Goal: Task Accomplishment & Management: Use online tool/utility

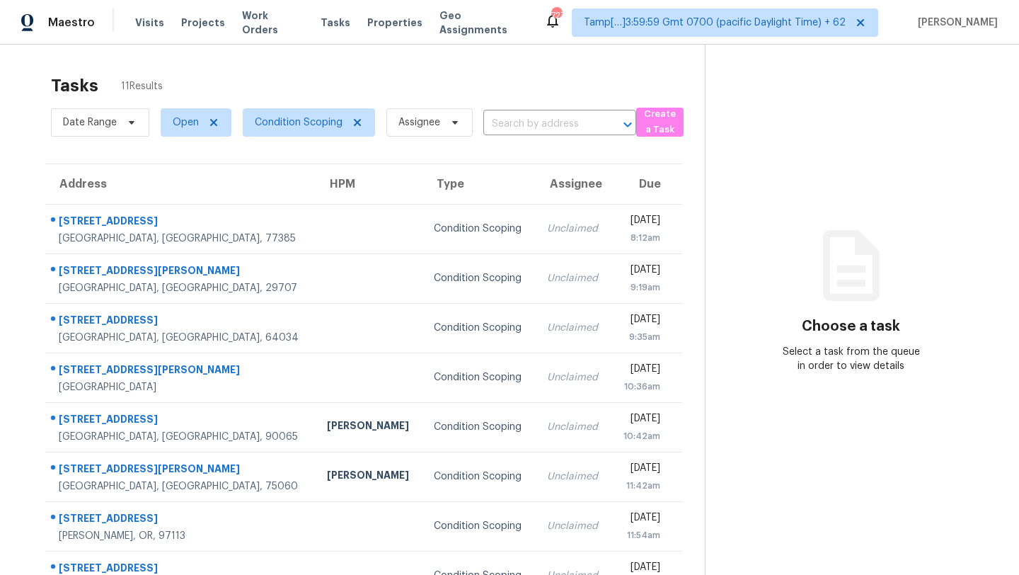
click at [395, 75] on div "Tasks 11 Results" at bounding box center [378, 85] width 654 height 37
click at [532, 88] on div "Tasks 11 Results" at bounding box center [378, 85] width 654 height 37
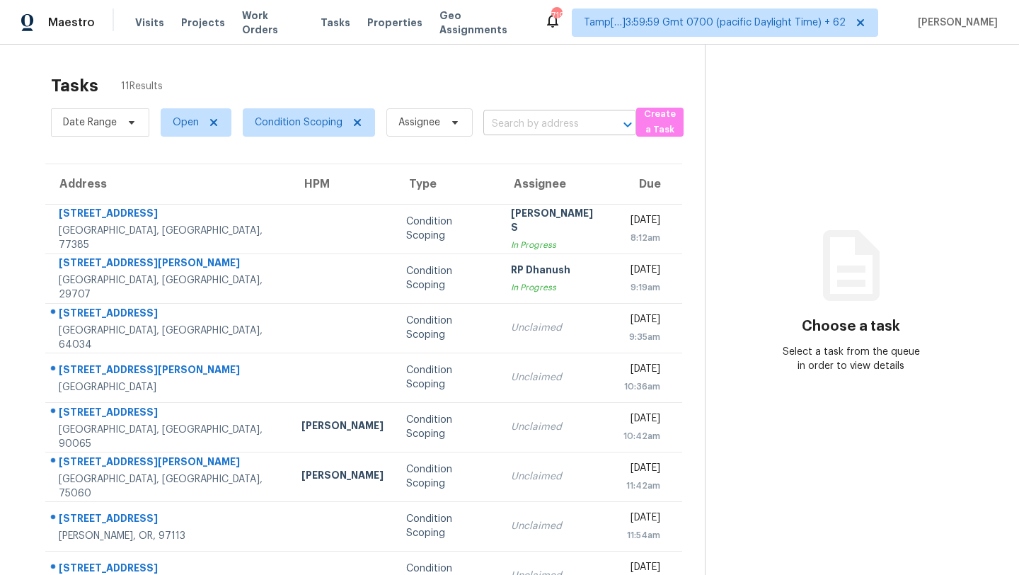
click at [541, 120] on input "text" at bounding box center [539, 124] width 113 height 22
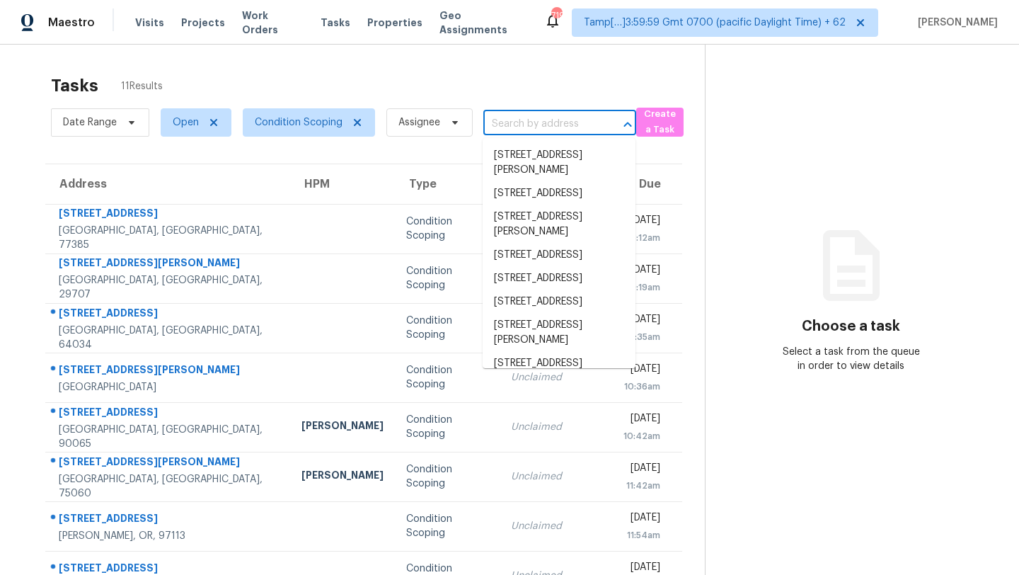
paste input "2223 Denmark St, Dallas, TX 75253"
type input "2223 Denmark St, Dallas, TX 75253"
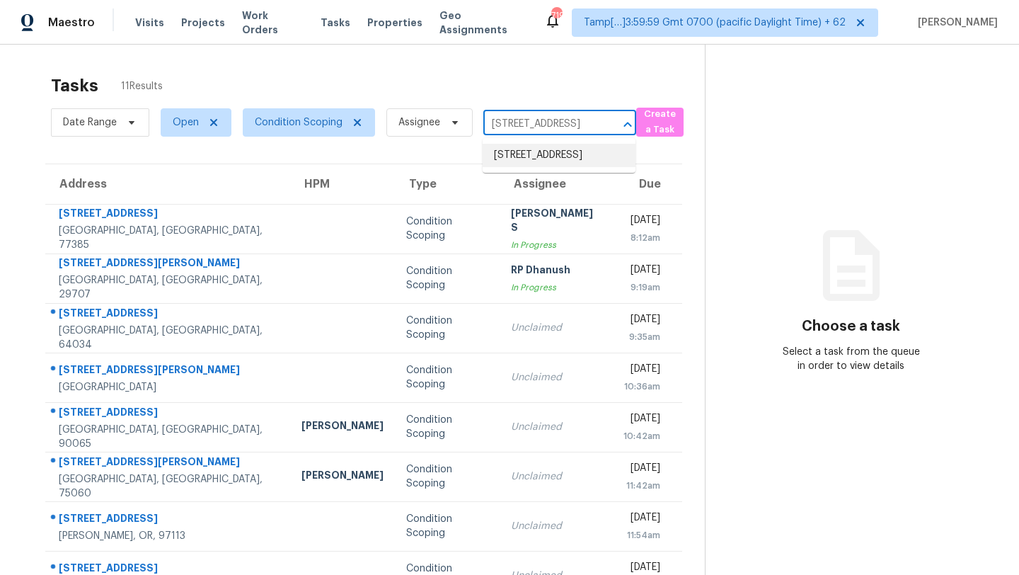
click at [532, 166] on li "2223 Denmark St, Dallas, TX 75253" at bounding box center [559, 155] width 153 height 23
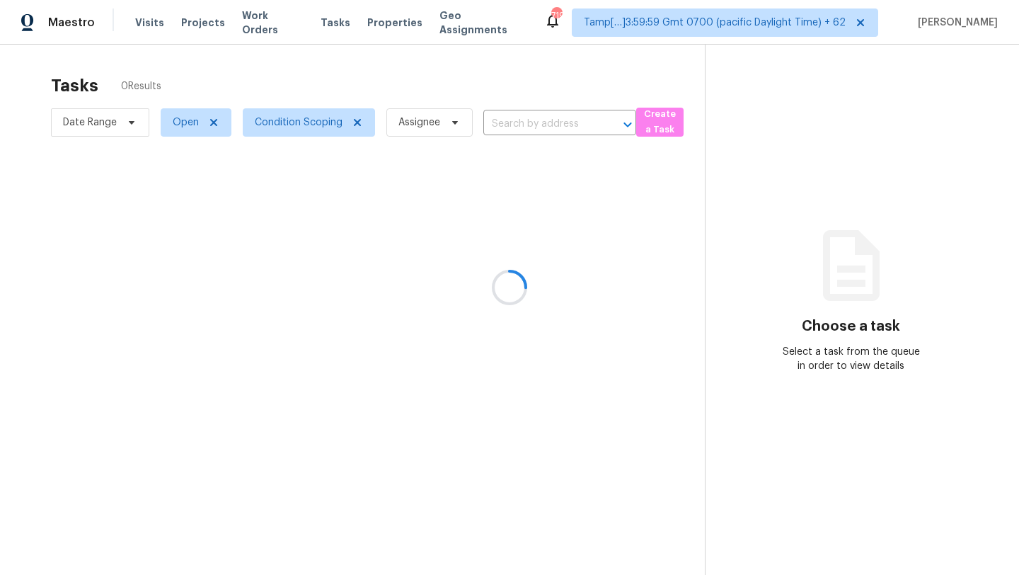
type input "2223 Denmark St, Dallas, TX 75253"
click at [532, 166] on div at bounding box center [509, 287] width 1019 height 575
click at [299, 123] on span "Condition Scoping" at bounding box center [299, 122] width 88 height 14
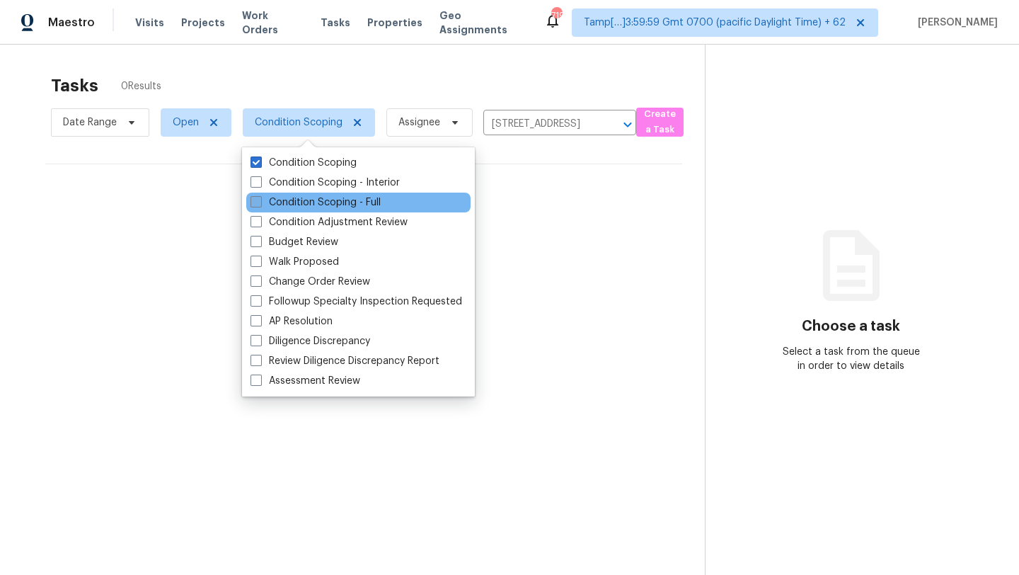
click at [302, 197] on label "Condition Scoping - Full" at bounding box center [316, 202] width 130 height 14
click at [260, 197] on input "Condition Scoping - Full" at bounding box center [255, 199] width 9 height 9
checkbox input "true"
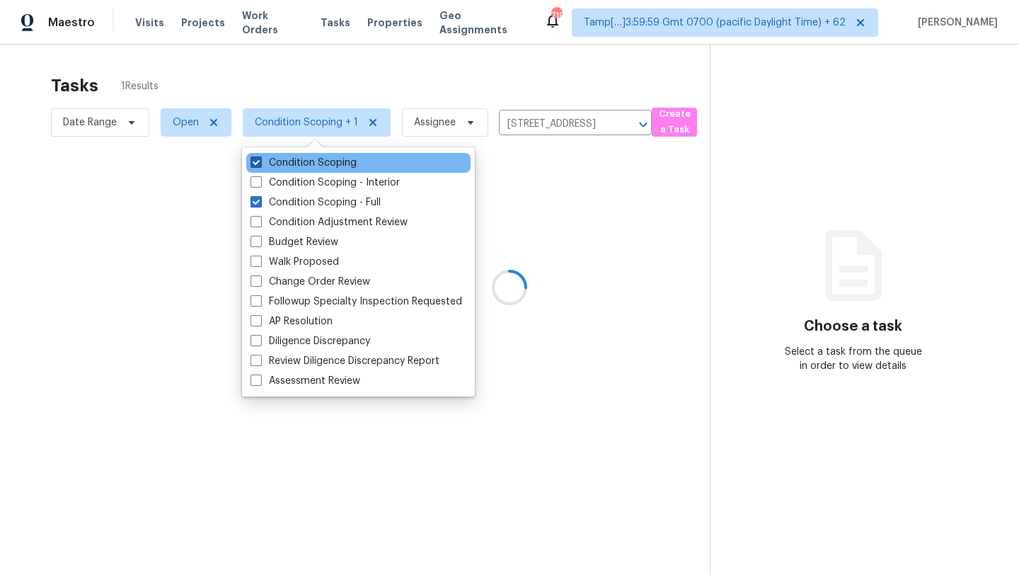
click at [293, 164] on label "Condition Scoping" at bounding box center [304, 163] width 106 height 14
click at [260, 164] on input "Condition Scoping" at bounding box center [255, 160] width 9 height 9
checkbox input "false"
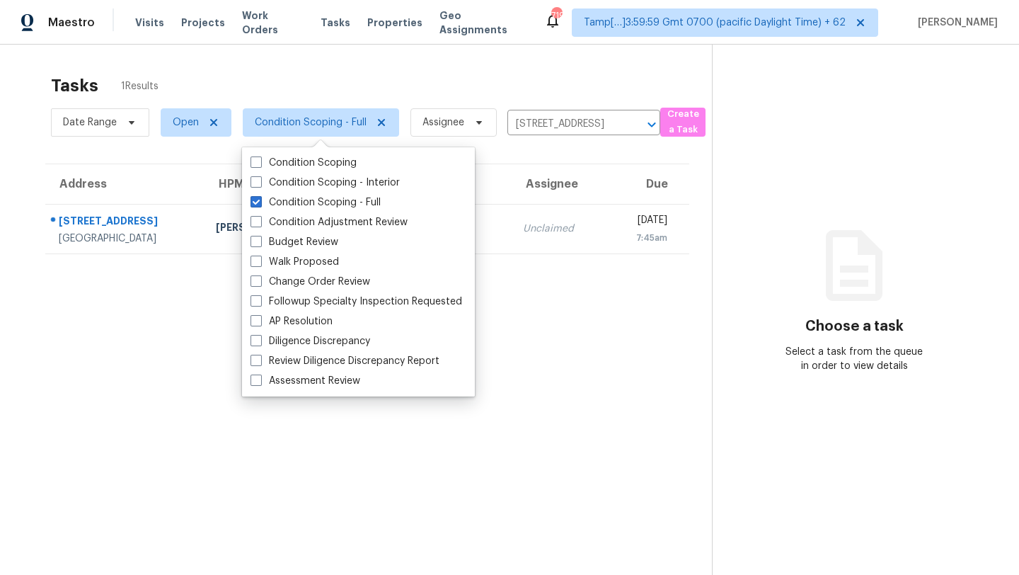
click at [421, 57] on div "Tasks 1 Results Date Range Open Condition Scoping - Full Assignee 2223 Denmark …" at bounding box center [509, 332] width 1019 height 575
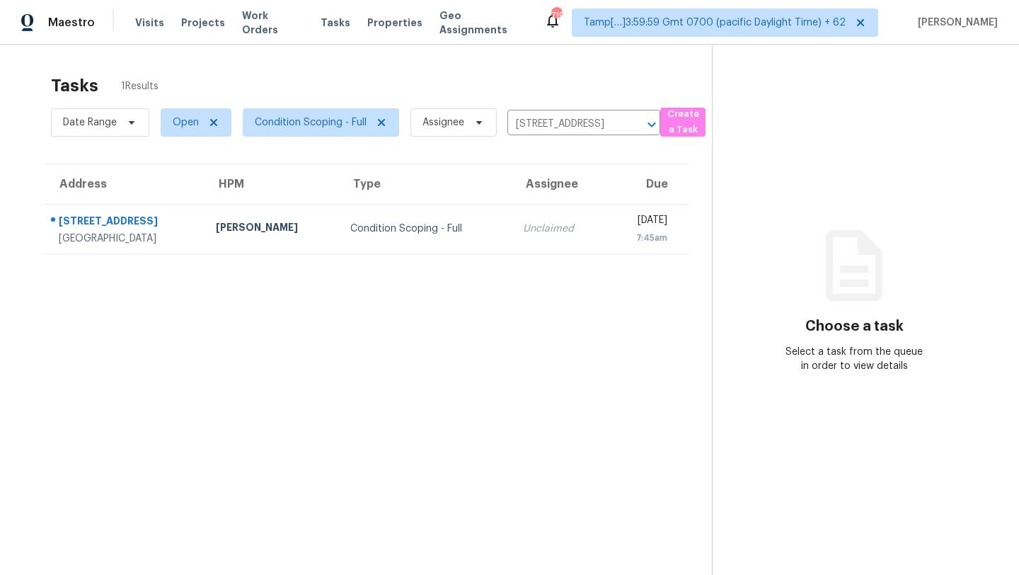
click at [512, 197] on th "Assignee" at bounding box center [559, 184] width 95 height 40
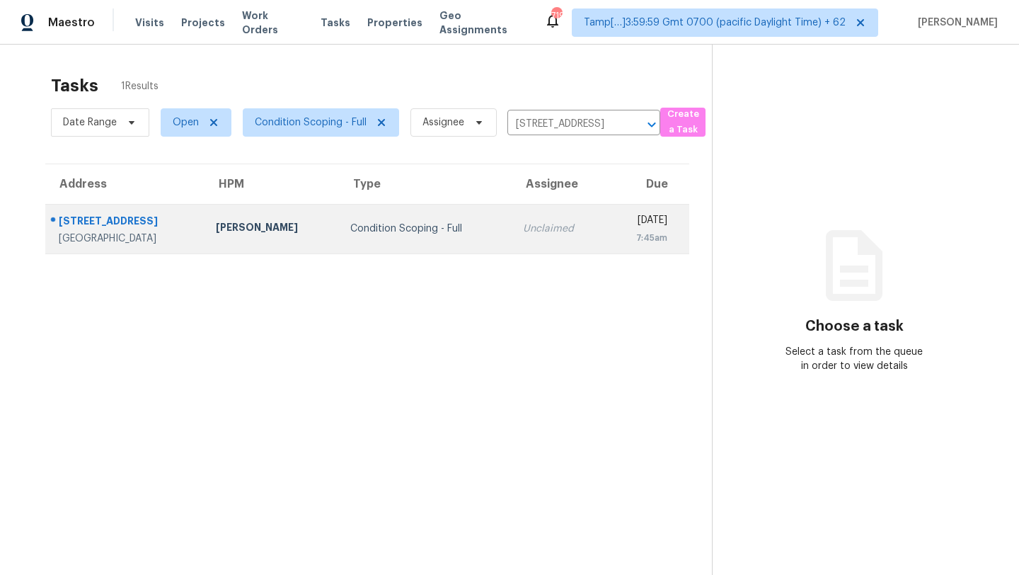
click at [523, 222] on div "Unclaimed" at bounding box center [559, 229] width 72 height 14
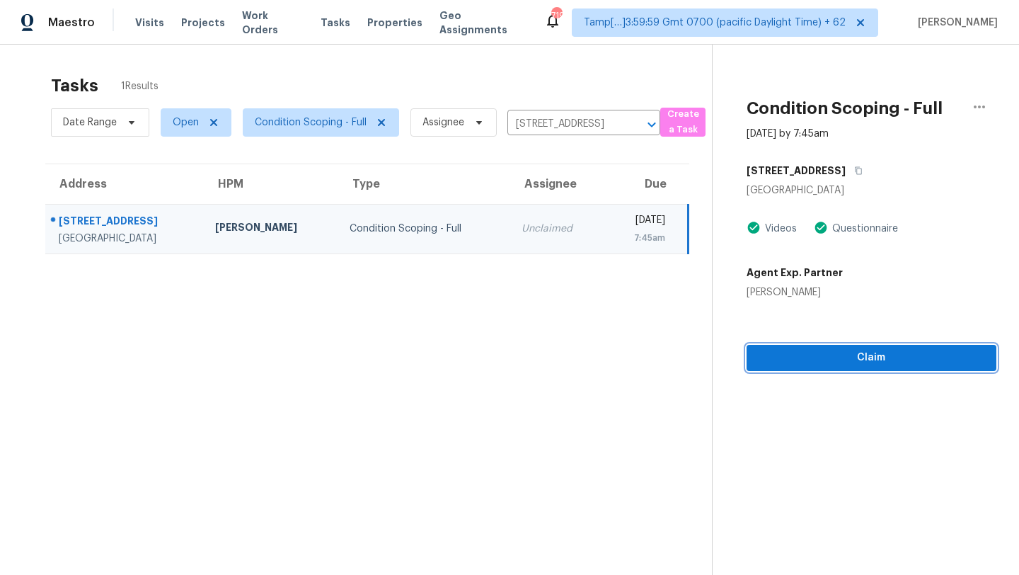
click at [851, 355] on span "Claim" at bounding box center [871, 358] width 227 height 18
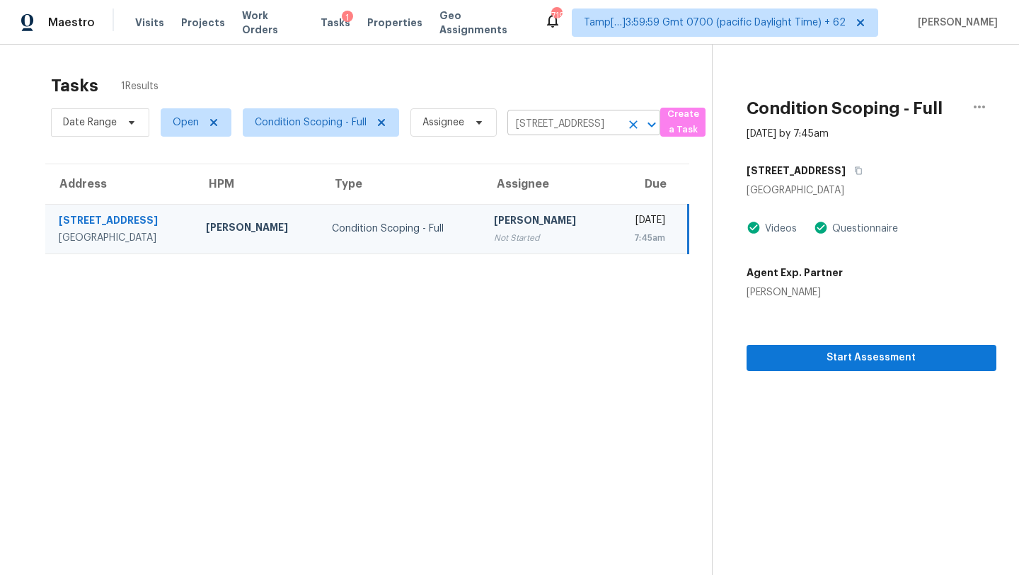
click at [569, 117] on input "2223 Denmark St, Dallas, TX 75253" at bounding box center [563, 124] width 113 height 22
paste input "931 SW McCall Rd, Port Saint Lucie, FL 349"
type input "931 SW McCall Rd, Port Saint Lucie, FL 34953"
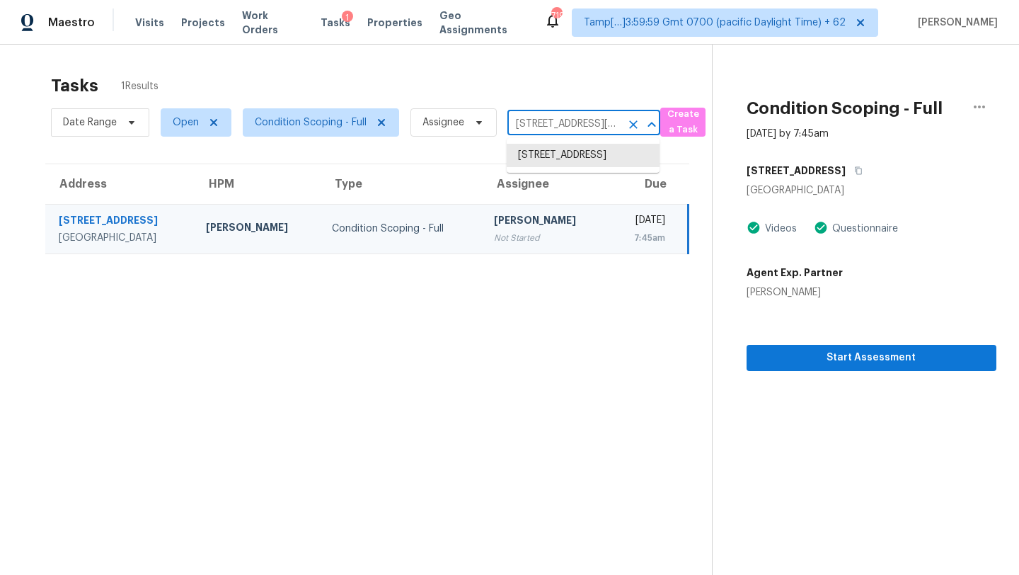
scroll to position [0, 105]
click at [570, 160] on li "931 SW McCall Rd, Port Saint Lucie, FL 34953" at bounding box center [583, 163] width 153 height 38
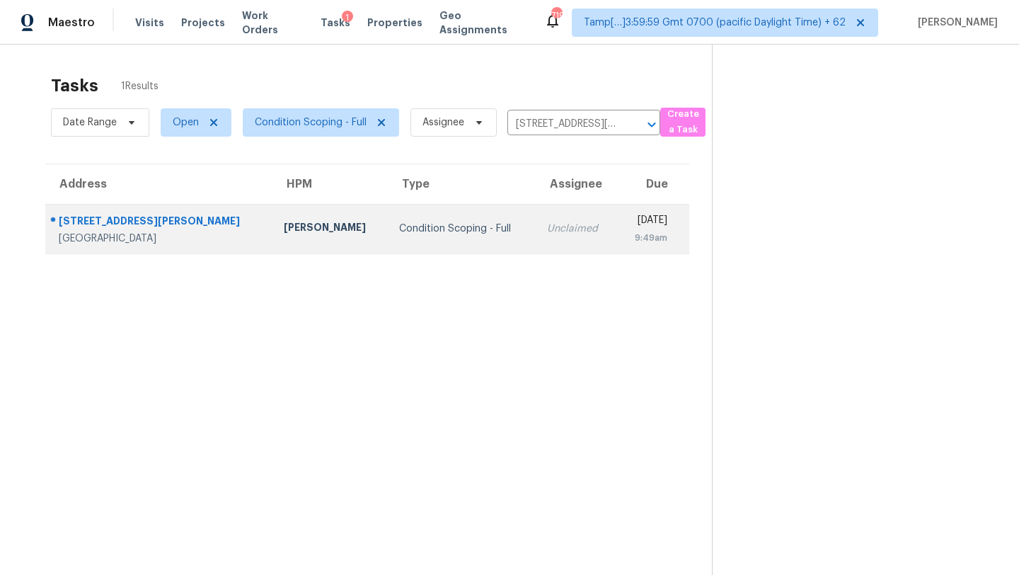
click at [543, 205] on td "Unclaimed" at bounding box center [576, 229] width 81 height 50
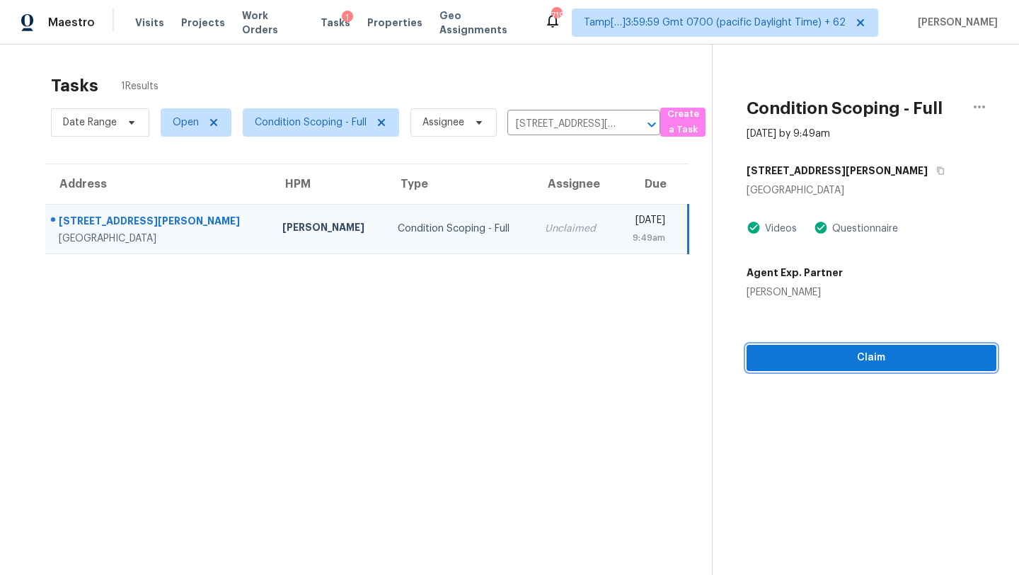
click at [839, 369] on button "Claim" at bounding box center [872, 358] width 250 height 26
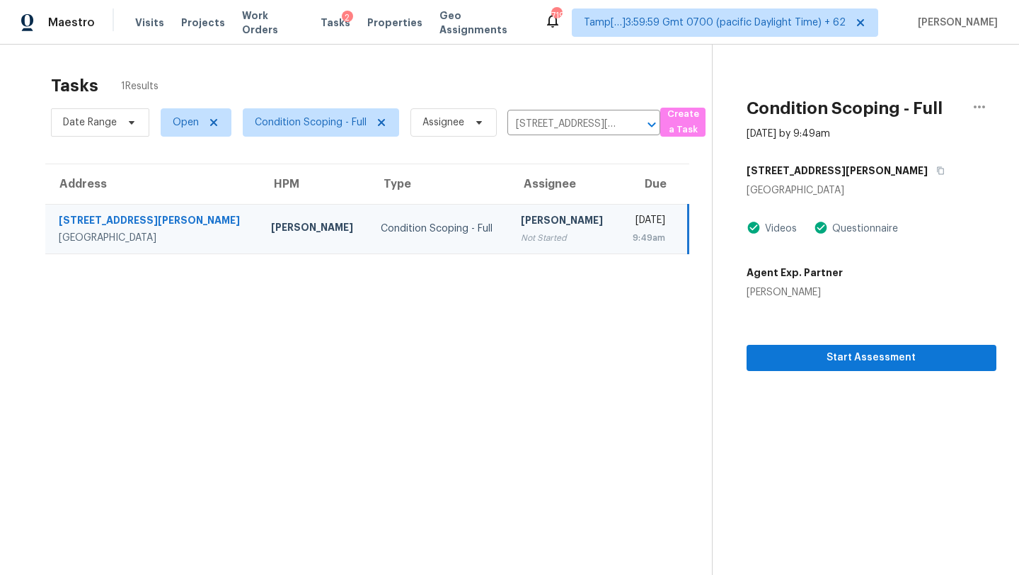
click at [543, 110] on div "Date Range Open Condition Scoping - Full Assignee 931 SW McCall Rd, Port Saint …" at bounding box center [355, 122] width 609 height 37
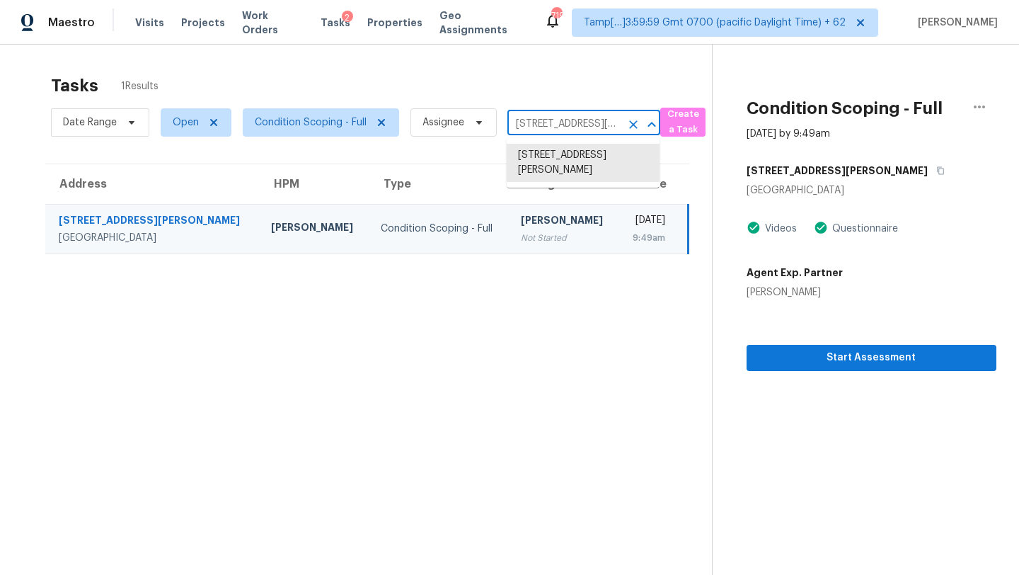
click at [544, 125] on input "931 SW McCall Rd, Port Saint Lucie, FL 34953" at bounding box center [563, 124] width 113 height 22
paste input "1297 Laurel Cliff Dr SE, Smyrna, GA 30082"
type input "1297 Laurel Cliff Dr SE, Smyrna, GA 30082"
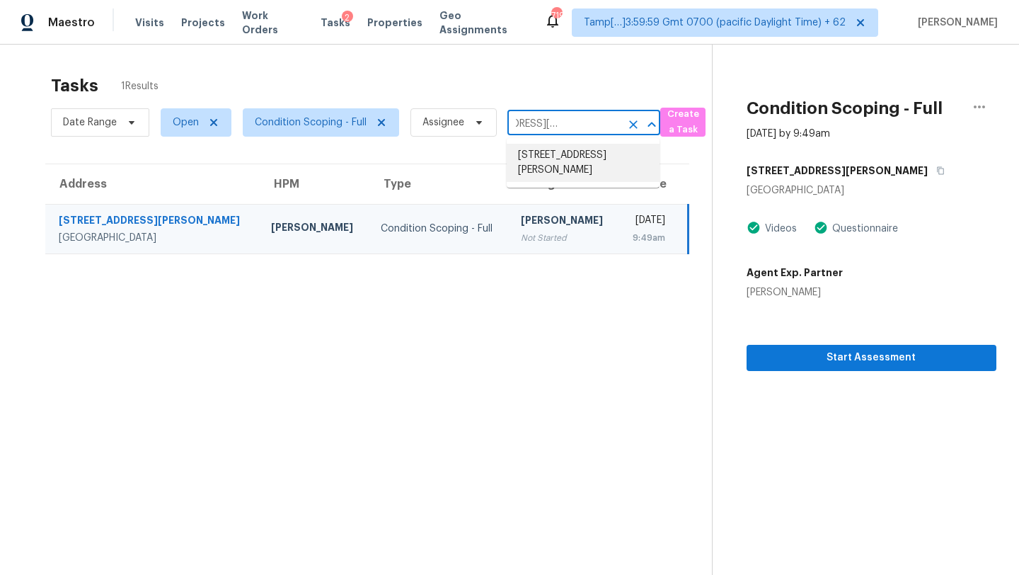
click at [544, 153] on li "1297 Laurel Cliff Dr SE, Smyrna, GA 30082" at bounding box center [583, 163] width 153 height 38
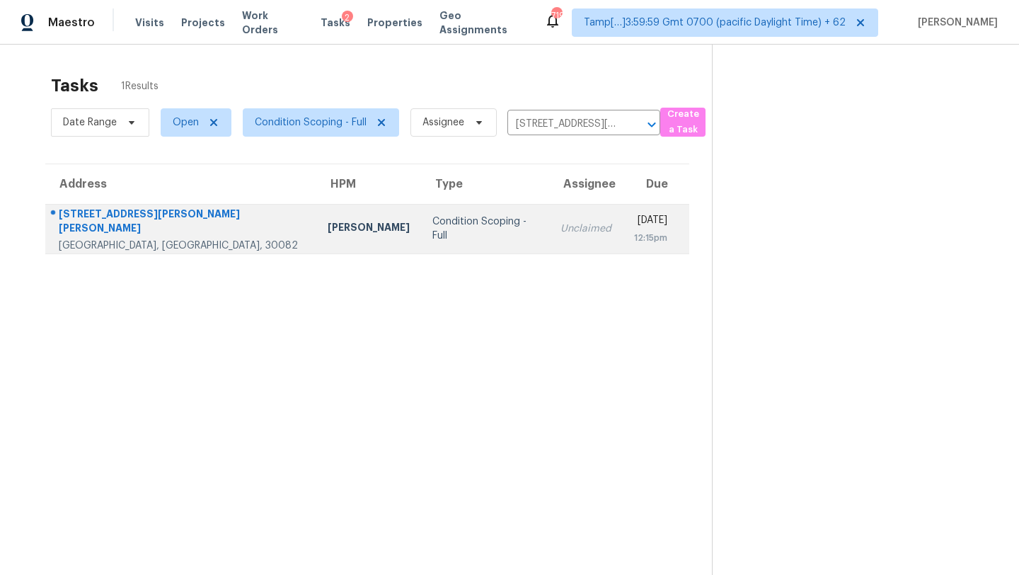
click at [549, 220] on td "Unclaimed" at bounding box center [586, 229] width 74 height 50
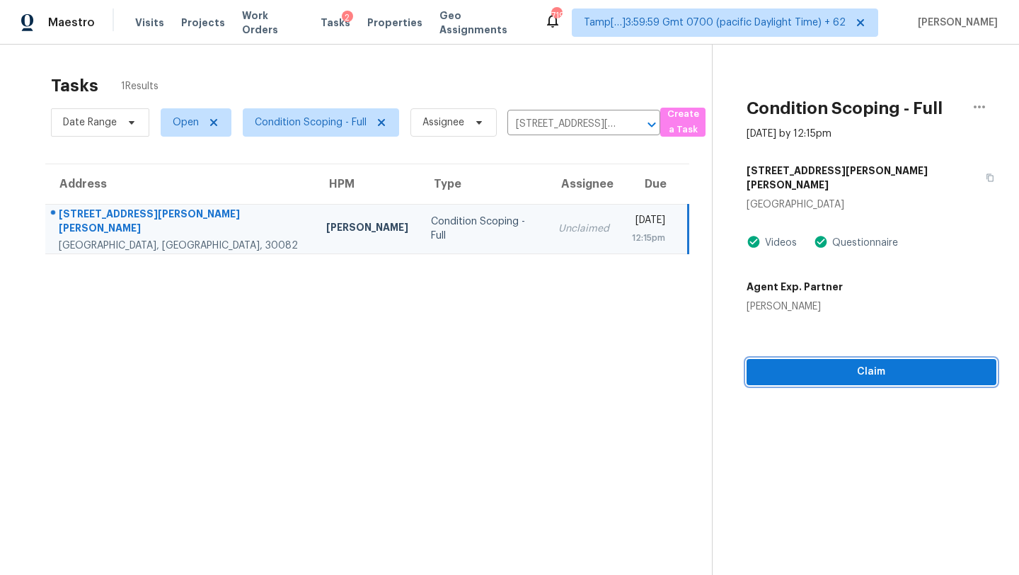
click at [889, 363] on span "Claim" at bounding box center [871, 372] width 227 height 18
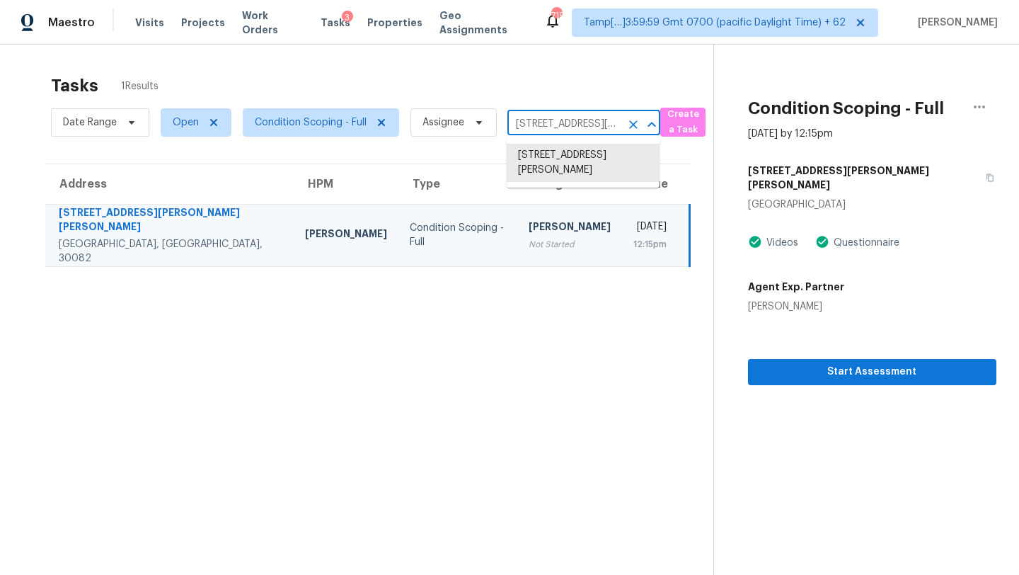
click at [551, 126] on input "1297 Laurel Cliff Dr SE, Smyrna, GA 30082" at bounding box center [563, 124] width 113 height 22
paste input "370 Lafayette Ave, Fayetteville, GA 30214"
type input "370 Lafayette Ave, Fayetteville, GA 30214"
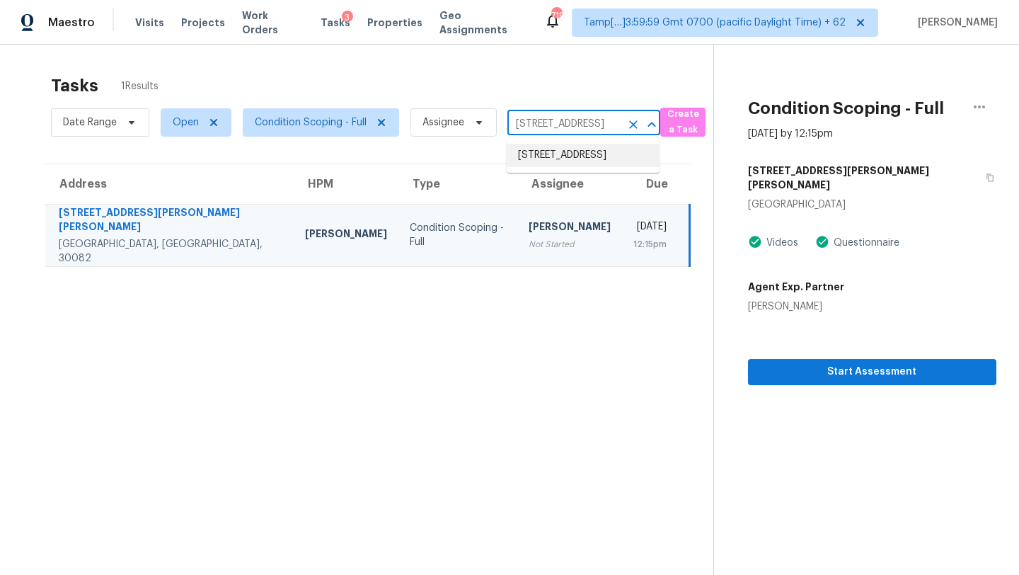
click at [553, 159] on li "370 Lafayette Ave, Fayetteville, GA 30214" at bounding box center [583, 155] width 153 height 23
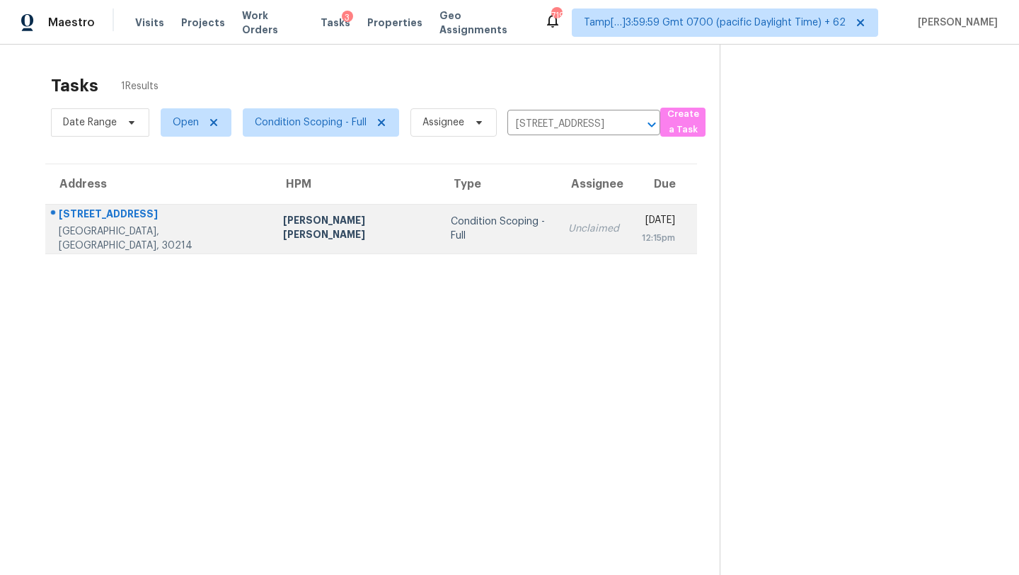
click at [557, 219] on td "Unclaimed" at bounding box center [594, 229] width 74 height 50
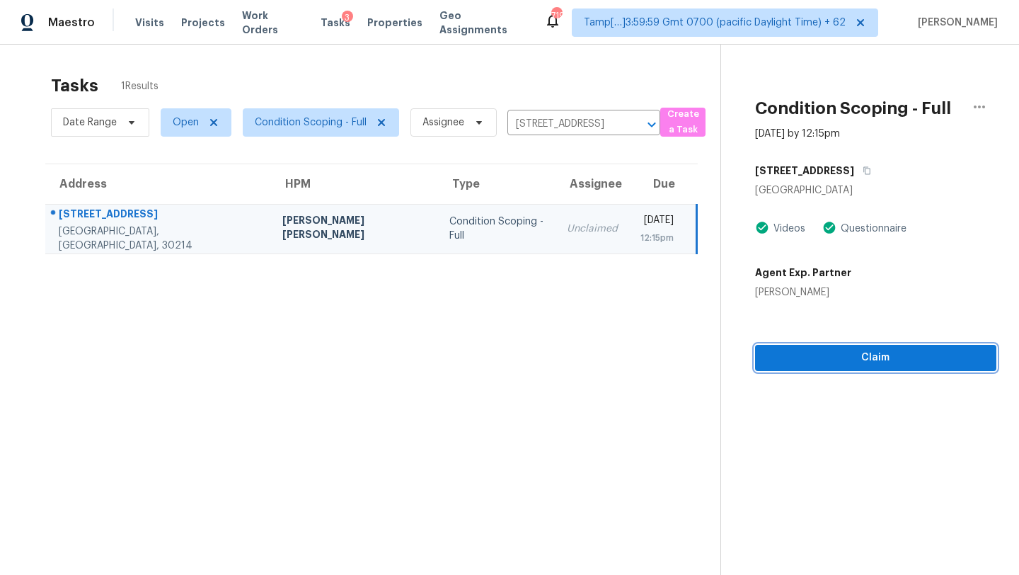
click at [849, 356] on span "Claim" at bounding box center [875, 358] width 219 height 18
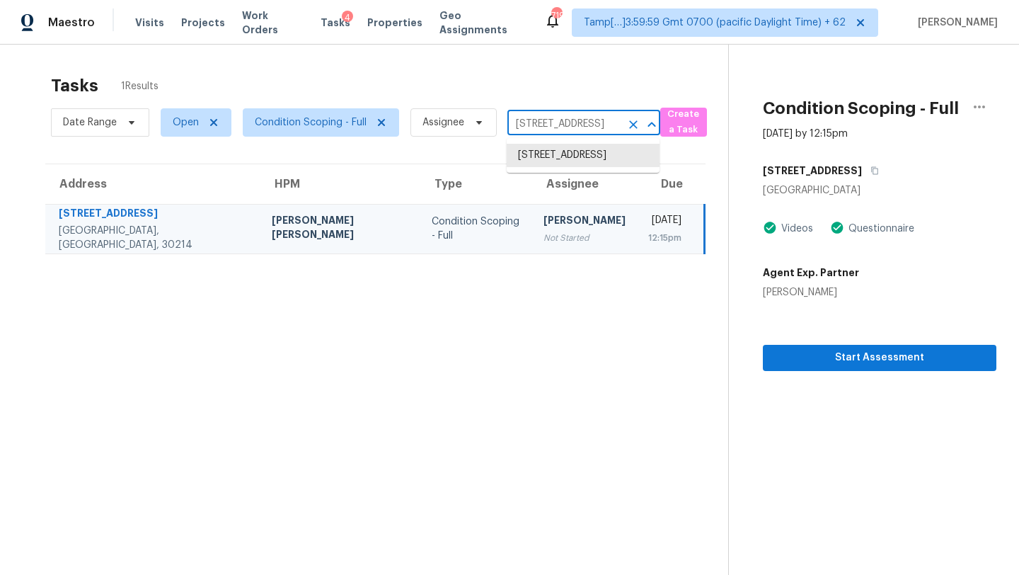
click at [534, 115] on input "370 Lafayette Ave, Fayetteville, GA 30214" at bounding box center [563, 124] width 113 height 22
paste input "1106 River Green Dr NW, Atlanta, GA 30327"
type input "1106 River Green Dr NW, Atlanta, GA 30327"
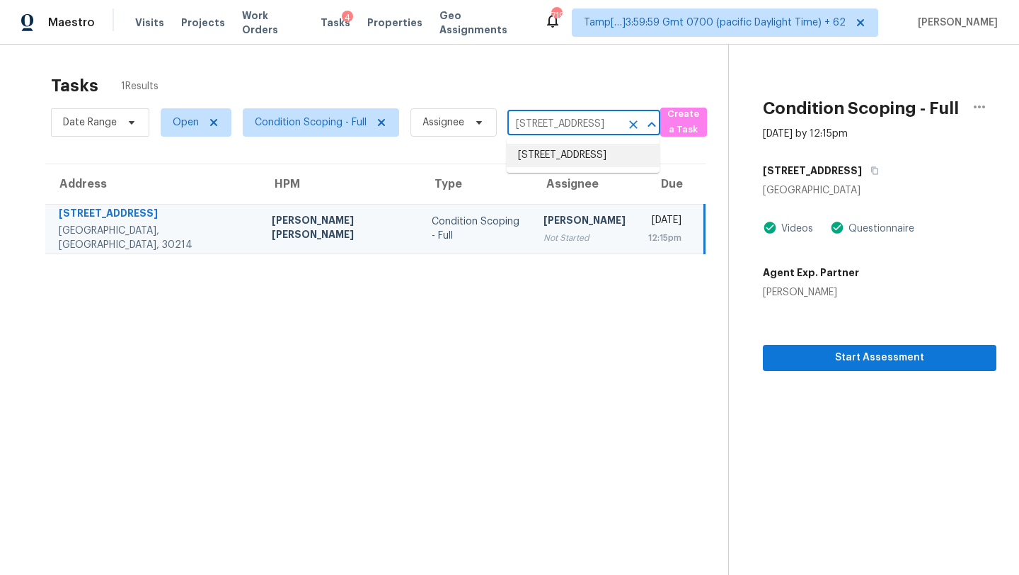
click at [555, 167] on li "1106 River Green Dr NW, Atlanta, GA 30327" at bounding box center [583, 155] width 153 height 23
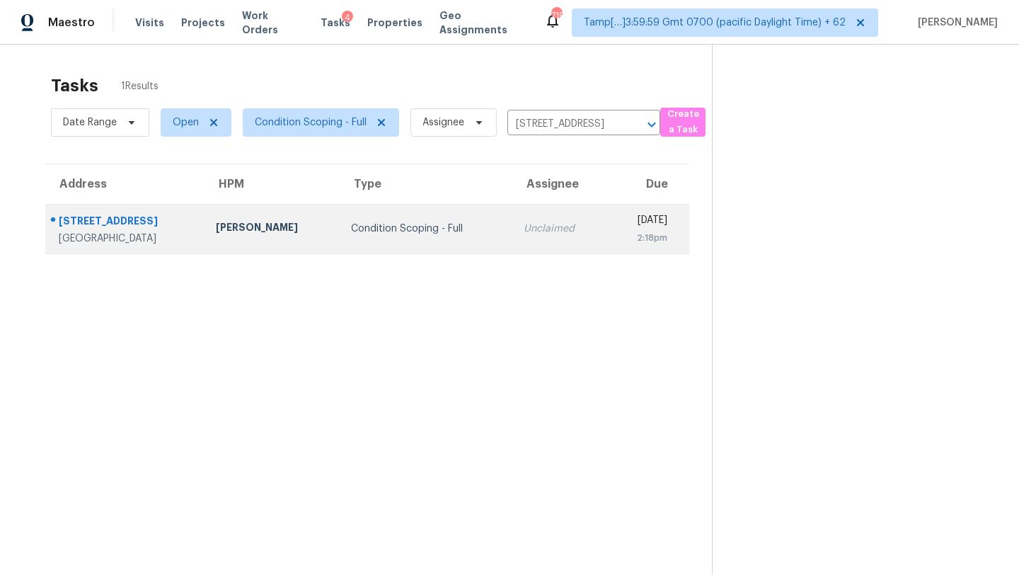
click at [519, 244] on td "Unclaimed" at bounding box center [559, 229] width 95 height 50
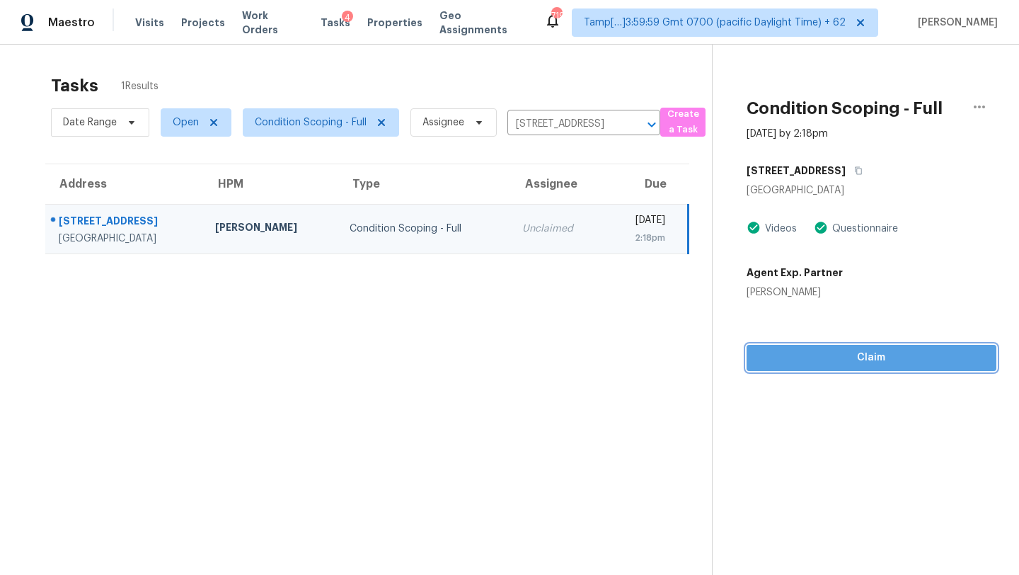
click at [847, 366] on button "Claim" at bounding box center [872, 358] width 250 height 26
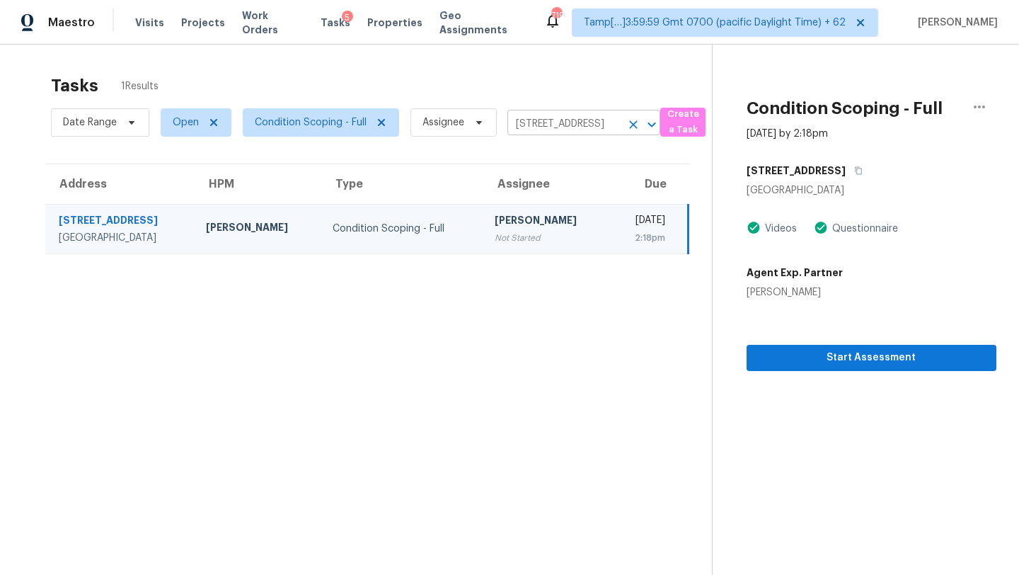
click at [540, 130] on input "1106 River Green Dr NW, Atlanta, GA 30327" at bounding box center [563, 124] width 113 height 22
paste input "3884 Hanover Dr, New Port Richey, FL 34653"
type input "3884 Hanover Dr, New Port Richey, FL 34653"
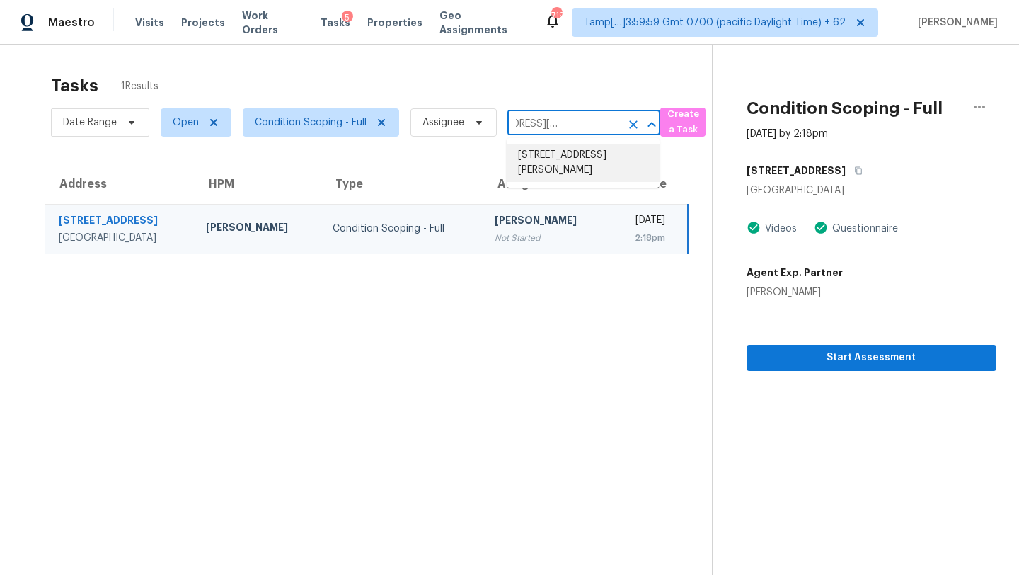
click at [548, 151] on li "3884 Hanover Dr, New Port Richey, FL 34653" at bounding box center [583, 163] width 153 height 38
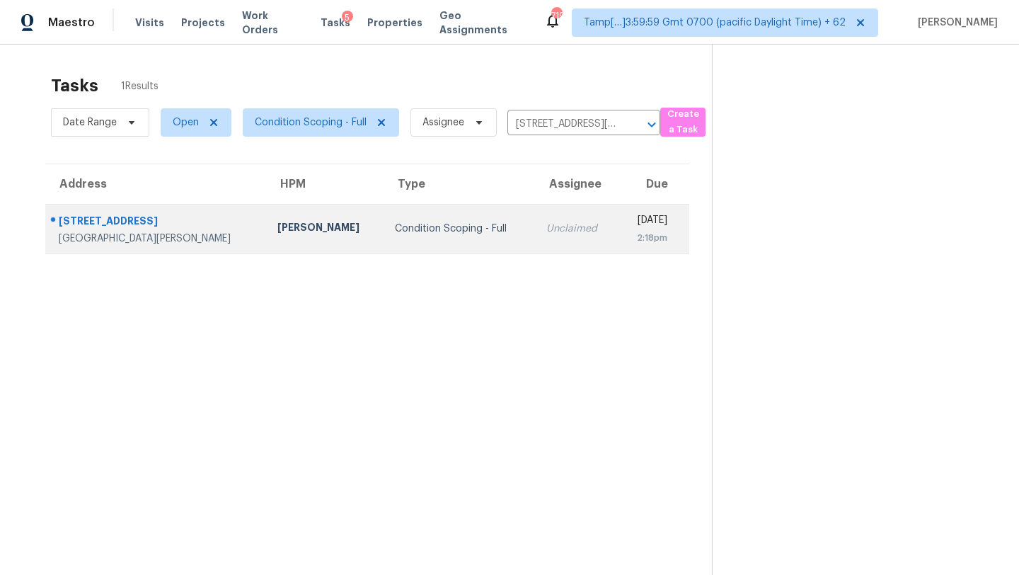
click at [629, 231] on div "2:18pm" at bounding box center [648, 238] width 38 height 14
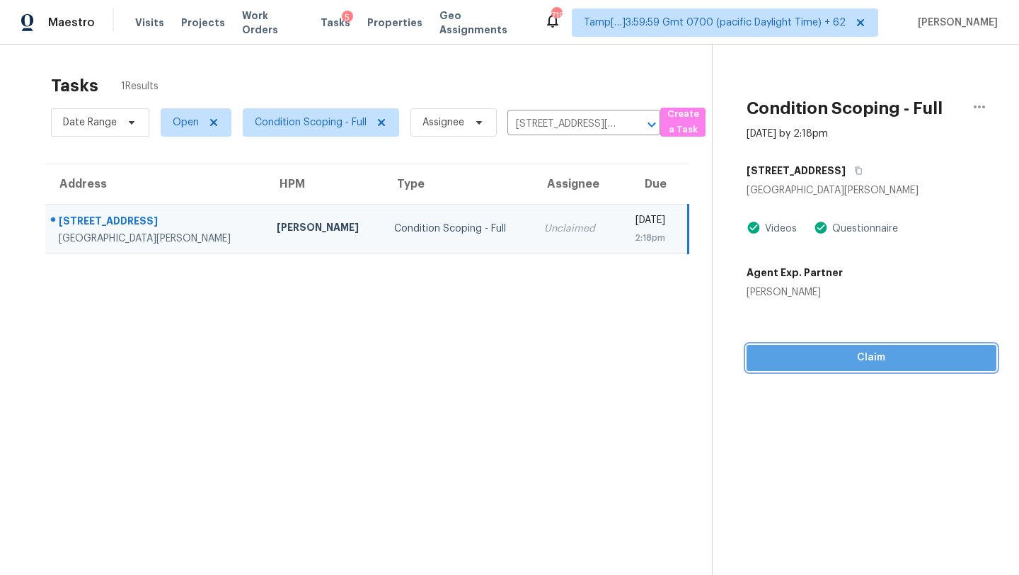
click at [828, 352] on span "Claim" at bounding box center [871, 358] width 227 height 18
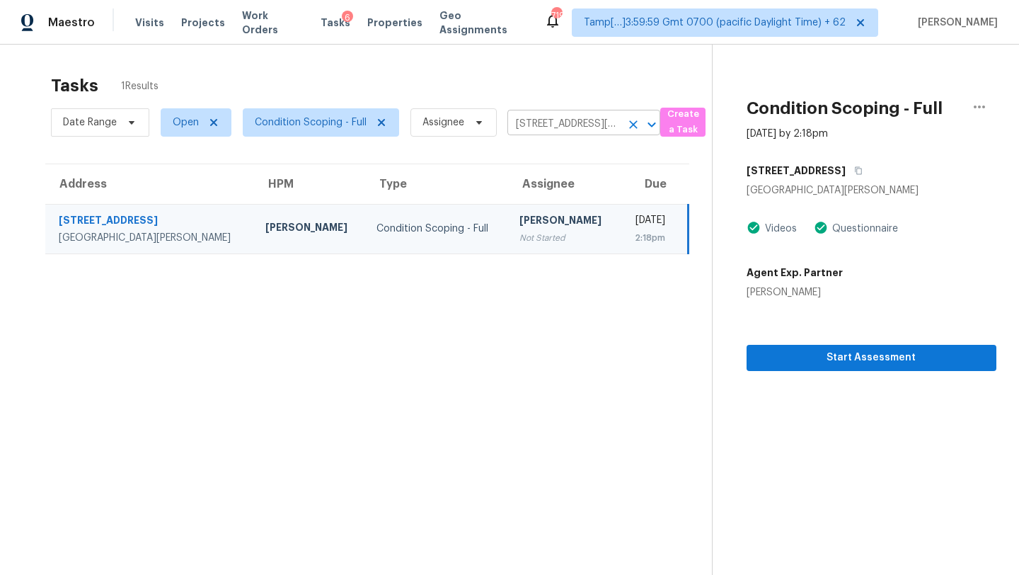
click at [553, 120] on input "3884 Hanover Dr, New Port Richey, FL 34653" at bounding box center [563, 124] width 113 height 22
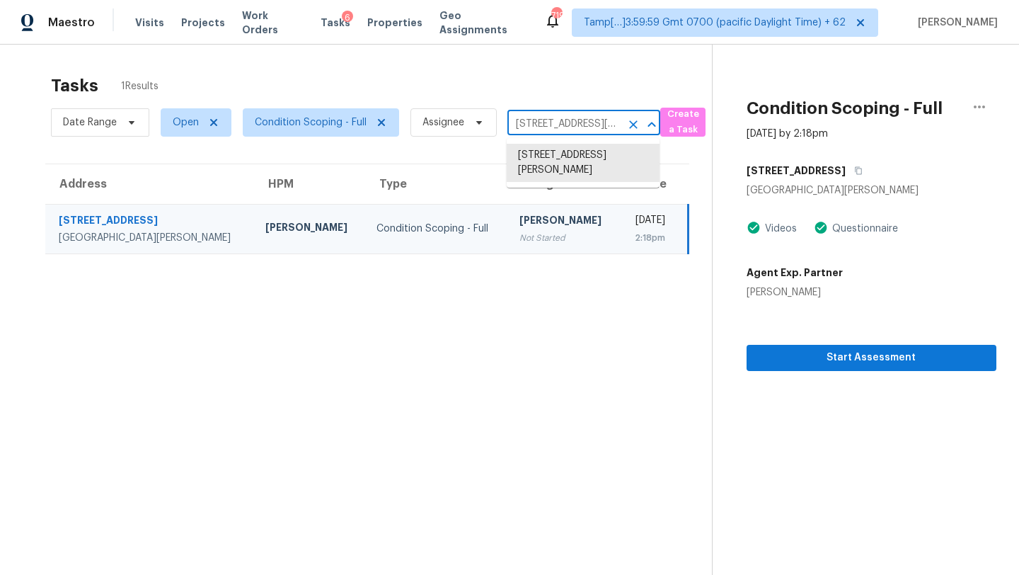
click at [553, 120] on input "3884 Hanover Dr, New Port Richey, FL 34653" at bounding box center [563, 124] width 113 height 22
paste input "50 Jamaica Dr, San Antonio, TX 78227"
type input "350 Jamaica Dr, San Antonio, TX 78227"
click at [553, 157] on li "350 Jamaica Dr, San Antonio, TX 78227" at bounding box center [583, 155] width 153 height 23
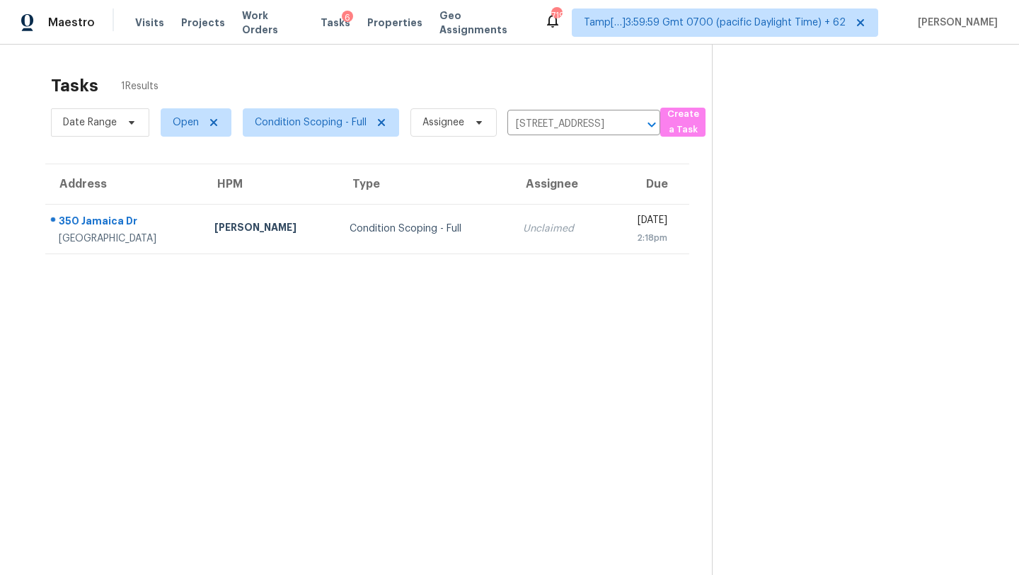
click at [516, 220] on td "Unclaimed" at bounding box center [559, 229] width 95 height 50
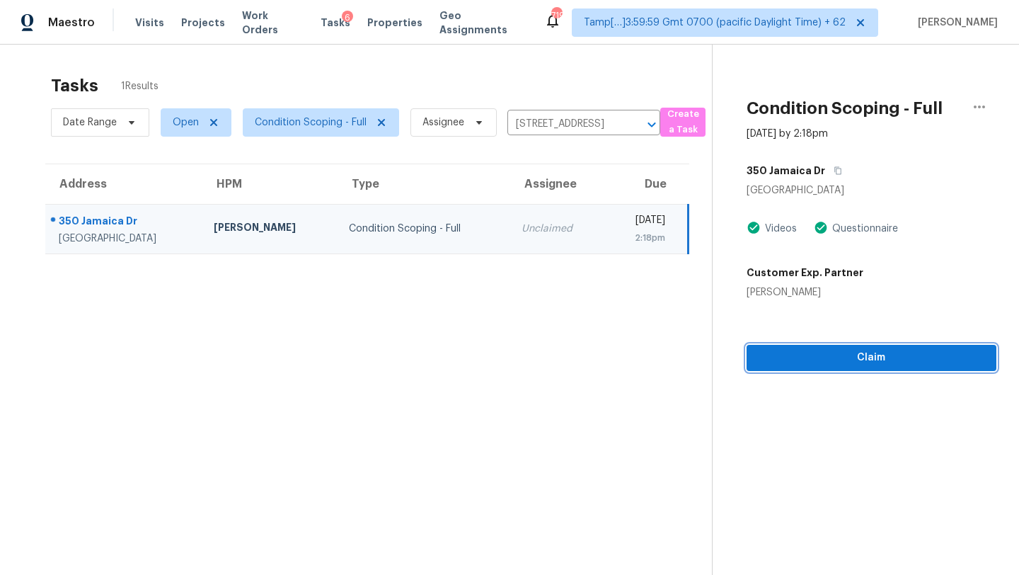
click at [863, 354] on span "Claim" at bounding box center [871, 358] width 227 height 18
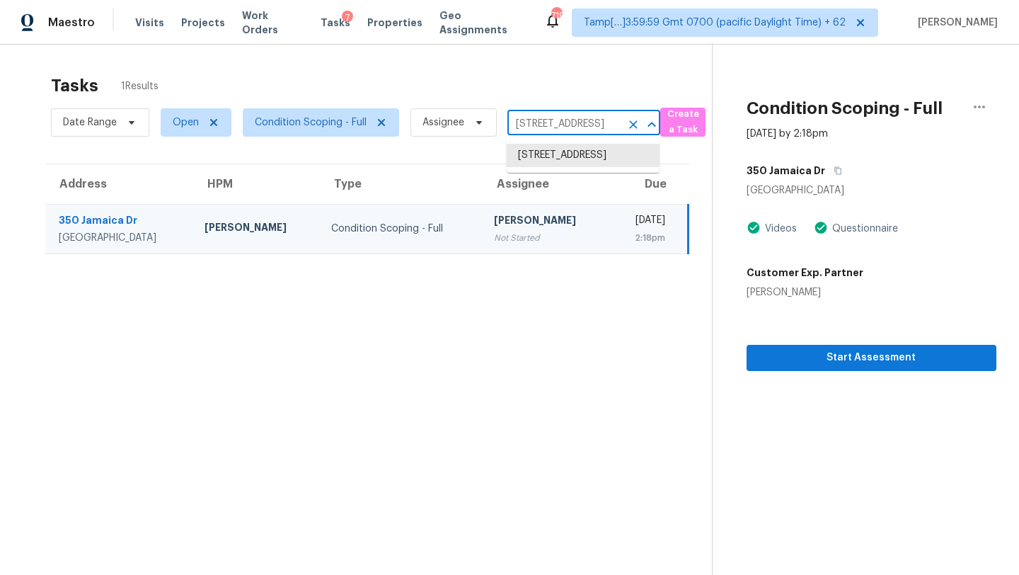
click at [570, 130] on input "350 Jamaica Dr, San Antonio, TX 78227" at bounding box center [563, 124] width 113 height 22
paste input "507 Forrest St, Hillsborough, NC 27278"
type input "507 Forrest St, Hillsborough, NC 27278"
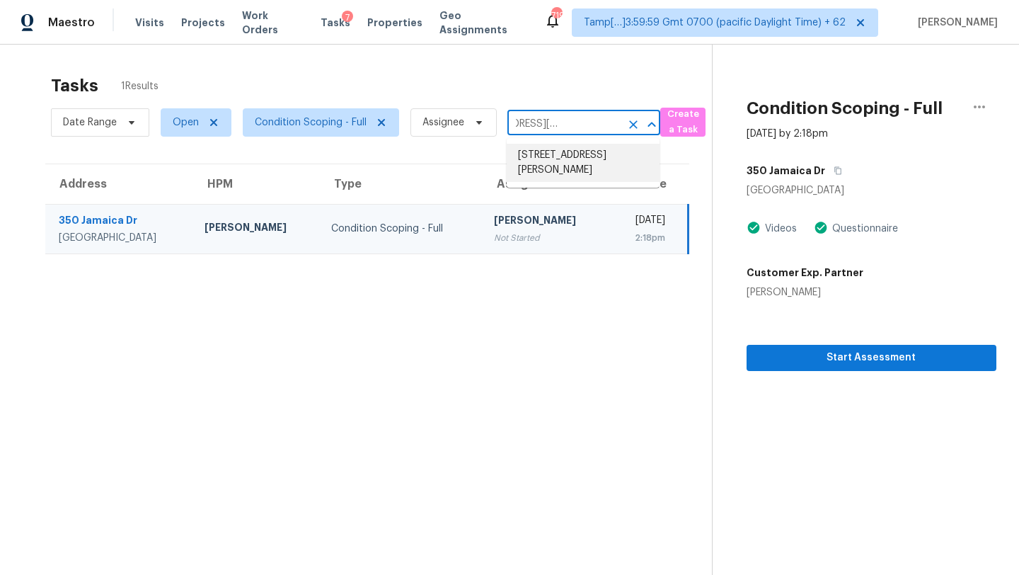
click at [568, 163] on li "507 Forrest St, Hillsborough, NC 27278" at bounding box center [583, 163] width 153 height 38
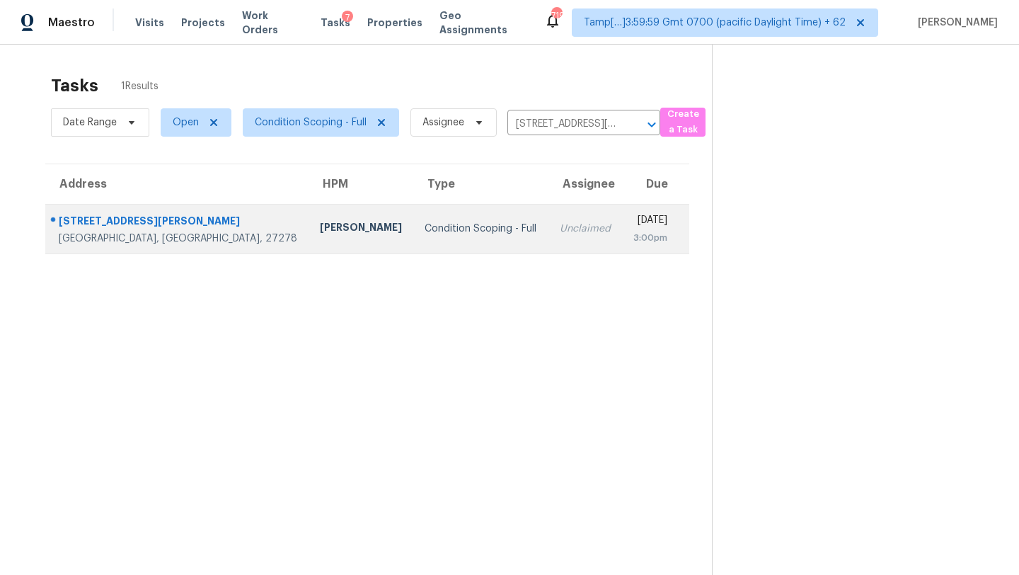
click at [549, 234] on td "Unclaimed" at bounding box center [586, 229] width 74 height 50
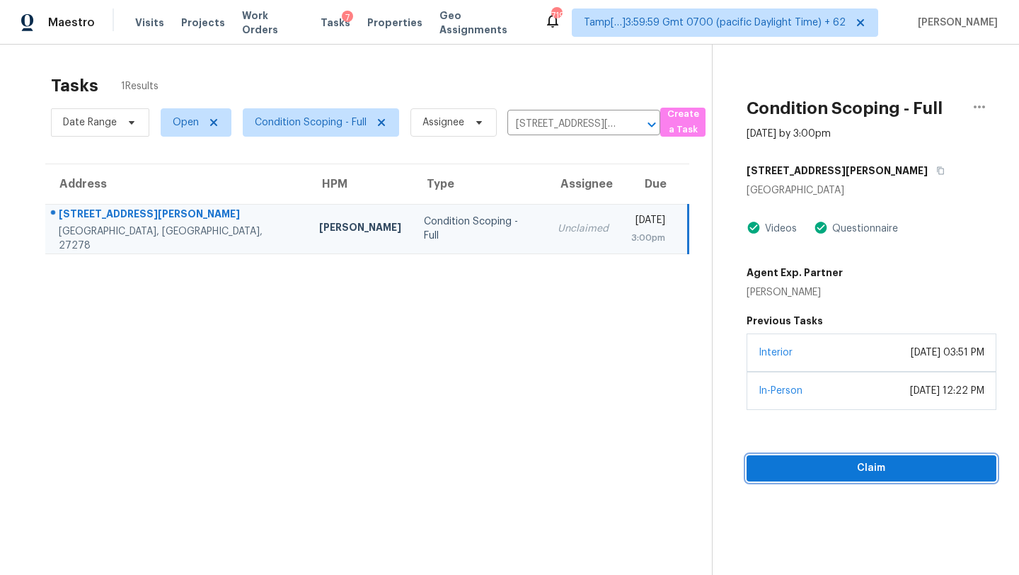
click at [851, 472] on span "Claim" at bounding box center [871, 468] width 227 height 18
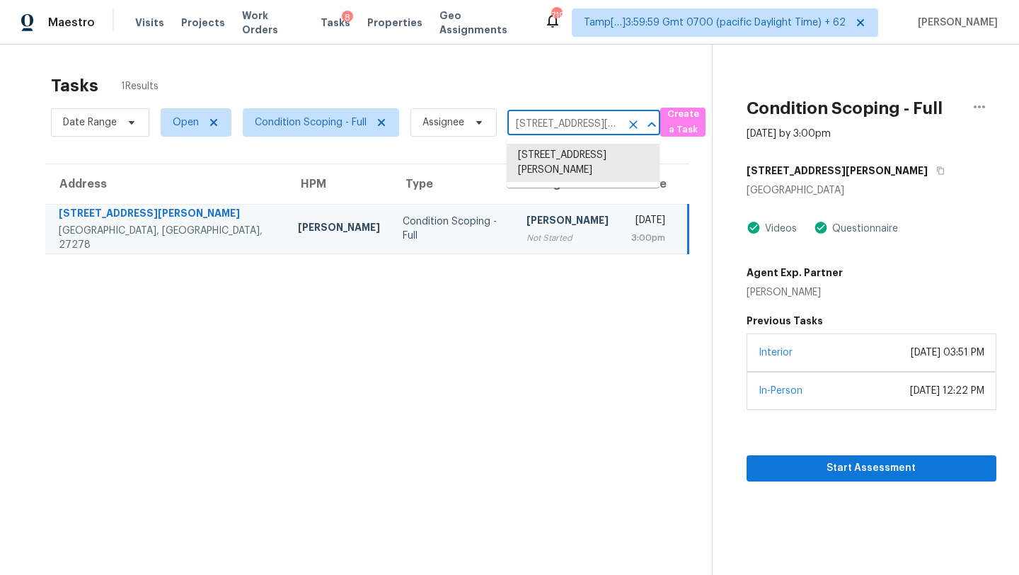
click at [563, 125] on input "507 Forrest St, Hillsborough, NC 27278" at bounding box center [563, 124] width 113 height 22
paste input "244 Queens Ct, Jackson, GA 30233"
type input "244 Queens Ct, Jackson, GA 30233"
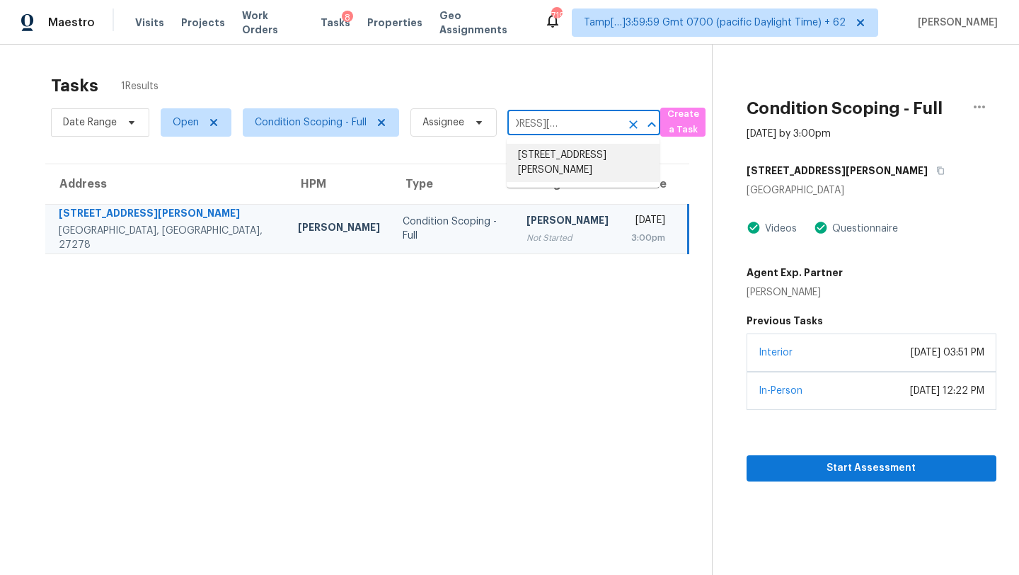
click at [550, 164] on li "244 Queens Ct, Jackson, GA 30233" at bounding box center [583, 163] width 153 height 38
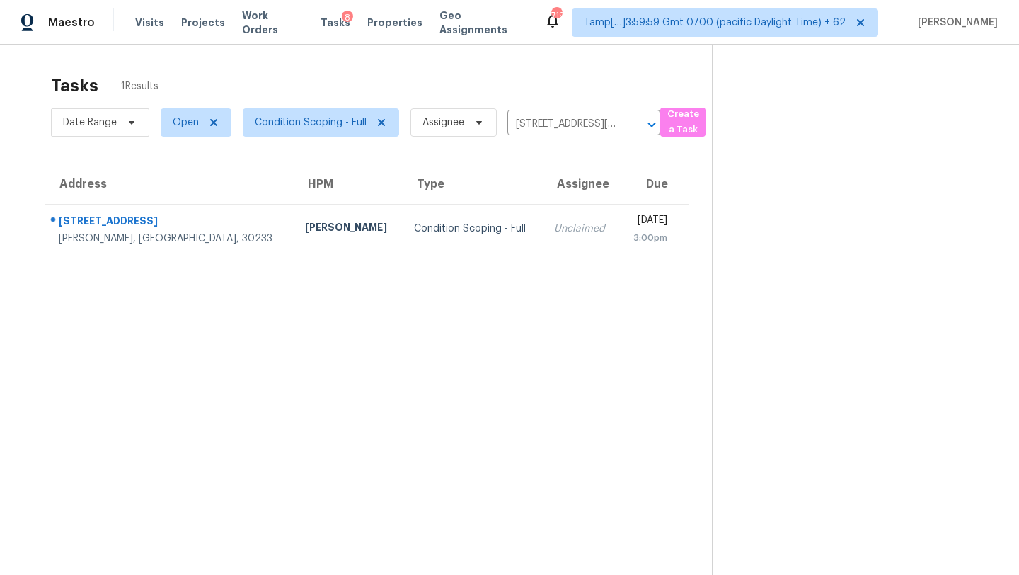
click at [543, 246] on td "Unclaimed" at bounding box center [581, 229] width 76 height 50
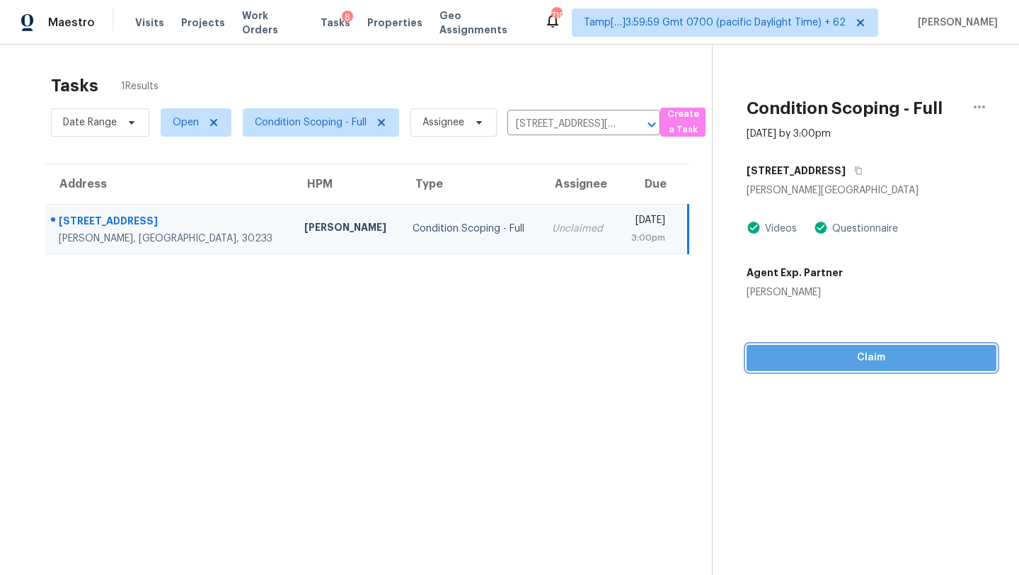
click at [834, 359] on span "Claim" at bounding box center [871, 358] width 227 height 18
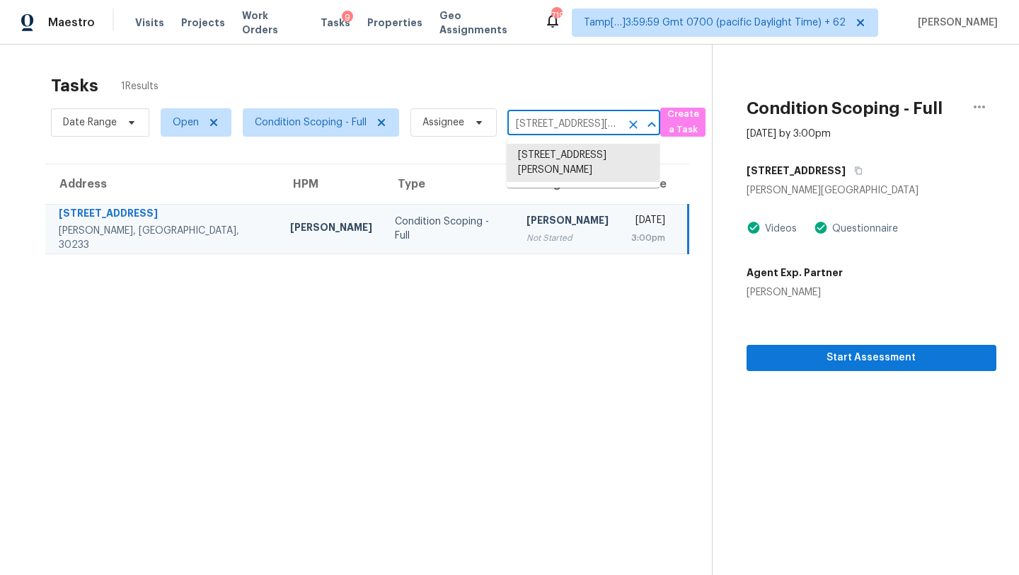
click at [564, 129] on input "244 Queens Ct, Jackson, GA 30233" at bounding box center [563, 124] width 113 height 22
paste input "1286 Crestridge Ln, Riverdale, GA 30296"
type input "1286 Crestridge Ln, Riverdale, GA 30296"
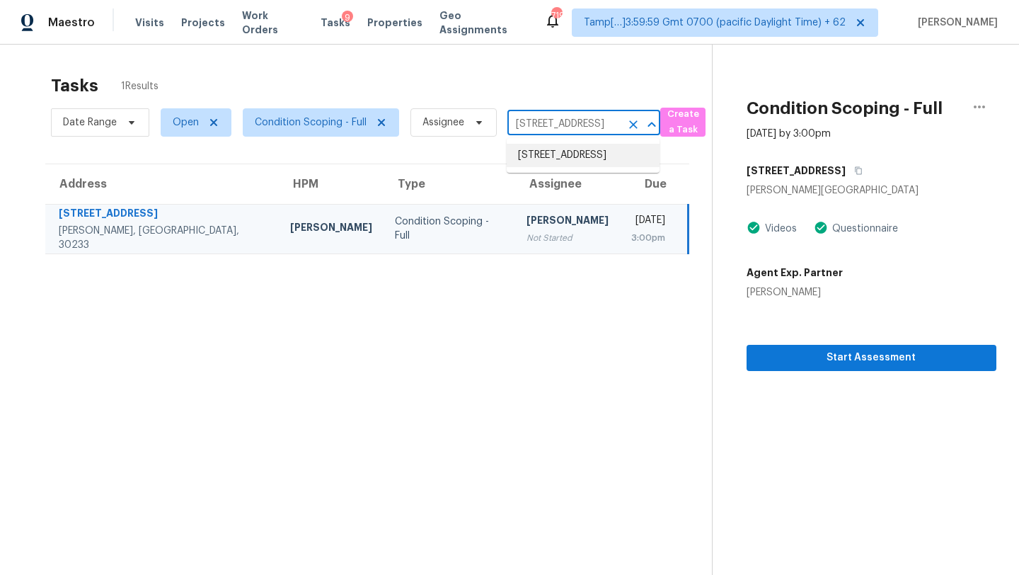
click at [549, 158] on li "1286 Crestridge Ln, Riverdale, GA 30296" at bounding box center [583, 155] width 153 height 23
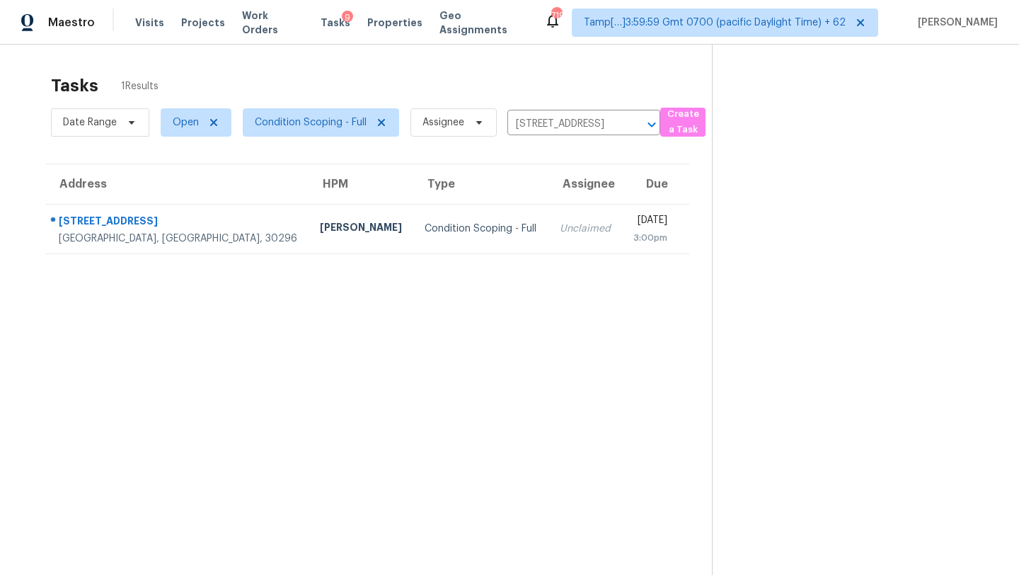
click at [622, 236] on td "Tue, Oct 7th 2025 3:00pm" at bounding box center [655, 229] width 67 height 50
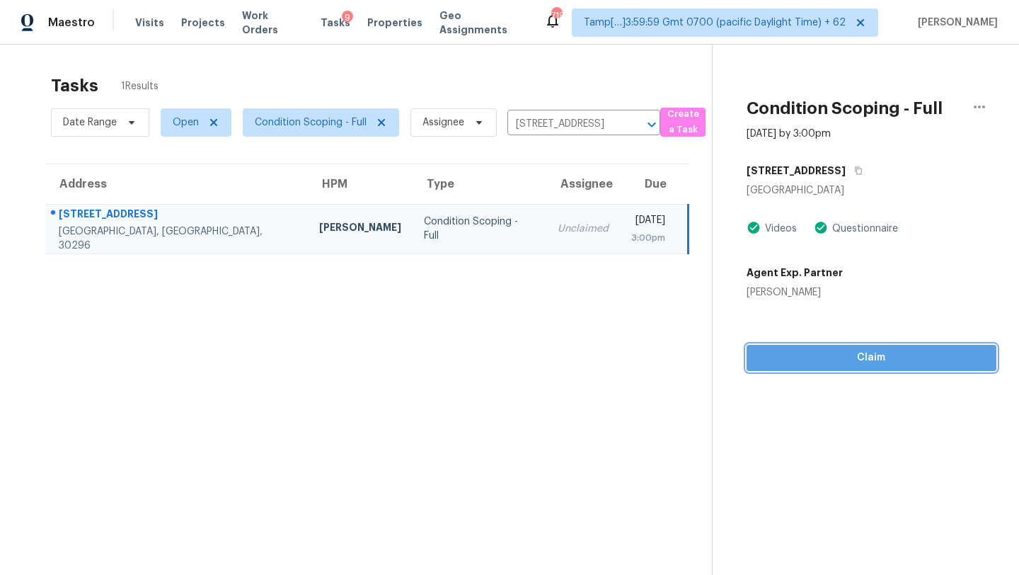
click at [830, 352] on span "Claim" at bounding box center [871, 358] width 227 height 18
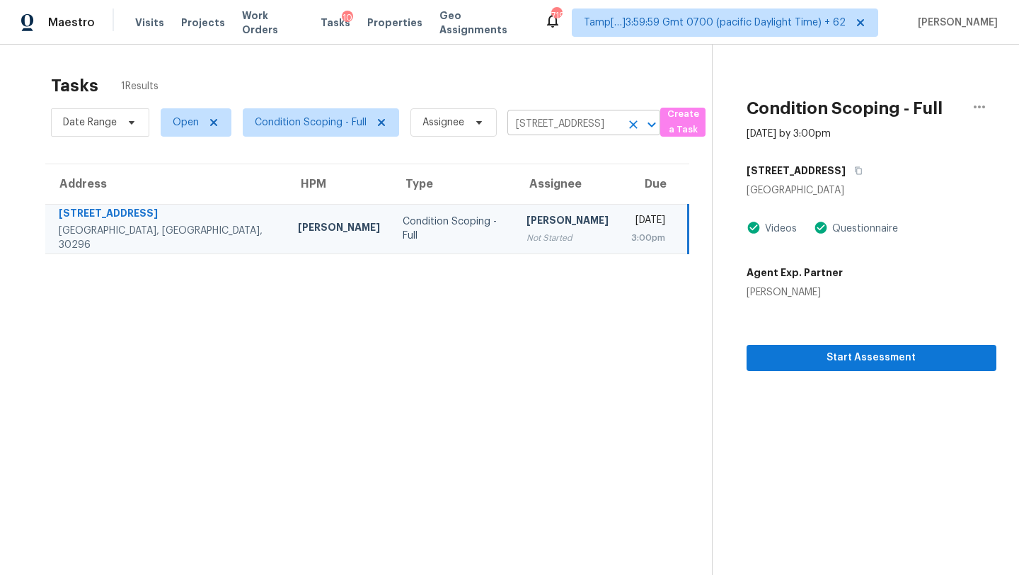
click at [559, 129] on input "1286 Crestridge Ln, Riverdale, GA 30296" at bounding box center [563, 124] width 113 height 22
paste input "5564 Coachwood Cv, Bradenton, FL 34211"
type input "5564 Coachwood Cv, Bradenton, FL 34211"
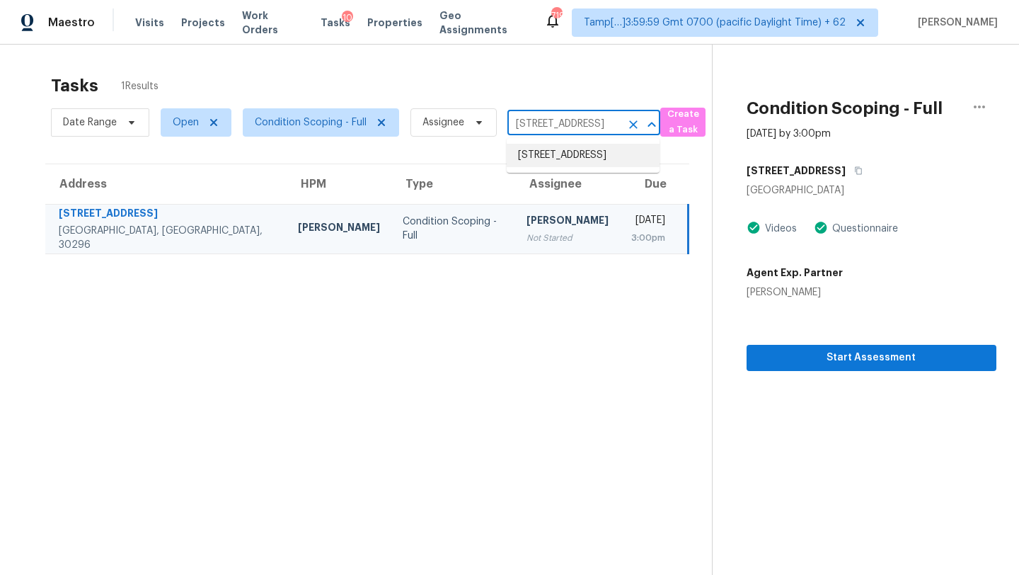
click at [549, 161] on li "5564 Coachwood Cv, Bradenton, FL 34211" at bounding box center [583, 155] width 153 height 23
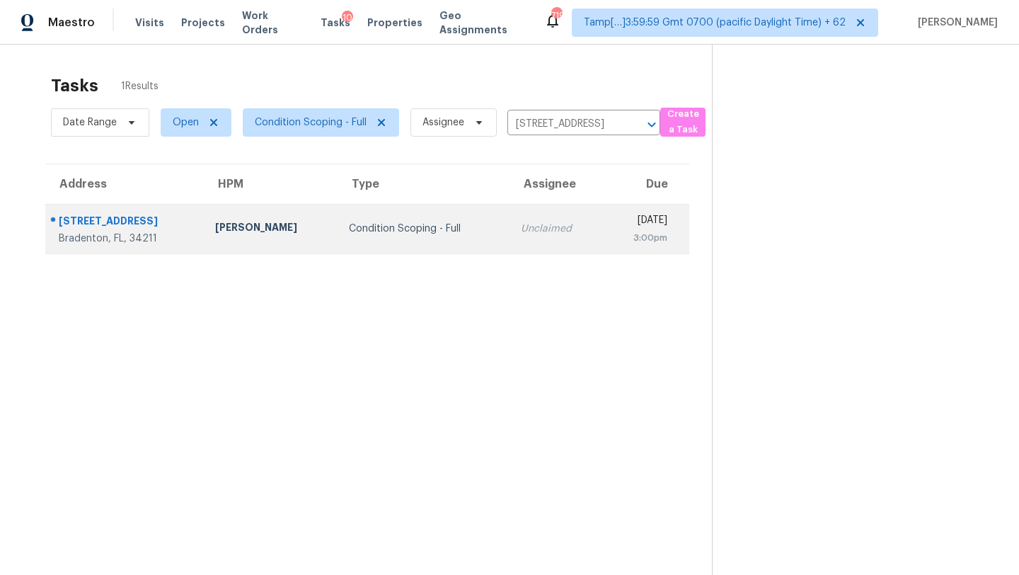
click at [532, 219] on td "Unclaimed" at bounding box center [557, 229] width 94 height 50
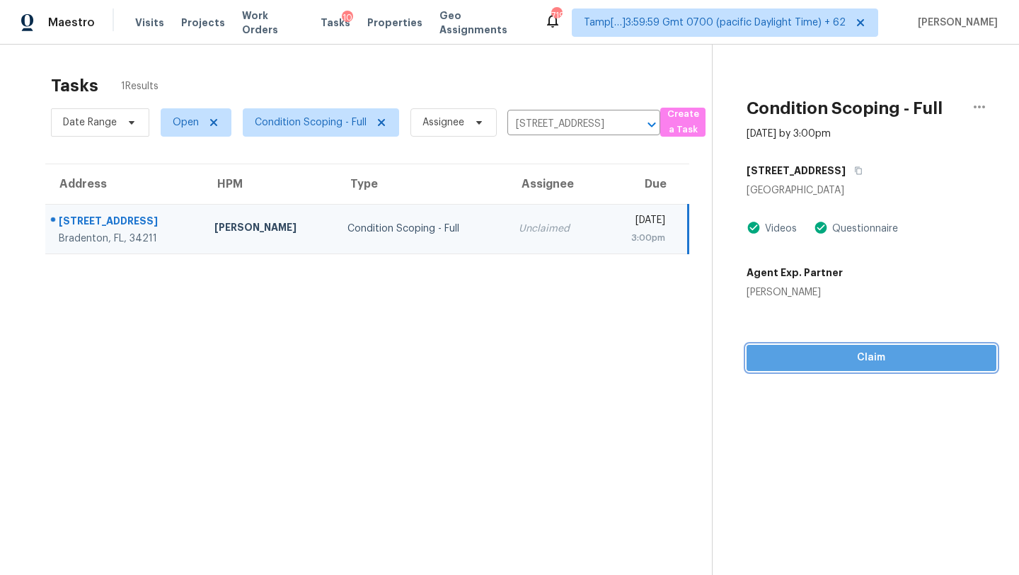
click at [898, 362] on span "Claim" at bounding box center [871, 358] width 227 height 18
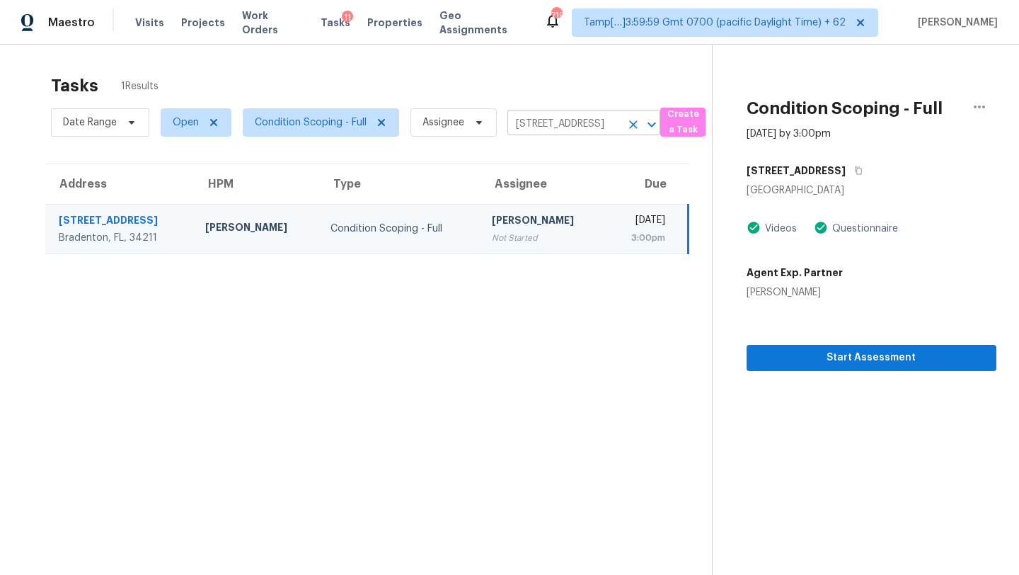
click at [563, 117] on input "5564 Coachwood Cv, Bradenton, FL 34211" at bounding box center [563, 124] width 113 height 22
paste input "855 Costner School Rd, Bessemer City, NC 28016"
type input "855 Costner School Rd, Bessemer City, NC 28016"
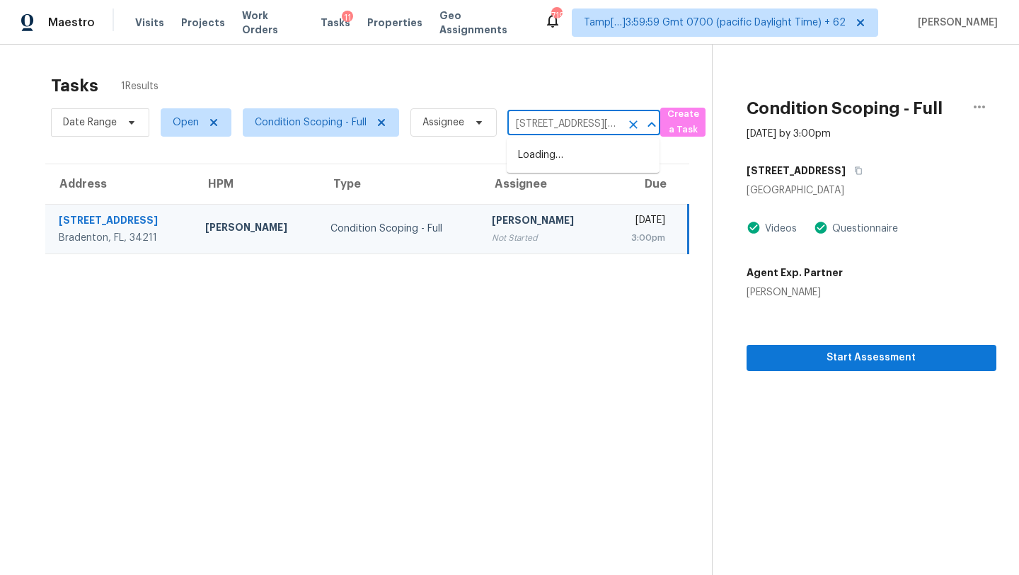
scroll to position [0, 124]
click at [554, 168] on li "855 Costner School Rd, Bessemer City, NC 28016" at bounding box center [583, 163] width 153 height 38
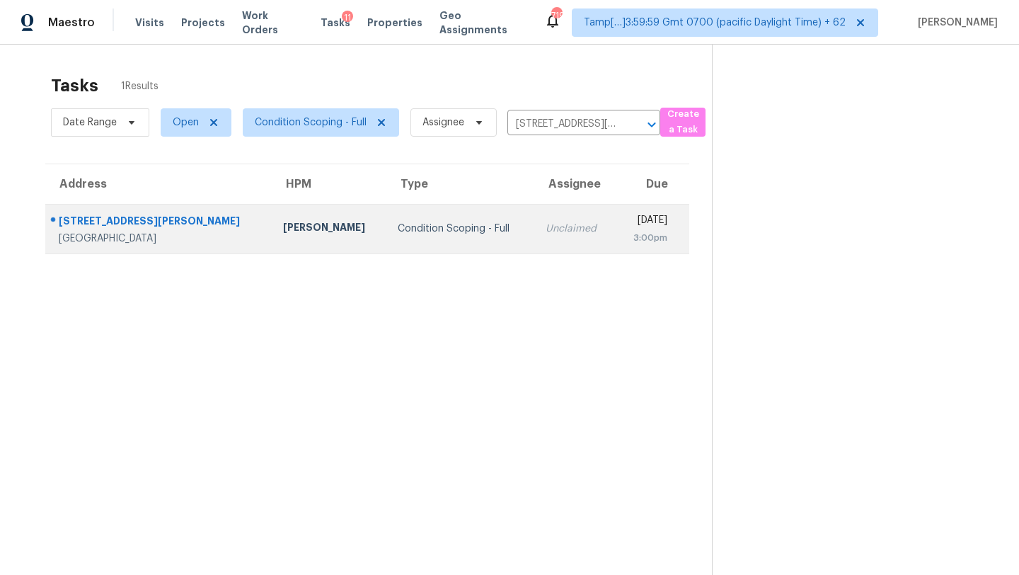
click at [546, 217] on td "Unclaimed" at bounding box center [574, 229] width 81 height 50
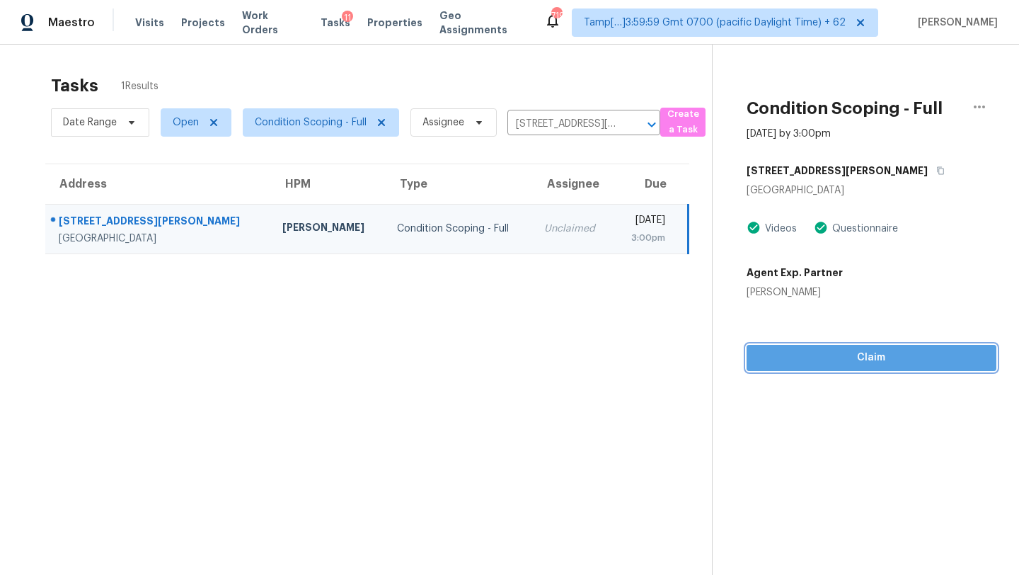
click at [863, 367] on button "Claim" at bounding box center [872, 358] width 250 height 26
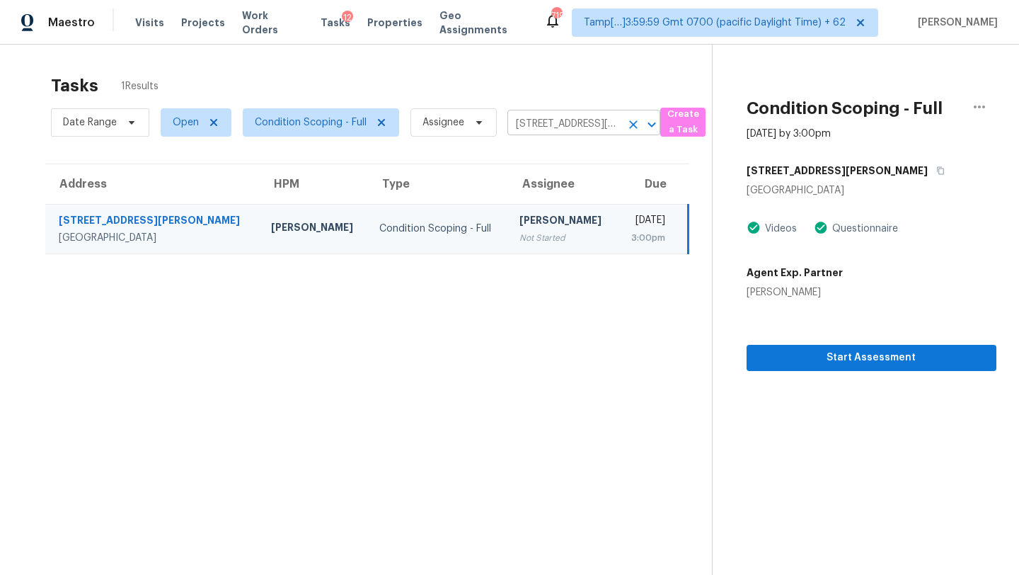
click at [570, 121] on input "855 Costner School Rd, Bessemer City, NC 28016" at bounding box center [563, 124] width 113 height 22
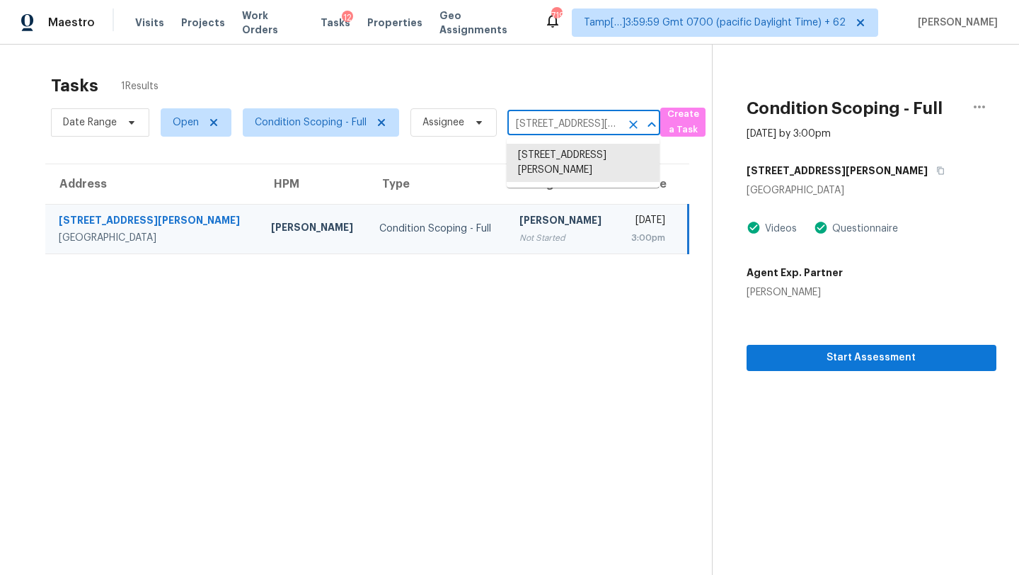
click at [570, 121] on input "855 Costner School Rd, Bessemer City, NC 28016" at bounding box center [563, 124] width 113 height 22
paste input "7343 Peacebrook Dr, Flowery Branch, GA 30542"
type input "7343 Peacebrook Dr, Flowery Branch, GA 30542"
click at [557, 167] on li "7343 Peacebrook Dr, Flowery Branch, GA 30542" at bounding box center [583, 155] width 153 height 23
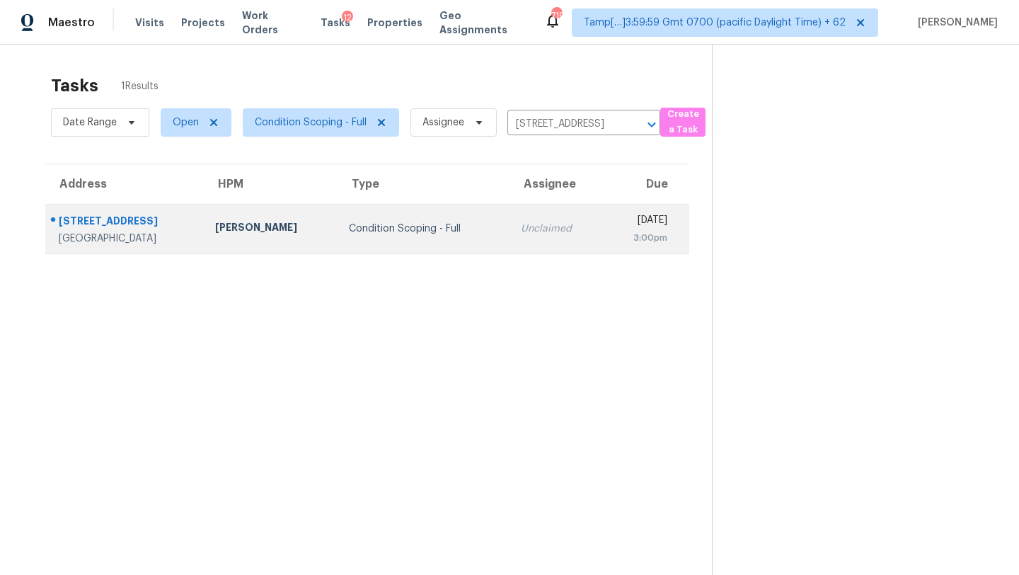
click at [614, 231] on div "3:00pm" at bounding box center [640, 238] width 52 height 14
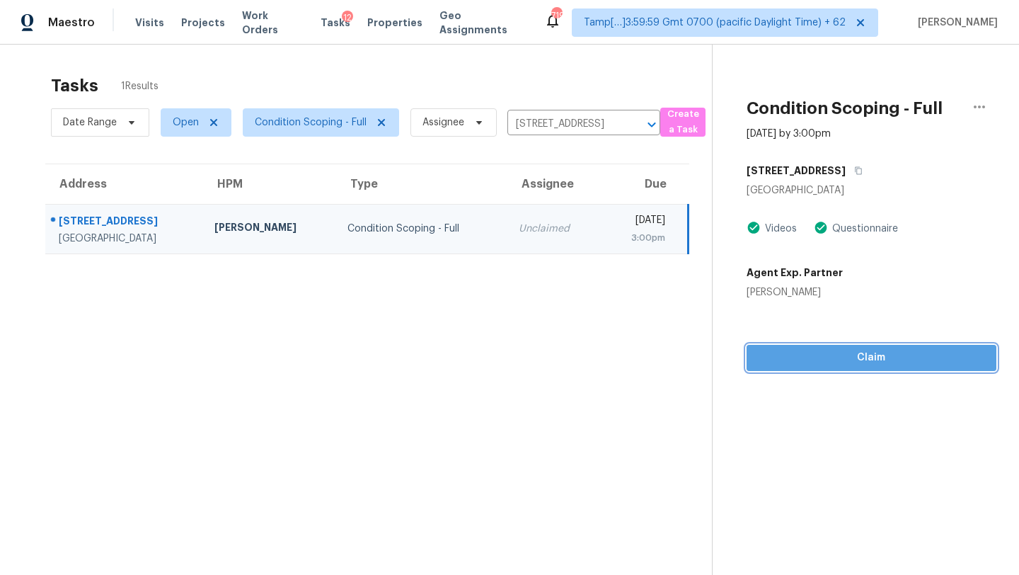
click at [891, 353] on span "Claim" at bounding box center [871, 358] width 227 height 18
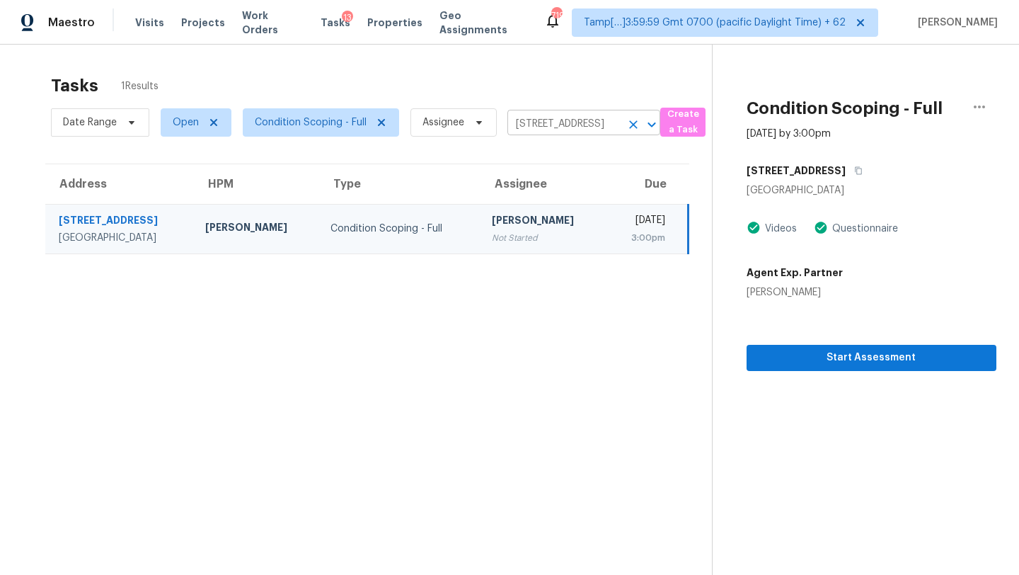
click at [543, 117] on input "7343 Peacebrook Dr, Flowery Branch, GA 30542" at bounding box center [563, 124] width 113 height 22
paste input "1500 Keystone Dr, Conley, GA 30288"
type input "1500 Keystone Dr, Conley, GA 30288"
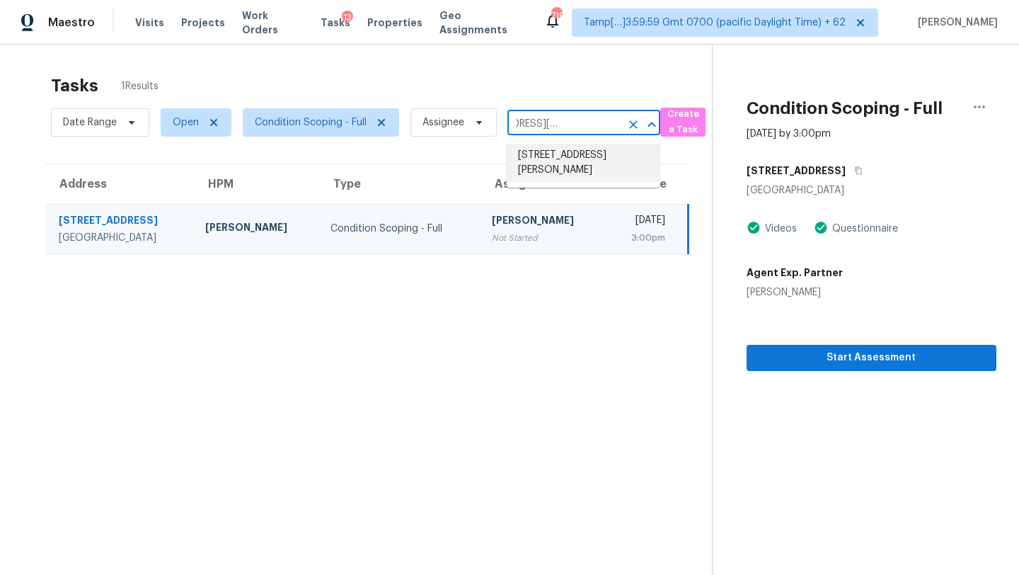
click at [539, 159] on li "1500 Keystone Dr, Conley, GA 30288" at bounding box center [583, 163] width 153 height 38
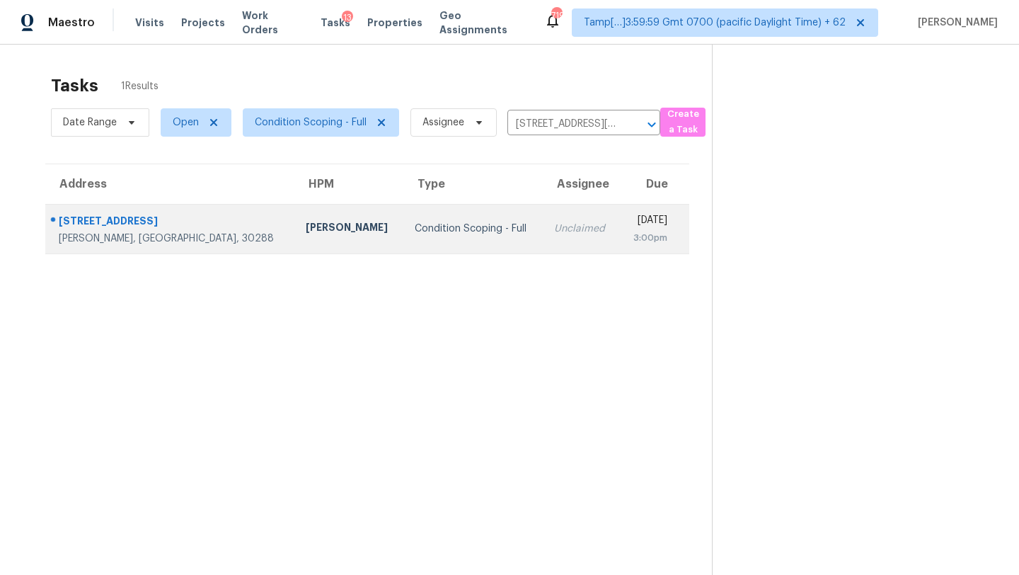
click at [543, 239] on td "Unclaimed" at bounding box center [581, 229] width 76 height 50
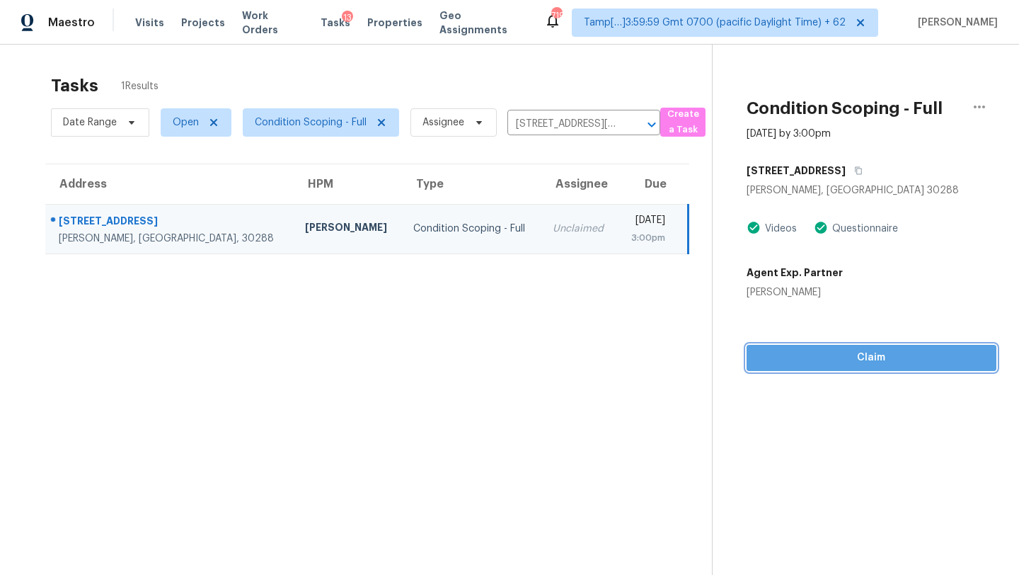
click at [907, 360] on span "Claim" at bounding box center [871, 358] width 227 height 18
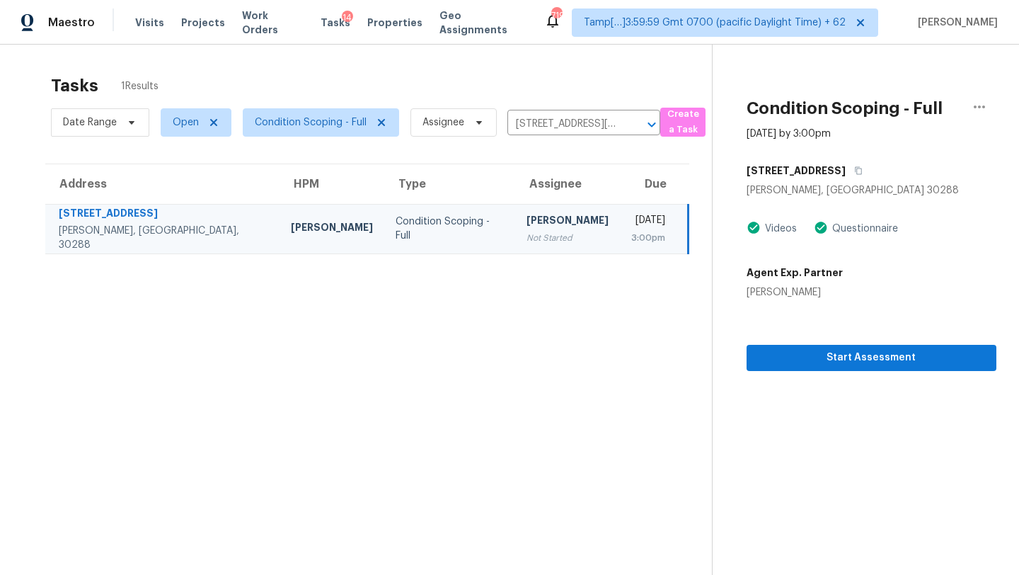
click at [579, 113] on div "Date Range Open Condition Scoping - Full Assignee 1500 Keystone Dr, Conley, GA …" at bounding box center [355, 122] width 609 height 37
click at [577, 120] on input "1500 Keystone Dr, Conley, GA 30288" at bounding box center [563, 124] width 113 height 22
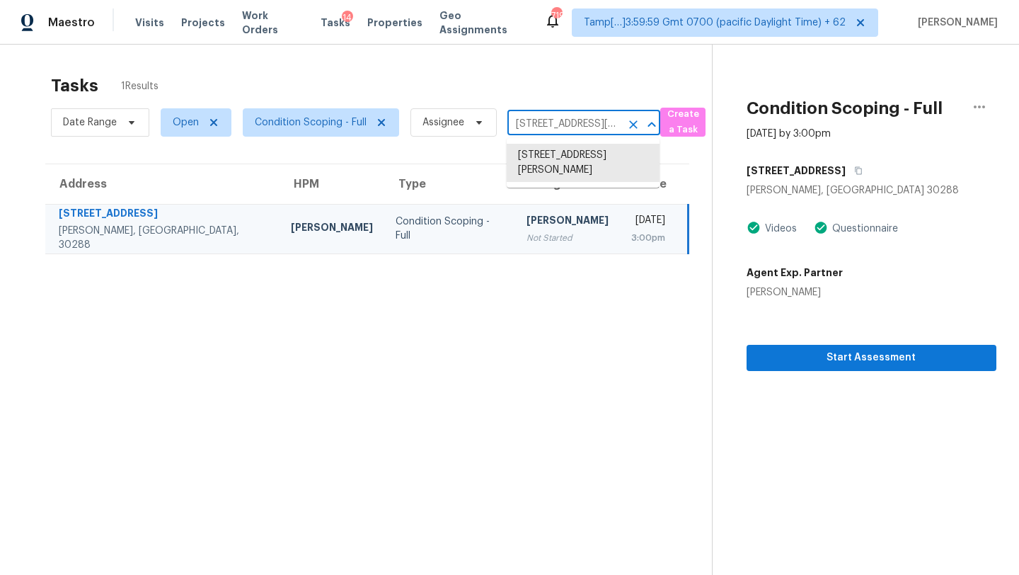
click at [577, 120] on input "1500 Keystone Dr, Conley, GA 30288" at bounding box center [563, 124] width 113 height 22
paste input "3672 Platina Park Ct, Decatur, GA 30034"
type input "3672 Platina Park Ct, Decatur, GA 30034"
click at [565, 156] on li "3672 Platina Park Ct, Decatur, GA 30034" at bounding box center [583, 155] width 153 height 23
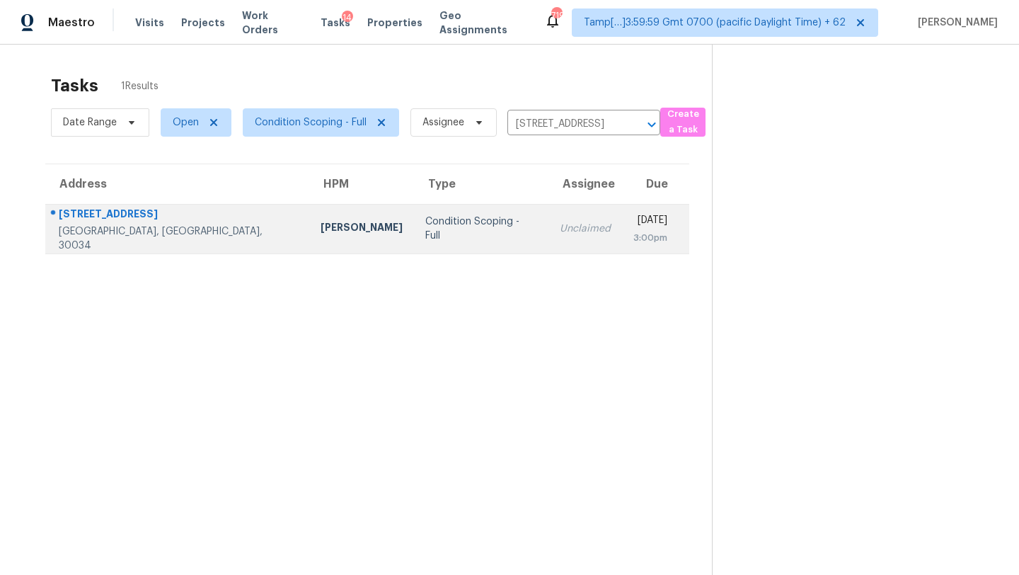
click at [549, 214] on td "Unclaimed" at bounding box center [586, 229] width 74 height 50
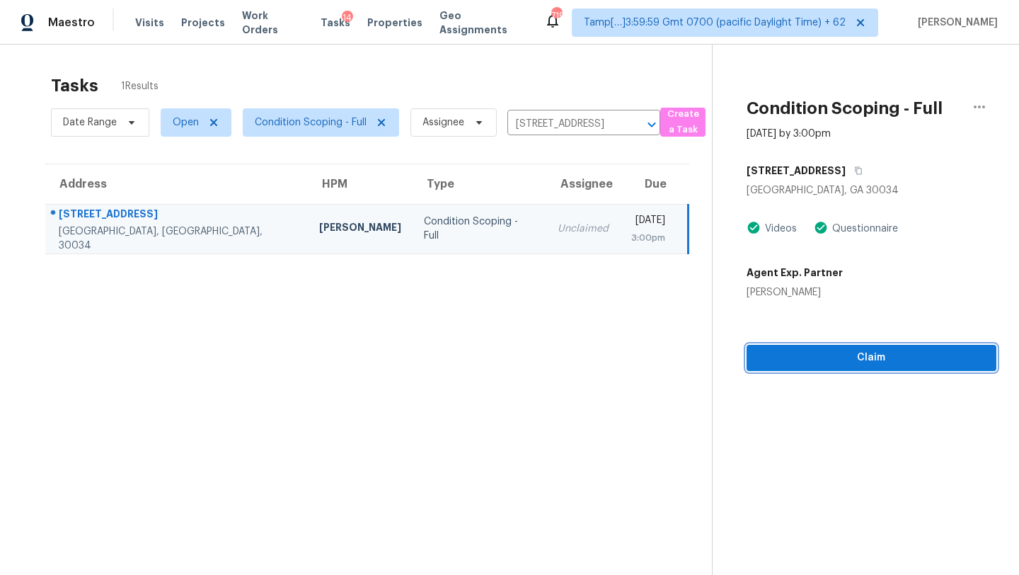
click at [890, 345] on button "Claim" at bounding box center [872, 358] width 250 height 26
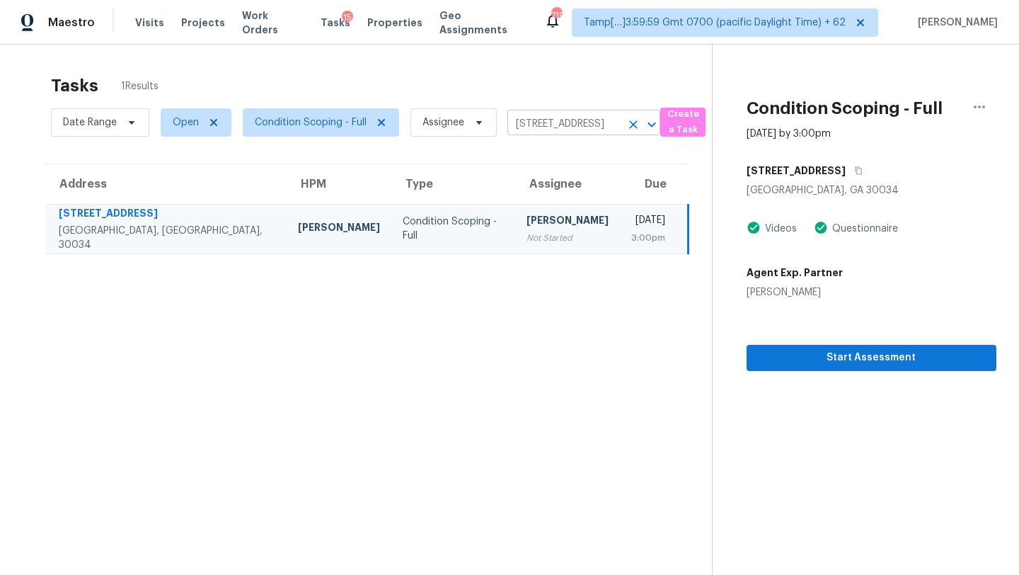
click at [572, 113] on input "3672 Platina Park Ct, Decatur, GA 30034" at bounding box center [563, 124] width 113 height 22
paste input "434 Sardis Bend Dr, Buford, GA 30519"
type input "3434 Sardis Bend Dr, Buford, GA 30519"
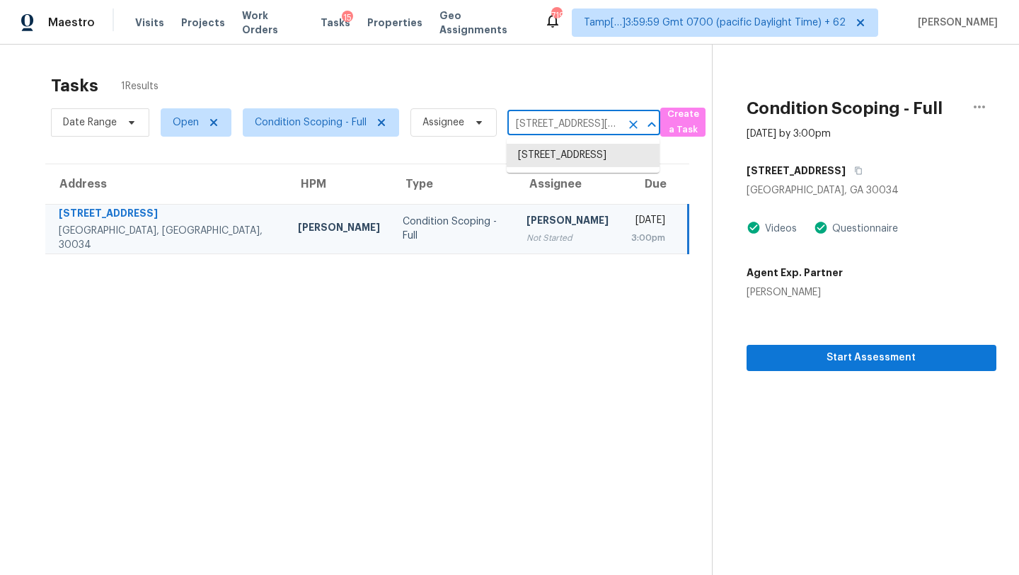
scroll to position [0, 76]
click at [572, 157] on li "3434 Sardis Bend Dr, Buford, GA 30519" at bounding box center [583, 163] width 153 height 38
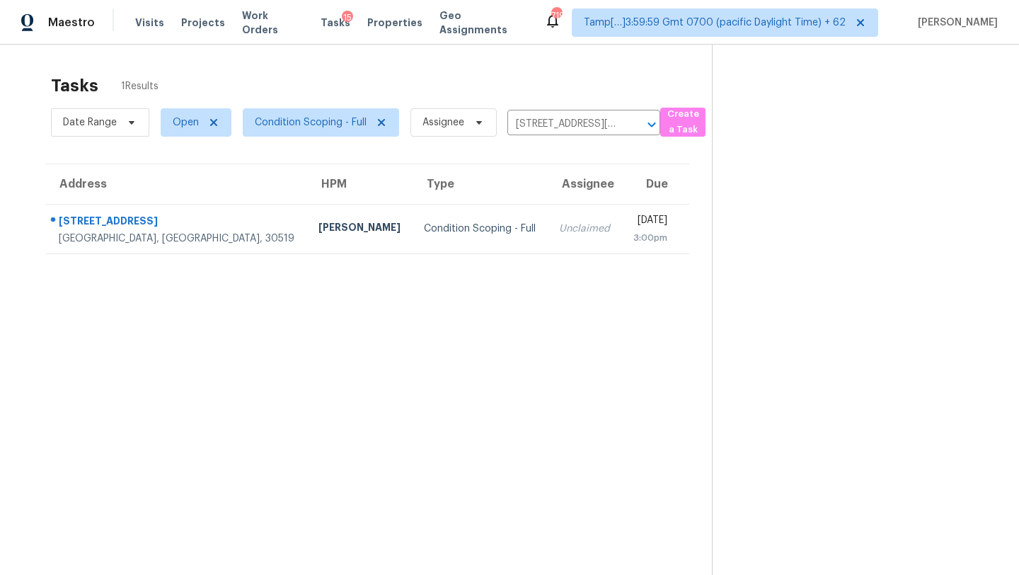
click at [621, 239] on td "Tue, Oct 7th 2025 3:00pm" at bounding box center [655, 229] width 68 height 50
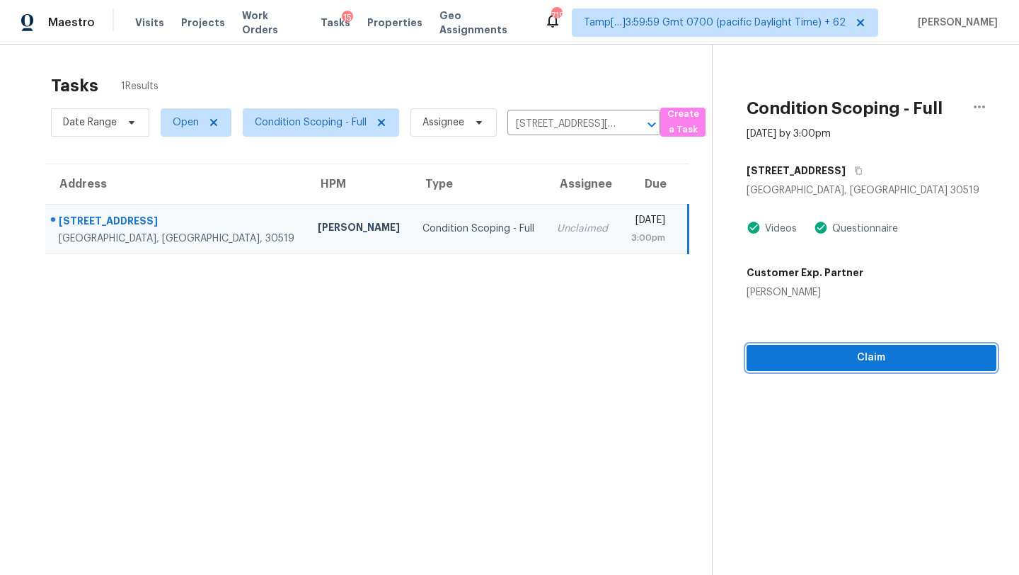
click at [875, 360] on span "Claim" at bounding box center [871, 358] width 227 height 18
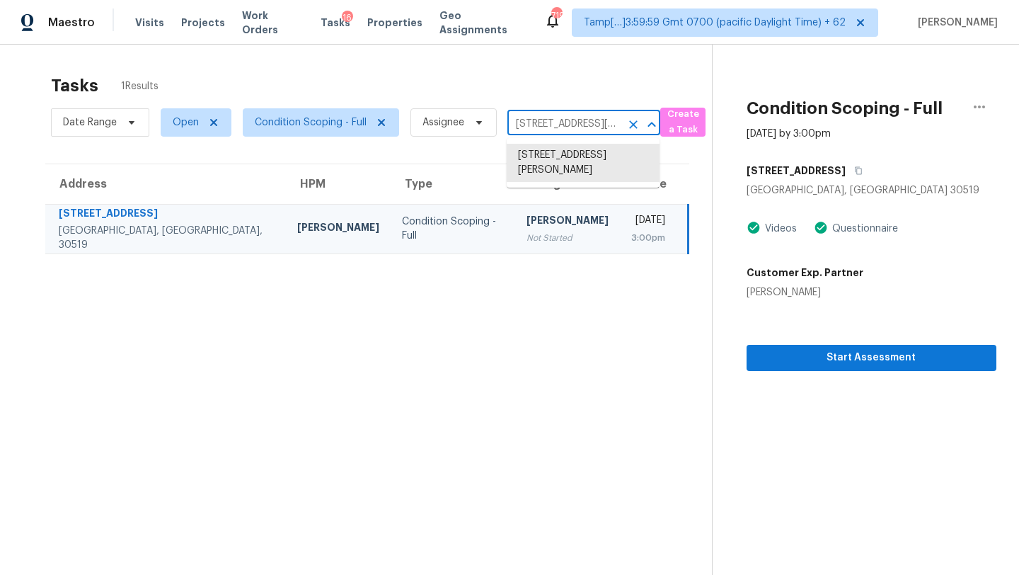
click at [552, 127] on input "3434 Sardis Bend Dr, Buford, GA 30519" at bounding box center [563, 124] width 113 height 22
paste input "200 Maple Leaf Ct, Smyrna, TN 37167"
type input "200 Maple Leaf Ct, Smyrna, TN 37167"
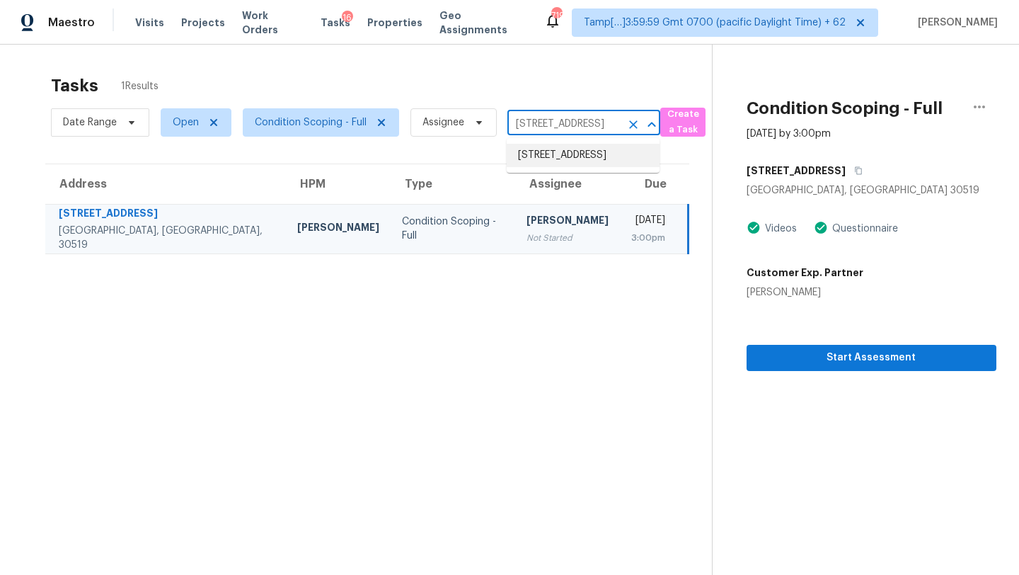
click at [552, 156] on li "200 Maple Leaf Ct, Smyrna, TN 37167" at bounding box center [583, 155] width 153 height 23
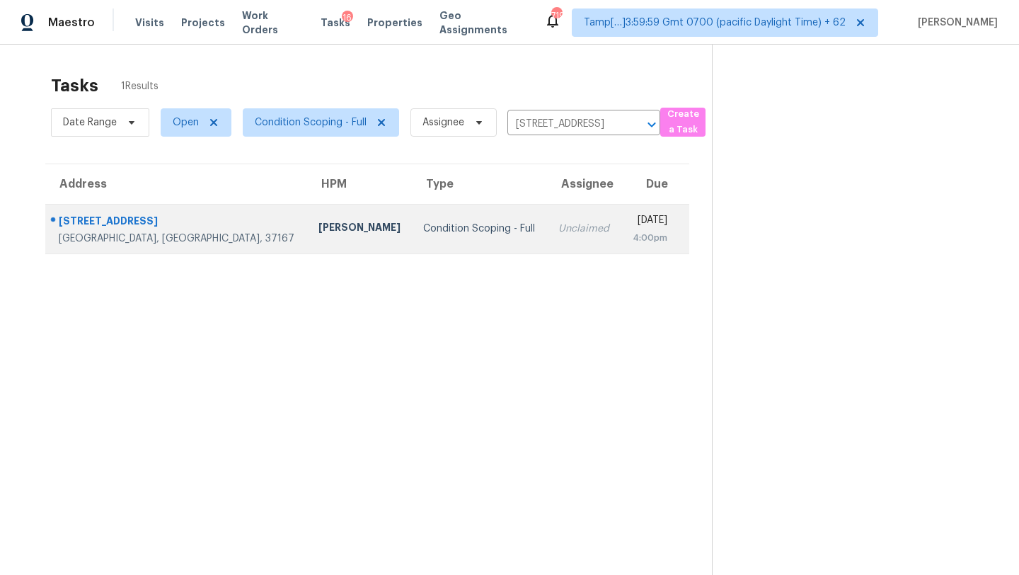
click at [558, 230] on div "Unclaimed" at bounding box center [583, 229] width 51 height 14
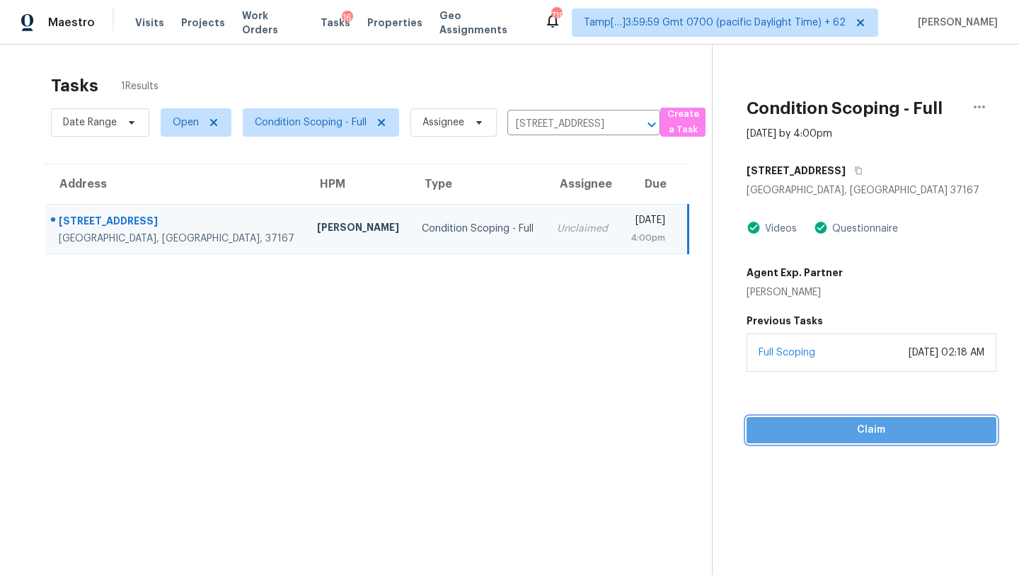
click at [870, 427] on span "Claim" at bounding box center [871, 430] width 227 height 18
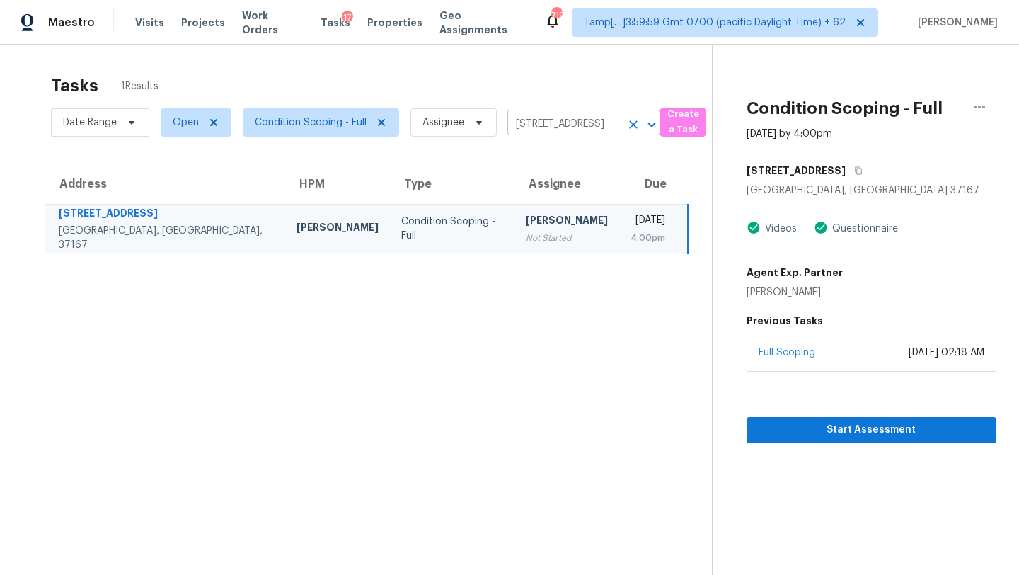
click at [541, 125] on input "200 Maple Leaf Ct, Smyrna, TN 37167" at bounding box center [563, 124] width 113 height 22
paste input "629 Goodman Dr, Gallatin, TN 37066"
click at [537, 132] on input "200 Maple Leaf Ct, Smyrna, TN 37167" at bounding box center [563, 124] width 113 height 22
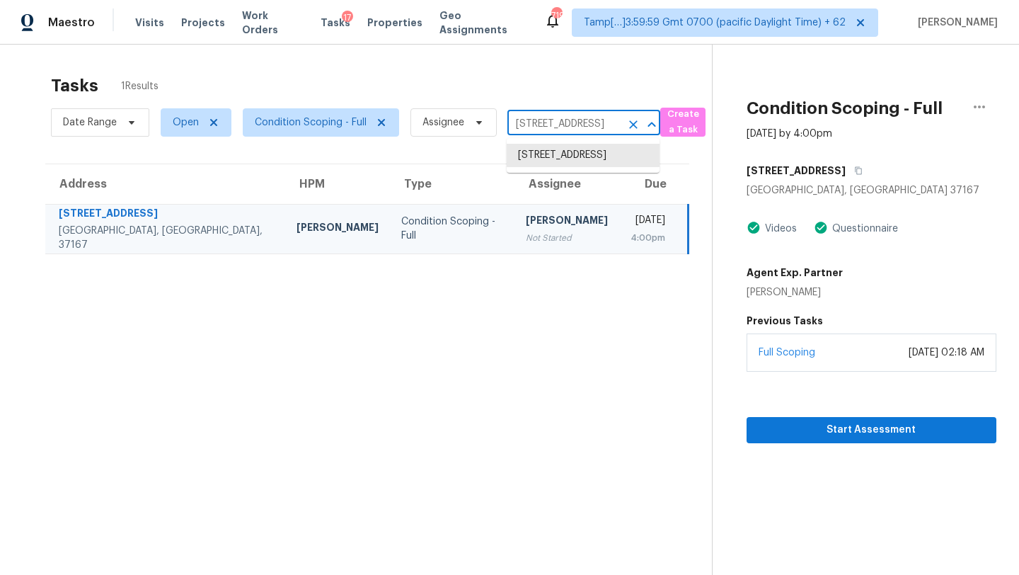
paste input "629 Goodman Dr, Gallatin, TN 37066"
click at [568, 125] on input "200 Maple Leaf Ct, Smyrna, TN 37167" at bounding box center [563, 124] width 113 height 22
paste input "629 Goodman Dr, Gallatin, TN 37066"
type input "629 Goodman Dr, Gallatin, TN 37066"
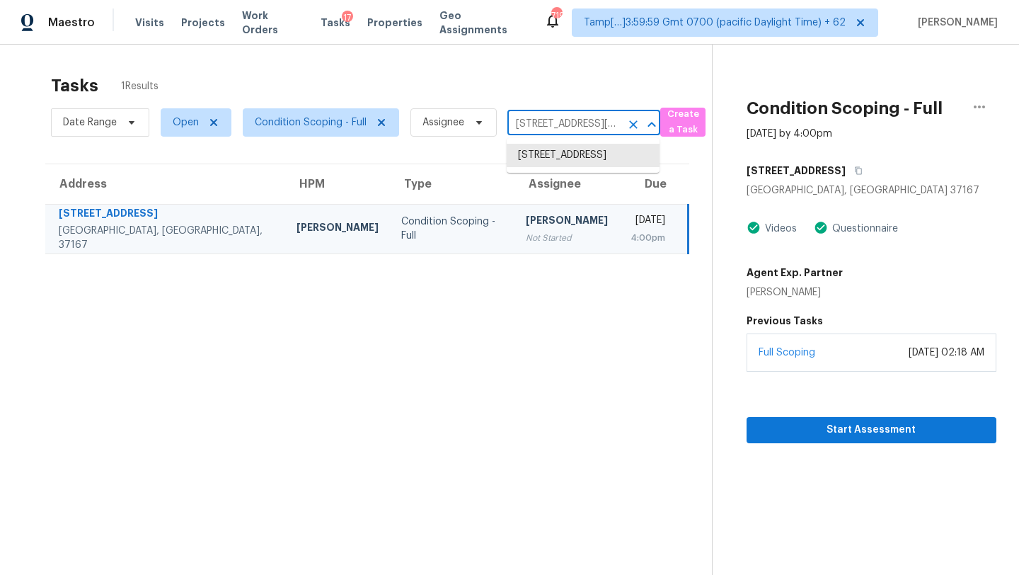
scroll to position [0, 65]
click at [563, 156] on li "629 Goodman Dr, Gallatin, TN 37066" at bounding box center [583, 163] width 153 height 38
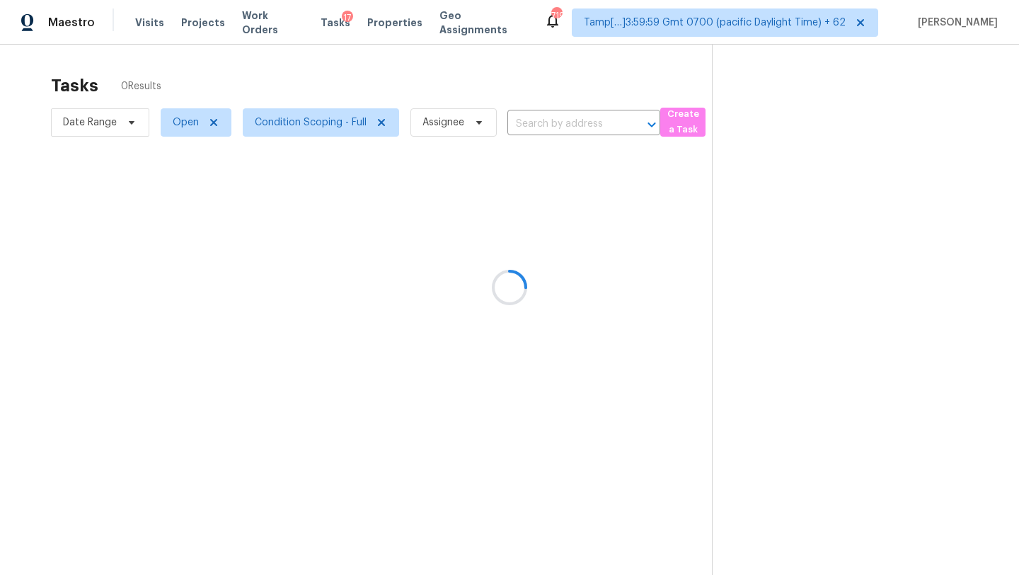
type input "629 Goodman Dr, Gallatin, TN 37066"
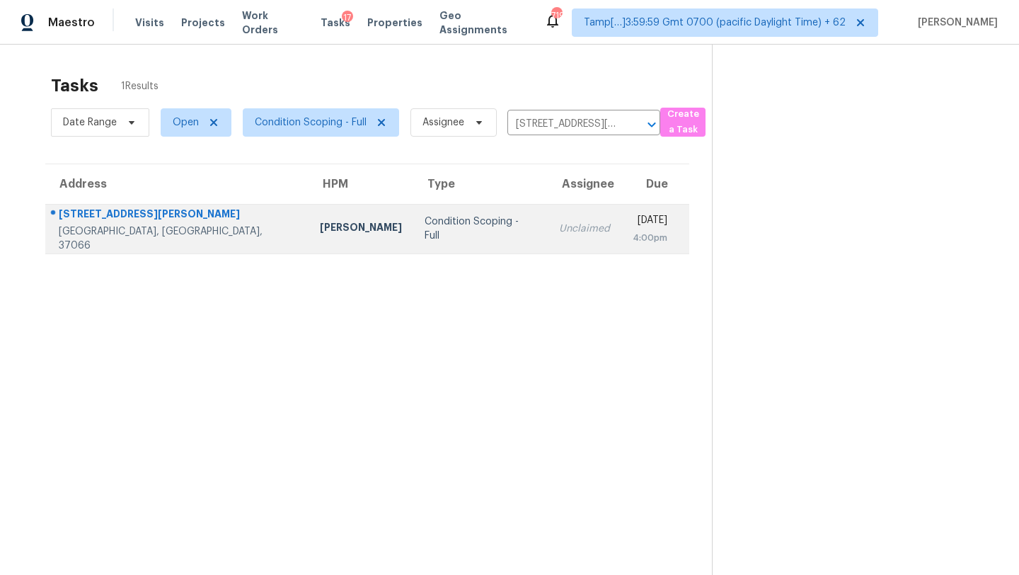
click at [621, 218] on td "Tue, Oct 7th 2025 4:00pm" at bounding box center [655, 229] width 68 height 50
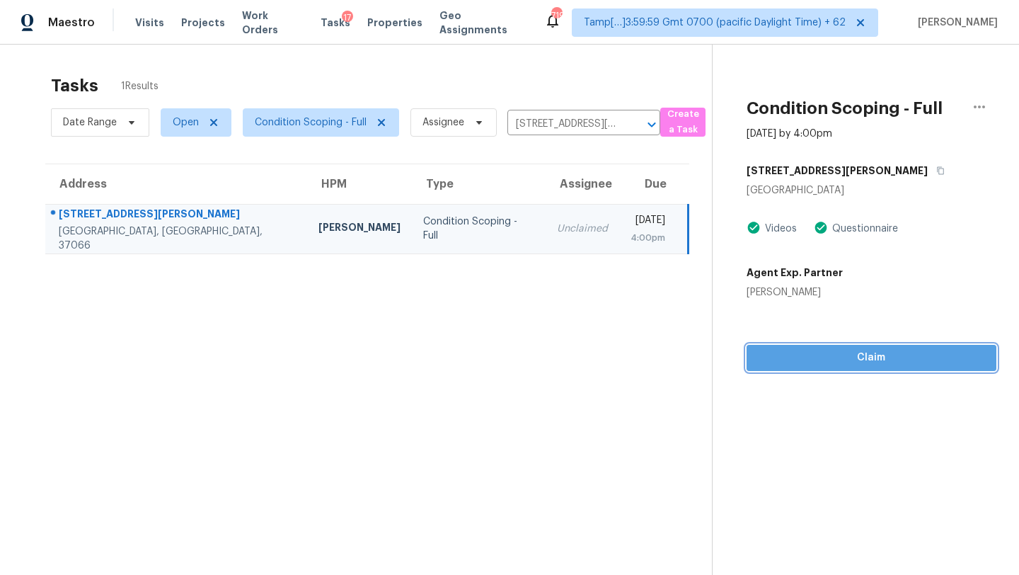
click at [877, 356] on span "Claim" at bounding box center [871, 358] width 227 height 18
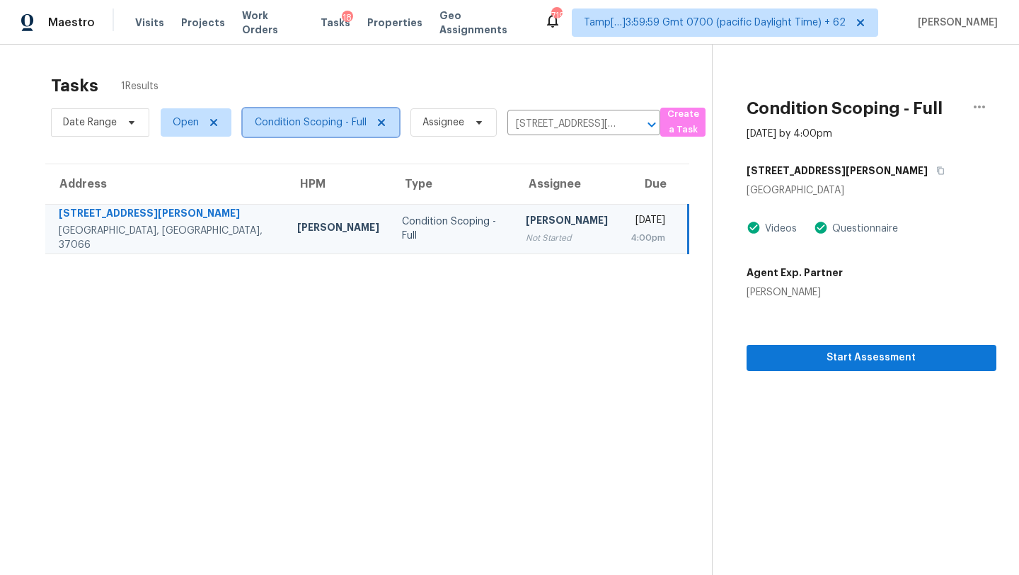
click at [306, 121] on span "Condition Scoping - Full" at bounding box center [311, 122] width 112 height 14
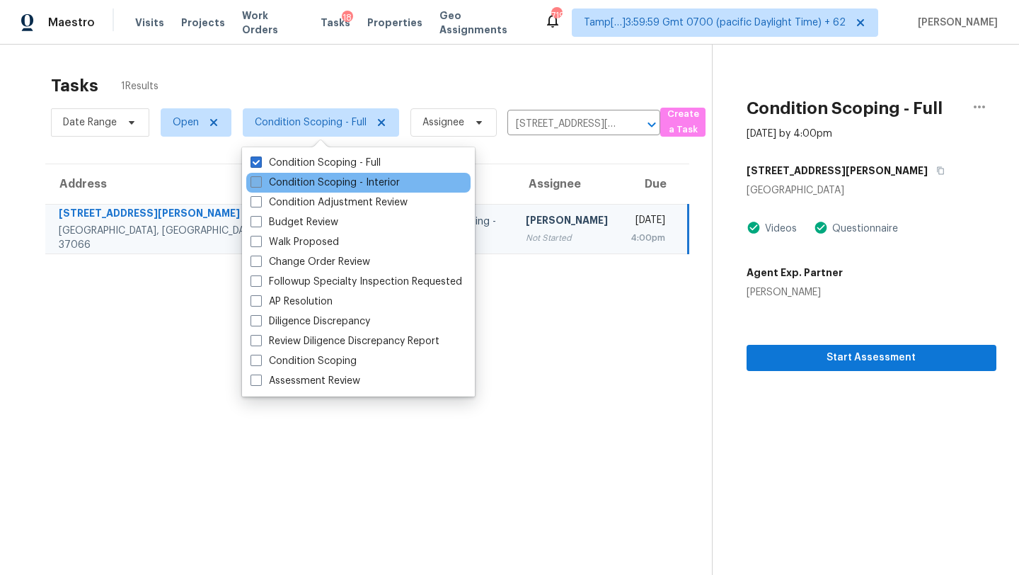
click at [308, 185] on label "Condition Scoping - Interior" at bounding box center [325, 183] width 149 height 14
click at [260, 185] on input "Condition Scoping - Interior" at bounding box center [255, 180] width 9 height 9
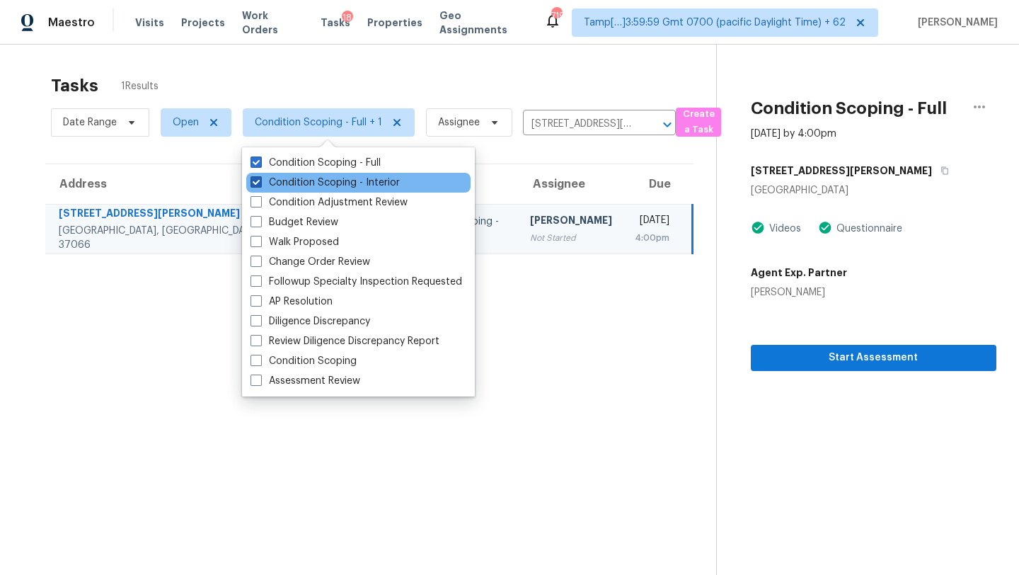
click at [308, 183] on label "Condition Scoping - Interior" at bounding box center [325, 183] width 149 height 14
click at [260, 183] on input "Condition Scoping - Interior" at bounding box center [255, 180] width 9 height 9
checkbox input "false"
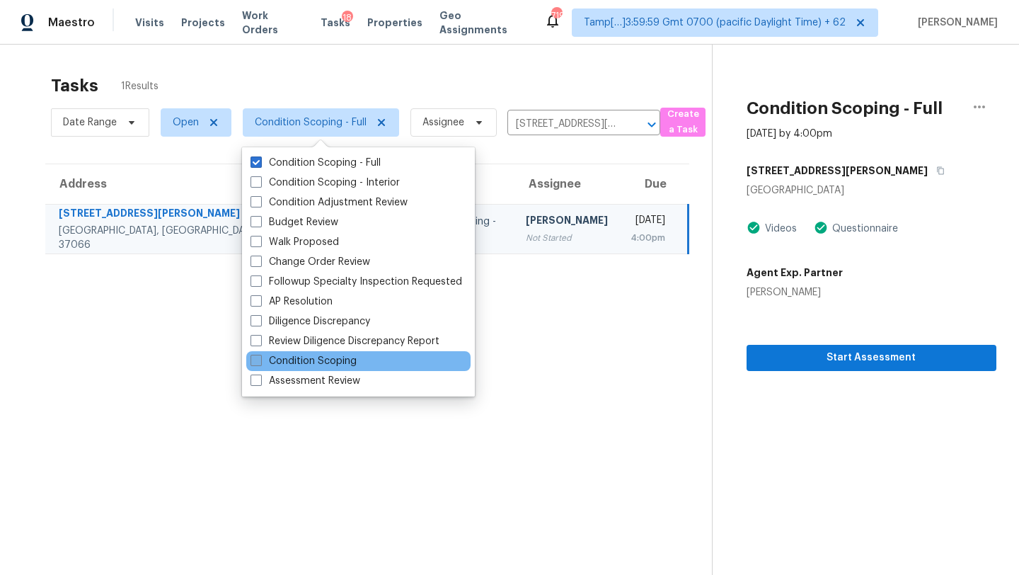
click at [311, 363] on label "Condition Scoping" at bounding box center [304, 361] width 106 height 14
click at [260, 363] on input "Condition Scoping" at bounding box center [255, 358] width 9 height 9
checkbox input "true"
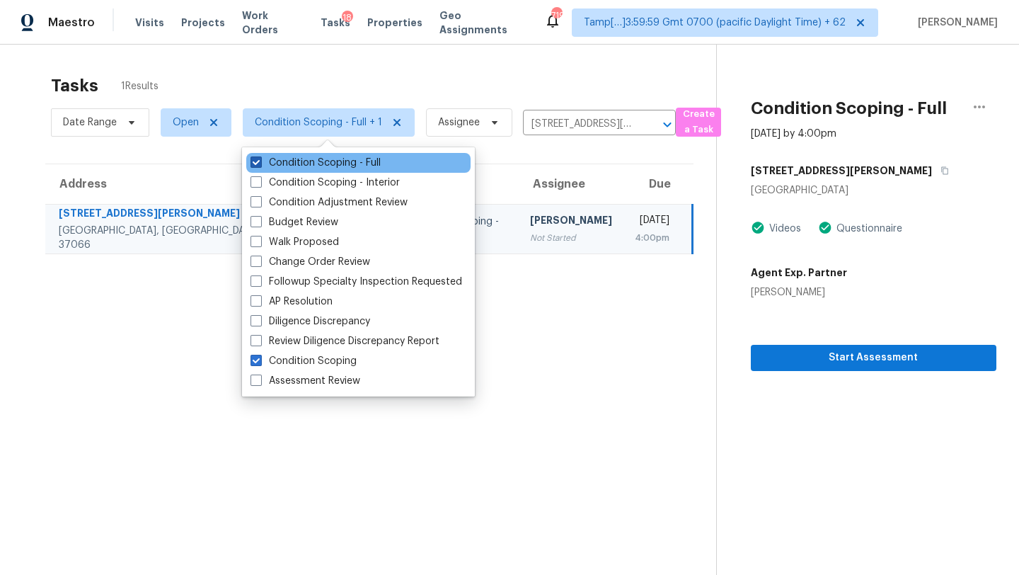
click at [264, 161] on label "Condition Scoping - Full" at bounding box center [316, 163] width 130 height 14
click at [260, 161] on input "Condition Scoping - Full" at bounding box center [255, 160] width 9 height 9
checkbox input "false"
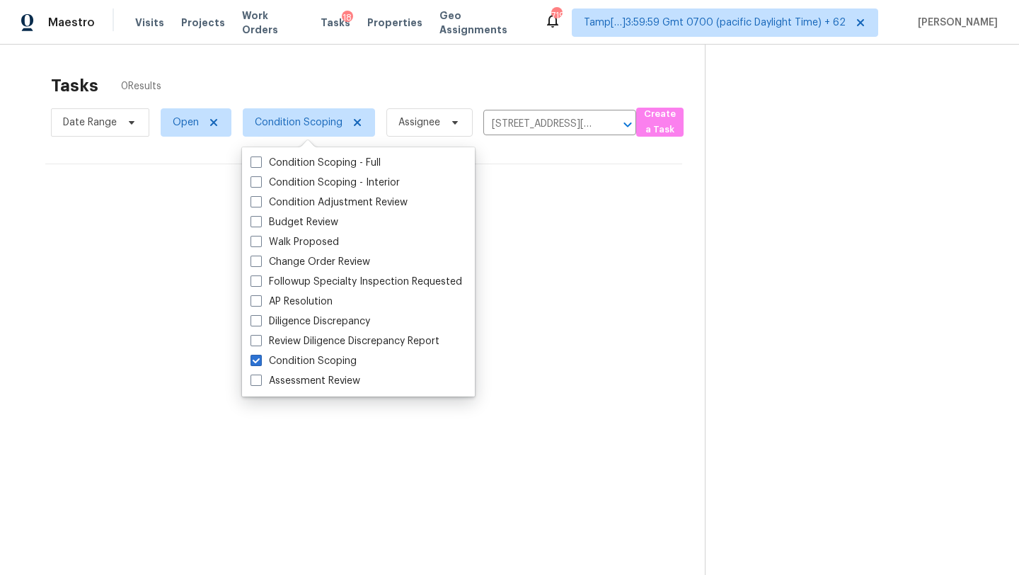
click at [397, 56] on div "Tasks 0 Results Date Range Open Condition Scoping Assignee 629 Goodman Dr, Gall…" at bounding box center [509, 332] width 1019 height 575
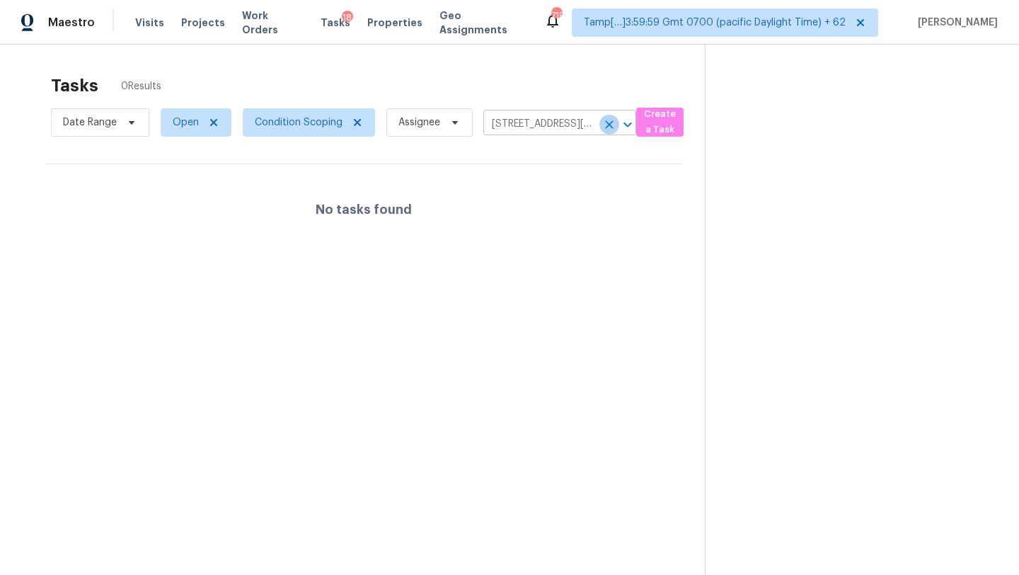
click at [604, 125] on icon "Clear" at bounding box center [609, 124] width 14 height 14
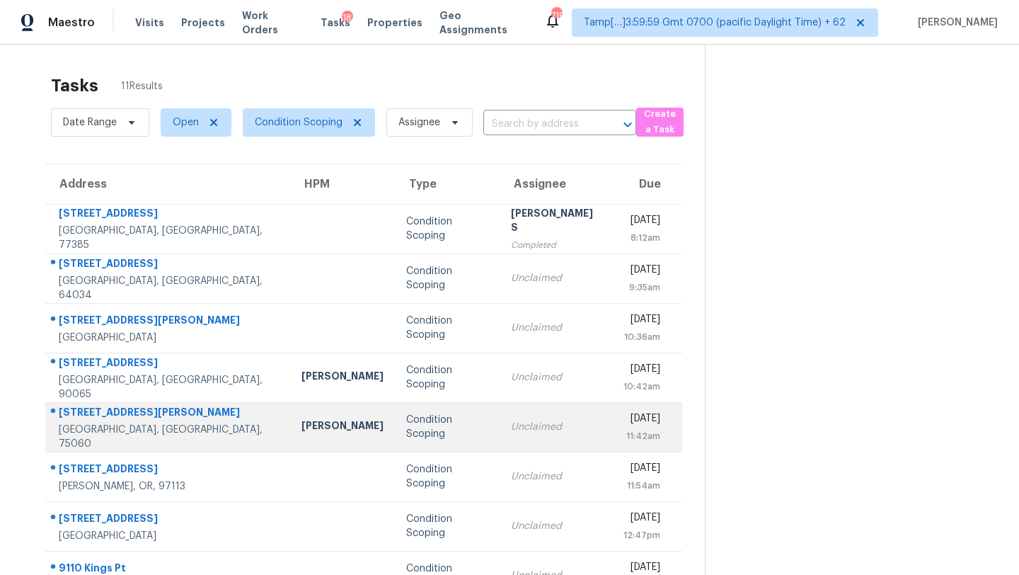
scroll to position [162, 0]
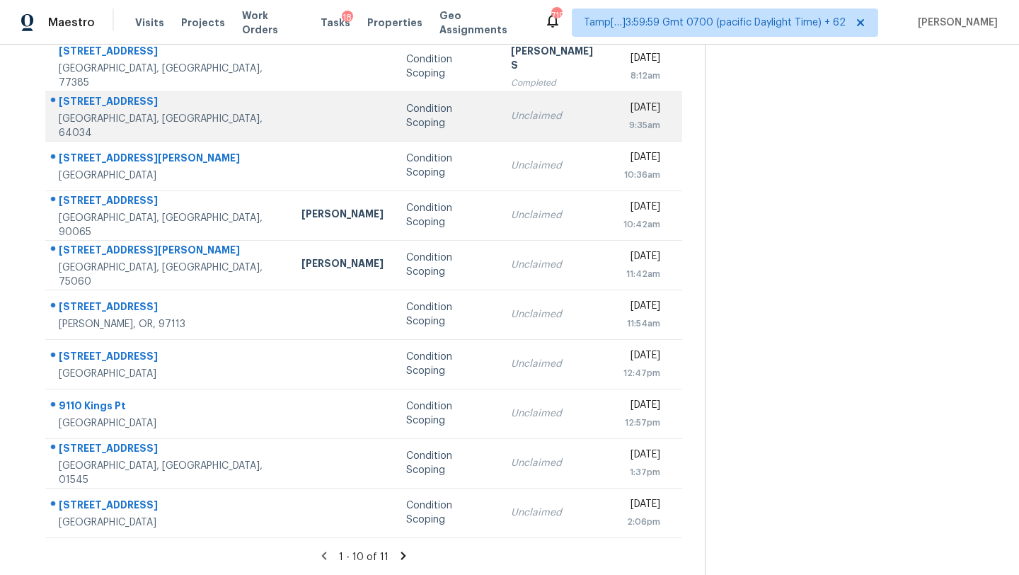
click at [500, 128] on td "Unclaimed" at bounding box center [556, 116] width 113 height 50
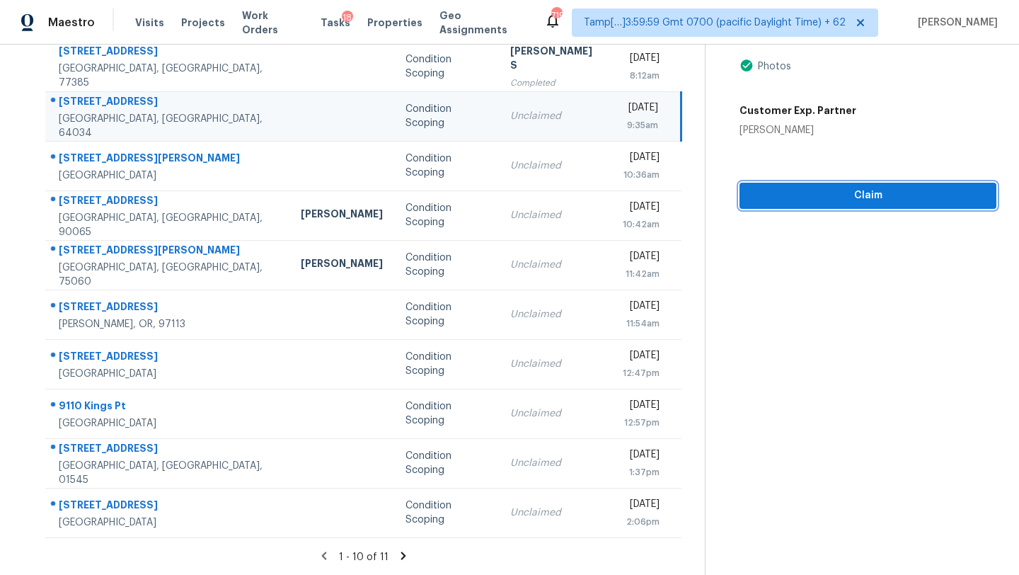
click at [868, 202] on span "Claim" at bounding box center [868, 196] width 234 height 18
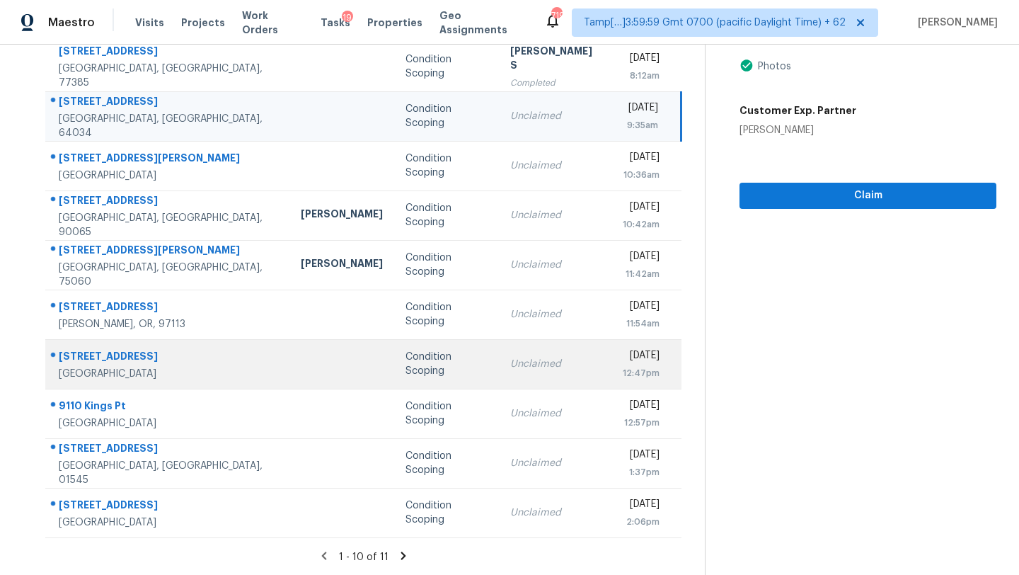
click at [408, 366] on div "Condition Scoping" at bounding box center [446, 364] width 81 height 28
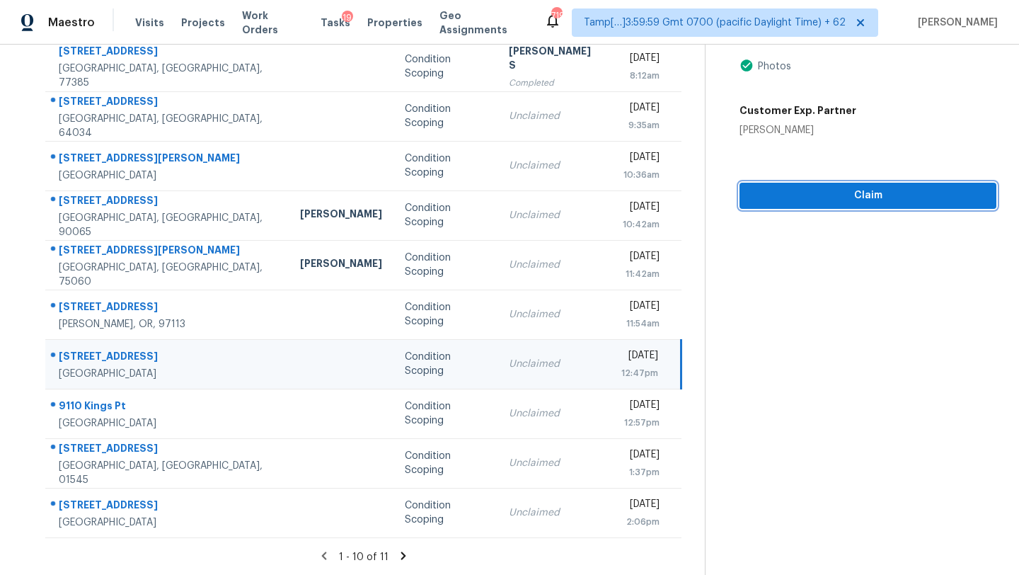
click at [805, 199] on span "Claim" at bounding box center [868, 196] width 234 height 18
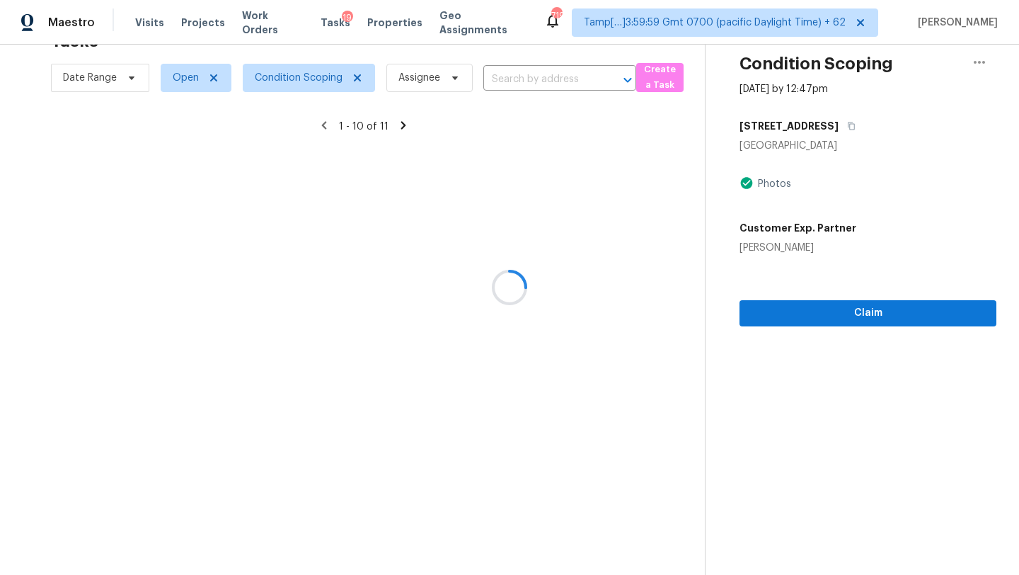
scroll to position [113, 0]
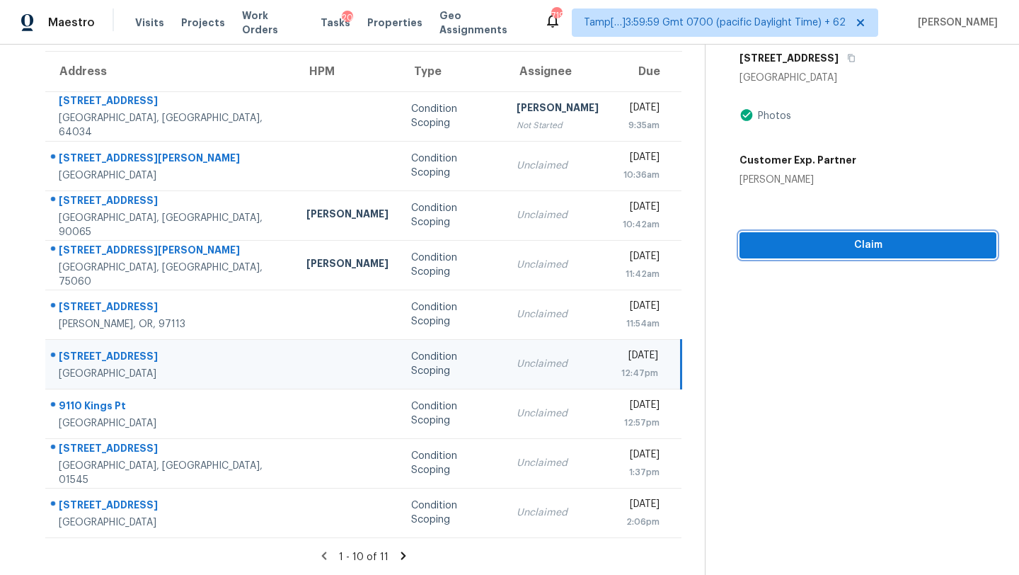
click at [776, 243] on span "Claim" at bounding box center [868, 245] width 234 height 18
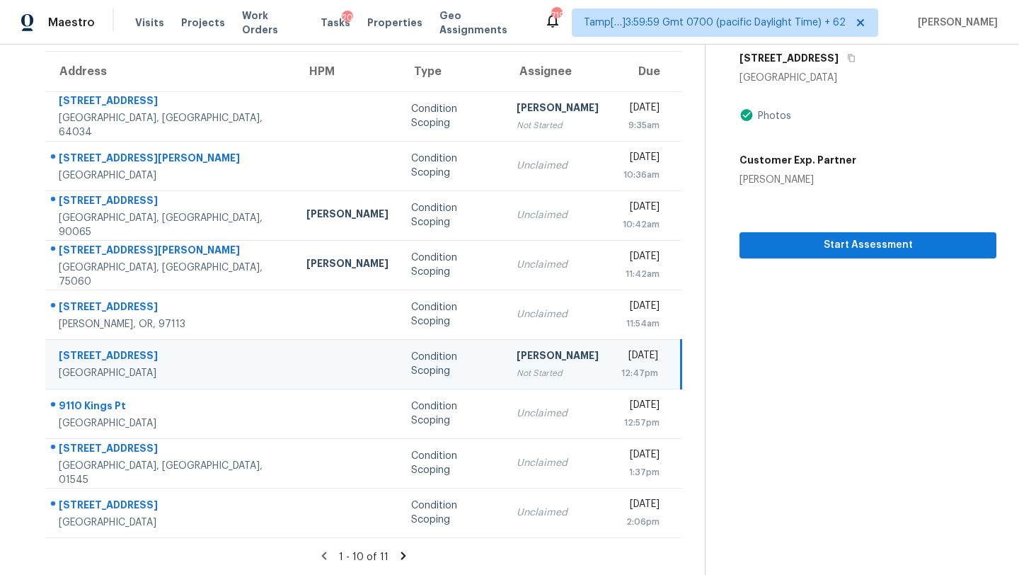
click at [400, 85] on th "Type" at bounding box center [453, 72] width 106 height 40
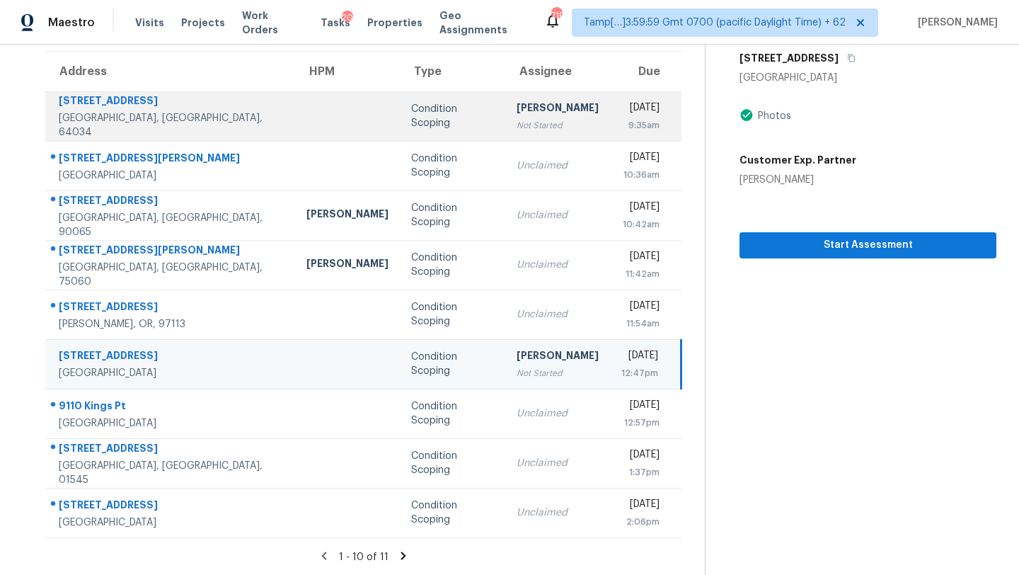
click at [411, 113] on div "Condition Scoping" at bounding box center [453, 116] width 84 height 28
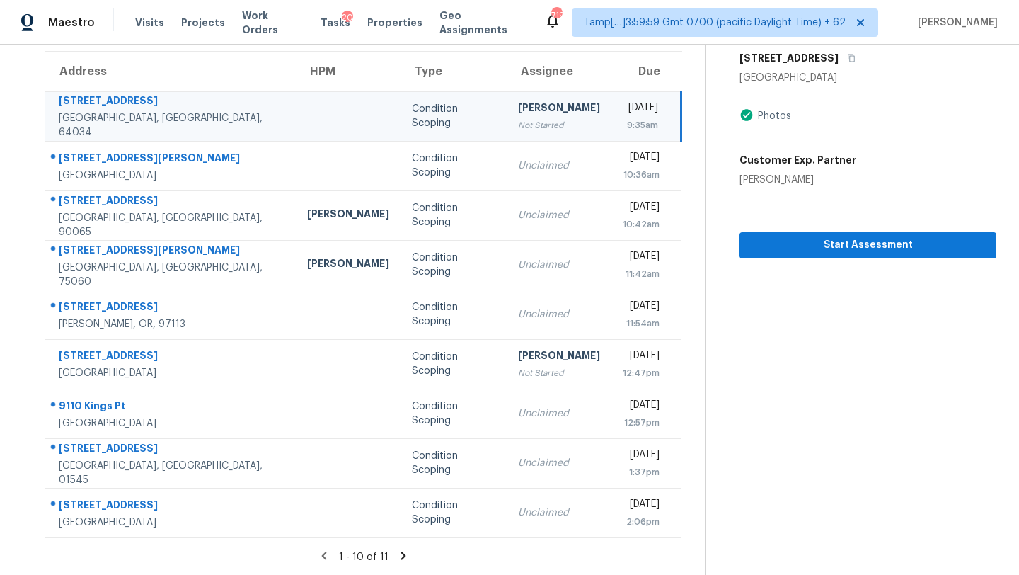
click at [808, 44] on div "Maestro Visits Projects Work Orders Tasks 20 Properties Geo Assignments 719 Tam…" at bounding box center [509, 22] width 1019 height 45
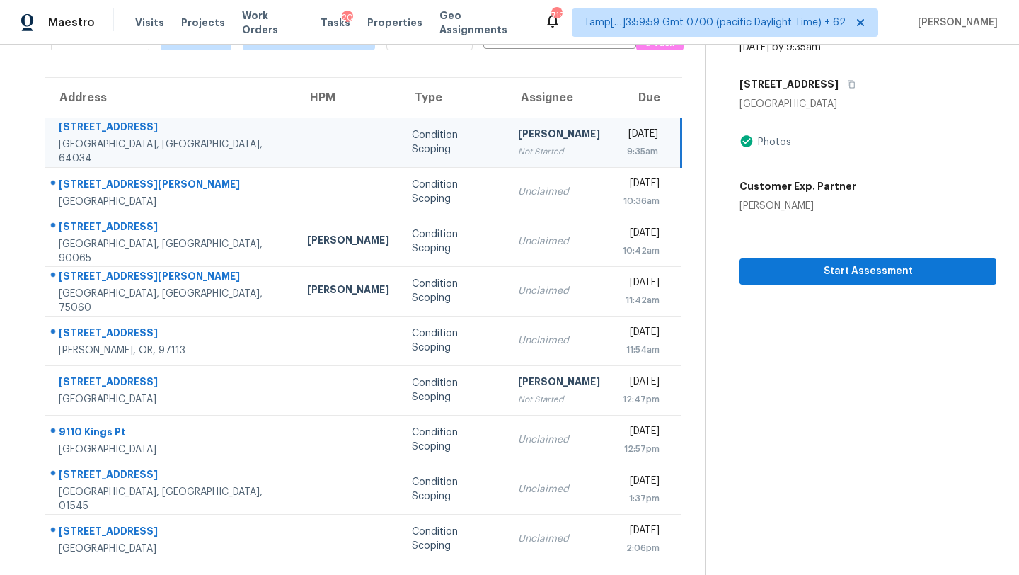
click at [518, 137] on div "[PERSON_NAME]" at bounding box center [559, 136] width 82 height 18
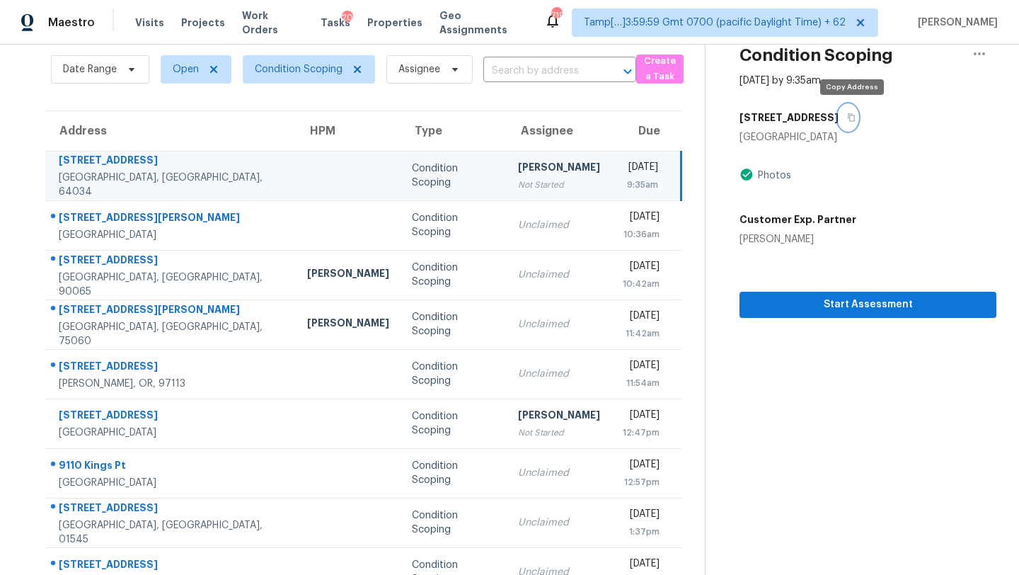
click at [856, 117] on icon "button" at bounding box center [851, 117] width 8 height 8
click at [856, 124] on button "button" at bounding box center [848, 117] width 19 height 25
click at [856, 121] on button "button" at bounding box center [848, 117] width 19 height 25
click at [800, 312] on span "Start Assessment" at bounding box center [868, 305] width 234 height 18
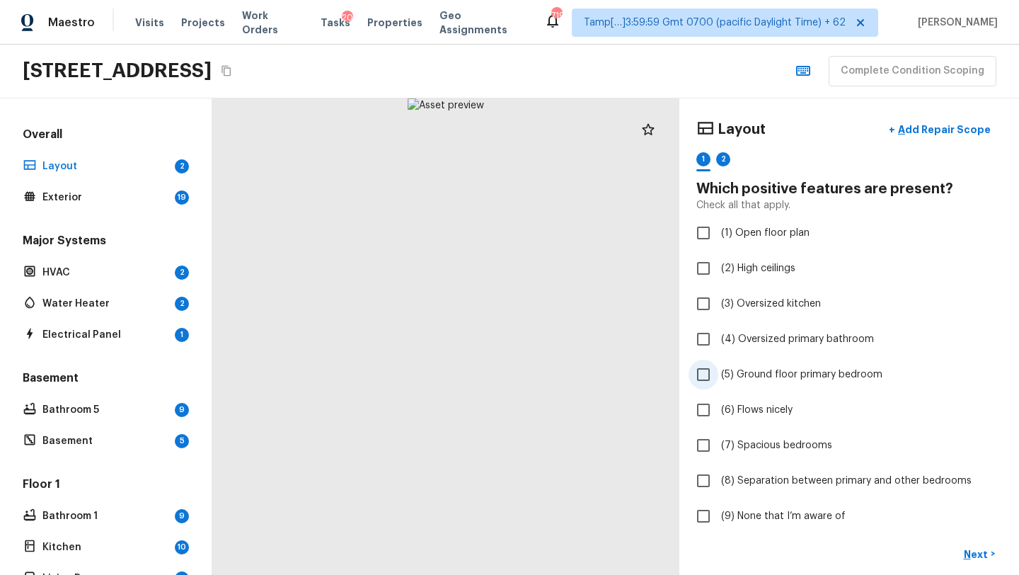
scroll to position [115, 0]
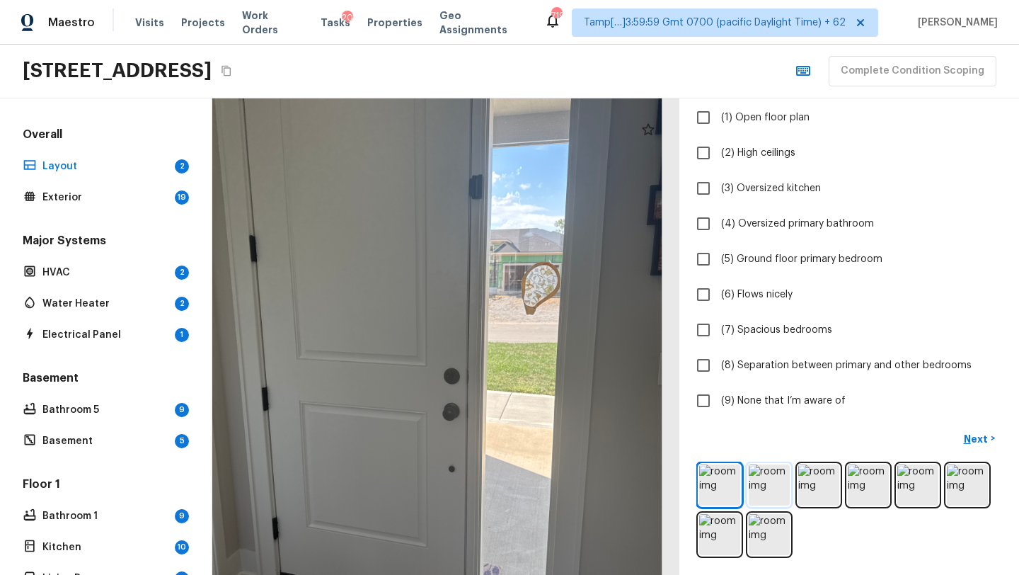
click at [786, 484] on img at bounding box center [769, 484] width 41 height 41
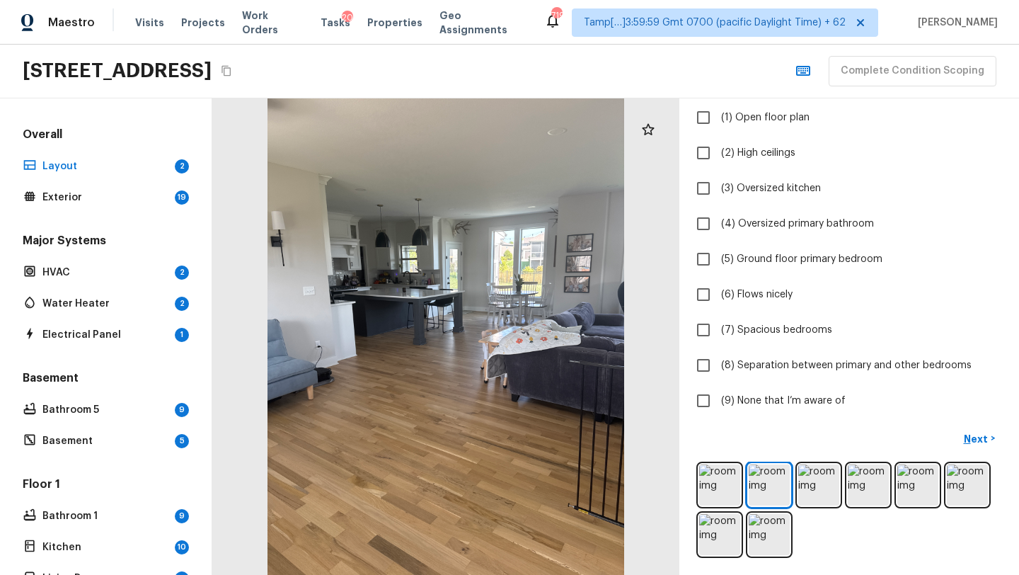
click at [643, 81] on div "1116 Hummingbird Ct, Greenwood, MO 64034 Complete Condition Scoping" at bounding box center [509, 72] width 1019 height 54
click at [323, 23] on span "Tasks" at bounding box center [336, 23] width 30 height 10
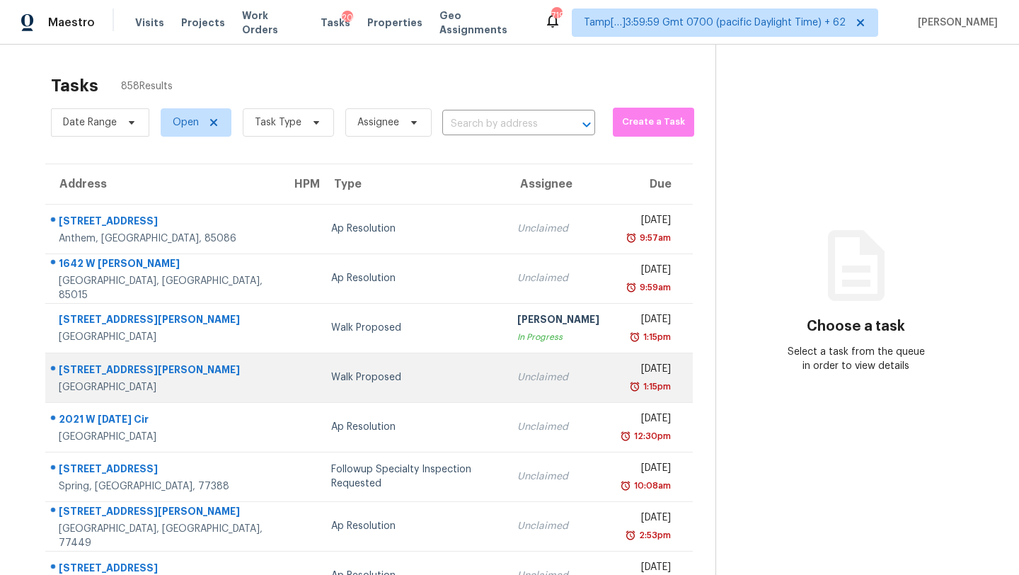
scroll to position [45, 0]
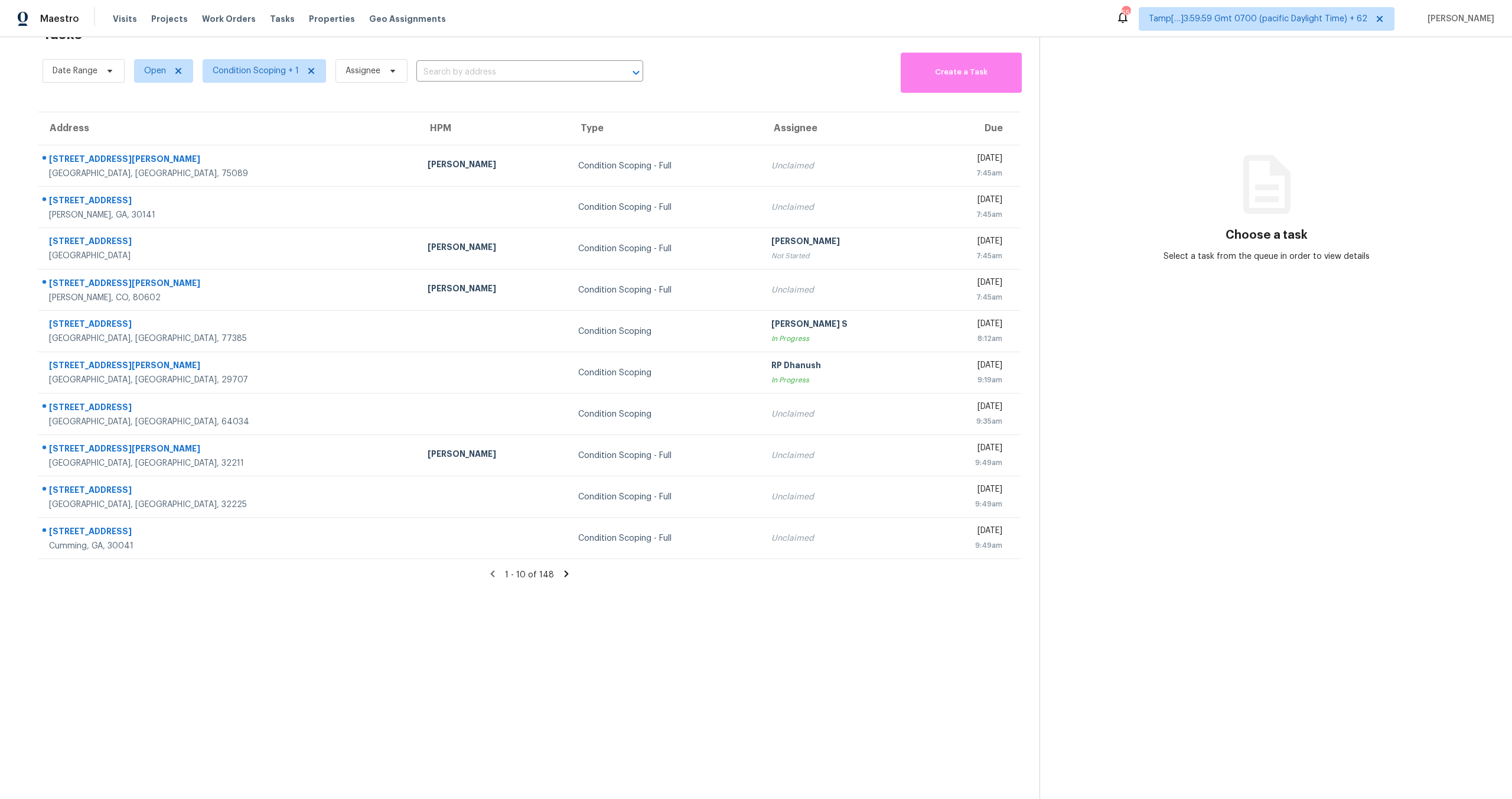
scroll to position [38, 0]
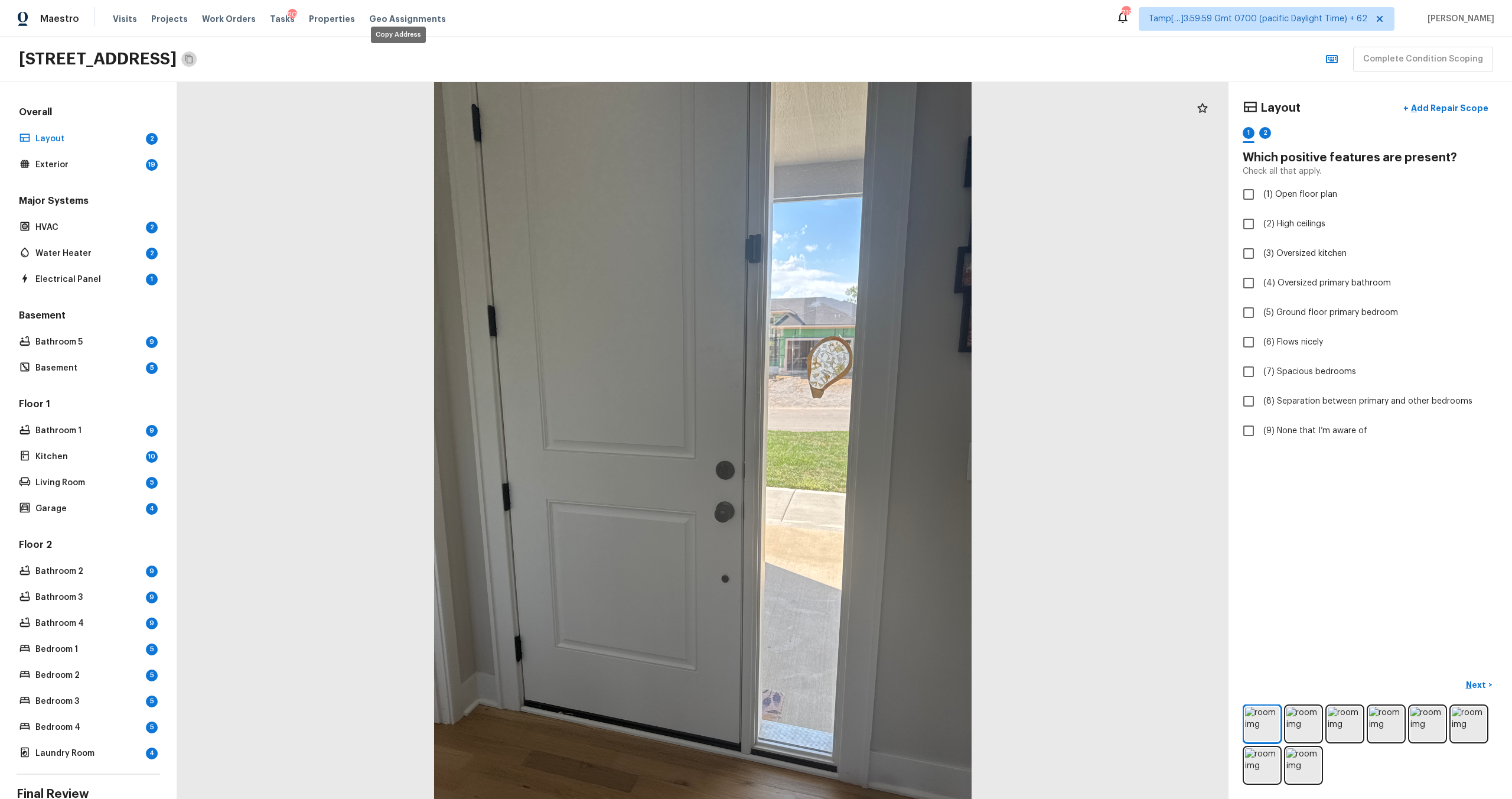
click at [194, 55] on icon "Copy Address" at bounding box center [189, 58] width 9 height 9
click at [1270, 729] on img at bounding box center [1262, 723] width 34 height 34
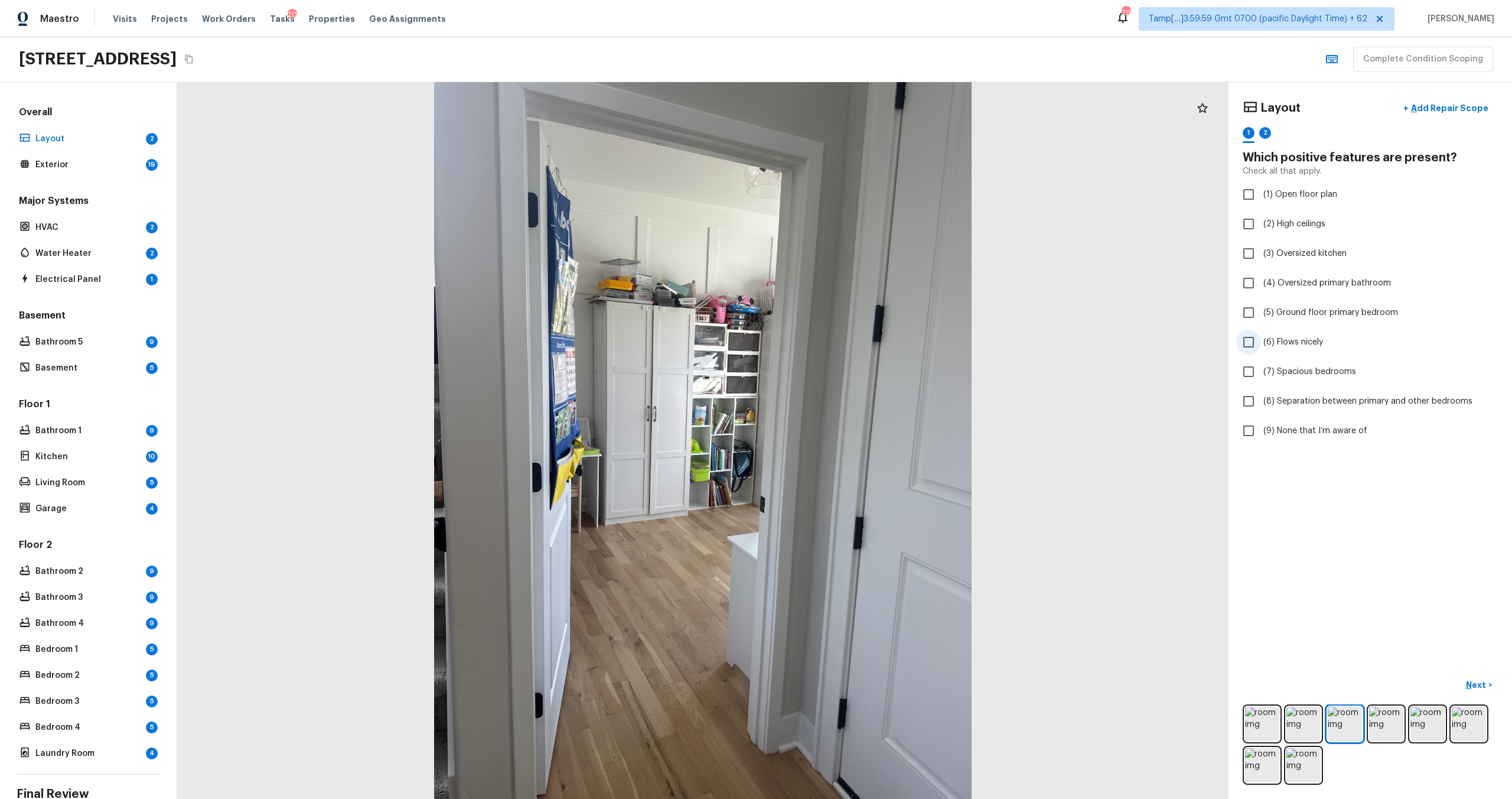
click at [1288, 342] on span "(6) Flows nicely" at bounding box center [1293, 342] width 59 height 12
click at [1261, 342] on input "(6) Flows nicely" at bounding box center [1248, 342] width 25 height 25
checkbox input "true"
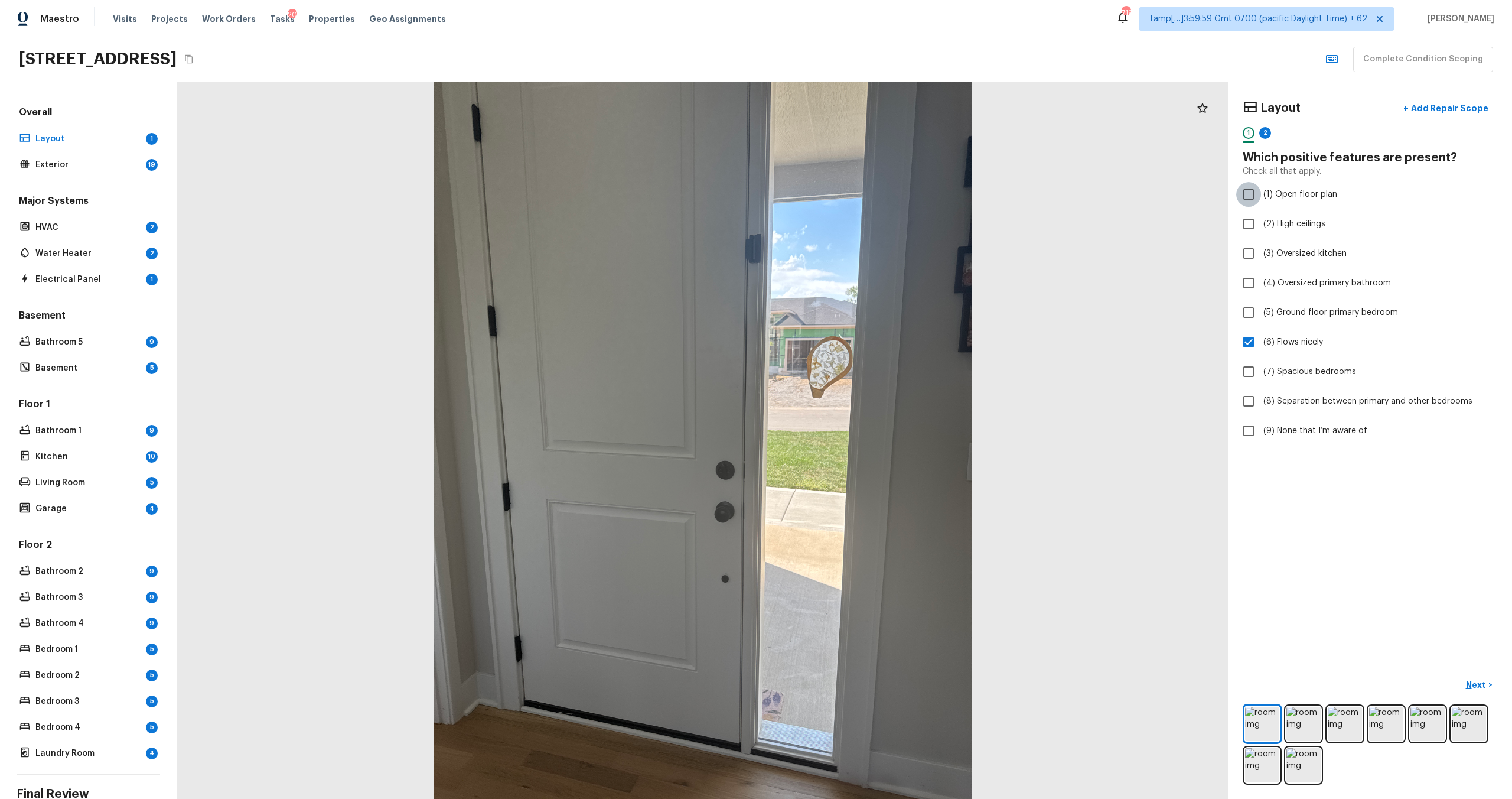
click at [1257, 201] on input "(1) Open floor plan" at bounding box center [1248, 195] width 25 height 25
checkbox input "true"
click at [1476, 680] on p "Next" at bounding box center [1477, 685] width 23 height 12
click at [1280, 427] on span "(9) None that I’m aware of" at bounding box center [1315, 431] width 104 height 12
click at [1261, 427] on input "(9) None that I’m aware of" at bounding box center [1248, 431] width 25 height 25
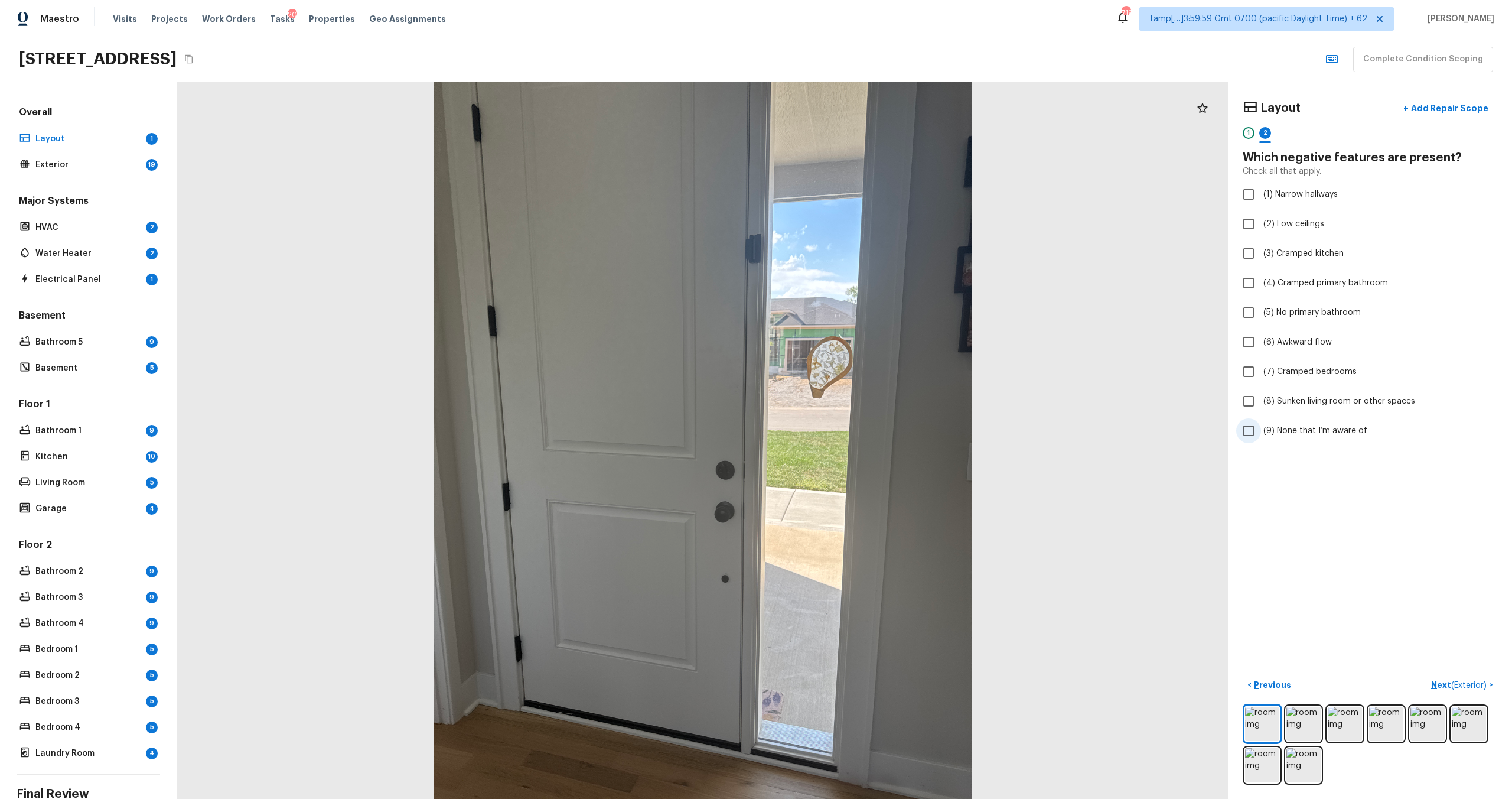
checkbox input "true"
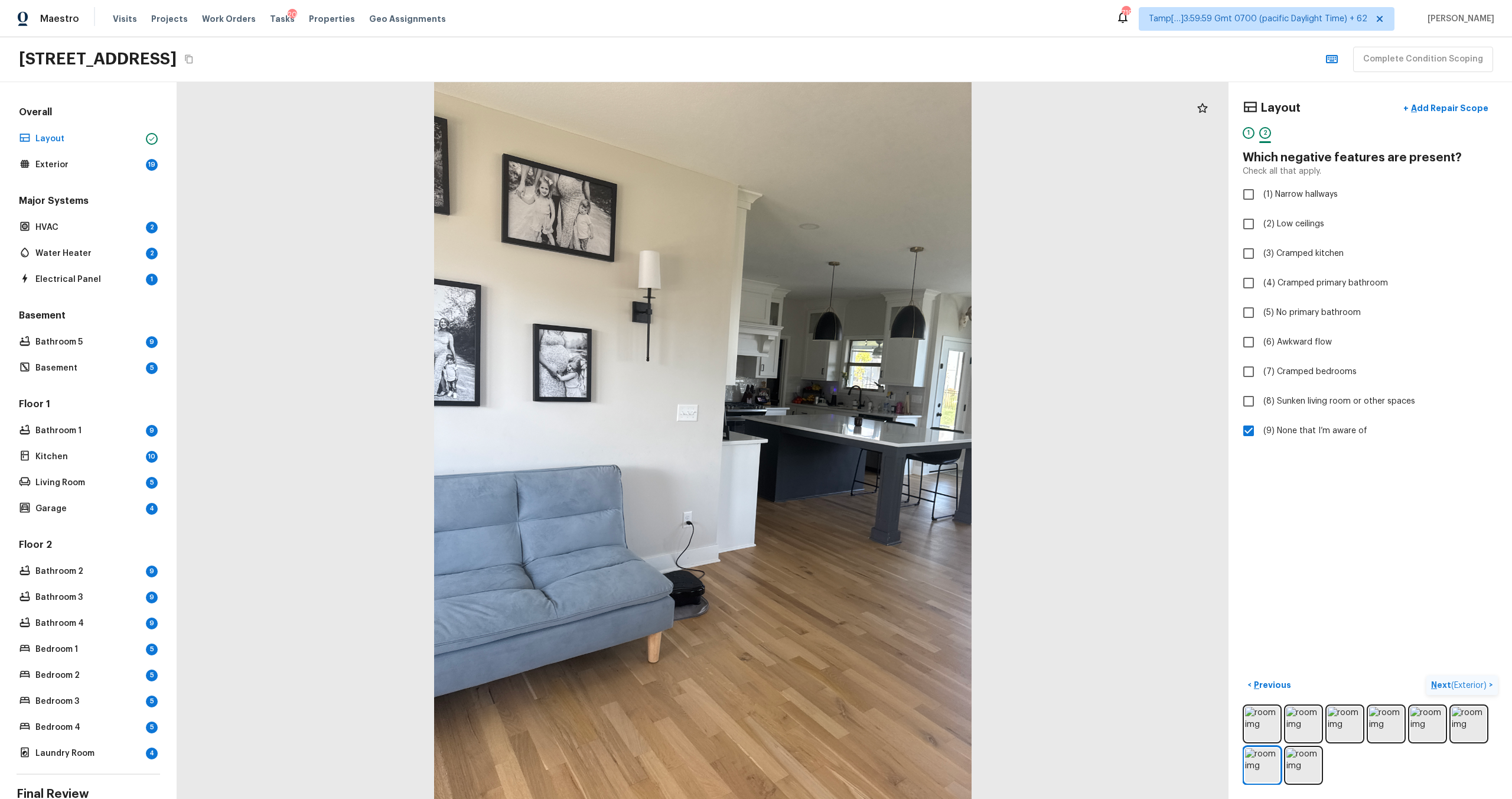
click at [1449, 689] on p "Next ( Exterior )" at bounding box center [1459, 685] width 58 height 13
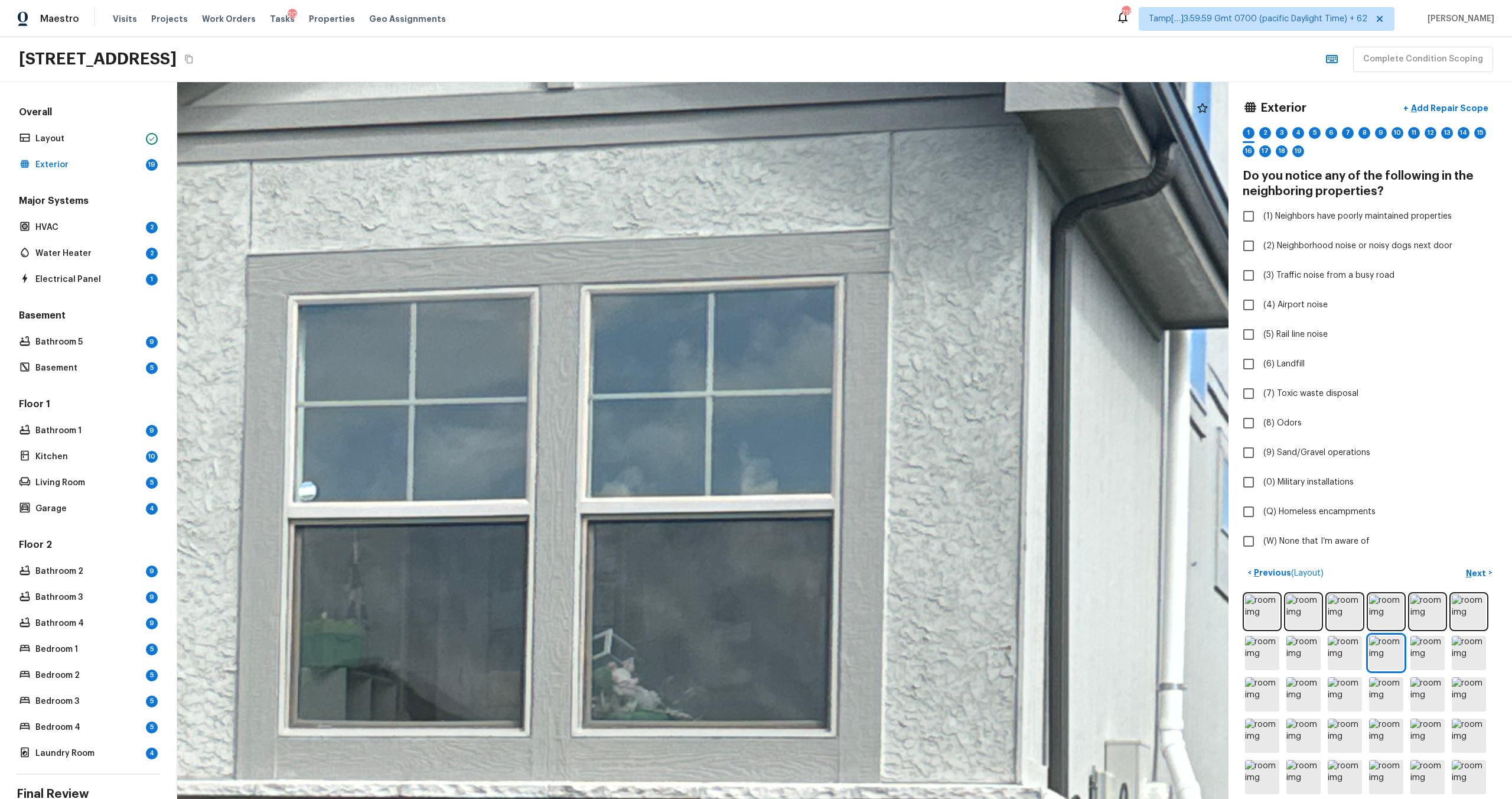
drag, startPoint x: 704, startPoint y: 265, endPoint x: 703, endPoint y: 756, distance: 491.0
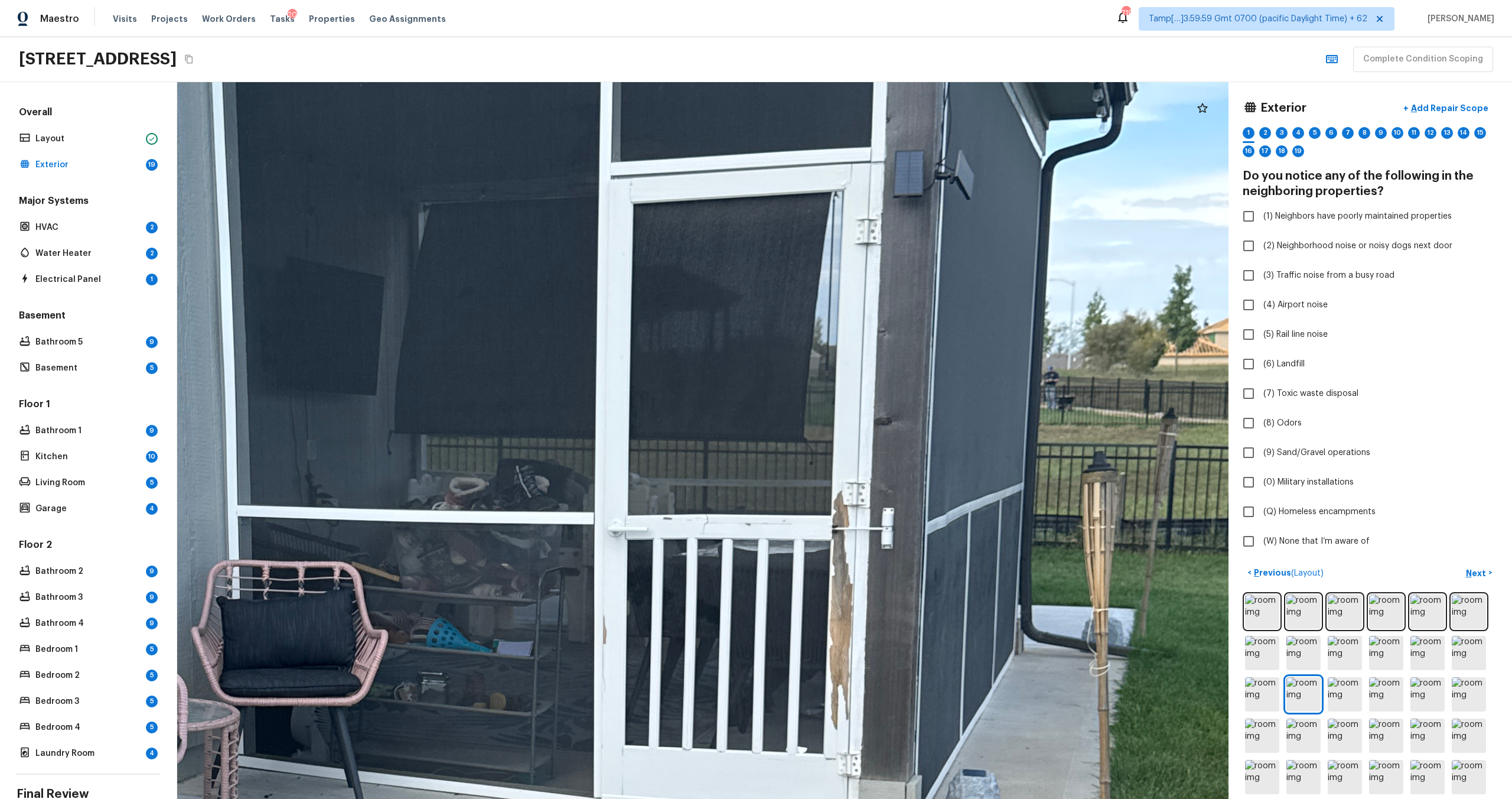
drag, startPoint x: 523, startPoint y: 539, endPoint x: 854, endPoint y: 692, distance: 364.7
click at [854, 692] on div at bounding box center [517, 699] width 3685 height 2512
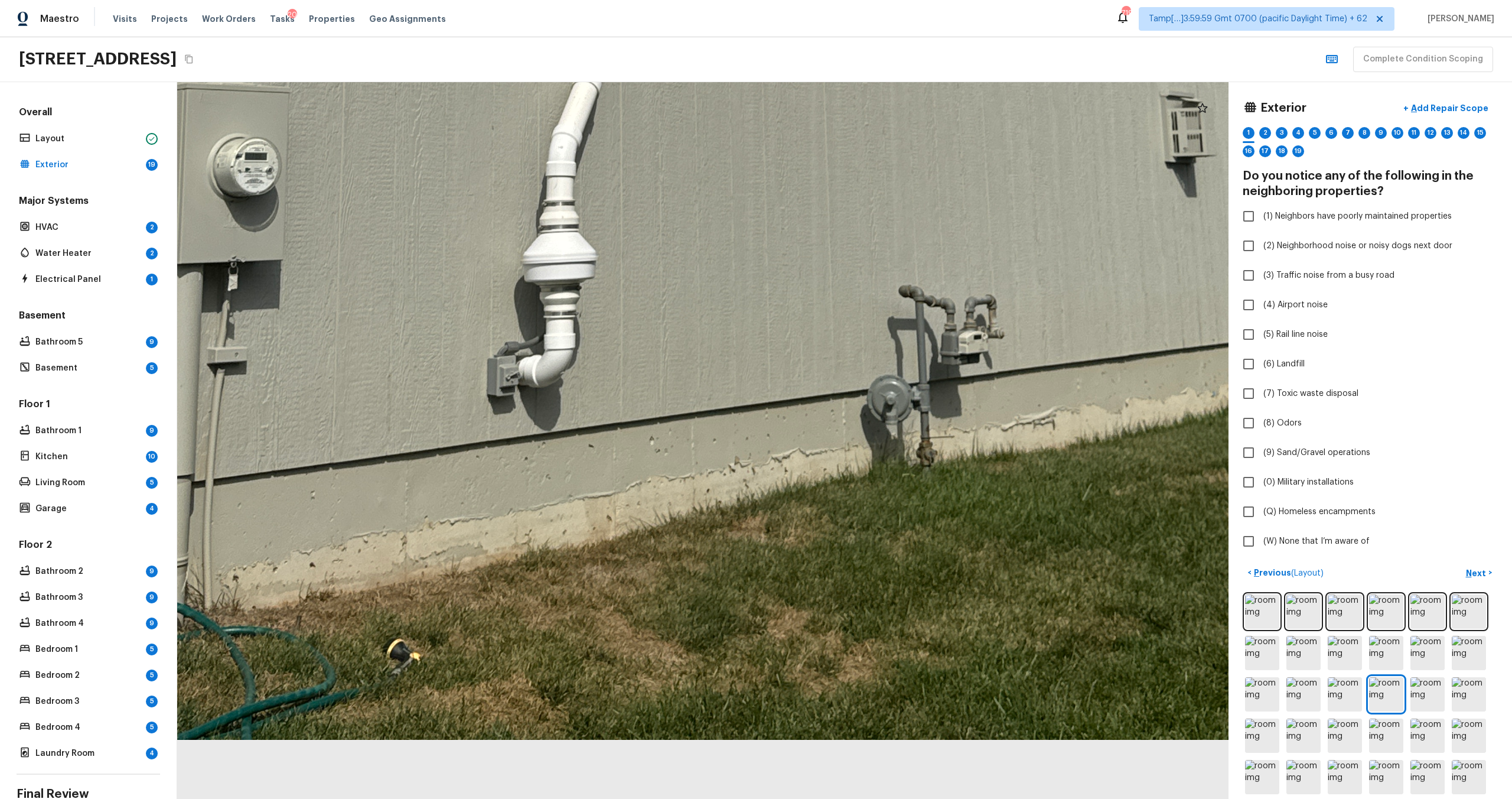
drag, startPoint x: 895, startPoint y: 672, endPoint x: 953, endPoint y: 359, distance: 318.3
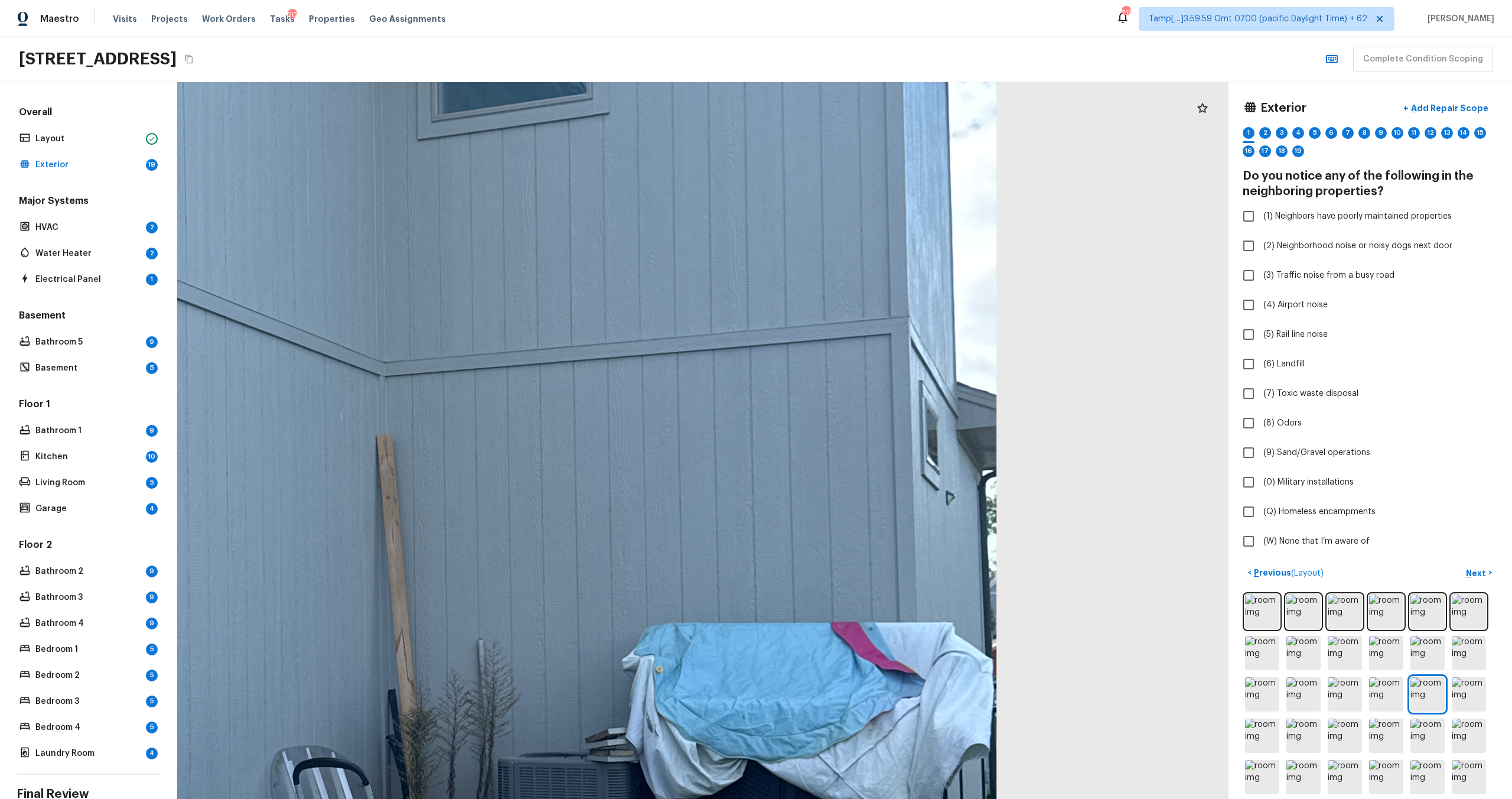
drag, startPoint x: 1047, startPoint y: 394, endPoint x: 1046, endPoint y: 386, distance: 8.1
click at [1046, 392] on div at bounding box center [365, 548] width 2469 height 1683
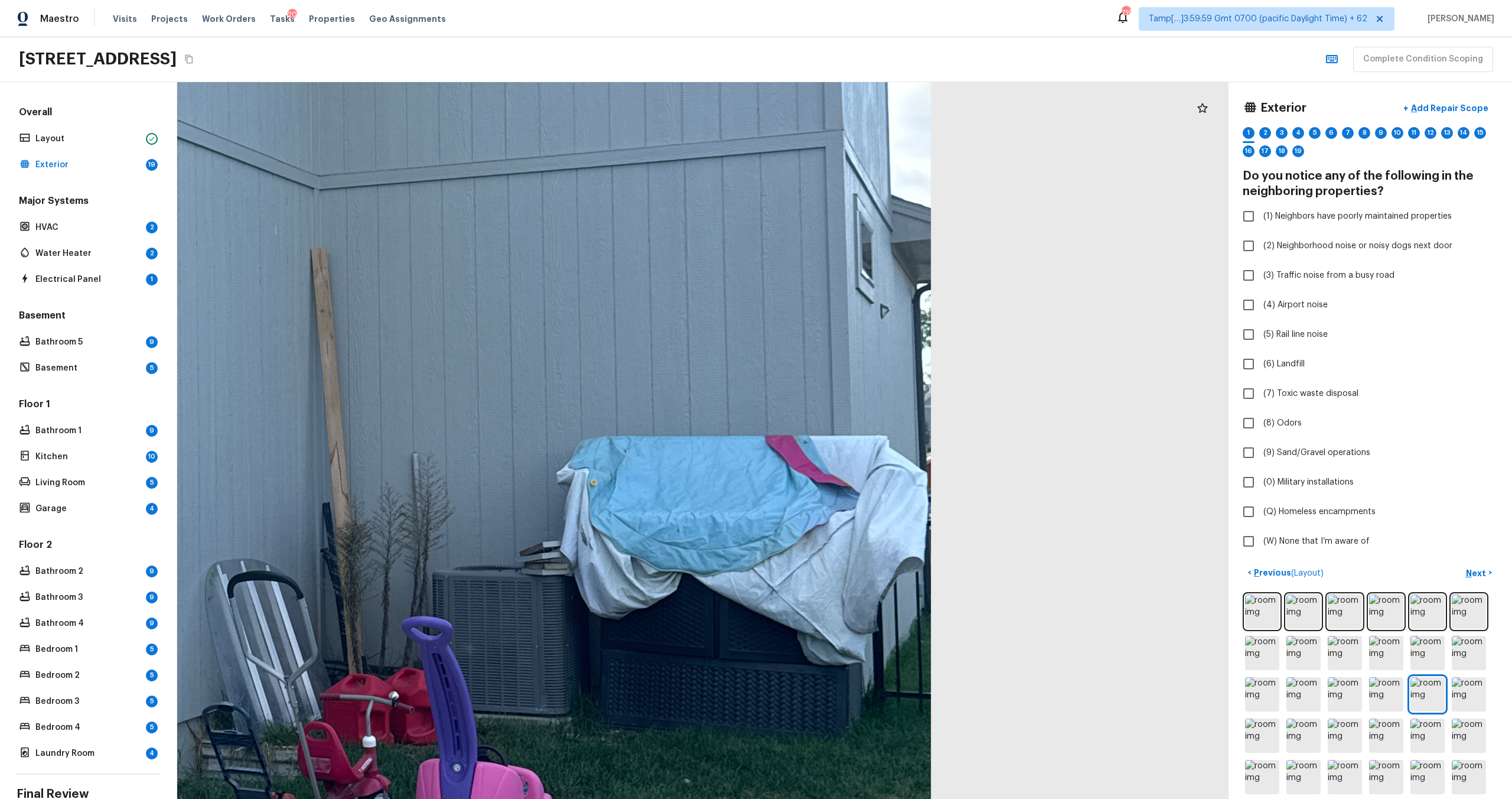
drag, startPoint x: 856, startPoint y: 555, endPoint x: 788, endPoint y: 361, distance: 205.6
click at [784, 360] on div at bounding box center [300, 362] width 2469 height 1683
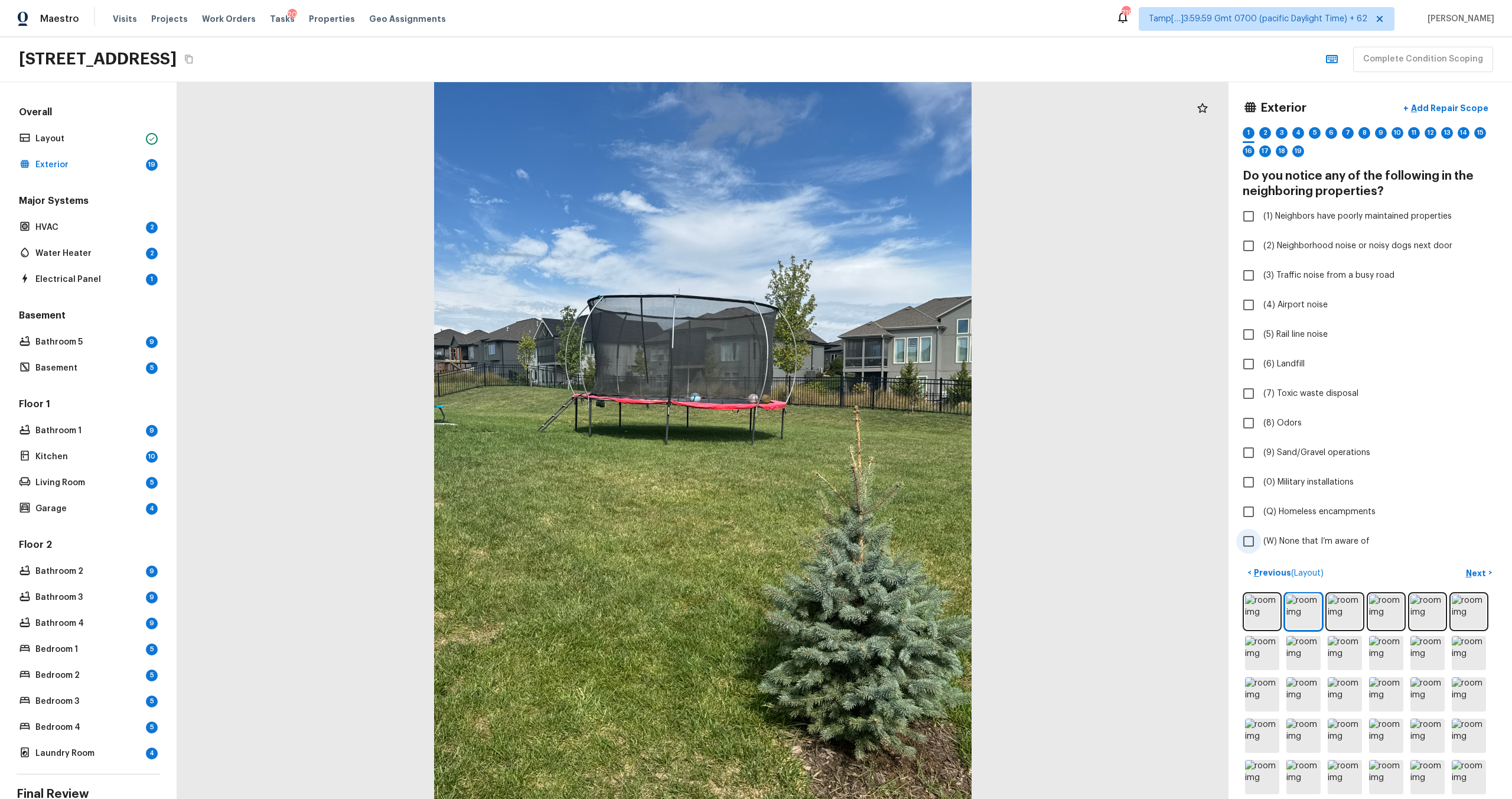
click at [1314, 539] on span "(W) None that I’m aware of" at bounding box center [1316, 541] width 106 height 12
click at [1261, 539] on input "(W) None that I’m aware of" at bounding box center [1248, 541] width 25 height 25
checkbox input "true"
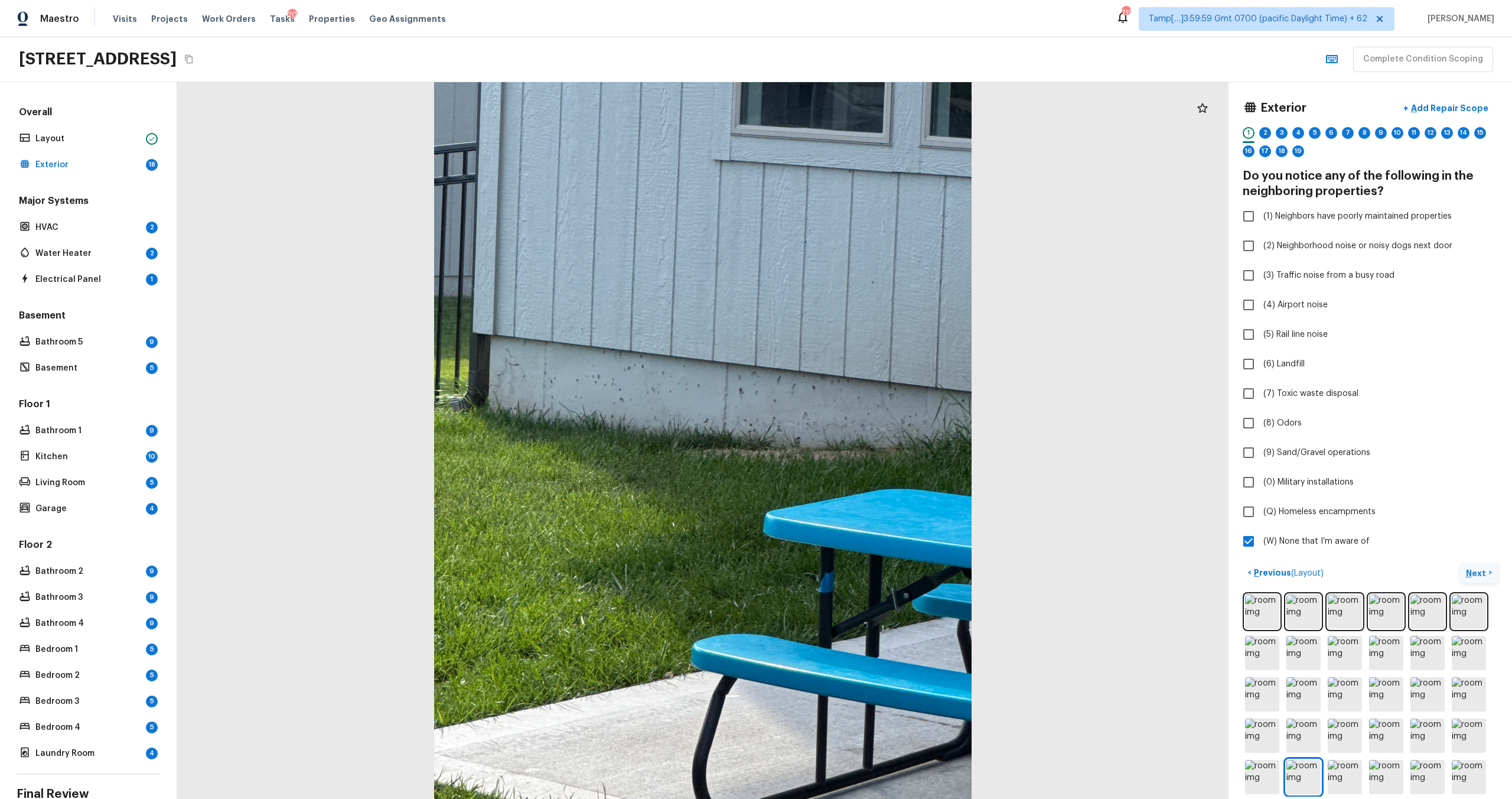
click at [1482, 571] on p "Next" at bounding box center [1477, 573] width 23 height 12
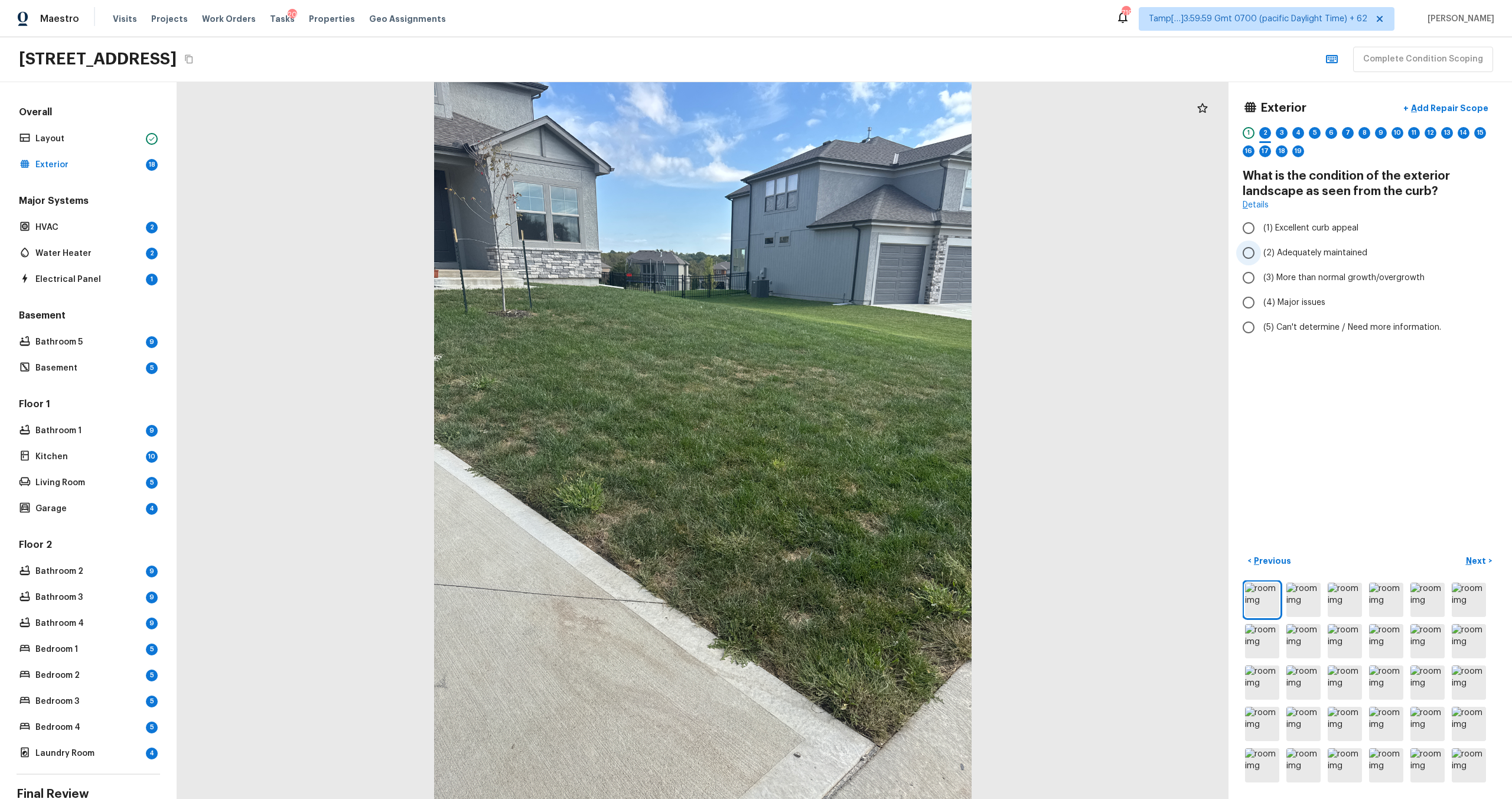
click at [1321, 255] on span "(2) Adequately maintained" at bounding box center [1315, 253] width 104 height 12
click at [1261, 255] on input "(2) Adequately maintained" at bounding box center [1248, 253] width 25 height 25
radio input "true"
click at [1479, 566] on p "Next" at bounding box center [1477, 561] width 23 height 12
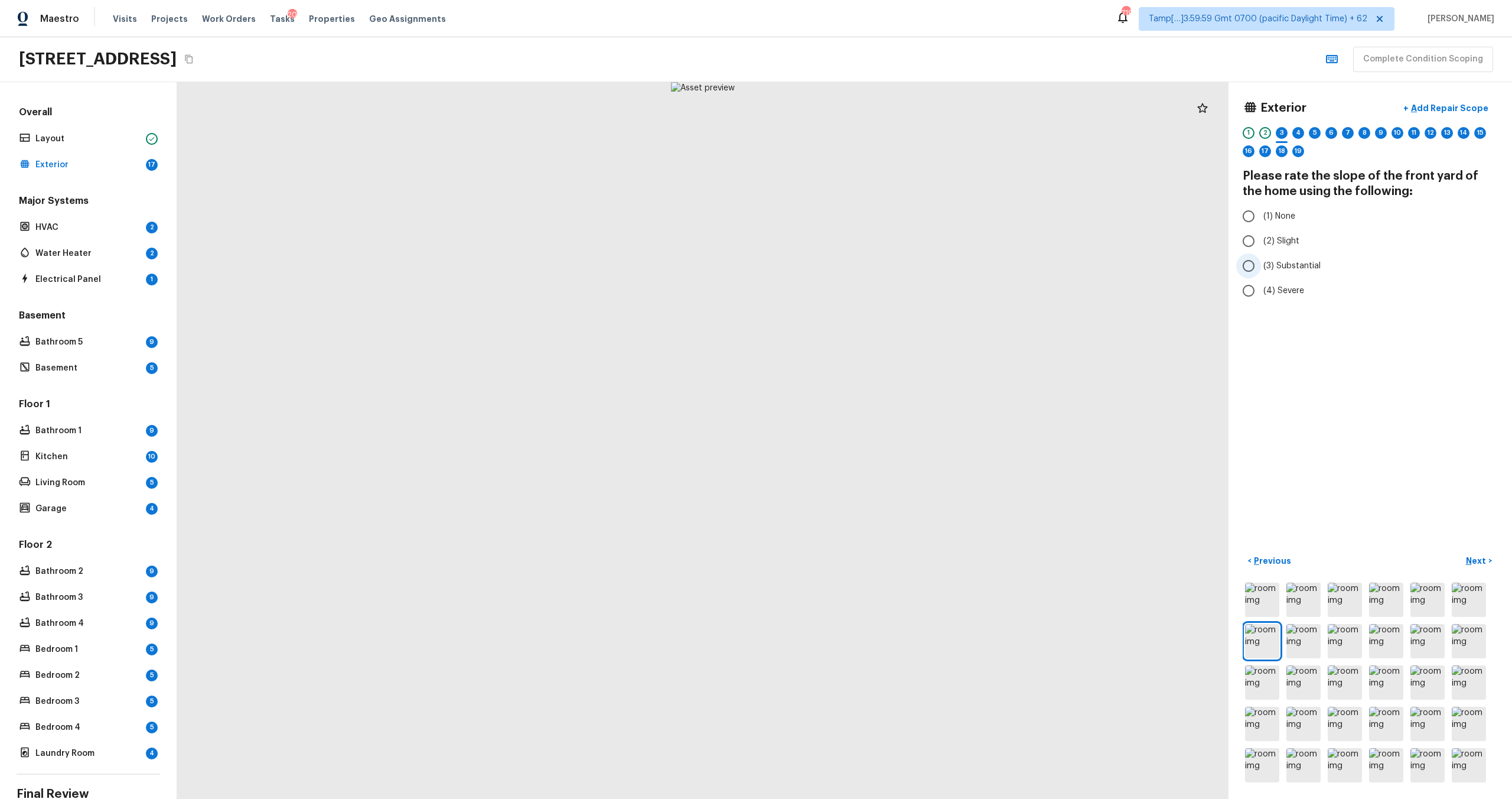
click at [1282, 261] on span "(3) Substantial" at bounding box center [1292, 265] width 58 height 12
click at [1261, 261] on input "(3) Substantial" at bounding box center [1248, 266] width 25 height 25
radio input "true"
click at [1468, 554] on button "Next >" at bounding box center [1479, 560] width 38 height 19
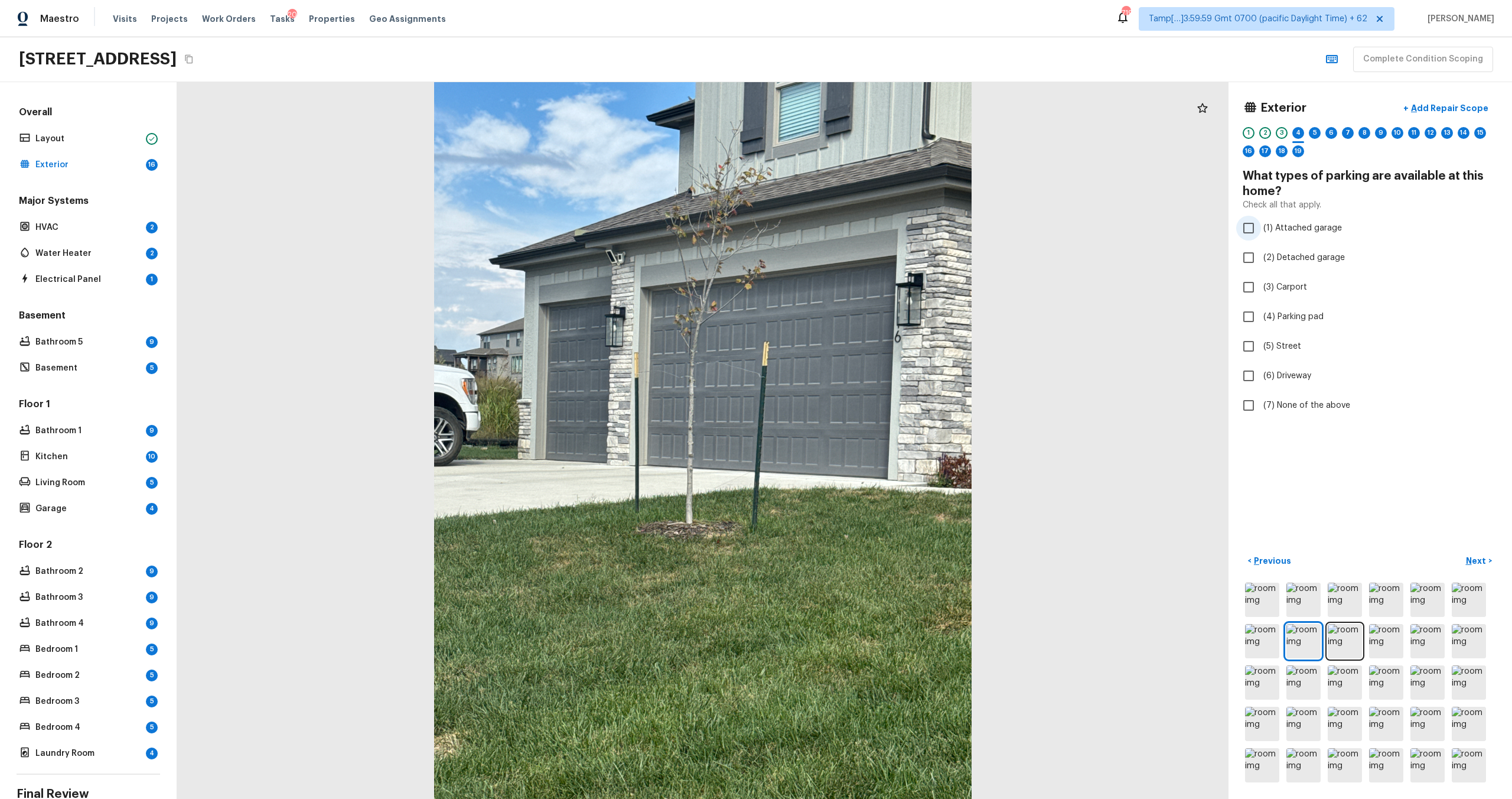
click at [1268, 225] on span "(1) Attached garage" at bounding box center [1303, 228] width 78 height 12
click at [1261, 225] on input "(1) Attached garage" at bounding box center [1248, 228] width 25 height 25
checkbox input "true"
click at [1258, 287] on input "(3) Carport" at bounding box center [1248, 287] width 25 height 25
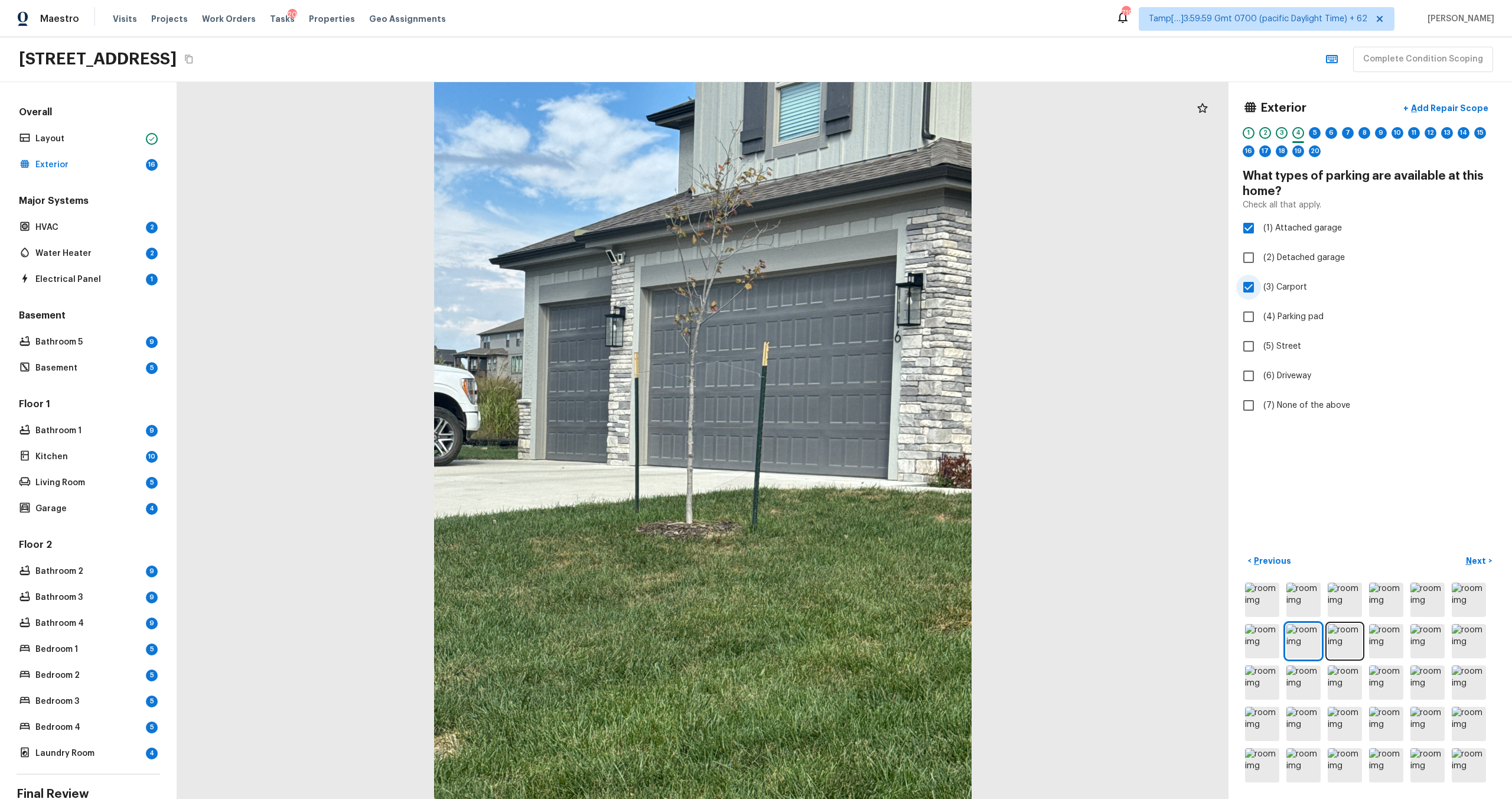
checkbox input "false"
click at [1270, 385] on label "(6) Driveway" at bounding box center [1362, 376] width 252 height 25
click at [1261, 385] on input "(6) Driveway" at bounding box center [1248, 376] width 25 height 25
checkbox input "true"
click at [1472, 561] on p "Next" at bounding box center [1477, 561] width 23 height 12
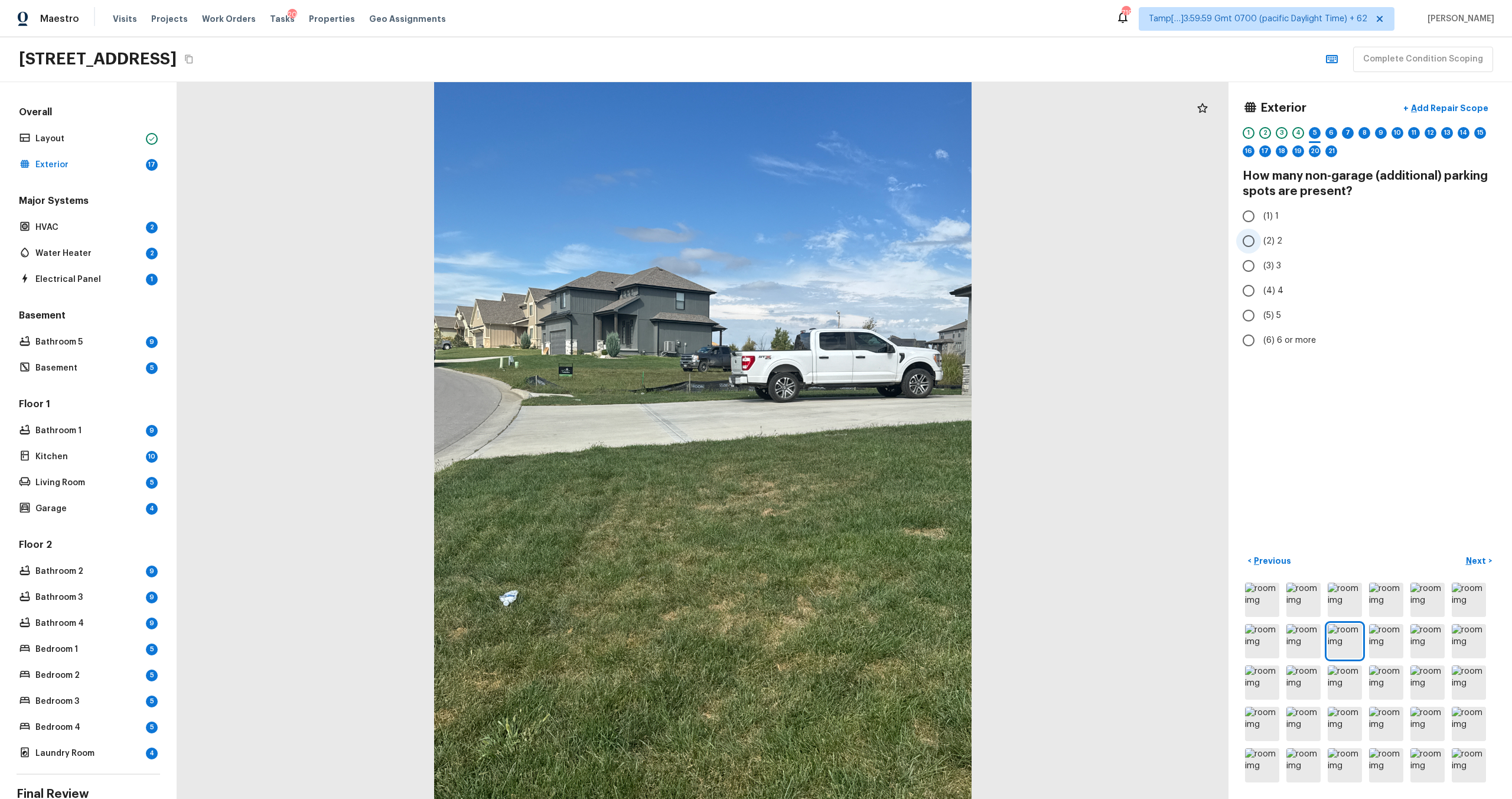
click at [1277, 241] on span "(2) 2" at bounding box center [1273, 241] width 19 height 12
click at [1261, 241] on input "(2) 2" at bounding box center [1248, 241] width 25 height 25
radio input "true"
click at [1263, 294] on span "(4) 4" at bounding box center [1273, 291] width 20 height 12
click at [1261, 294] on input "(4) 4" at bounding box center [1248, 291] width 25 height 25
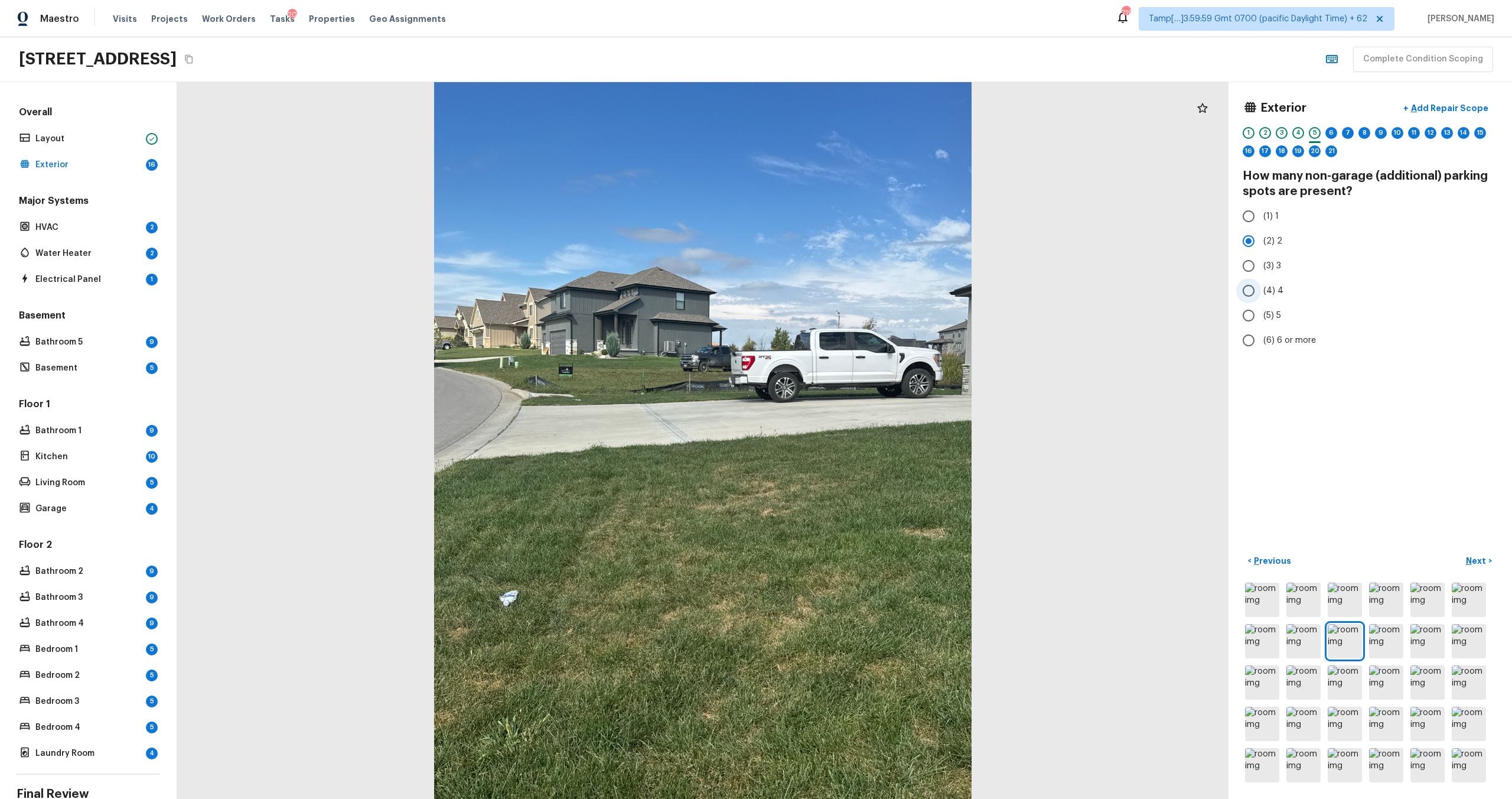
radio input "true"
click at [1484, 559] on p "Next" at bounding box center [1477, 561] width 23 height 12
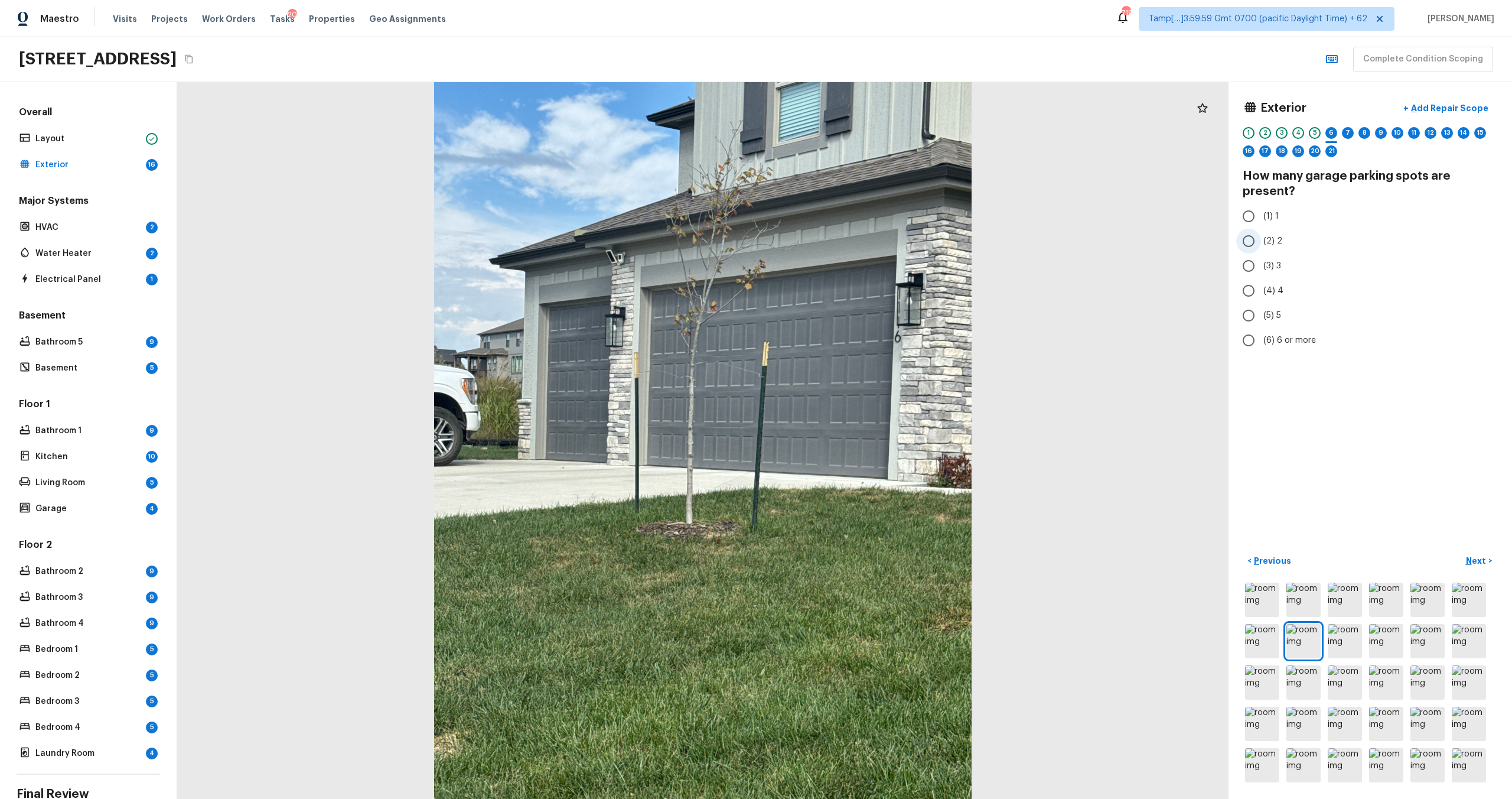
click at [1278, 240] on span "(2) 2" at bounding box center [1273, 241] width 19 height 12
click at [1261, 240] on input "(2) 2" at bounding box center [1248, 241] width 25 height 25
radio input "true"
click at [1474, 554] on button "Next >" at bounding box center [1479, 560] width 38 height 19
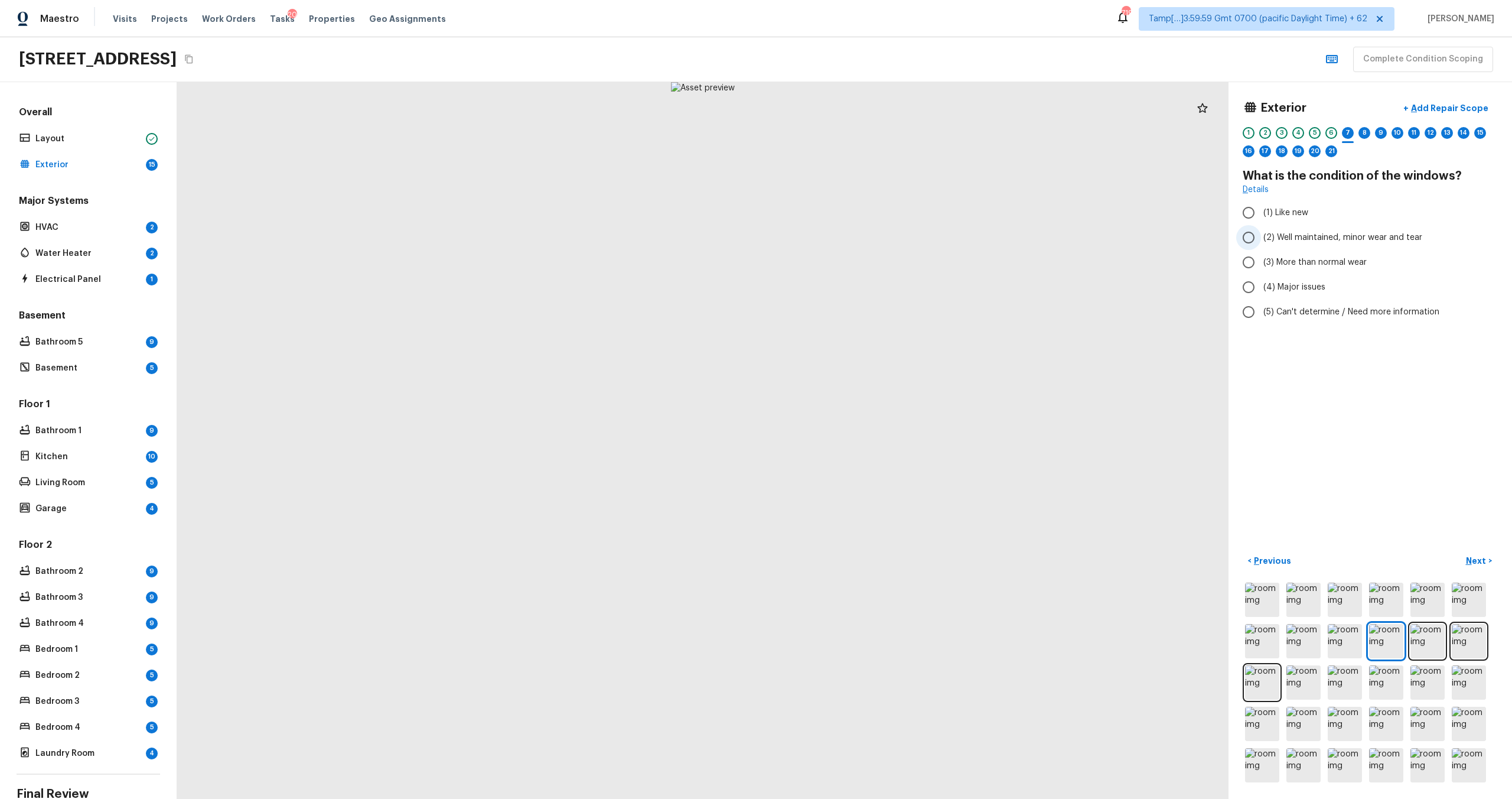
click at [1275, 244] on label "(2) Well maintained, minor wear and tear" at bounding box center [1362, 238] width 252 height 25
click at [1261, 244] on input "(2) Well maintained, minor wear and tear" at bounding box center [1248, 238] width 25 height 25
radio input "true"
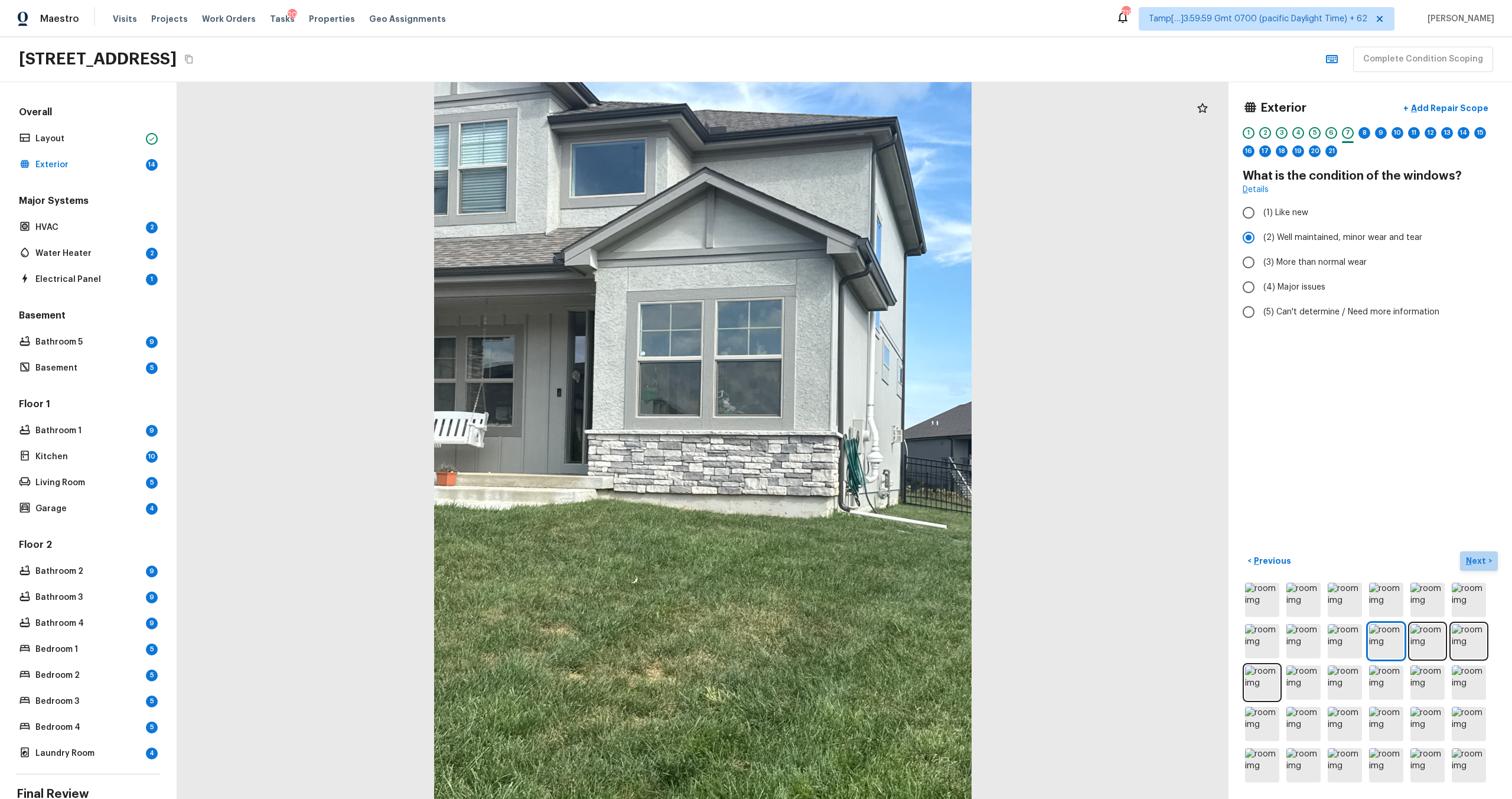
click at [1479, 551] on button "Next >" at bounding box center [1479, 560] width 38 height 19
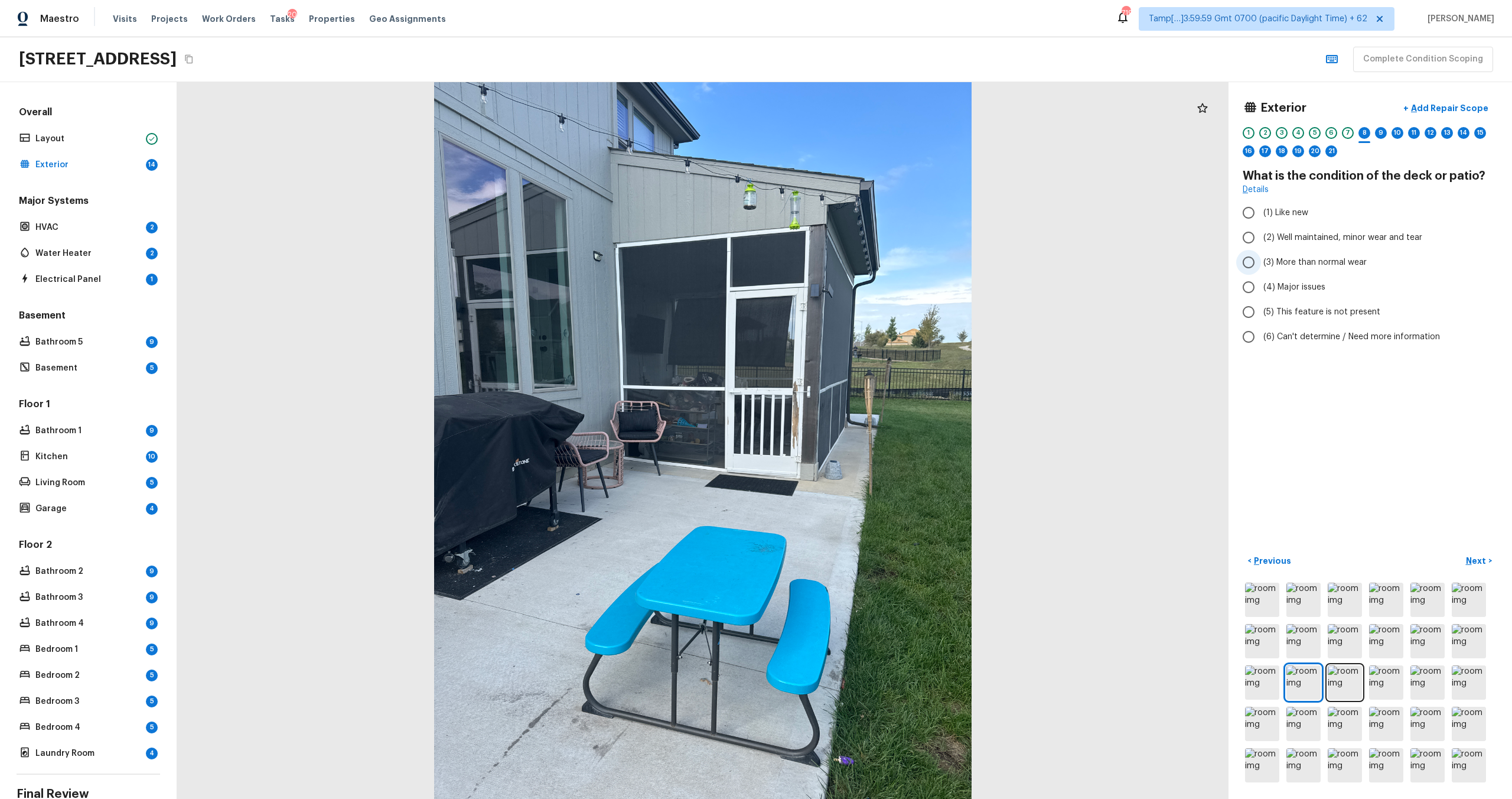
click at [1281, 273] on label "(3) More than normal wear" at bounding box center [1362, 262] width 252 height 25
click at [1261, 273] on input "(3) More than normal wear" at bounding box center [1248, 262] width 25 height 25
radio input "true"
click at [1273, 241] on span "(2) Well maintained, minor wear and tear" at bounding box center [1343, 237] width 159 height 12
click at [1261, 241] on input "(2) Well maintained, minor wear and tear" at bounding box center [1248, 238] width 25 height 25
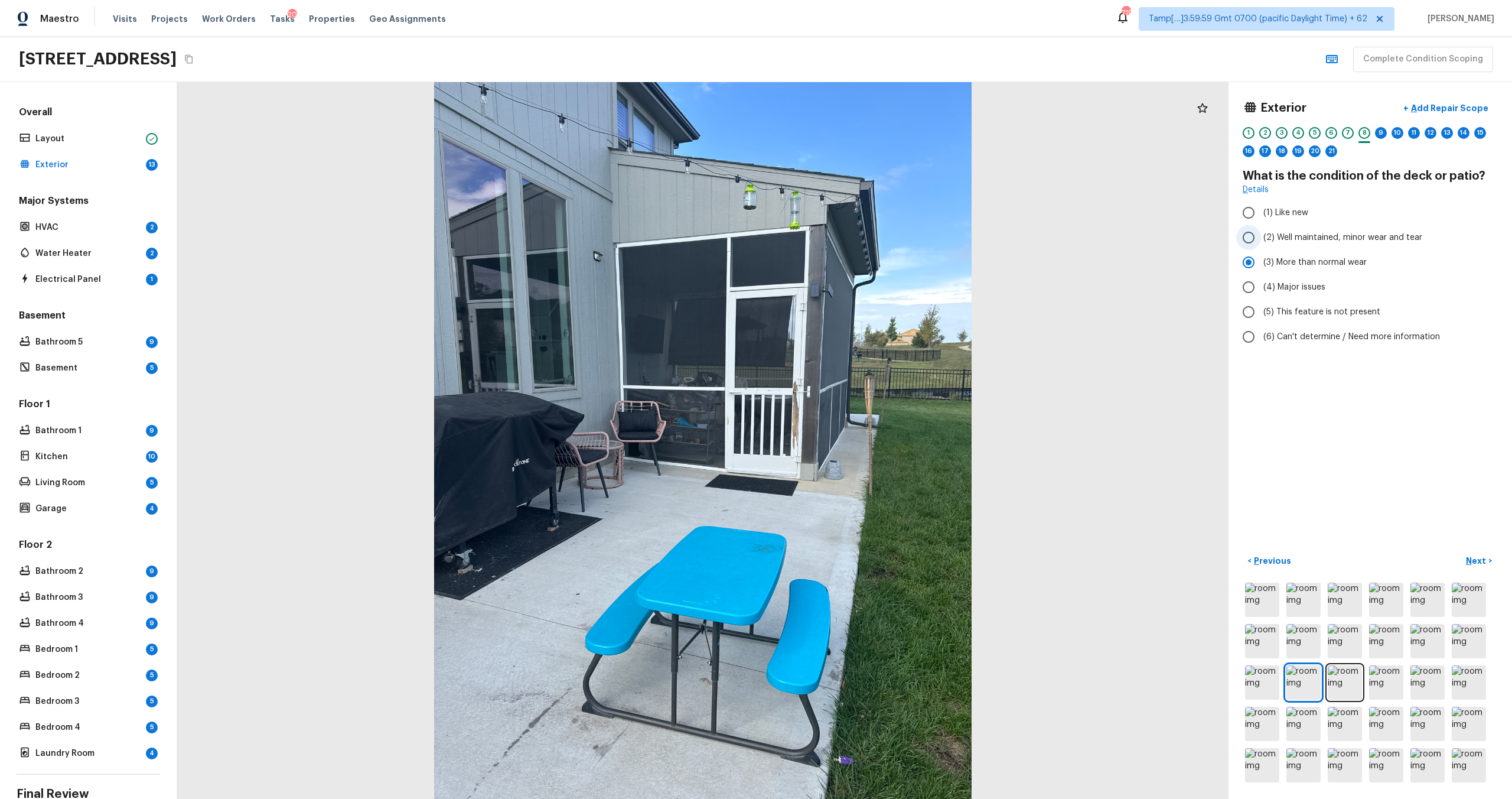
radio input "true"
click at [1449, 113] on p "Add Repair Scope" at bounding box center [1449, 108] width 80 height 12
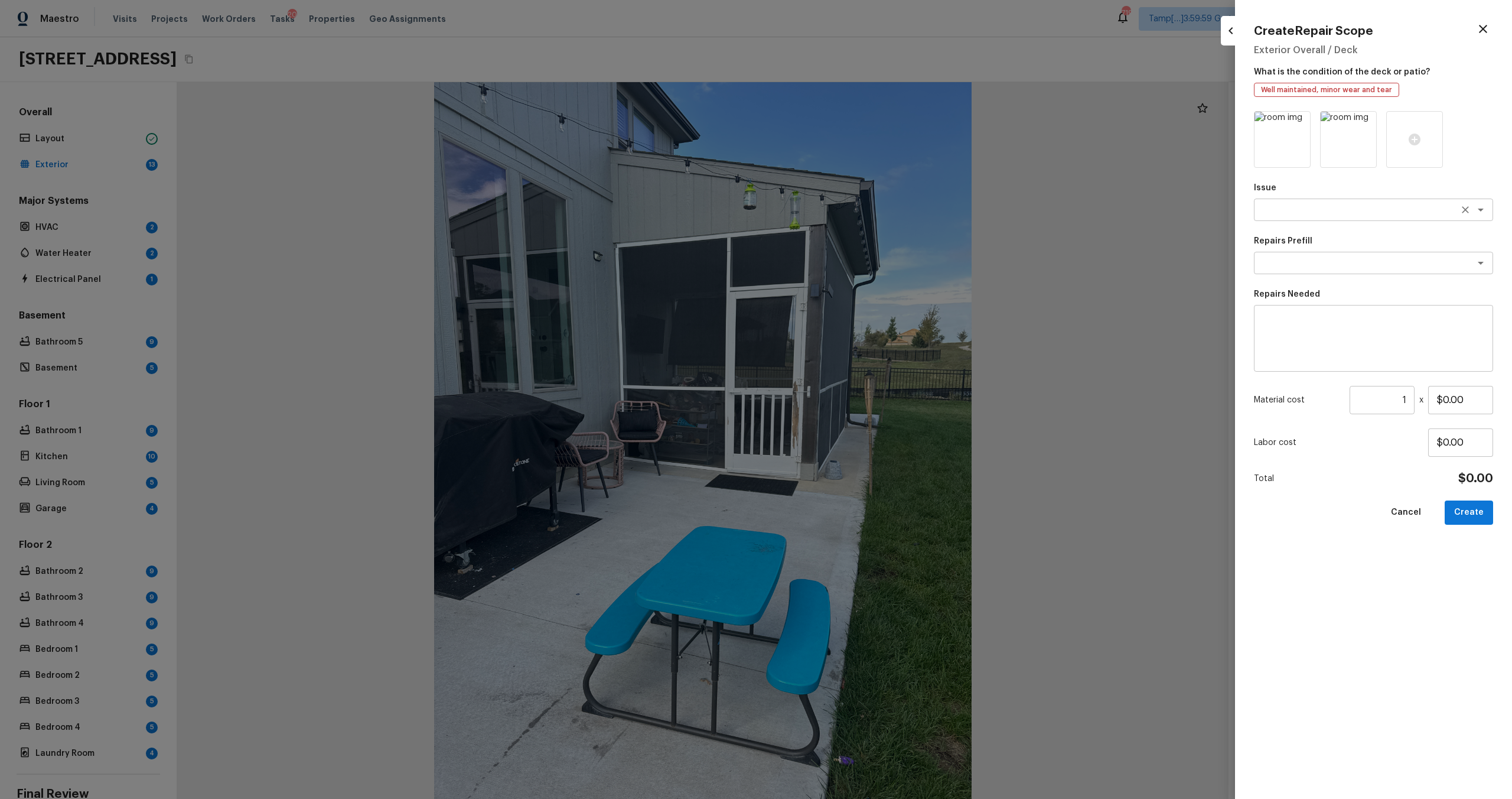
click at [1308, 210] on textarea at bounding box center [1357, 210] width 195 height 12
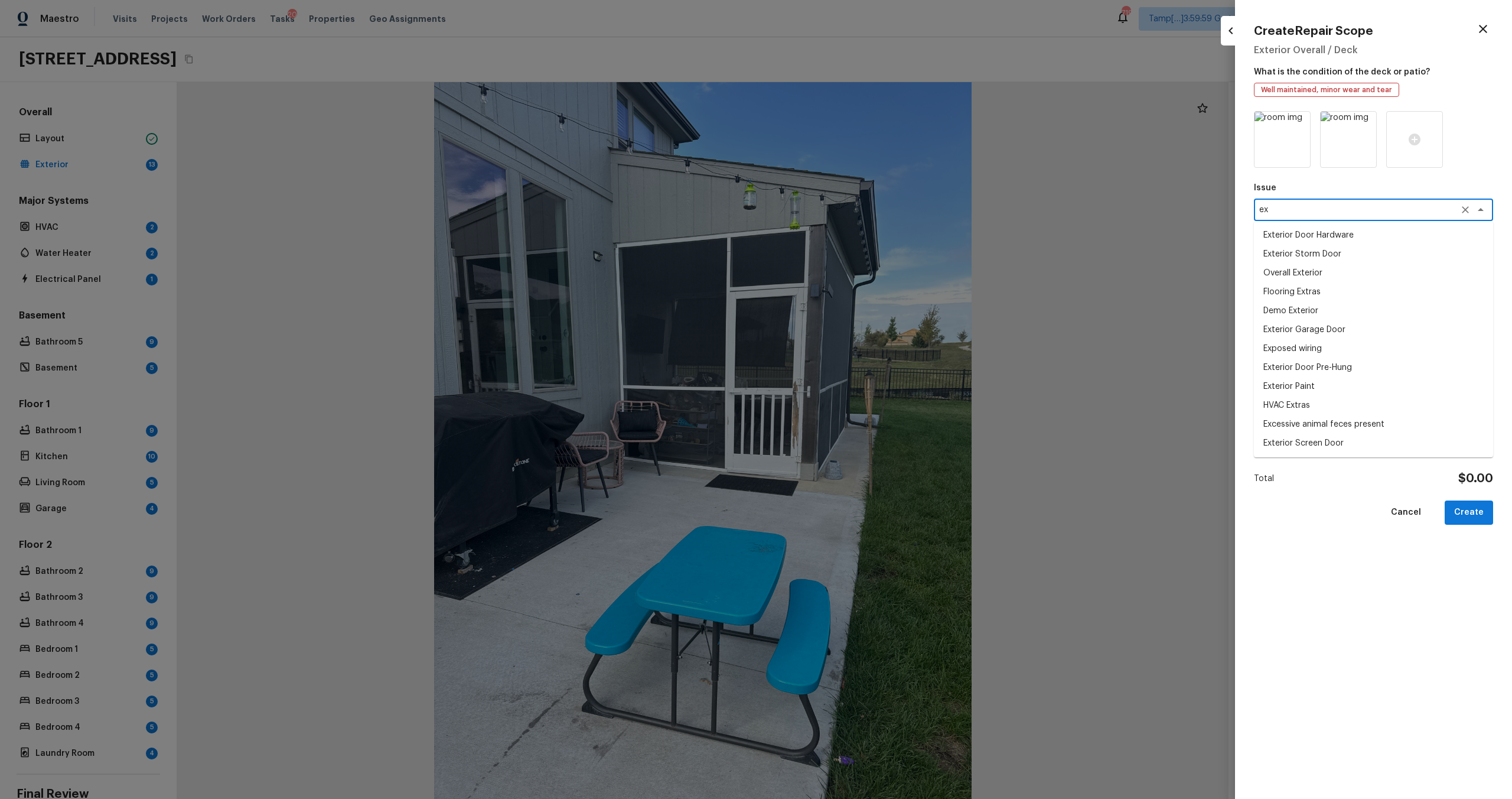
click at [1310, 237] on li "Exterior Door Hardware" at bounding box center [1373, 235] width 239 height 19
type textarea "Exterior Door Hardware"
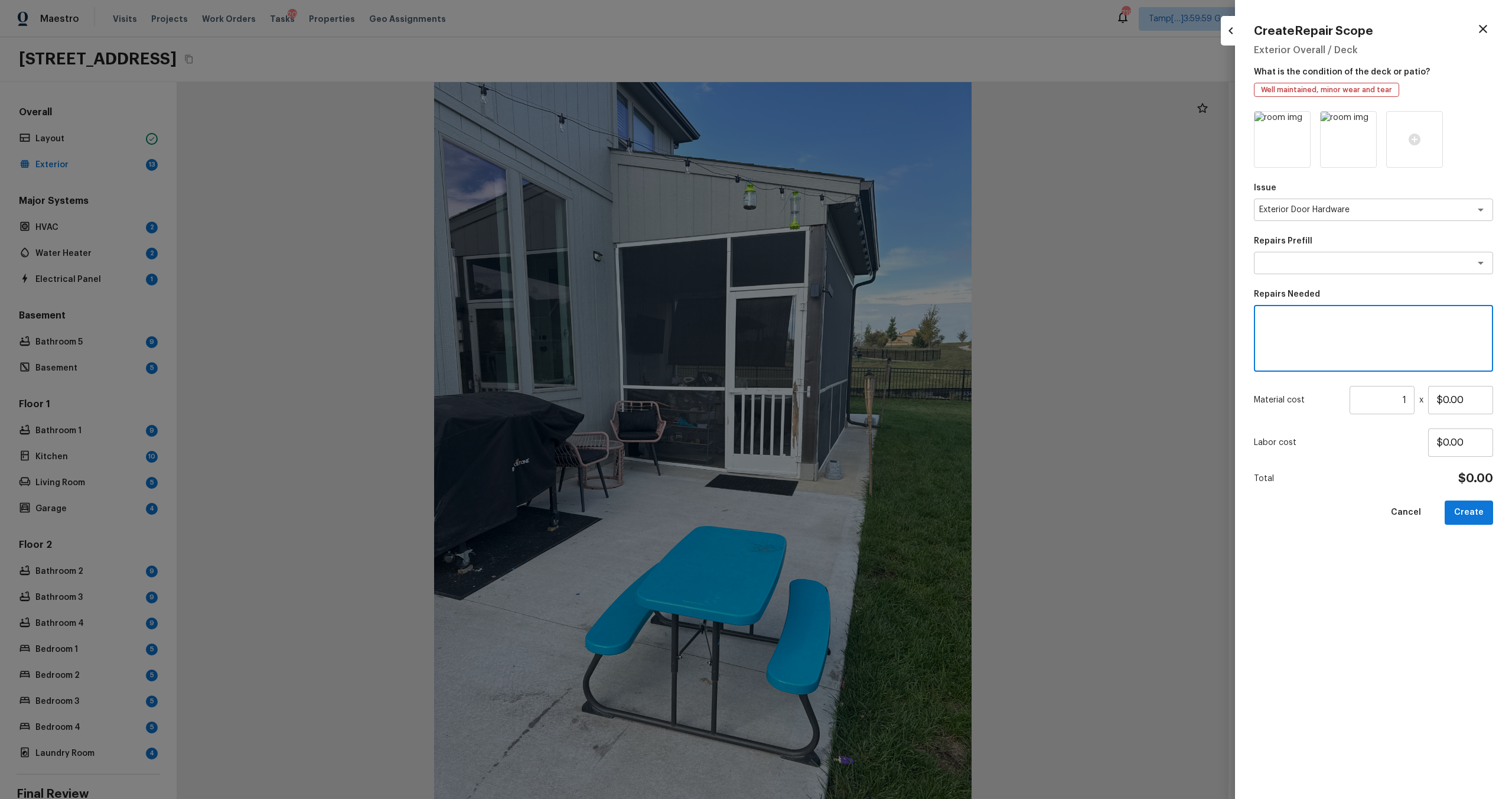
click at [1298, 339] on textarea at bounding box center [1373, 338] width 223 height 48
type textarea "repaint exteiror patio door"
drag, startPoint x: 1444, startPoint y: 399, endPoint x: 1483, endPoint y: 399, distance: 39.0
click at [1483, 399] on input "$0.00" at bounding box center [1460, 400] width 65 height 28
type input "$50.00"
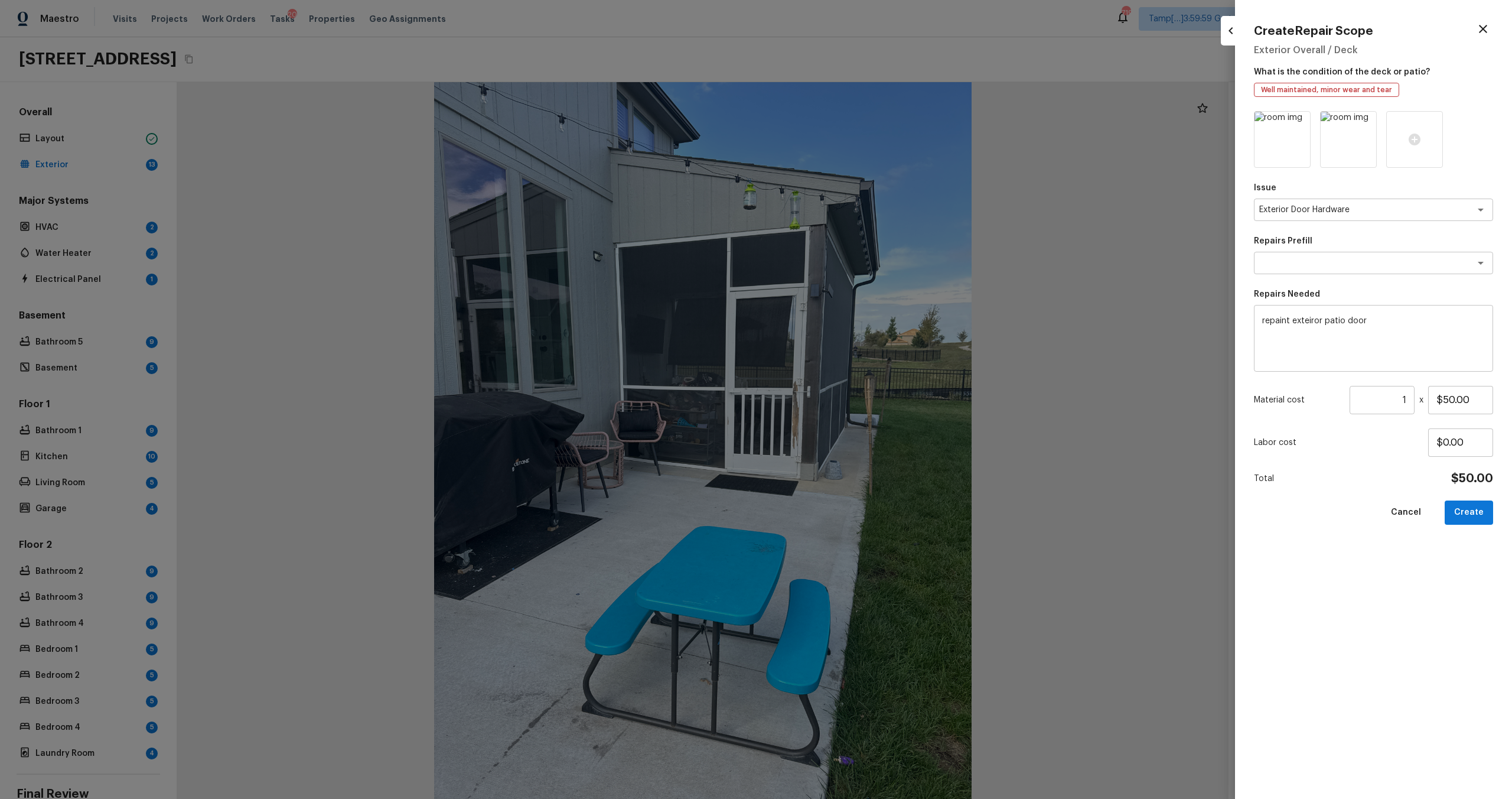
click at [1478, 524] on div "Issue Exterior Door Hardware x ​ Repairs Prefill x ​ Repairs Needed repaint ext…" at bounding box center [1373, 445] width 239 height 669
click at [1478, 520] on button "Create" at bounding box center [1469, 512] width 48 height 24
type input "$0.00"
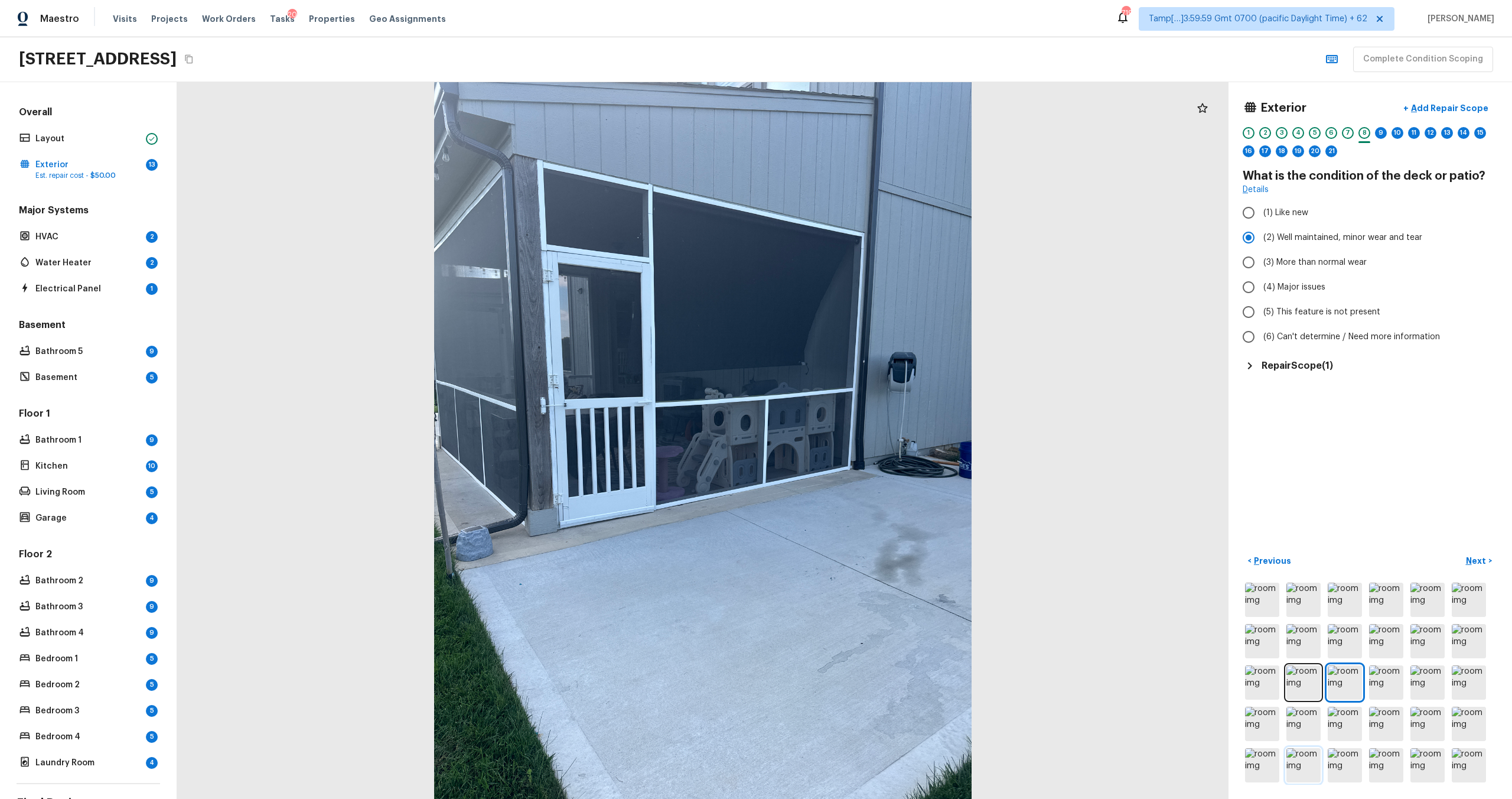
click at [1300, 773] on img at bounding box center [1303, 765] width 34 height 34
click at [1473, 559] on p "Next" at bounding box center [1477, 561] width 23 height 12
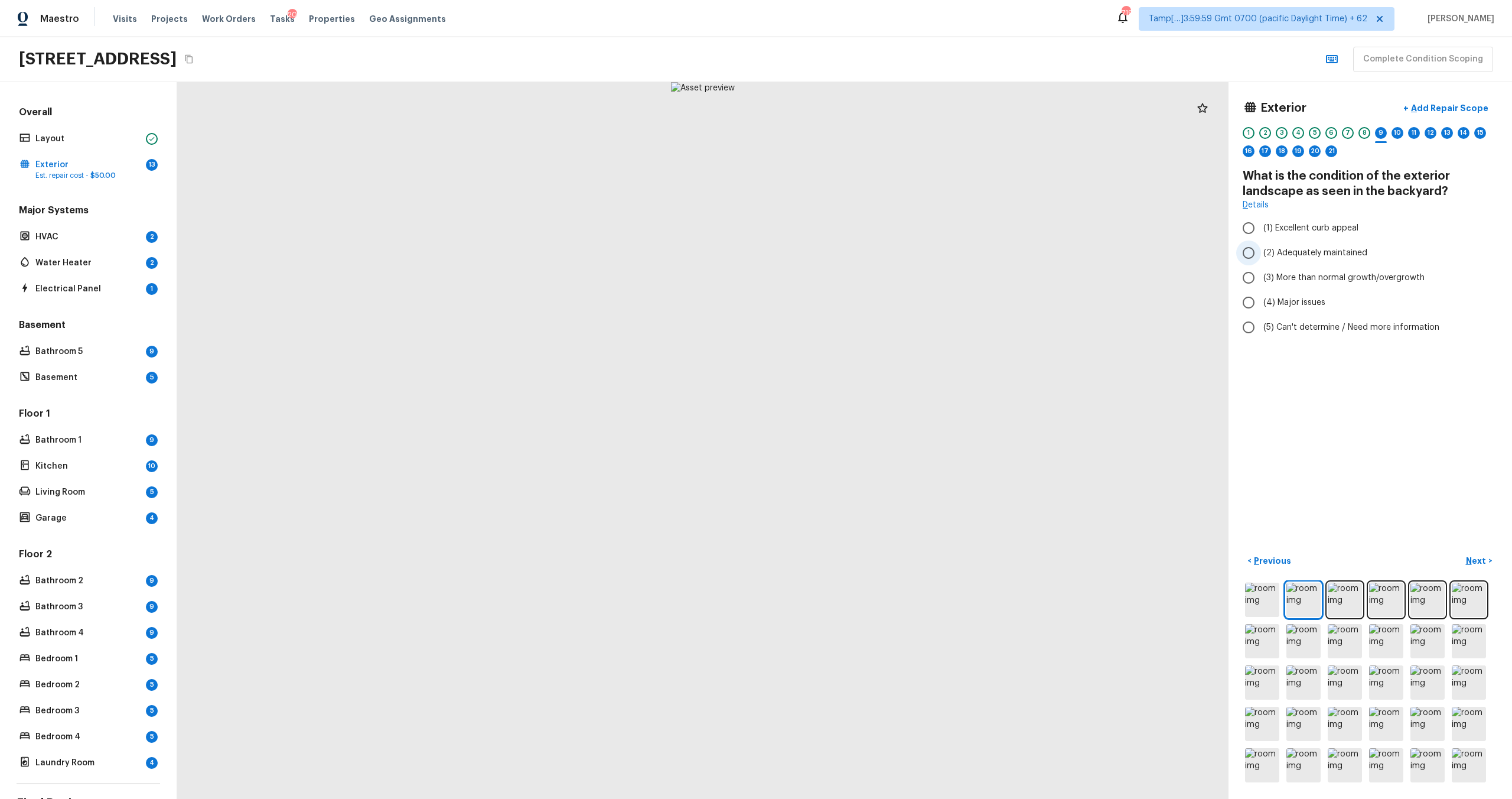
click at [1288, 255] on span "(2) Adequately maintained" at bounding box center [1315, 253] width 104 height 12
click at [1261, 255] on input "(2) Adequately maintained" at bounding box center [1248, 253] width 25 height 25
radio input "true"
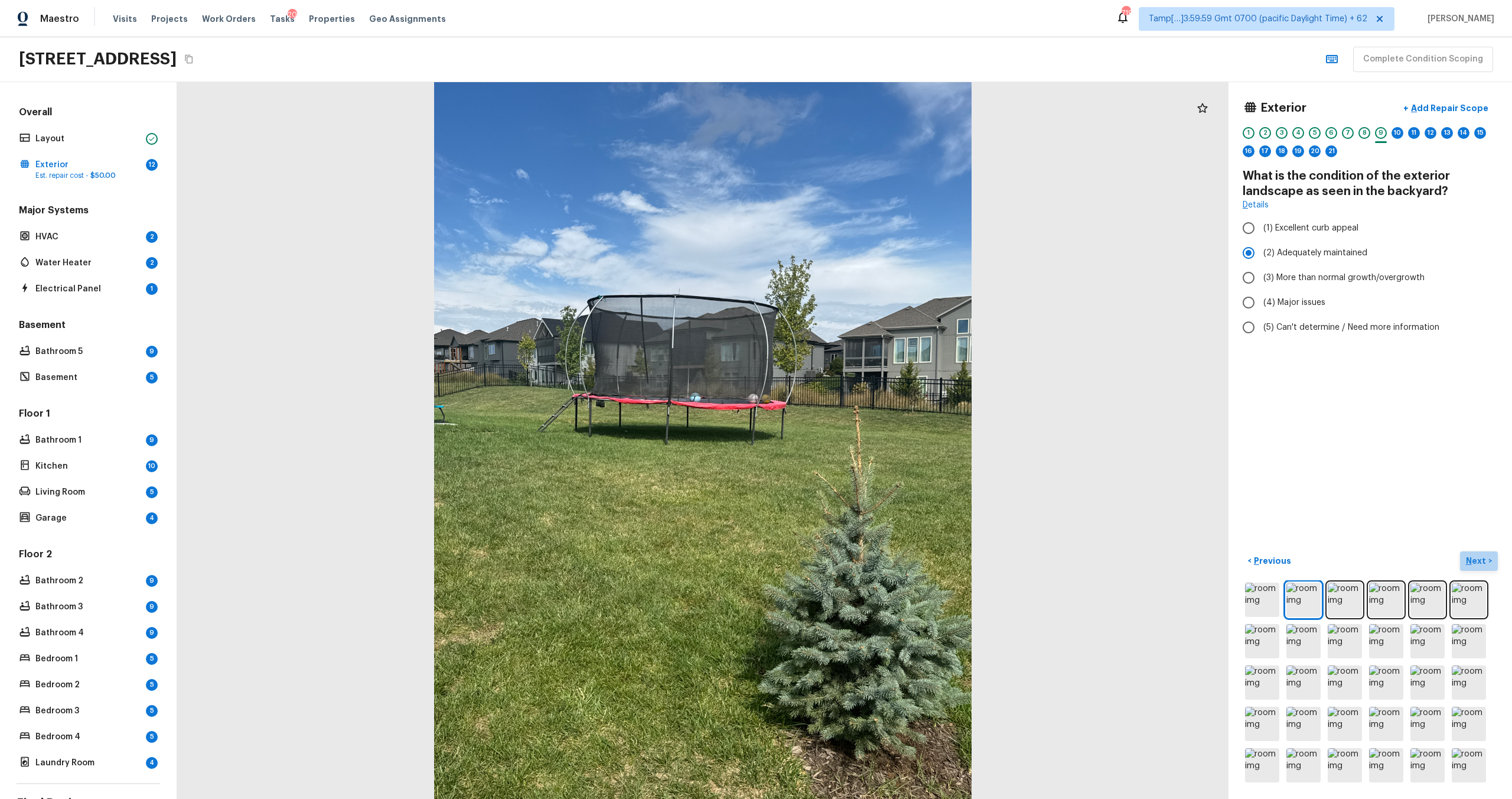
click at [1470, 558] on p "Next" at bounding box center [1477, 561] width 23 height 12
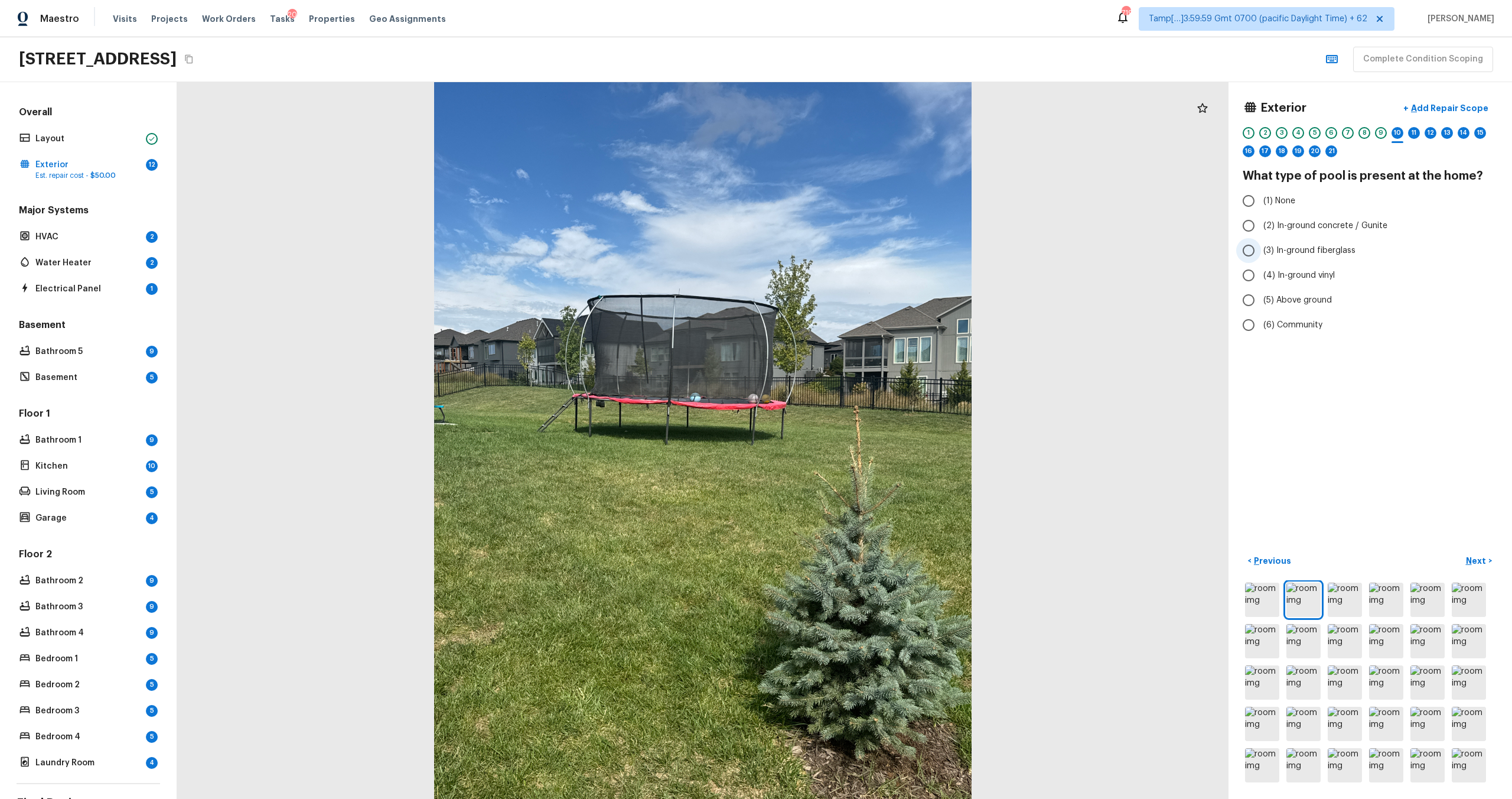
click at [1268, 244] on label "(3) In-ground fiberglass" at bounding box center [1362, 250] width 252 height 25
click at [1261, 244] on input "(3) In-ground fiberglass" at bounding box center [1248, 250] width 25 height 25
radio input "true"
click at [1257, 201] on input "(1) None" at bounding box center [1248, 201] width 25 height 25
radio input "true"
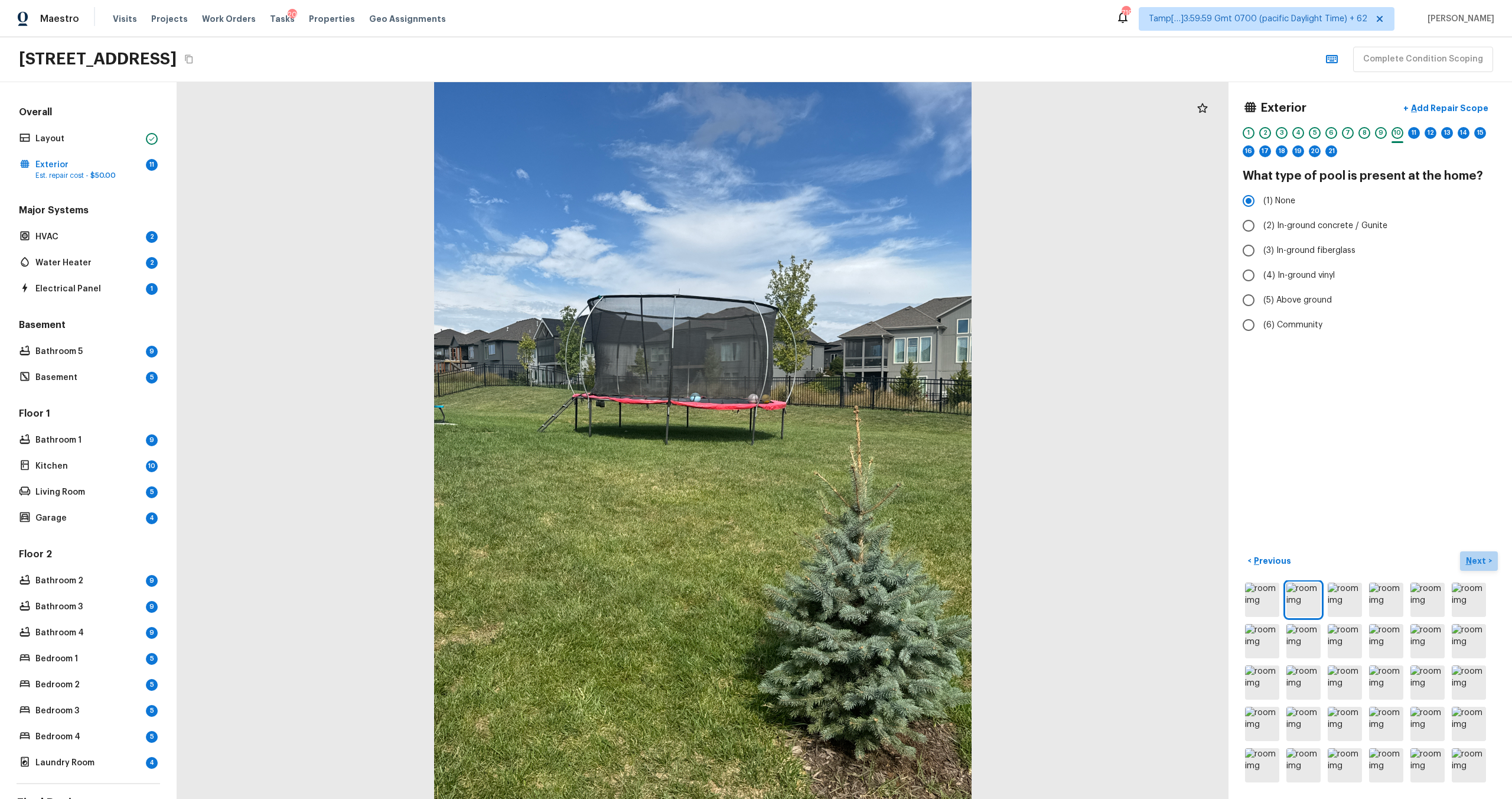
click at [1474, 559] on p "Next" at bounding box center [1477, 561] width 23 height 12
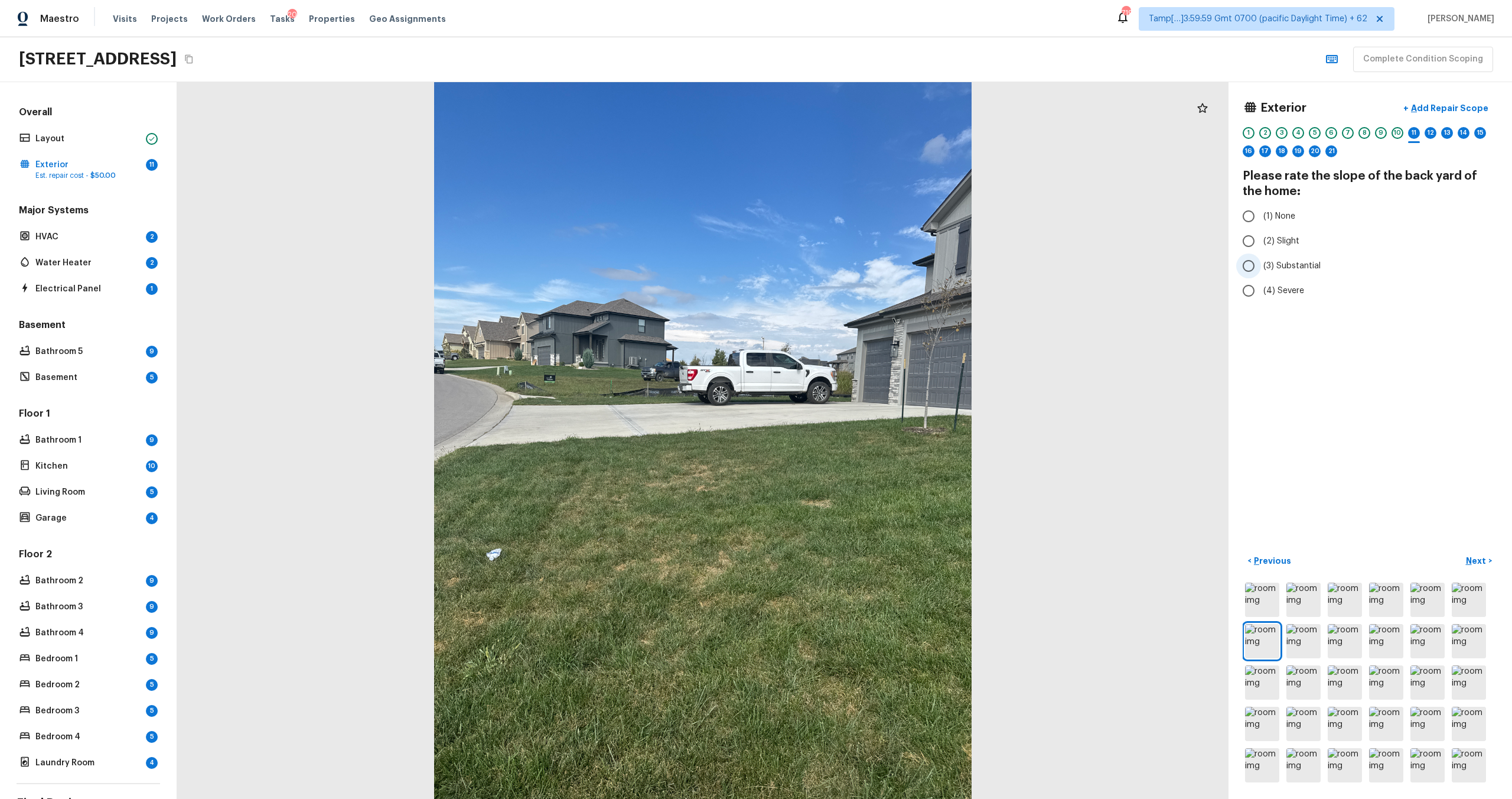
click at [1273, 264] on span "(3) Substantial" at bounding box center [1292, 265] width 58 height 12
click at [1261, 264] on input "(3) Substantial" at bounding box center [1248, 266] width 25 height 25
radio input "true"
click at [1475, 555] on p "Next" at bounding box center [1477, 561] width 23 height 12
click at [1260, 223] on input "(1) Like new" at bounding box center [1248, 228] width 25 height 25
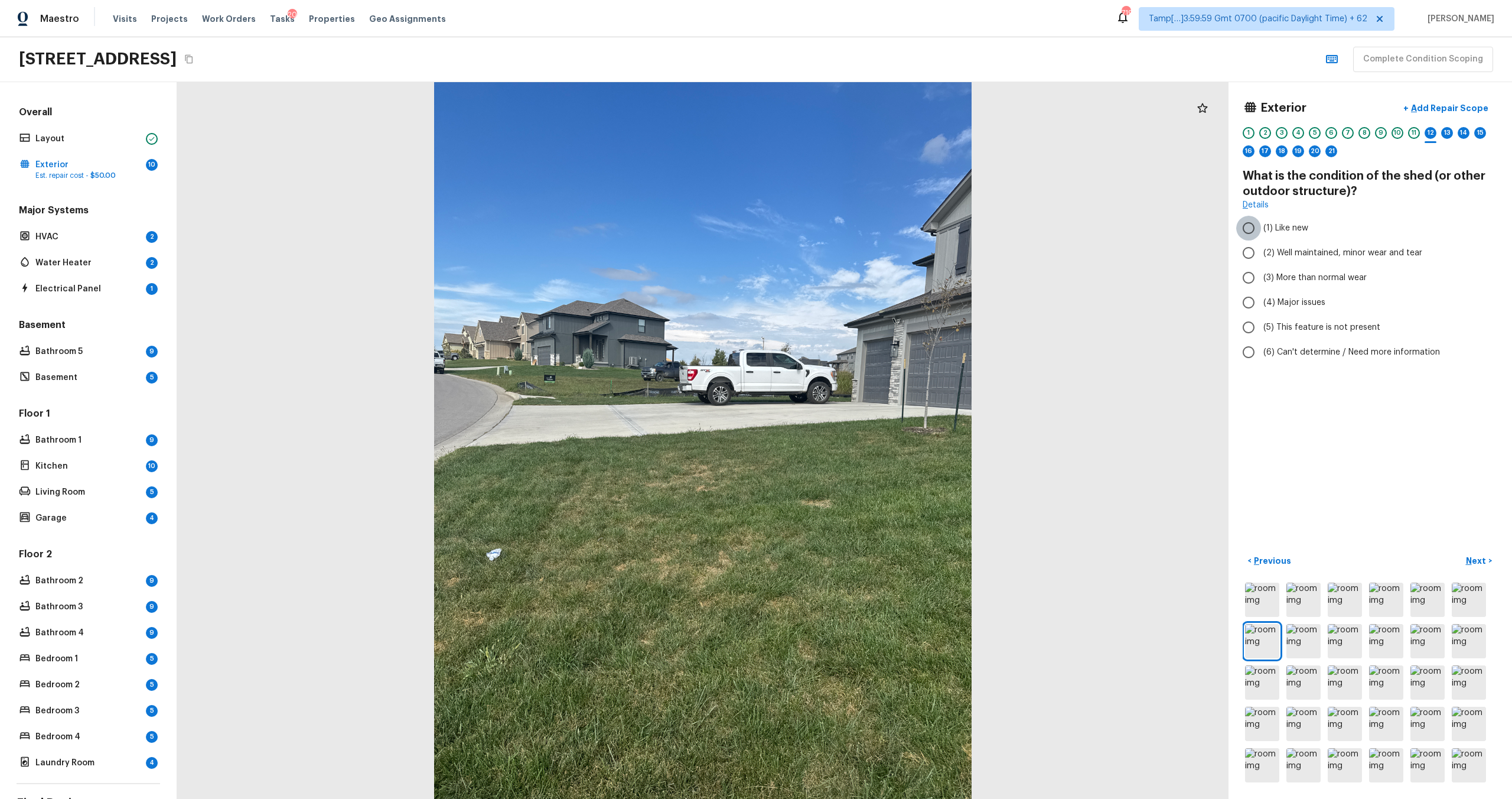
radio input "true"
click at [1280, 328] on span "(5) This feature is not present" at bounding box center [1322, 327] width 117 height 12
click at [1261, 328] on input "(5) This feature is not present" at bounding box center [1248, 327] width 25 height 25
radio input "true"
click at [1479, 565] on p "Next" at bounding box center [1477, 561] width 23 height 12
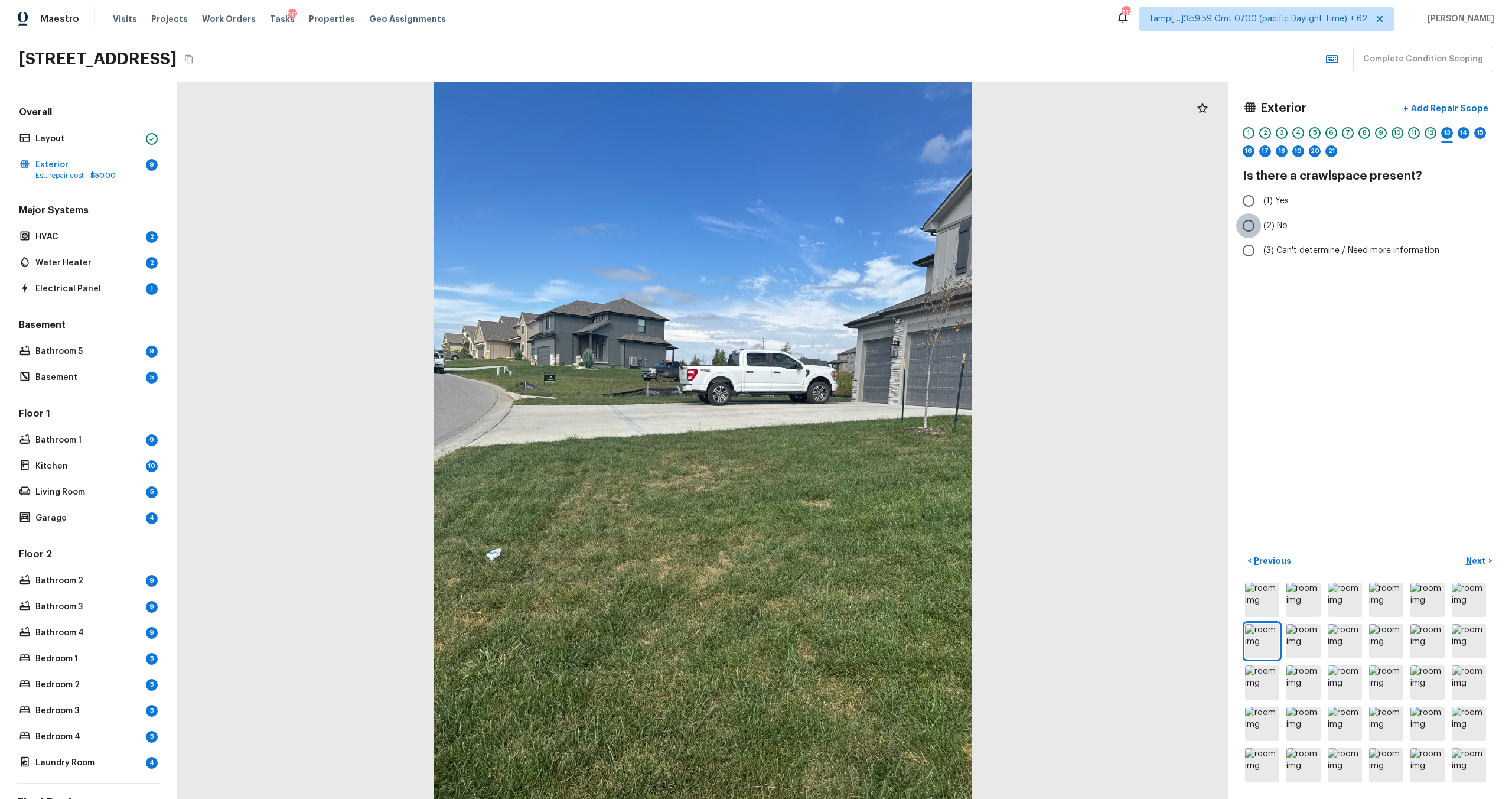
click at [1249, 222] on input "(2) No" at bounding box center [1248, 225] width 25 height 25
radio input "true"
click at [1475, 569] on button "Next >" at bounding box center [1479, 560] width 38 height 19
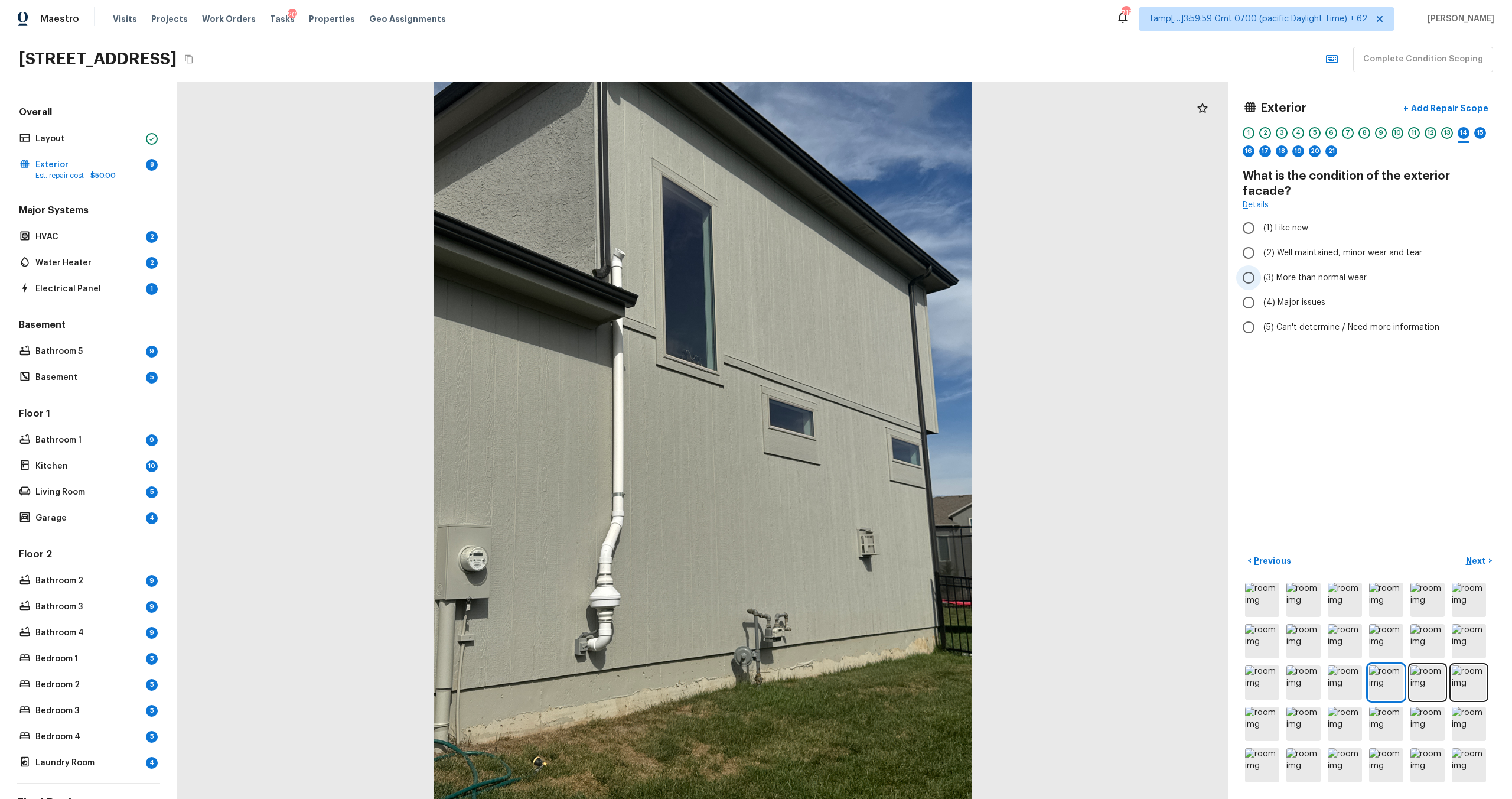
click at [1324, 272] on span "(3) More than normal wear" at bounding box center [1315, 278] width 103 height 12
click at [1261, 265] on input "(3) More than normal wear" at bounding box center [1248, 278] width 25 height 25
radio input "true"
click at [1474, 563] on p "Next" at bounding box center [1477, 561] width 23 height 12
click at [1283, 235] on span "(2) Well maintained, minor wear and tear" at bounding box center [1343, 237] width 159 height 12
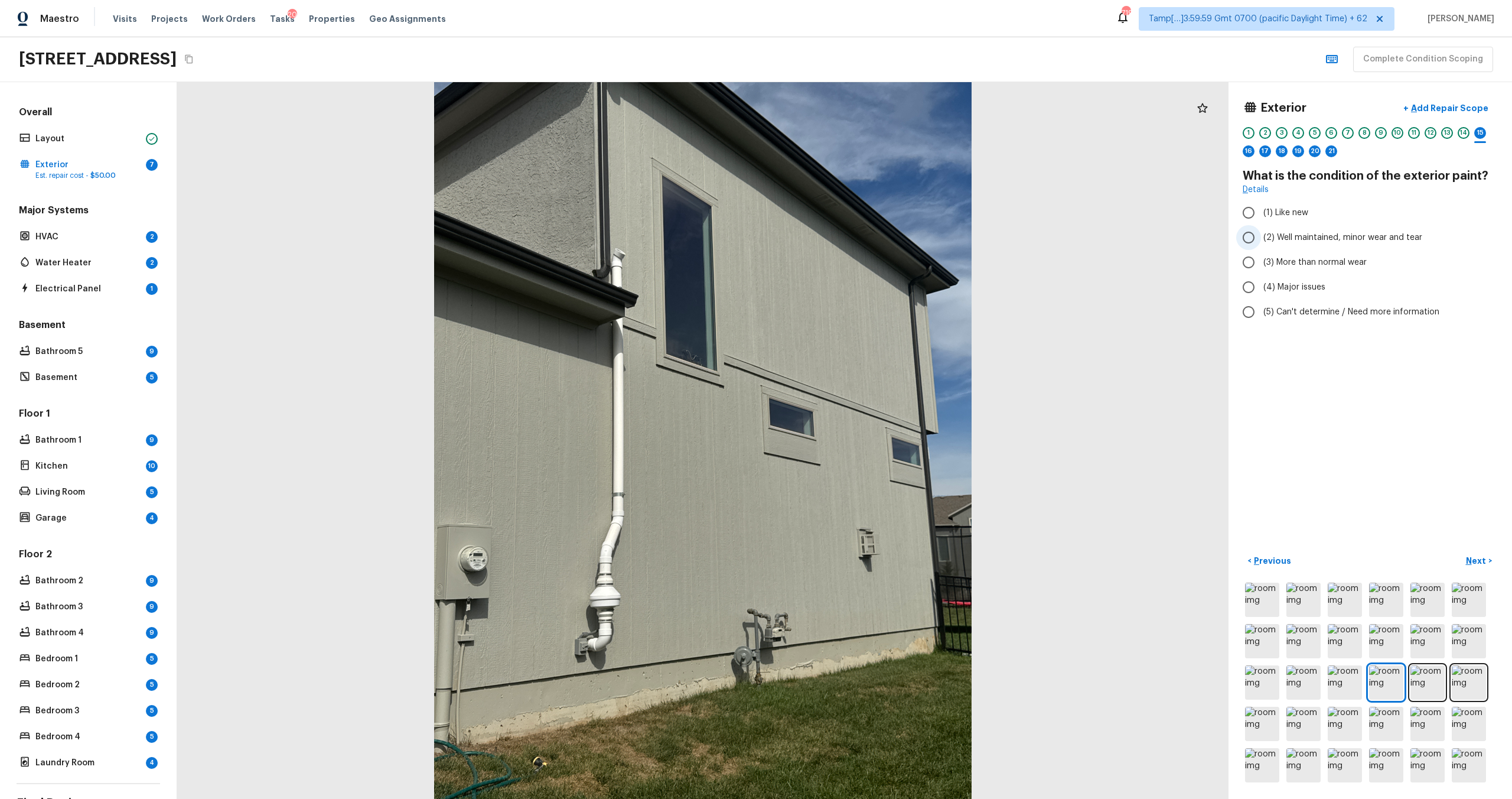
click at [1261, 235] on input "(2) Well maintained, minor wear and tear" at bounding box center [1248, 238] width 25 height 25
radio input "true"
click at [1484, 559] on p "Next" at bounding box center [1477, 561] width 23 height 12
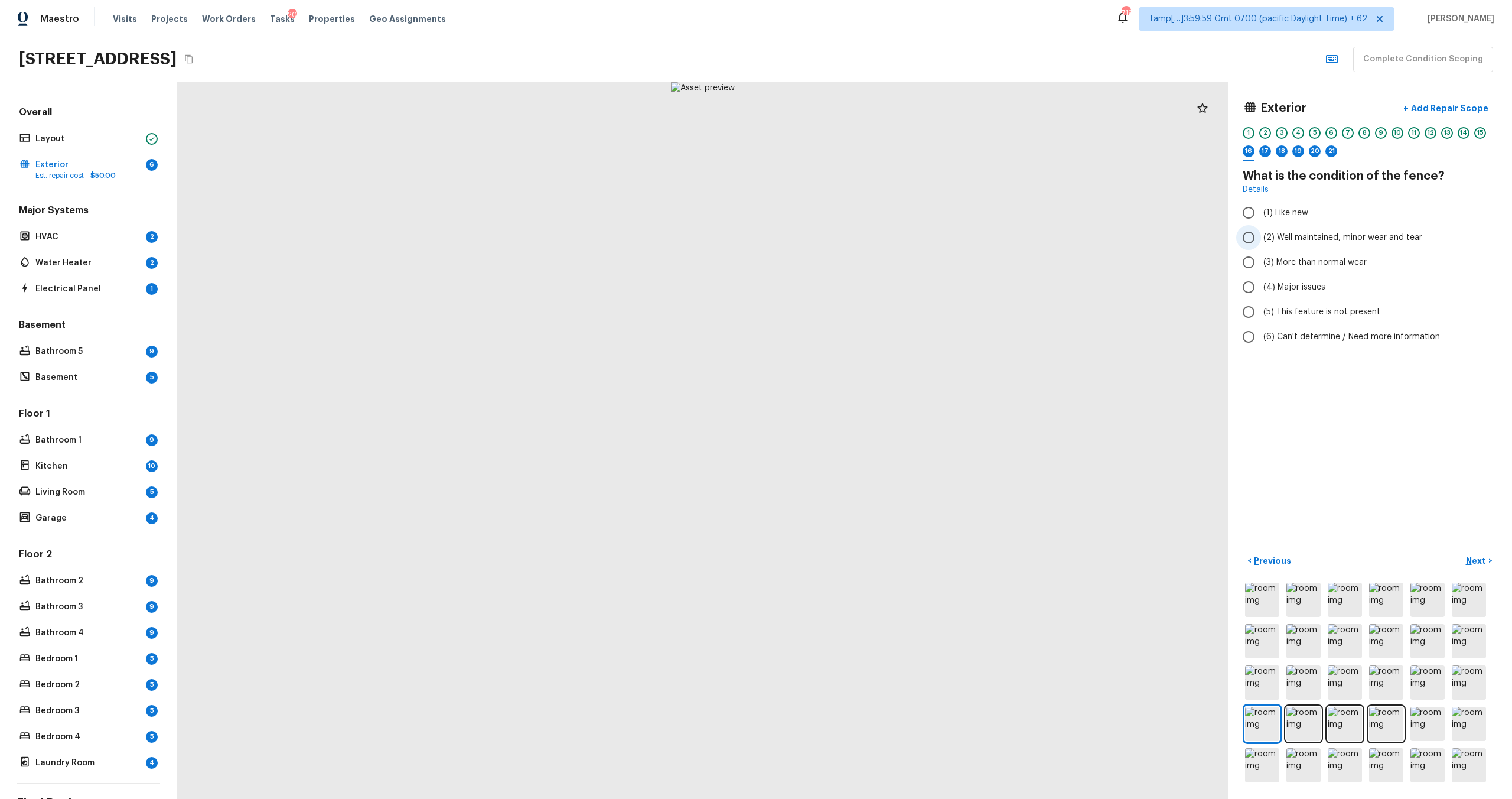
click at [1278, 244] on label "(2) Well maintained, minor wear and tear" at bounding box center [1362, 238] width 252 height 25
click at [1261, 244] on input "(2) Well maintained, minor wear and tear" at bounding box center [1248, 238] width 25 height 25
radio input "true"
click at [1278, 244] on label "(2) Well maintained, minor wear and tear" at bounding box center [1362, 238] width 252 height 25
click at [1261, 244] on input "(2) Well maintained, minor wear and tear" at bounding box center [1248, 238] width 25 height 25
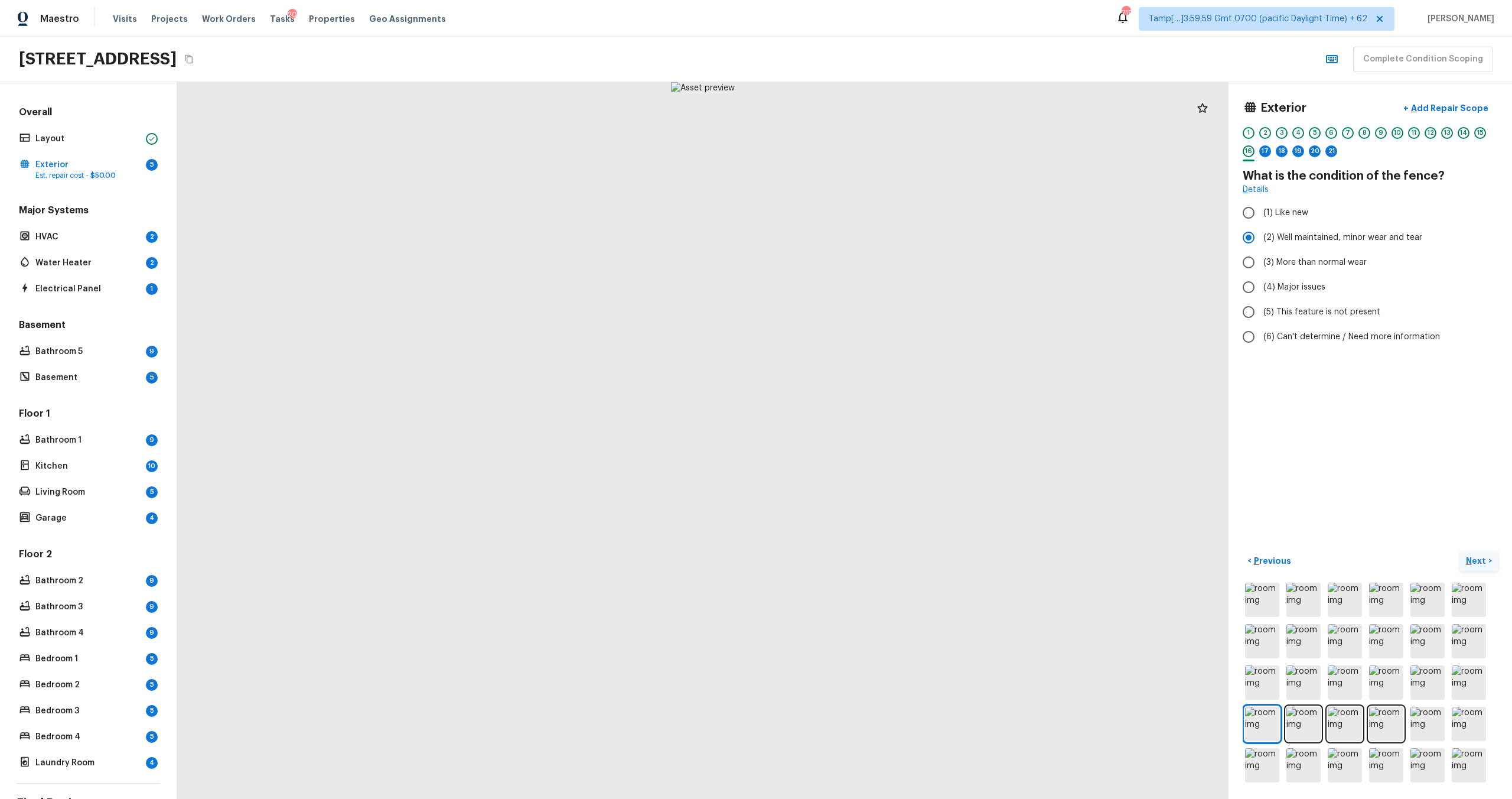
click at [1476, 554] on button "Next >" at bounding box center [1479, 560] width 38 height 19
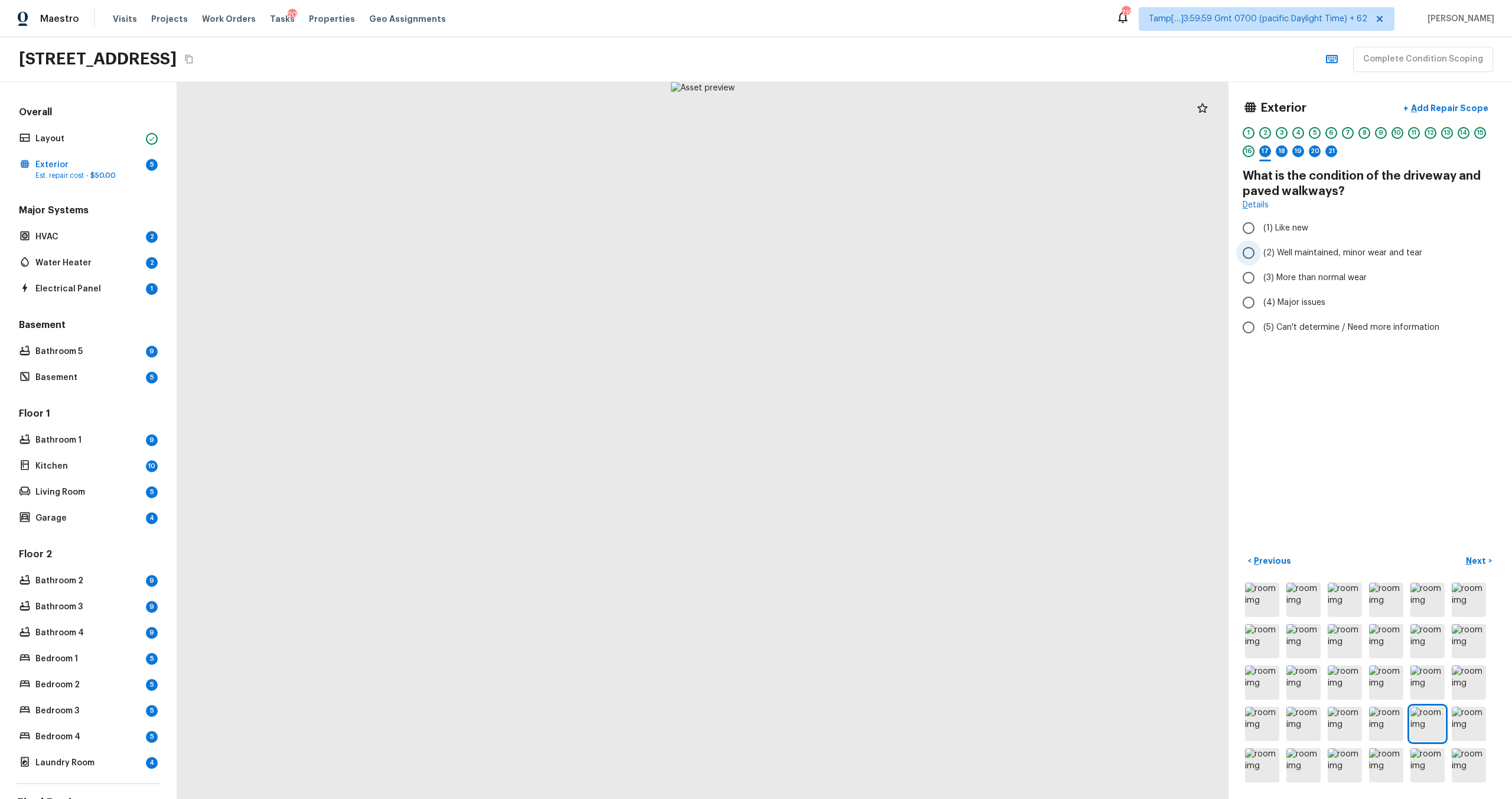
click at [1273, 254] on span "(2) Well maintained, minor wear and tear" at bounding box center [1343, 253] width 159 height 12
click at [1261, 254] on input "(2) Well maintained, minor wear and tear" at bounding box center [1248, 253] width 25 height 25
radio input "true"
click at [1469, 555] on p "Next" at bounding box center [1477, 561] width 23 height 12
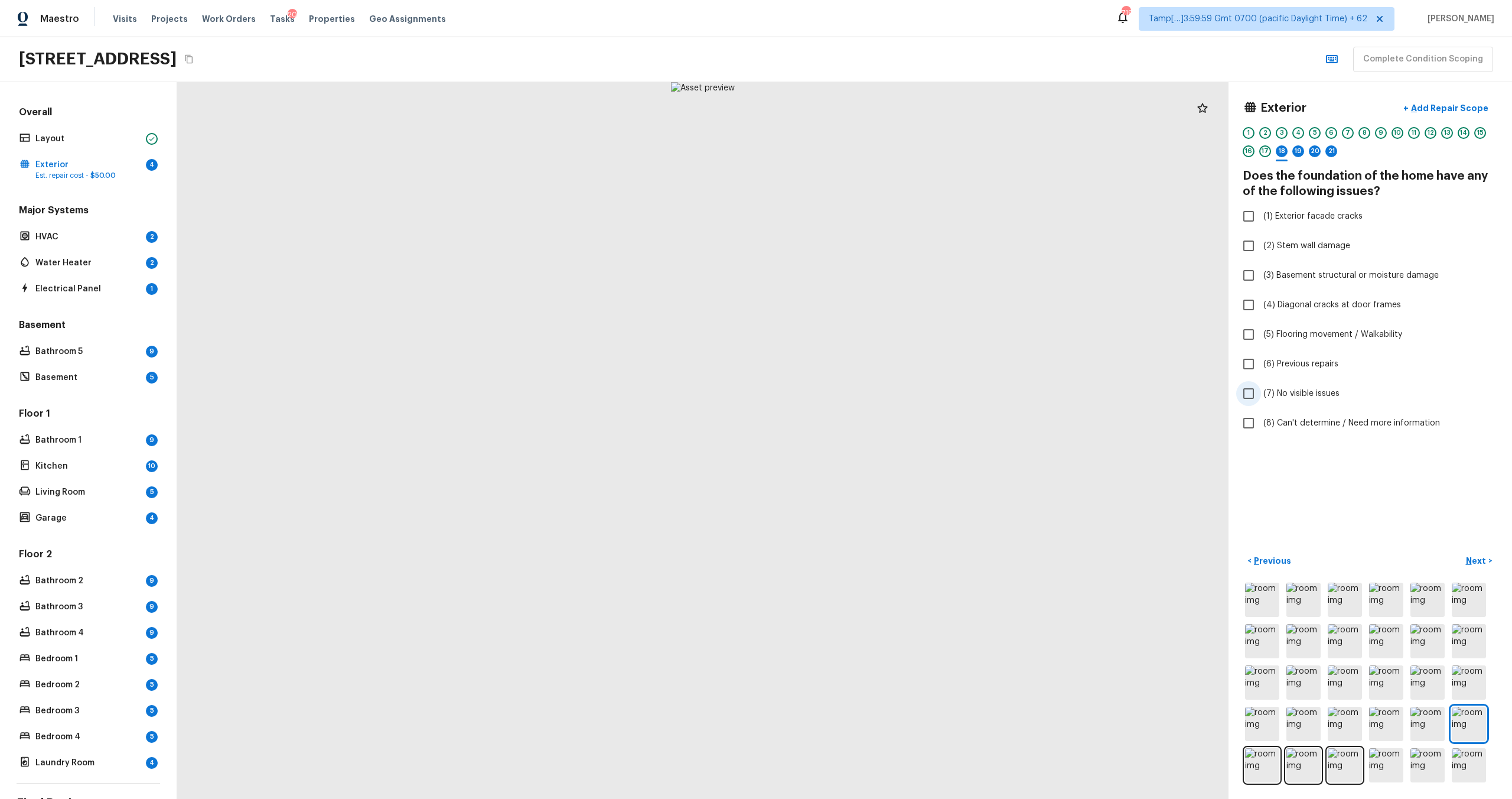
click at [1294, 391] on span "(7) No visible issues" at bounding box center [1301, 393] width 76 height 12
click at [1261, 391] on input "(7) No visible issues" at bounding box center [1248, 393] width 25 height 25
checkbox input "true"
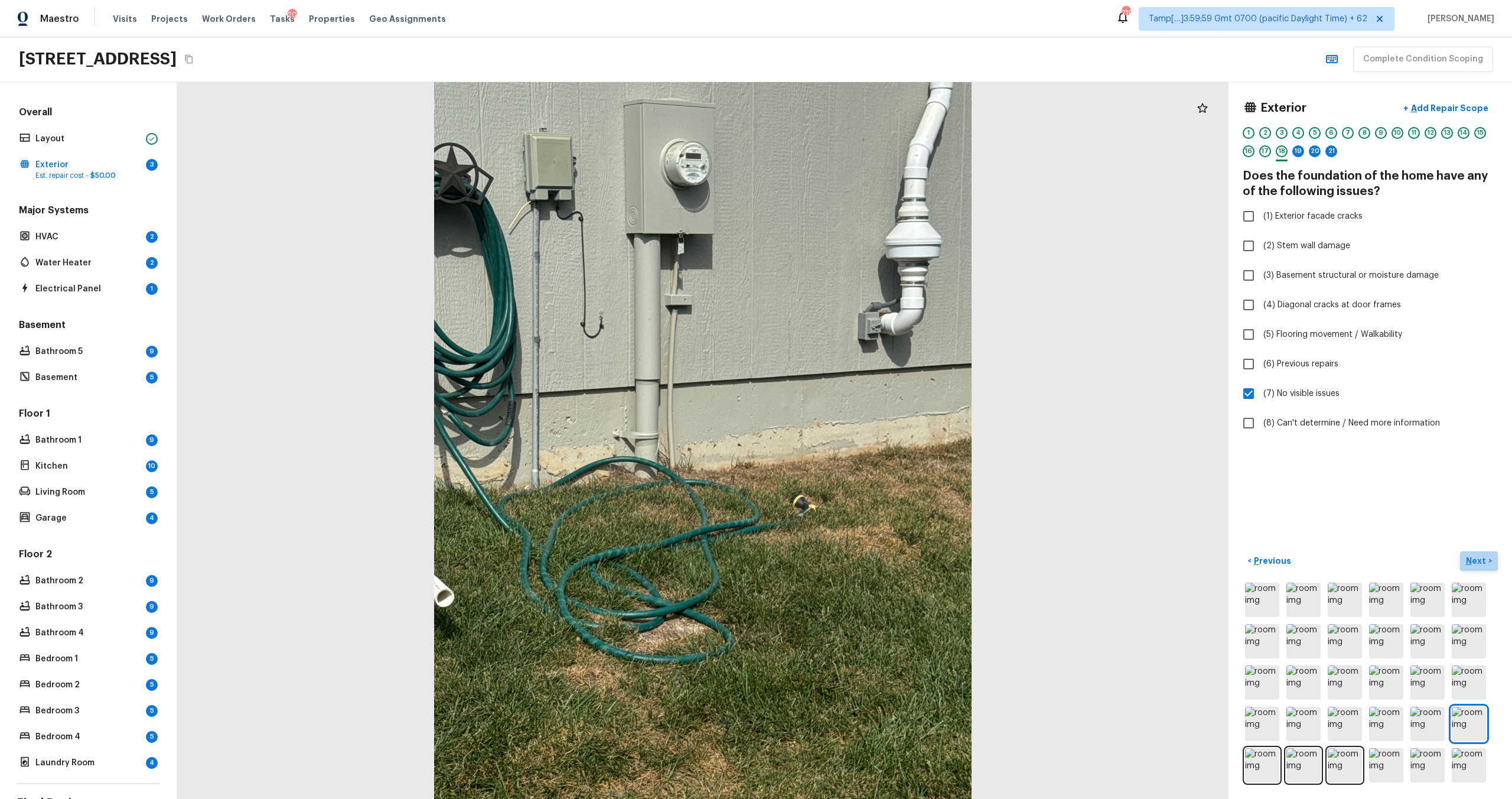
click at [1472, 563] on p "Next" at bounding box center [1477, 561] width 23 height 12
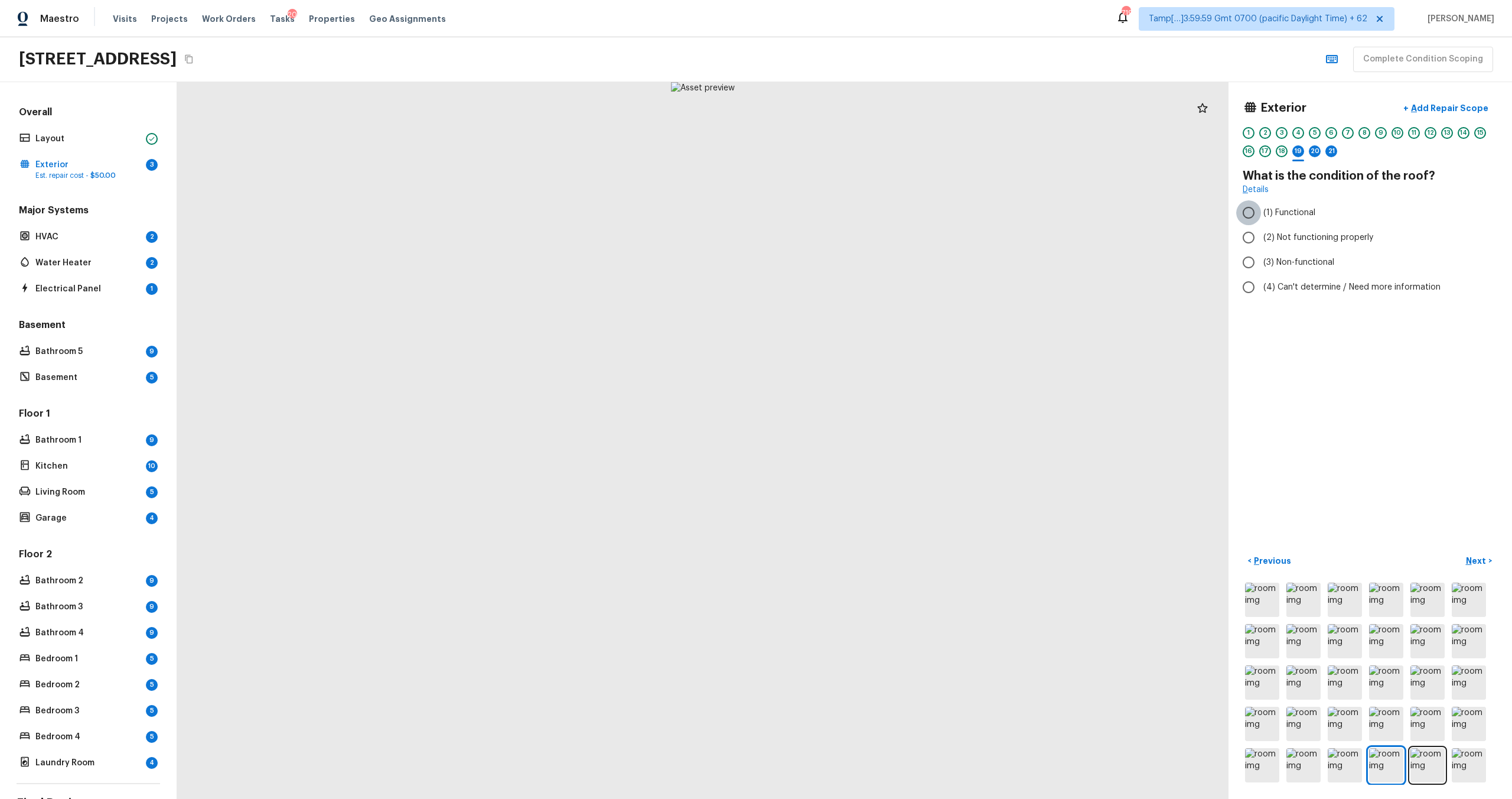
click at [1260, 207] on input "(1) Functional" at bounding box center [1248, 213] width 25 height 25
radio input "true"
click at [1478, 557] on p "Next" at bounding box center [1477, 561] width 23 height 12
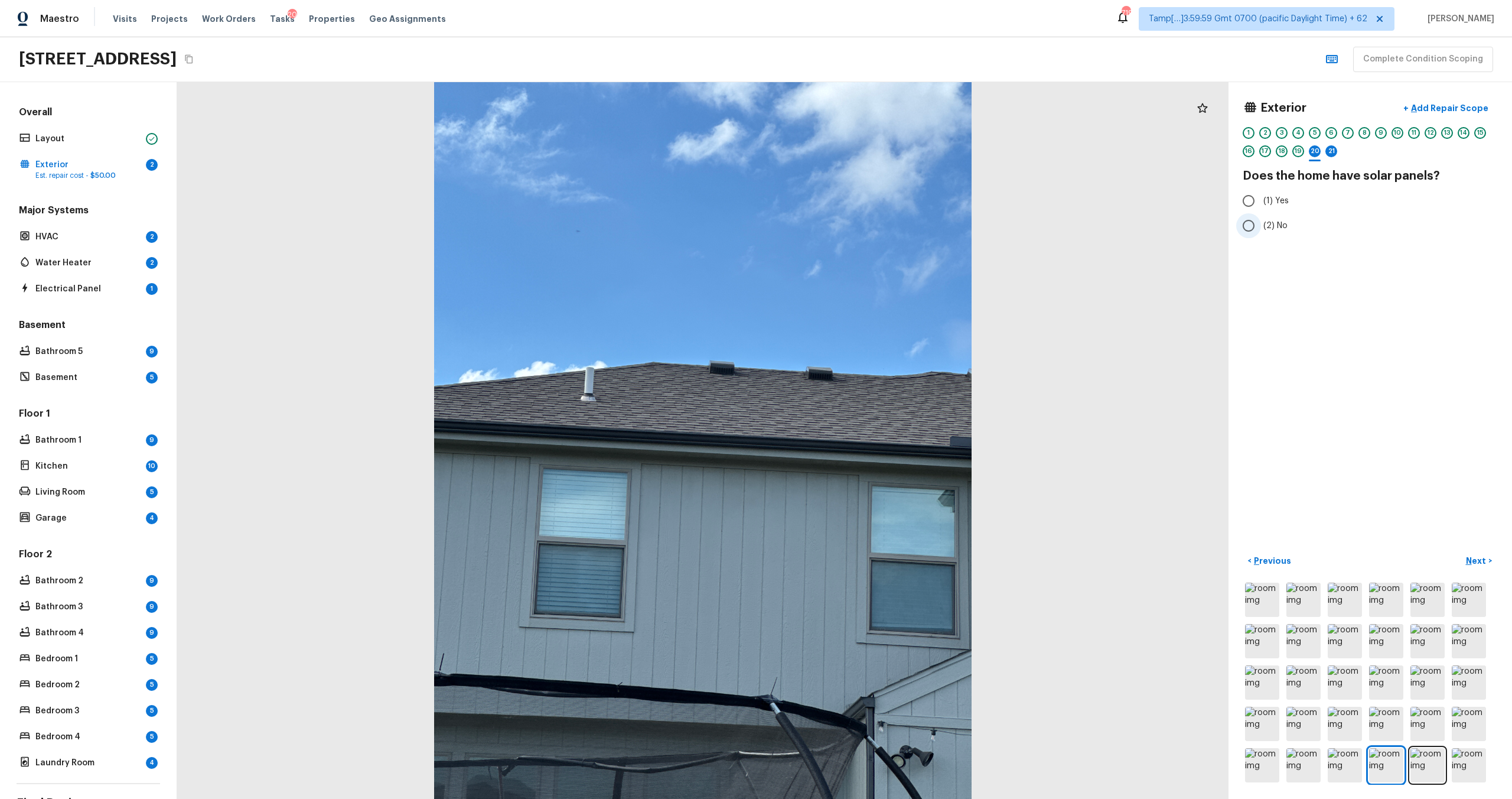
click at [1261, 220] on label "(2) No" at bounding box center [1362, 225] width 252 height 25
click at [1261, 220] on input "(2) No" at bounding box center [1248, 225] width 25 height 25
radio input "true"
click at [1471, 561] on p "Next" at bounding box center [1477, 561] width 23 height 12
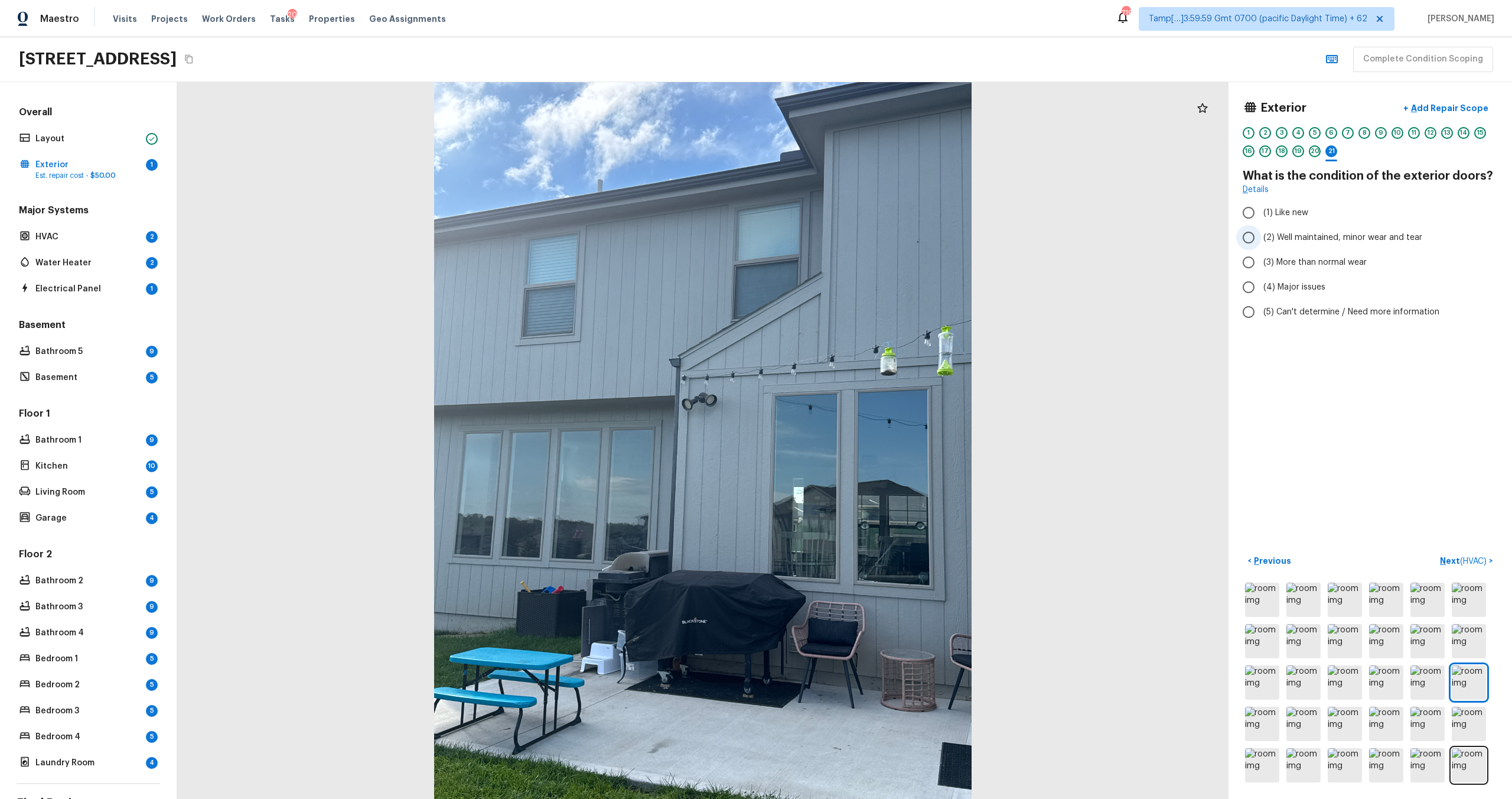
click at [1321, 235] on span "(2) Well maintained, minor wear and tear" at bounding box center [1343, 237] width 159 height 12
click at [1261, 235] on input "(2) Well maintained, minor wear and tear" at bounding box center [1248, 238] width 25 height 25
radio input "true"
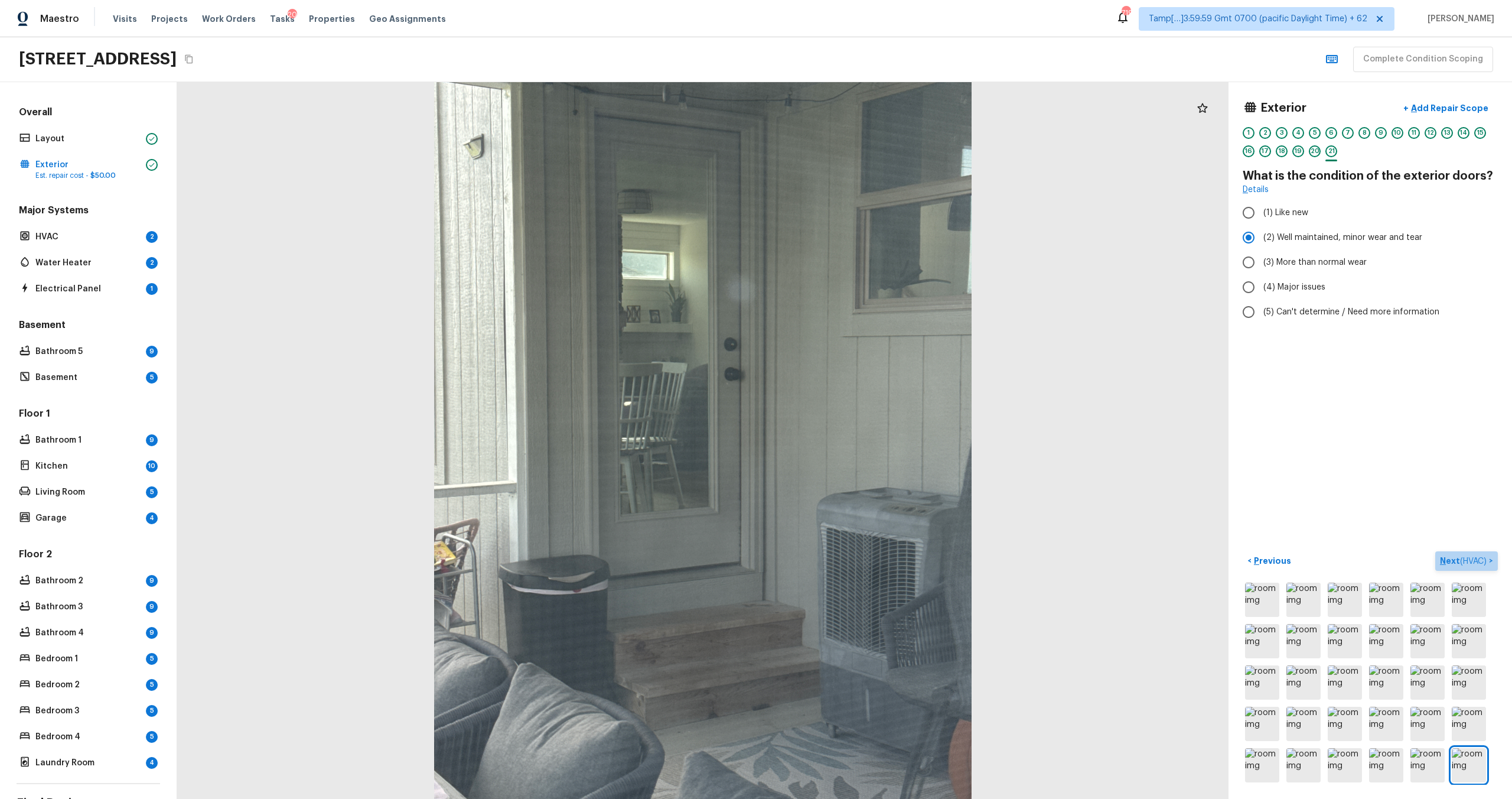
click at [1446, 561] on p "Next ( HVAC )" at bounding box center [1464, 561] width 49 height 13
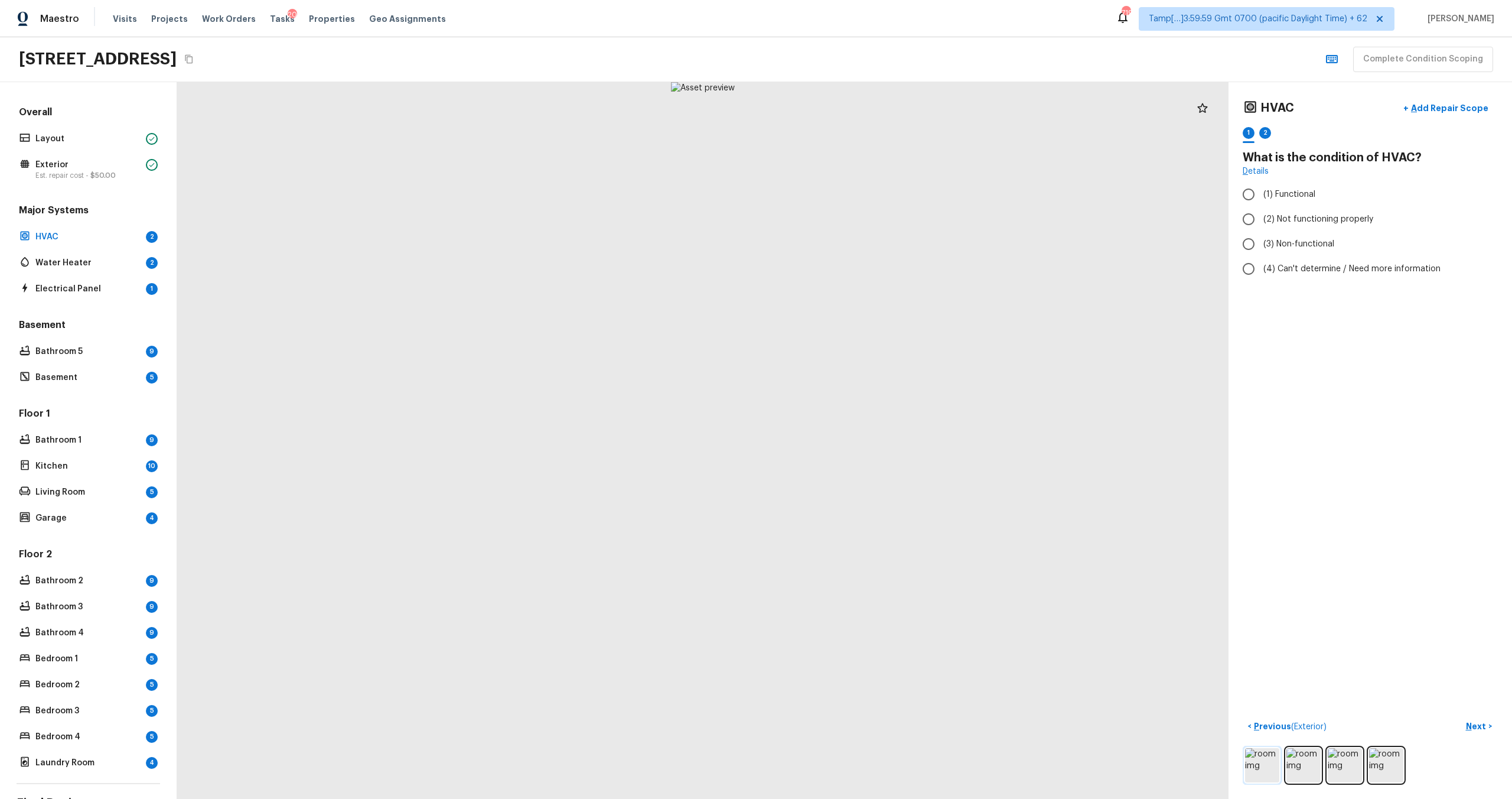
click at [1253, 780] on img at bounding box center [1262, 765] width 34 height 34
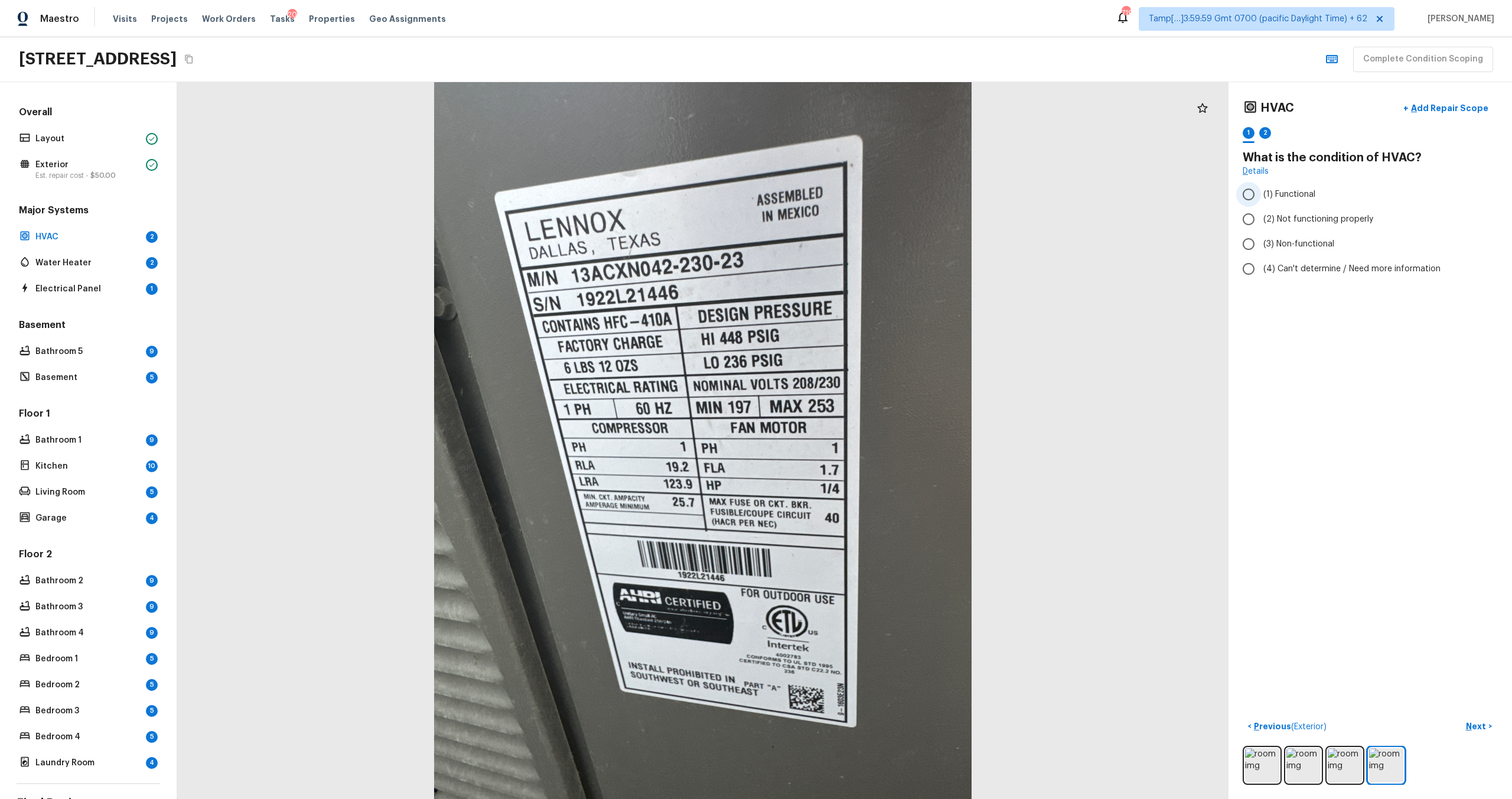
click at [1313, 195] on span "(1) Functional" at bounding box center [1289, 195] width 52 height 12
click at [1261, 195] on input "(1) Functional" at bounding box center [1248, 195] width 25 height 25
radio input "true"
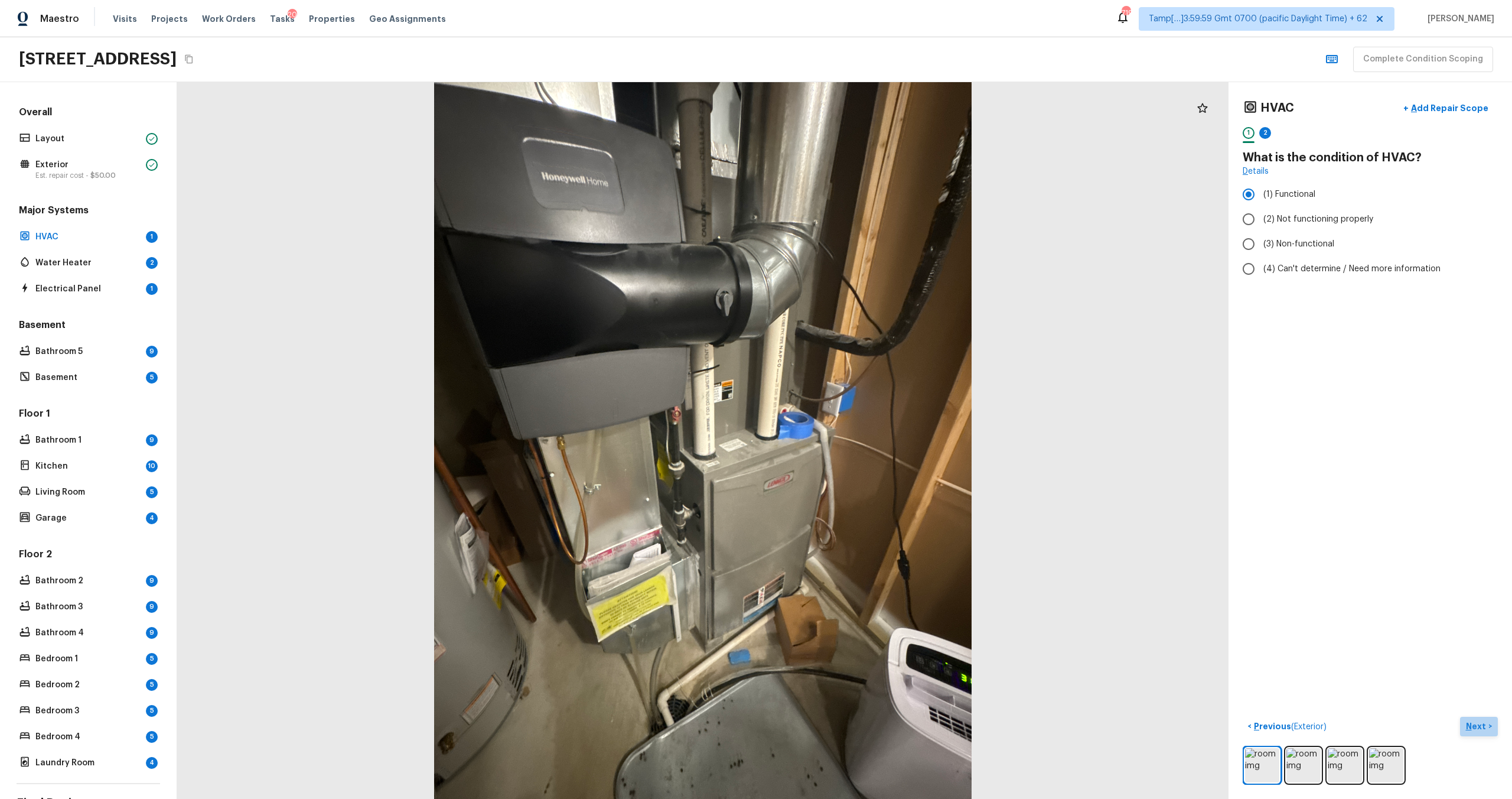
click at [1479, 729] on p "Next" at bounding box center [1477, 726] width 23 height 12
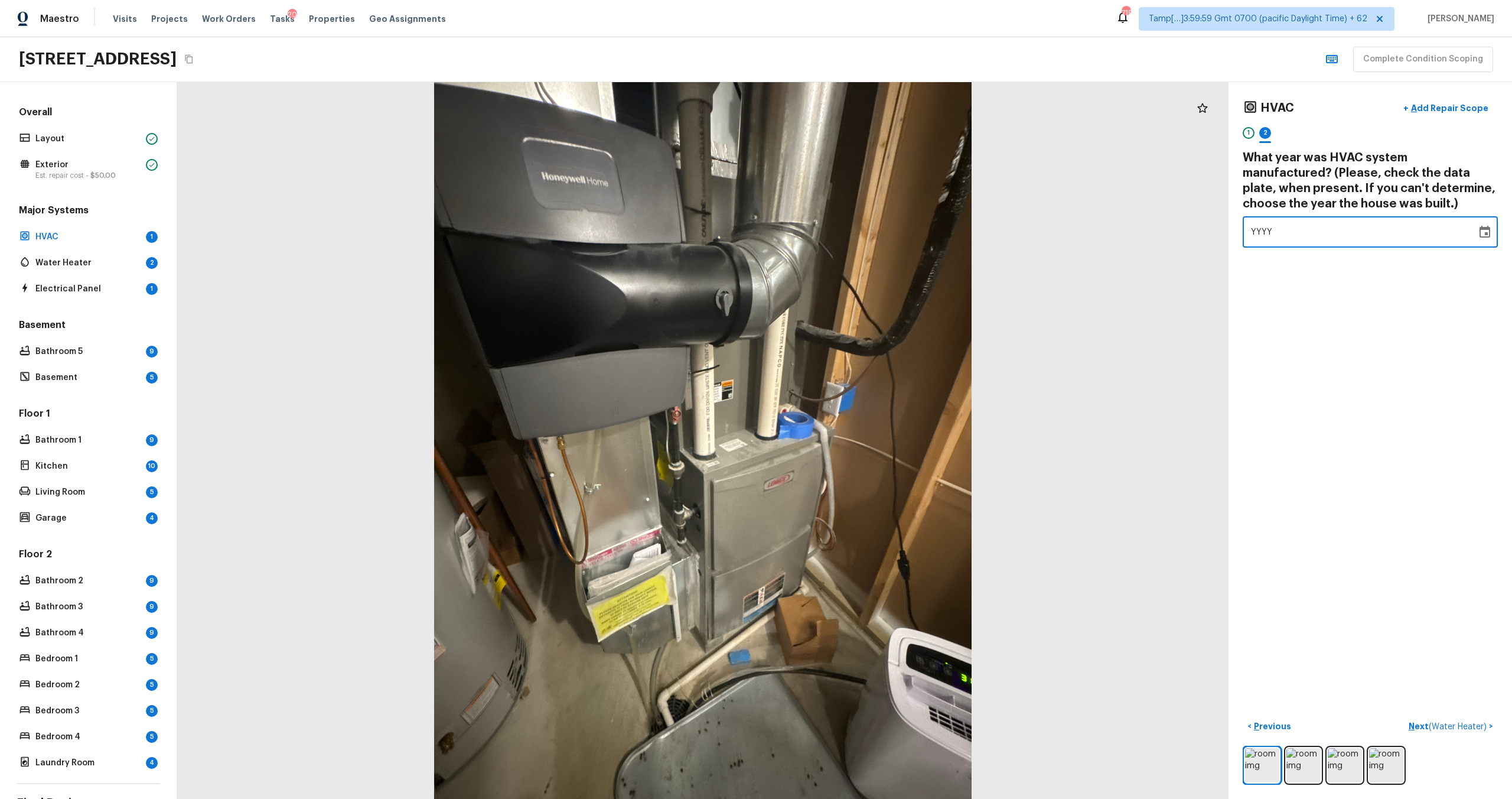
click at [1266, 236] on span "YYYY" at bounding box center [1262, 232] width 22 height 12
type input "2023"
click at [1338, 413] on div "HVAC + Add Repair Scope 1 2 What year was HVAC system manufactured? (Please, ch…" at bounding box center [1370, 440] width 284 height 717
click at [1421, 725] on p "Next ( Water Heater )" at bounding box center [1449, 726] width 80 height 13
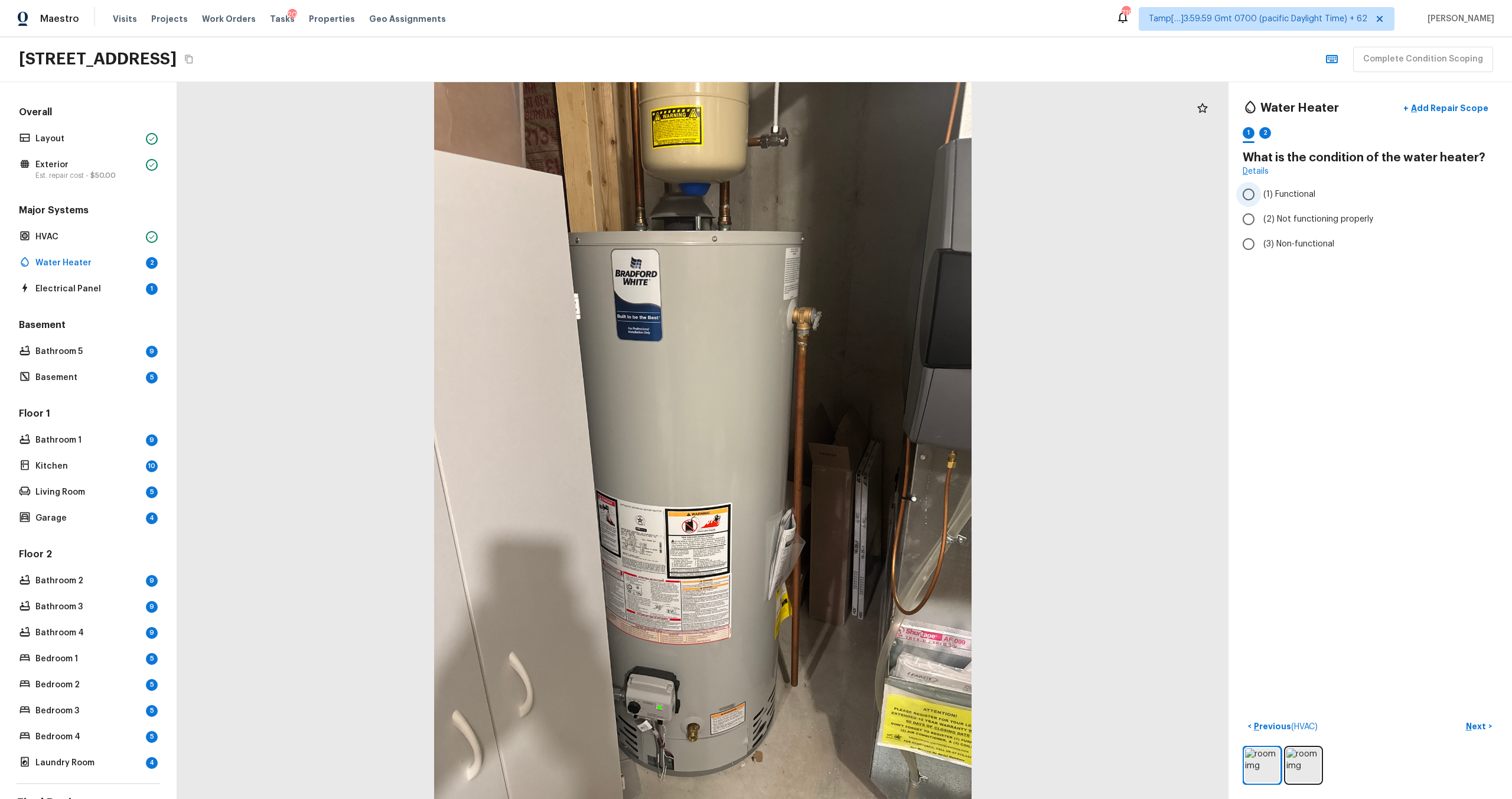
click at [1293, 192] on span "(1) Functional" at bounding box center [1289, 195] width 52 height 12
click at [1261, 192] on input "(1) Functional" at bounding box center [1248, 195] width 25 height 25
radio input "true"
click at [1479, 728] on p "Next" at bounding box center [1477, 726] width 23 height 12
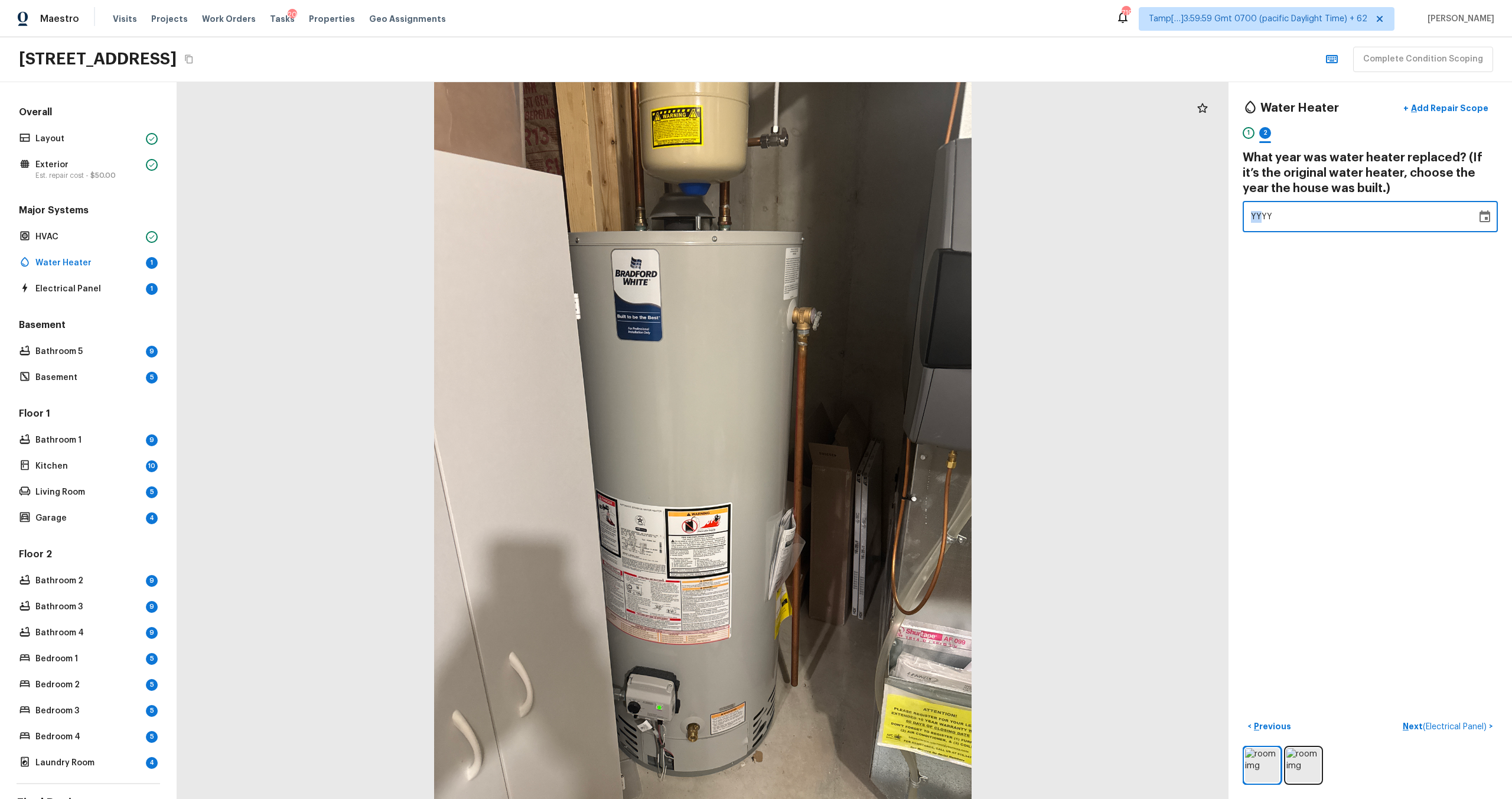
click at [1258, 215] on span "YYYY" at bounding box center [1262, 217] width 22 height 8
type input "2023"
click at [1410, 727] on p "Next ( Electrical Panel )" at bounding box center [1445, 726] width 86 height 13
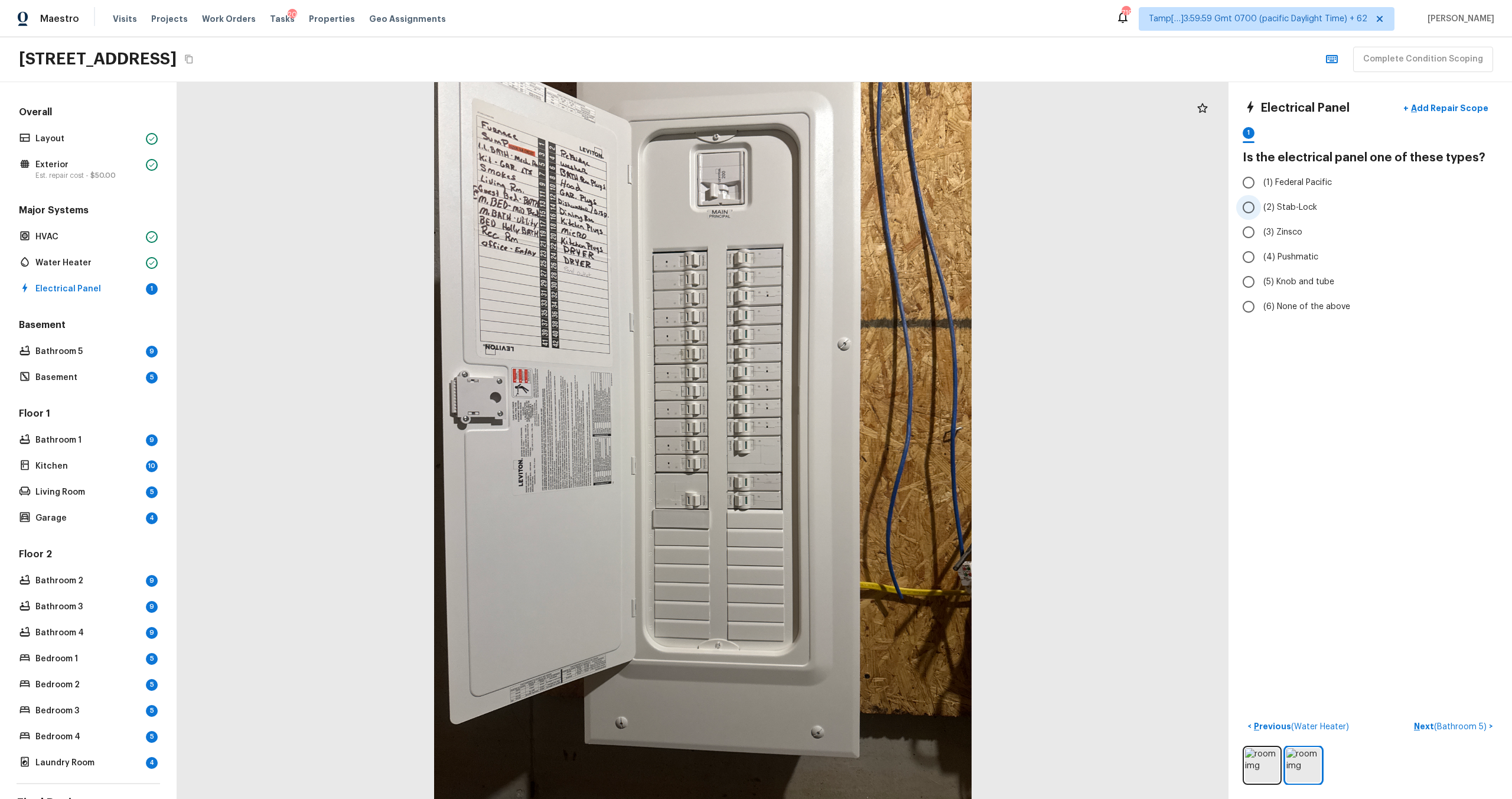
click at [1288, 210] on span "(2) Stab-Lock" at bounding box center [1290, 207] width 53 height 12
click at [1261, 210] on input "(2) Stab-Lock" at bounding box center [1248, 208] width 25 height 25
radio input "true"
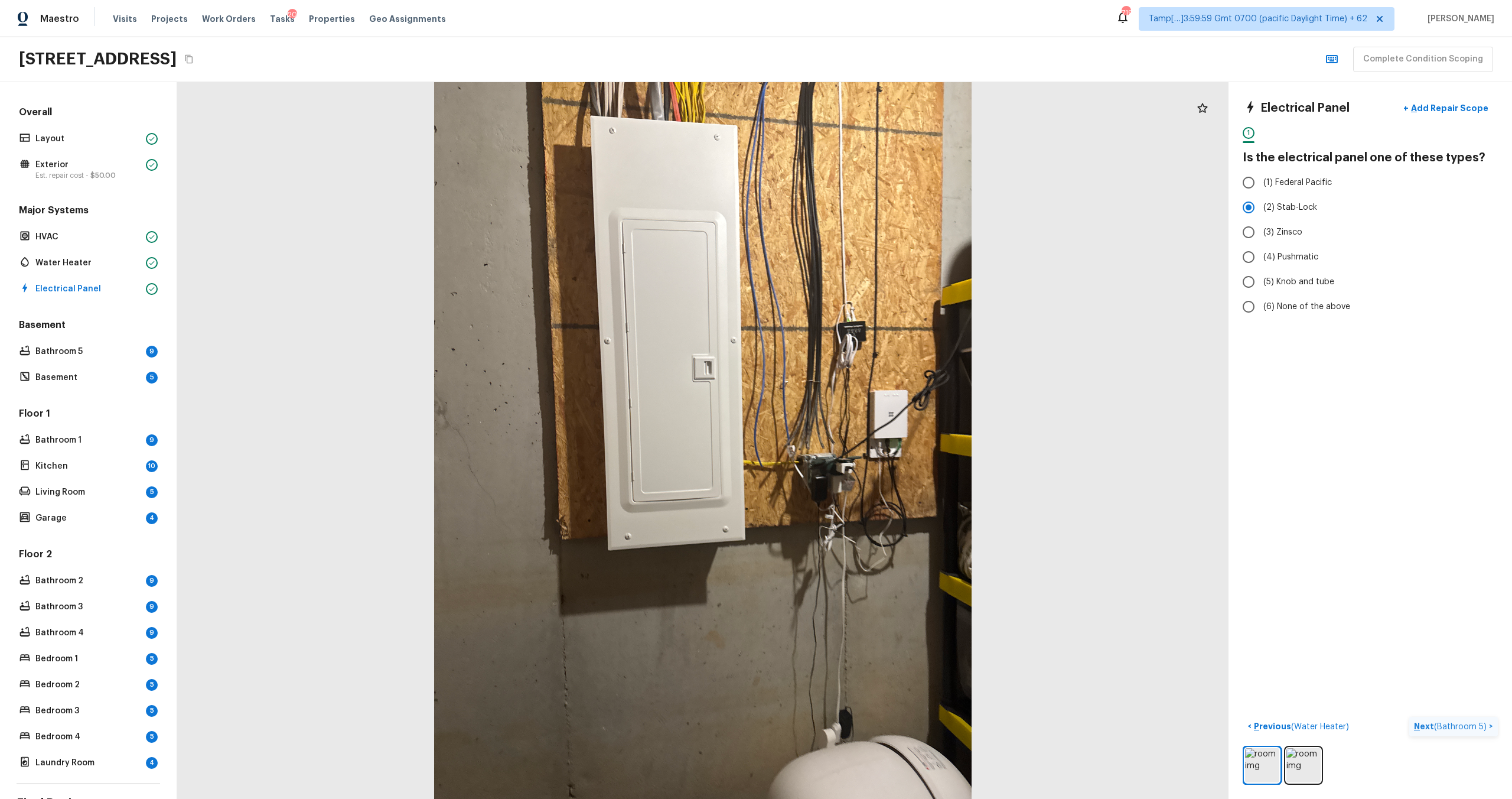
click at [1425, 723] on p "Next ( Bathroom 5 )" at bounding box center [1451, 726] width 75 height 13
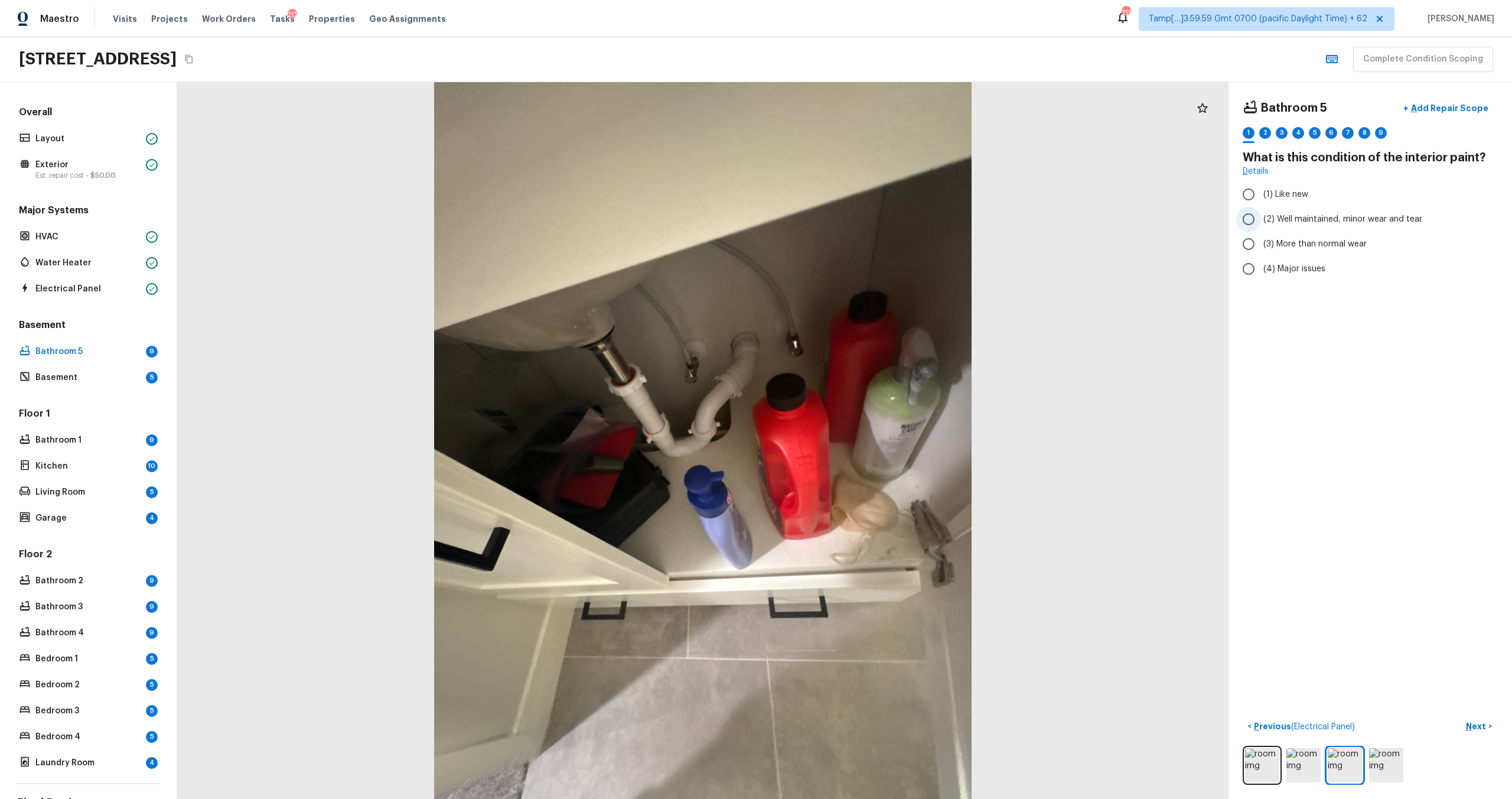
click at [1258, 208] on input "(2) Well maintained, minor wear and tear" at bounding box center [1248, 220] width 25 height 25
radio input "true"
click at [1474, 721] on p "Next" at bounding box center [1477, 726] width 23 height 12
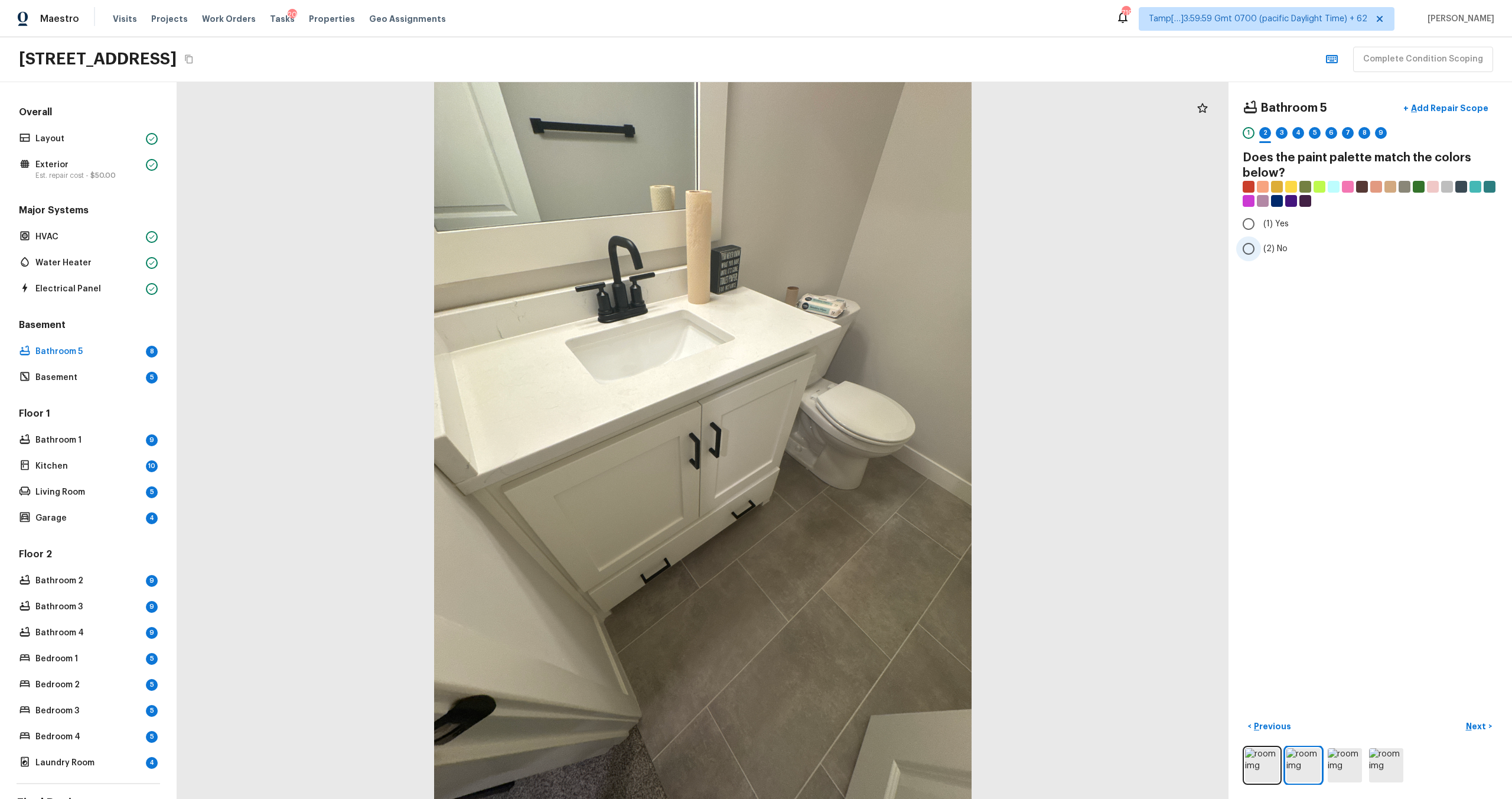
click at [1246, 250] on input "(2) No" at bounding box center [1248, 249] width 25 height 25
radio input "true"
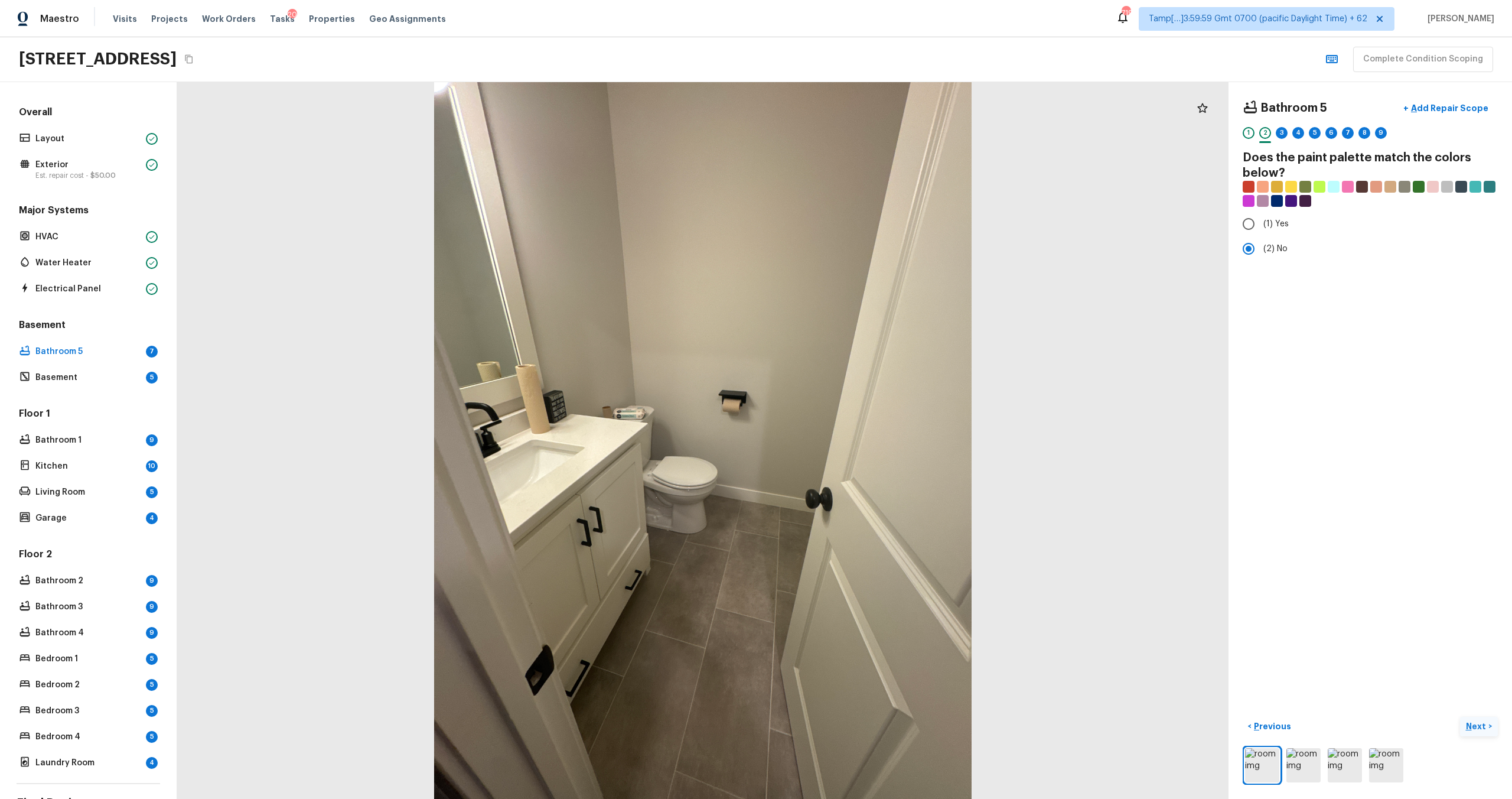
click at [1474, 730] on p "Next" at bounding box center [1477, 726] width 23 height 12
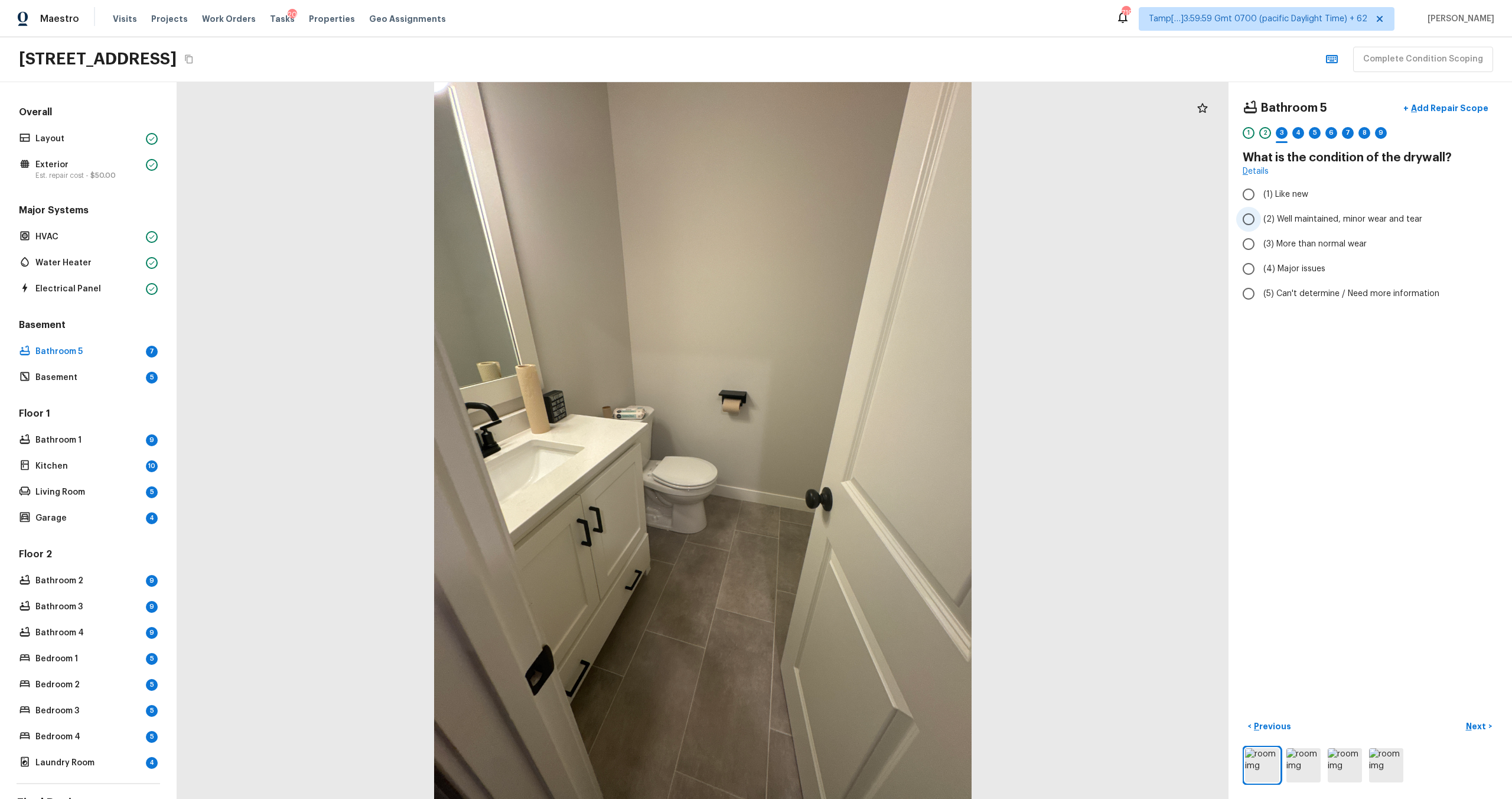
click at [1283, 215] on span "(2) Well maintained, minor wear and tear" at bounding box center [1343, 219] width 159 height 12
click at [1261, 215] on input "(2) Well maintained, minor wear and tear" at bounding box center [1248, 220] width 25 height 25
radio input "true"
click at [1487, 725] on button "Next >" at bounding box center [1479, 726] width 38 height 19
click at [1275, 255] on span "(3) Tile" at bounding box center [1277, 254] width 27 height 12
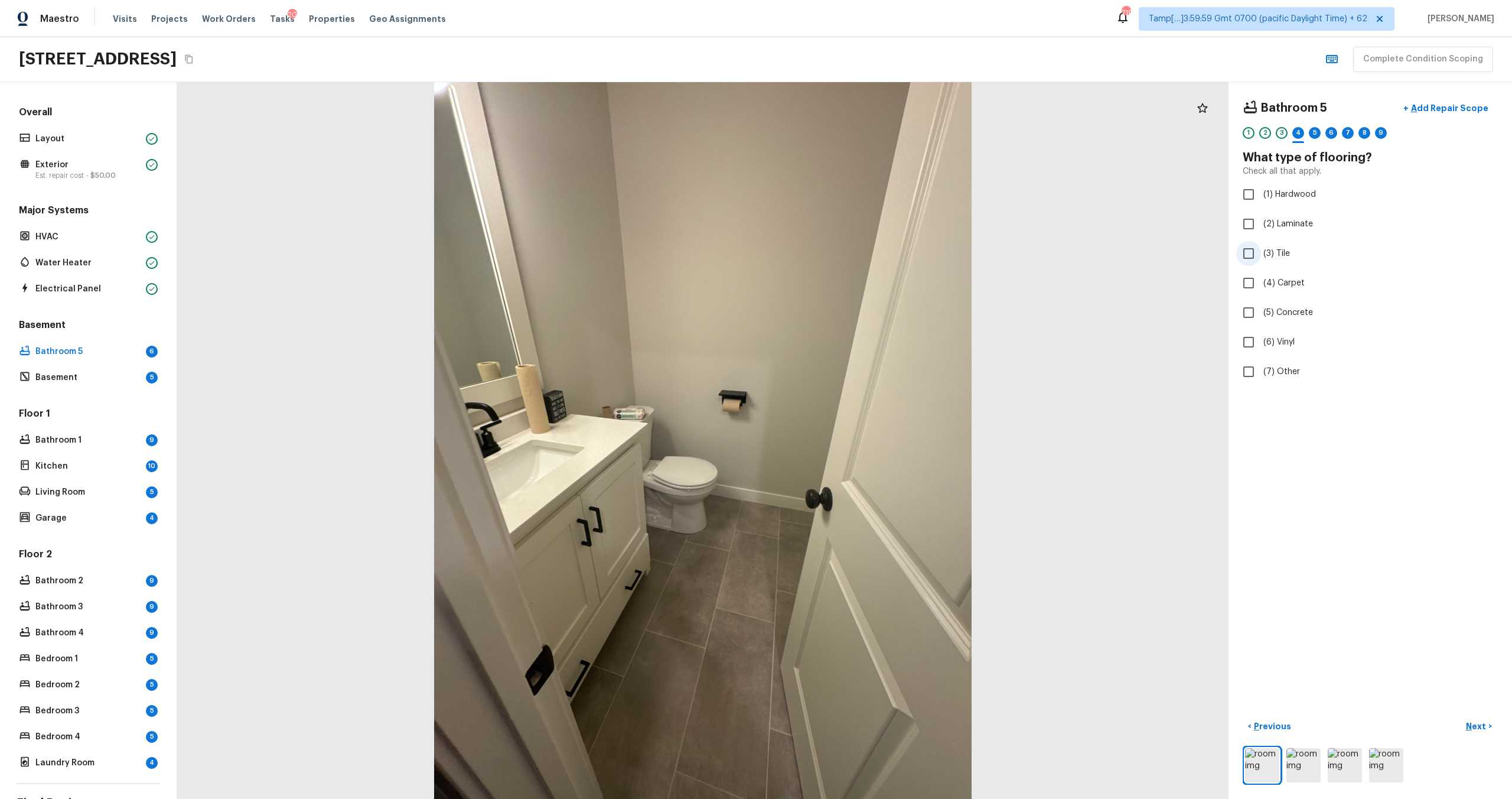
click at [1261, 255] on input "(3) Tile" at bounding box center [1248, 254] width 25 height 25
checkbox input "true"
click at [1474, 727] on p "Next" at bounding box center [1477, 726] width 23 height 12
click at [1272, 216] on span "(2) Well maintained, minor wear and tear" at bounding box center [1343, 219] width 159 height 12
click at [1261, 216] on input "(2) Well maintained, minor wear and tear" at bounding box center [1248, 220] width 25 height 25
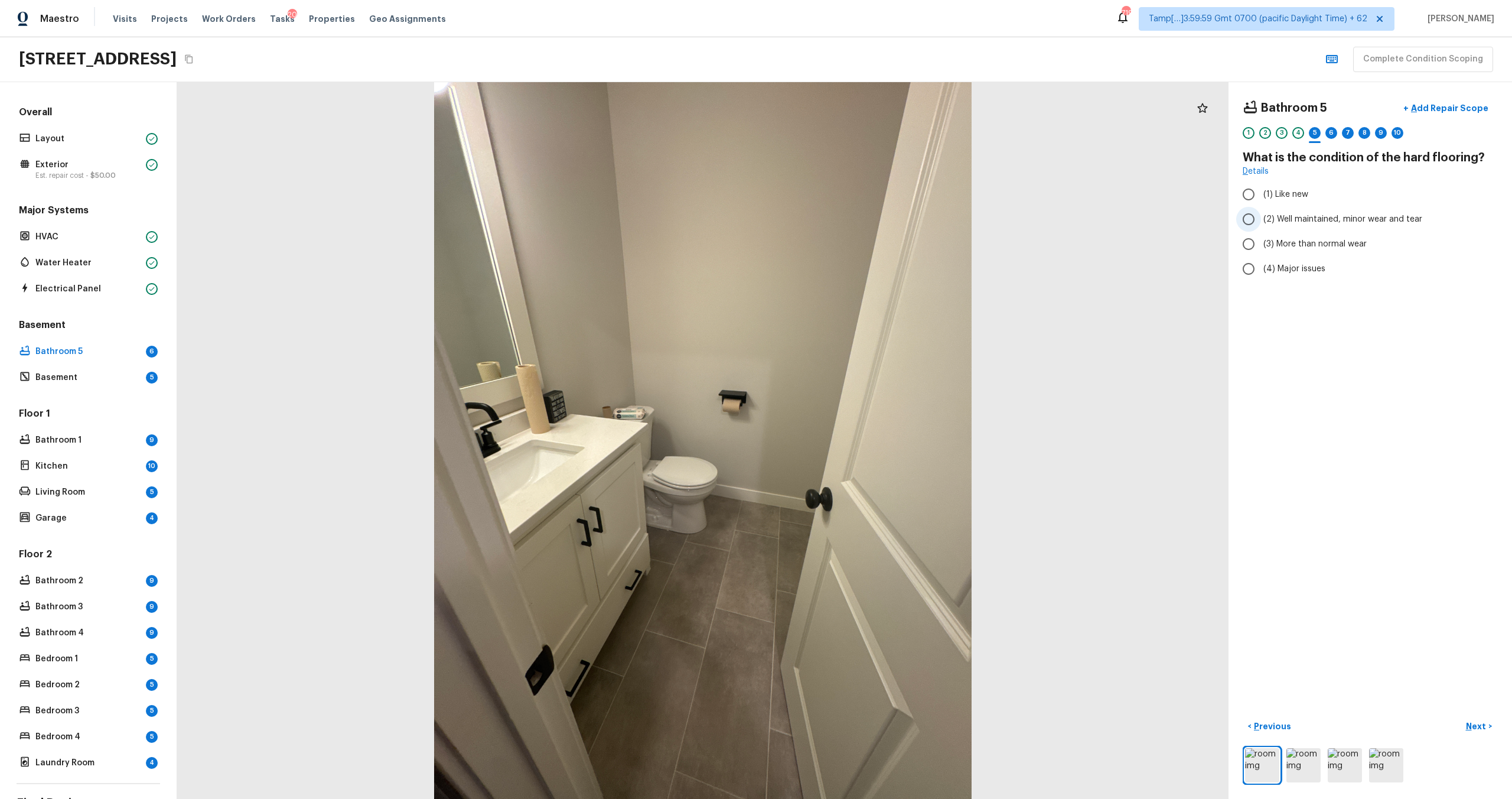
radio input "true"
click at [1470, 731] on p "Next" at bounding box center [1477, 726] width 23 height 12
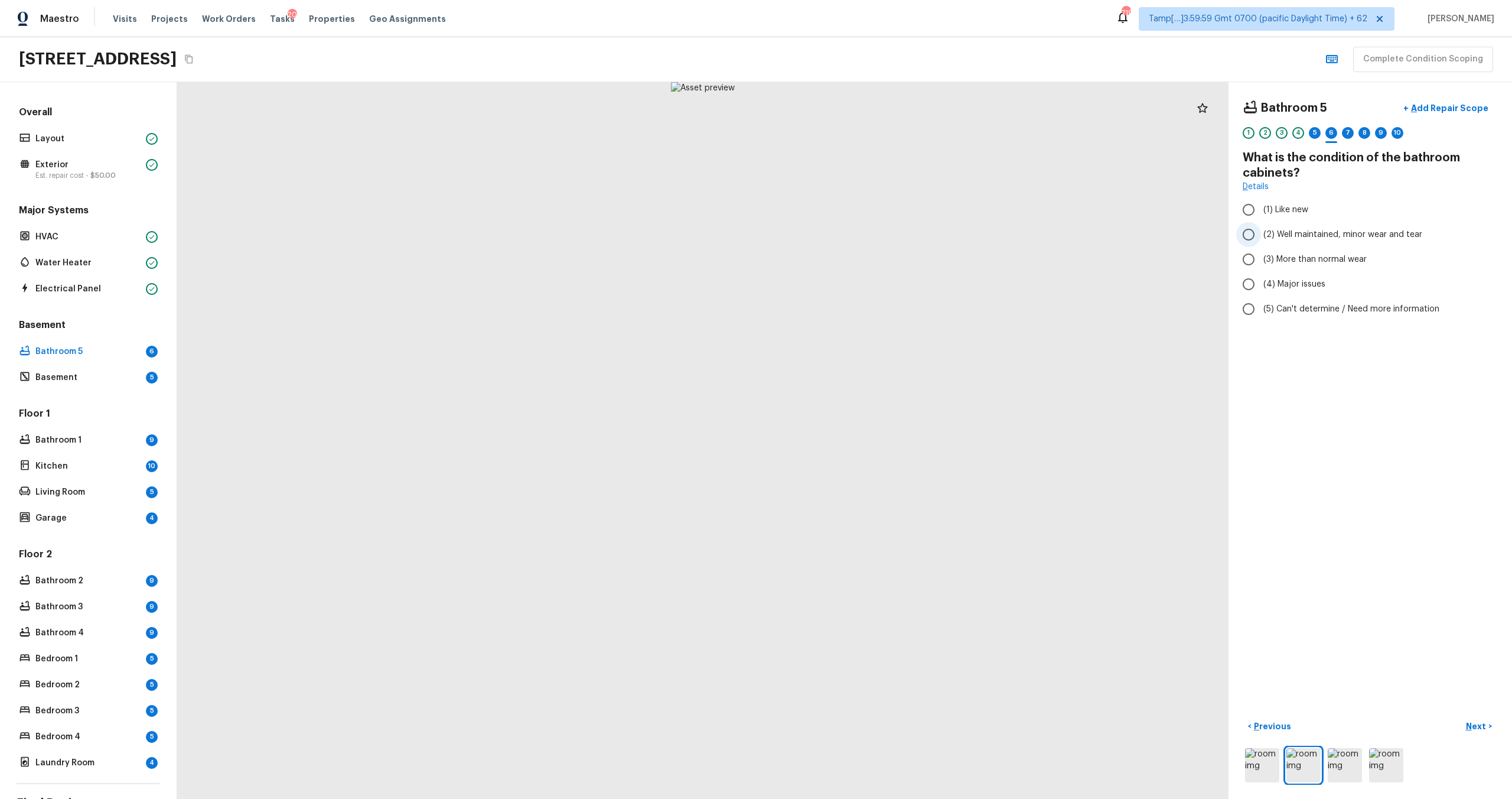
click at [1264, 241] on label "(2) Well maintained, minor wear and tear" at bounding box center [1362, 235] width 252 height 25
click at [1261, 241] on input "(2) Well maintained, minor wear and tear" at bounding box center [1248, 235] width 25 height 25
radio input "true"
click at [1480, 725] on p "Next" at bounding box center [1477, 726] width 23 height 12
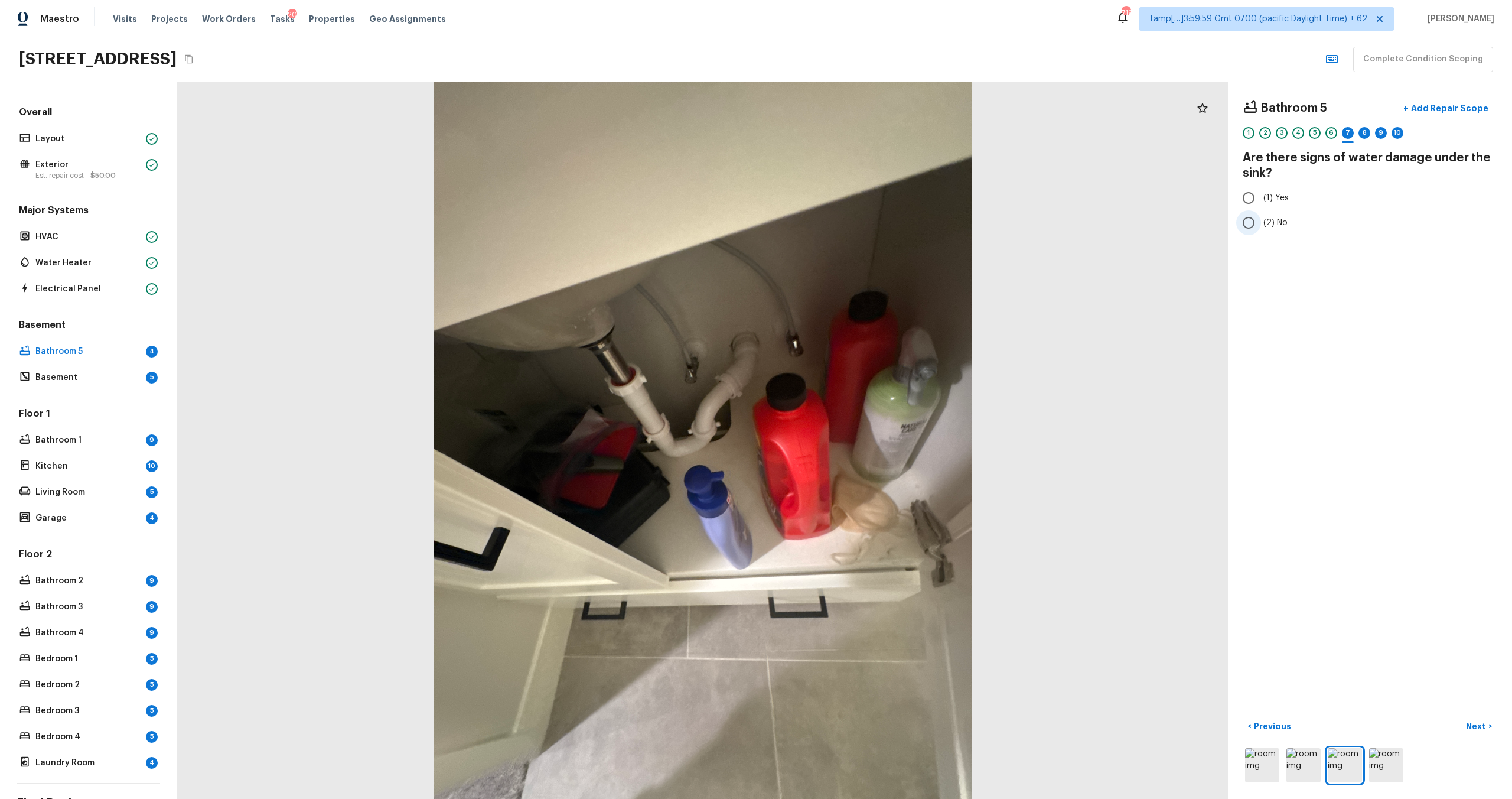
click at [1244, 215] on input "(2) No" at bounding box center [1248, 223] width 25 height 25
radio input "true"
click at [1482, 730] on p "Next" at bounding box center [1477, 726] width 23 height 12
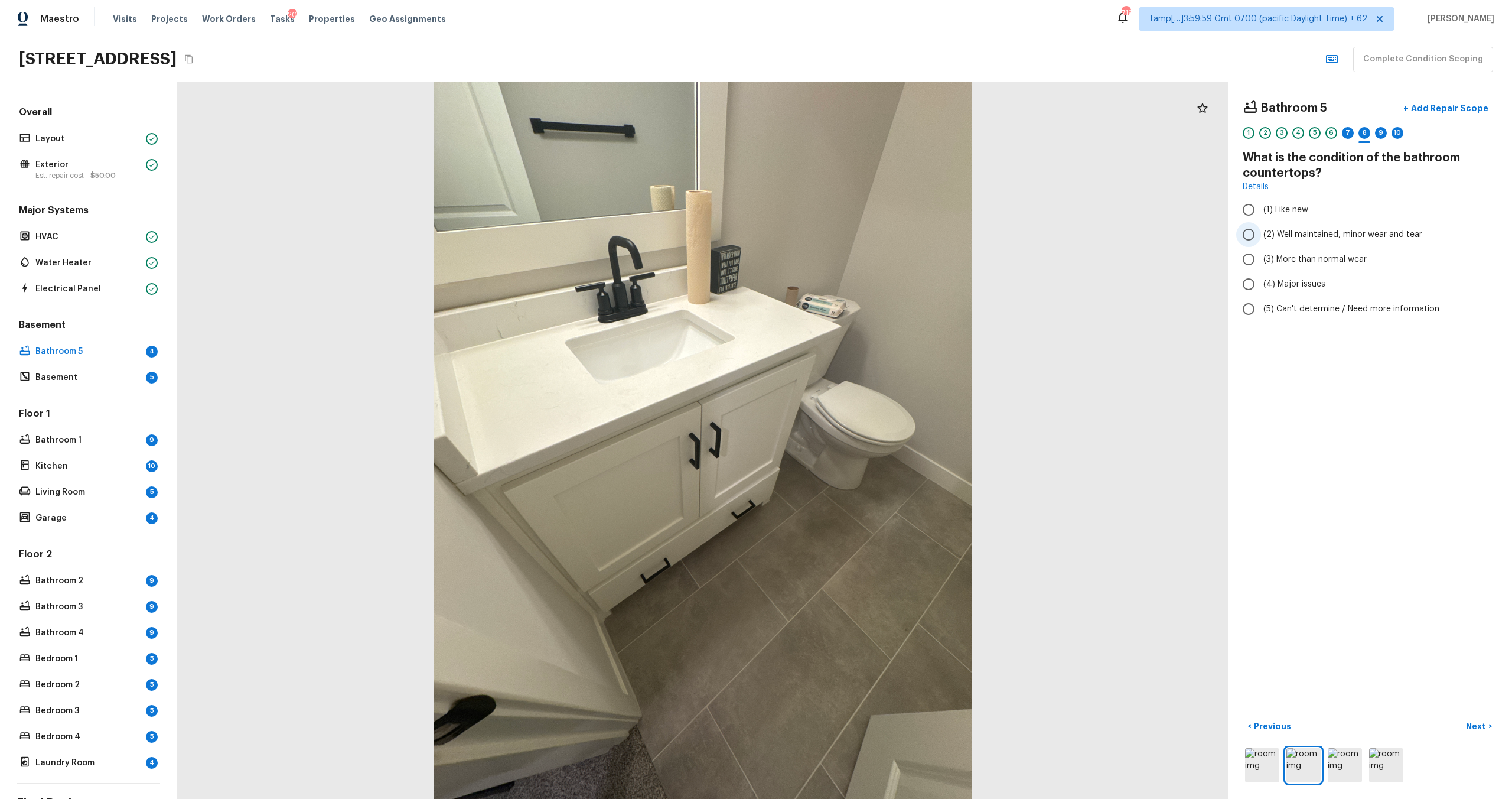
click at [1283, 240] on span "(2) Well maintained, minor wear and tear" at bounding box center [1343, 235] width 159 height 12
click at [1261, 240] on input "(2) Well maintained, minor wear and tear" at bounding box center [1248, 235] width 25 height 25
radio input "true"
click at [1479, 725] on p "Next" at bounding box center [1477, 726] width 23 height 12
click at [1272, 222] on label "(2) Well maintained, minor wear and tear" at bounding box center [1362, 235] width 252 height 25
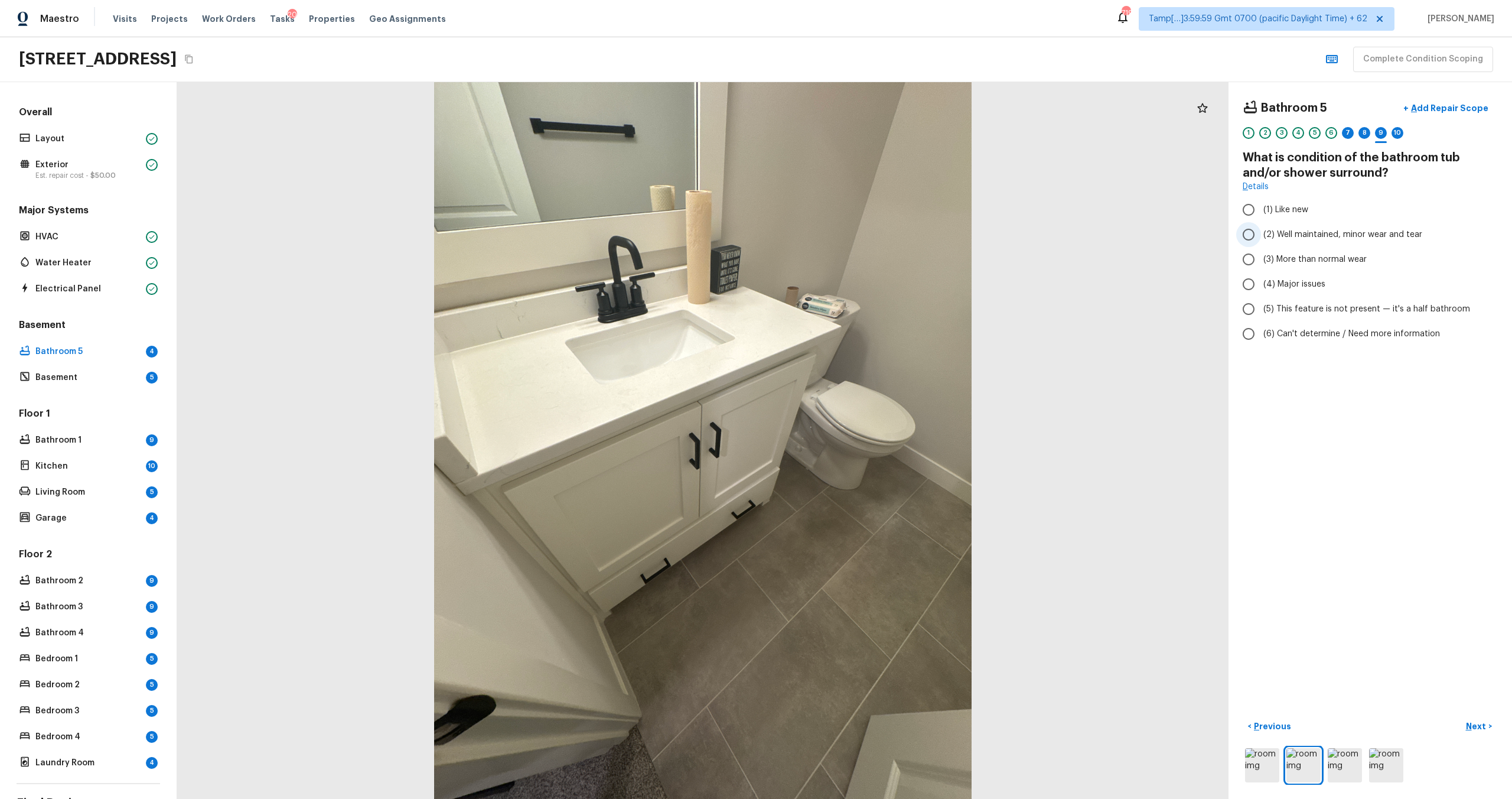
click at [1261, 222] on input "(2) Well maintained, minor wear and tear" at bounding box center [1248, 235] width 25 height 25
radio input "true"
click at [1470, 723] on p "Next" at bounding box center [1477, 726] width 23 height 12
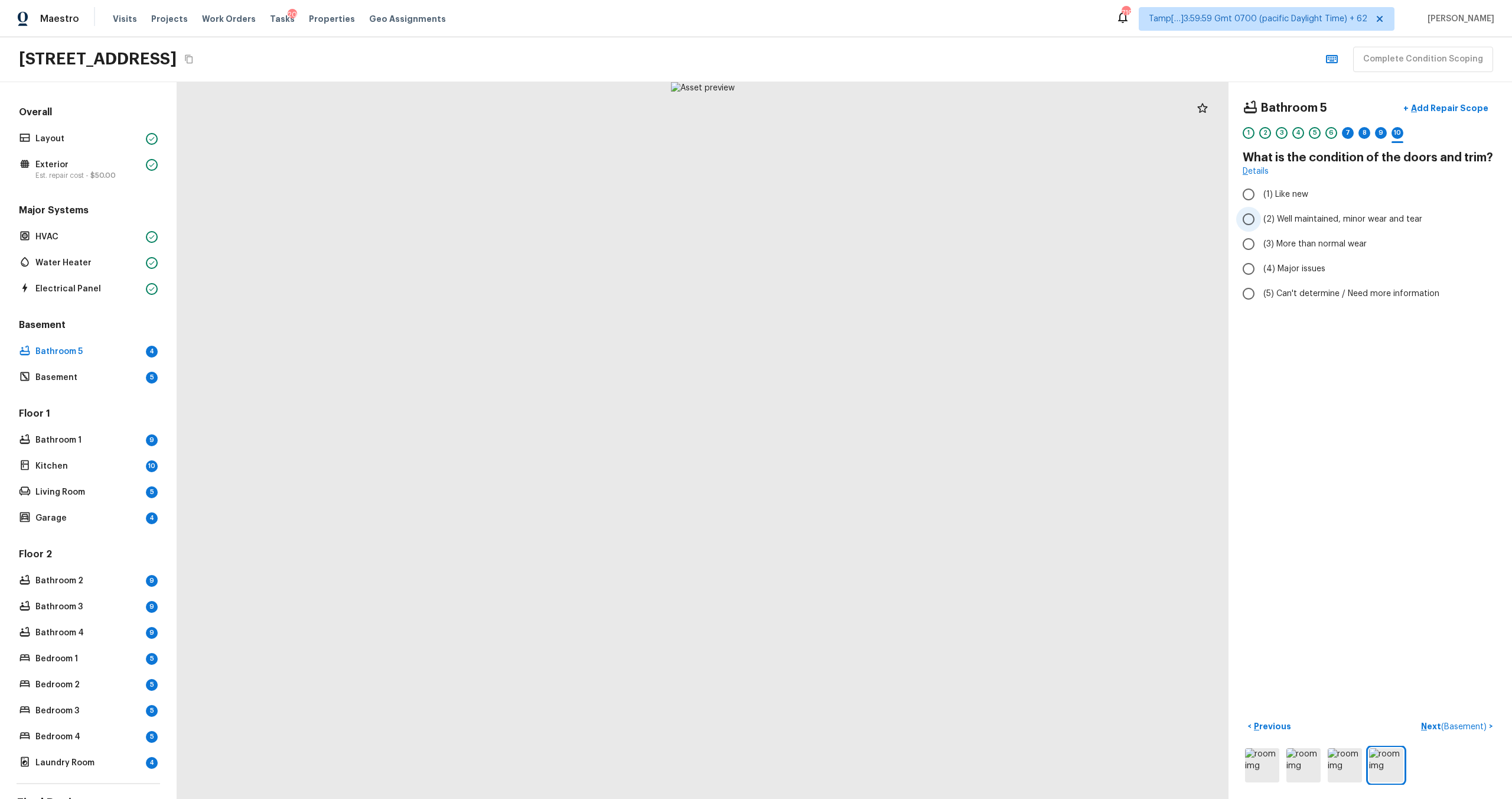
click at [1272, 223] on span "(2) Well maintained, minor wear and tear" at bounding box center [1343, 219] width 159 height 12
click at [1261, 223] on input "(2) Well maintained, minor wear and tear" at bounding box center [1248, 220] width 25 height 25
radio input "true"
click at [1434, 730] on p "Next ( Basement )" at bounding box center [1454, 726] width 68 height 13
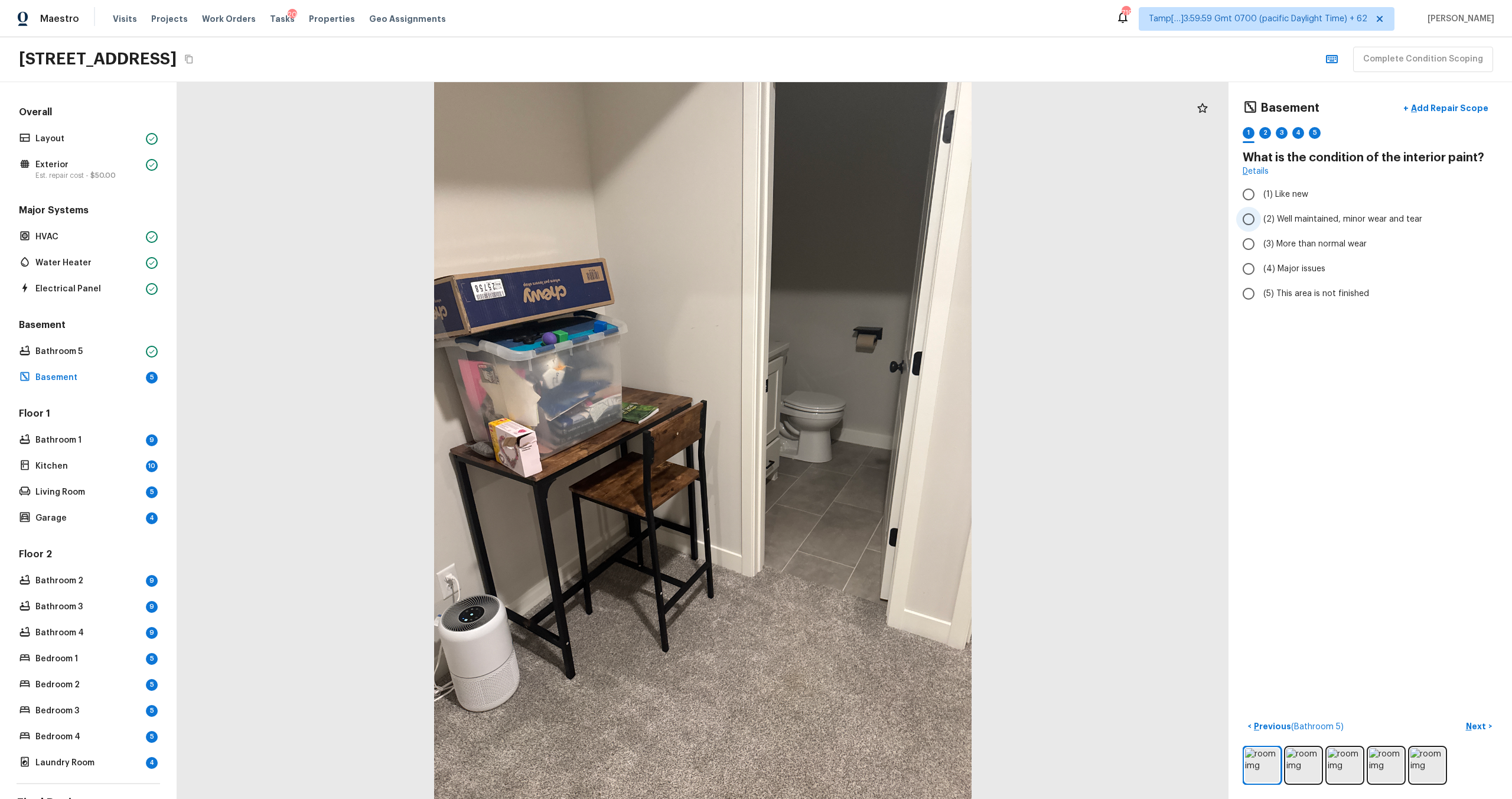
click at [1314, 217] on span "(2) Well maintained, minor wear and tear" at bounding box center [1343, 219] width 159 height 12
click at [1261, 217] on input "(2) Well maintained, minor wear and tear" at bounding box center [1248, 220] width 25 height 25
radio input "true"
click at [1466, 723] on button "Next >" at bounding box center [1479, 726] width 38 height 19
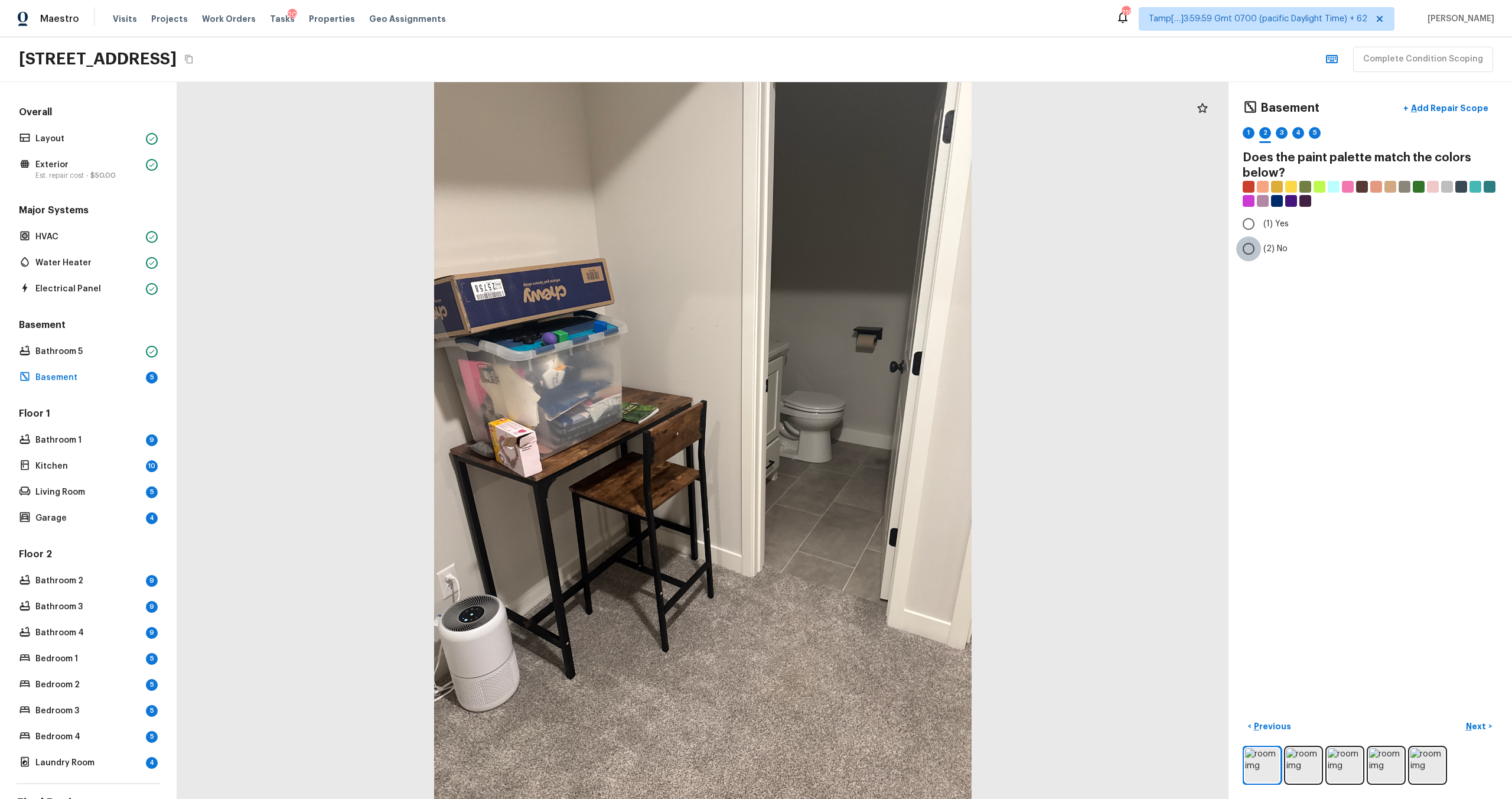
click at [1256, 240] on input "(2) No" at bounding box center [1248, 249] width 25 height 25
radio input "true"
click at [1489, 715] on div "Basement + Add Repair Scope 1 2 3 4 5 Does the paint palette match the colors b…" at bounding box center [1370, 440] width 284 height 717
click at [1479, 717] on button "Next >" at bounding box center [1479, 726] width 38 height 19
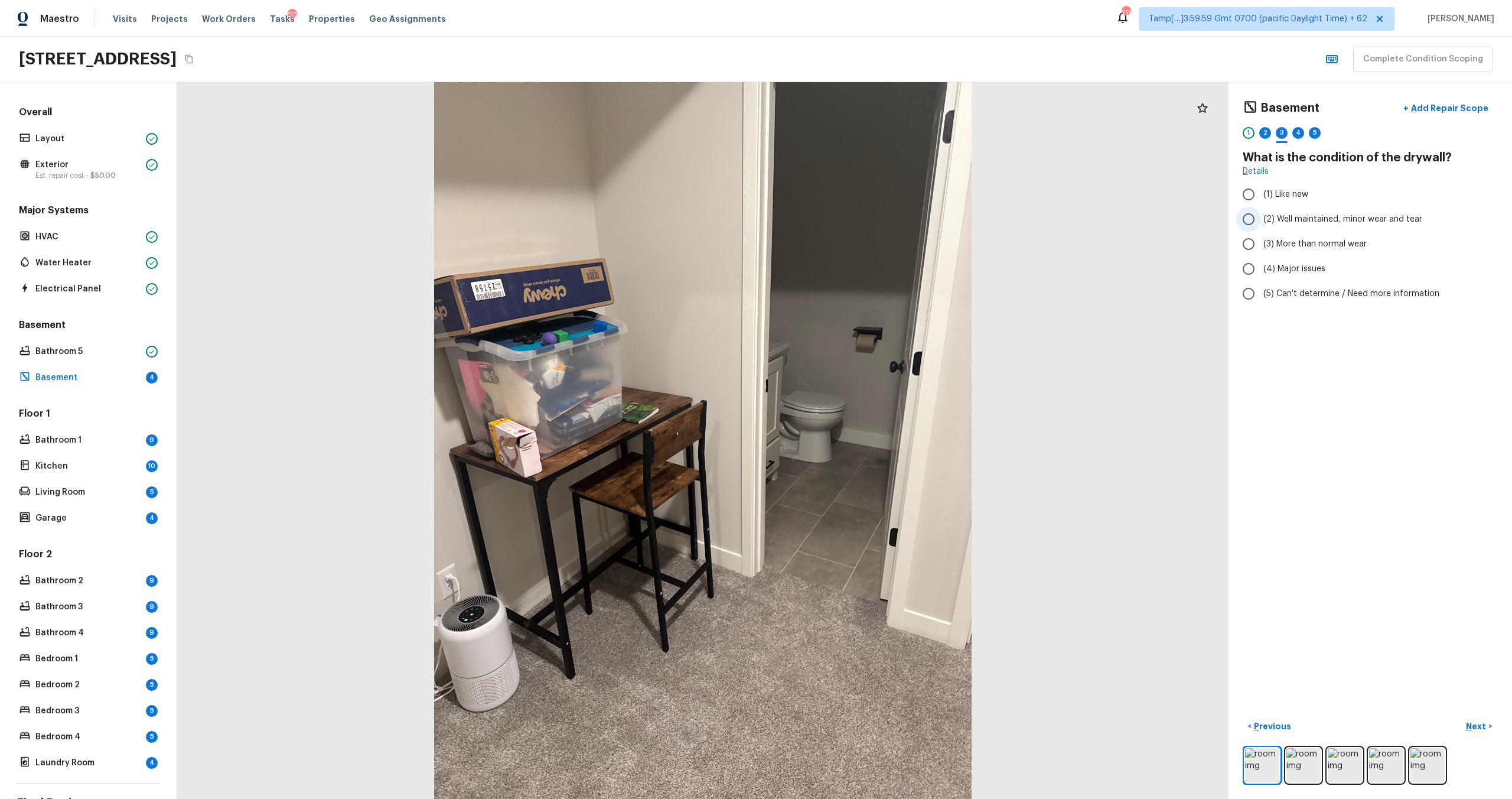
click at [1280, 227] on label "(2) Well maintained, minor wear and tear" at bounding box center [1362, 220] width 252 height 25
click at [1261, 227] on input "(2) Well maintained, minor wear and tear" at bounding box center [1248, 220] width 25 height 25
radio input "true"
click at [1484, 717] on button "Next >" at bounding box center [1479, 726] width 38 height 19
click at [1258, 280] on input "(4) Carpet" at bounding box center [1248, 283] width 25 height 25
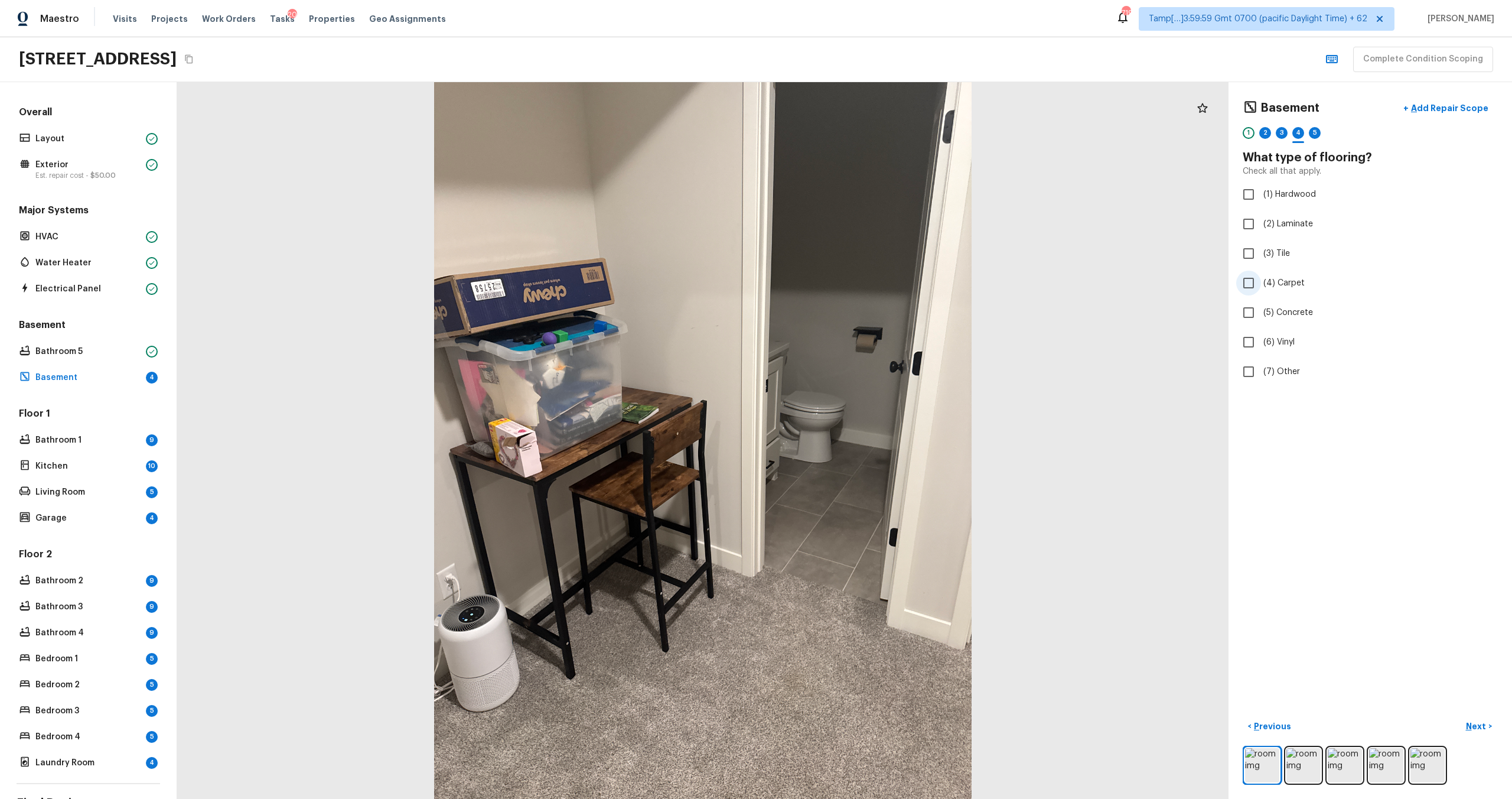
checkbox input "true"
click at [1480, 721] on p "Next" at bounding box center [1477, 726] width 23 height 12
click at [1283, 217] on span "(2) Well maintained, minor wear and tear" at bounding box center [1343, 219] width 159 height 12
click at [1261, 217] on input "(2) Well maintained, minor wear and tear" at bounding box center [1248, 220] width 25 height 25
radio input "true"
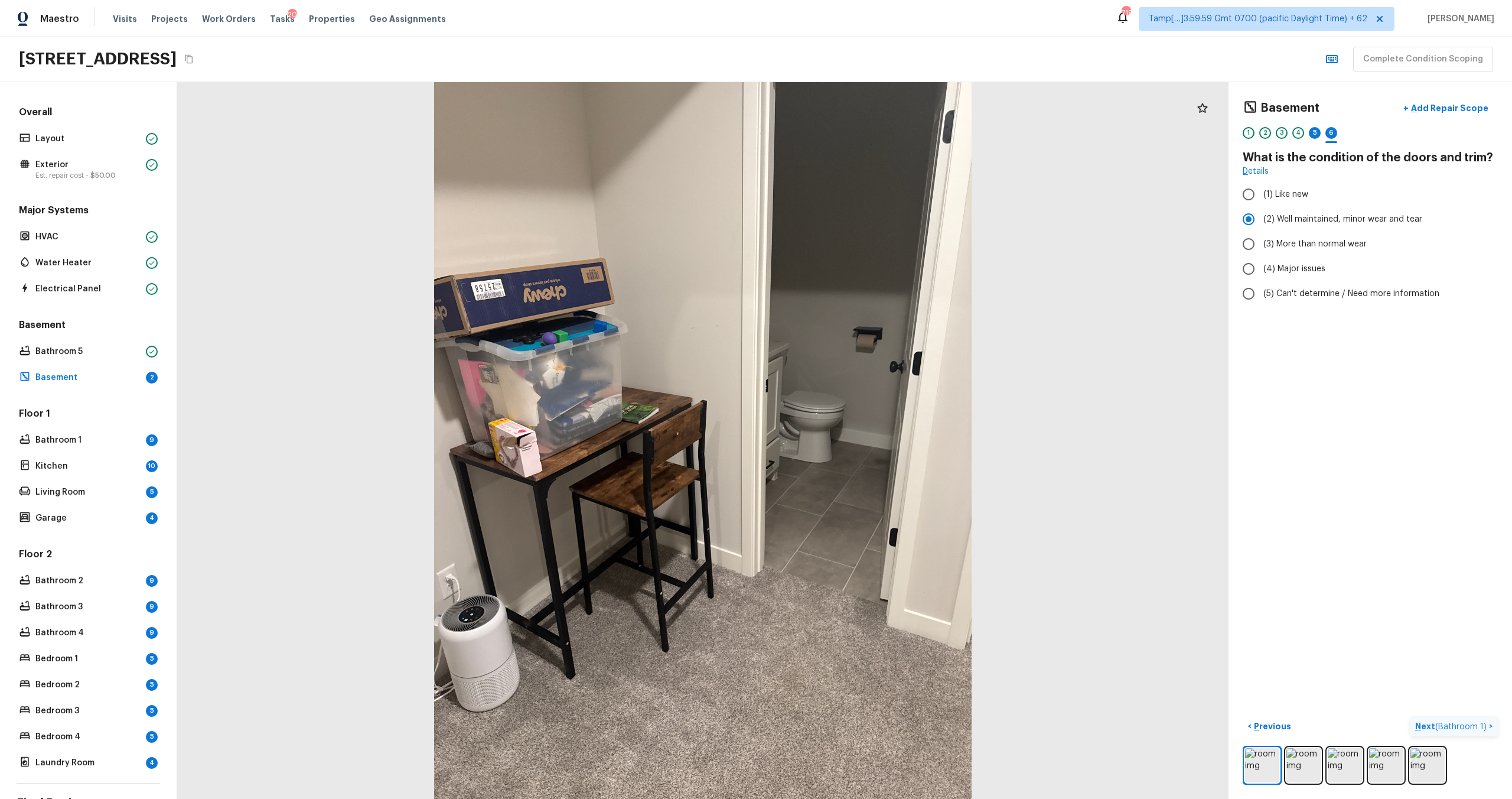
click at [1428, 728] on p "Next ( Bathroom 1 )" at bounding box center [1452, 726] width 73 height 13
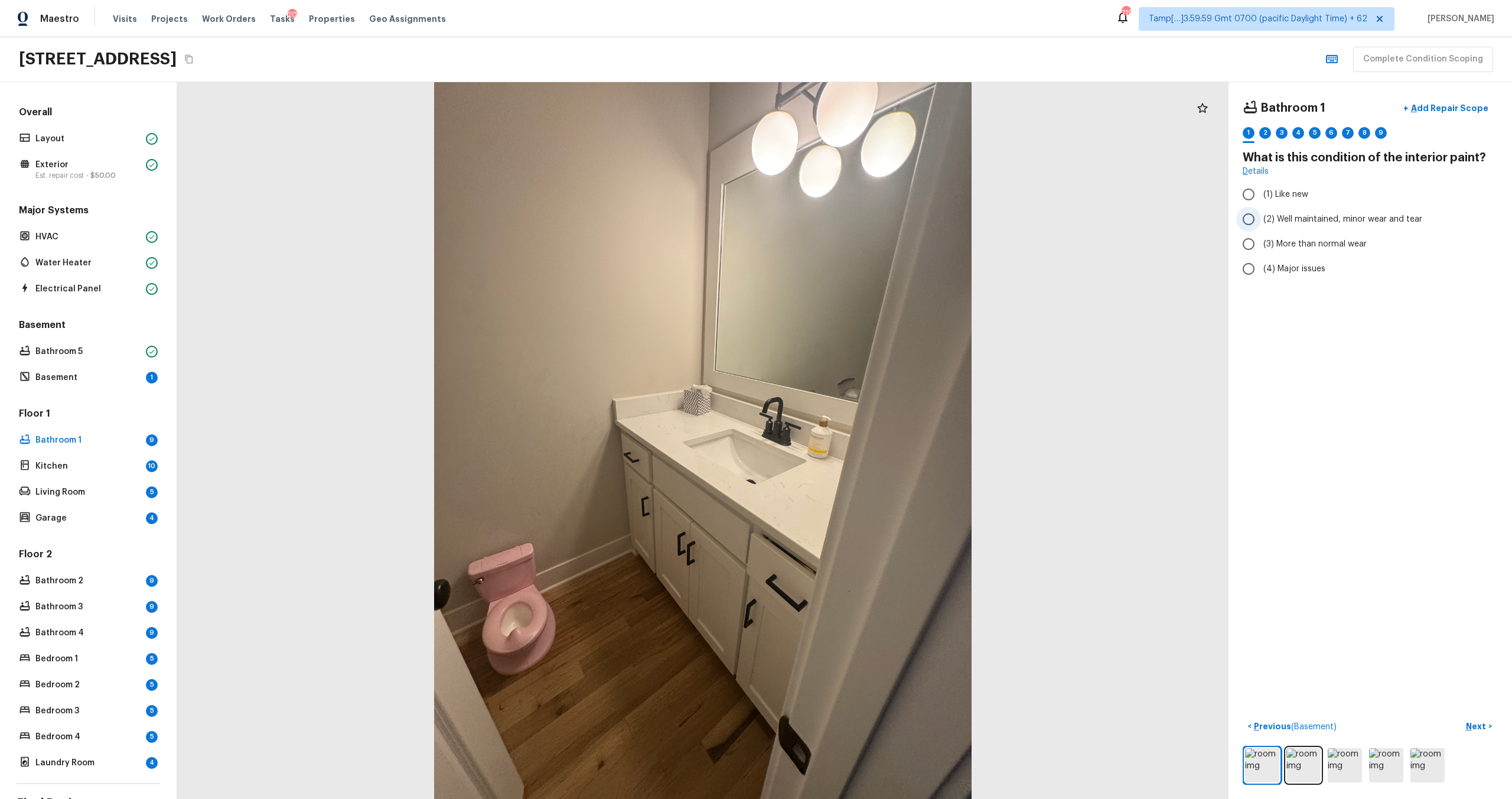
click at [1285, 227] on label "(2) Well maintained, minor wear and tear" at bounding box center [1362, 220] width 252 height 25
click at [1261, 227] on input "(2) Well maintained, minor wear and tear" at bounding box center [1248, 220] width 25 height 25
radio input "true"
click at [1472, 736] on div "< Previous ( Basement ) Next >" at bounding box center [1370, 751] width 255 height 68
click at [1476, 723] on p "Next" at bounding box center [1477, 726] width 23 height 12
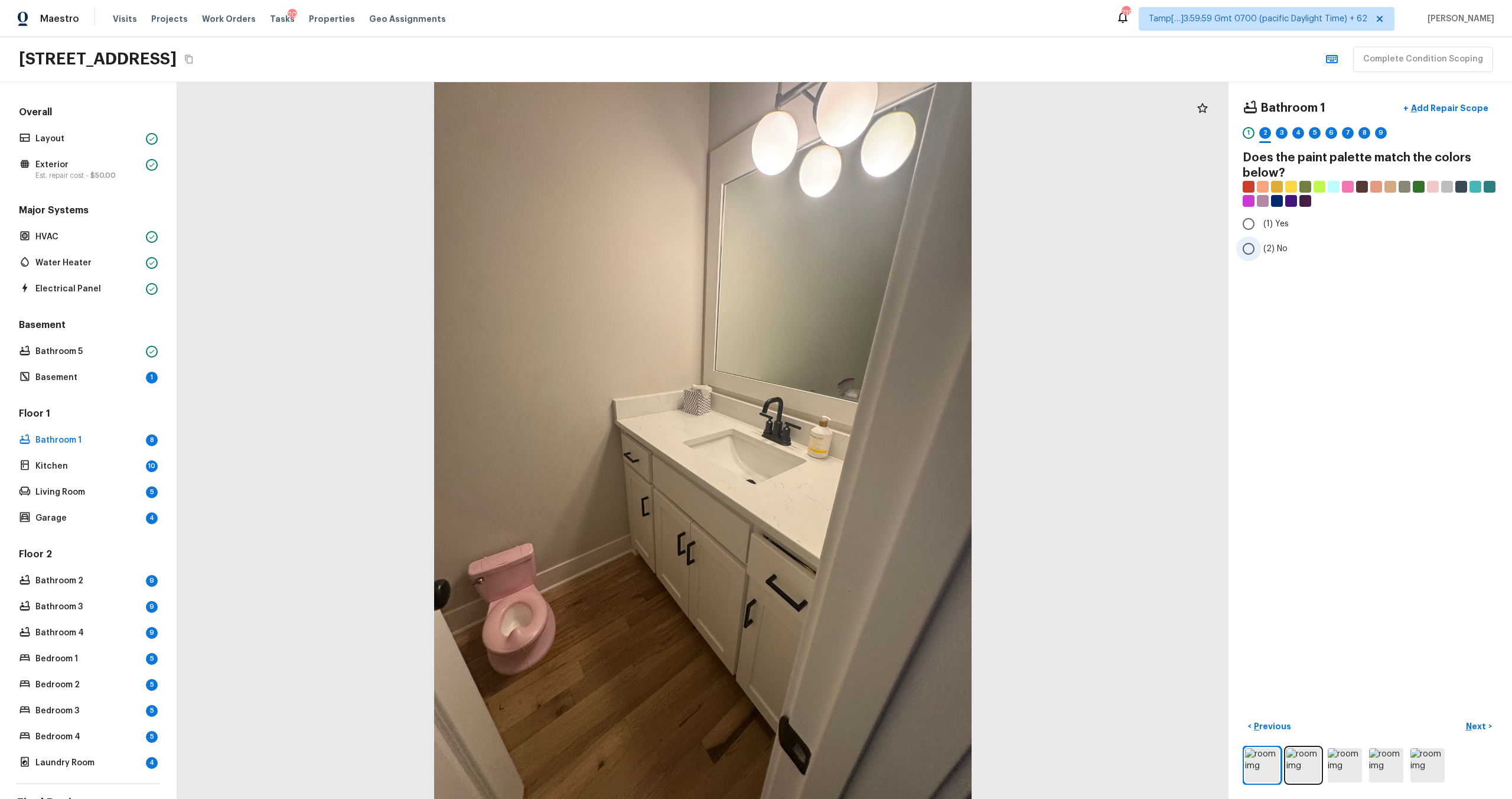
click at [1268, 245] on span "(2) No" at bounding box center [1275, 249] width 24 height 12
click at [1261, 245] on input "(2) No" at bounding box center [1248, 249] width 25 height 25
radio input "true"
click at [1474, 723] on p "Next" at bounding box center [1477, 726] width 23 height 12
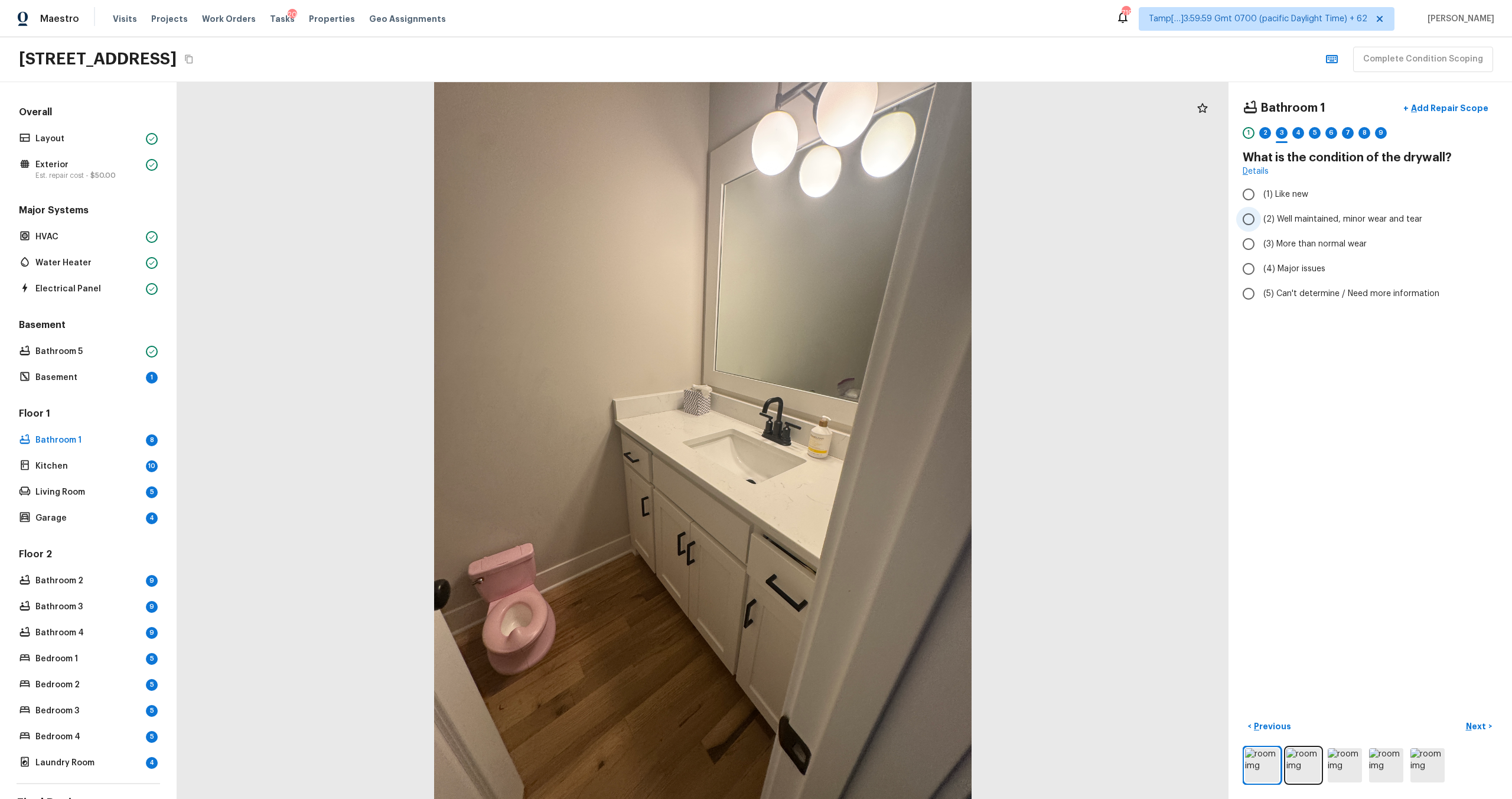
click at [1284, 224] on span "(2) Well maintained, minor wear and tear" at bounding box center [1343, 219] width 159 height 12
click at [1261, 224] on input "(2) Well maintained, minor wear and tear" at bounding box center [1248, 220] width 25 height 25
radio input "true"
click at [1481, 722] on p "Next" at bounding box center [1477, 726] width 23 height 12
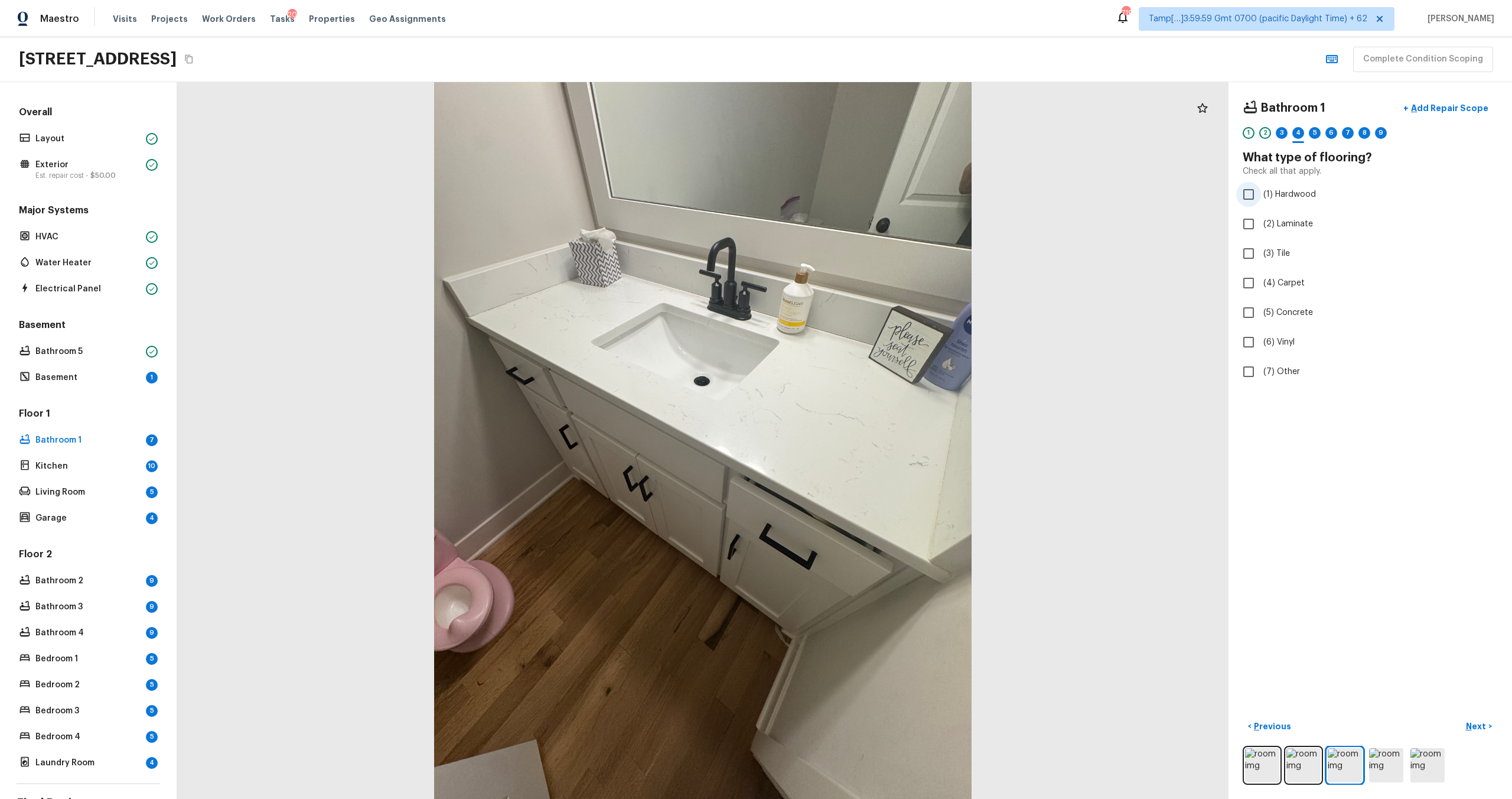
click at [1276, 196] on span "(1) Hardwood" at bounding box center [1289, 195] width 53 height 12
click at [1261, 196] on input "(1) Hardwood" at bounding box center [1248, 195] width 25 height 25
checkbox input "true"
click at [1474, 731] on p "Next" at bounding box center [1477, 726] width 23 height 12
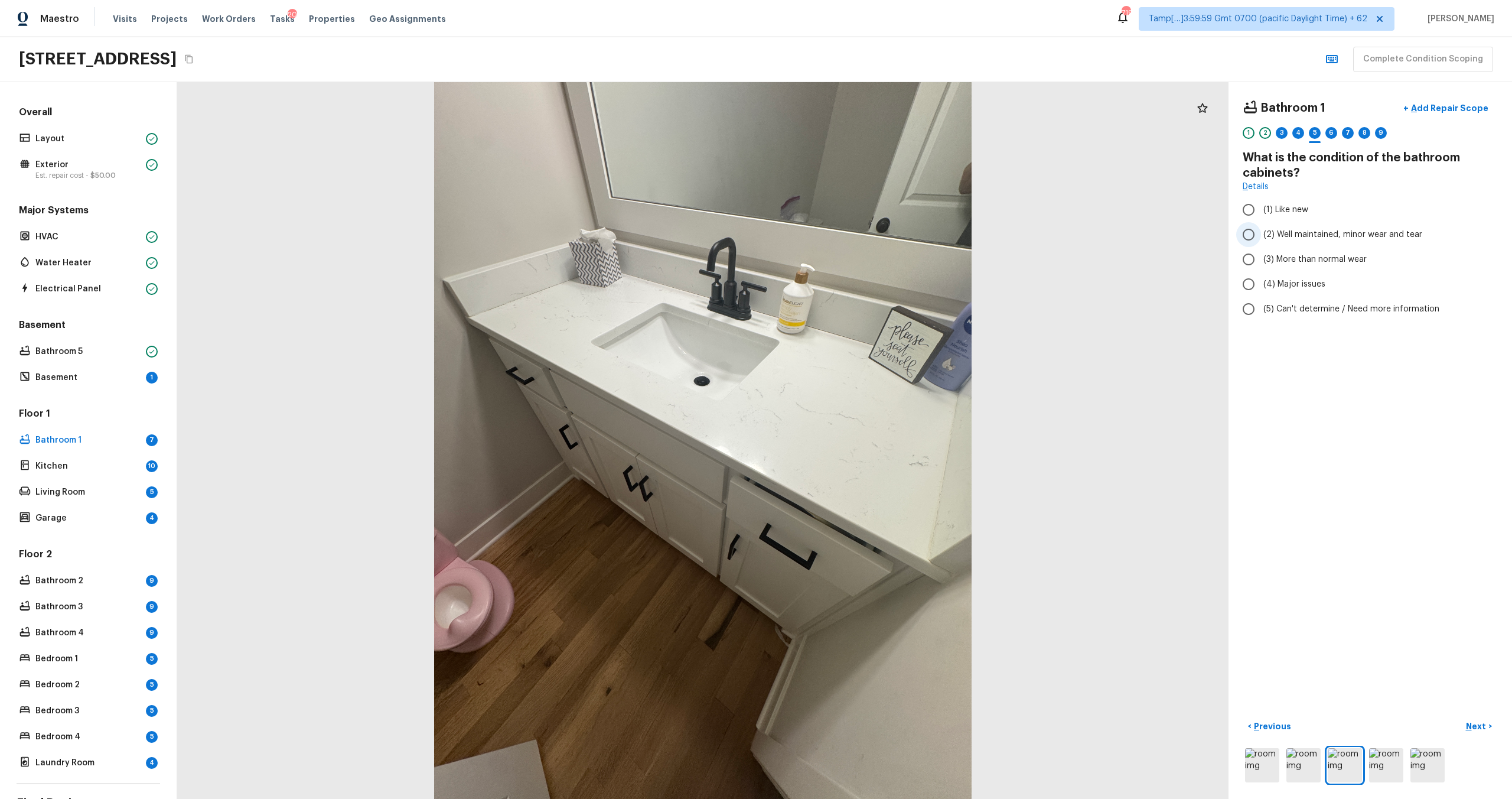
click at [1280, 227] on label "(2) Well maintained, minor wear and tear" at bounding box center [1362, 235] width 252 height 25
click at [1261, 227] on input "(2) Well maintained, minor wear and tear" at bounding box center [1248, 235] width 25 height 25
radio input "true"
click at [1474, 729] on p "Next" at bounding box center [1477, 726] width 23 height 12
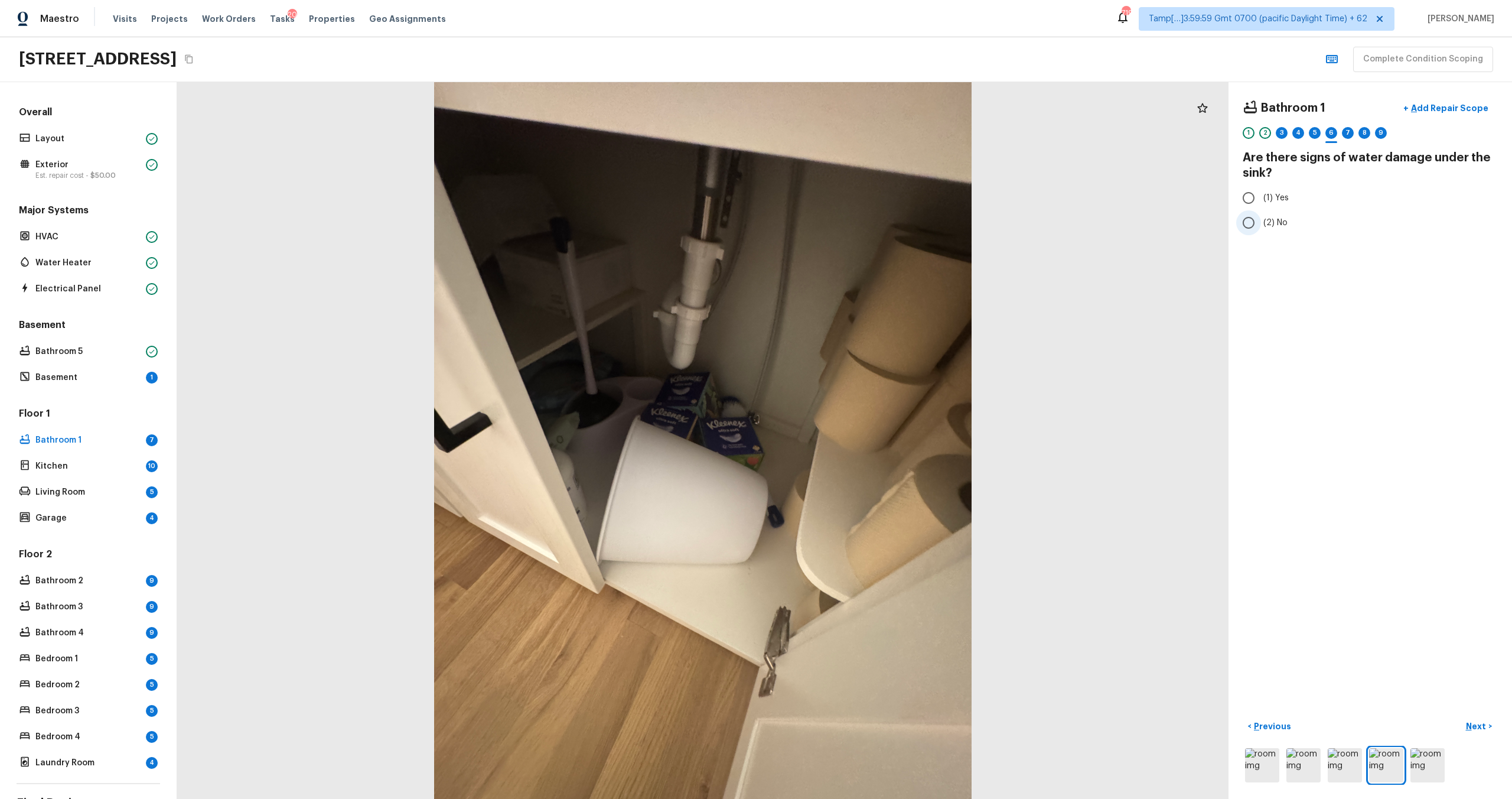
click at [1265, 230] on label "(2) No" at bounding box center [1362, 223] width 252 height 25
click at [1261, 230] on input "(2) No" at bounding box center [1248, 223] width 25 height 25
radio input "true"
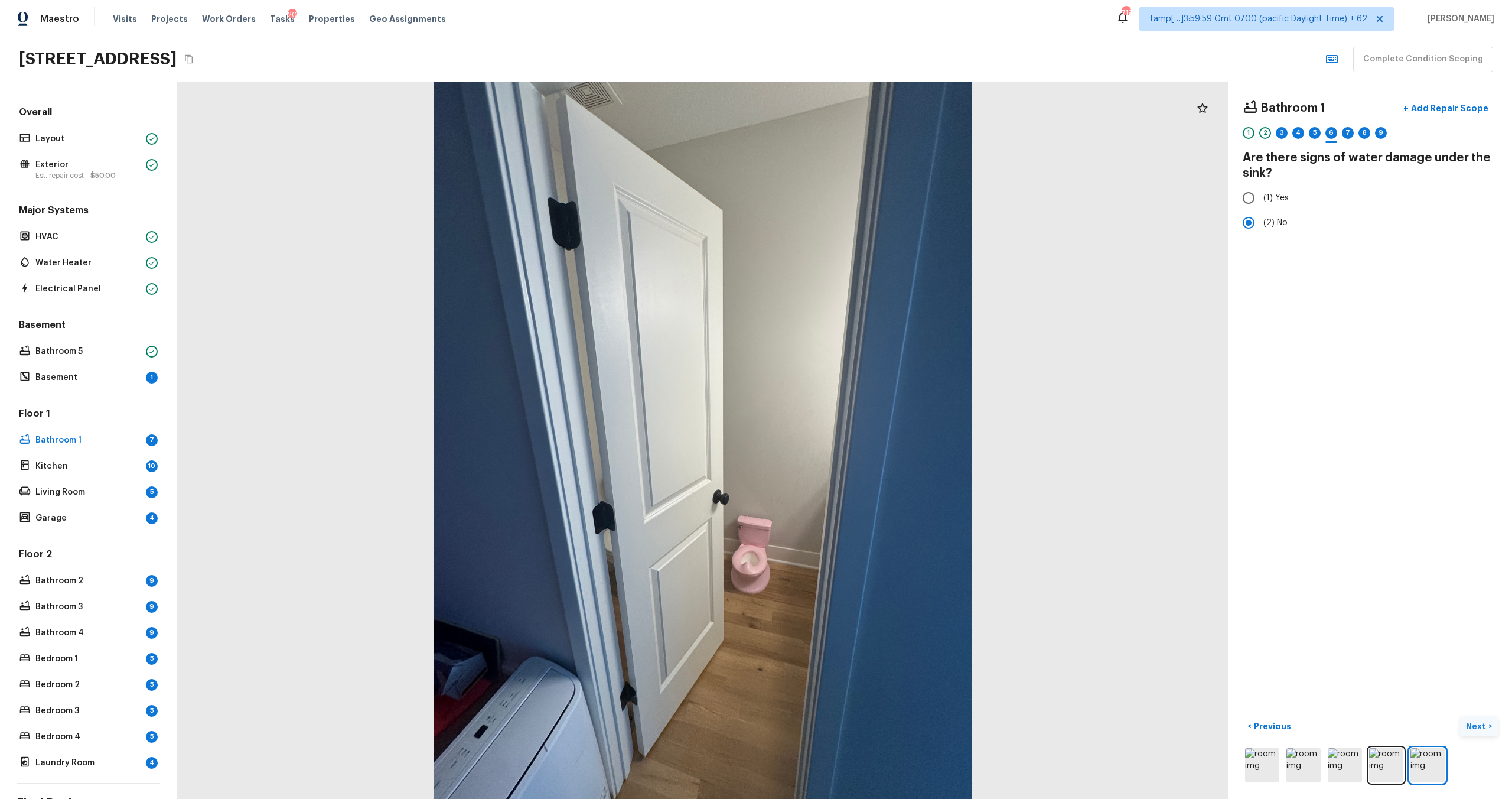
click at [1476, 725] on p "Next" at bounding box center [1477, 726] width 23 height 12
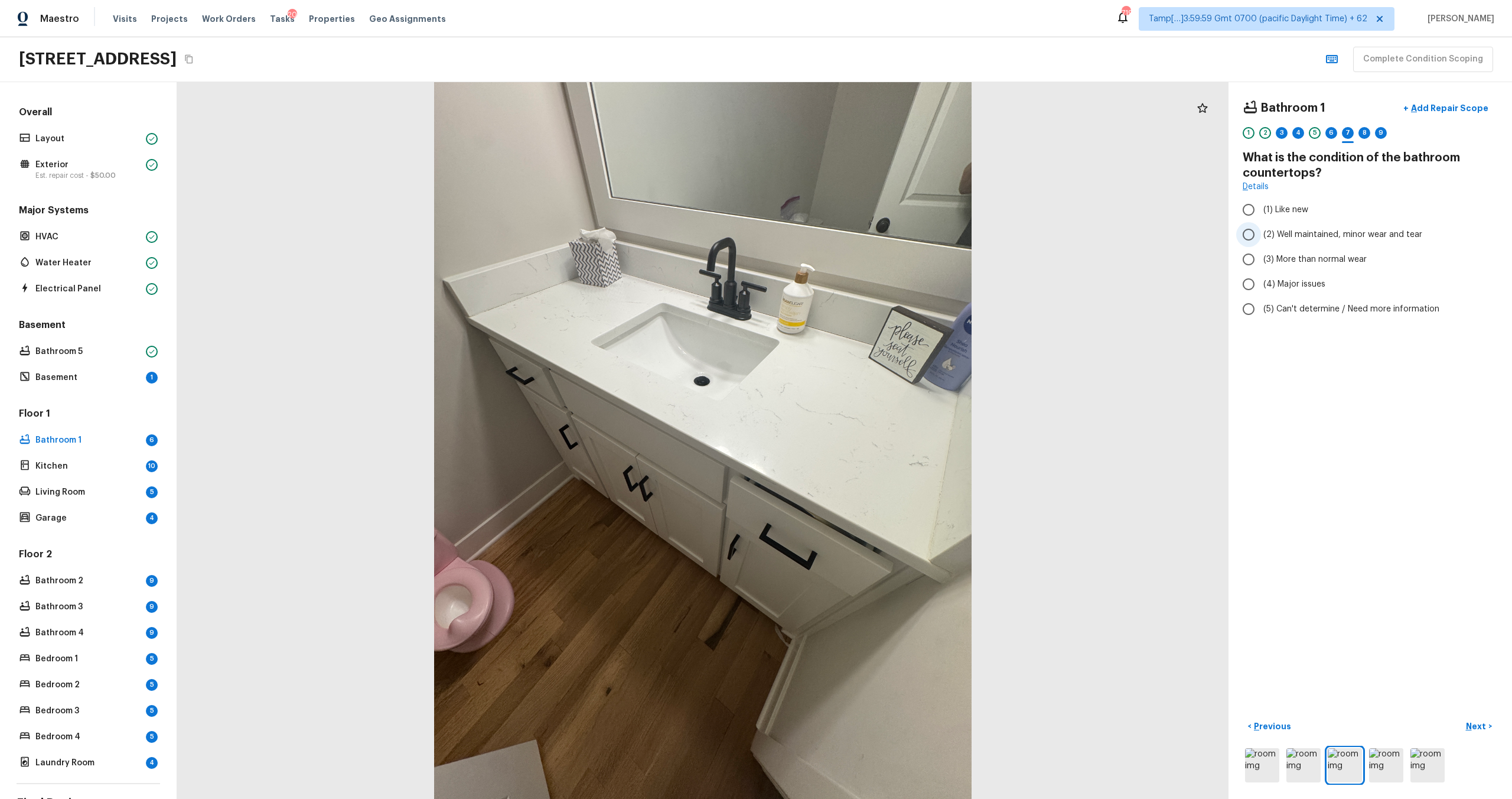
click at [1275, 230] on span "(2) Well maintained, minor wear and tear" at bounding box center [1343, 235] width 159 height 12
click at [1261, 230] on input "(2) Well maintained, minor wear and tear" at bounding box center [1248, 235] width 25 height 25
radio input "true"
click at [1476, 723] on p "Next" at bounding box center [1477, 726] width 23 height 12
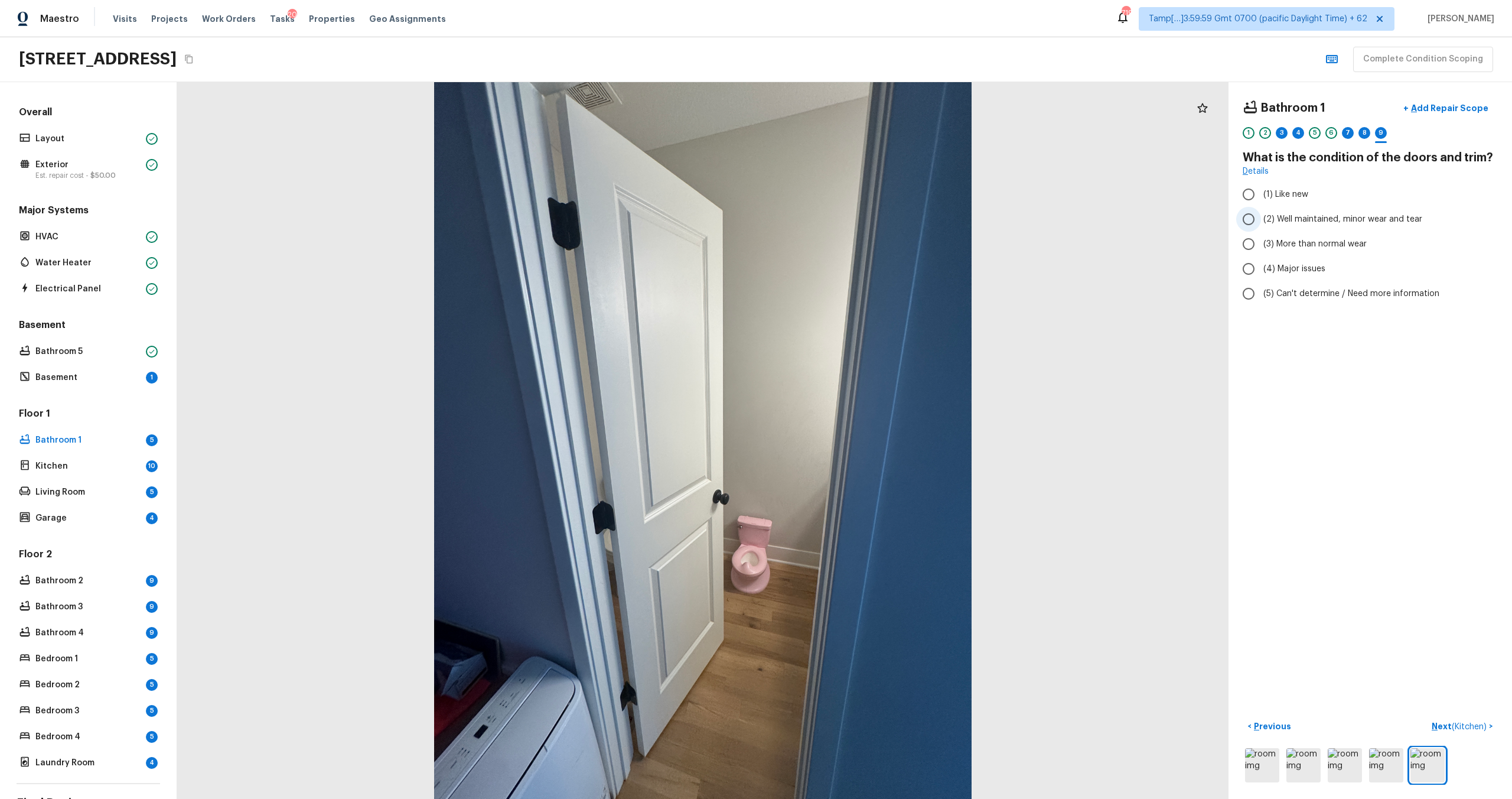
click at [1268, 210] on label "(2) Well maintained, minor wear and tear" at bounding box center [1362, 220] width 252 height 25
click at [1261, 210] on input "(2) Well maintained, minor wear and tear" at bounding box center [1248, 220] width 25 height 25
radio input "true"
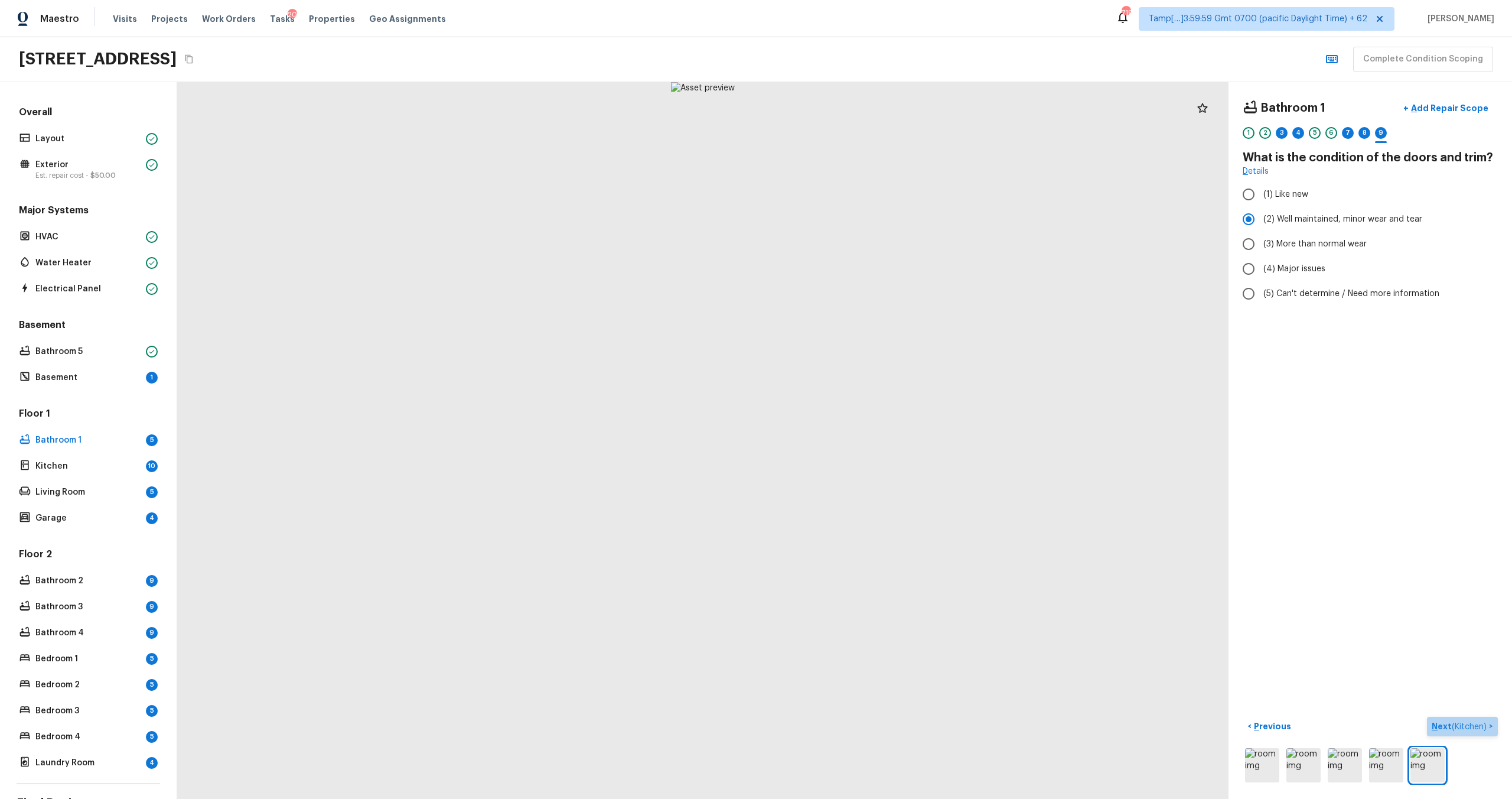
click at [1440, 726] on p "Next ( Kitchen )" at bounding box center [1460, 726] width 58 height 13
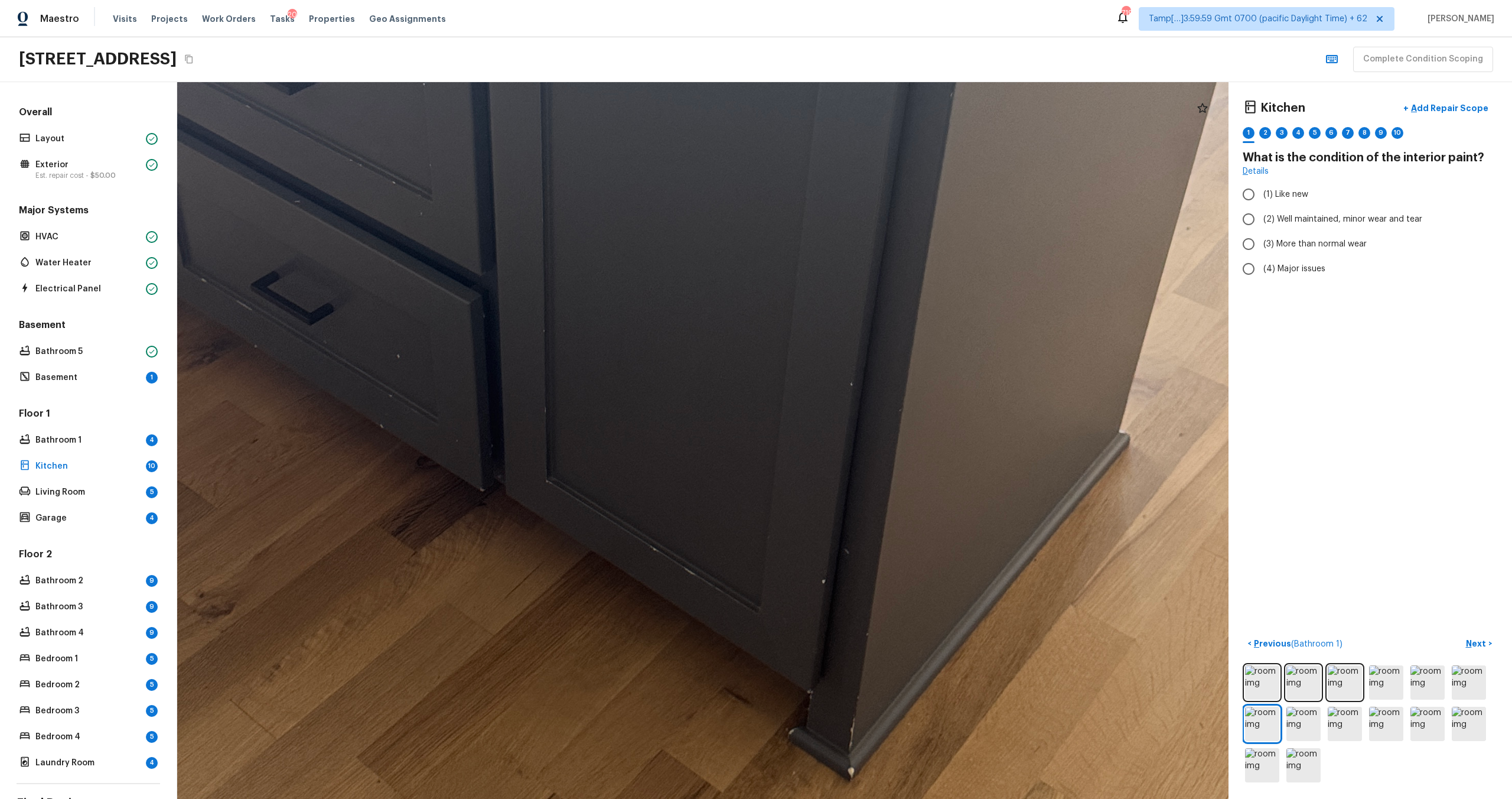
drag, startPoint x: 728, startPoint y: 413, endPoint x: 727, endPoint y: 181, distance: 232.0
click at [727, 181] on div at bounding box center [655, 257] width 3035 height 2070
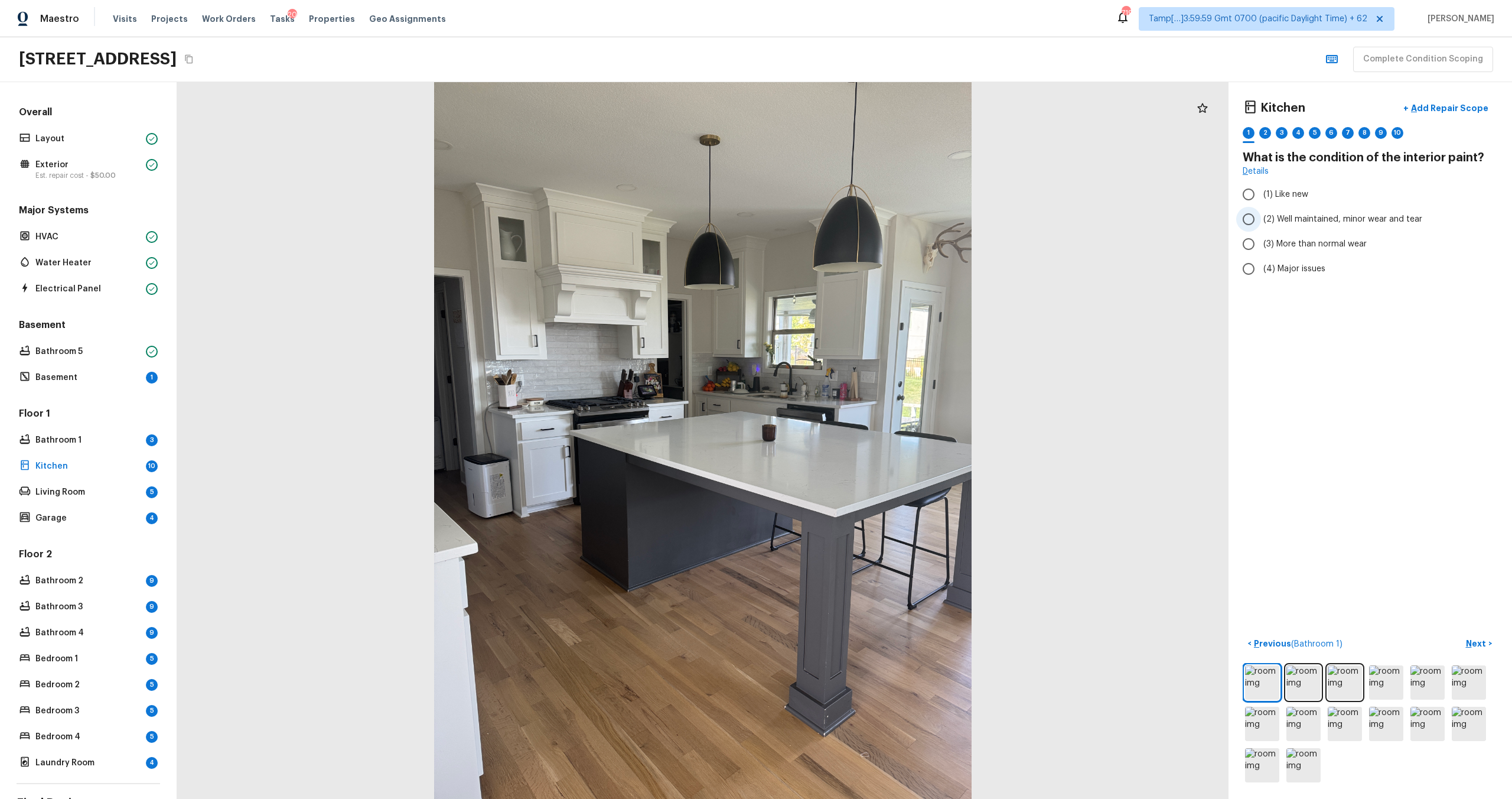
click at [1330, 209] on label "(2) Well maintained, minor wear and tear" at bounding box center [1362, 220] width 252 height 25
click at [1261, 209] on input "(2) Well maintained, minor wear and tear" at bounding box center [1248, 220] width 25 height 25
radio input "true"
click at [1476, 640] on p "Next" at bounding box center [1477, 644] width 23 height 12
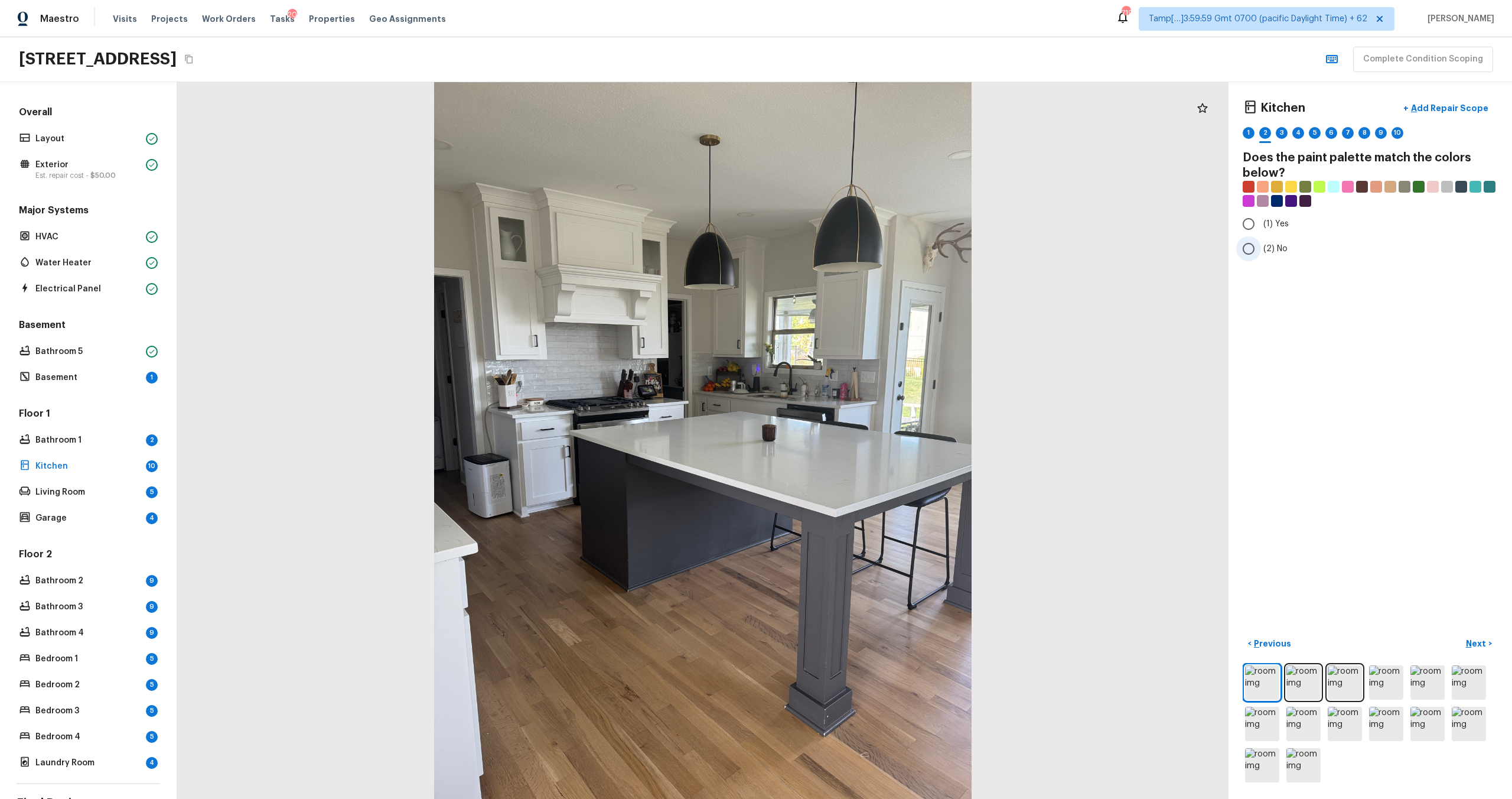
click at [1248, 254] on input "(2) No" at bounding box center [1248, 249] width 25 height 25
radio input "true"
click at [1484, 650] on button "Next >" at bounding box center [1479, 643] width 38 height 19
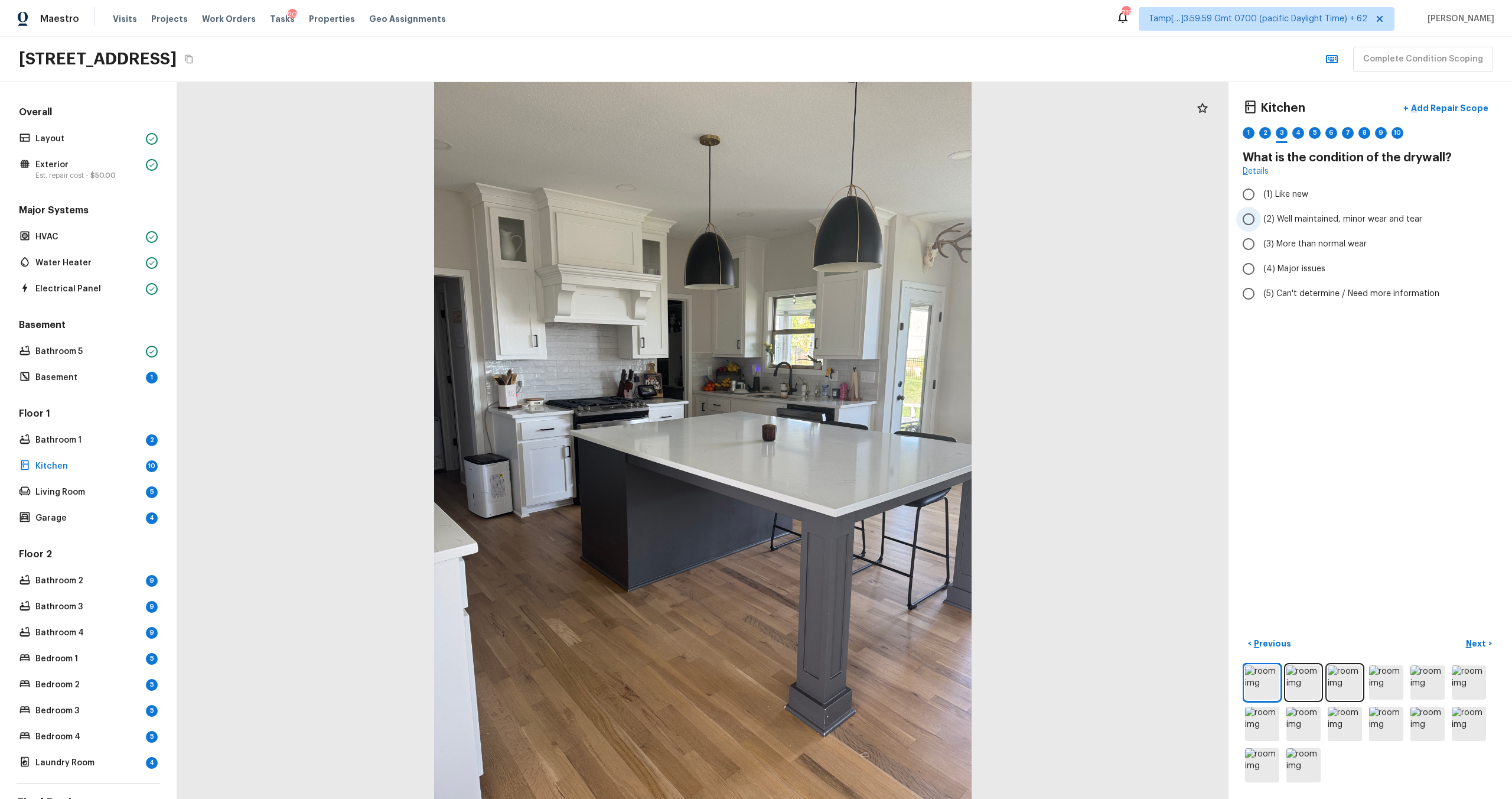
click at [1305, 225] on label "(2) Well maintained, minor wear and tear" at bounding box center [1362, 220] width 252 height 25
click at [1261, 225] on input "(2) Well maintained, minor wear and tear" at bounding box center [1248, 220] width 25 height 25
radio input "true"
click at [1490, 651] on button "Next >" at bounding box center [1479, 643] width 38 height 19
click at [1260, 200] on input "(1) Hardwood" at bounding box center [1248, 195] width 25 height 25
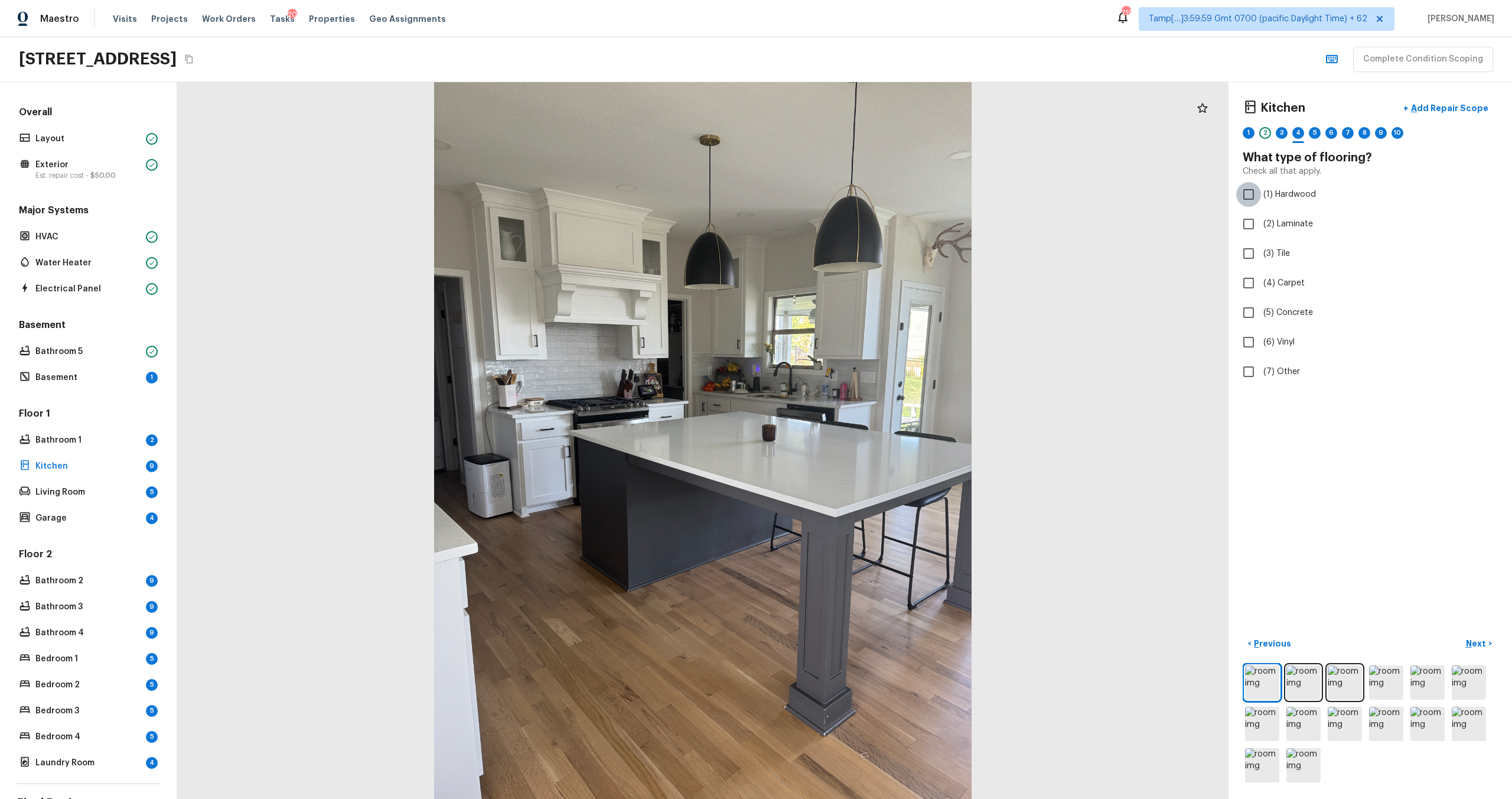
checkbox input "true"
click at [1484, 640] on p "Next" at bounding box center [1477, 644] width 23 height 12
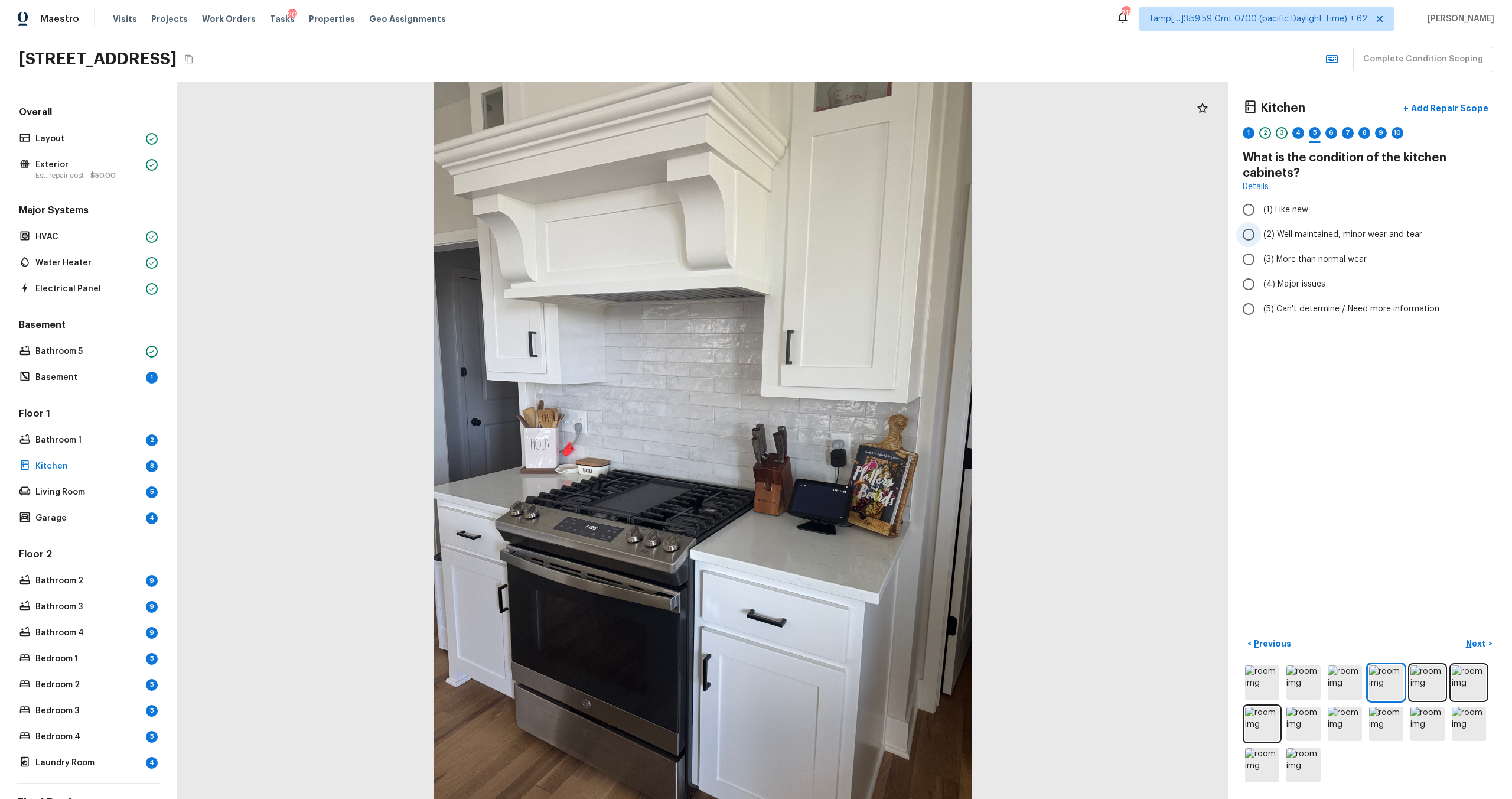
click at [1286, 235] on span "(2) Well maintained, minor wear and tear" at bounding box center [1343, 235] width 159 height 12
click at [1261, 235] on input "(2) Well maintained, minor wear and tear" at bounding box center [1248, 235] width 25 height 25
radio input "true"
click at [1482, 649] on p "Next" at bounding box center [1477, 644] width 23 height 12
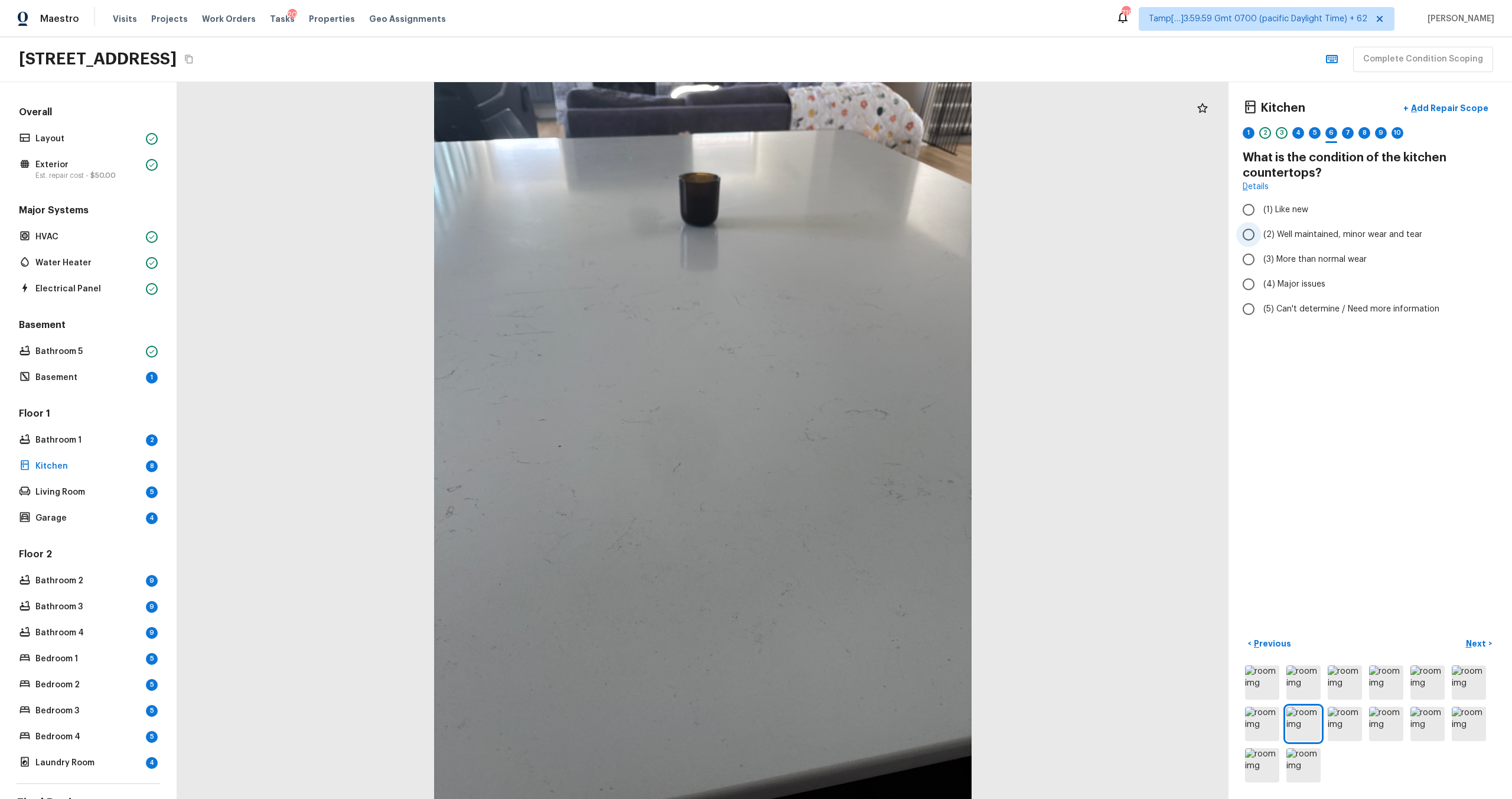
click at [1278, 236] on span "(2) Well maintained, minor wear and tear" at bounding box center [1343, 235] width 159 height 12
click at [1261, 236] on input "(2) Well maintained, minor wear and tear" at bounding box center [1248, 235] width 25 height 25
radio input "true"
click at [1473, 642] on p "Next" at bounding box center [1477, 644] width 23 height 12
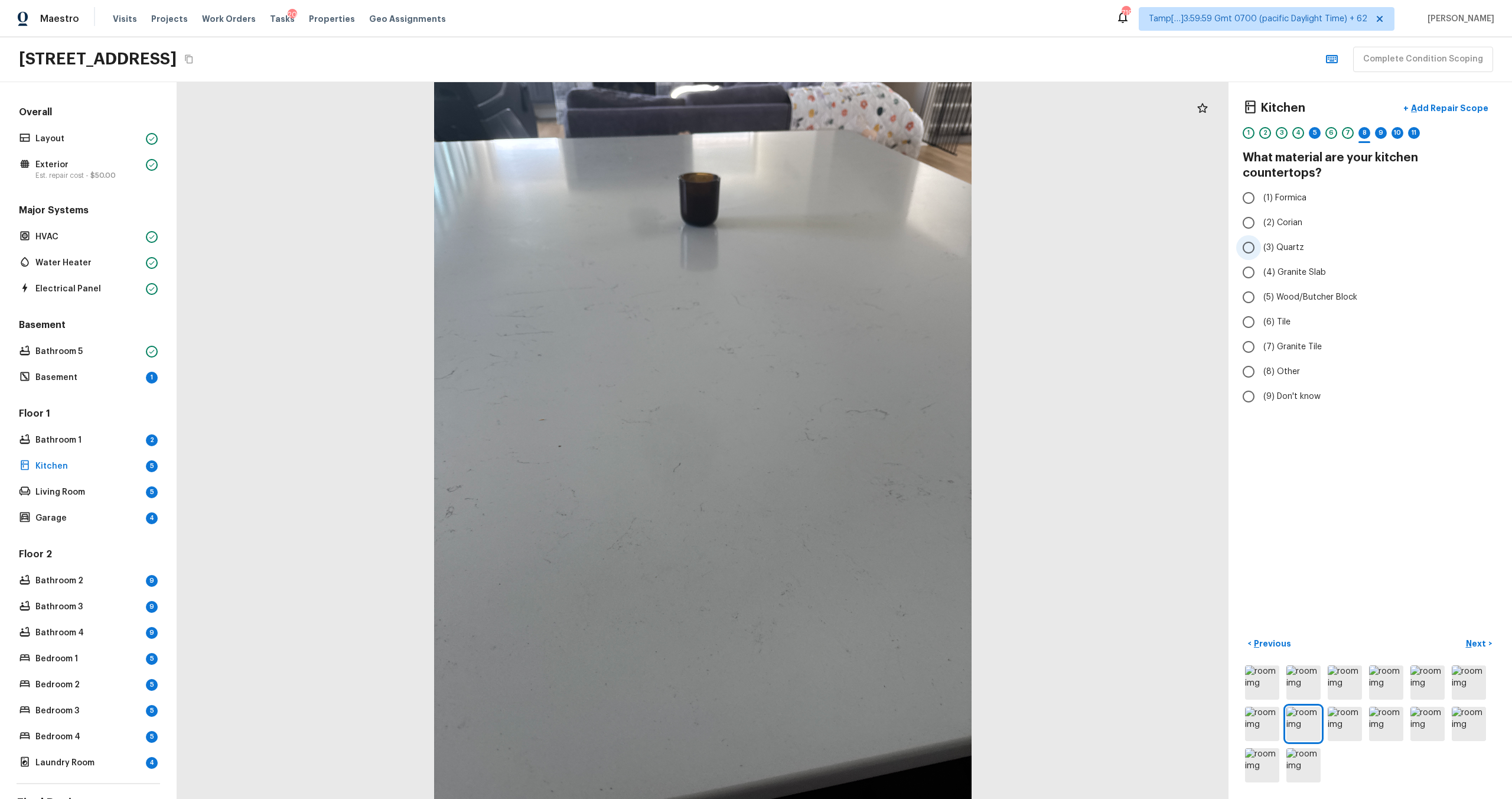
click at [1265, 241] on span "(3) Quartz" at bounding box center [1283, 247] width 41 height 12
click at [1261, 235] on input "(3) Quartz" at bounding box center [1248, 248] width 25 height 25
radio input "true"
click at [1481, 641] on p "Next" at bounding box center [1477, 644] width 23 height 12
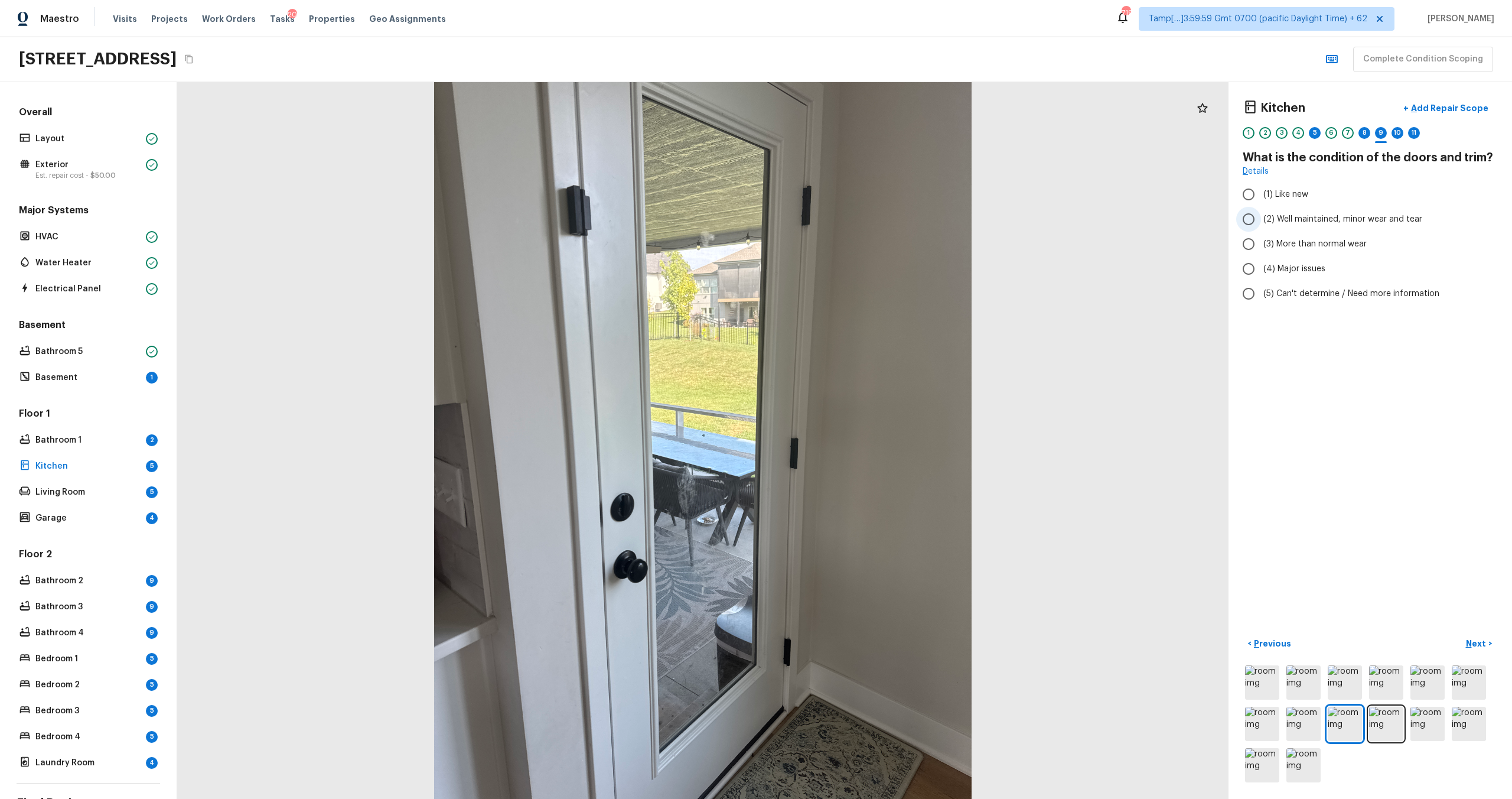
click at [1286, 220] on span "(2) Well maintained, minor wear and tear" at bounding box center [1343, 219] width 159 height 12
click at [1261, 220] on input "(2) Well maintained, minor wear and tear" at bounding box center [1248, 220] width 25 height 25
radio input "true"
click at [1481, 642] on p "Next" at bounding box center [1477, 644] width 23 height 12
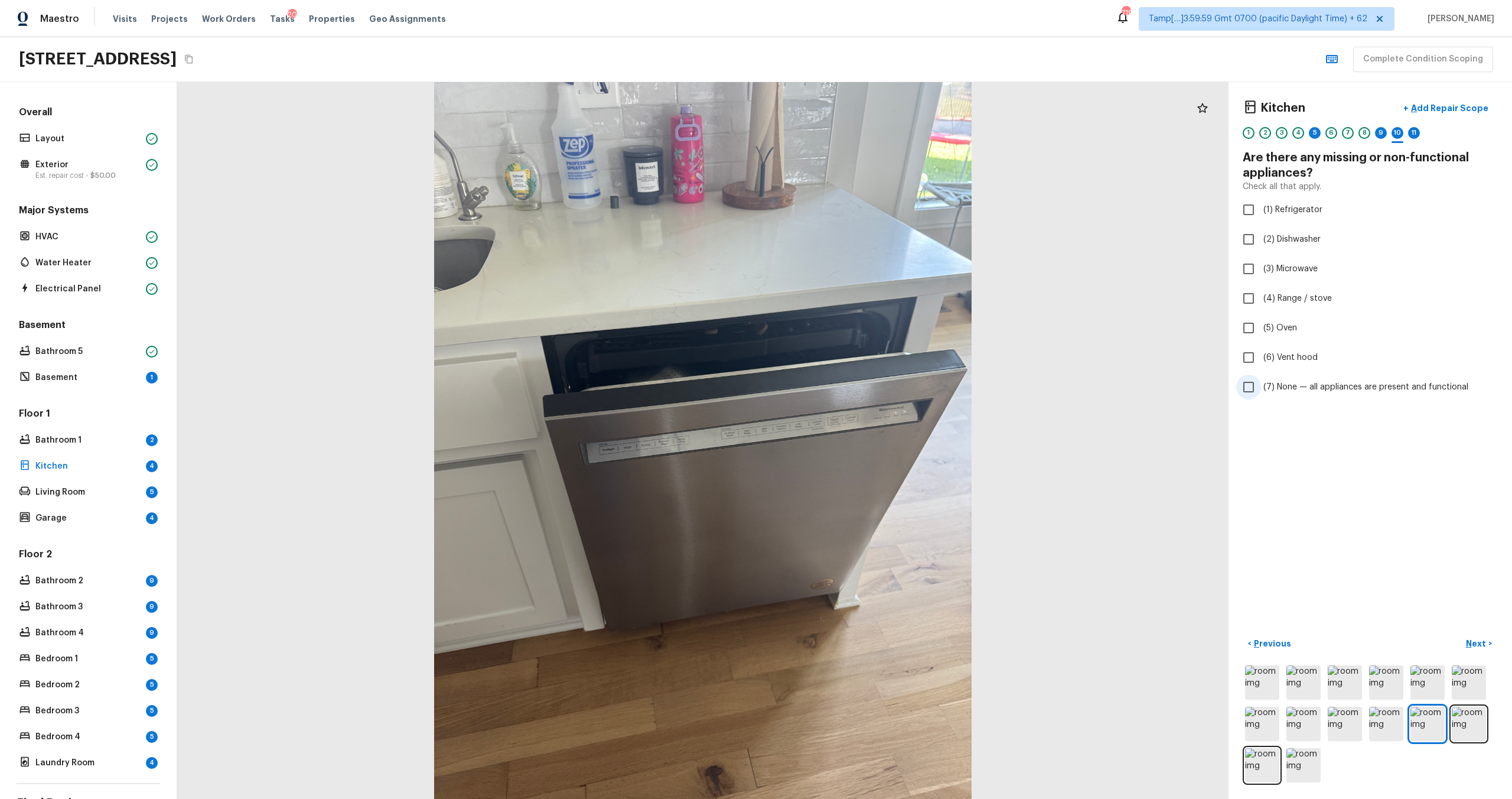
click at [1287, 389] on span "(7) None — all appliances are present and functional" at bounding box center [1366, 387] width 205 height 12
click at [1261, 389] on input "(7) None — all appliances are present and functional" at bounding box center [1248, 387] width 25 height 25
checkbox input "true"
click at [1481, 644] on p "Next" at bounding box center [1477, 644] width 23 height 12
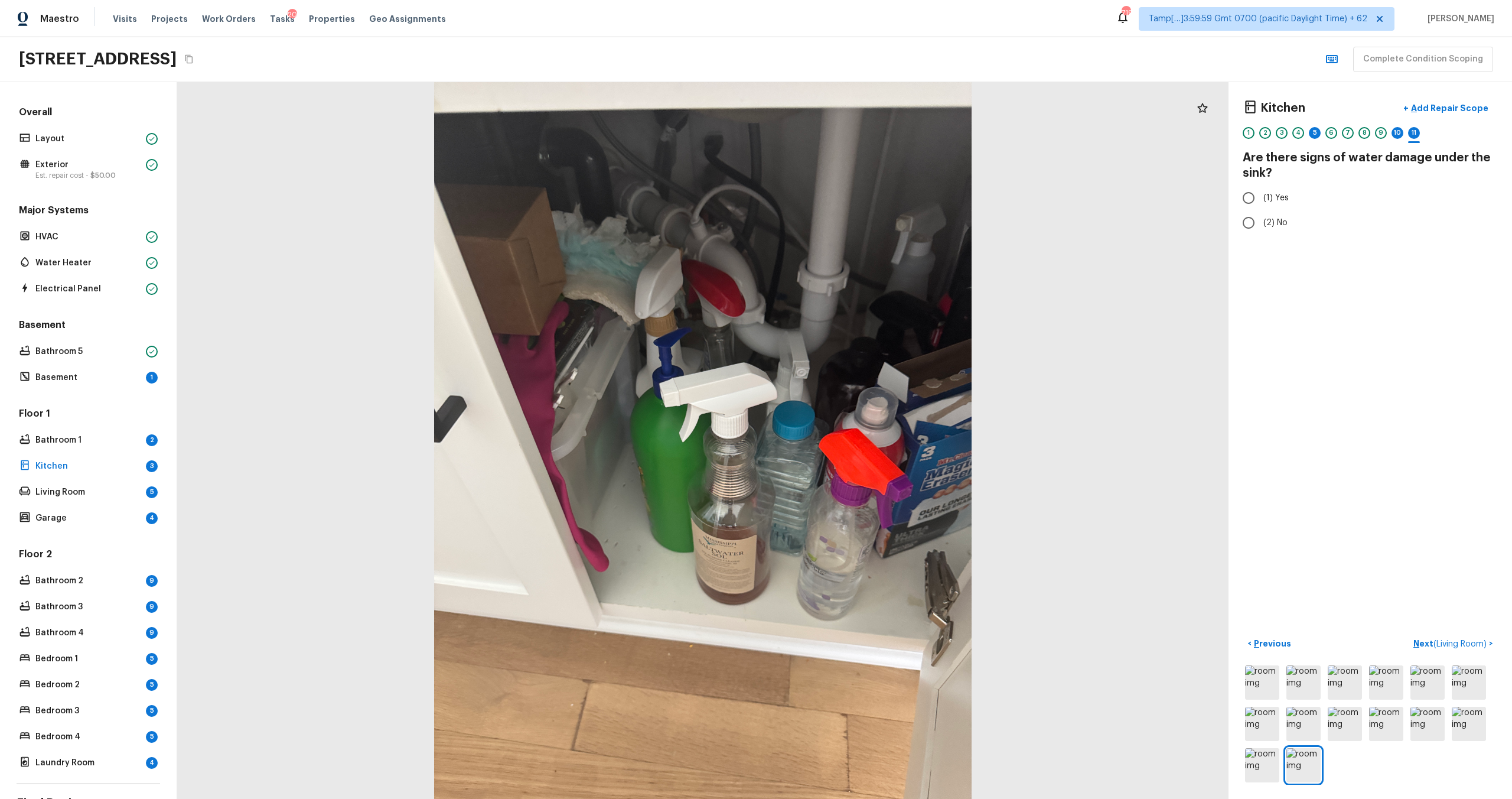
click at [1274, 243] on div "Kitchen + Add Repair Scope 1 2 3 4 5 6 7 8 9 10 11 Are there signs of water dam…" at bounding box center [1370, 440] width 284 height 717
click at [1273, 227] on span "(2) No" at bounding box center [1275, 223] width 24 height 12
click at [1261, 227] on input "(2) No" at bounding box center [1248, 223] width 25 height 25
radio input "true"
click at [1424, 645] on p "Next ( Living Room )" at bounding box center [1451, 644] width 76 height 13
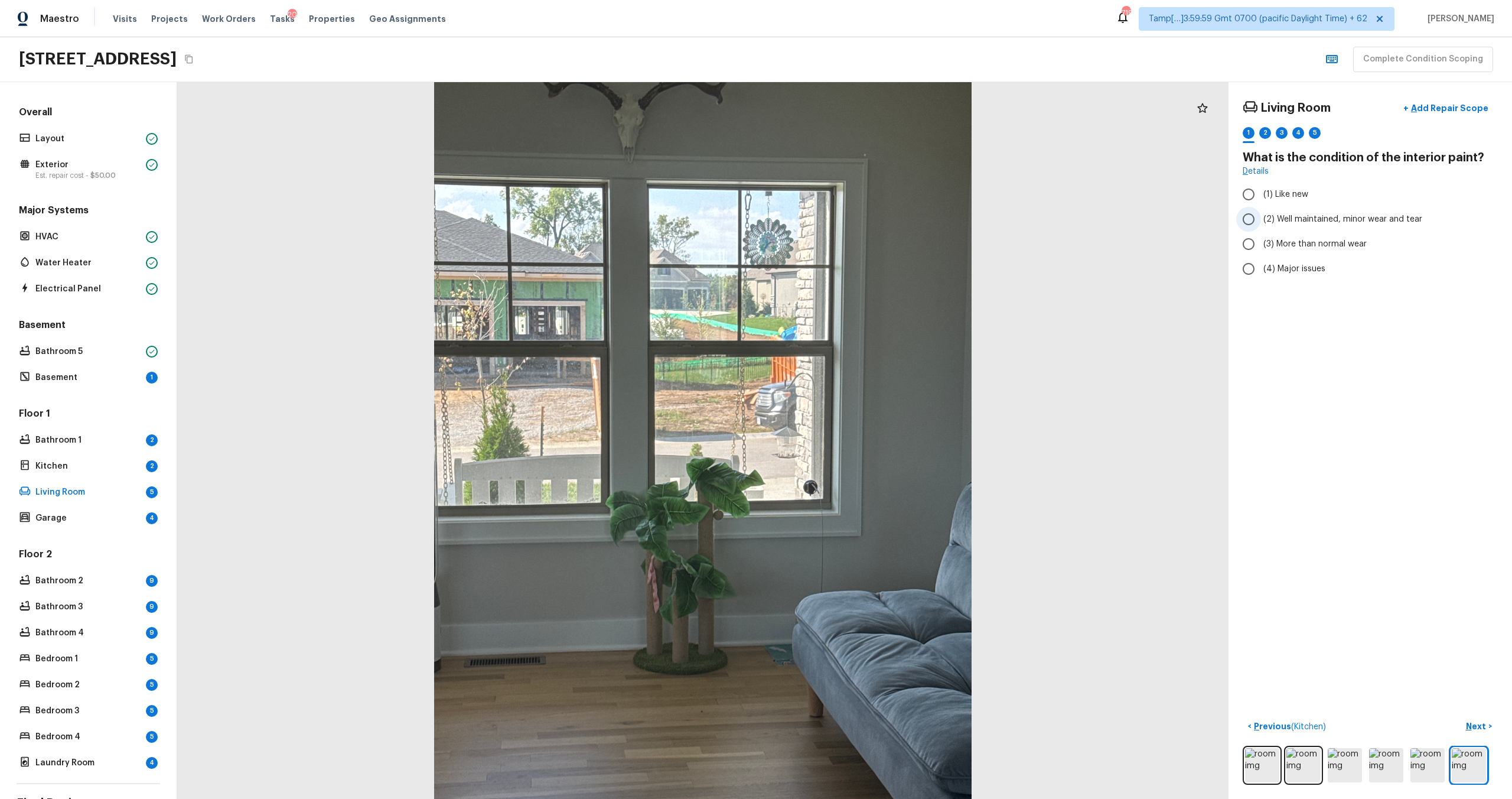
click at [1279, 212] on label "(2) Well maintained, minor wear and tear" at bounding box center [1362, 220] width 252 height 25
click at [1261, 212] on input "(2) Well maintained, minor wear and tear" at bounding box center [1248, 220] width 25 height 25
radio input "true"
click at [1481, 729] on p "Next" at bounding box center [1477, 726] width 23 height 12
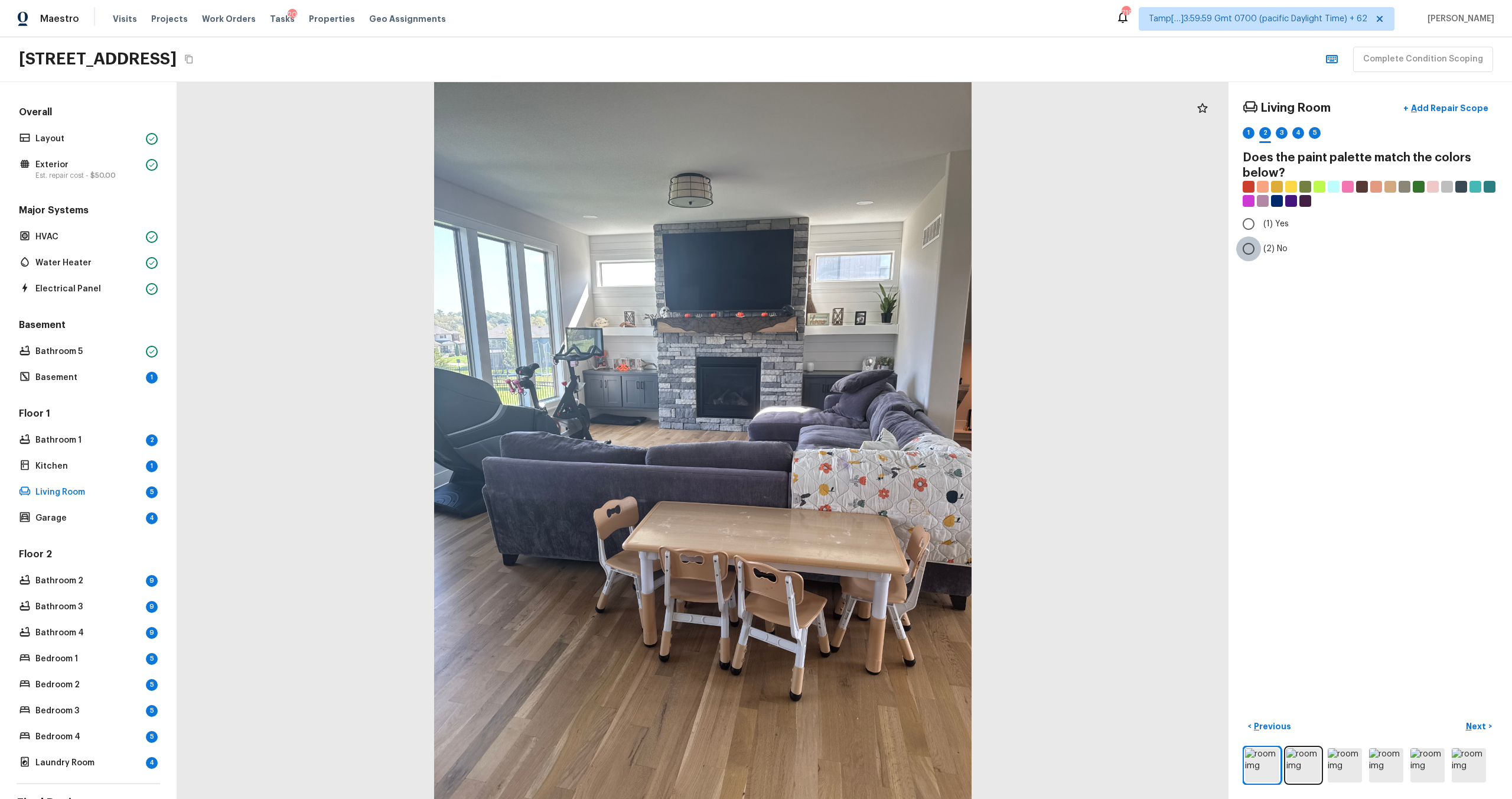
click at [1258, 250] on input "(2) No" at bounding box center [1248, 249] width 25 height 25
radio input "true"
click at [1472, 717] on button "Next >" at bounding box center [1479, 726] width 38 height 19
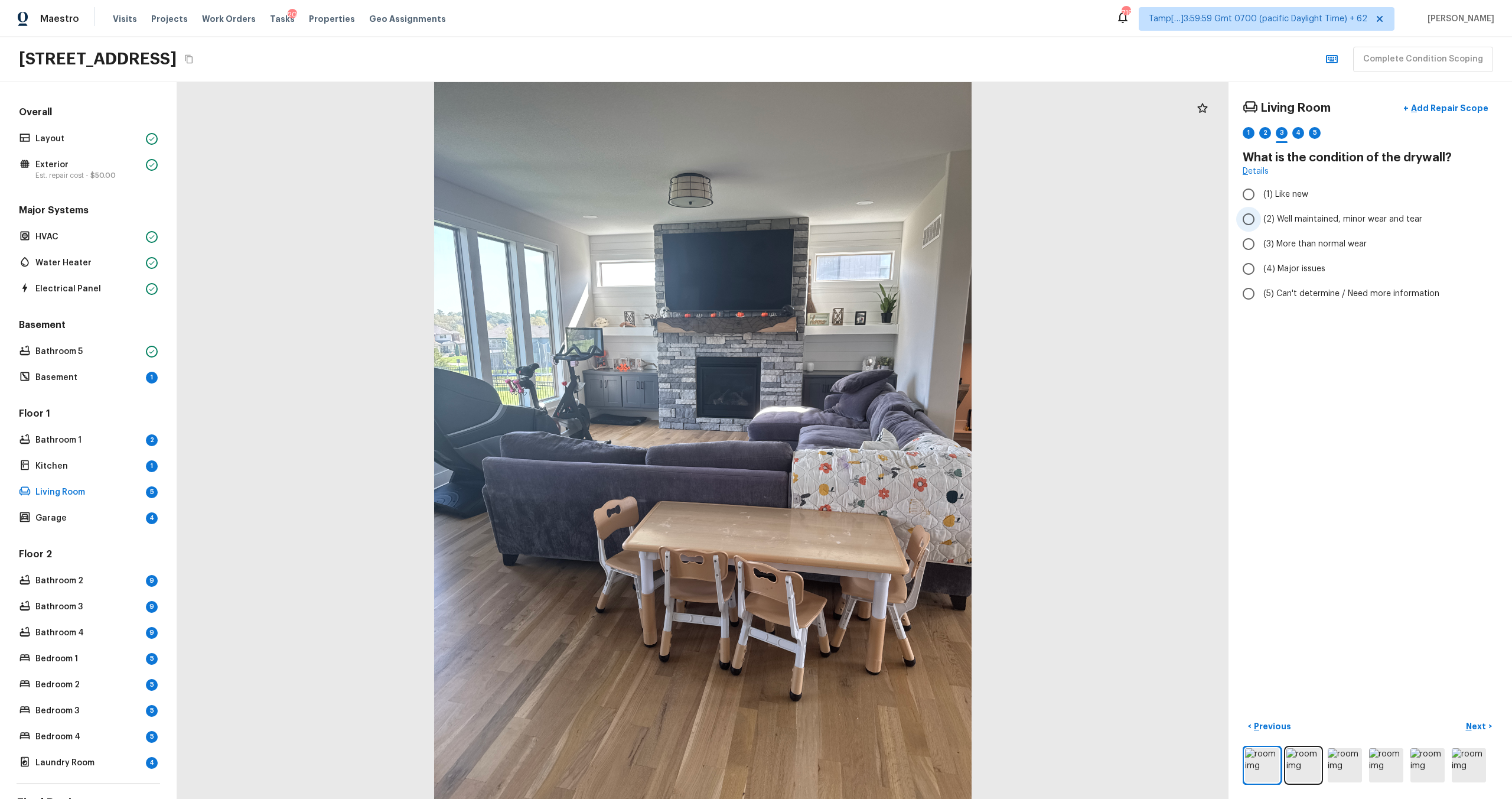
click at [1347, 210] on label "(2) Well maintained, minor wear and tear" at bounding box center [1362, 220] width 252 height 25
click at [1261, 210] on input "(2) Well maintained, minor wear and tear" at bounding box center [1248, 220] width 25 height 25
radio input "true"
click at [1486, 727] on p "Next" at bounding box center [1477, 726] width 23 height 12
click at [1250, 195] on input "(1) Hardwood" at bounding box center [1248, 195] width 25 height 25
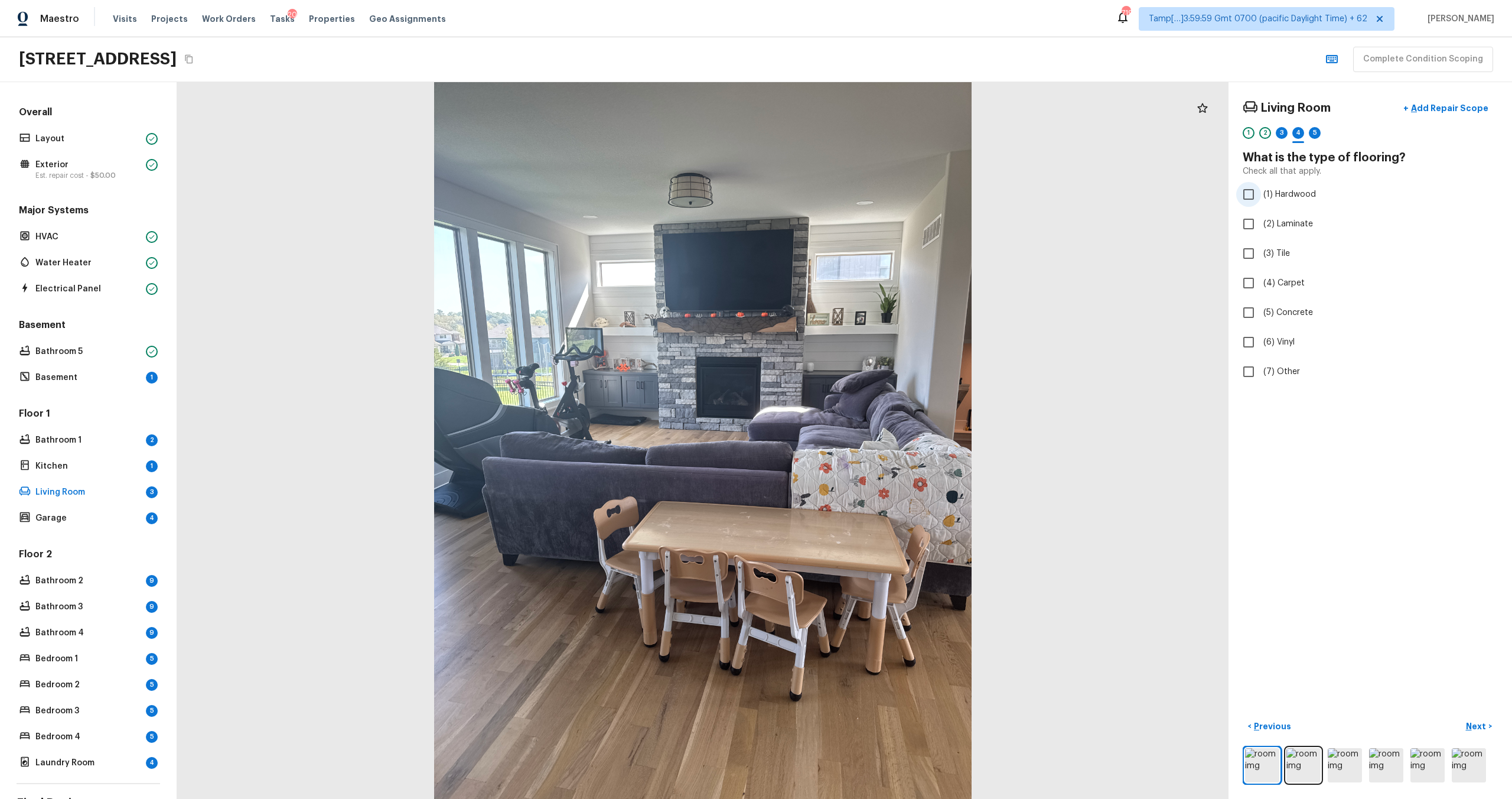
checkbox input "true"
click at [1470, 719] on button "Next >" at bounding box center [1479, 726] width 38 height 19
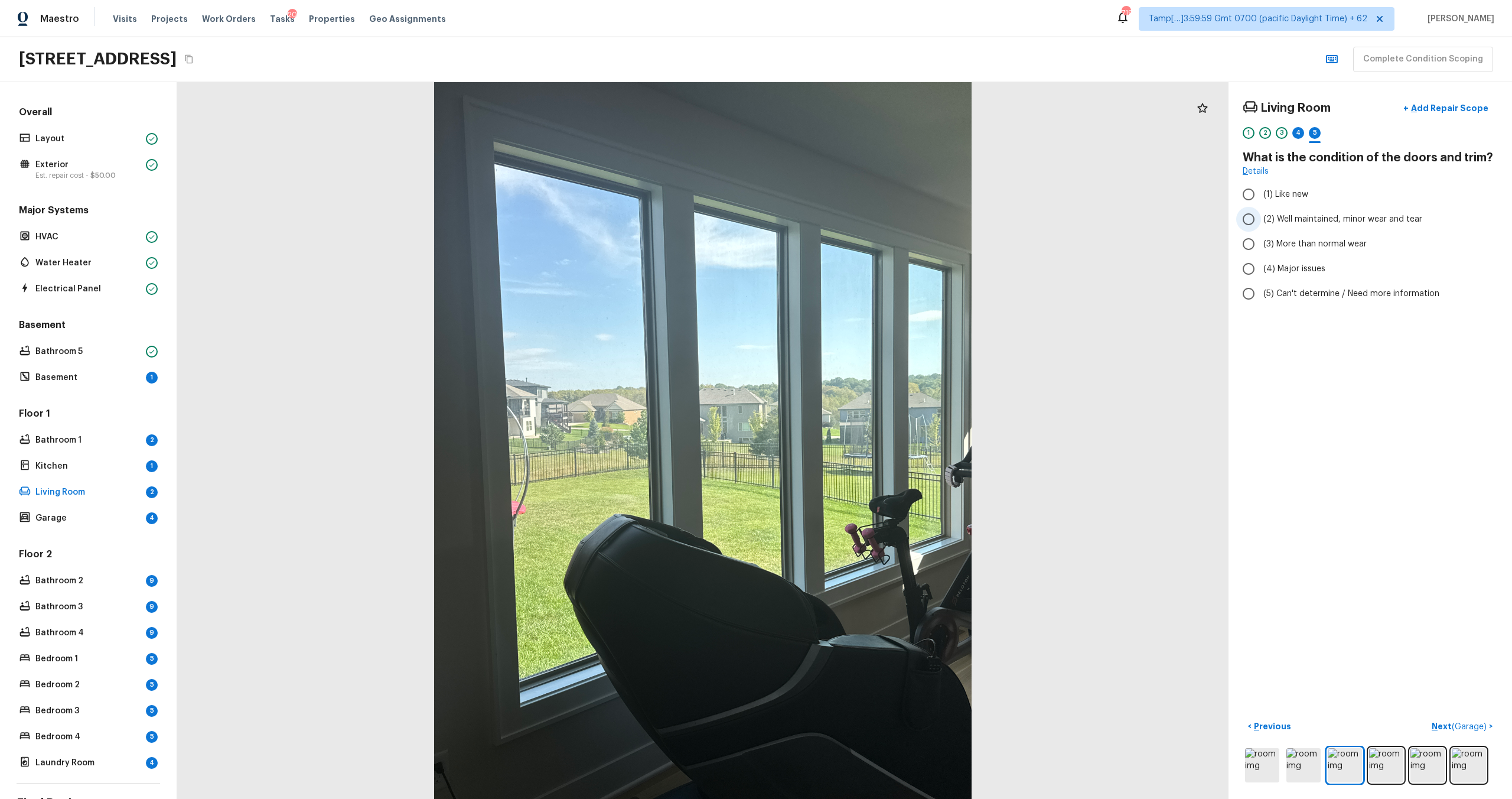
click at [1283, 220] on span "(2) Well maintained, minor wear and tear" at bounding box center [1343, 219] width 159 height 12
click at [1261, 220] on input "(2) Well maintained, minor wear and tear" at bounding box center [1248, 220] width 25 height 25
radio input "true"
click at [1439, 732] on p "Next ( Garage )" at bounding box center [1460, 726] width 58 height 13
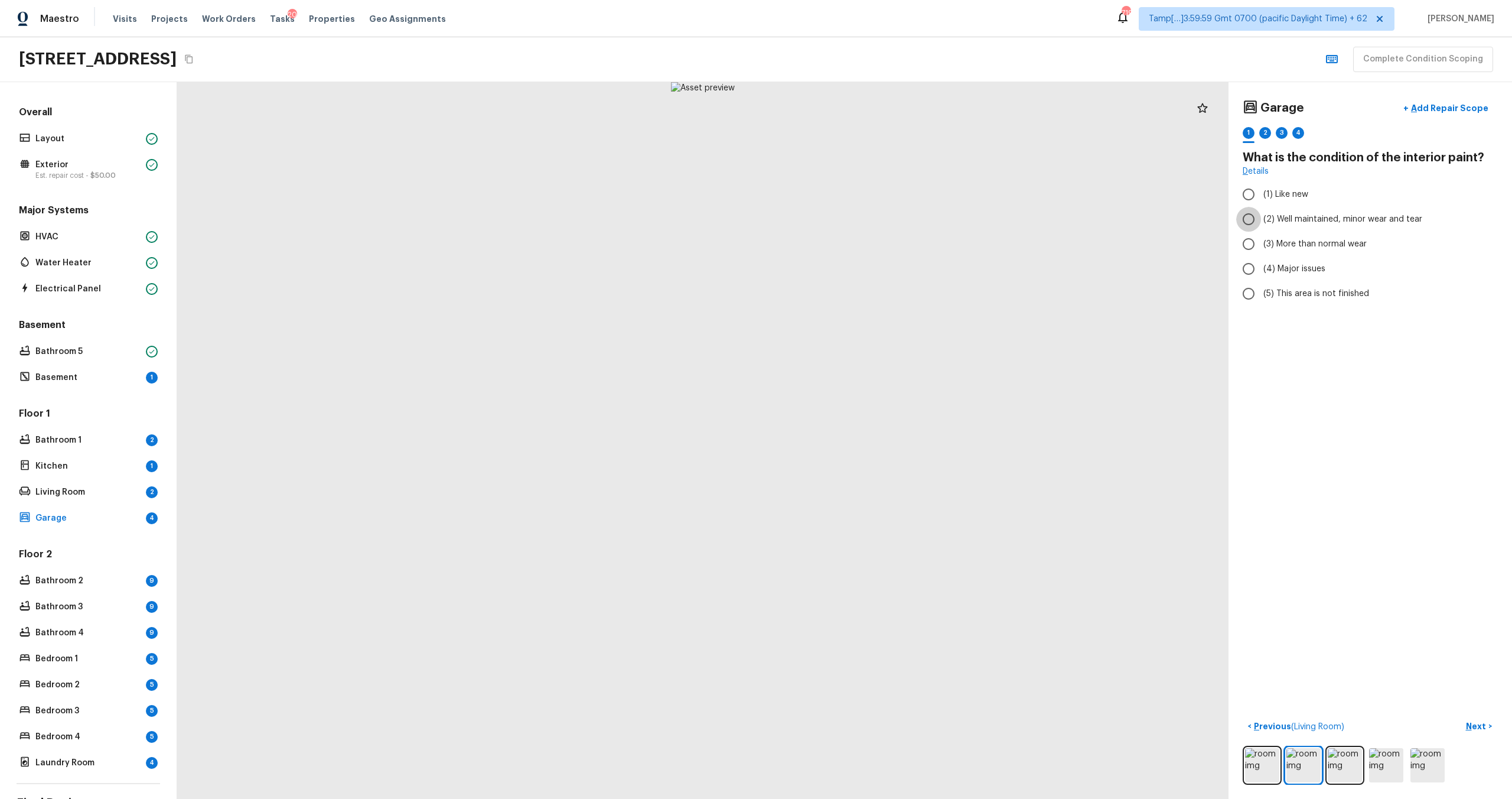
drag, startPoint x: 1244, startPoint y: 225, endPoint x: 1172, endPoint y: 221, distance: 72.1
click at [1240, 223] on input "(2) Well maintained, minor wear and tear" at bounding box center [1248, 220] width 25 height 25
radio input "true"
drag, startPoint x: 646, startPoint y: 397, endPoint x: 640, endPoint y: 221, distance: 176.1
click at [640, 221] on div at bounding box center [703, 440] width 1051 height 717
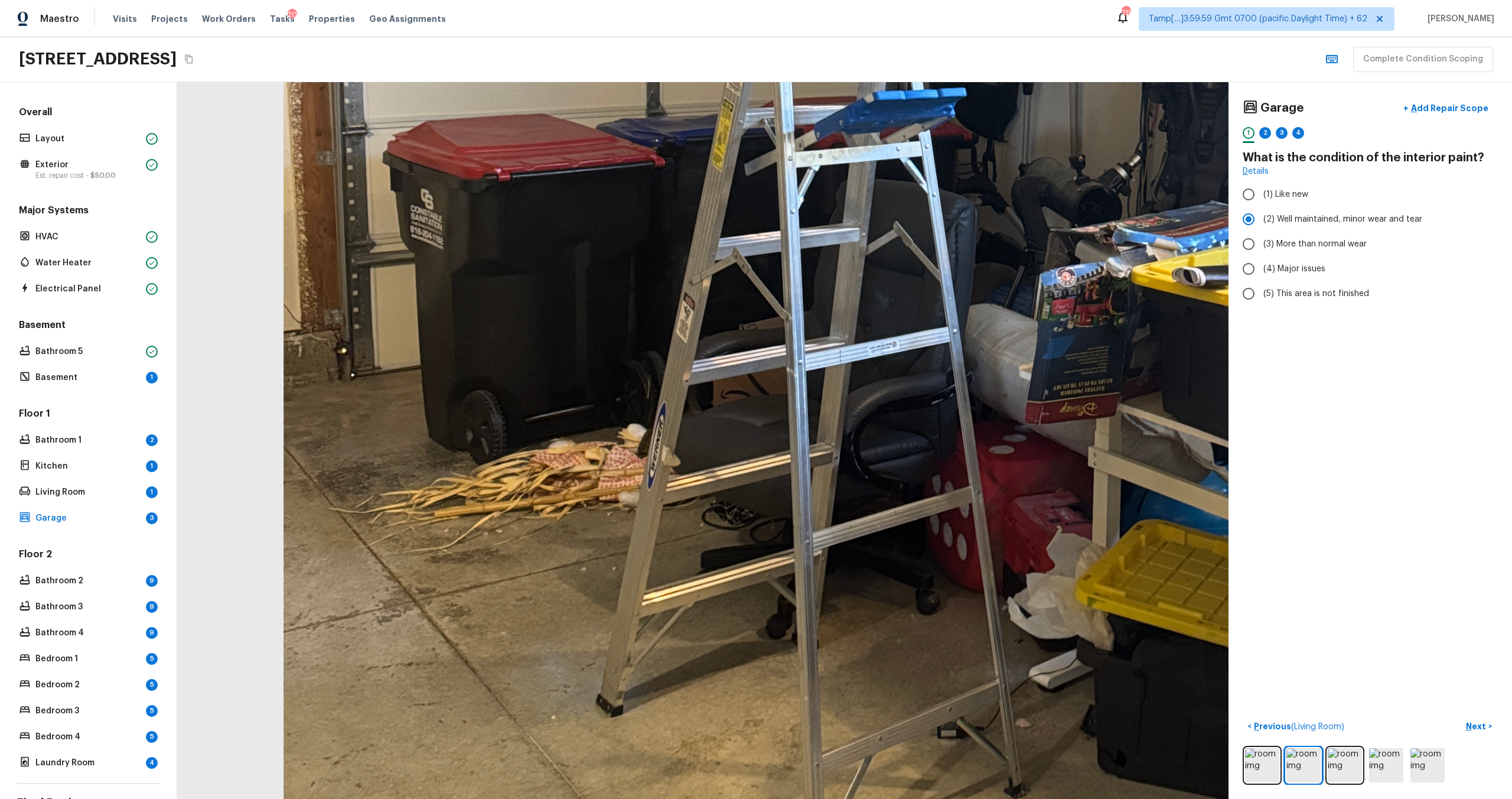
drag, startPoint x: 577, startPoint y: 623, endPoint x: 924, endPoint y: 604, distance: 347.5
click at [924, 604] on div at bounding box center [1116, 183] width 3258 height 2221
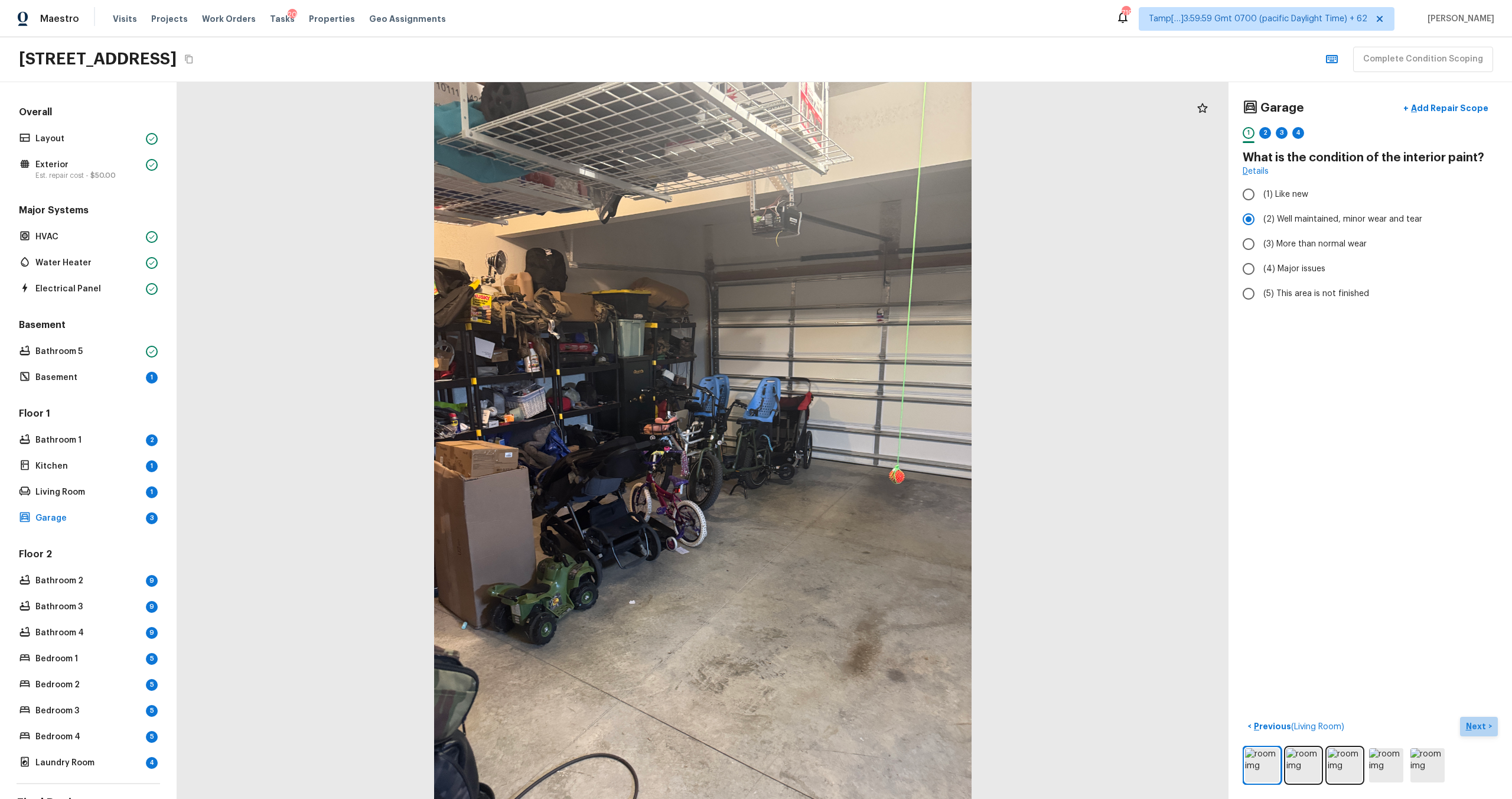
click at [1473, 722] on p "Next" at bounding box center [1477, 726] width 23 height 12
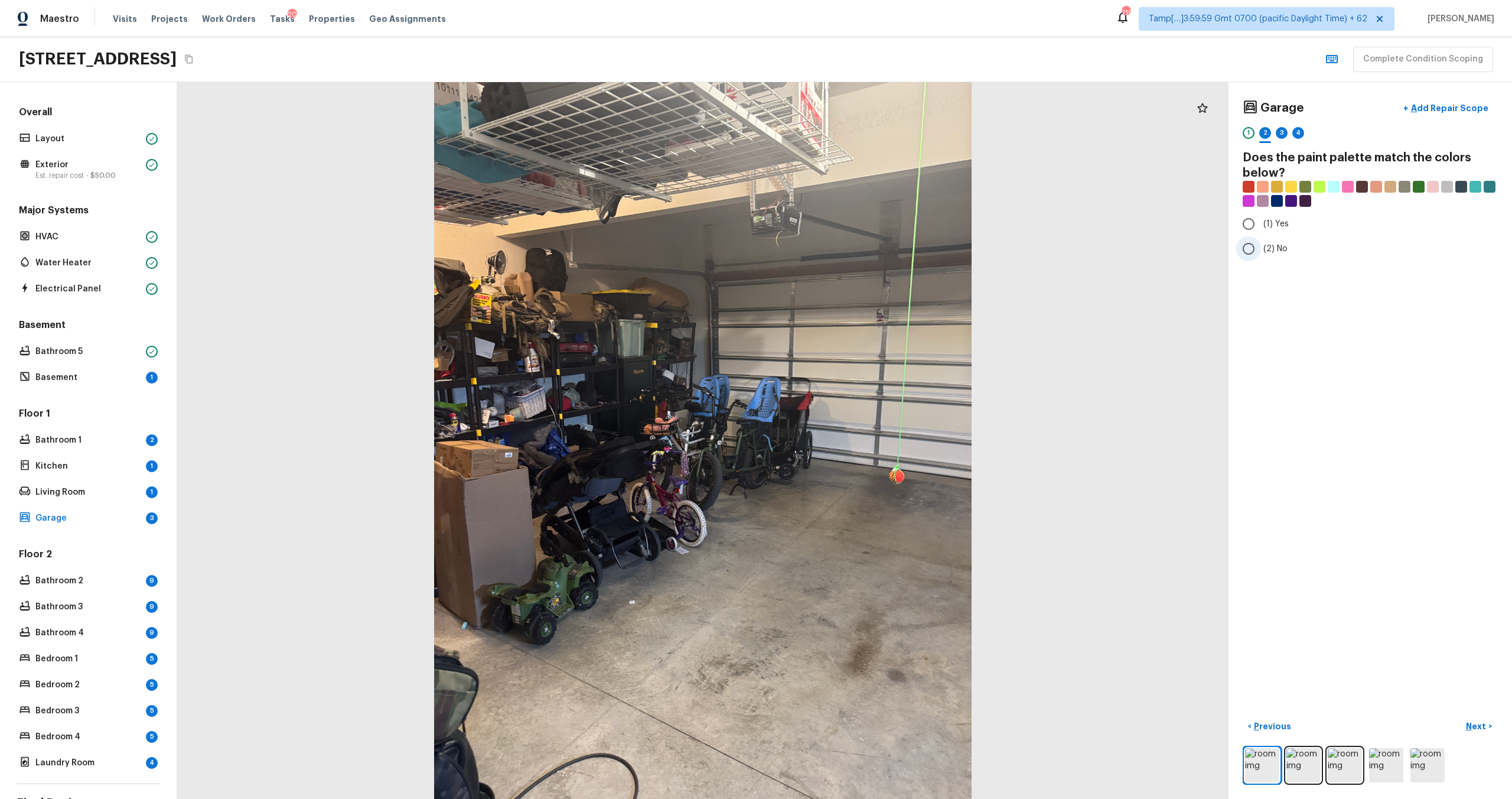
click at [1271, 240] on label "(2) No" at bounding box center [1362, 249] width 252 height 25
click at [1261, 240] on input "(2) No" at bounding box center [1248, 249] width 25 height 25
radio input "true"
click at [1467, 725] on p "Next" at bounding box center [1477, 726] width 23 height 12
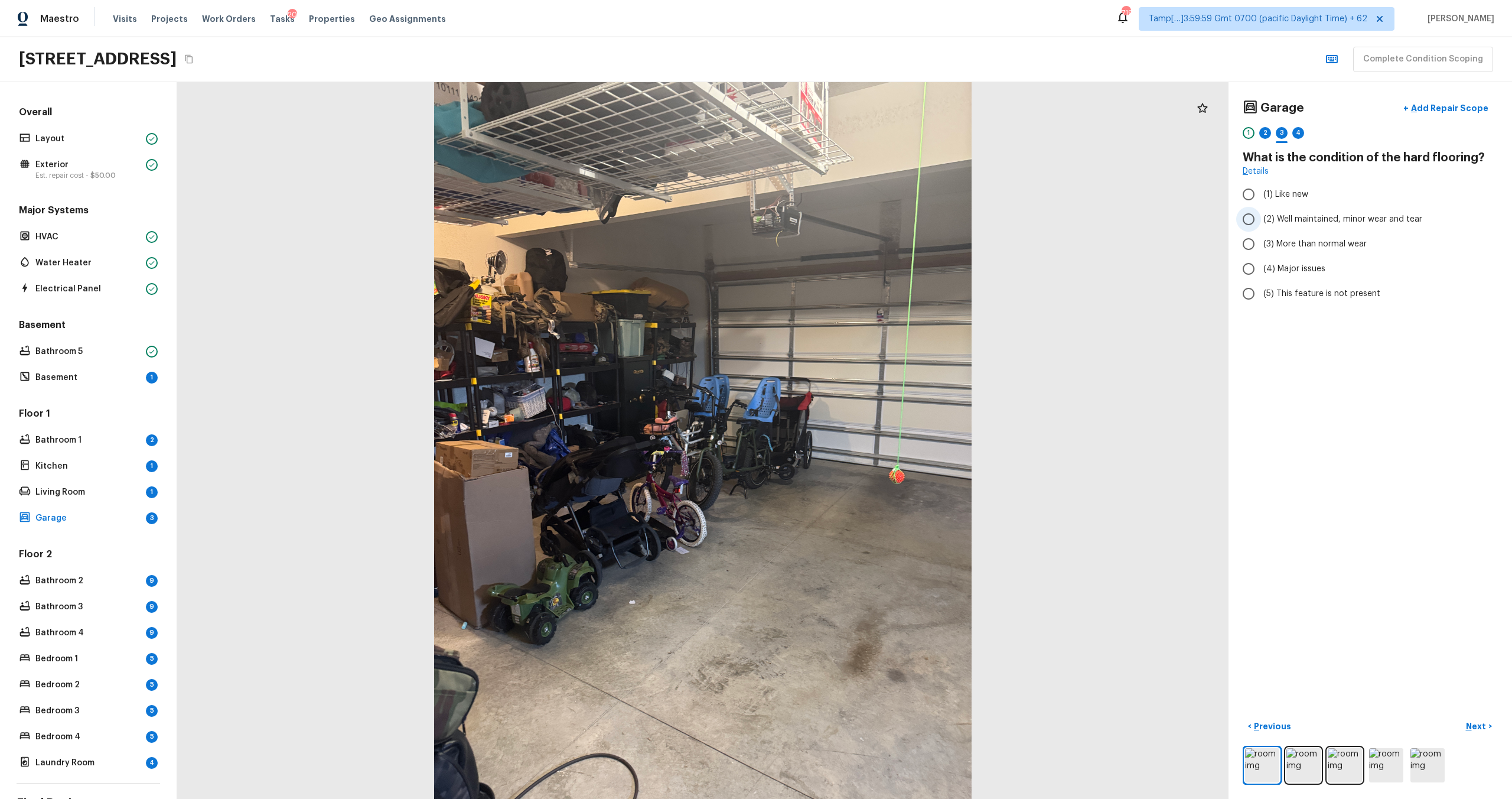
click at [1283, 224] on span "(2) Well maintained, minor wear and tear" at bounding box center [1343, 219] width 159 height 12
click at [1261, 224] on input "(2) Well maintained, minor wear and tear" at bounding box center [1248, 220] width 25 height 25
radio input "true"
click at [1472, 719] on button "Next >" at bounding box center [1479, 726] width 38 height 19
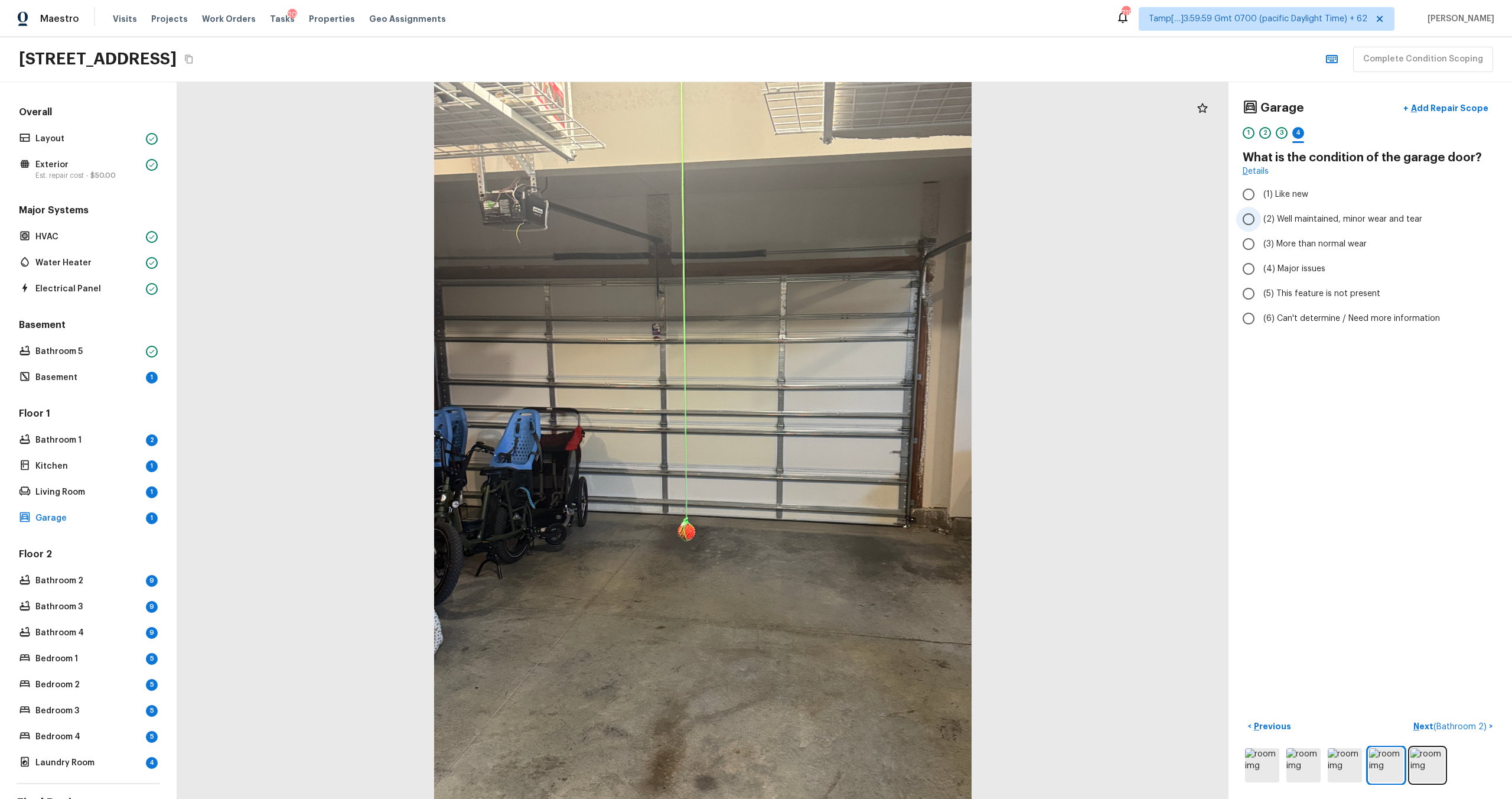
click at [1298, 225] on label "(2) Well maintained, minor wear and tear" at bounding box center [1362, 220] width 252 height 25
click at [1261, 225] on input "(2) Well maintained, minor wear and tear" at bounding box center [1248, 220] width 25 height 25
radio input "true"
click at [1430, 729] on p "Next ( Bathroom 2 )" at bounding box center [1451, 726] width 76 height 13
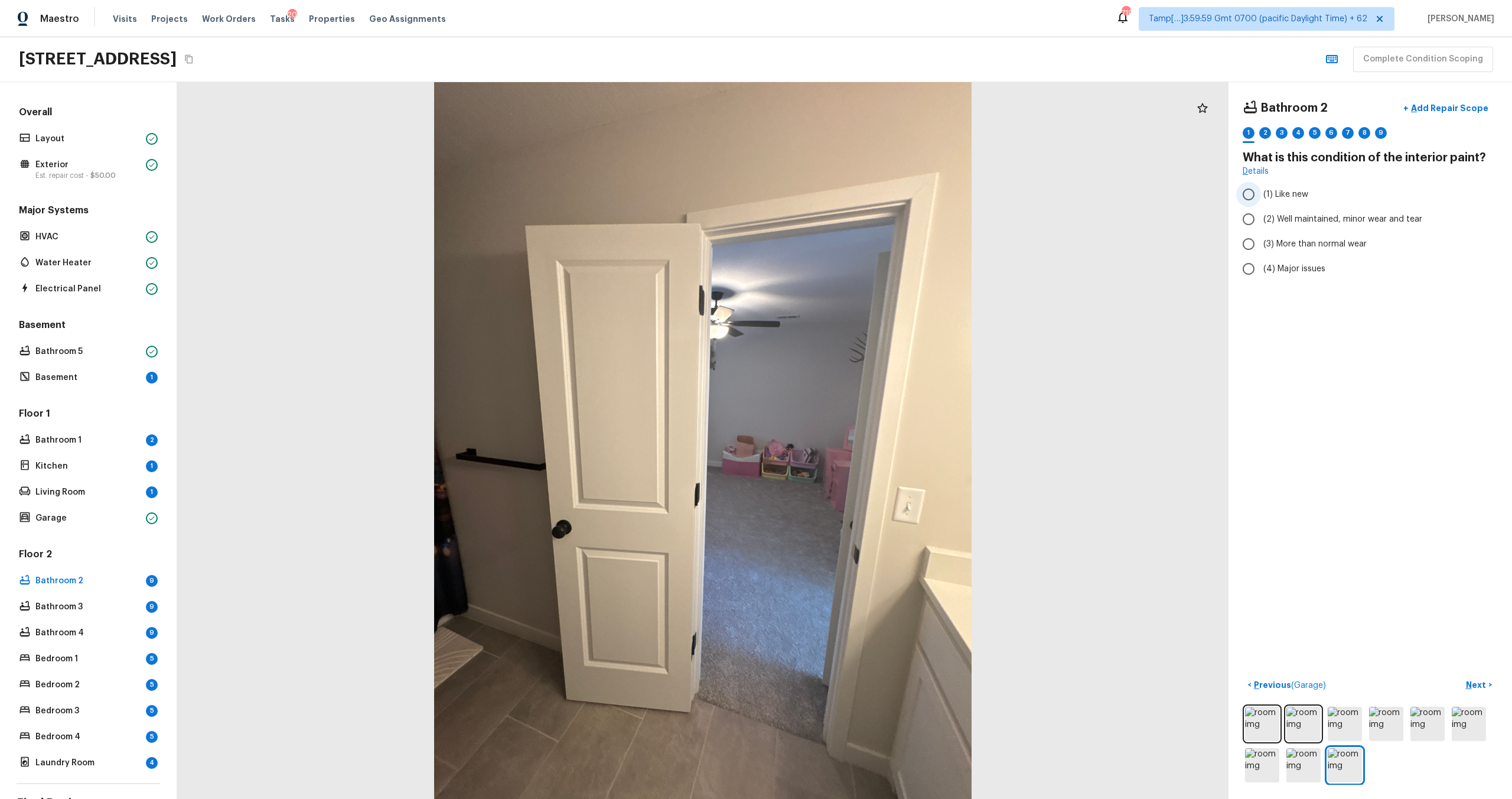
click at [1303, 205] on label "(1) Like new" at bounding box center [1362, 195] width 252 height 25
click at [1261, 205] on input "(1) Like new" at bounding box center [1248, 195] width 25 height 25
radio input "true"
click at [1301, 218] on span "(2) Well maintained, minor wear and tear" at bounding box center [1343, 219] width 159 height 12
click at [1261, 218] on input "(2) Well maintained, minor wear and tear" at bounding box center [1248, 220] width 25 height 25
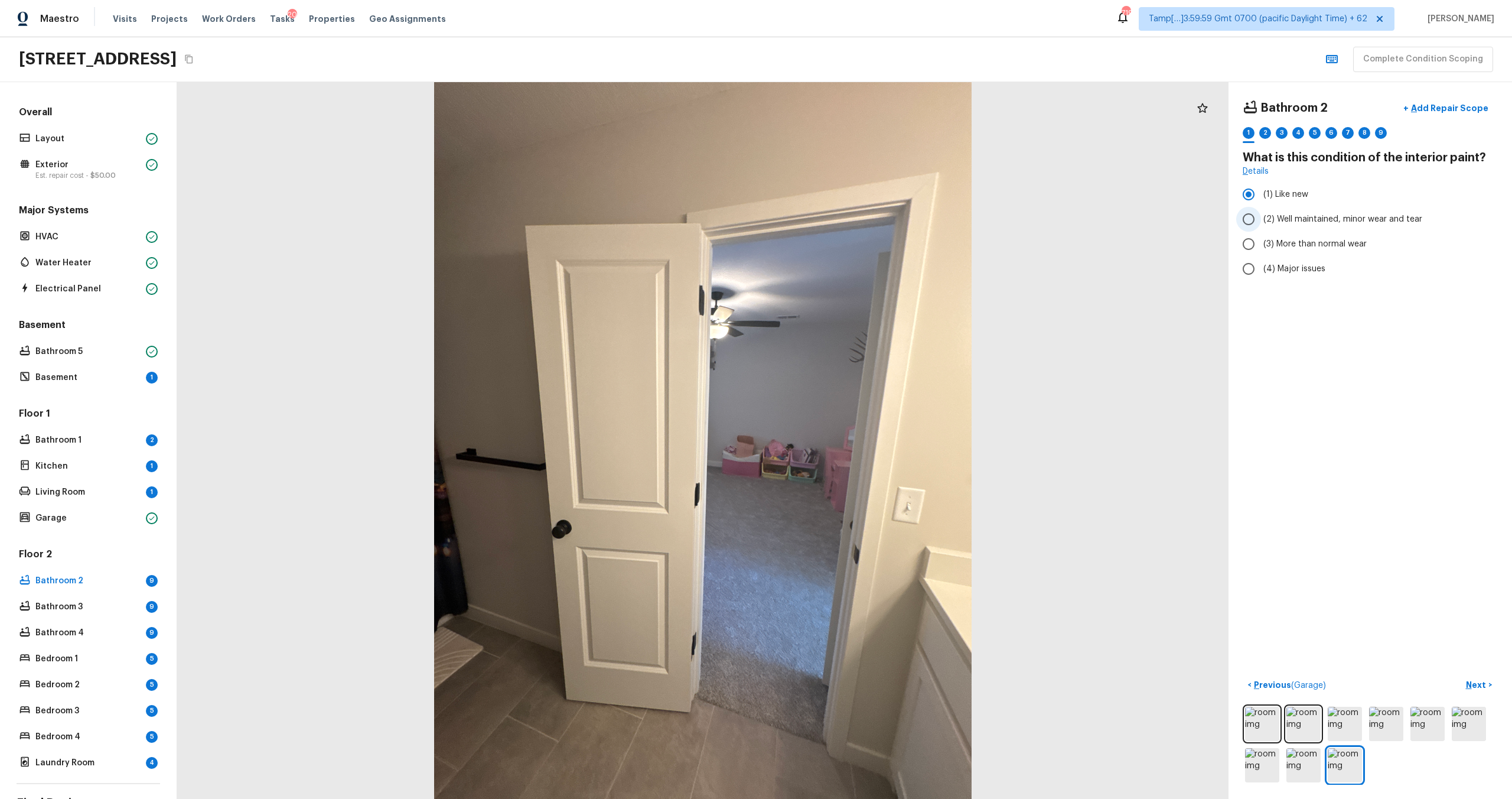
radio input "true"
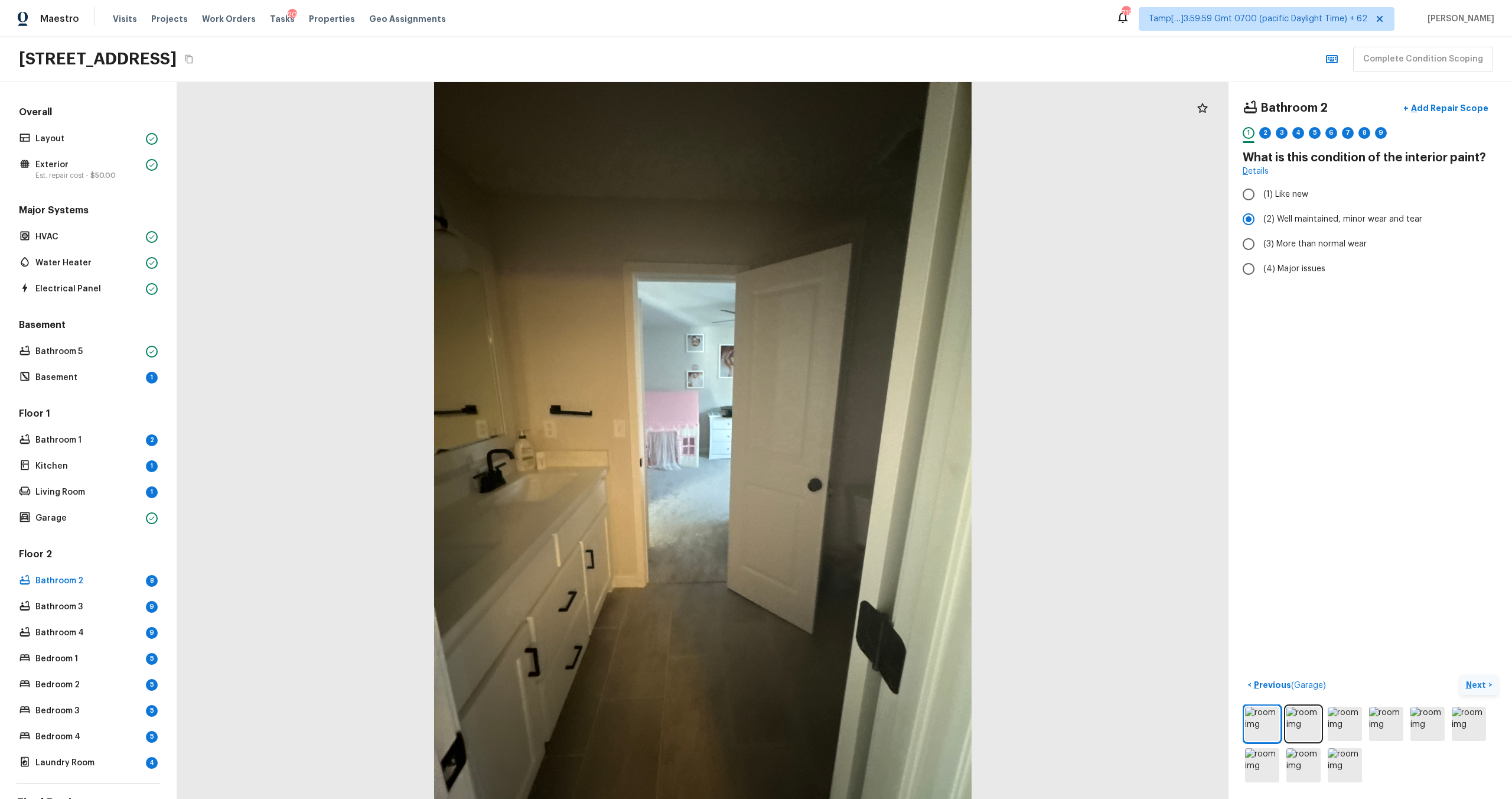
click at [1474, 685] on p "Next" at bounding box center [1477, 685] width 23 height 12
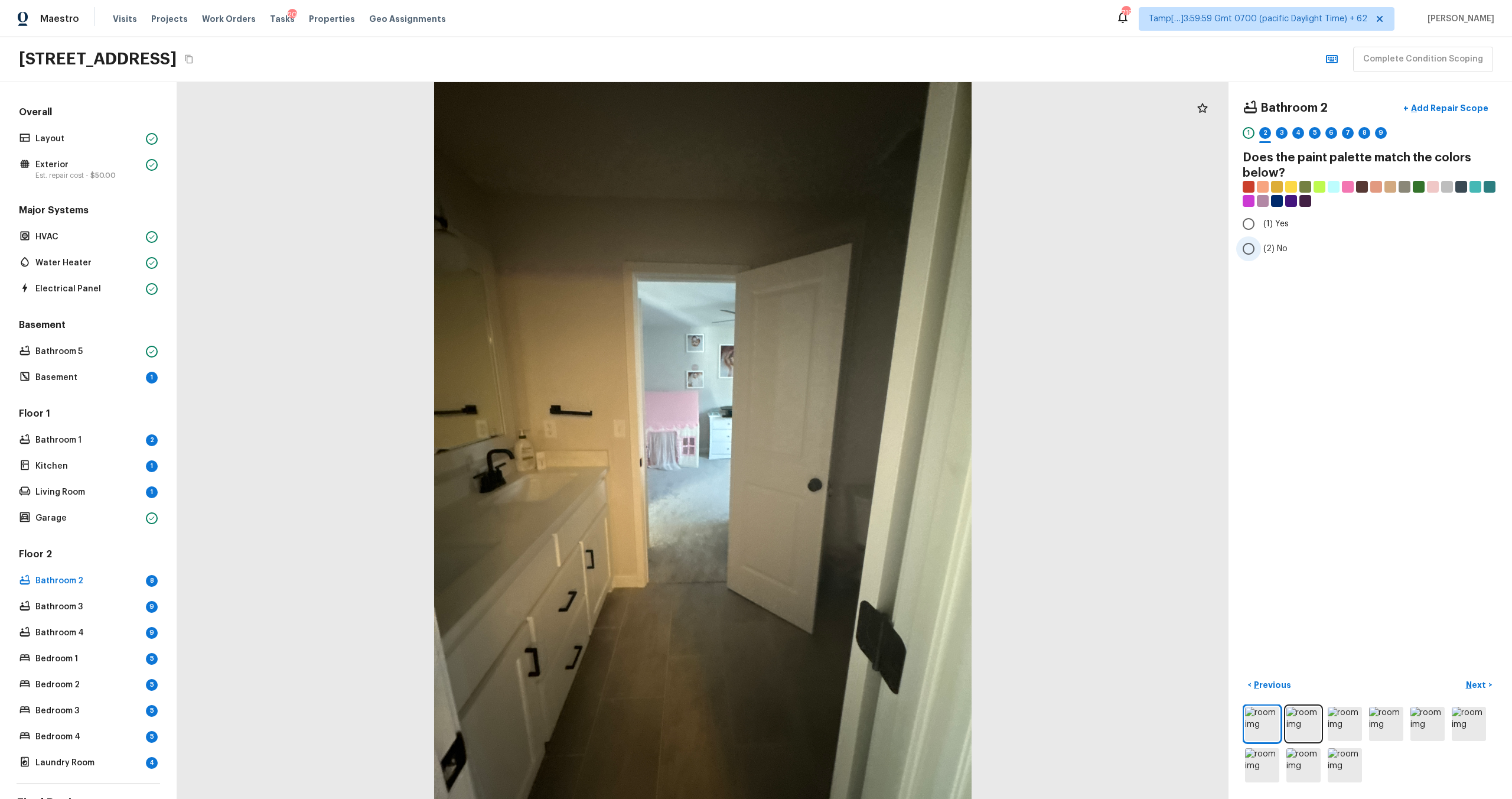
click at [1270, 245] on span "(2) No" at bounding box center [1275, 249] width 24 height 12
click at [1261, 245] on input "(2) No" at bounding box center [1248, 249] width 25 height 25
radio input "true"
click at [1477, 682] on p "Next" at bounding box center [1477, 685] width 23 height 12
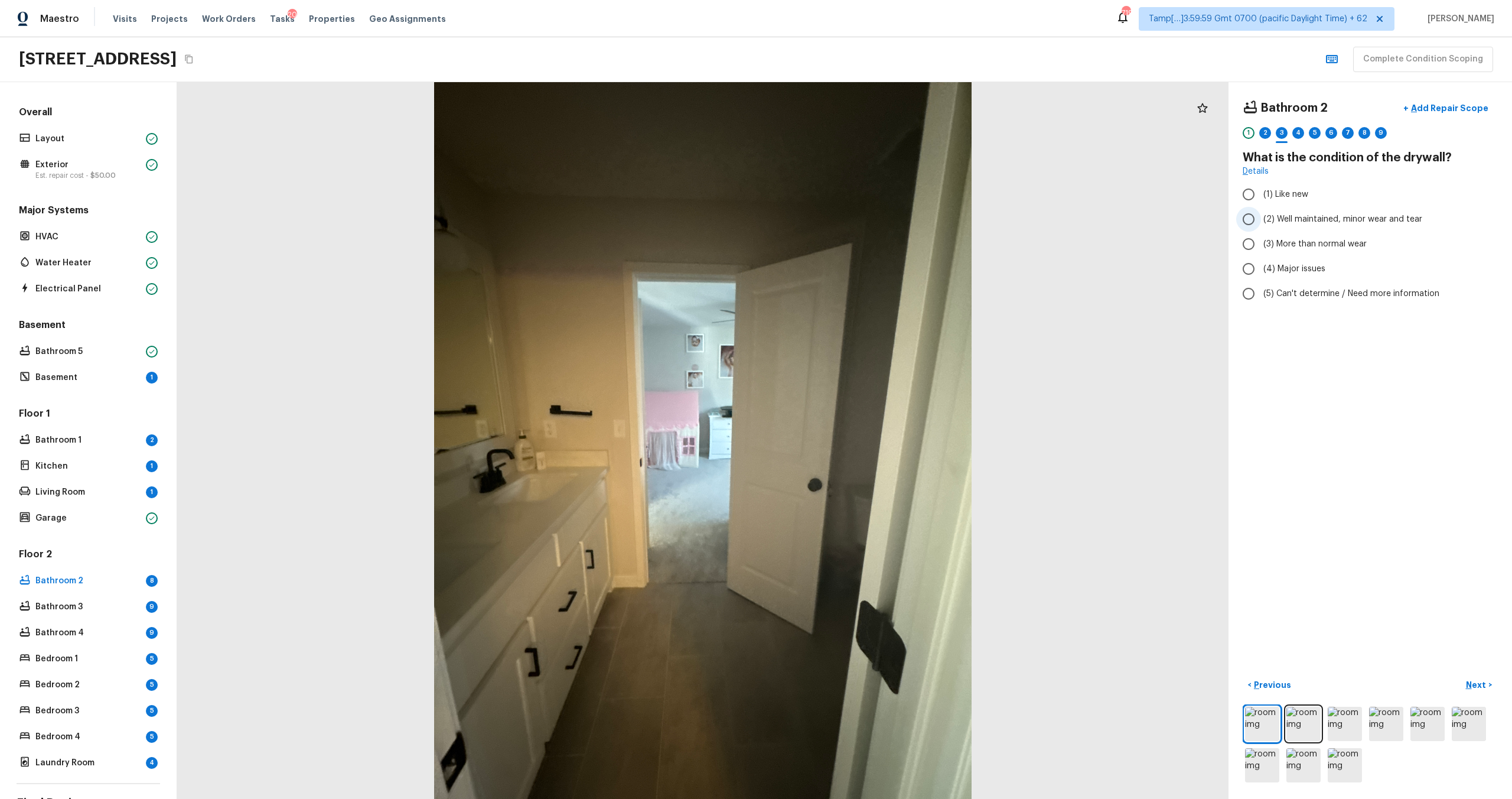
click at [1272, 225] on label "(2) Well maintained, minor wear and tear" at bounding box center [1362, 220] width 252 height 25
click at [1261, 225] on input "(2) Well maintained, minor wear and tear" at bounding box center [1248, 220] width 25 height 25
radio input "true"
click at [1471, 682] on p "Next" at bounding box center [1477, 685] width 23 height 12
click at [1273, 257] on span "(3) Tile" at bounding box center [1277, 254] width 27 height 12
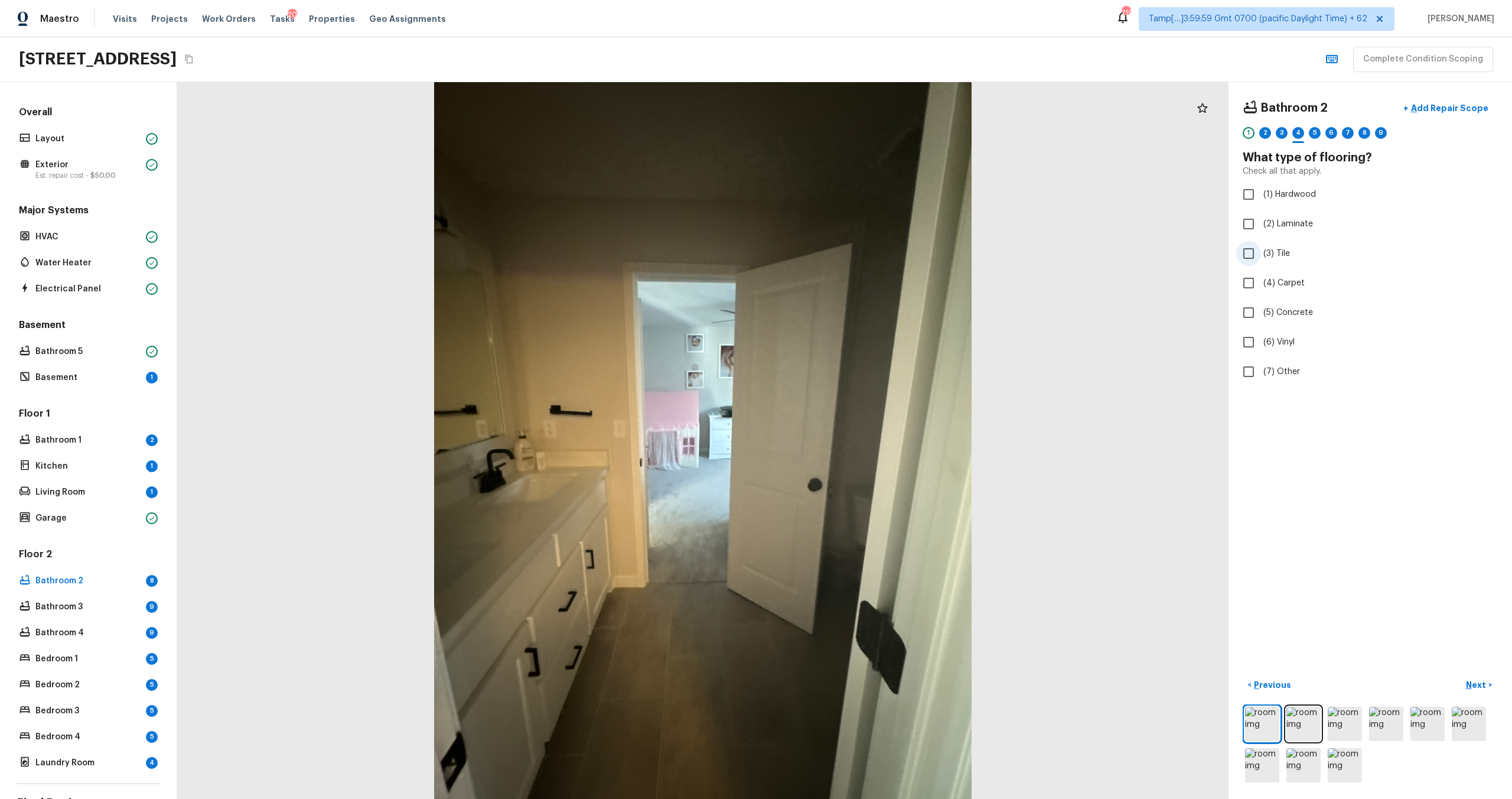
click at [1261, 257] on input "(3) Tile" at bounding box center [1248, 254] width 25 height 25
checkbox input "true"
click at [1481, 687] on p "Next" at bounding box center [1477, 685] width 23 height 12
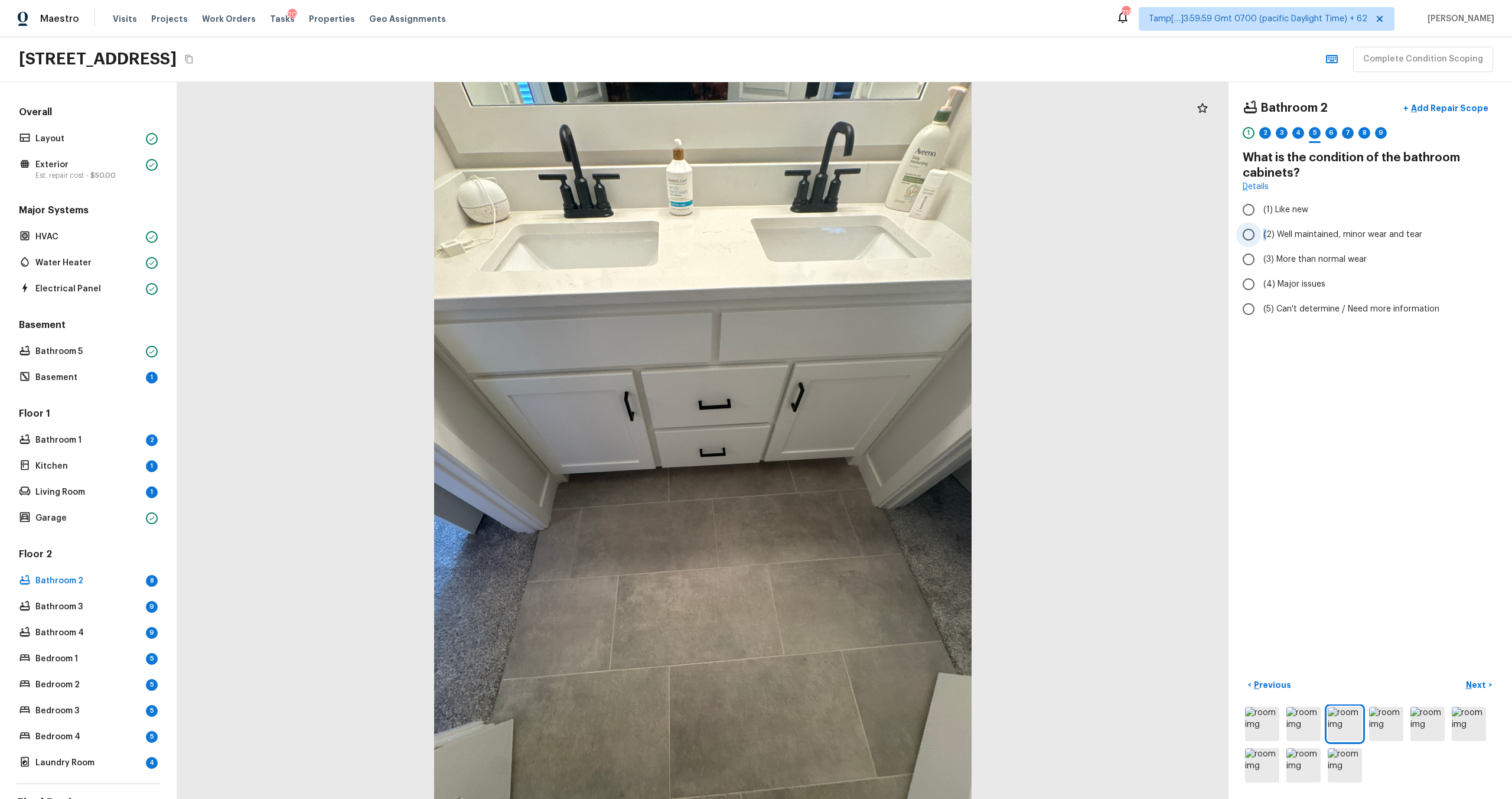
click at [1264, 231] on span "(2) Well maintained, minor wear and tear" at bounding box center [1343, 235] width 159 height 12
click at [1477, 683] on p "Next" at bounding box center [1477, 685] width 23 height 12
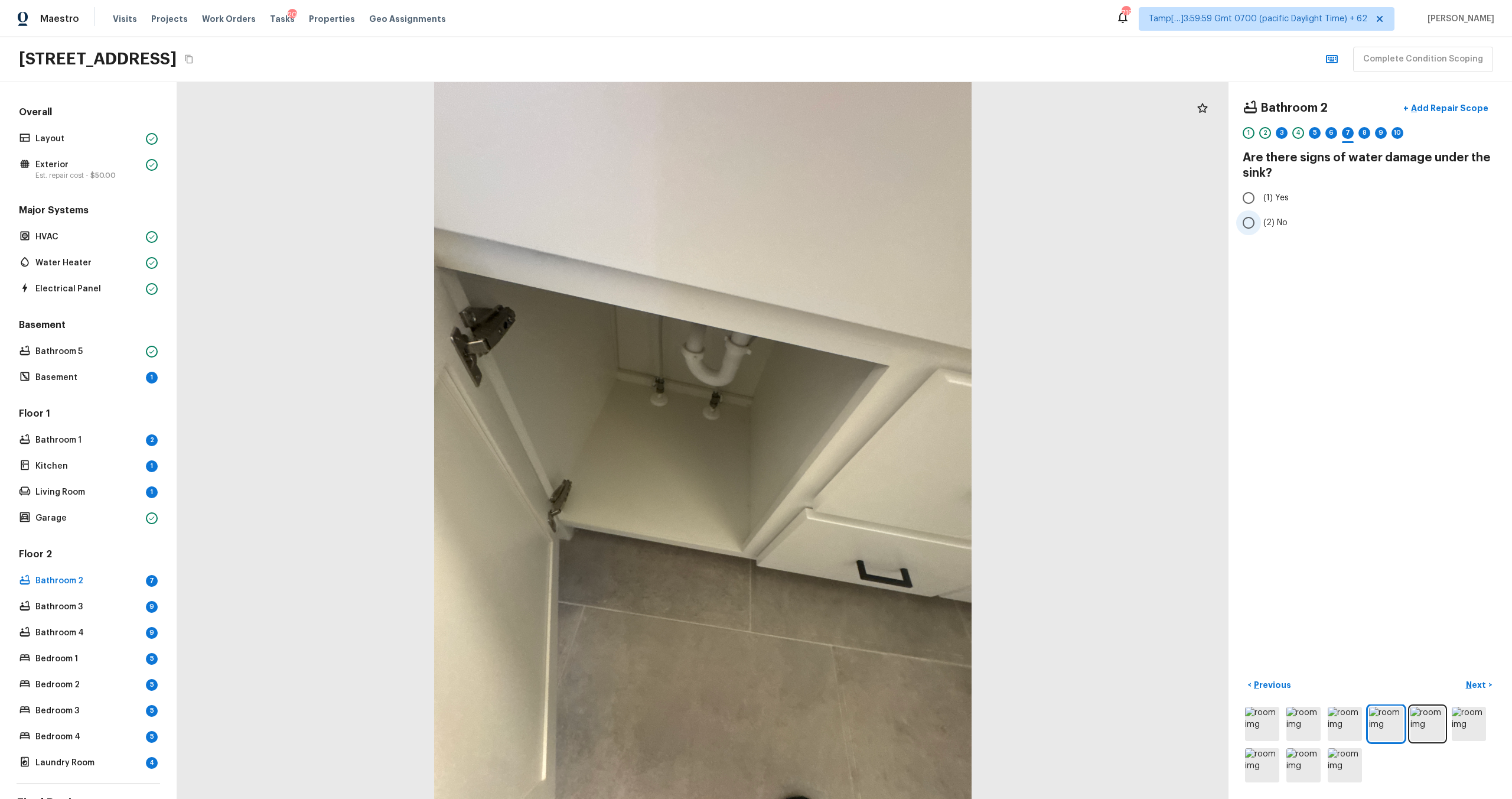
click at [1283, 224] on span "(2) No" at bounding box center [1275, 223] width 24 height 12
click at [1261, 224] on input "(2) No" at bounding box center [1248, 223] width 25 height 25
radio input "true"
click at [1472, 688] on p "Next" at bounding box center [1477, 685] width 23 height 12
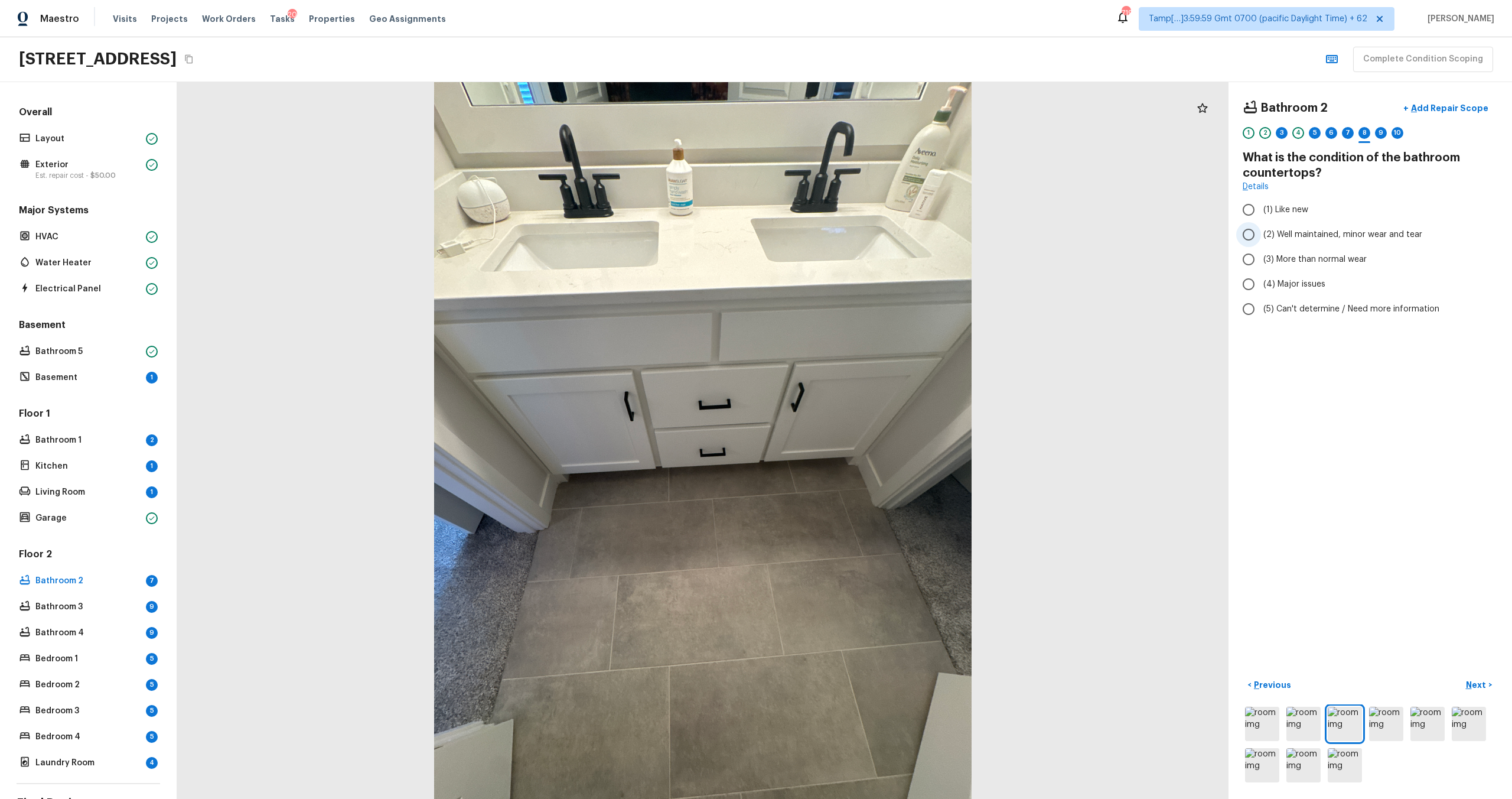
click at [1263, 238] on span "(2) Well maintained, minor wear and tear" at bounding box center [1343, 235] width 159 height 12
click at [1261, 238] on input "(2) Well maintained, minor wear and tear" at bounding box center [1248, 235] width 25 height 25
radio input "true"
click at [1486, 686] on p "Next" at bounding box center [1477, 685] width 23 height 12
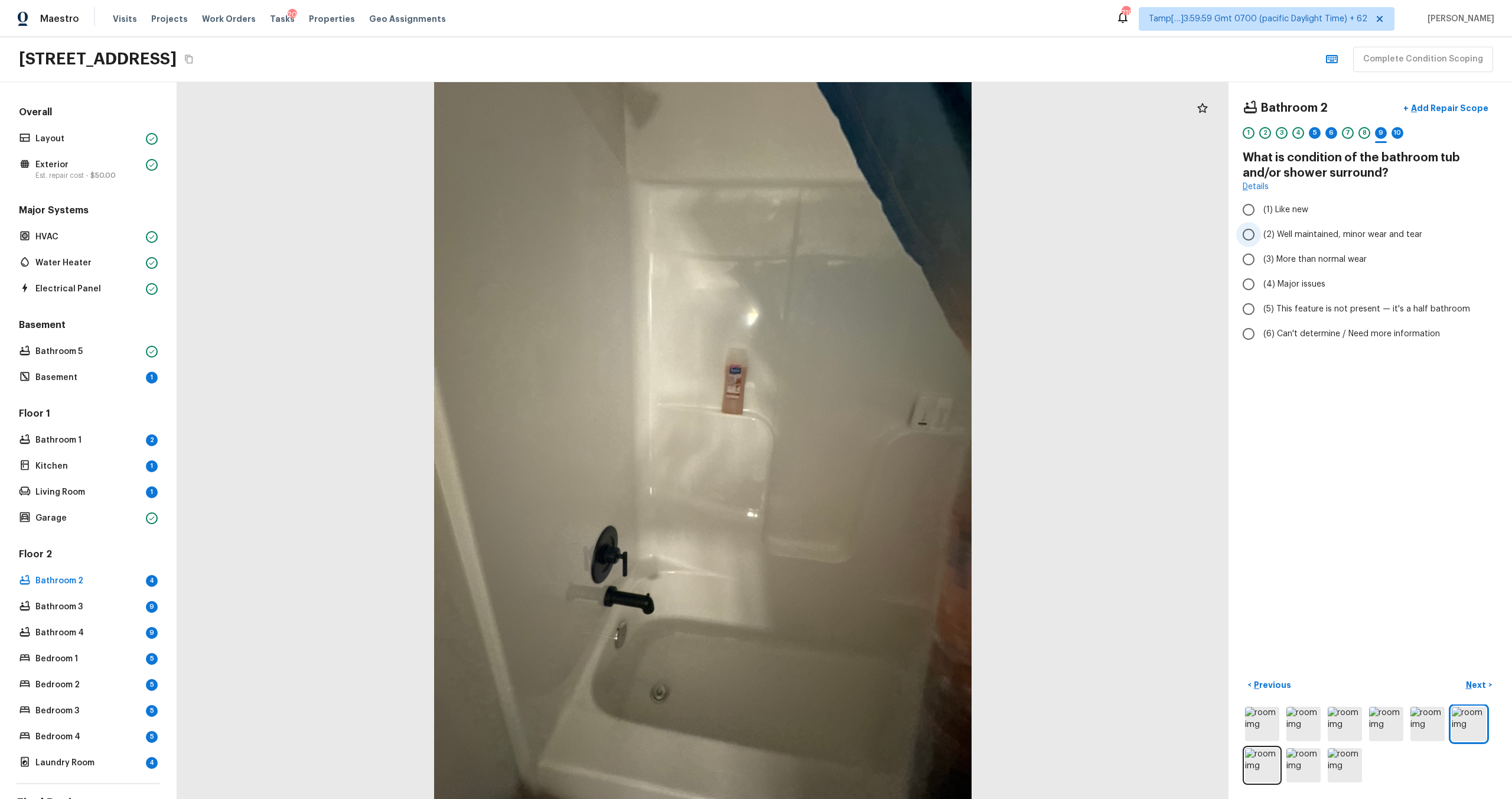
click at [1262, 245] on label "(2) Well maintained, minor wear and tear" at bounding box center [1362, 235] width 252 height 25
click at [1261, 245] on input "(2) Well maintained, minor wear and tear" at bounding box center [1248, 235] width 25 height 25
radio input "true"
click at [1480, 694] on button "Next >" at bounding box center [1479, 685] width 38 height 19
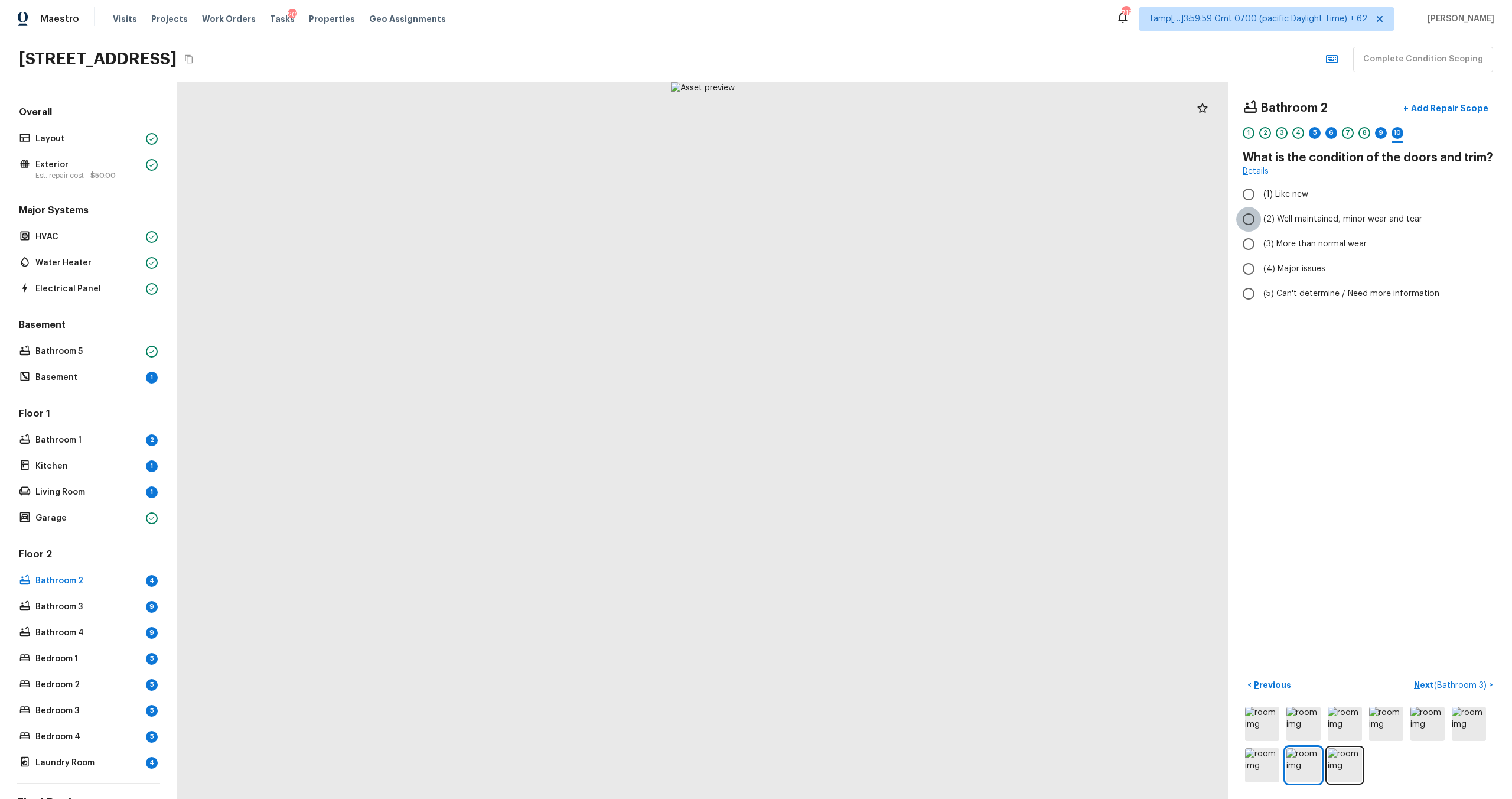
click at [1246, 225] on input "(2) Well maintained, minor wear and tear" at bounding box center [1248, 220] width 25 height 25
radio input "true"
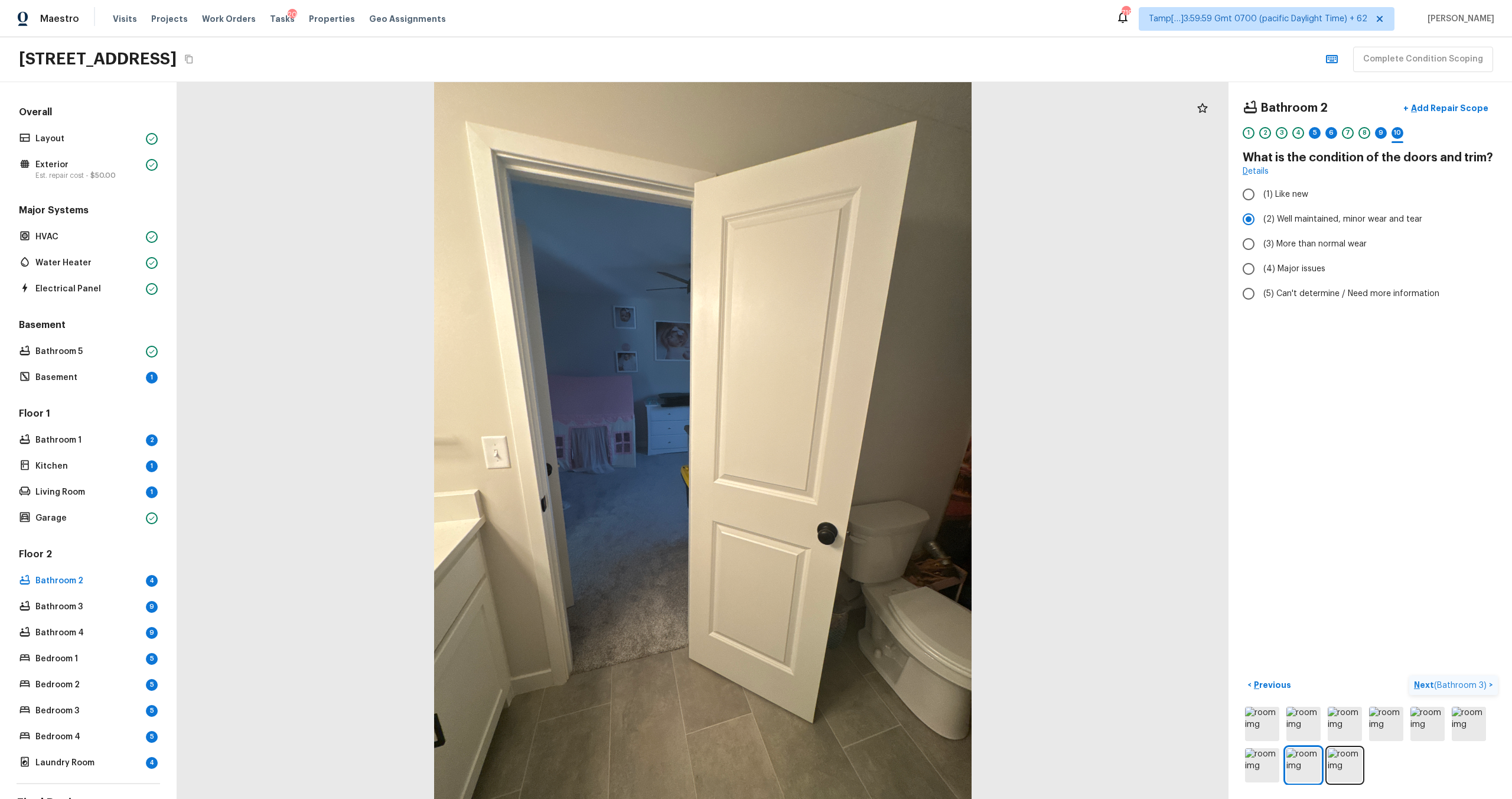
click at [1434, 689] on p "Next ( Bathroom 3 )" at bounding box center [1451, 685] width 75 height 13
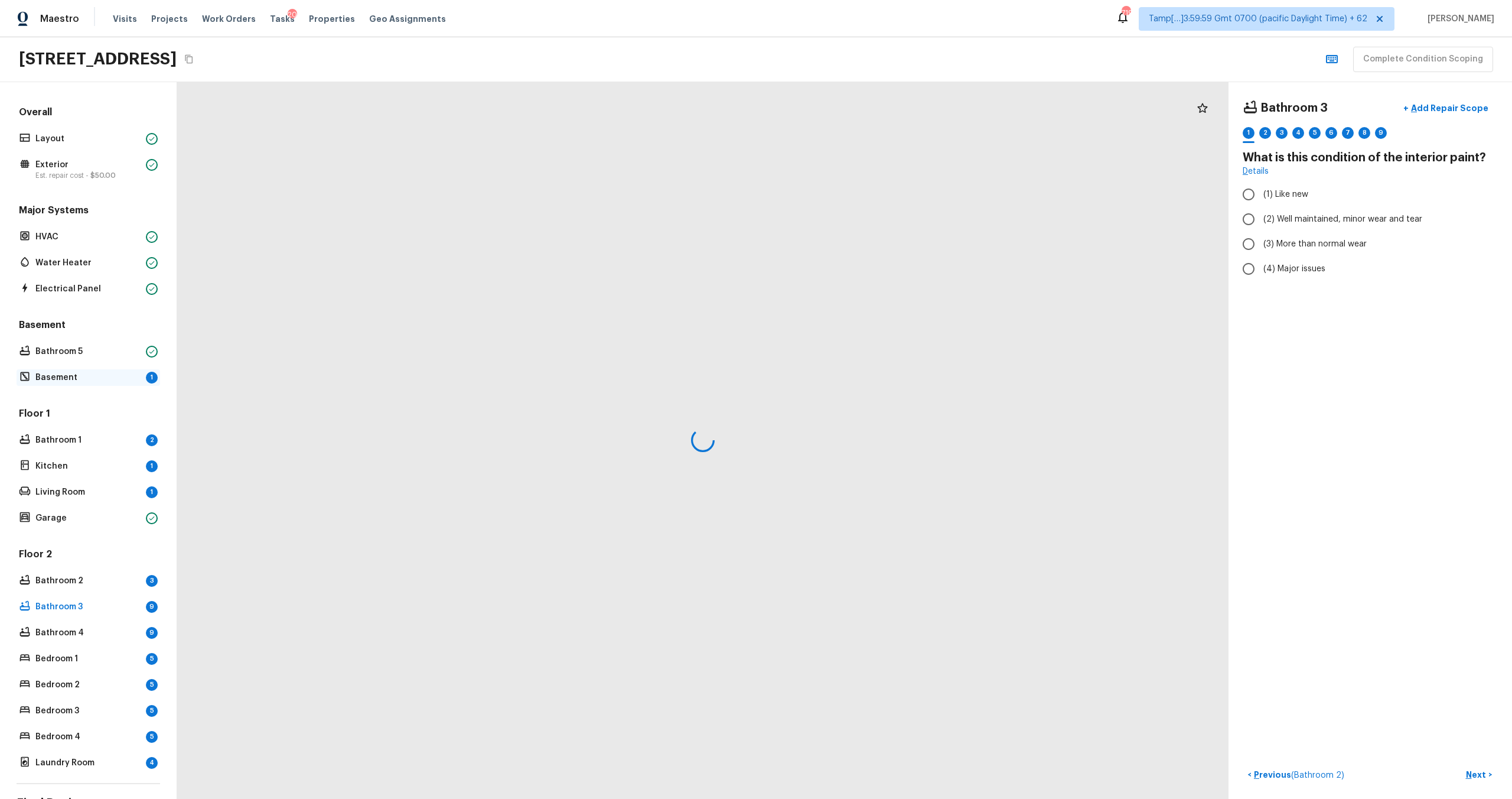
click at [134, 379] on p "Basement" at bounding box center [88, 377] width 106 height 12
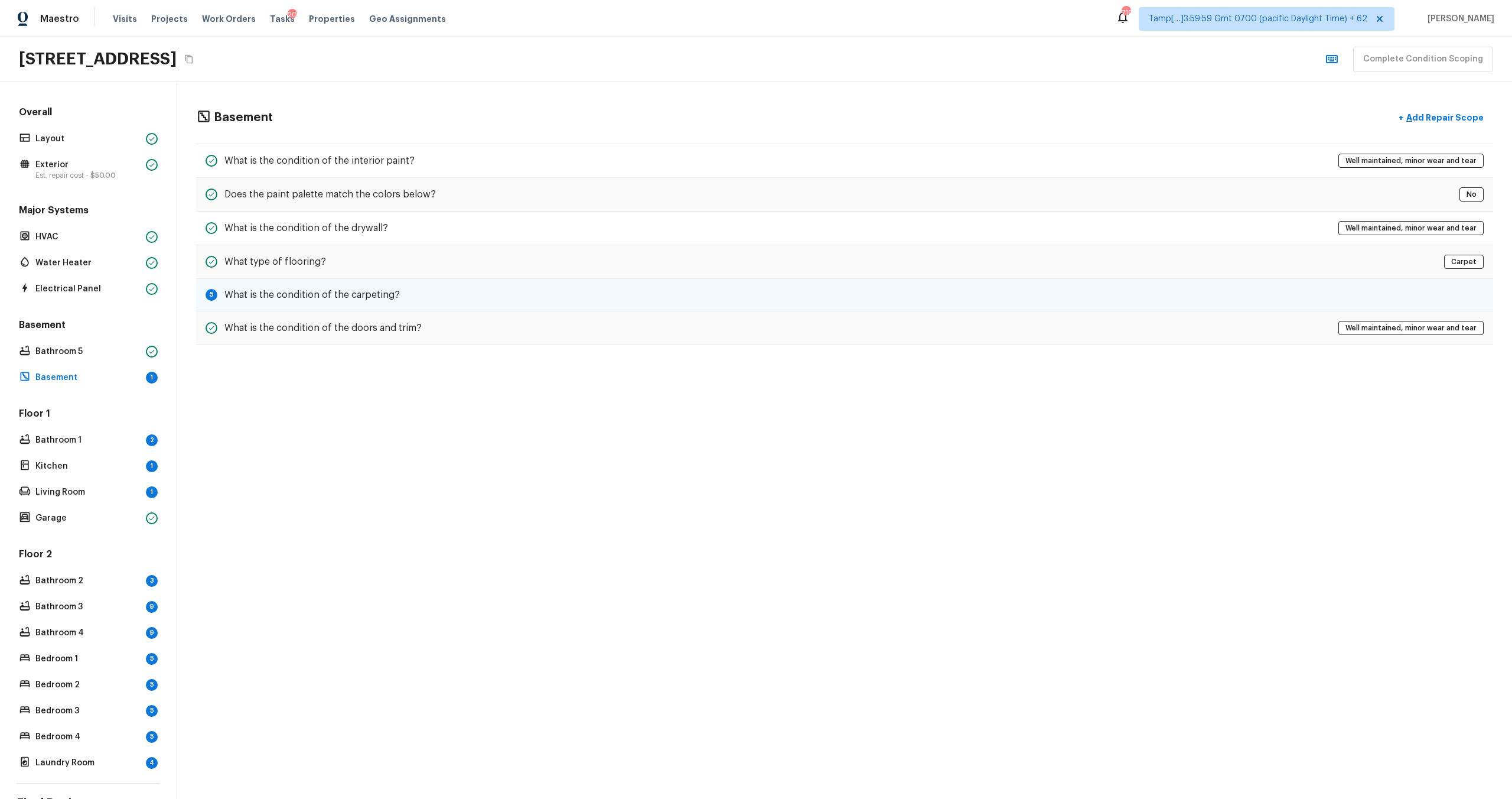
click at [381, 299] on h5 "What is the condition of the carpeting?" at bounding box center [312, 295] width 175 height 13
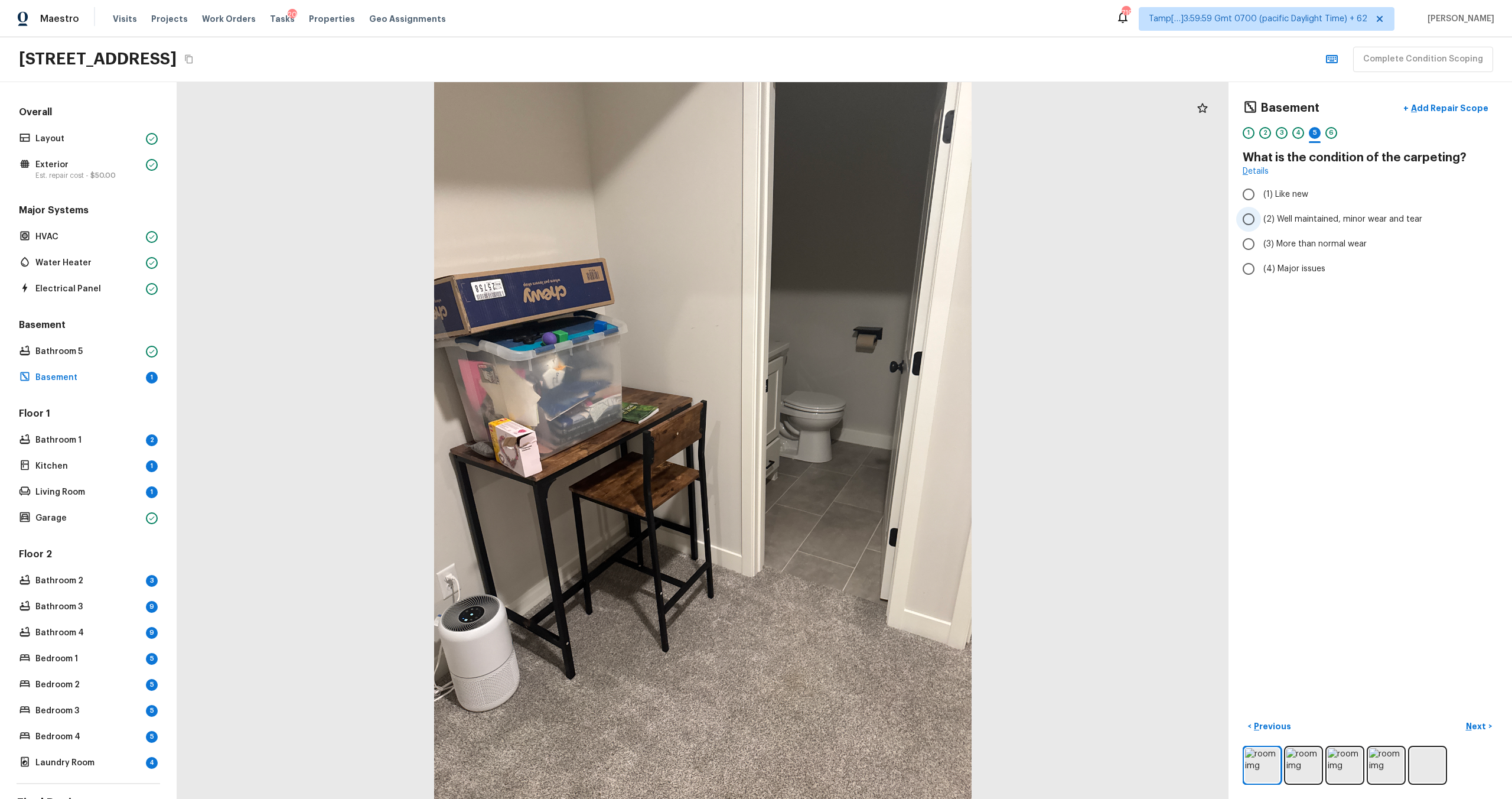
click at [1278, 225] on label "(2) Well maintained, minor wear and tear" at bounding box center [1362, 220] width 252 height 25
click at [1261, 225] on input "(2) Well maintained, minor wear and tear" at bounding box center [1248, 220] width 25 height 25
radio input "true"
click at [1278, 225] on label "(2) Well maintained, minor wear and tear" at bounding box center [1362, 220] width 252 height 25
click at [1261, 225] on input "(2) Well maintained, minor wear and tear" at bounding box center [1248, 220] width 25 height 25
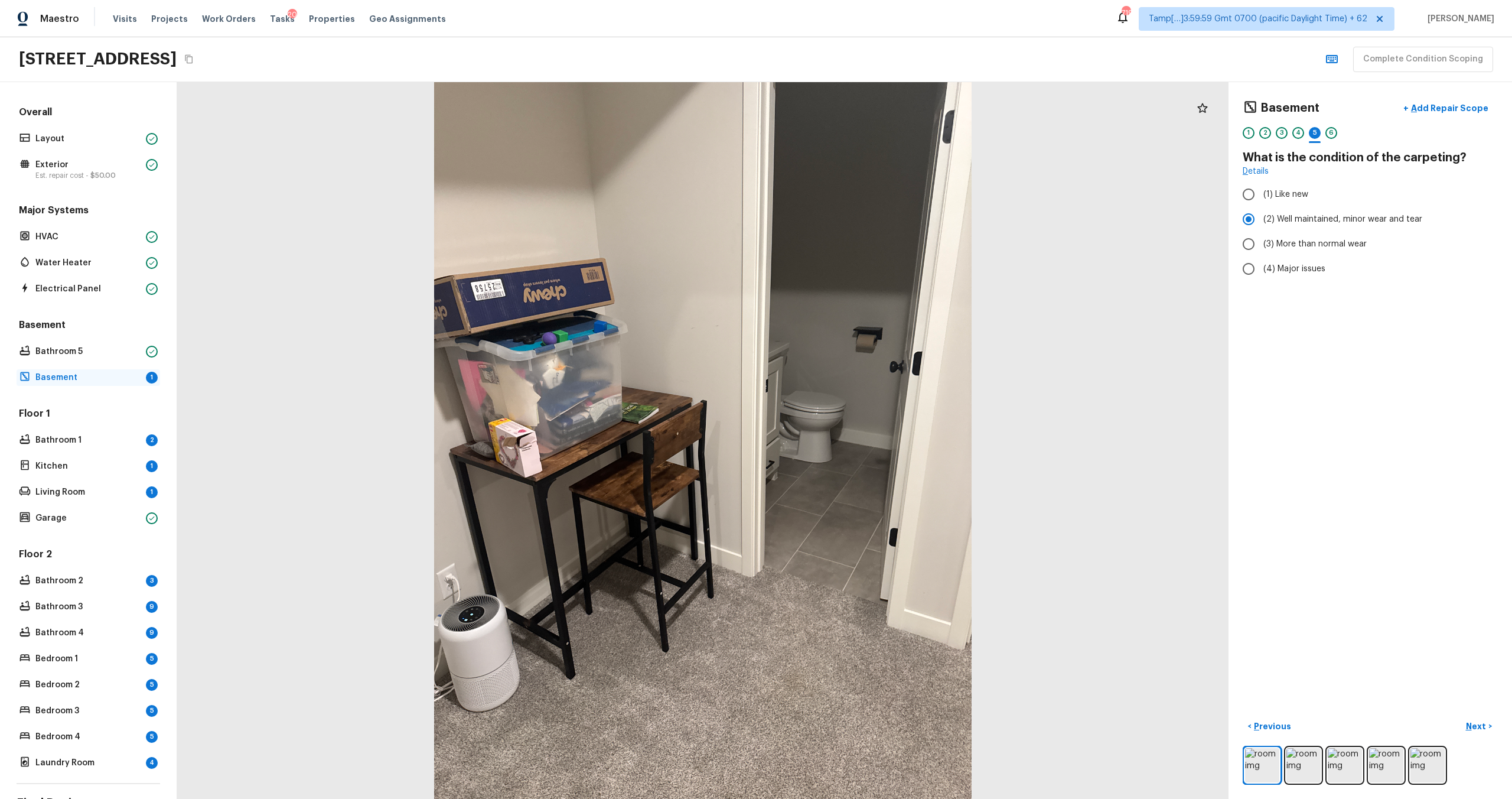
click at [128, 372] on p "Basement" at bounding box center [88, 377] width 106 height 12
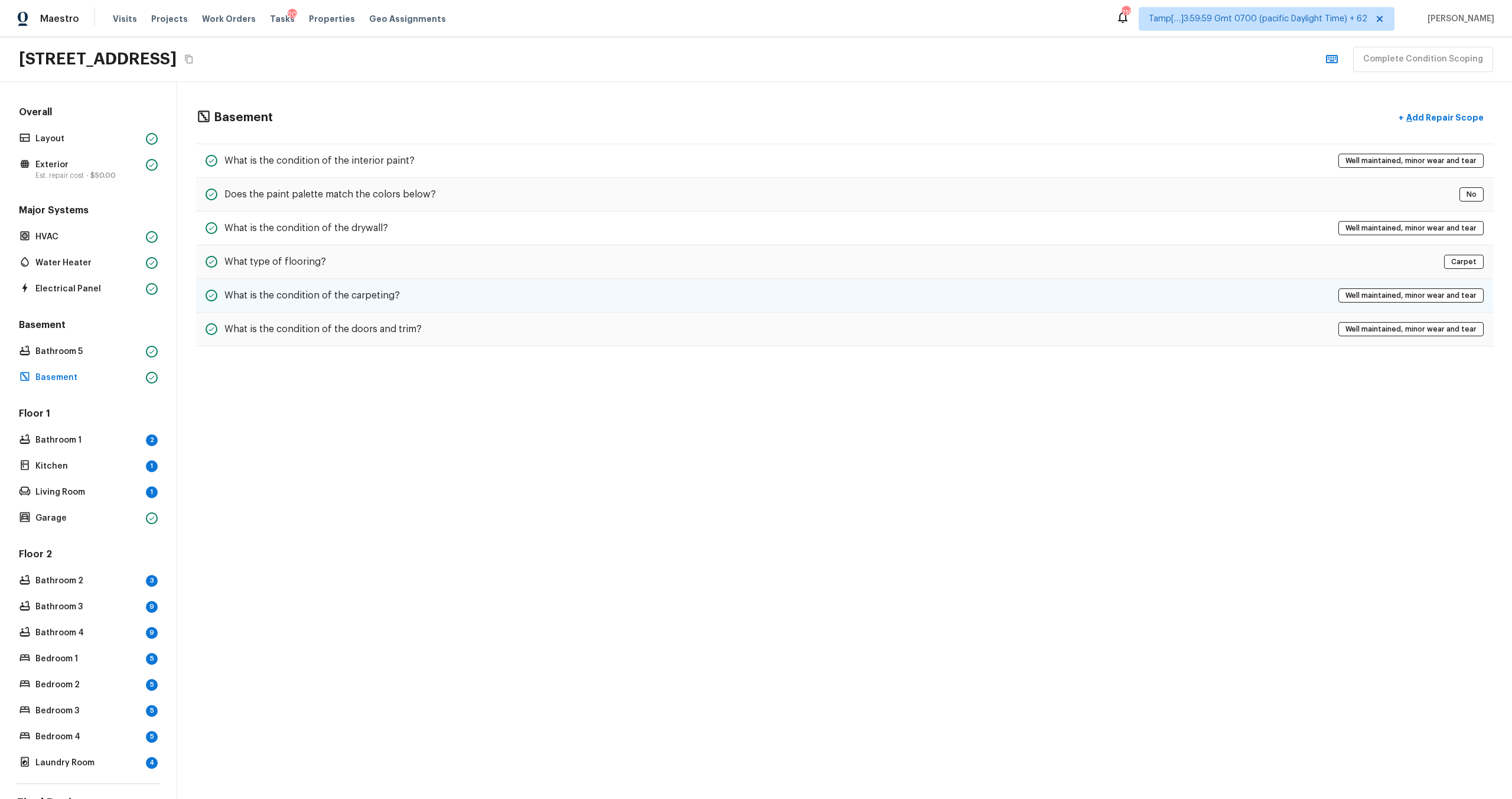
click at [389, 298] on h5 "What is the condition of the carpeting?" at bounding box center [312, 296] width 175 height 13
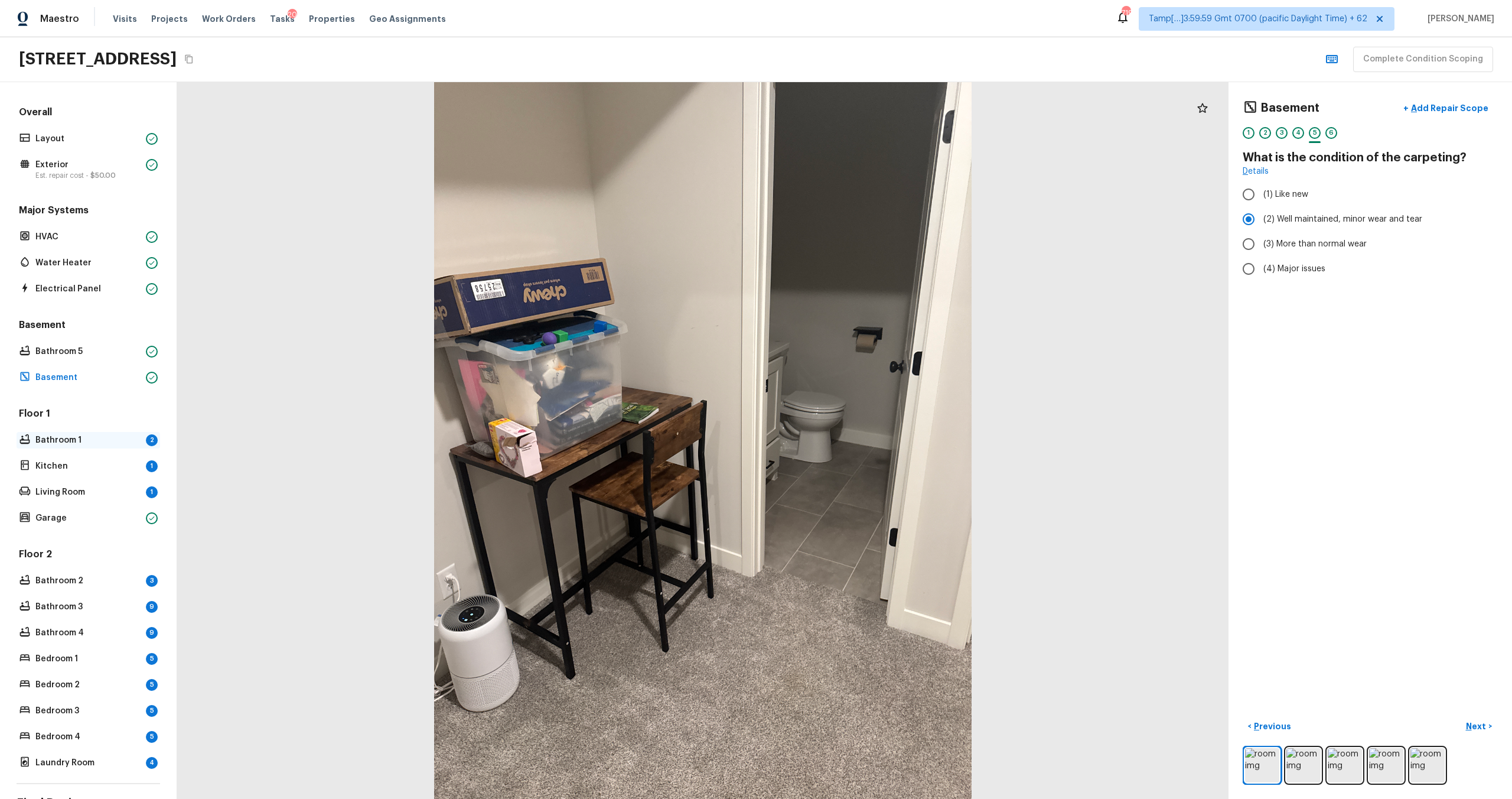
click at [92, 445] on p "Bathroom 1" at bounding box center [88, 440] width 106 height 12
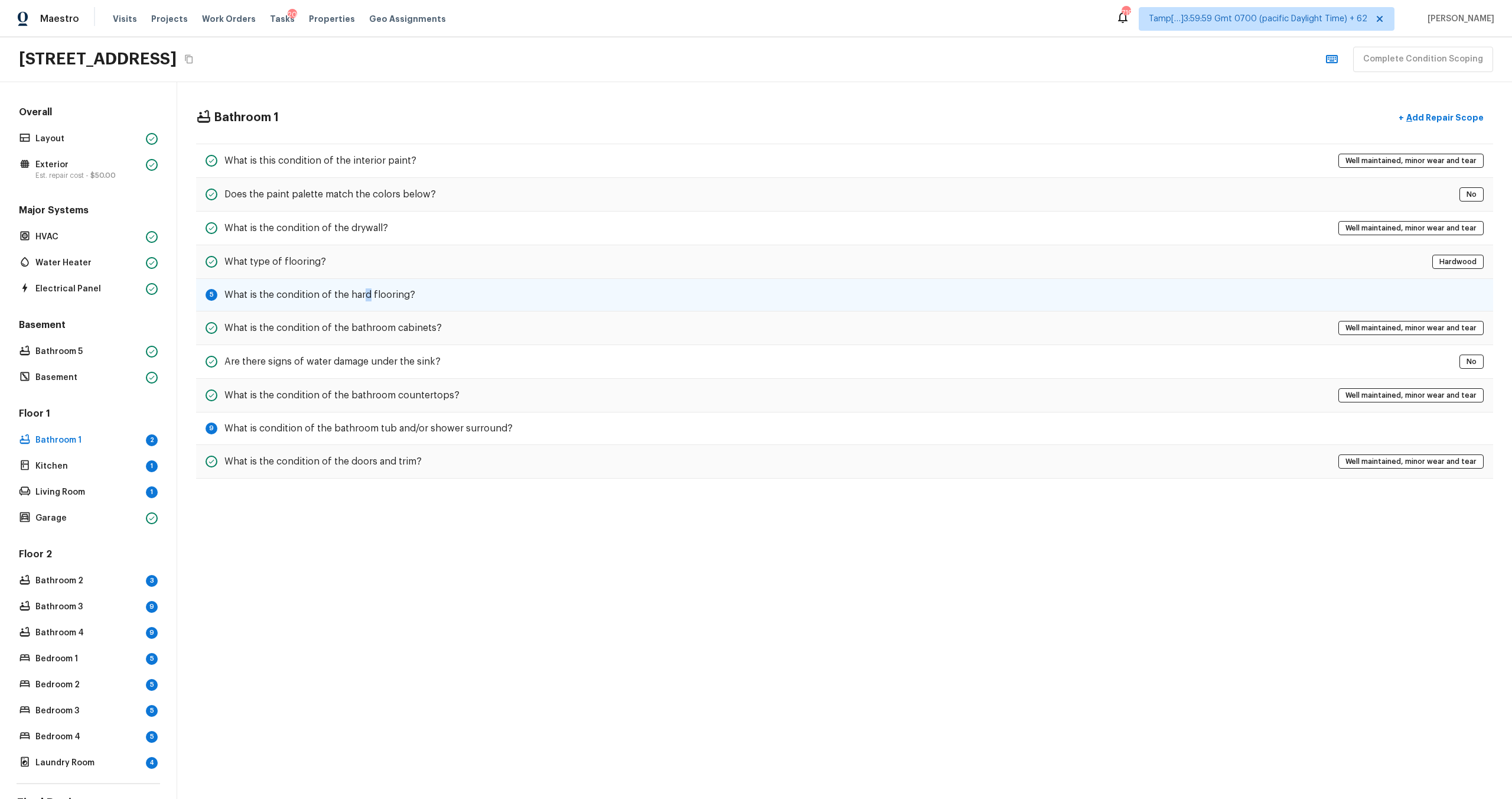
click at [366, 298] on h5 "What is the condition of the hard flooring?" at bounding box center [320, 295] width 191 height 13
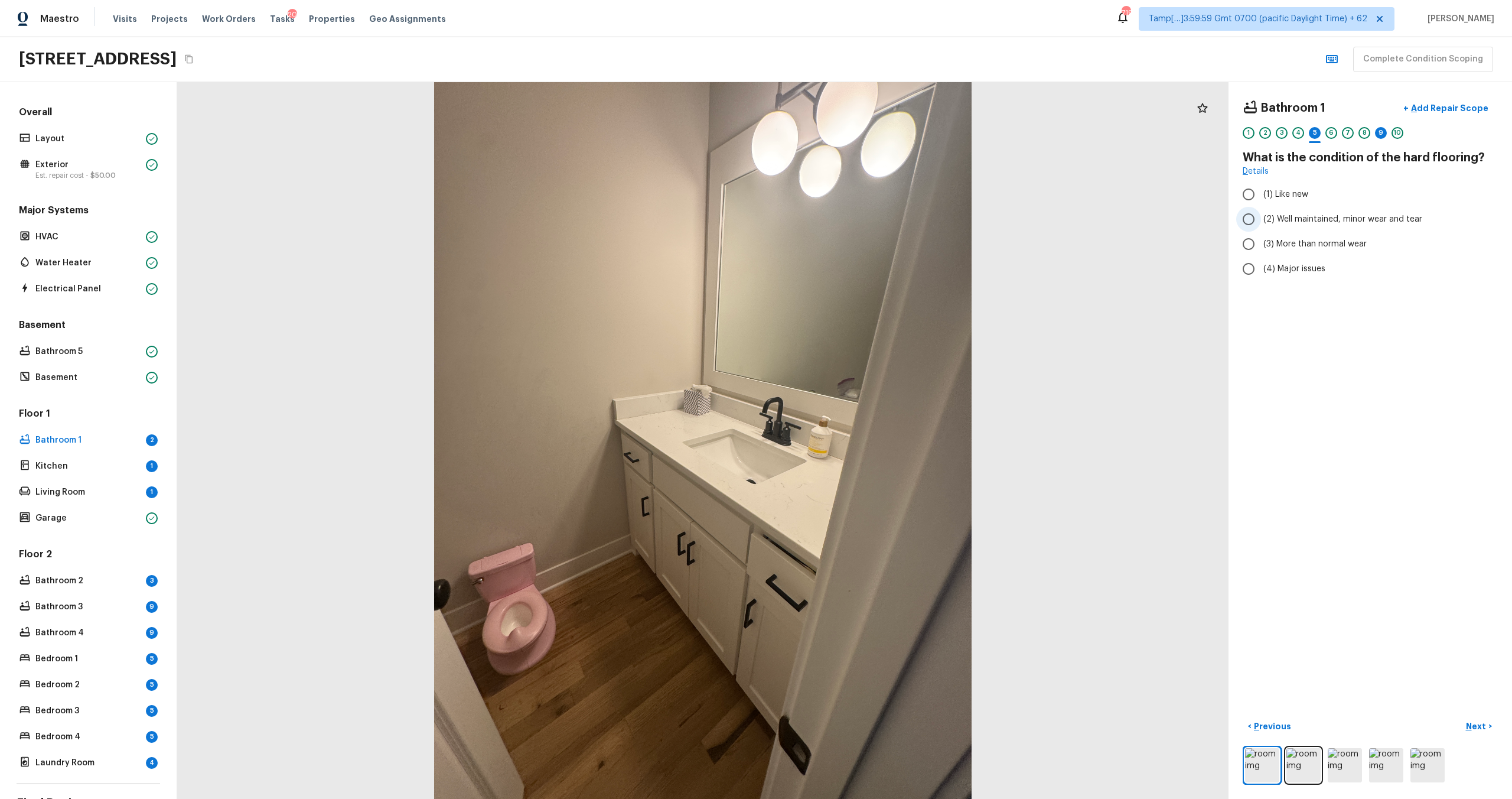
click at [1288, 223] on span "(2) Well maintained, minor wear and tear" at bounding box center [1343, 219] width 159 height 12
click at [1261, 223] on input "(2) Well maintained, minor wear and tear" at bounding box center [1248, 220] width 25 height 25
radio input "true"
click at [1486, 721] on p "Next" at bounding box center [1477, 726] width 23 height 12
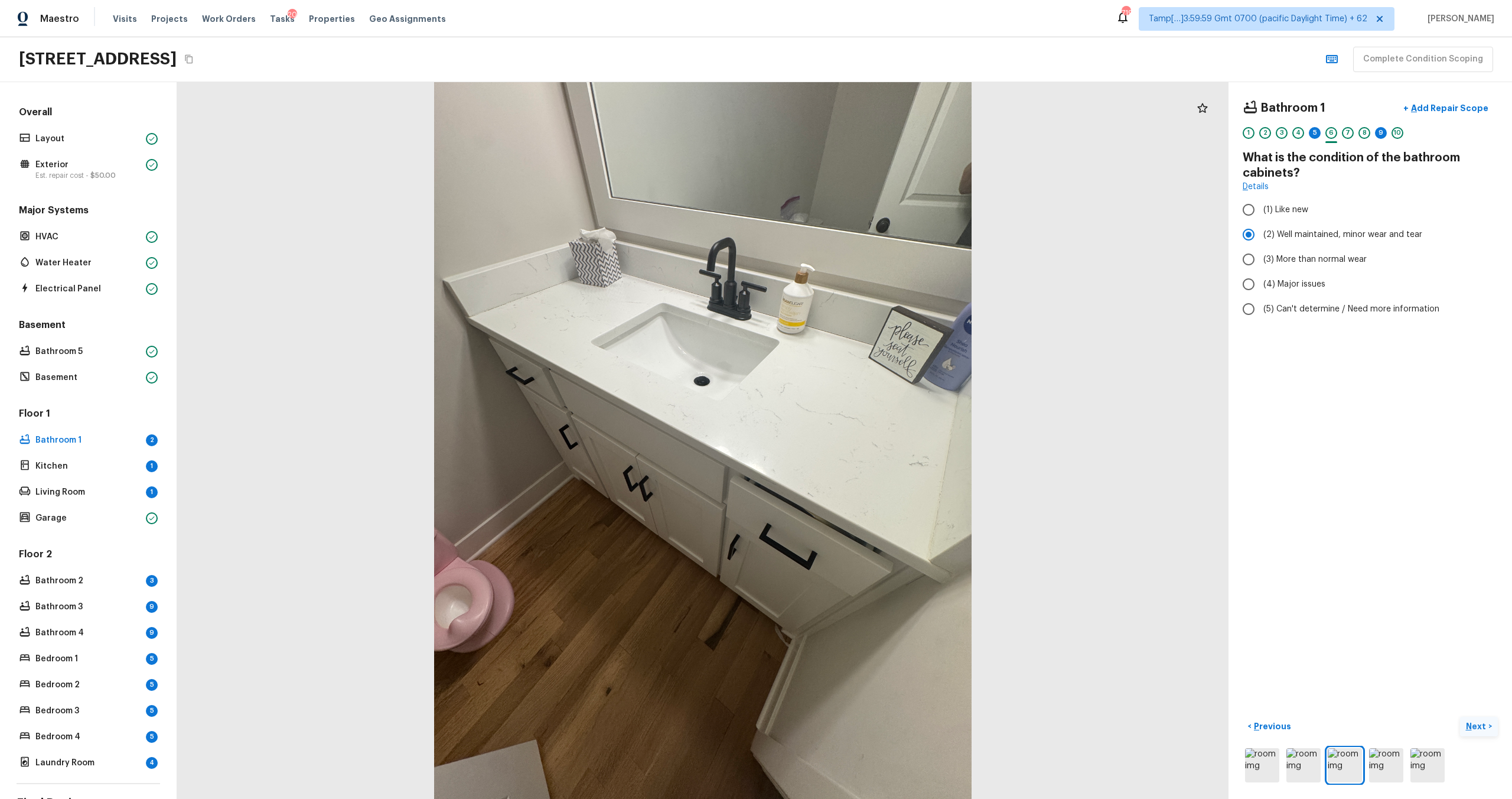
click at [1486, 723] on p "Next" at bounding box center [1477, 726] width 23 height 12
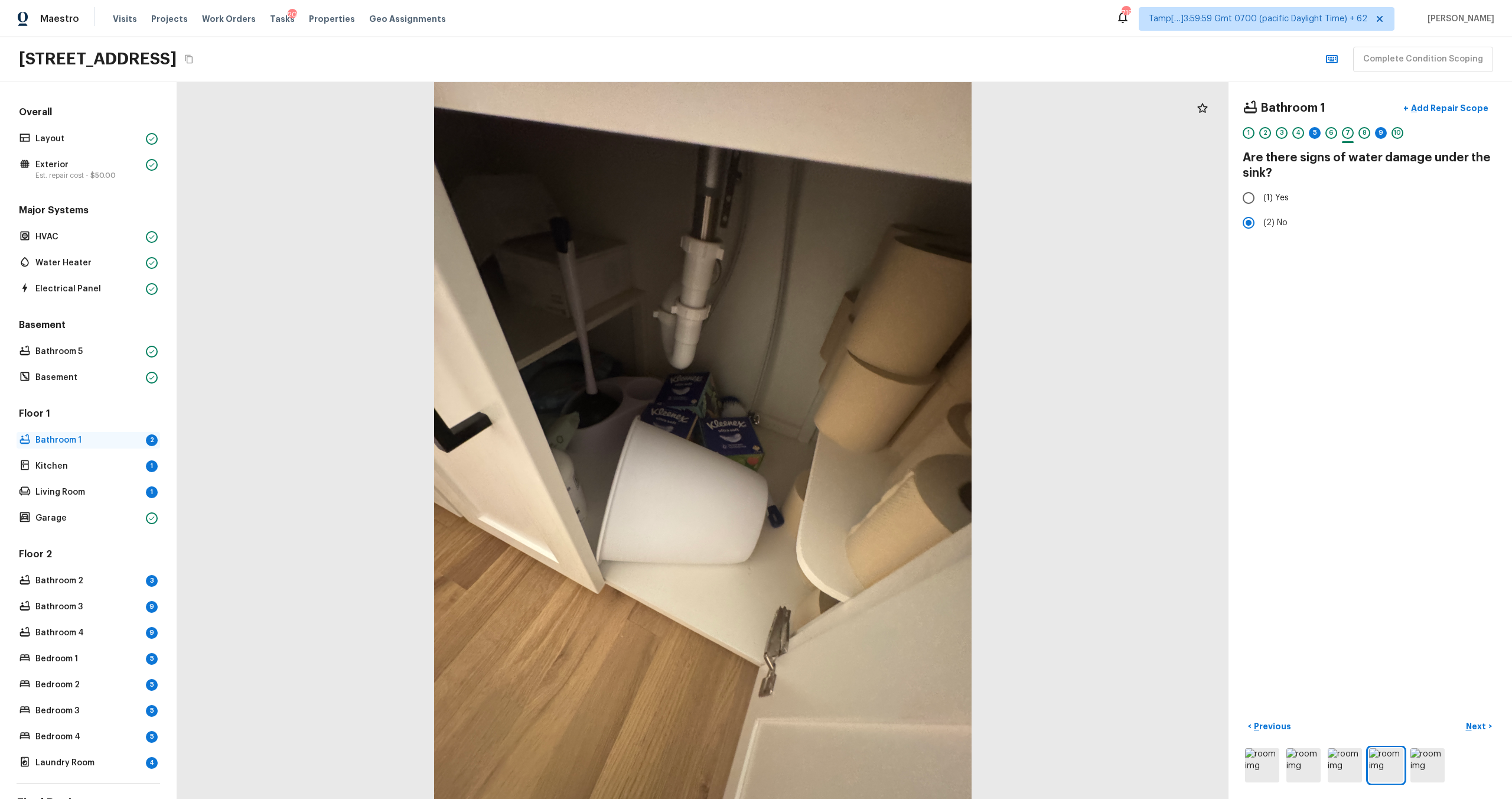
click at [88, 446] on div "Bathroom 1 2" at bounding box center [88, 440] width 144 height 17
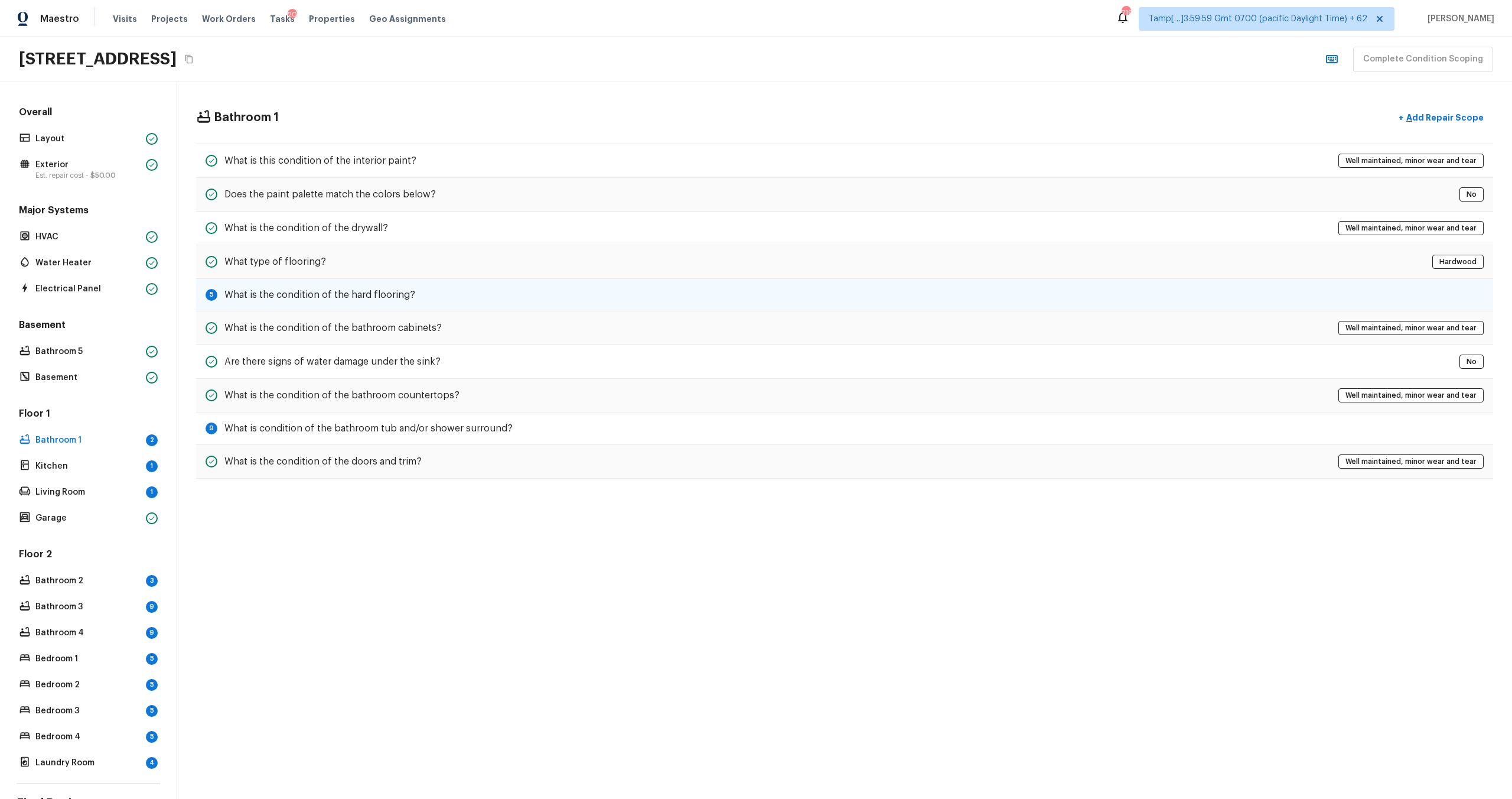
click at [267, 301] on div "5 What is the condition of the hard flooring?" at bounding box center [844, 295] width 1297 height 33
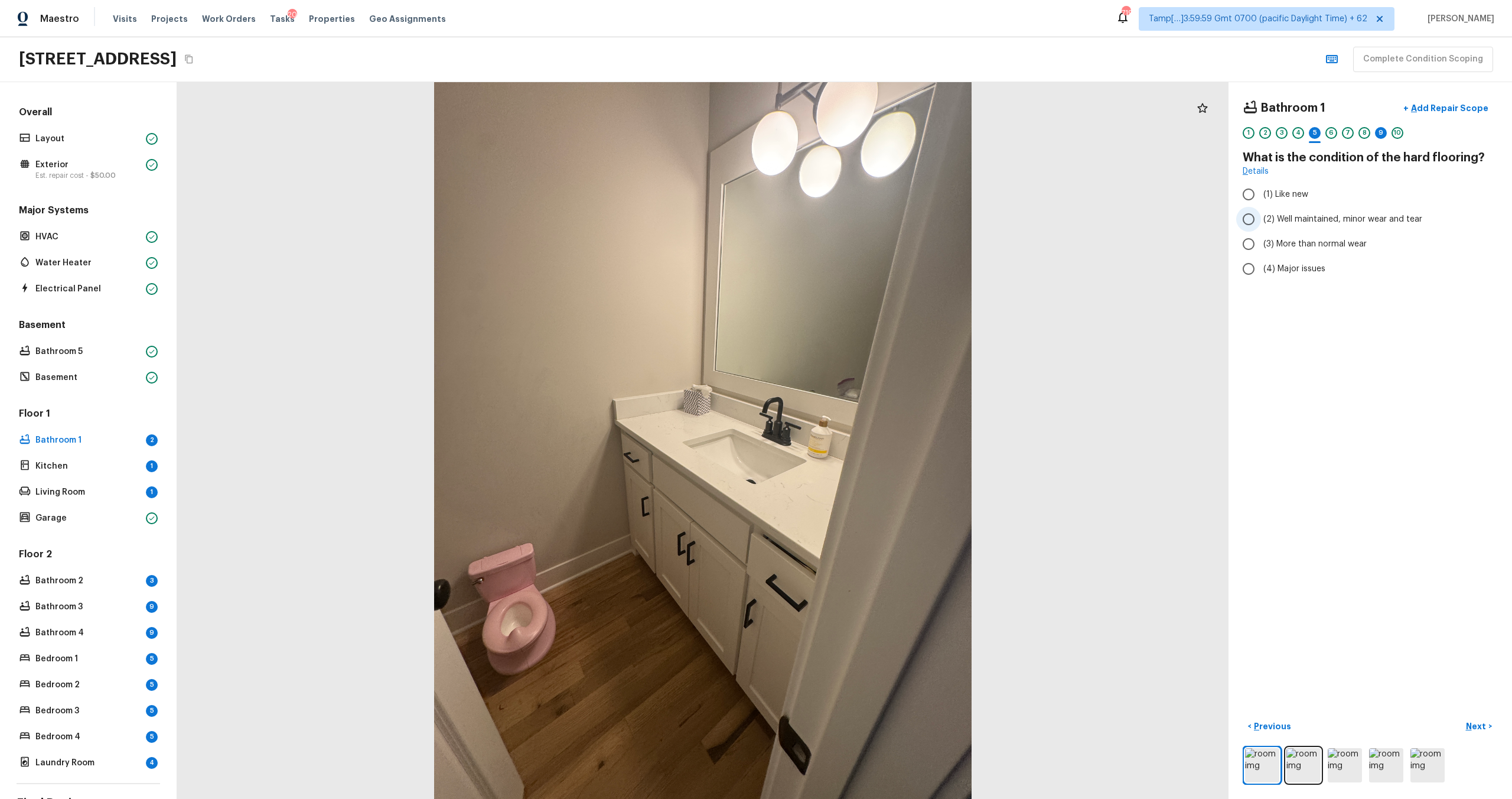
click at [1254, 214] on input "(2) Well maintained, minor wear and tear" at bounding box center [1248, 220] width 25 height 25
radio input "true"
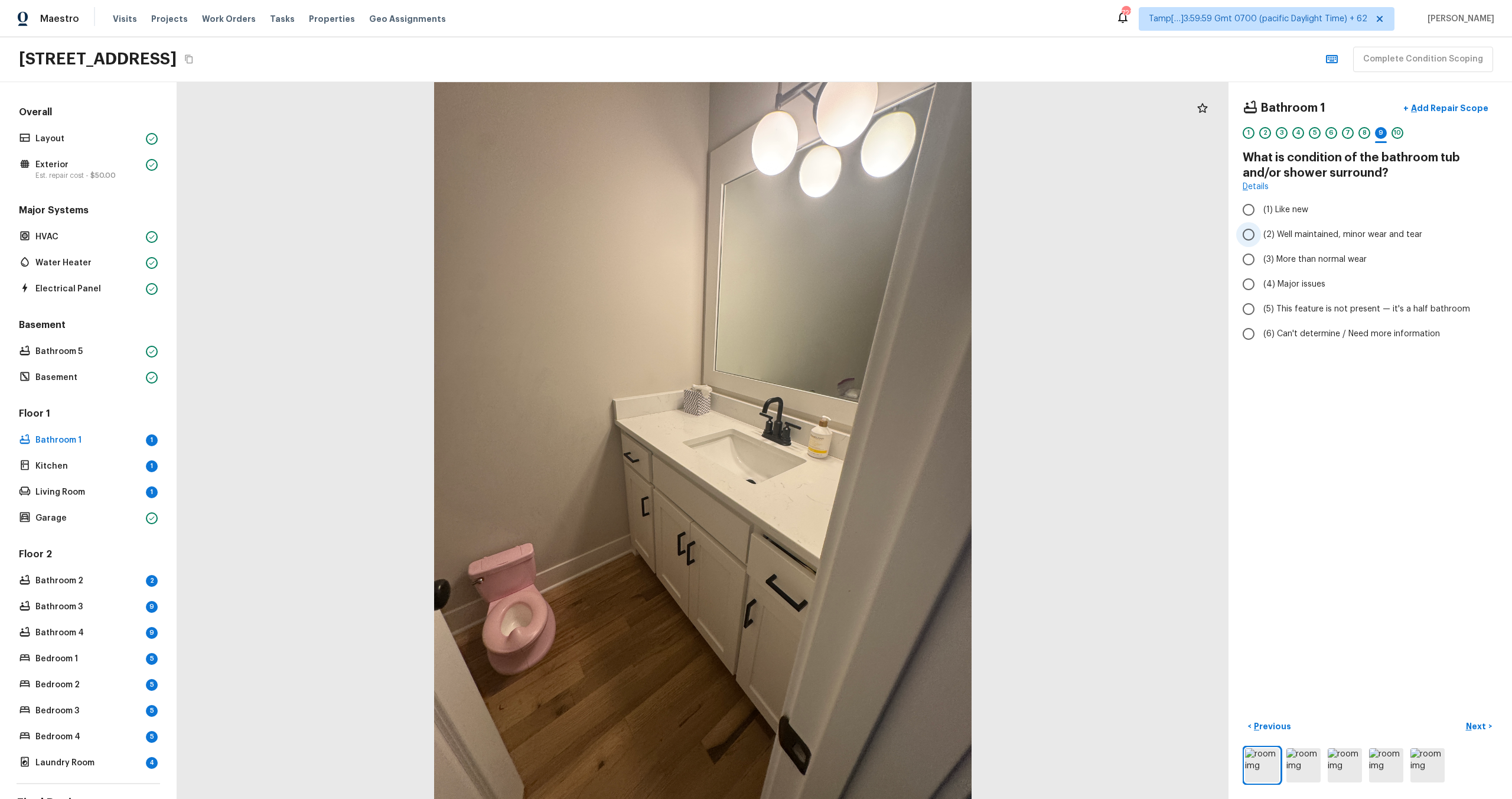
click at [1264, 240] on span "(2) Well maintained, minor wear and tear" at bounding box center [1343, 235] width 159 height 12
click at [1261, 240] on input "(2) Well maintained, minor wear and tear" at bounding box center [1248, 235] width 25 height 25
radio input "true"
click at [1474, 728] on p "Next" at bounding box center [1477, 726] width 23 height 12
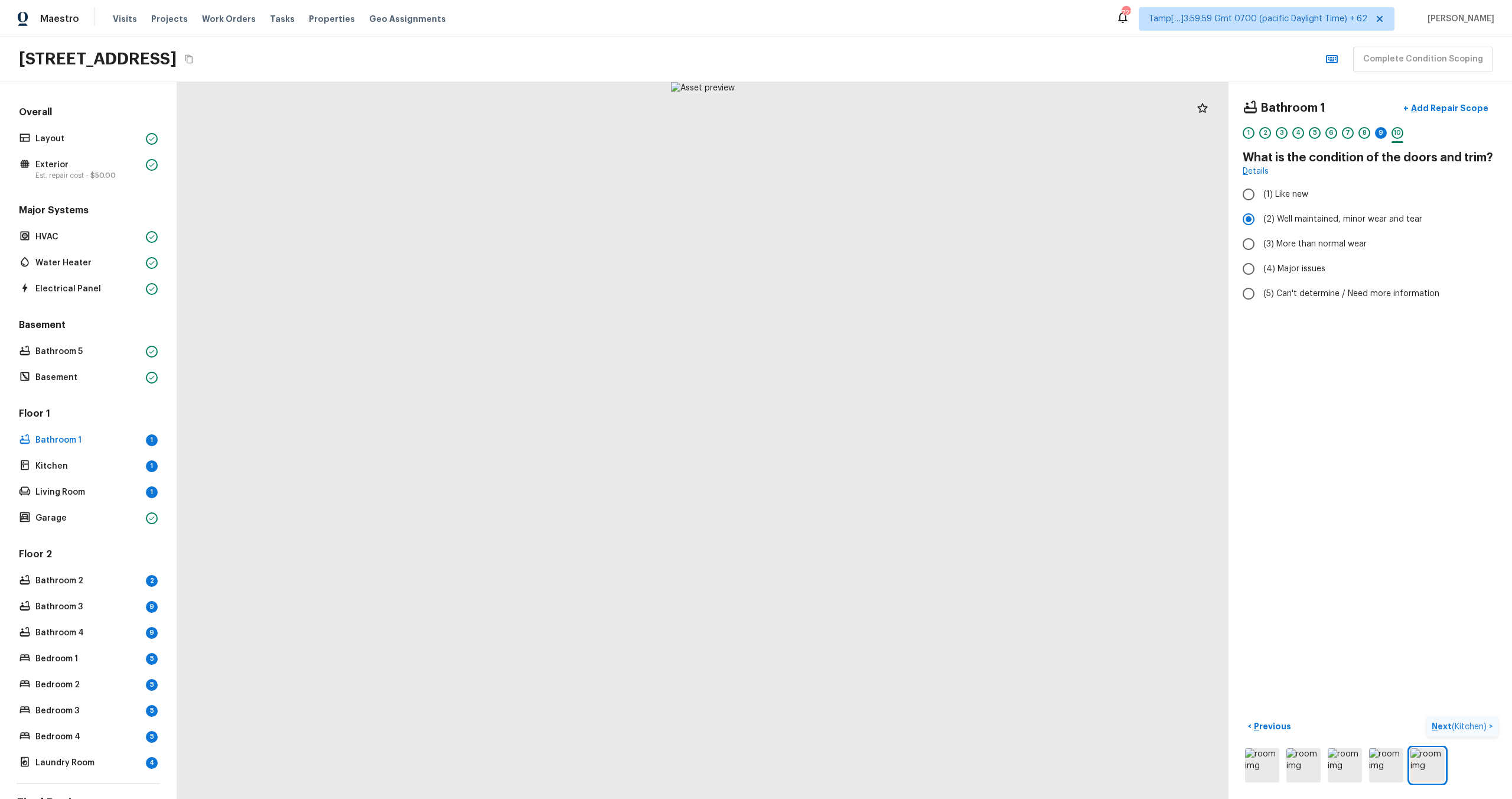
click at [1442, 729] on p "Next ( Kitchen )" at bounding box center [1460, 726] width 58 height 13
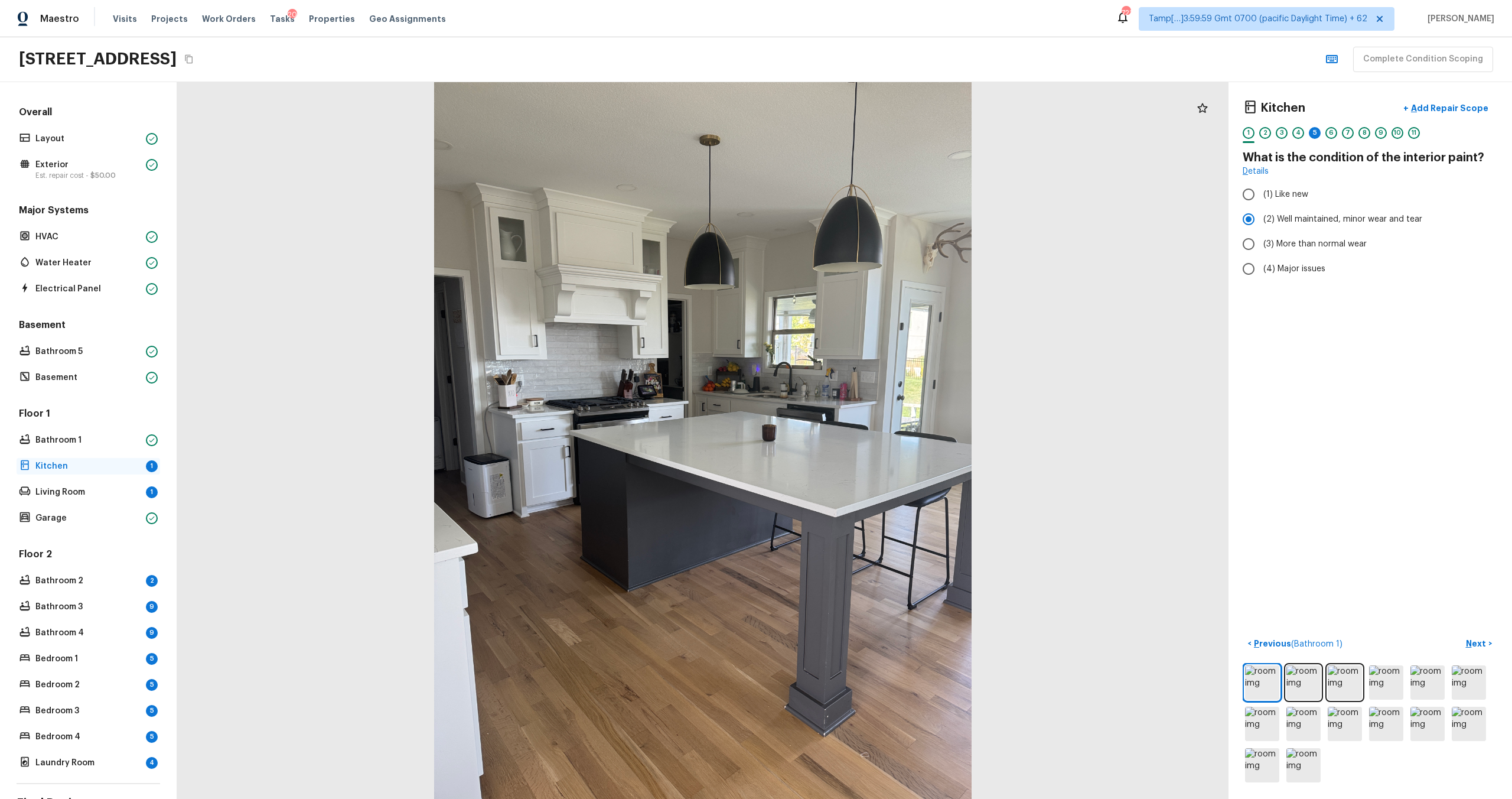
click at [96, 470] on p "Kitchen" at bounding box center [88, 466] width 106 height 12
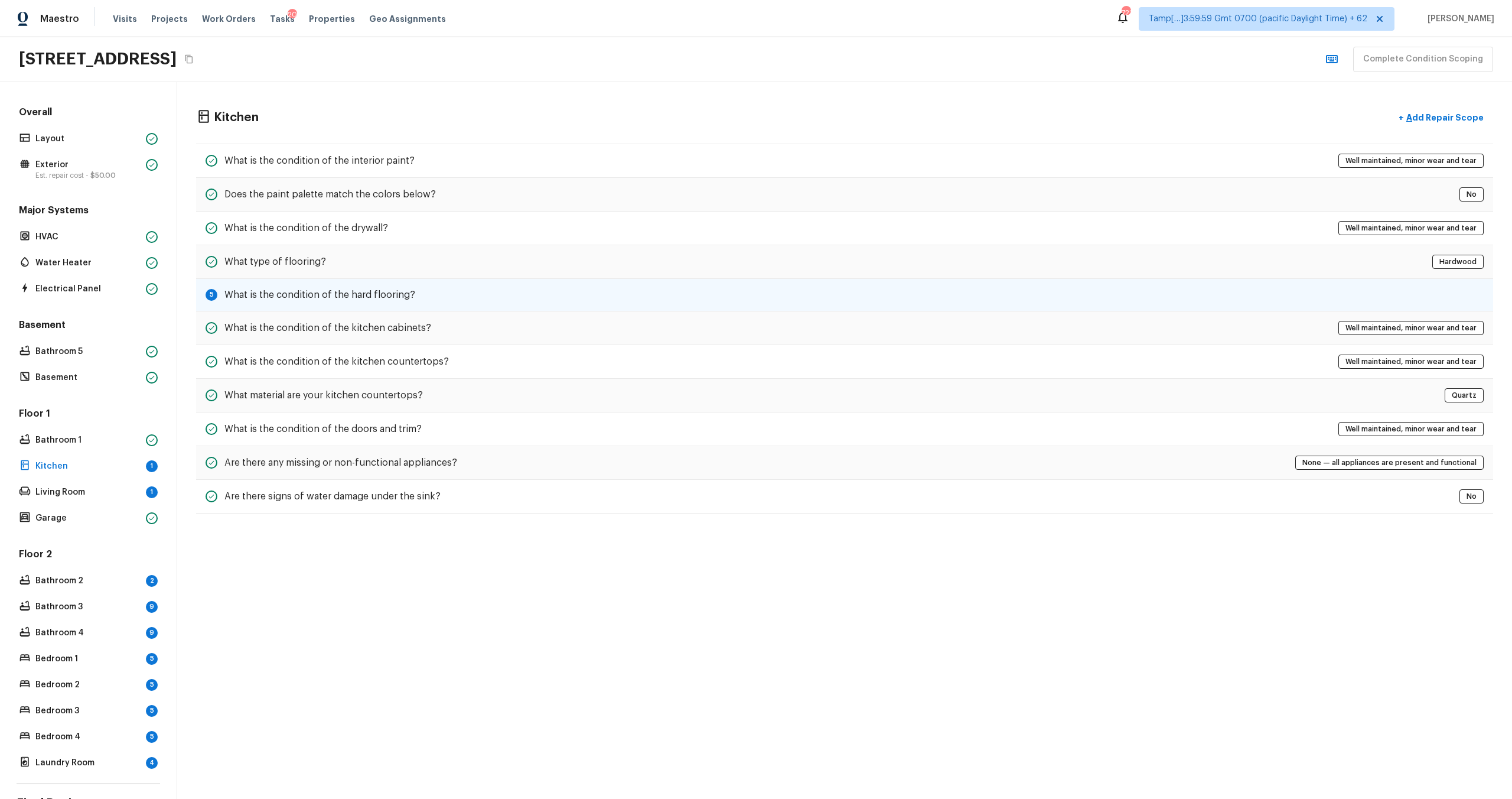
click at [397, 299] on h5 "What is the condition of the hard flooring?" at bounding box center [320, 295] width 191 height 13
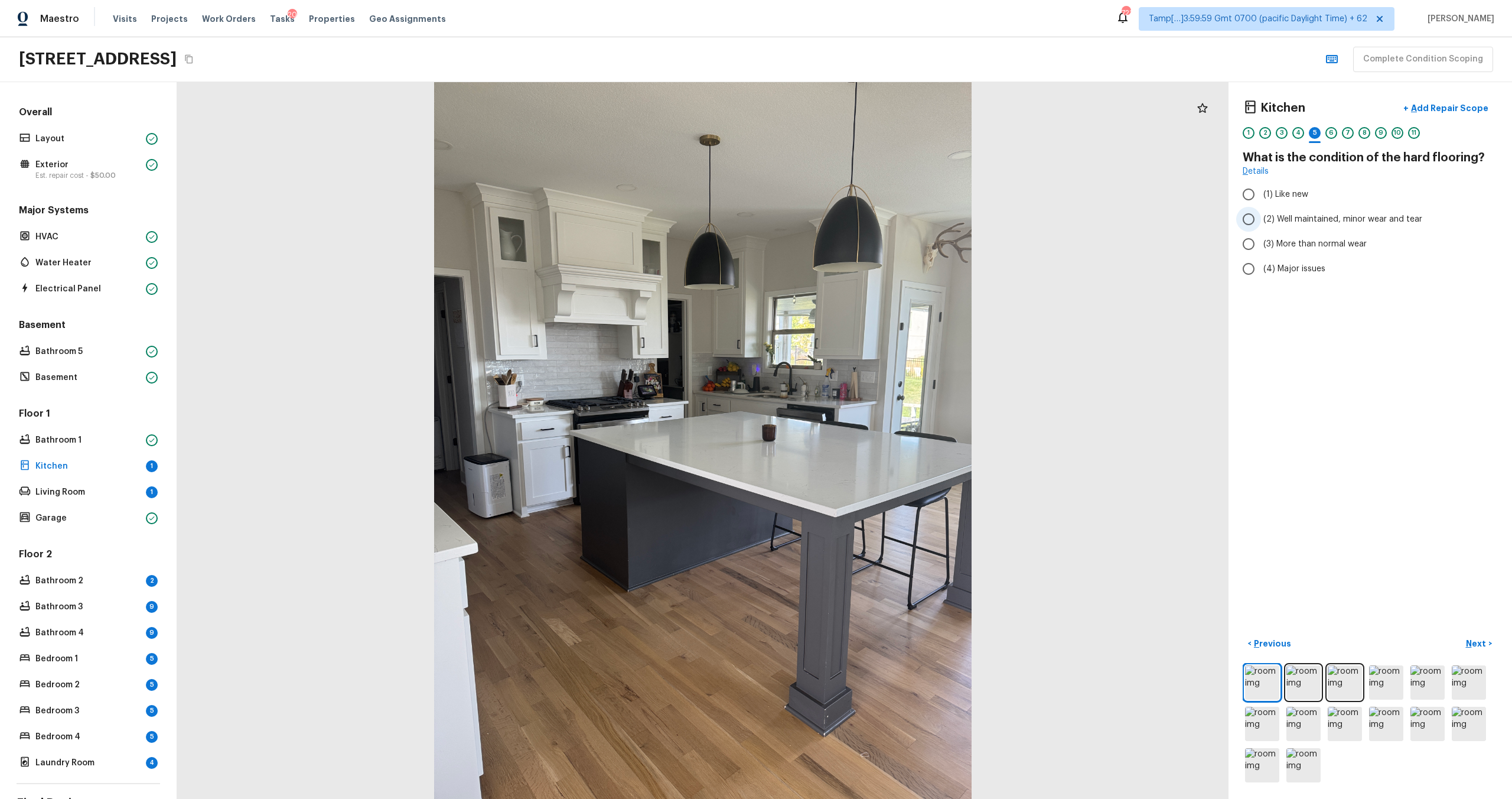
click at [1284, 224] on span "(2) Well maintained, minor wear and tear" at bounding box center [1343, 219] width 159 height 12
click at [1261, 224] on input "(2) Well maintained, minor wear and tear" at bounding box center [1248, 220] width 25 height 25
radio input "true"
click at [1466, 643] on p "Next" at bounding box center [1477, 644] width 23 height 12
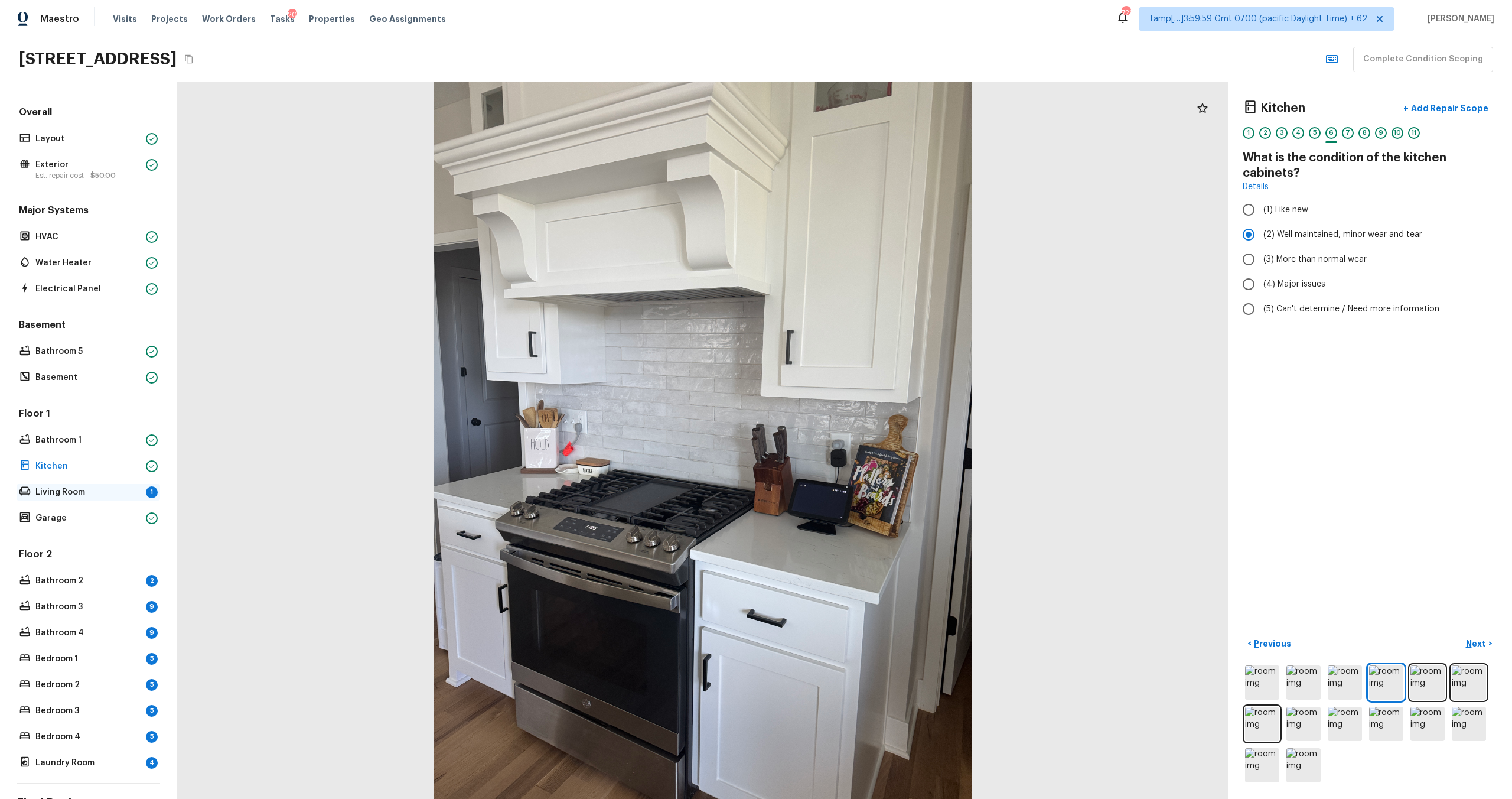
click at [87, 488] on p "Living Room" at bounding box center [88, 492] width 106 height 12
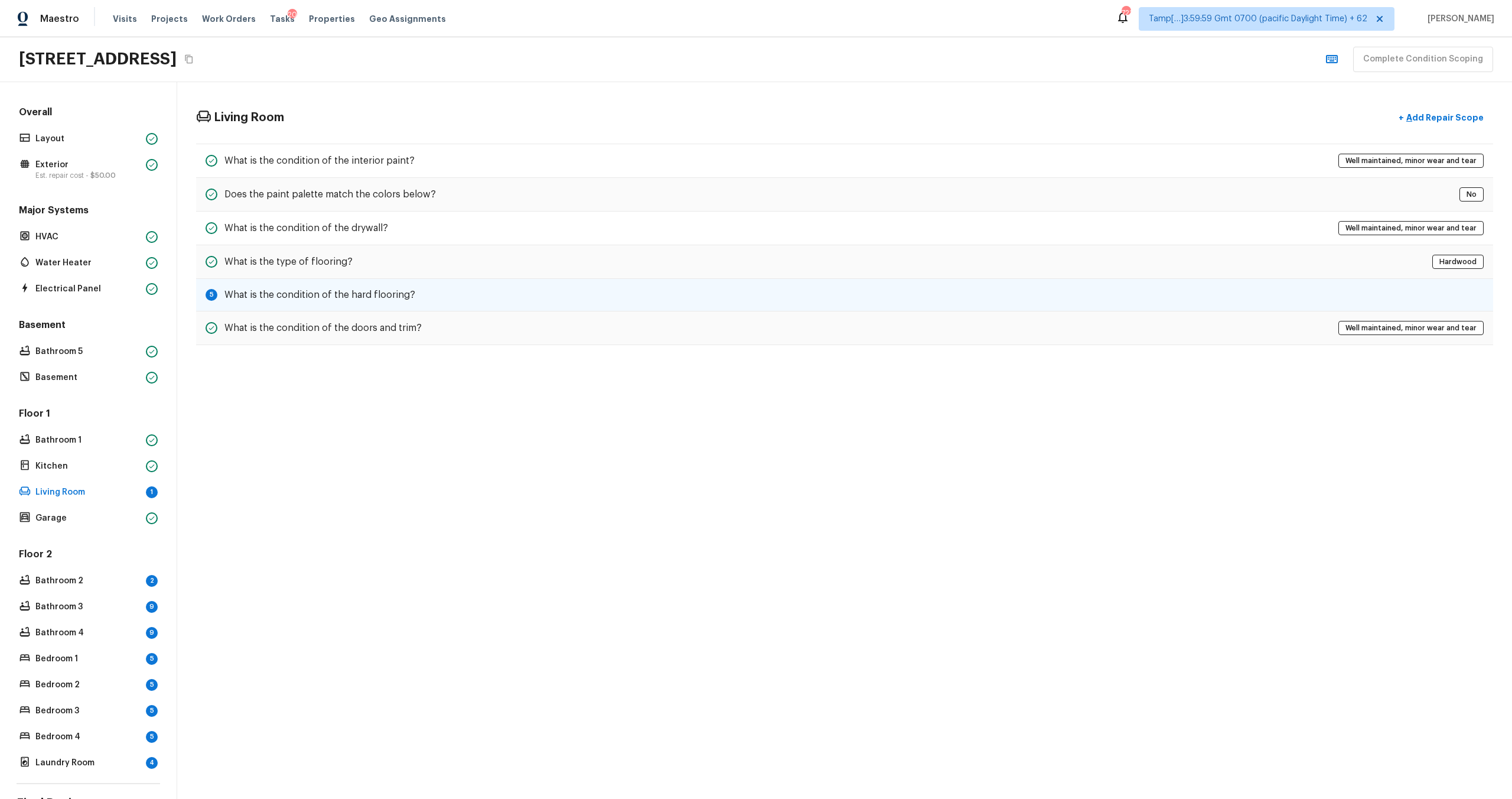
click at [294, 290] on h5 "What is the condition of the hard flooring?" at bounding box center [320, 295] width 191 height 13
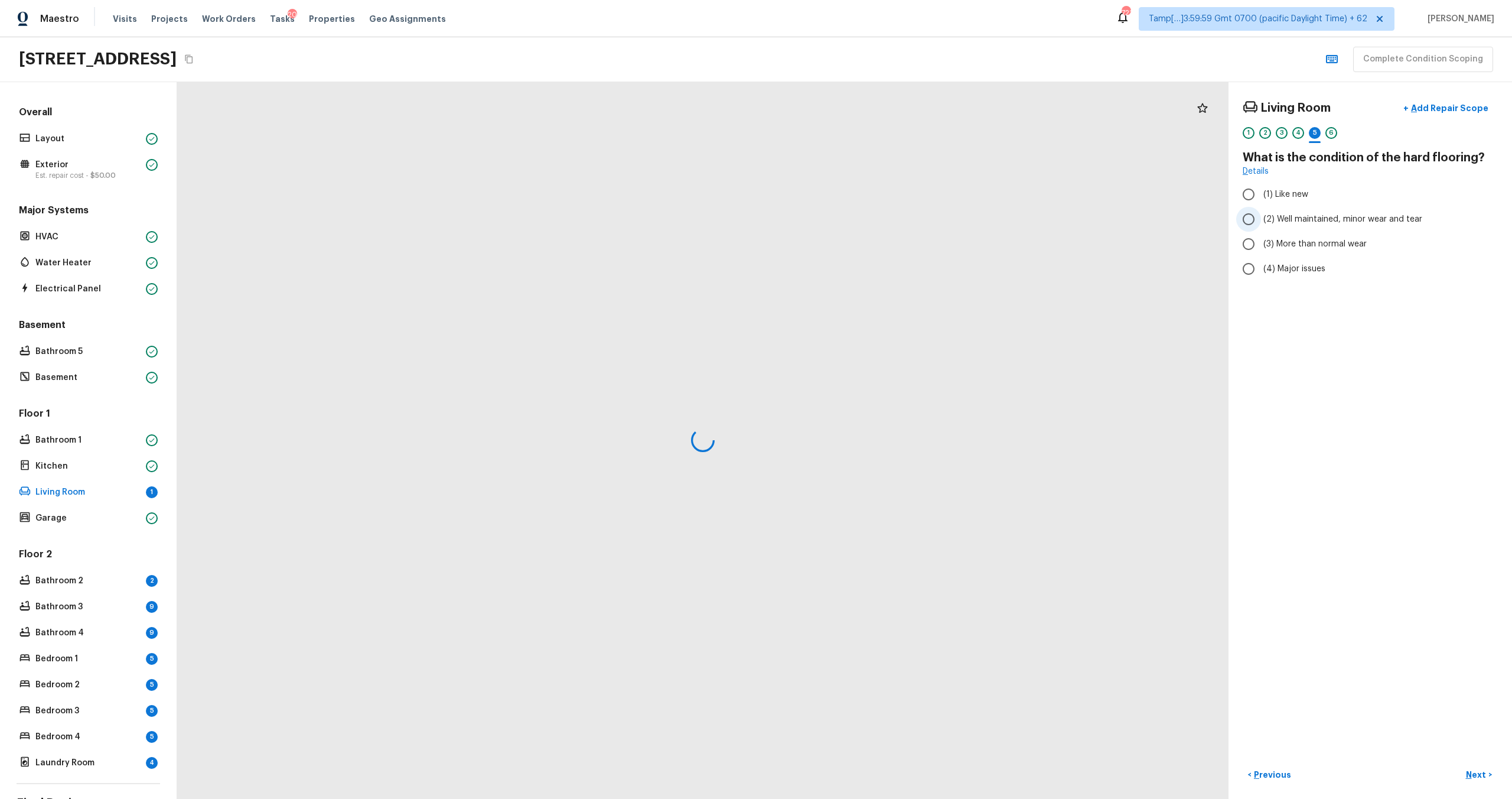
click at [1316, 224] on span "(2) Well maintained, minor wear and tear" at bounding box center [1343, 219] width 159 height 12
click at [1261, 224] on input "(2) Well maintained, minor wear and tear" at bounding box center [1248, 220] width 25 height 25
radio input "true"
click at [124, 584] on p "Bathroom 2" at bounding box center [88, 581] width 106 height 12
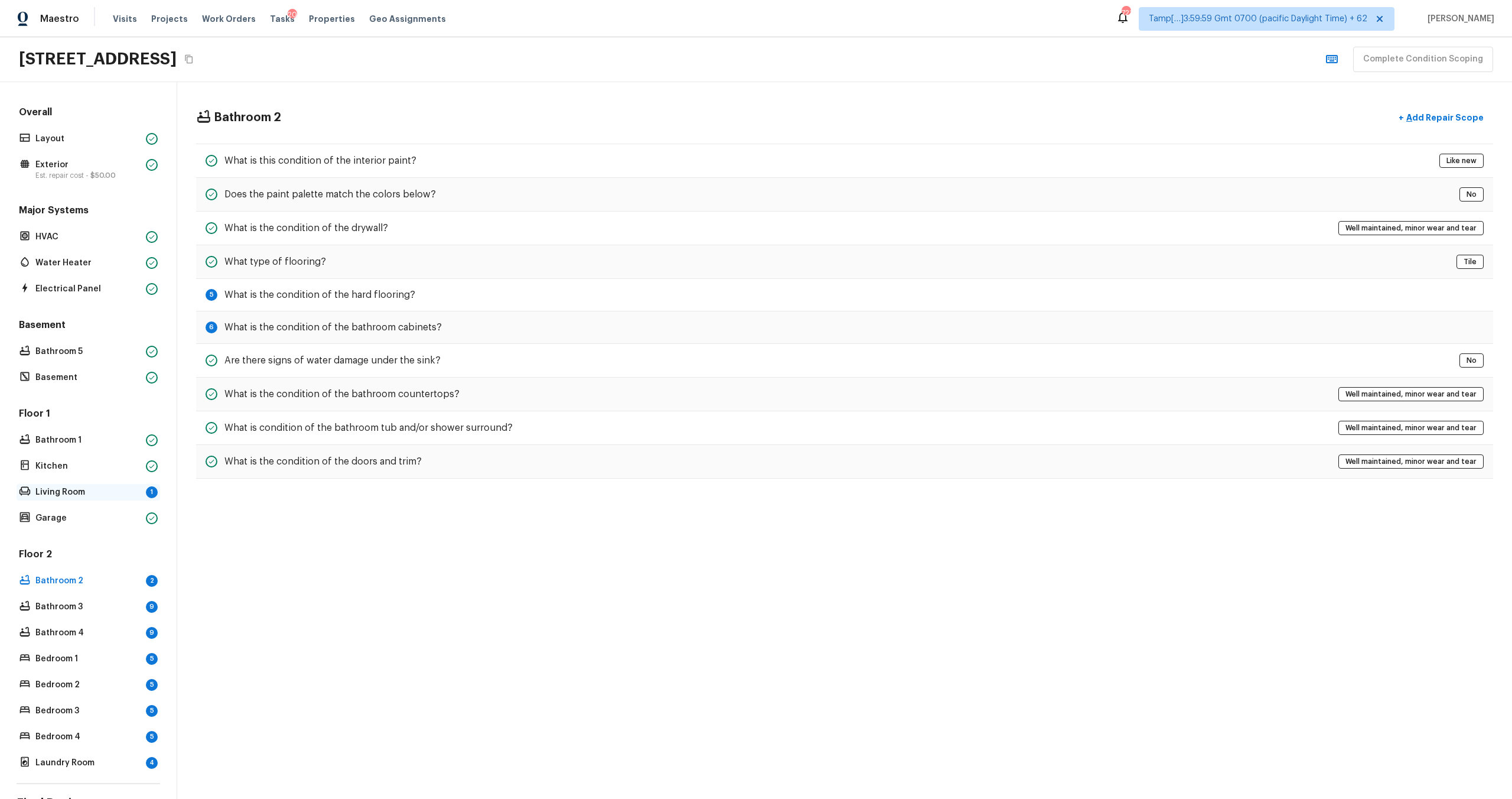
click at [80, 494] on p "Living Room" at bounding box center [88, 492] width 106 height 12
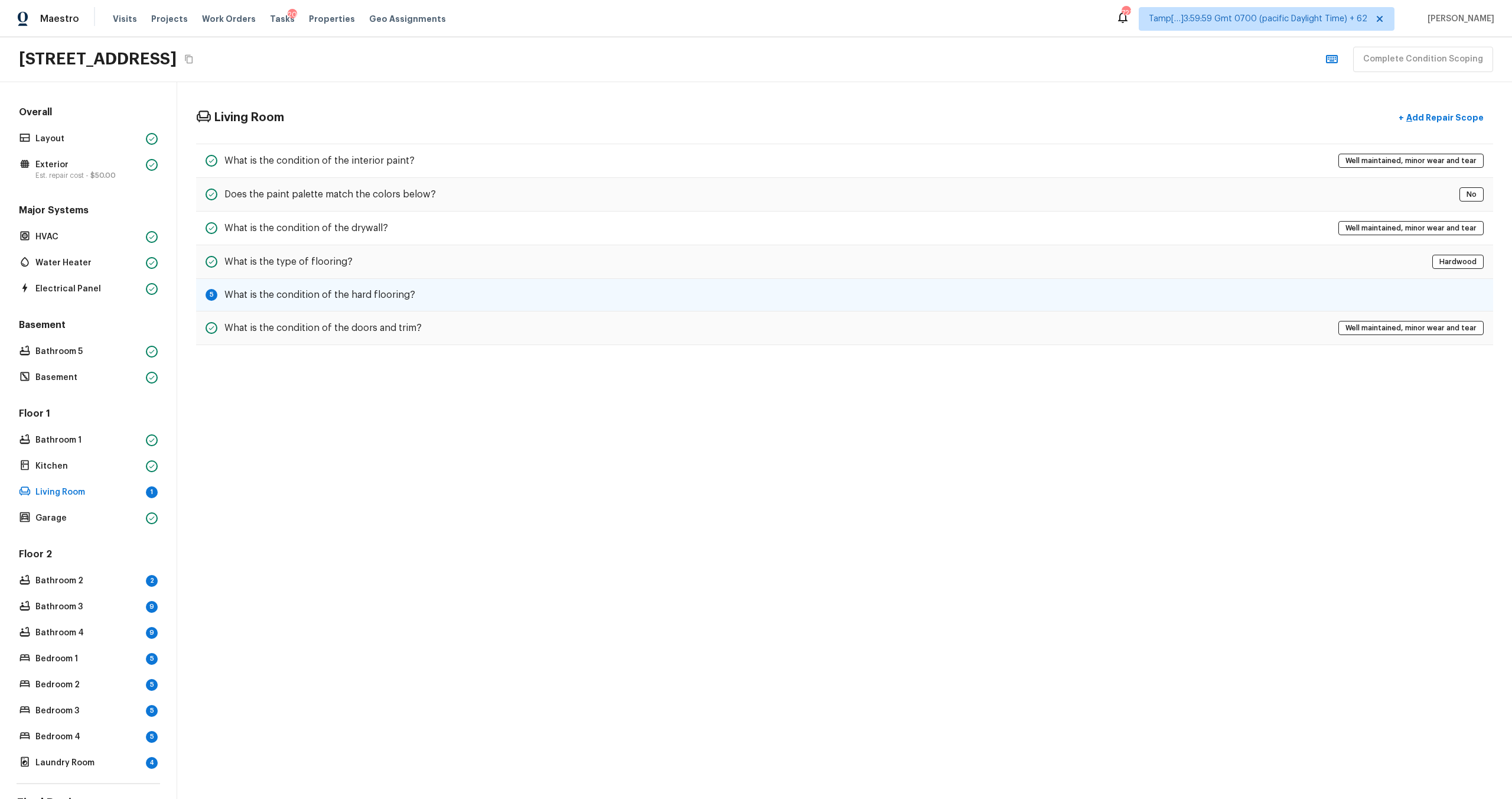
click at [524, 284] on div "5 What is the condition of the hard flooring?" at bounding box center [844, 295] width 1297 height 33
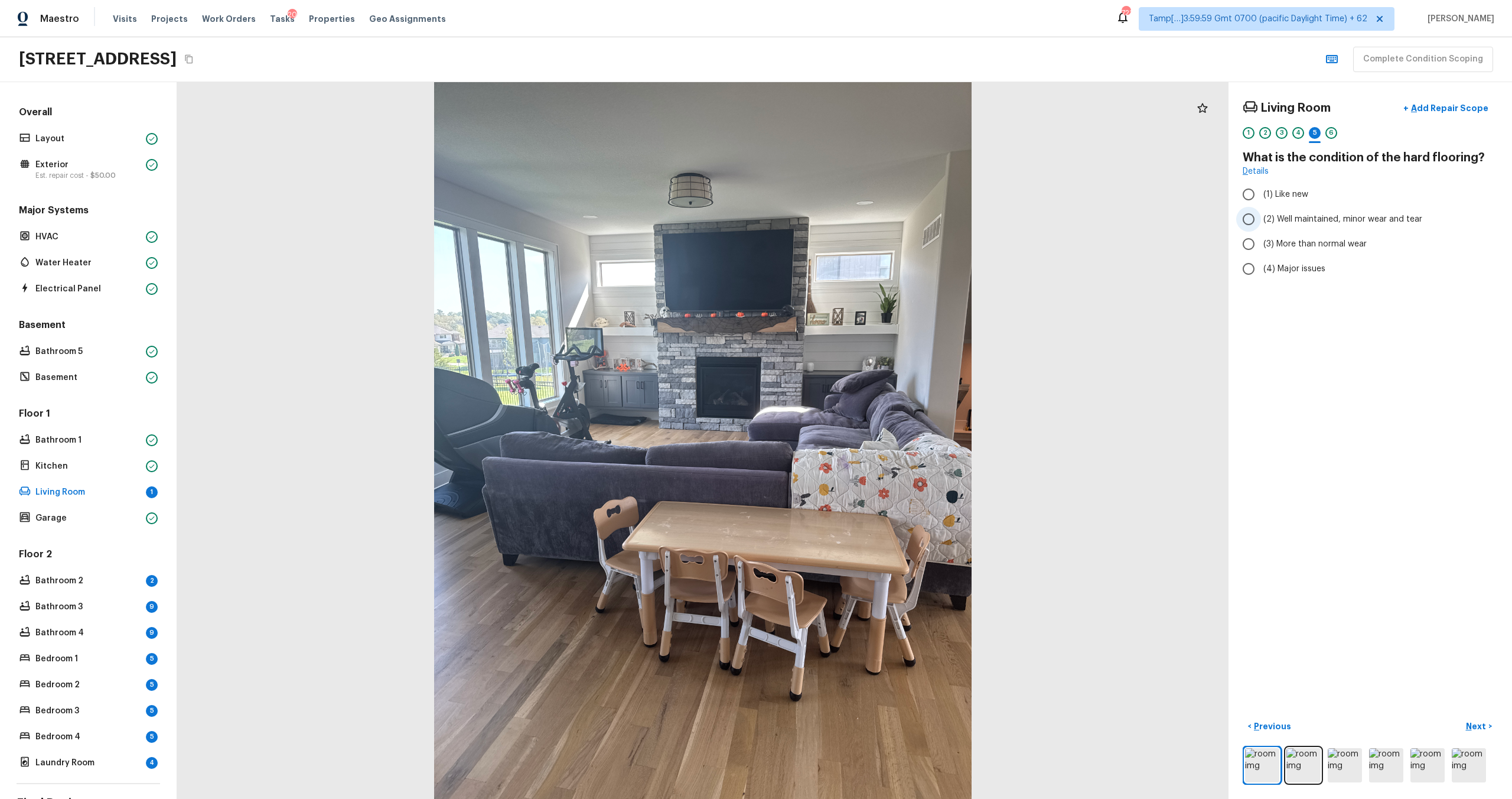
click at [1284, 230] on label "(2) Well maintained, minor wear and tear" at bounding box center [1362, 220] width 252 height 25
click at [1261, 230] on input "(2) Well maintained, minor wear and tear" at bounding box center [1248, 220] width 25 height 25
radio input "true"
click at [1480, 730] on p "Next" at bounding box center [1477, 726] width 23 height 12
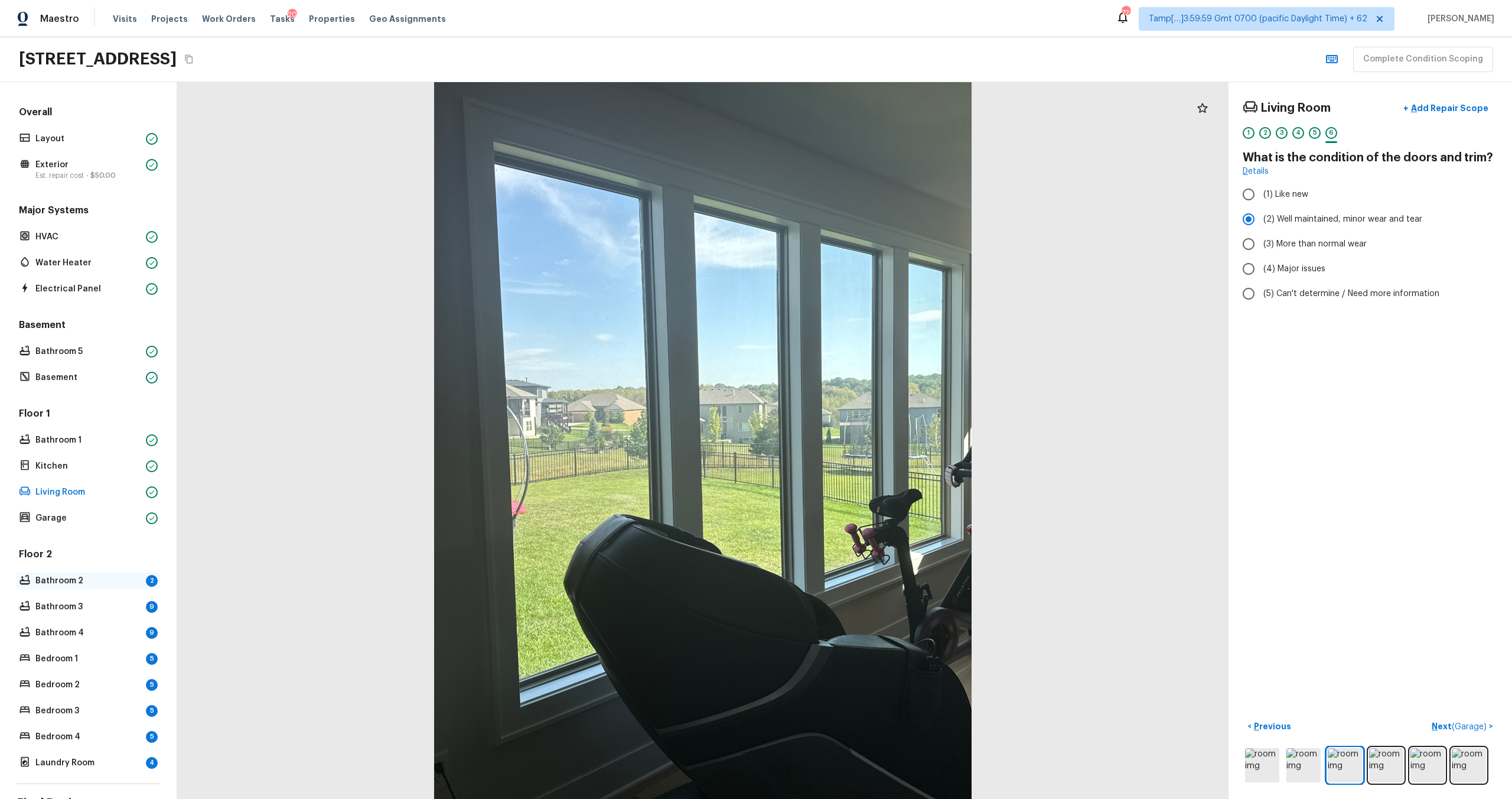
click at [51, 575] on p "Bathroom 2" at bounding box center [88, 581] width 106 height 12
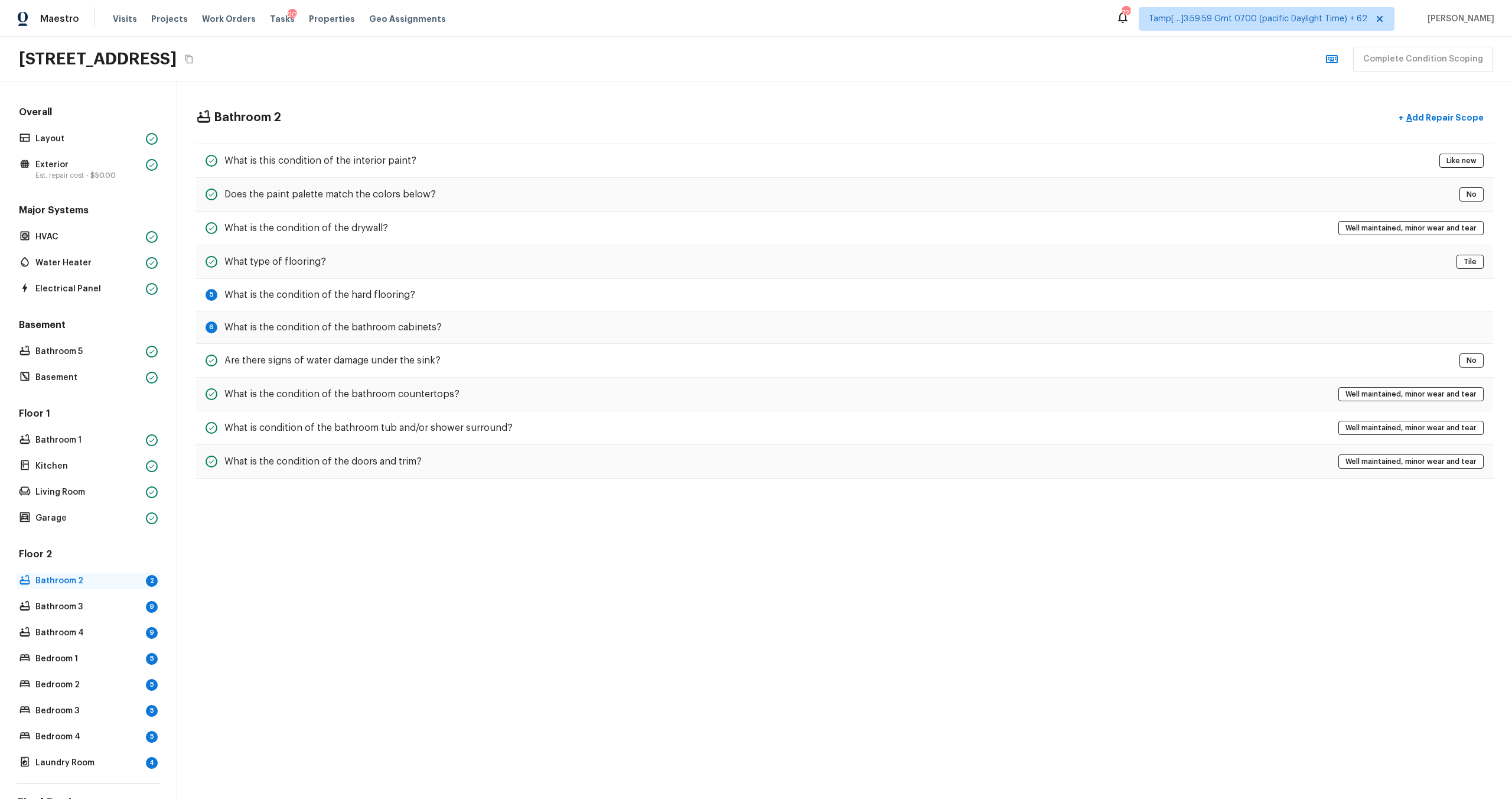
click at [117, 584] on p "Bathroom 2" at bounding box center [88, 581] width 106 height 12
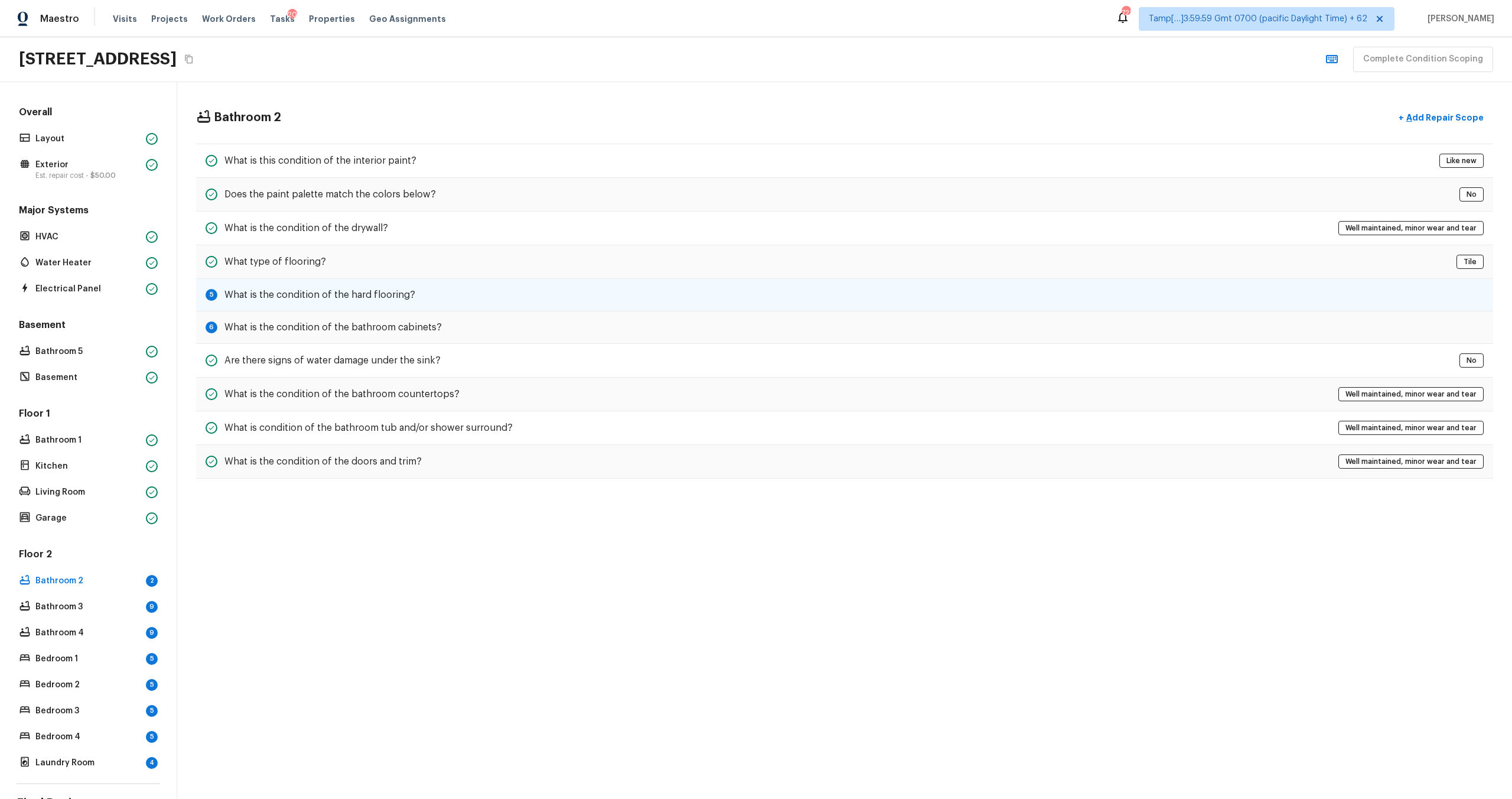
click at [407, 296] on h5 "What is the condition of the hard flooring?" at bounding box center [320, 295] width 191 height 13
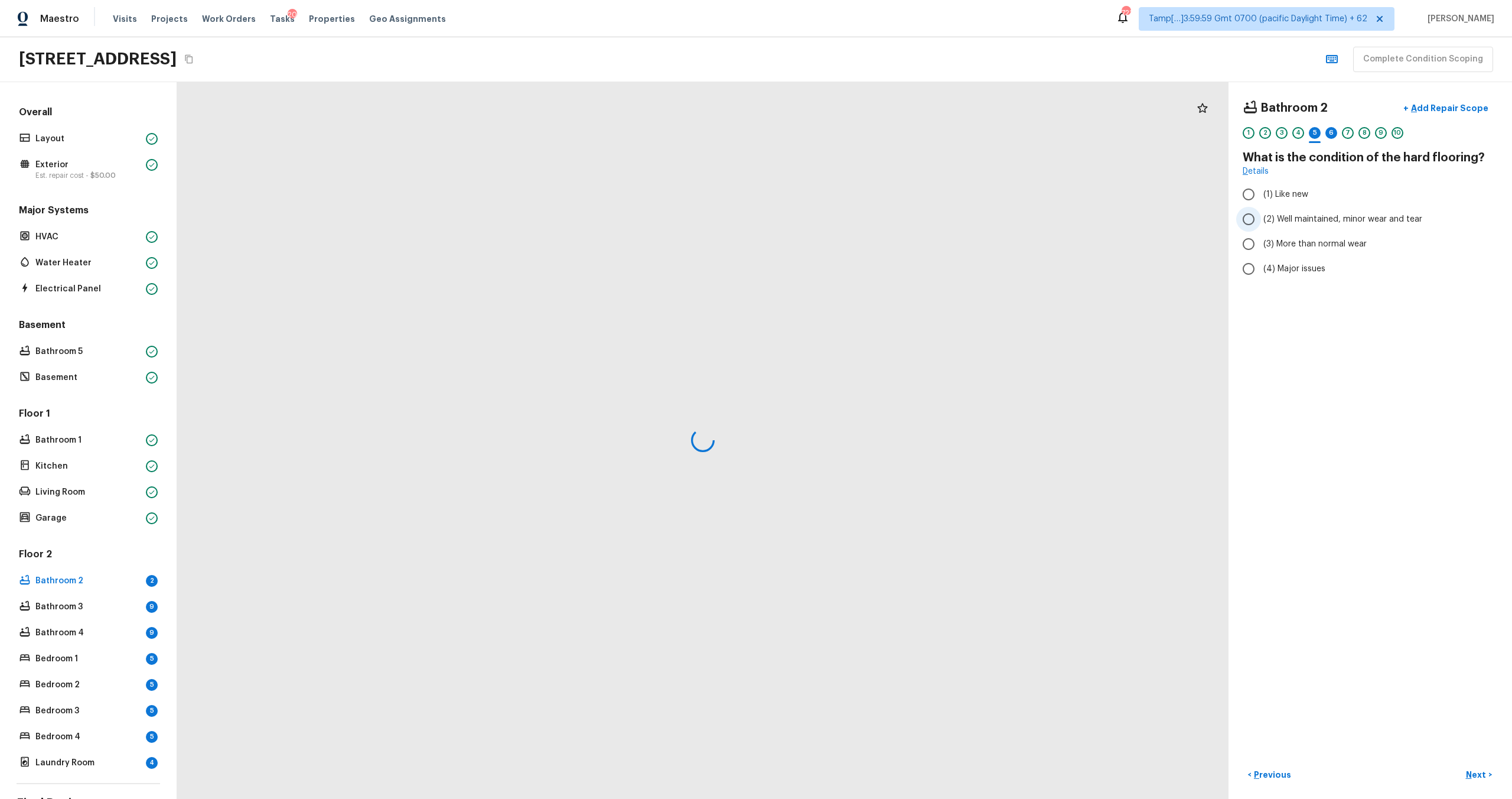
click at [1263, 218] on span "(2) Well maintained, minor wear and tear" at bounding box center [1343, 219] width 159 height 12
click at [1261, 218] on input "(2) Well maintained, minor wear and tear" at bounding box center [1248, 220] width 25 height 25
radio input "true"
click at [1488, 780] on button "Next >" at bounding box center [1479, 775] width 38 height 19
click at [1278, 241] on label "(2) Well maintained, minor wear and tear" at bounding box center [1362, 235] width 252 height 25
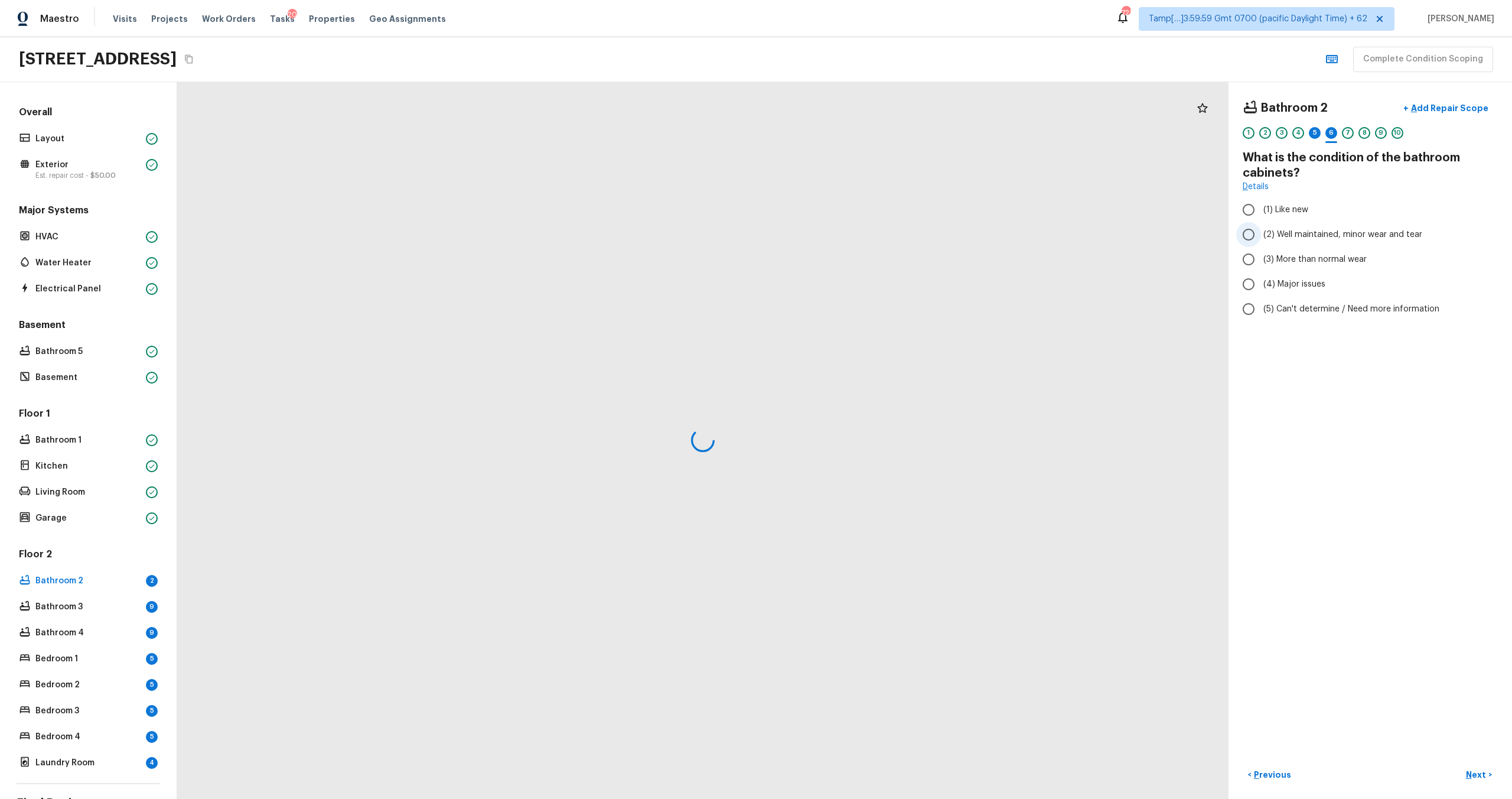
click at [1261, 241] on input "(2) Well maintained, minor wear and tear" at bounding box center [1248, 235] width 25 height 25
radio input "true"
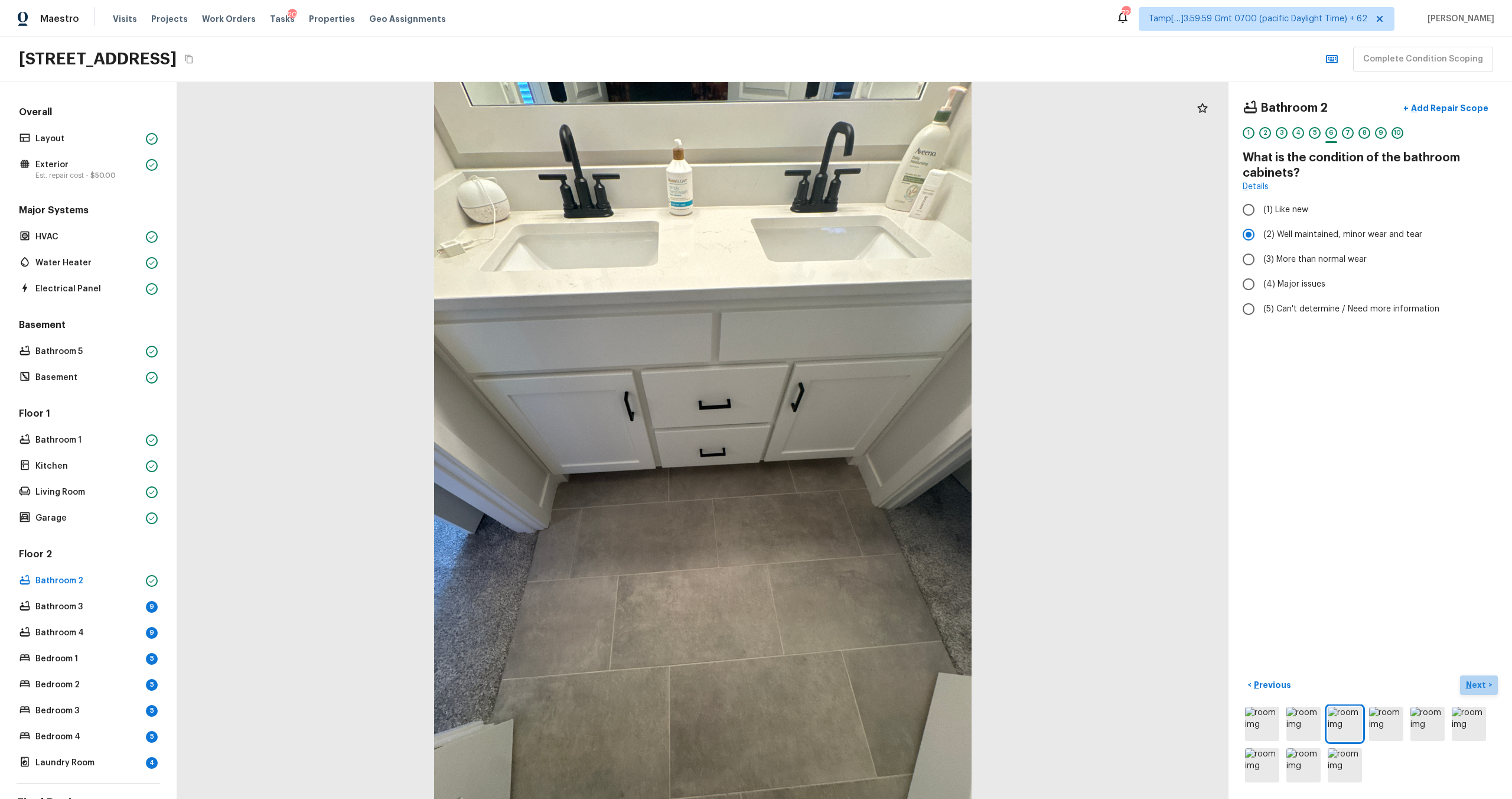
click at [1476, 683] on p "Next" at bounding box center [1477, 685] width 23 height 12
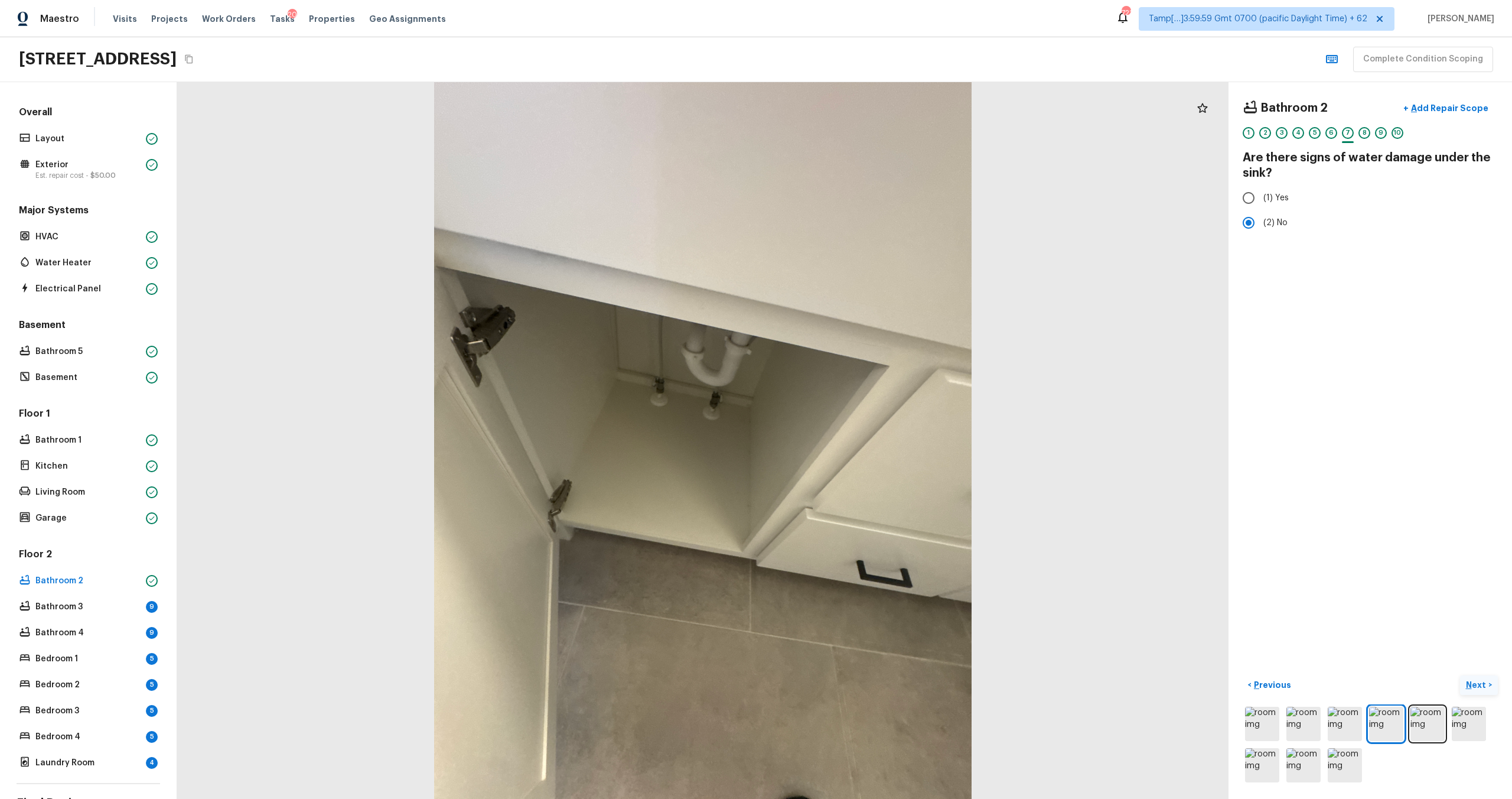
click at [1476, 685] on p "Next" at bounding box center [1477, 685] width 23 height 12
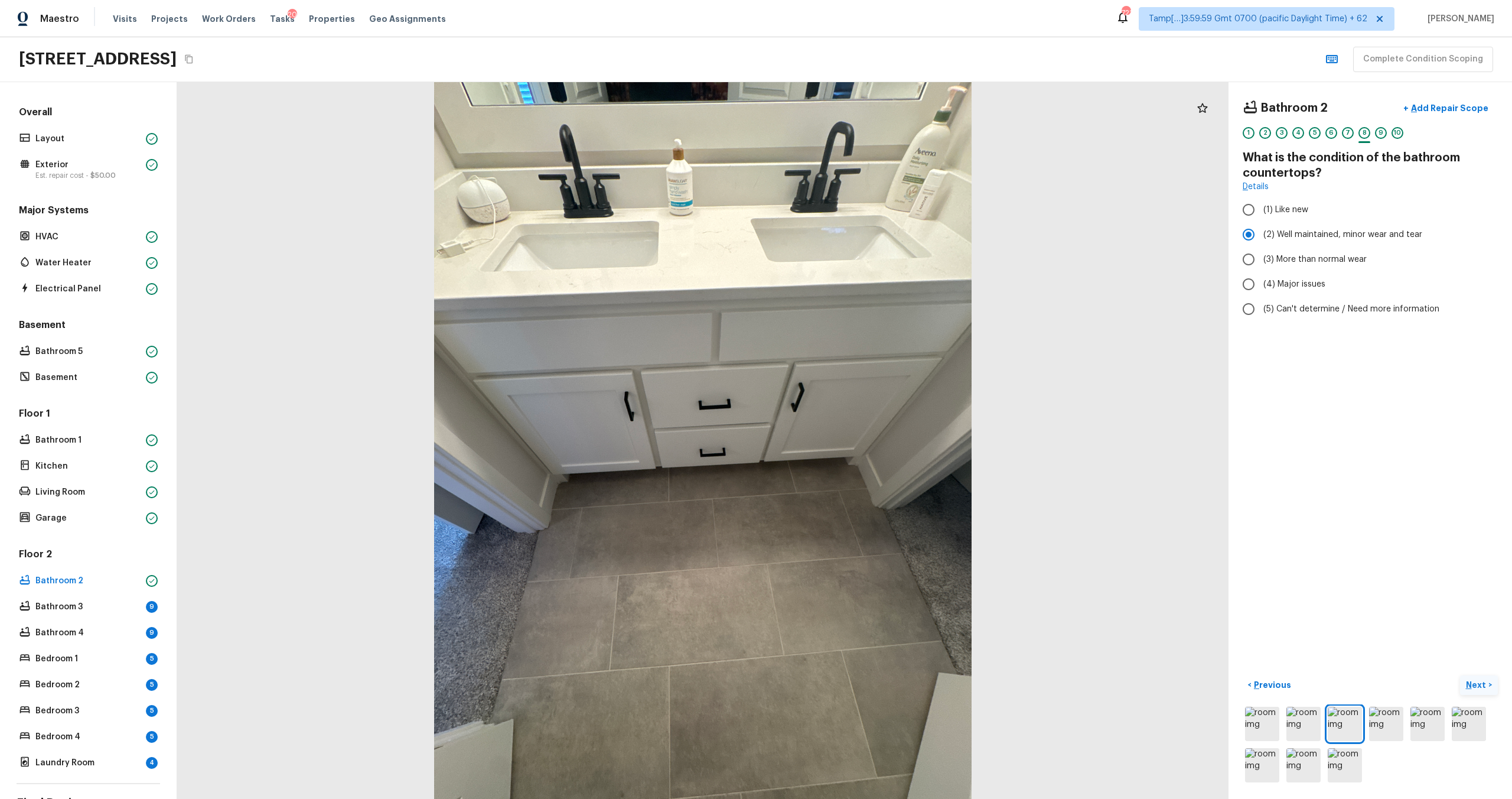
click at [1477, 685] on p "Next" at bounding box center [1477, 685] width 23 height 12
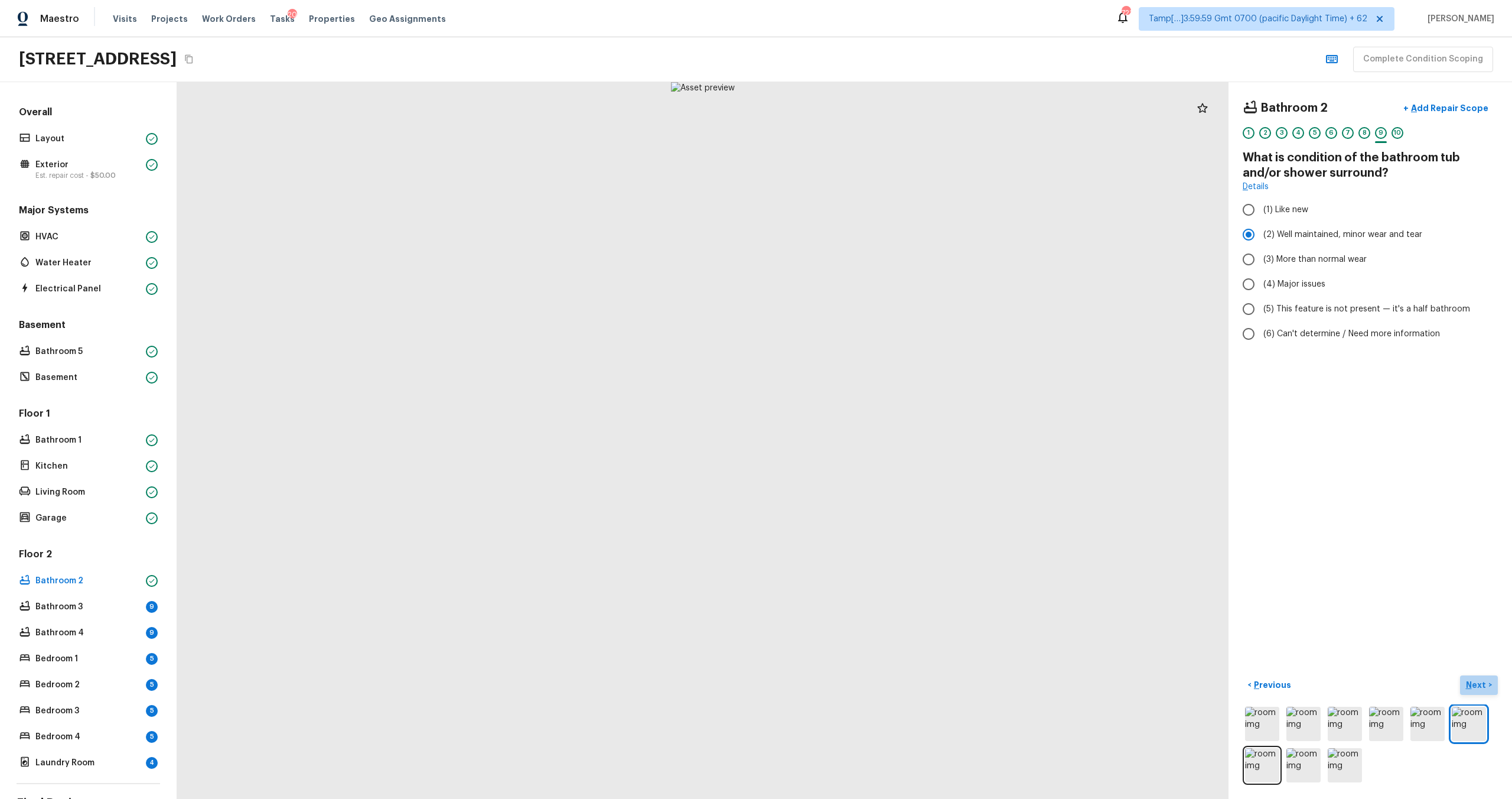
click at [1477, 685] on p "Next" at bounding box center [1477, 685] width 23 height 12
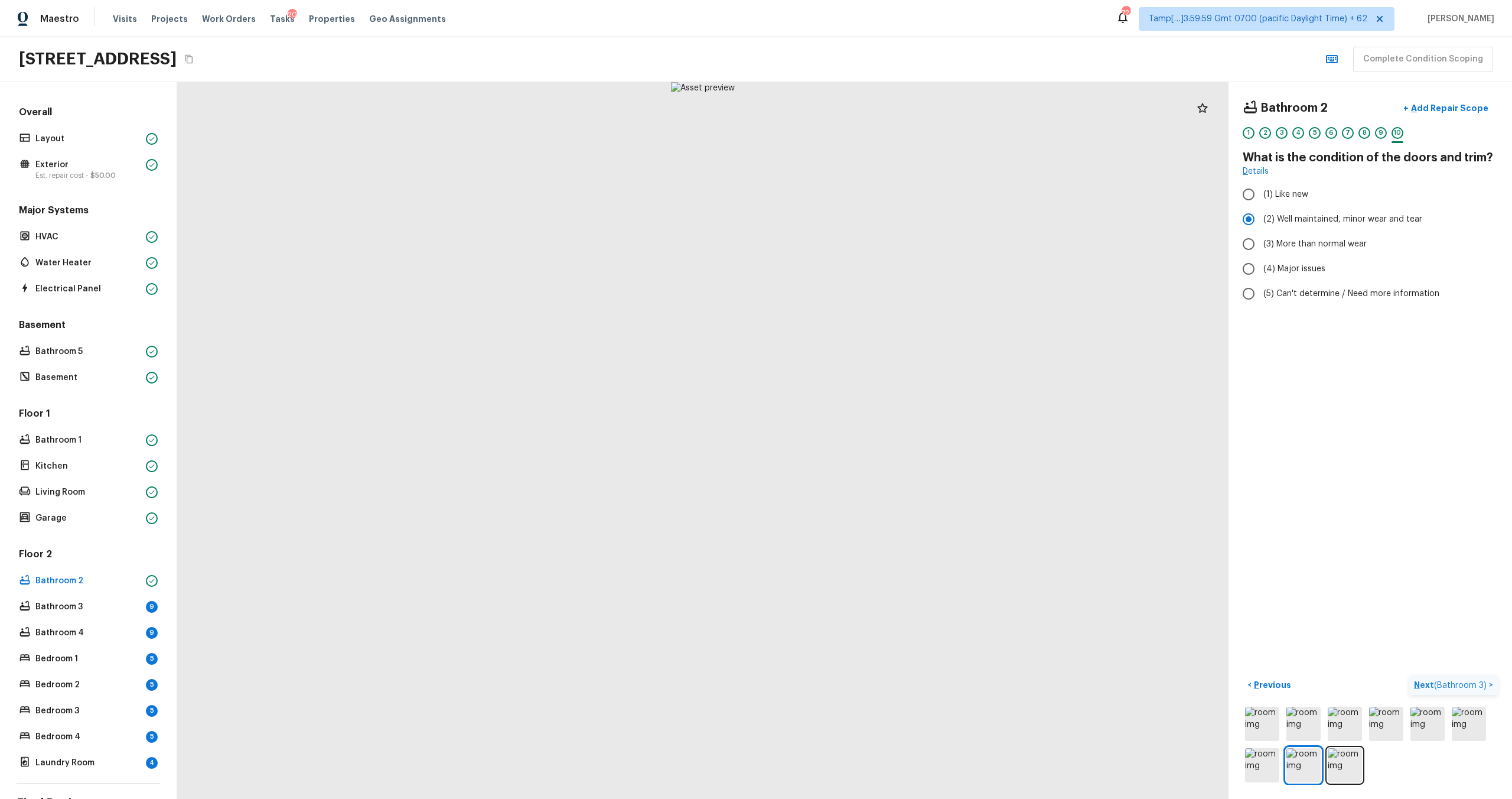
click at [1478, 685] on span "( Bathroom 3 )" at bounding box center [1459, 685] width 53 height 8
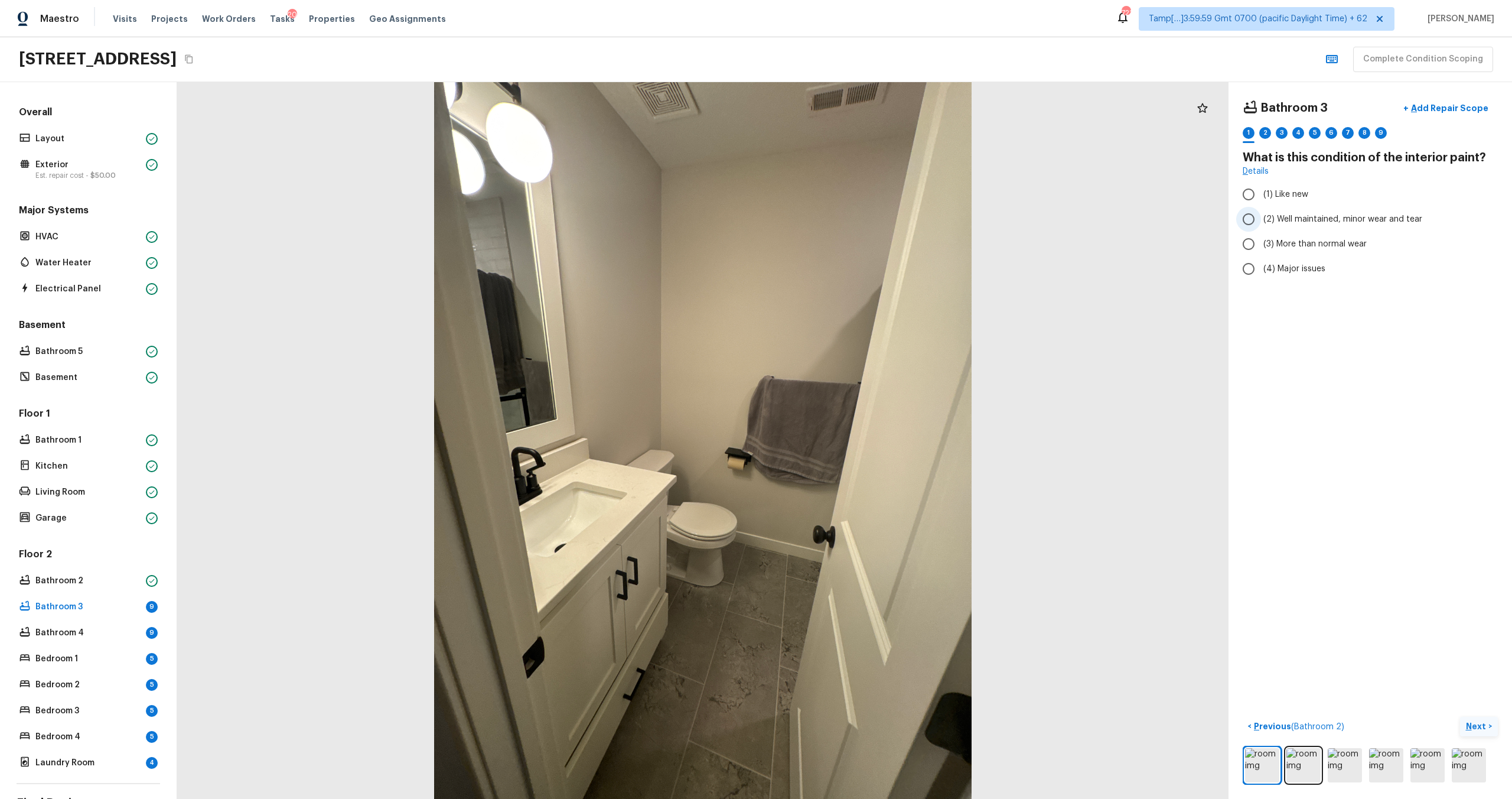
click at [1294, 217] on span "(2) Well maintained, minor wear and tear" at bounding box center [1343, 219] width 159 height 12
click at [1261, 217] on input "(2) Well maintained, minor wear and tear" at bounding box center [1248, 220] width 25 height 25
radio input "true"
click at [1479, 725] on p "Next" at bounding box center [1477, 726] width 23 height 12
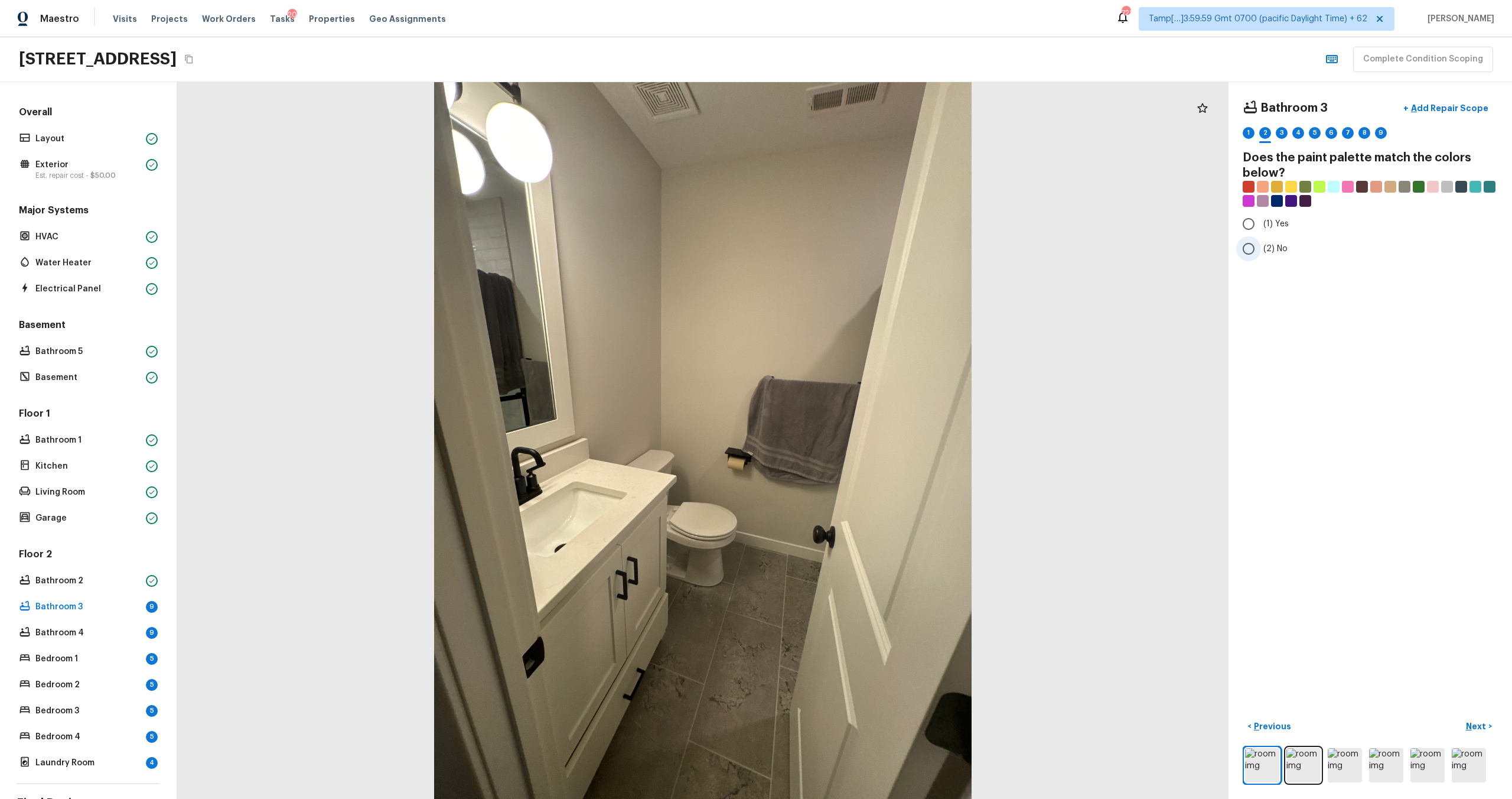
click at [1275, 251] on span "(2) No" at bounding box center [1275, 249] width 24 height 12
click at [1261, 251] on input "(2) No" at bounding box center [1248, 249] width 25 height 25
radio input "true"
click at [1480, 731] on p "Next" at bounding box center [1477, 726] width 23 height 12
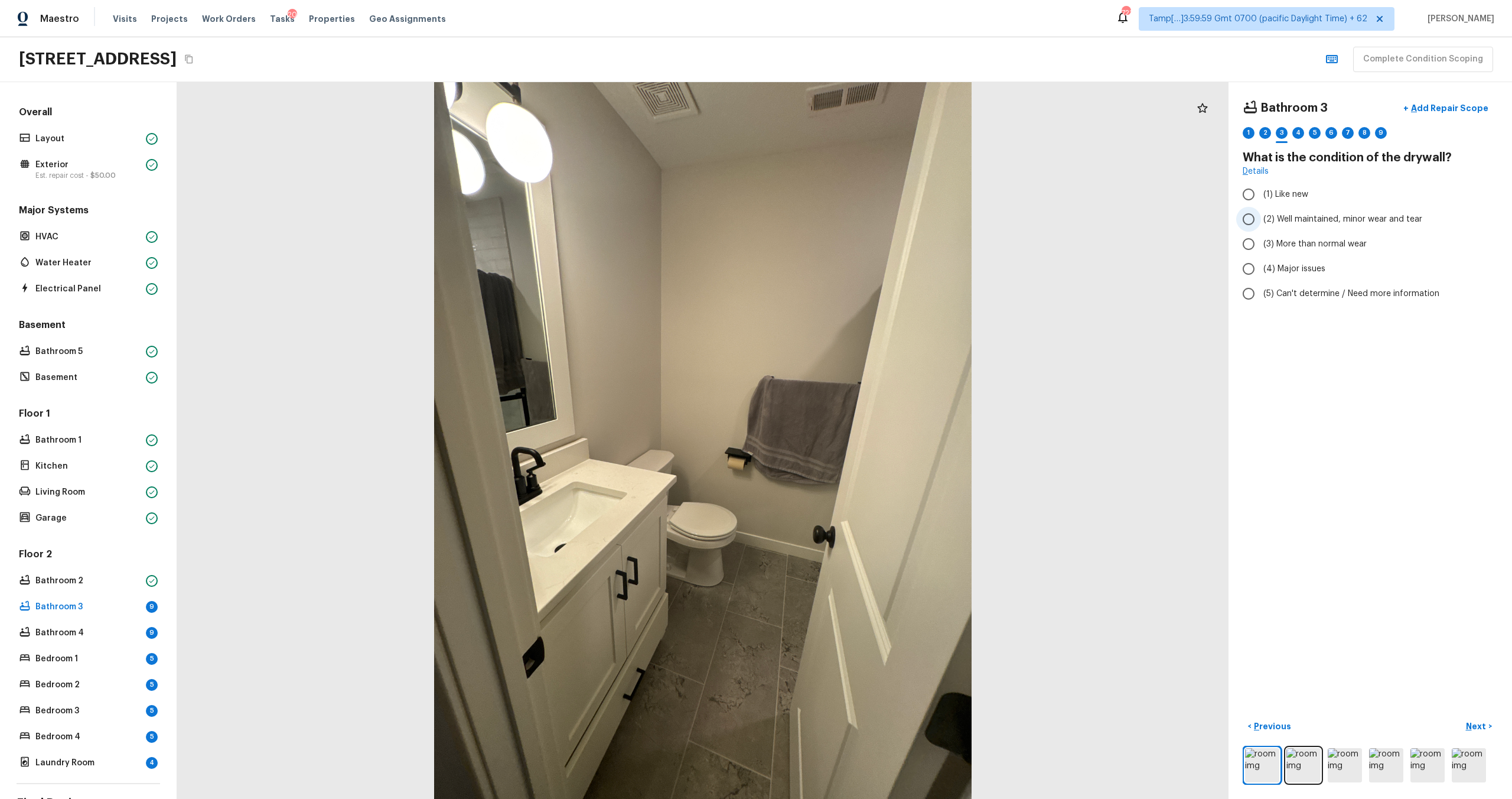
click at [1274, 222] on span "(2) Well maintained, minor wear and tear" at bounding box center [1343, 219] width 159 height 12
click at [1261, 222] on input "(2) Well maintained, minor wear and tear" at bounding box center [1248, 220] width 25 height 25
radio input "true"
click at [1349, 777] on img at bounding box center [1344, 765] width 34 height 34
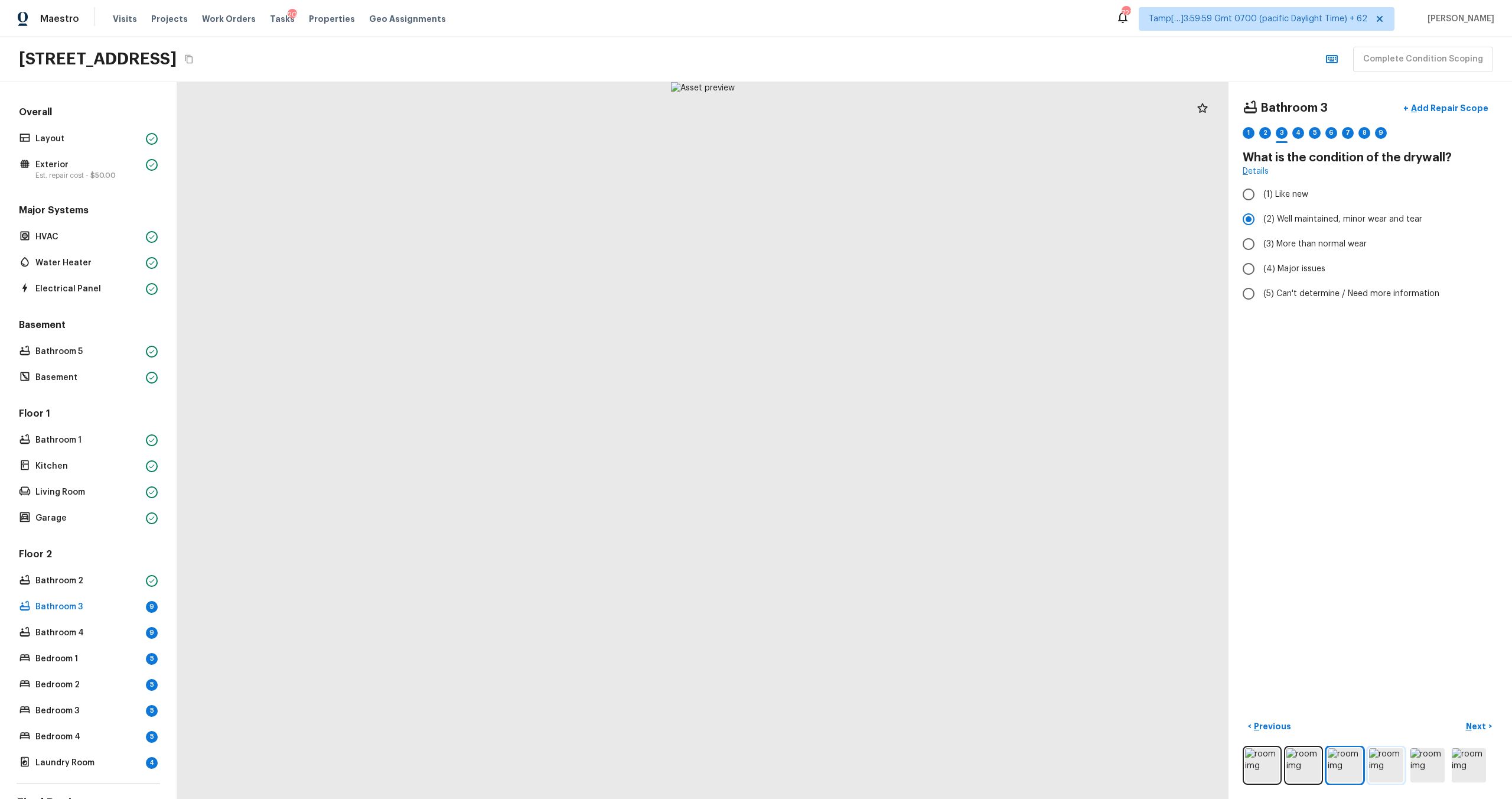
click at [1391, 767] on img at bounding box center [1386, 765] width 34 height 34
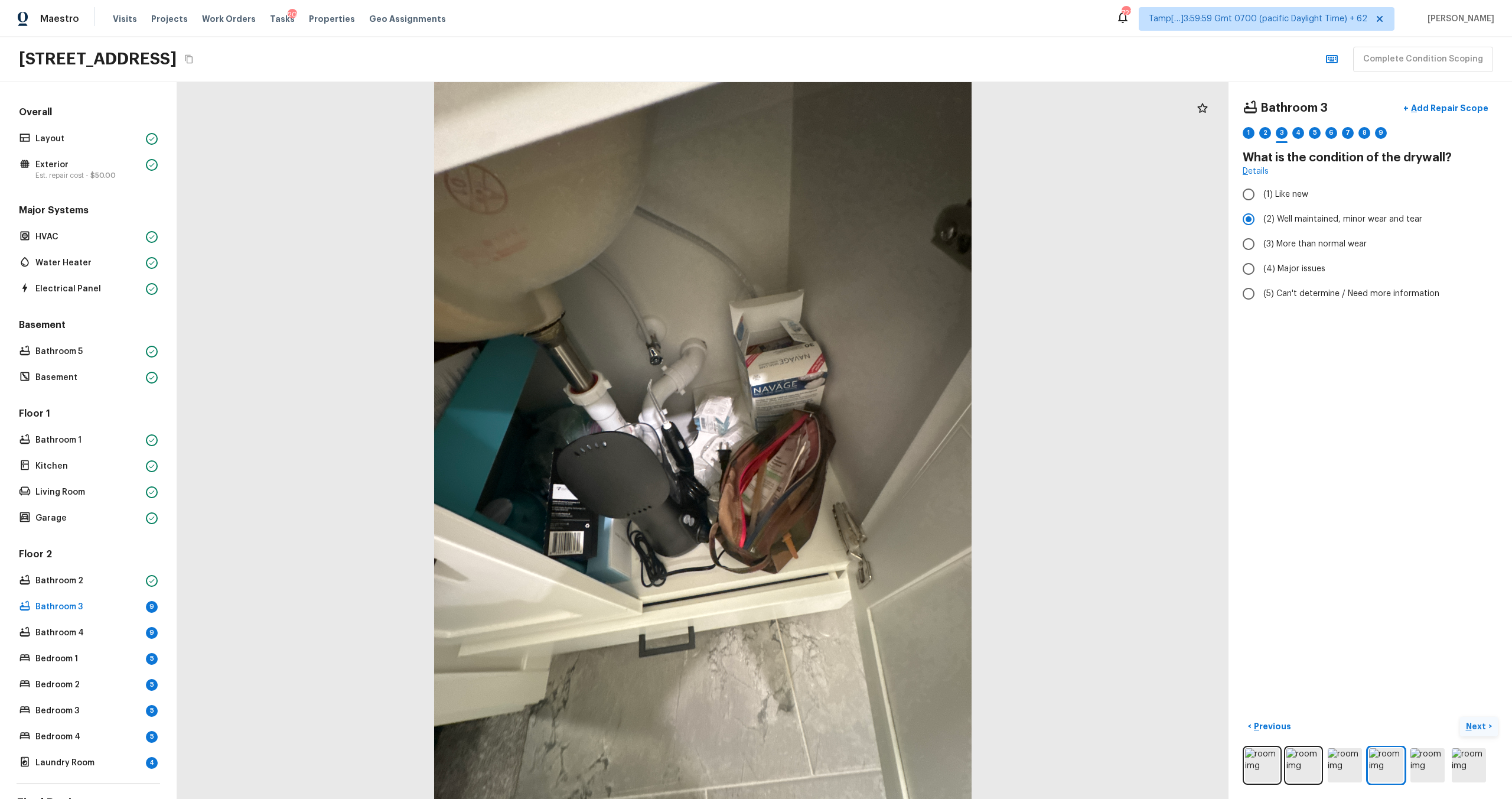
click at [1470, 726] on p "Next" at bounding box center [1477, 726] width 23 height 12
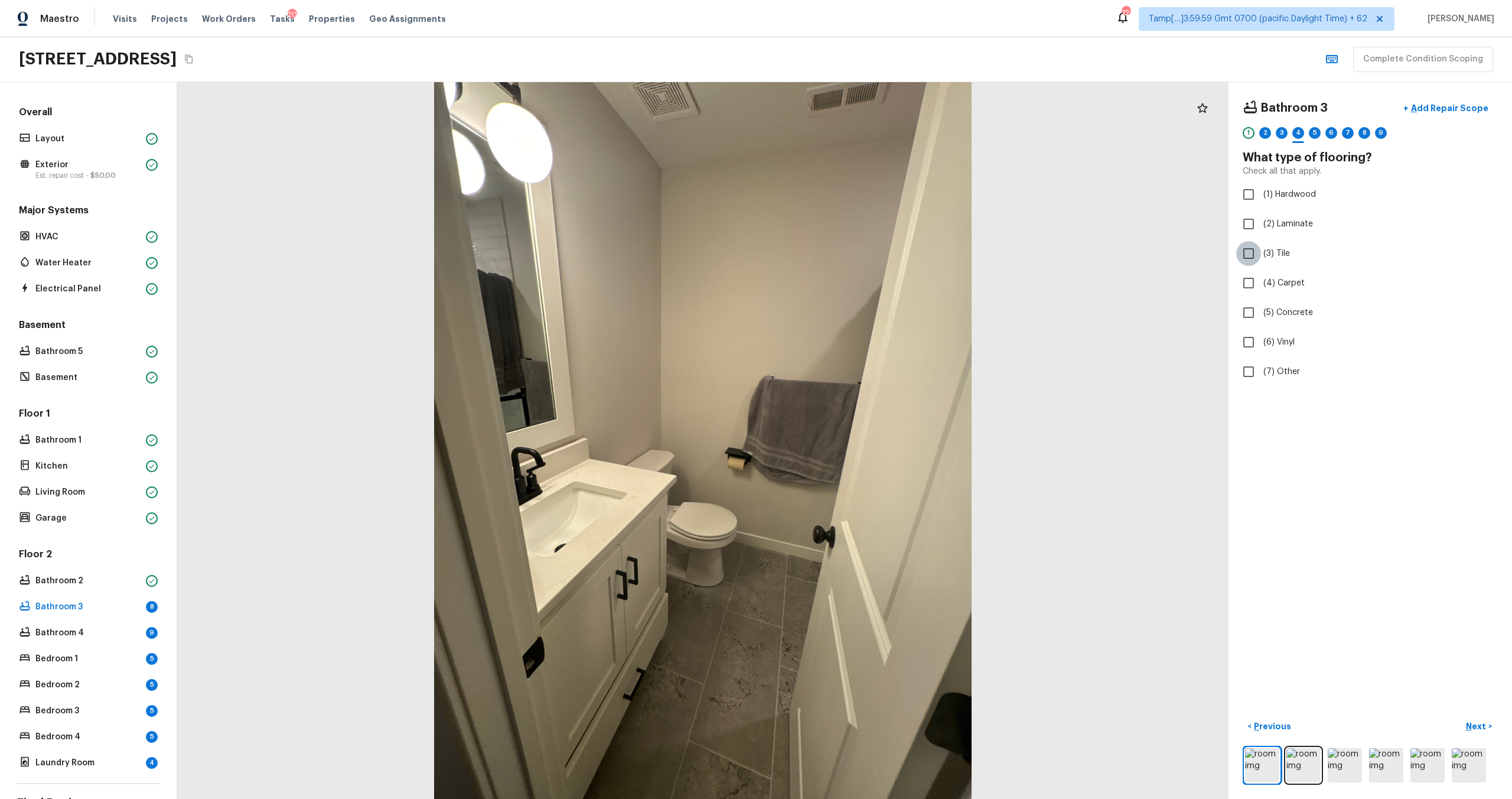
click at [1254, 261] on input "(3) Tile" at bounding box center [1248, 254] width 25 height 25
checkbox input "true"
click at [1480, 725] on p "Next" at bounding box center [1477, 726] width 23 height 12
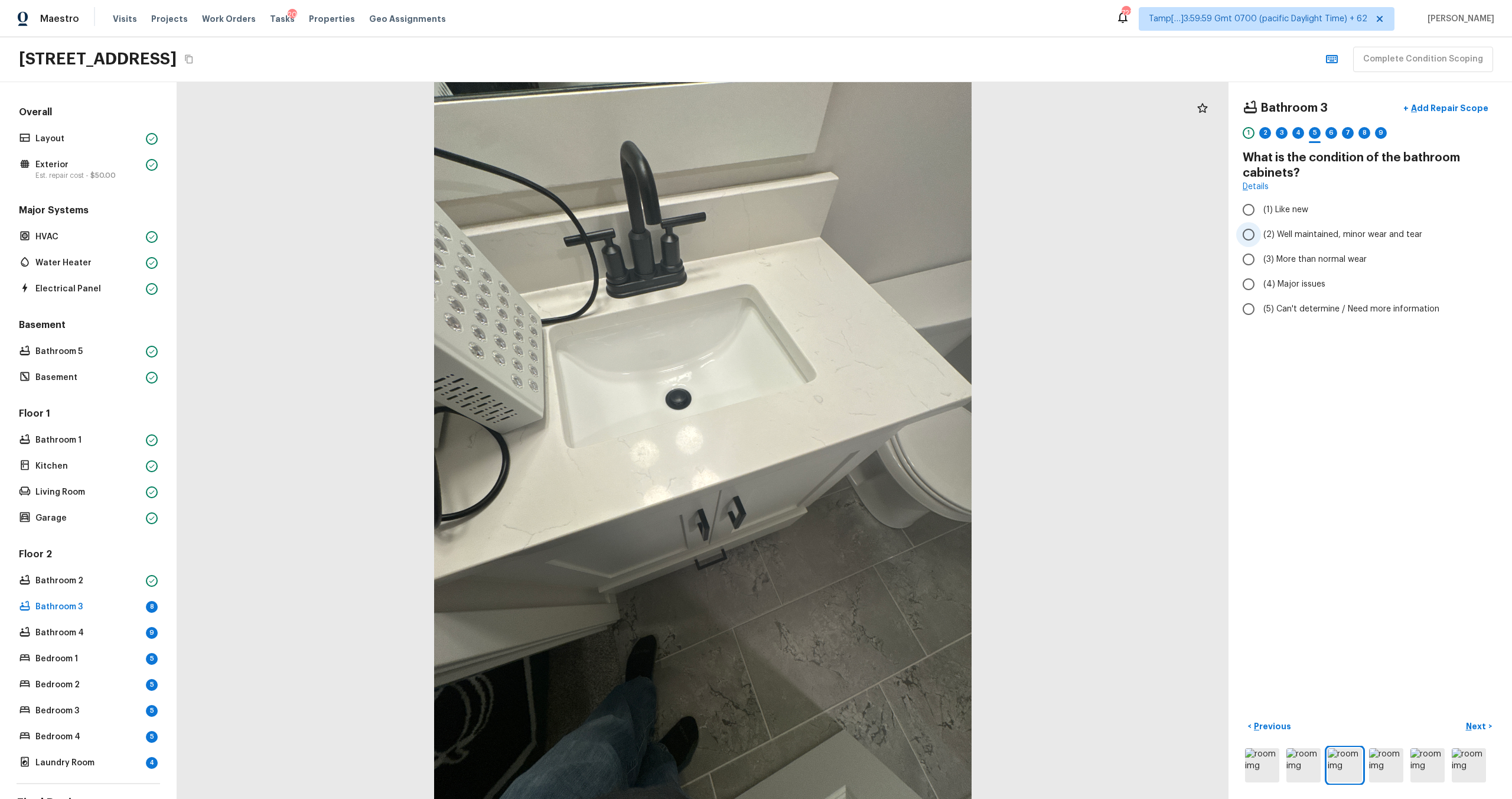
click at [1276, 234] on span "(2) Well maintained, minor wear and tear" at bounding box center [1343, 235] width 159 height 12
click at [1261, 234] on input "(2) Well maintained, minor wear and tear" at bounding box center [1248, 235] width 25 height 25
radio input "true"
click at [1478, 730] on p "Next" at bounding box center [1477, 726] width 23 height 12
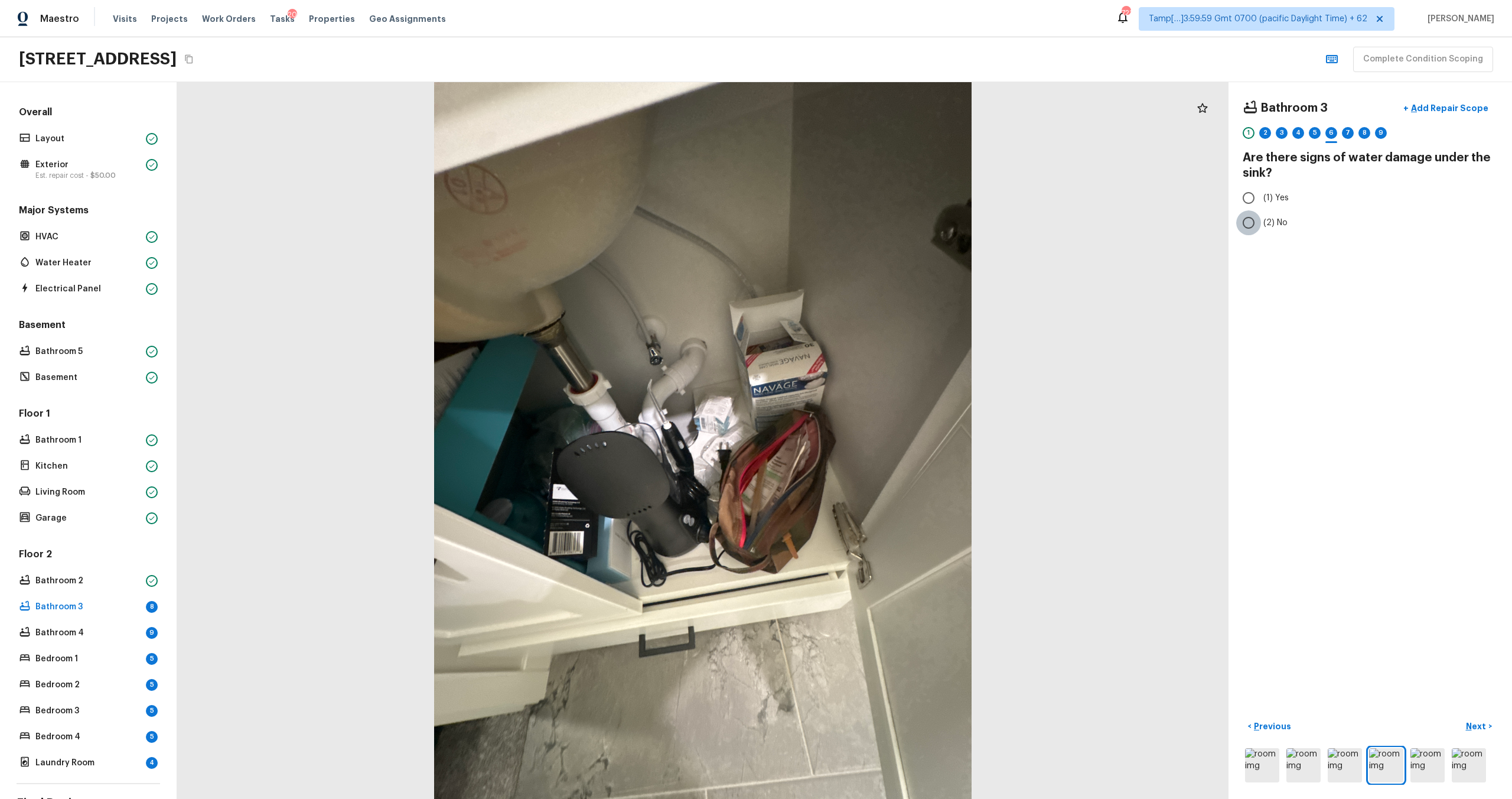
click at [1250, 227] on input "(2) No" at bounding box center [1248, 223] width 25 height 25
radio input "true"
click at [1478, 724] on p "Next" at bounding box center [1477, 726] width 23 height 12
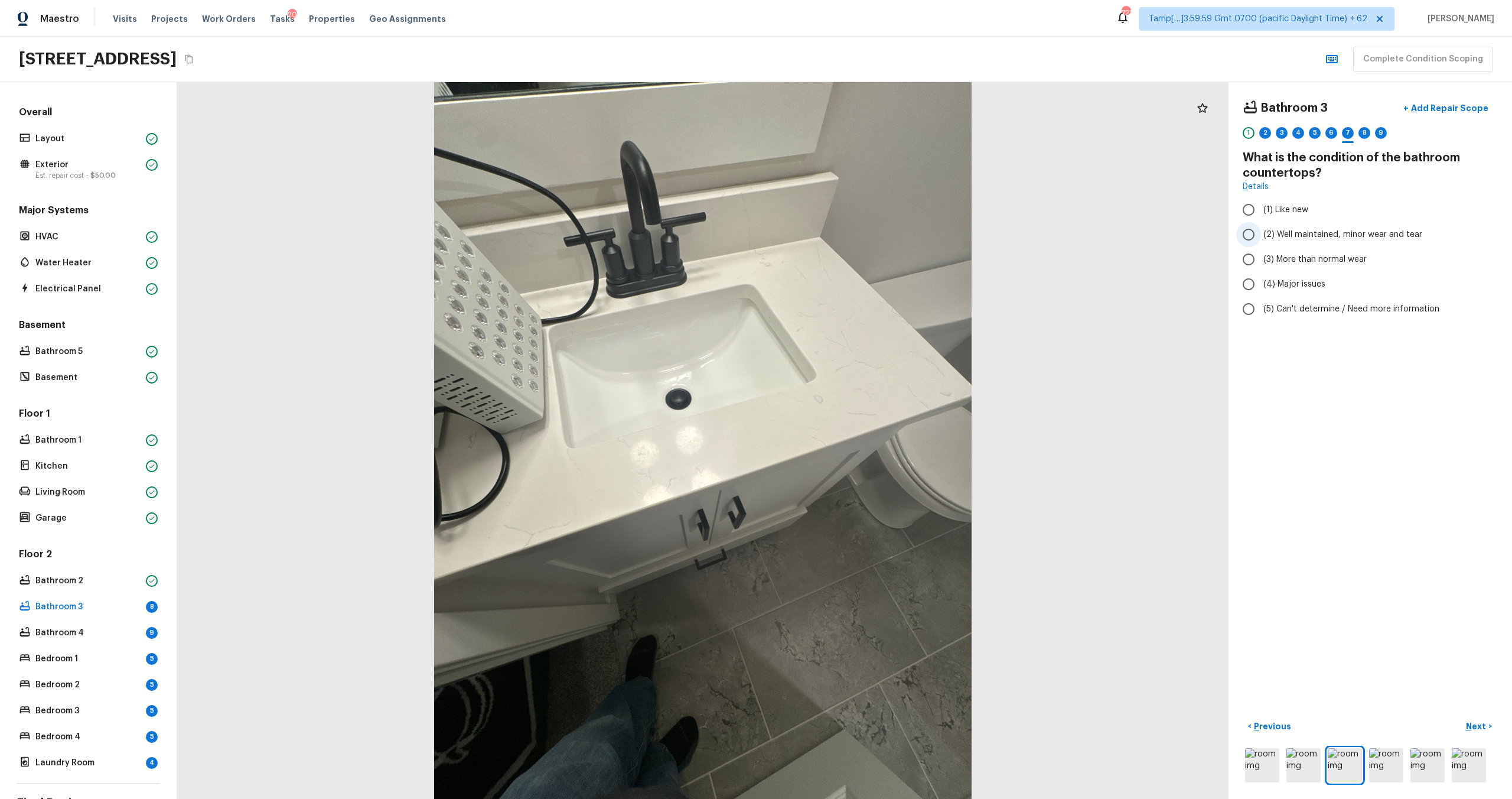
click at [1297, 235] on span "(2) Well maintained, minor wear and tear" at bounding box center [1343, 235] width 159 height 12
click at [1261, 235] on input "(2) Well maintained, minor wear and tear" at bounding box center [1248, 235] width 25 height 25
radio input "true"
click at [1466, 728] on p "Next" at bounding box center [1477, 726] width 23 height 12
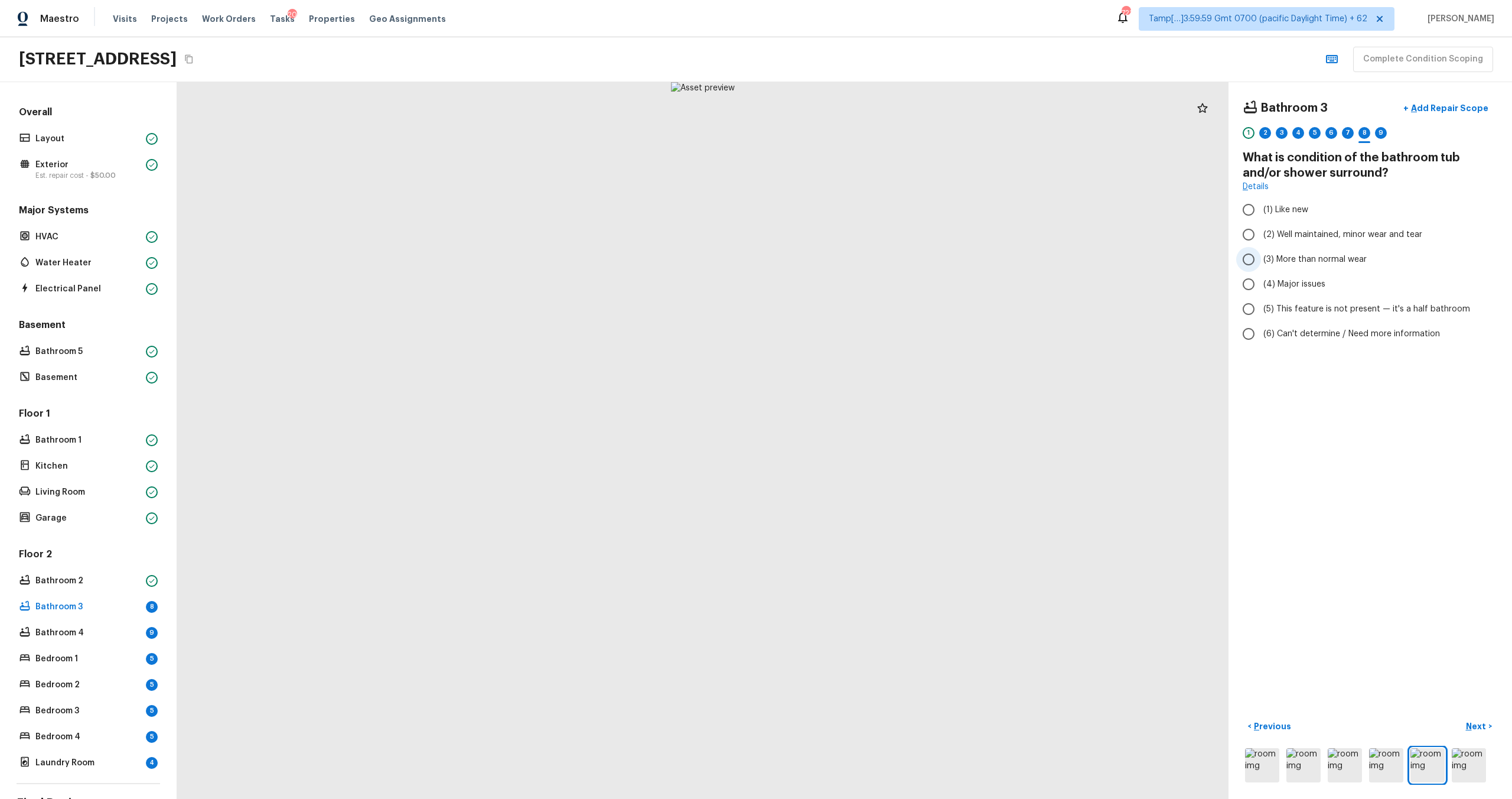
click at [1279, 264] on span "(3) More than normal wear" at bounding box center [1315, 260] width 103 height 12
click at [1261, 264] on input "(3) More than normal wear" at bounding box center [1248, 260] width 25 height 25
radio input "true"
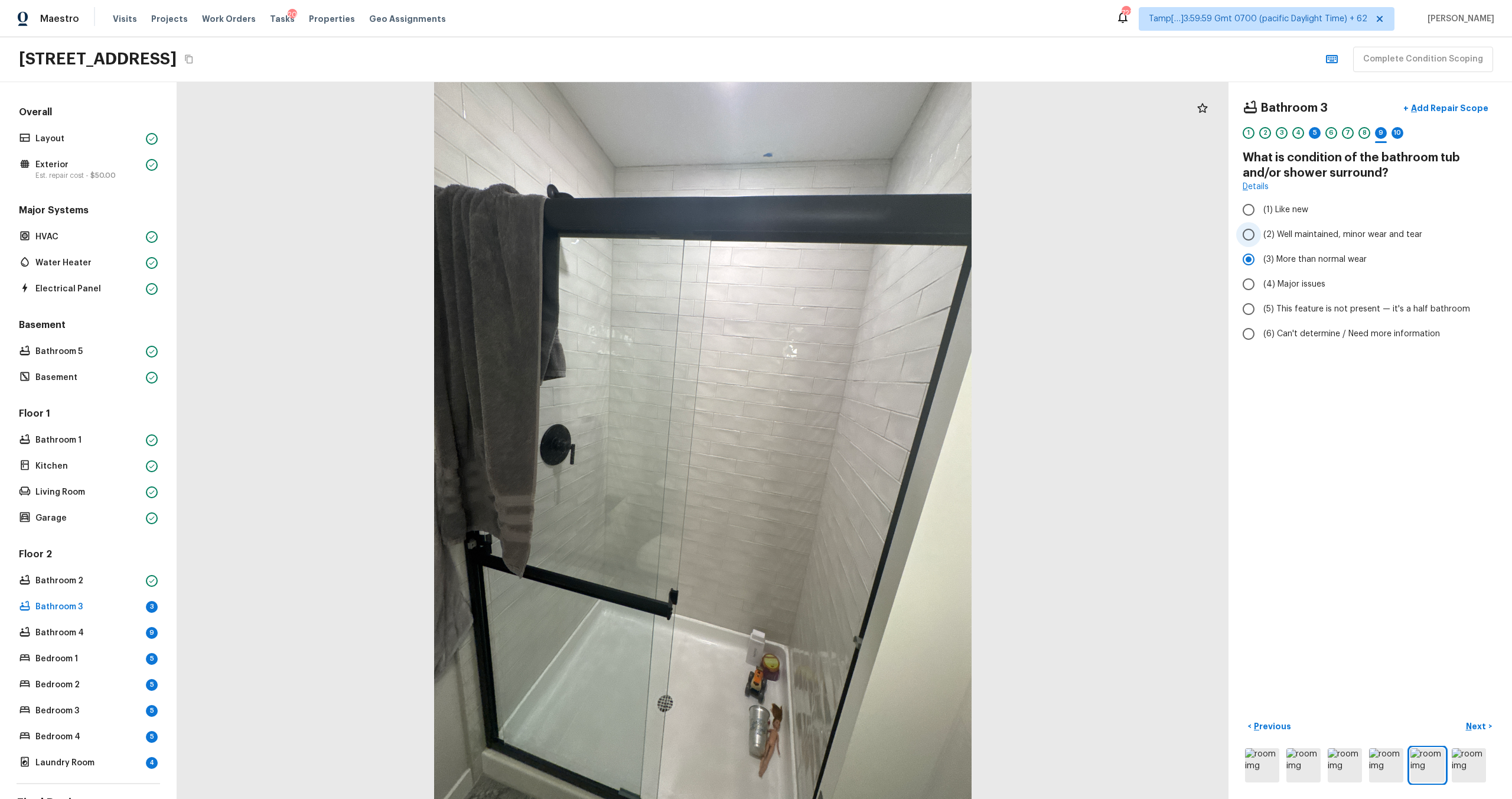
click at [1295, 238] on span "(2) Well maintained, minor wear and tear" at bounding box center [1343, 235] width 159 height 12
click at [1261, 238] on input "(2) Well maintained, minor wear and tear" at bounding box center [1248, 235] width 25 height 25
radio input "true"
click at [1472, 723] on p "Next" at bounding box center [1477, 726] width 23 height 12
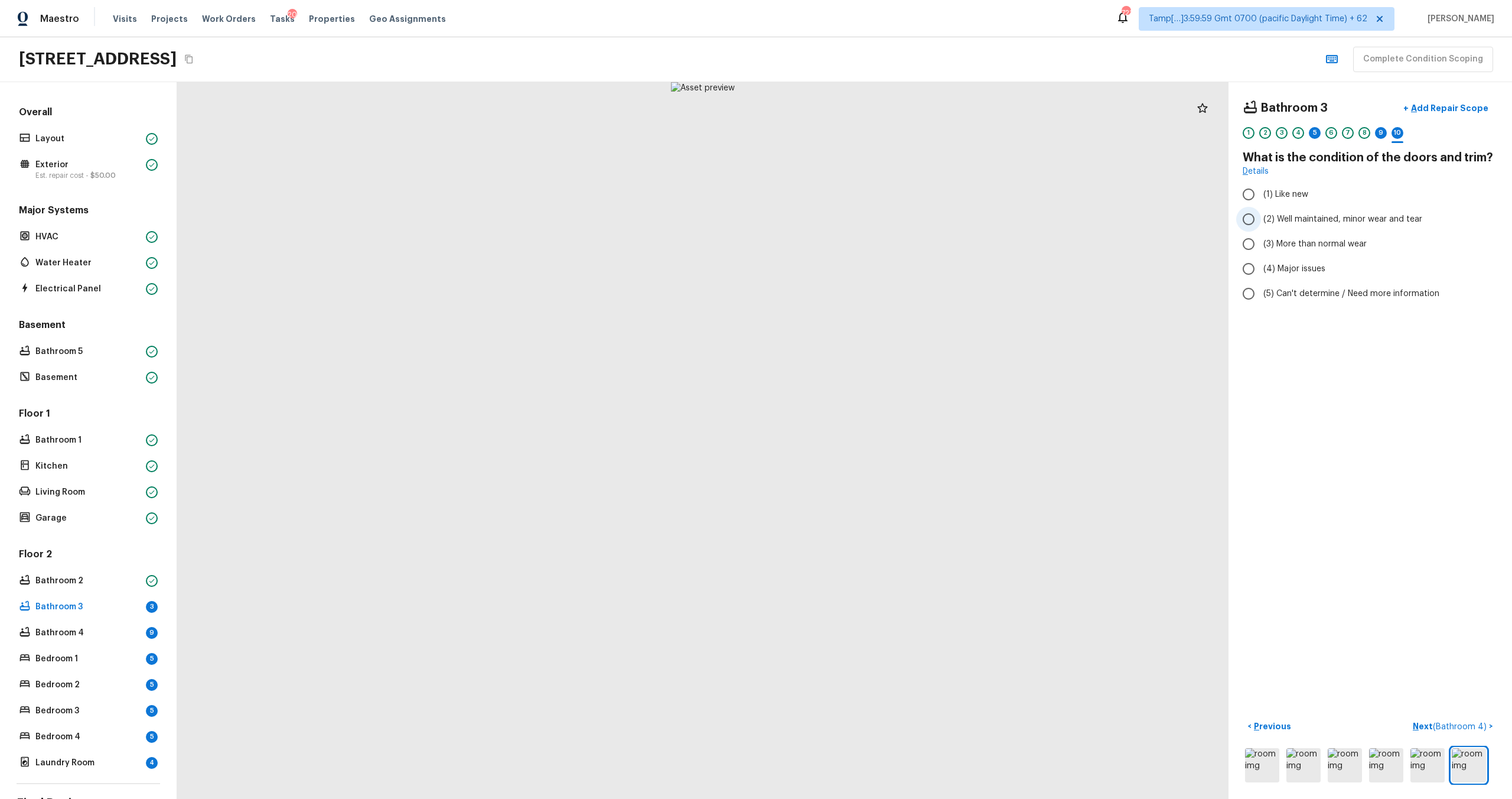
click at [1283, 225] on label "(2) Well maintained, minor wear and tear" at bounding box center [1362, 220] width 252 height 25
click at [1261, 225] on input "(2) Well maintained, minor wear and tear" at bounding box center [1248, 220] width 25 height 25
radio input "true"
click at [1317, 131] on div "5" at bounding box center [1314, 133] width 12 height 12
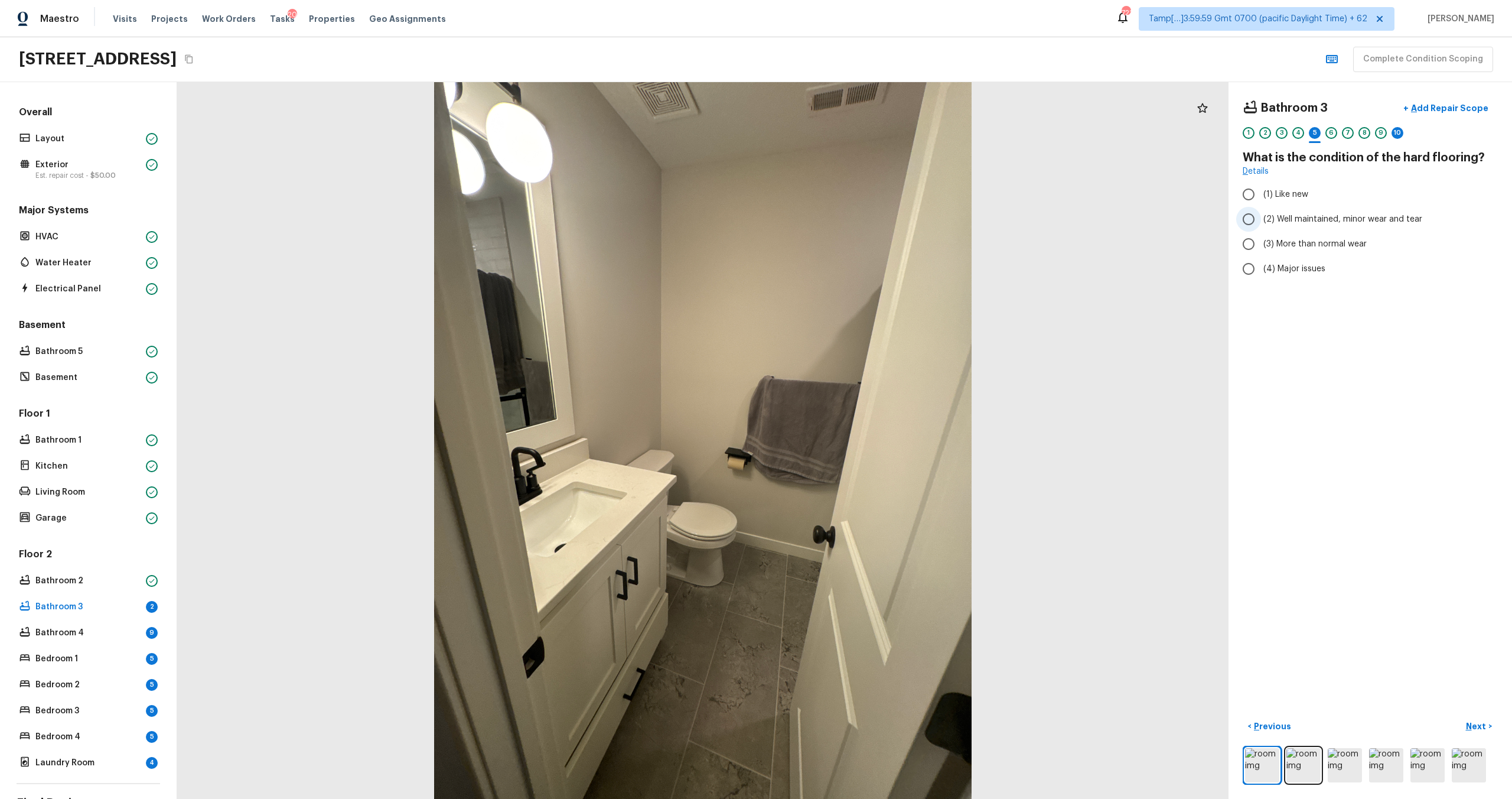
click at [1268, 227] on label "(2) Well maintained, minor wear and tear" at bounding box center [1362, 220] width 252 height 25
click at [1261, 227] on input "(2) Well maintained, minor wear and tear" at bounding box center [1248, 220] width 25 height 25
radio input "true"
click at [1313, 136] on div "5" at bounding box center [1314, 133] width 12 height 12
click at [1333, 134] on div "6" at bounding box center [1331, 133] width 12 height 12
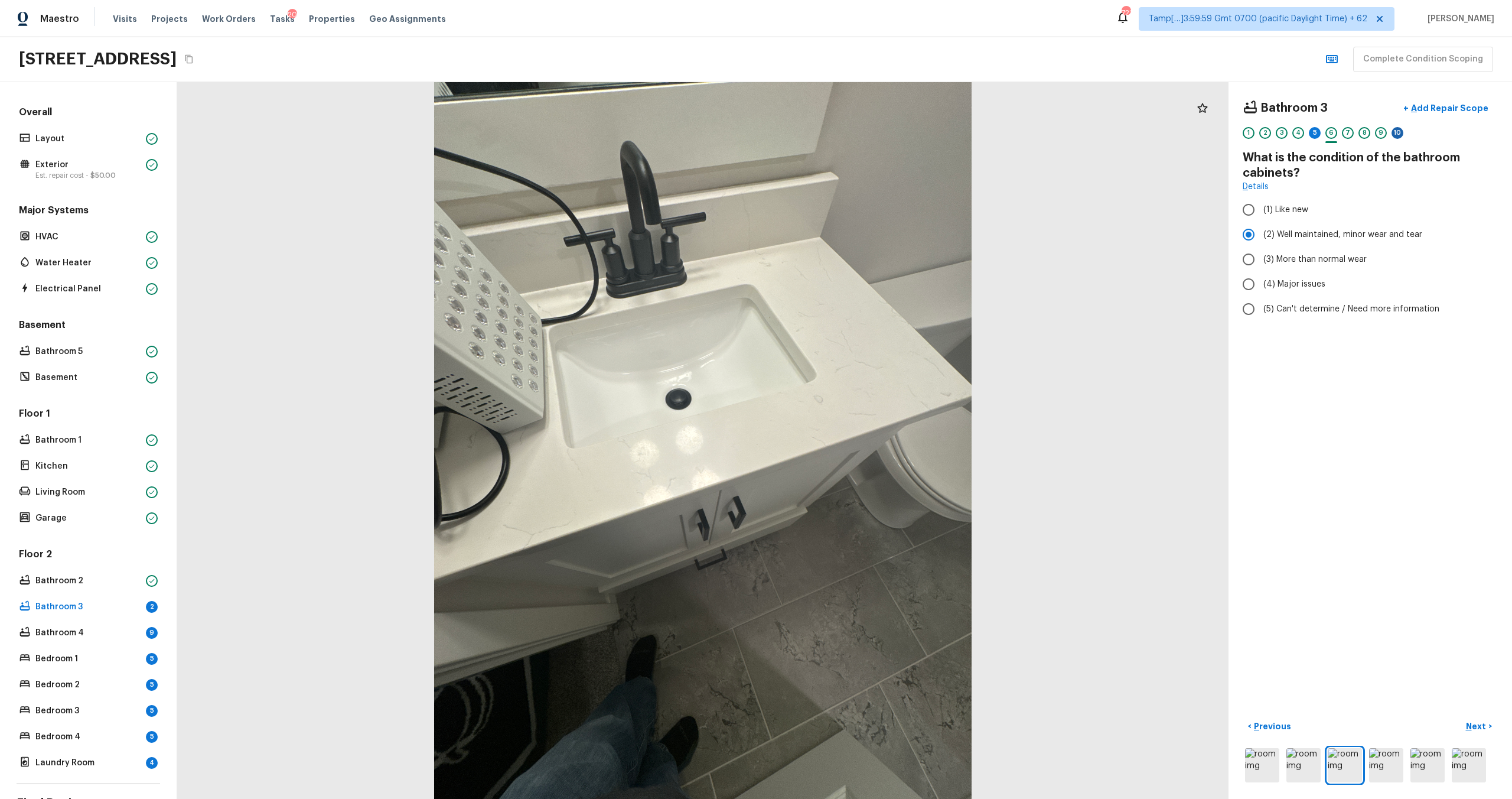
click at [1395, 134] on div "10" at bounding box center [1397, 133] width 12 height 12
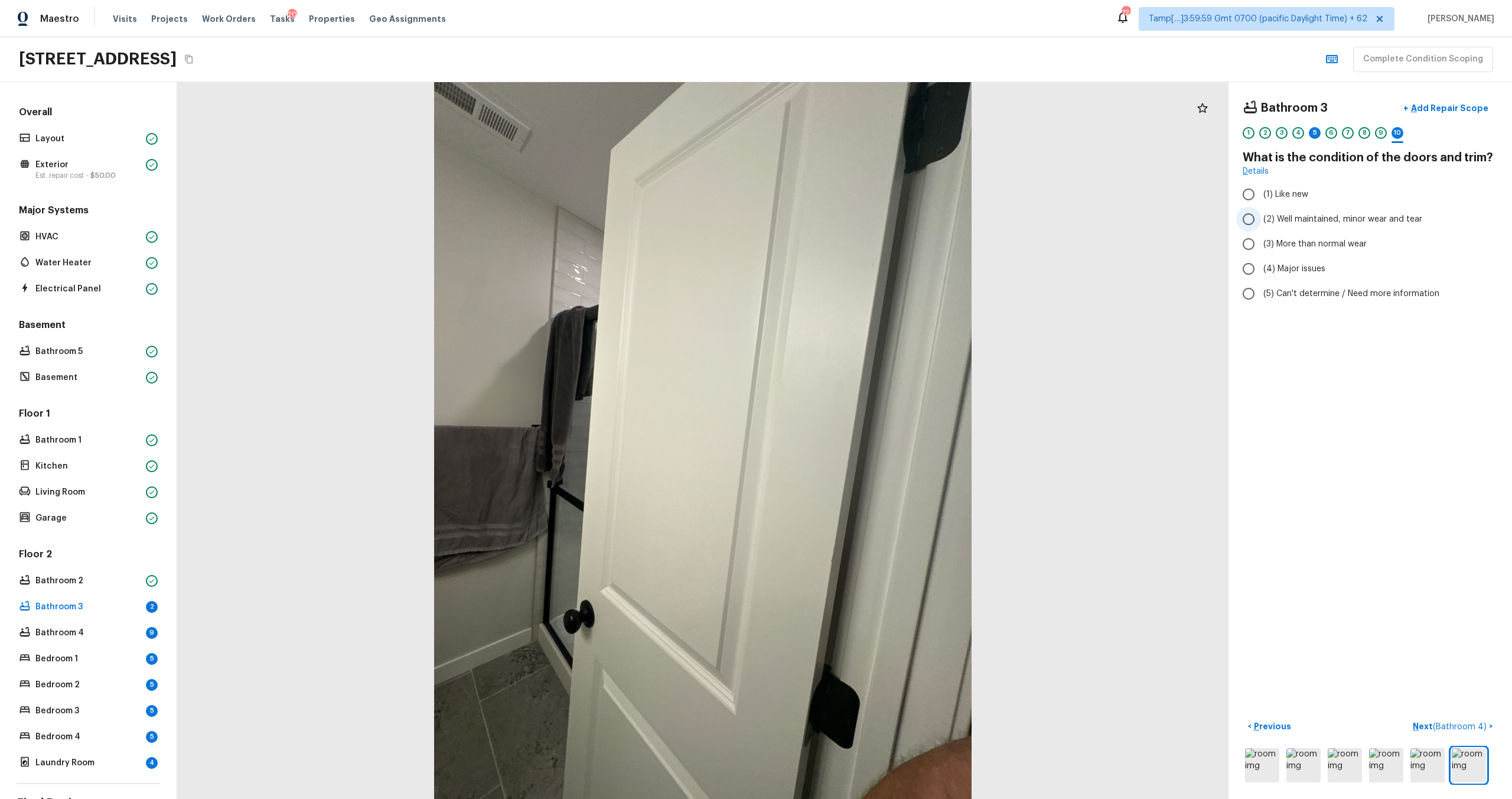
click at [1335, 224] on span "(2) Well maintained, minor wear and tear" at bounding box center [1343, 219] width 159 height 12
click at [1261, 224] on input "(2) Well maintained, minor wear and tear" at bounding box center [1248, 220] width 25 height 25
radio input "true"
click at [1421, 723] on p "Next ( Bathroom 4 )" at bounding box center [1450, 726] width 76 height 13
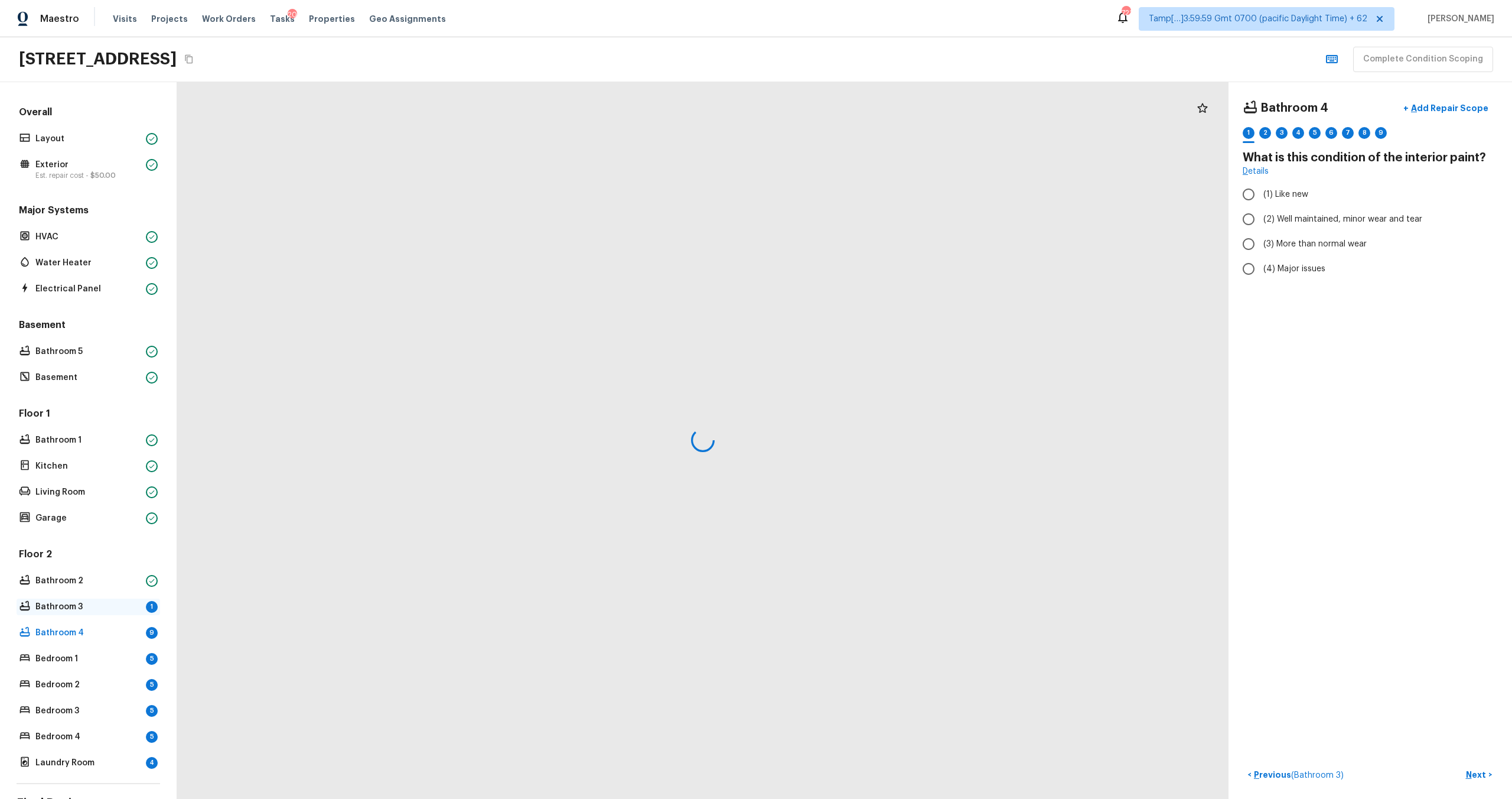
click at [58, 614] on div "Bathroom 3 1" at bounding box center [88, 607] width 144 height 17
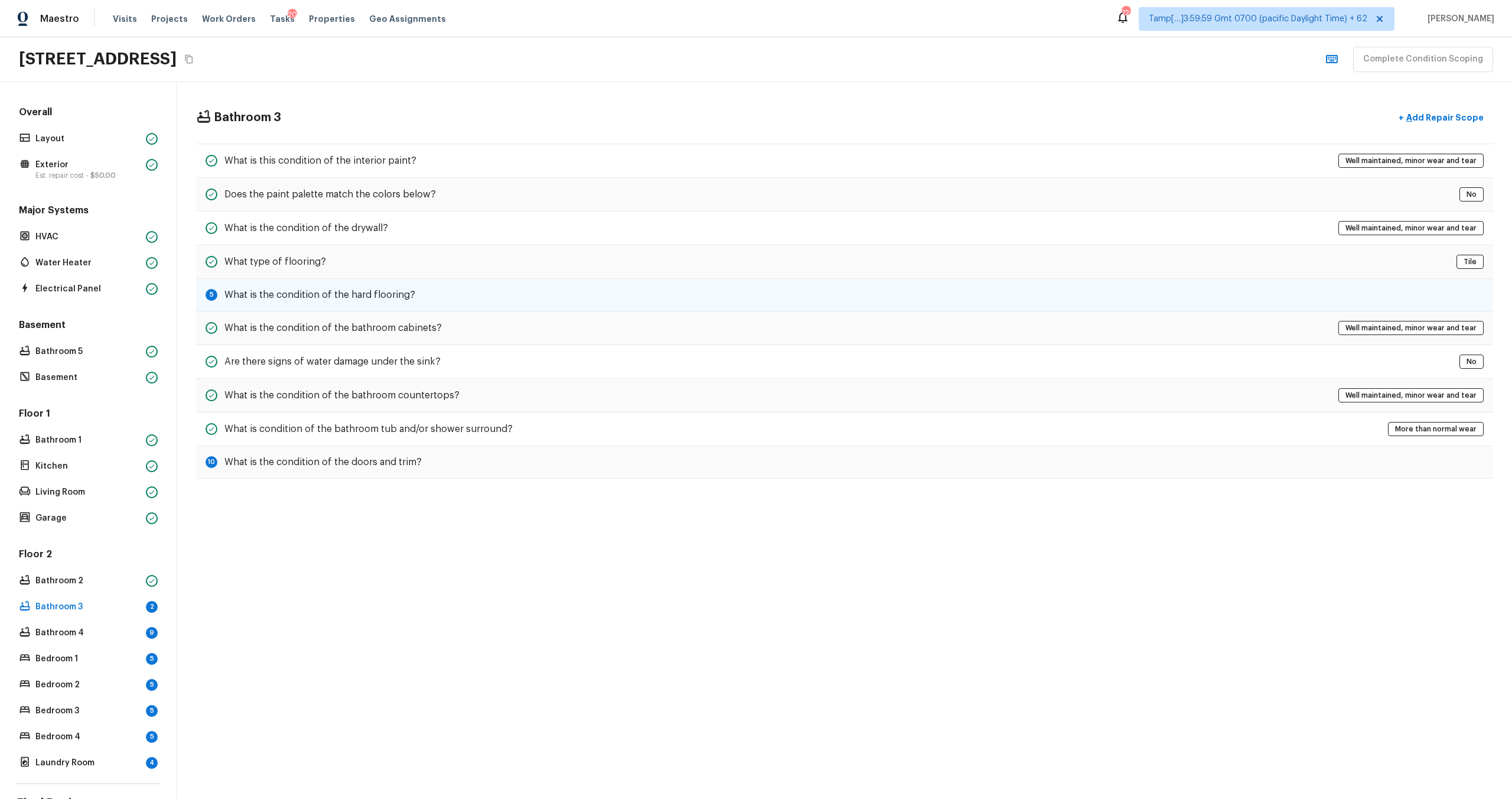
click at [475, 302] on div "5 What is the condition of the hard flooring?" at bounding box center [844, 295] width 1297 height 33
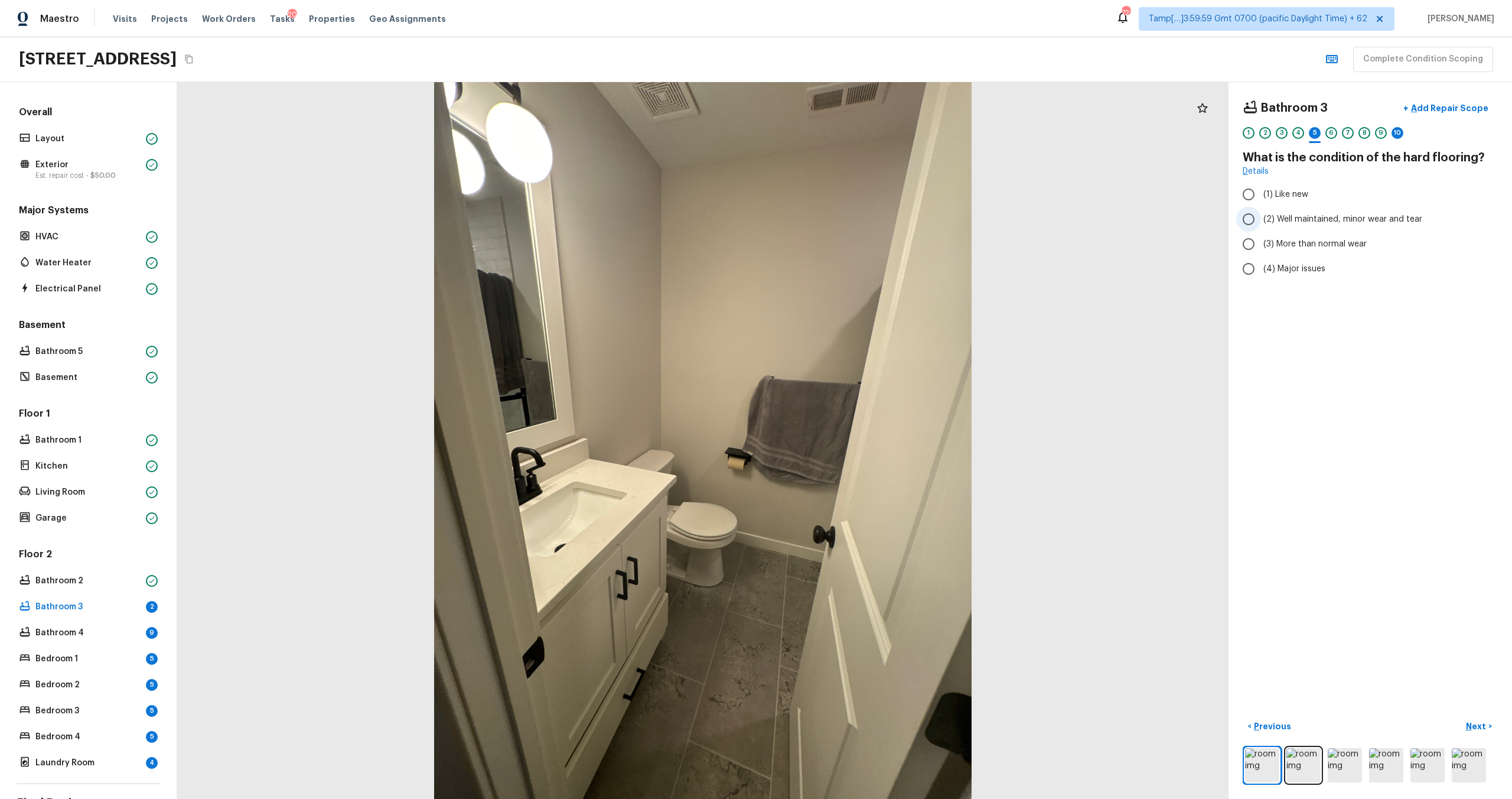
click at [1284, 213] on span "(2) Well maintained, minor wear and tear" at bounding box center [1343, 219] width 159 height 12
click at [1261, 213] on input "(2) Well maintained, minor wear and tear" at bounding box center [1248, 220] width 25 height 25
radio input "true"
click at [1479, 721] on p "Next" at bounding box center [1477, 726] width 23 height 12
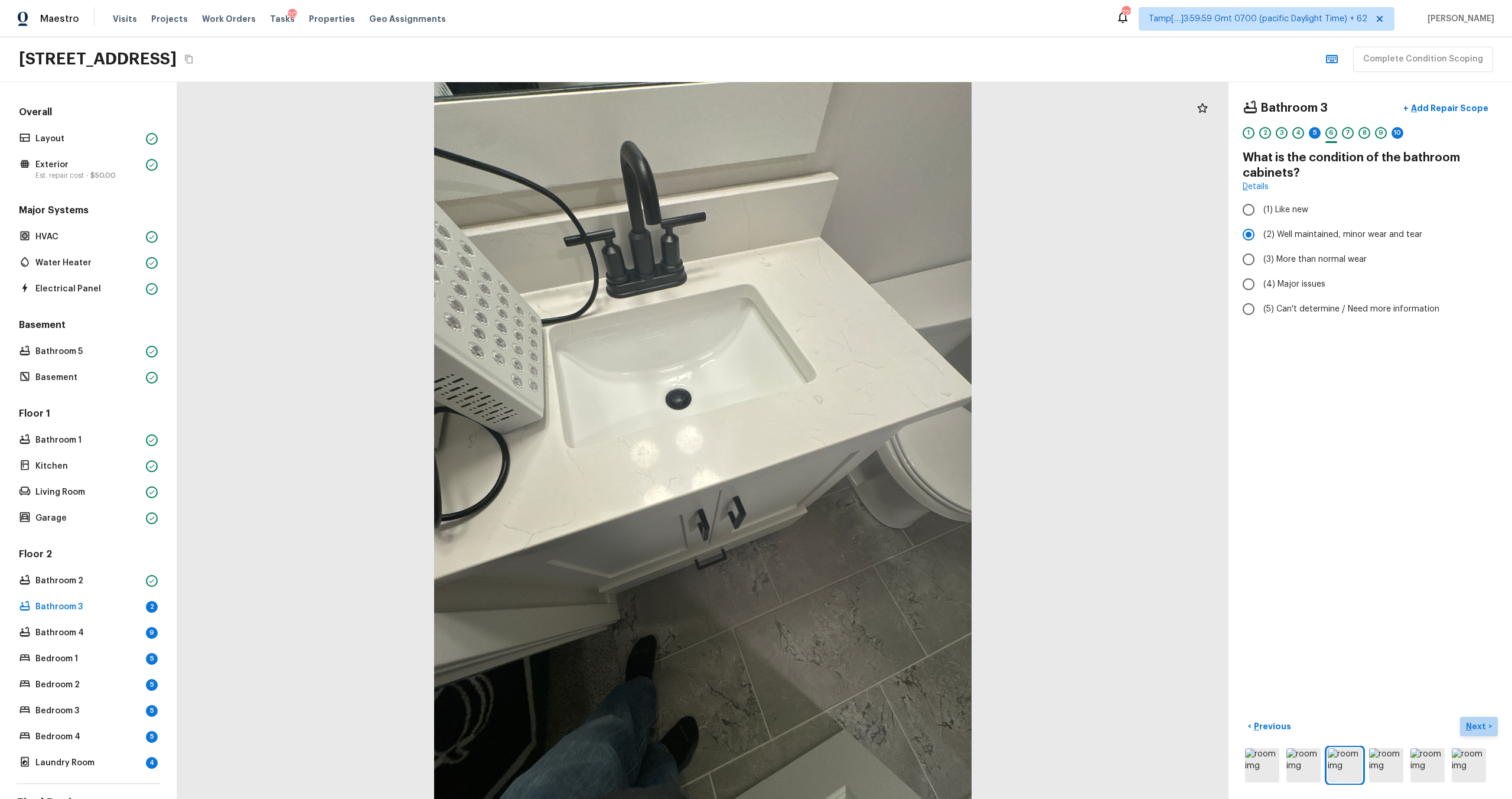
click at [1480, 723] on p "Next" at bounding box center [1477, 726] width 23 height 12
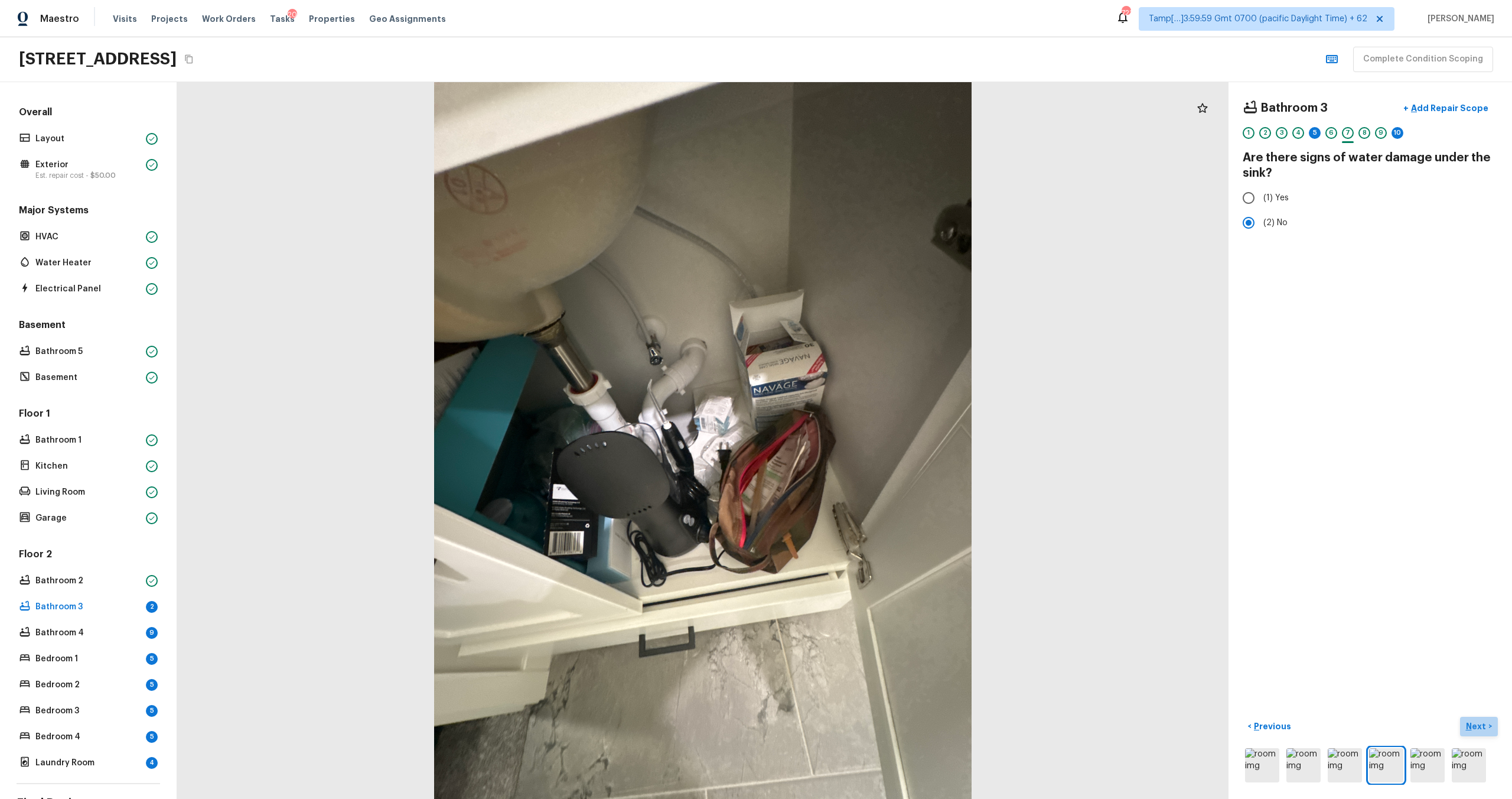
click at [1480, 723] on p "Next" at bounding box center [1477, 726] width 23 height 12
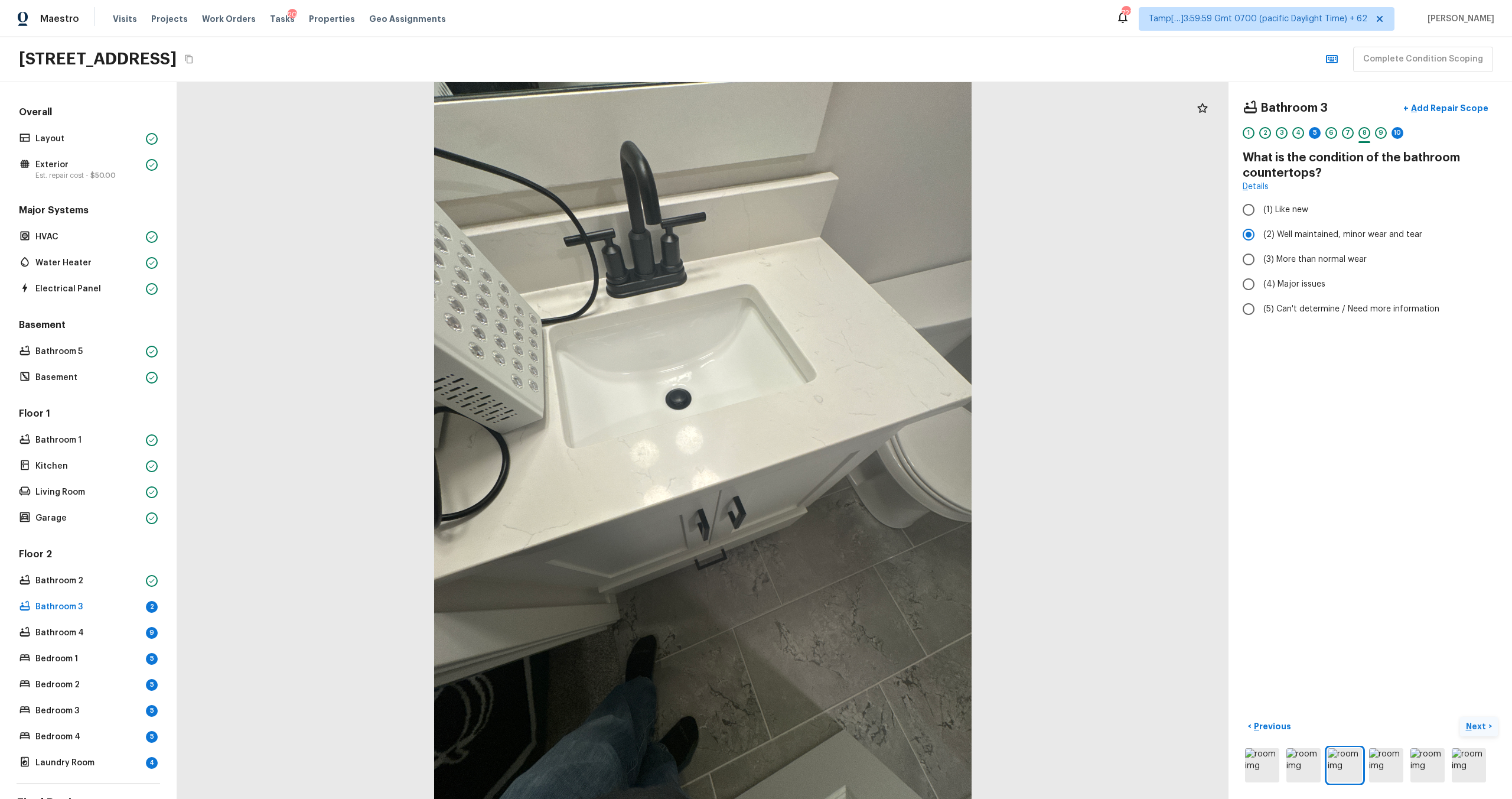
click at [1480, 723] on p "Next" at bounding box center [1477, 726] width 23 height 12
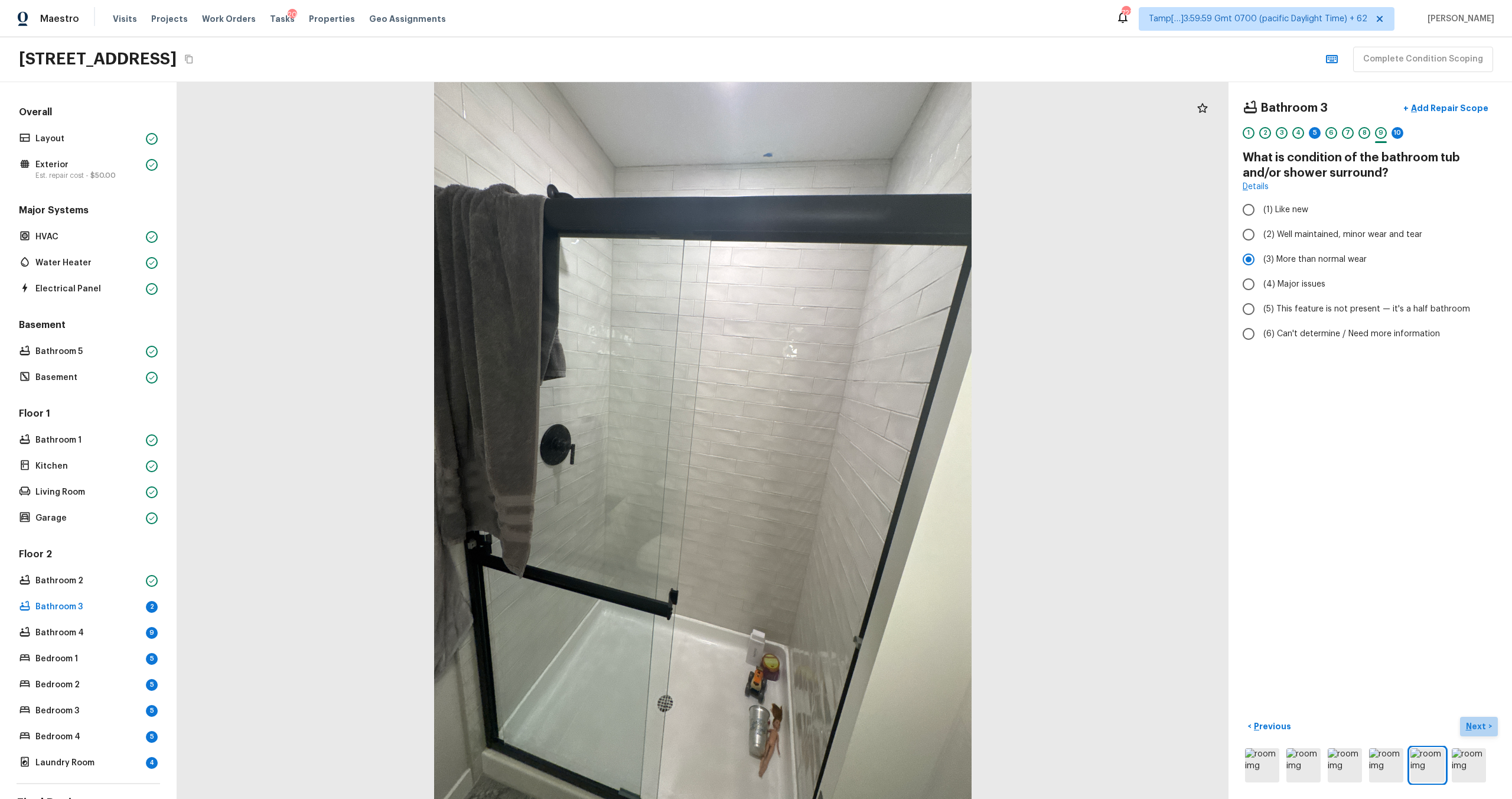
click at [1480, 723] on p "Next" at bounding box center [1477, 726] width 23 height 12
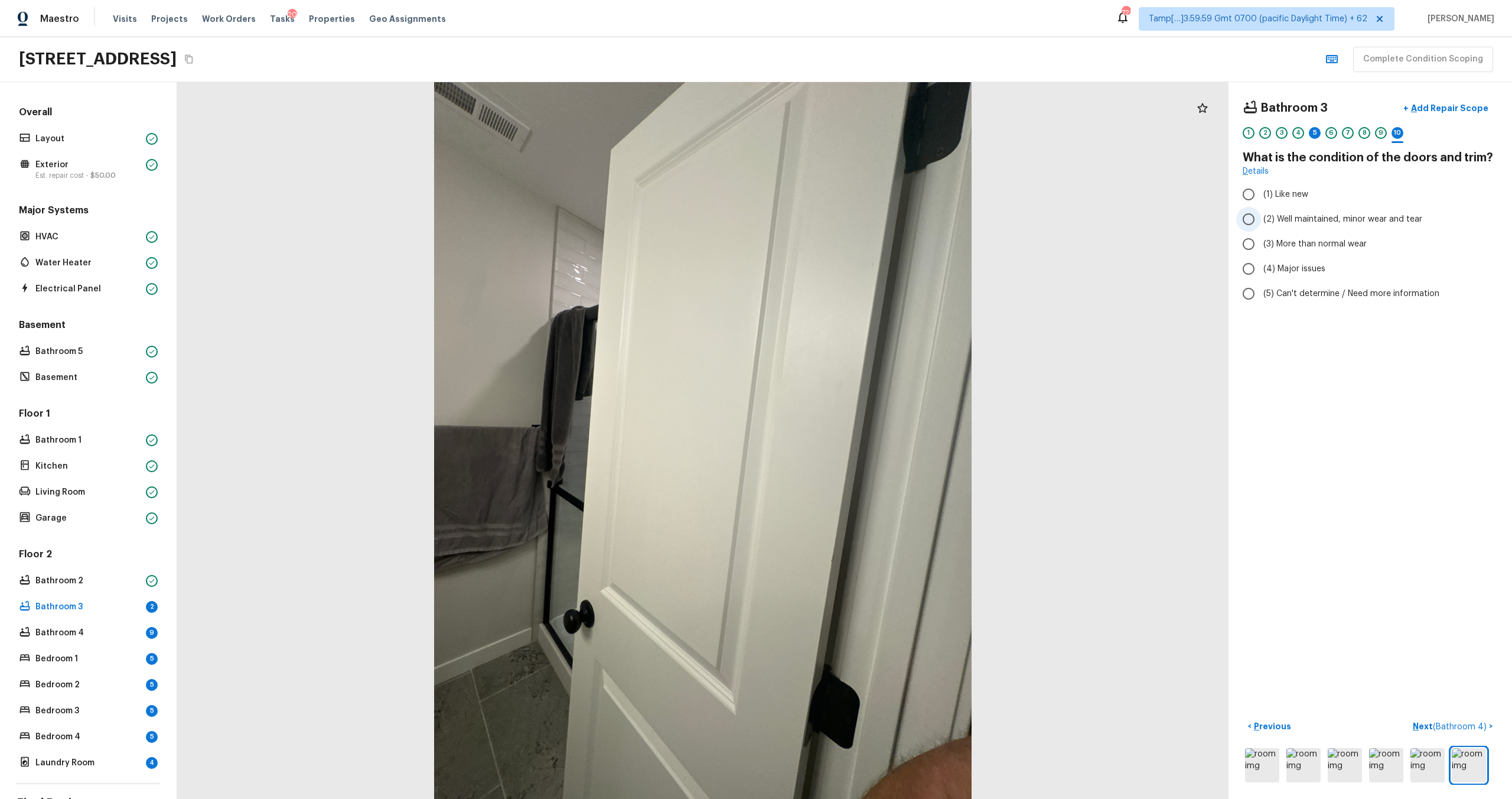
click at [1270, 220] on span "(2) Well maintained, minor wear and tear" at bounding box center [1343, 219] width 159 height 12
click at [1261, 220] on input "(2) Well maintained, minor wear and tear" at bounding box center [1248, 220] width 25 height 25
radio input "true"
click at [1426, 731] on p "Next ( Bathroom 4 )" at bounding box center [1450, 726] width 76 height 13
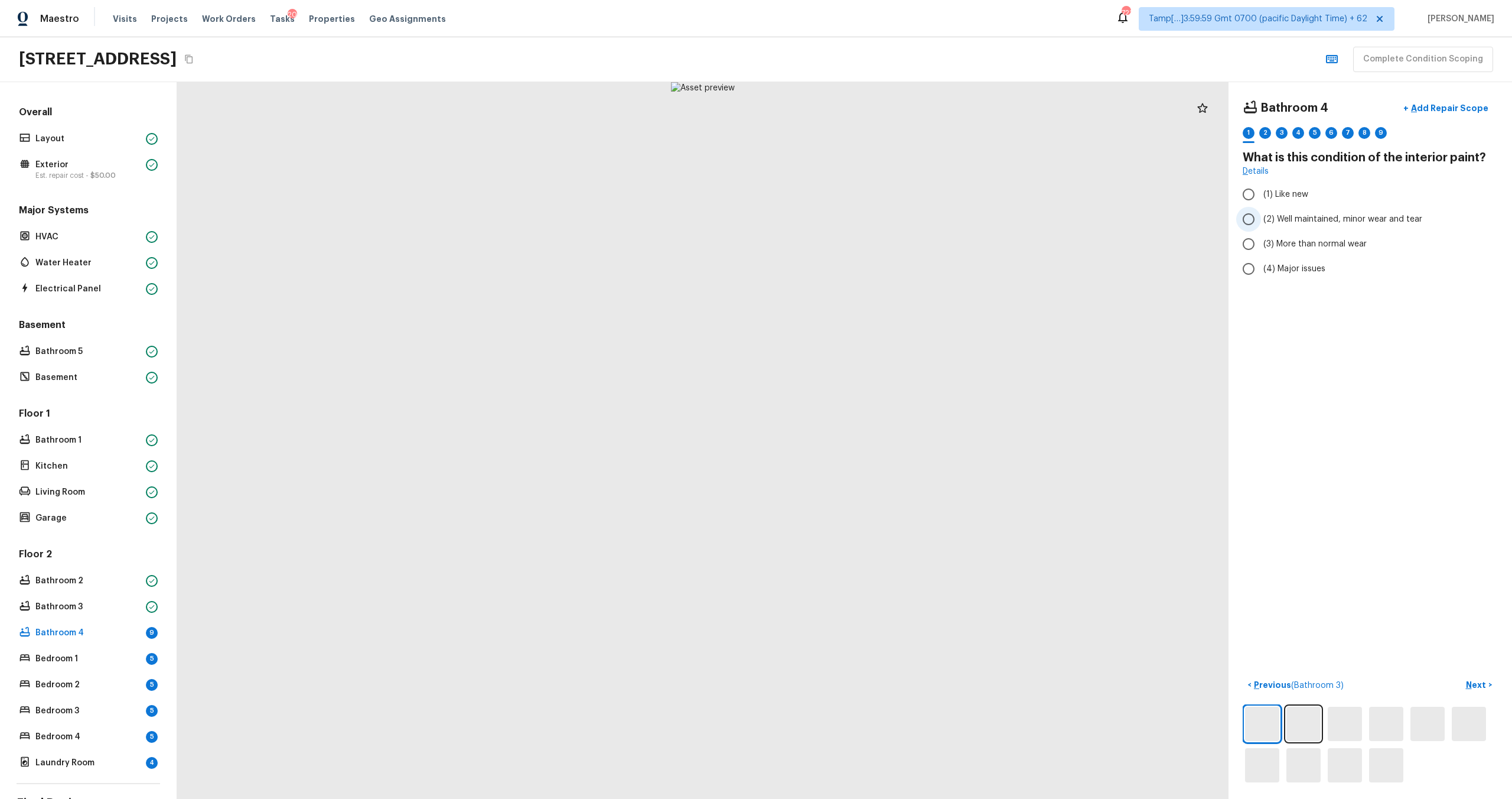
click at [1304, 210] on label "(2) Well maintained, minor wear and tear" at bounding box center [1362, 220] width 252 height 25
click at [1261, 210] on input "(2) Well maintained, minor wear and tear" at bounding box center [1248, 220] width 25 height 25
radio input "true"
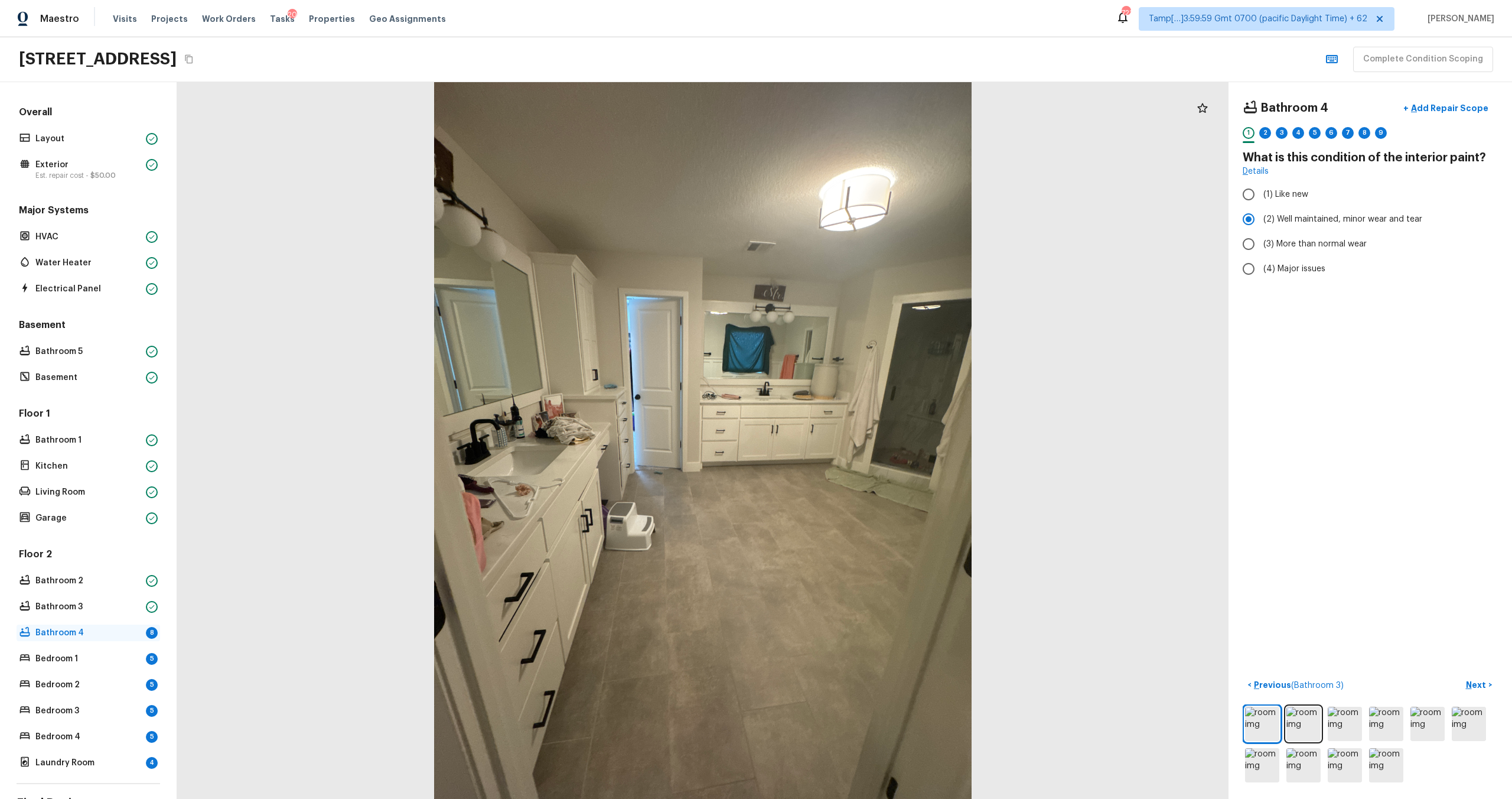
click at [106, 638] on div "Bathroom 4 8" at bounding box center [88, 633] width 144 height 17
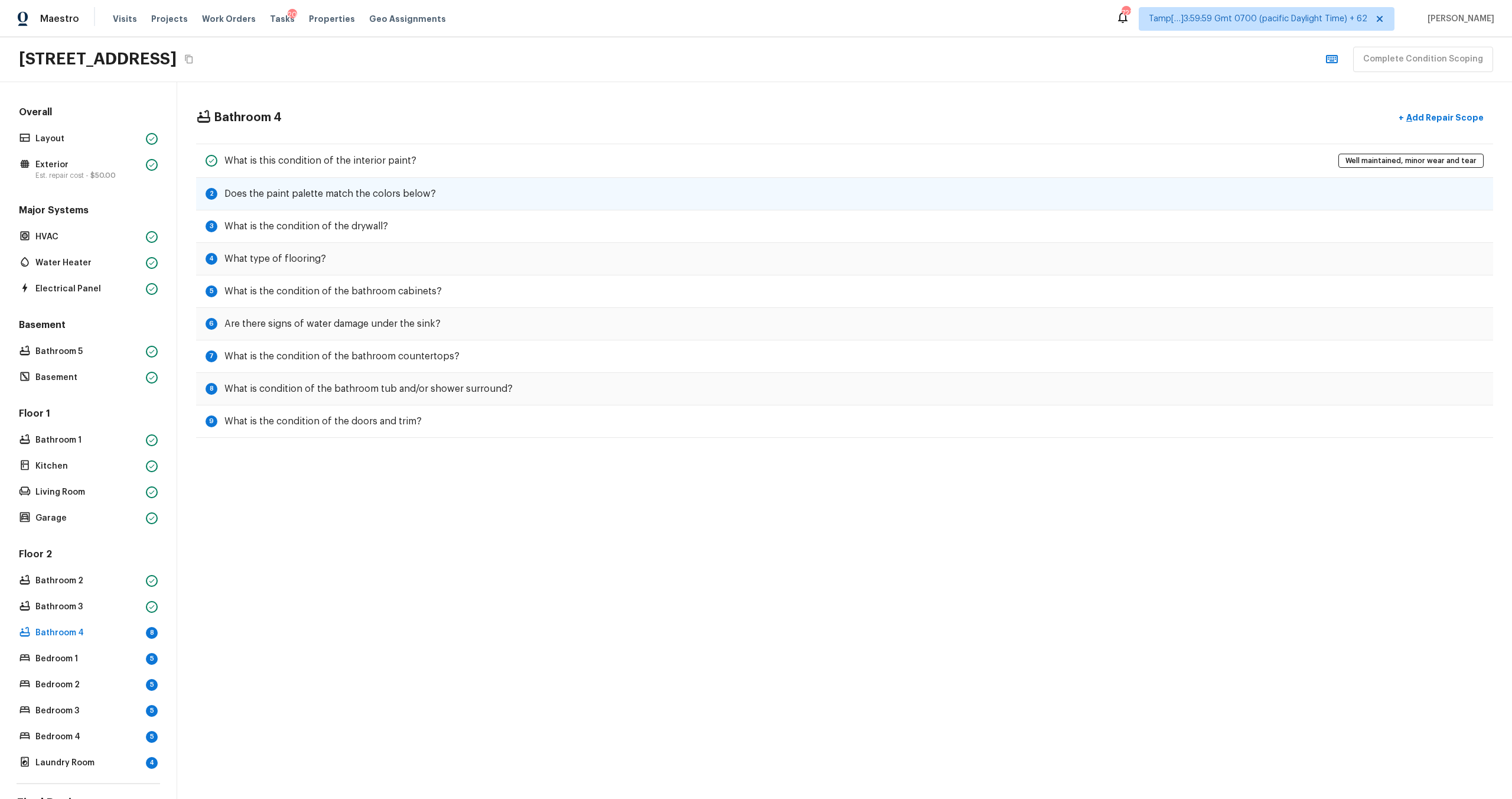
click at [369, 191] on h5 "Does the paint palette match the colors below?" at bounding box center [330, 194] width 211 height 13
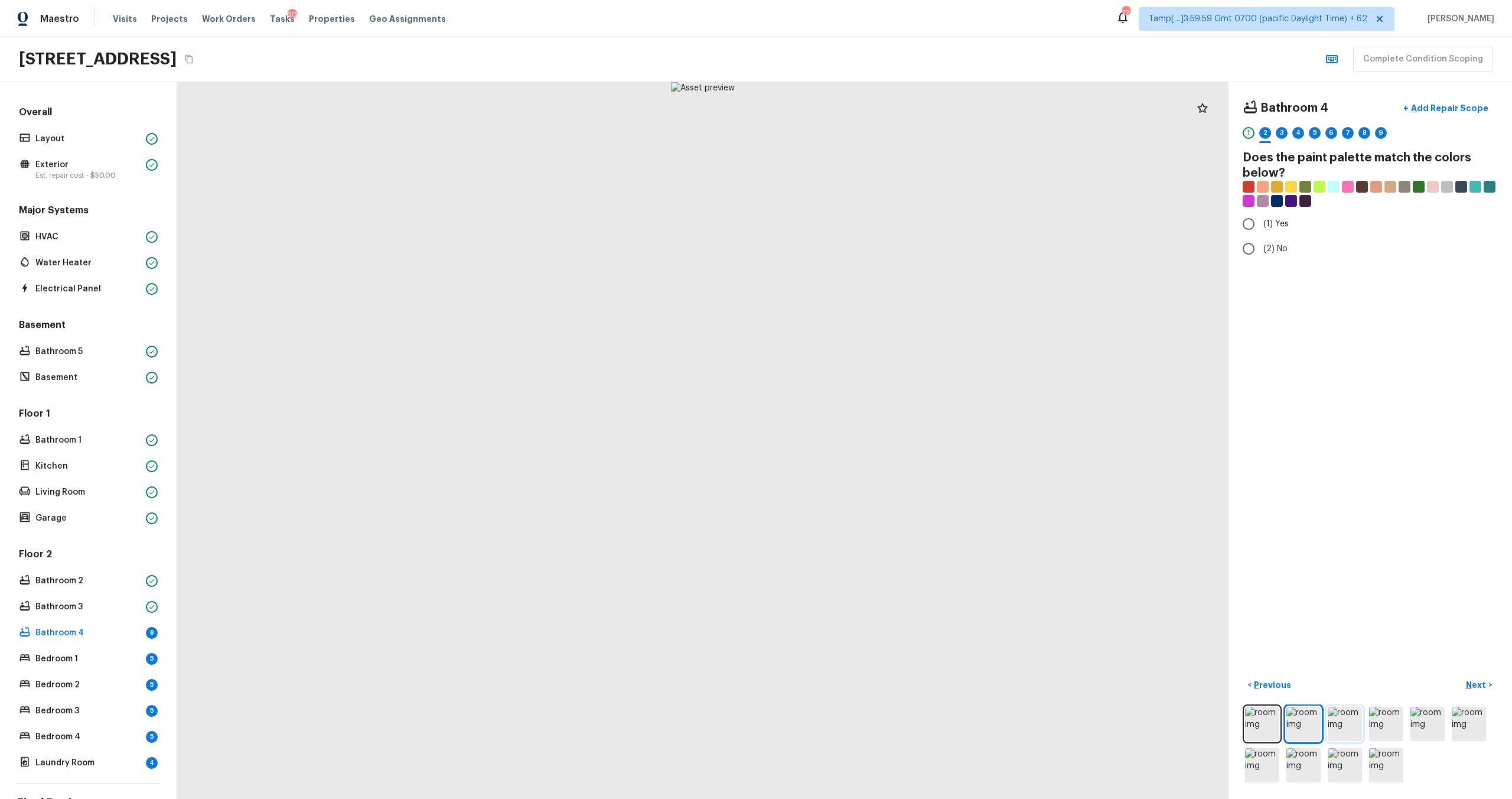
click at [1335, 733] on img at bounding box center [1344, 723] width 34 height 34
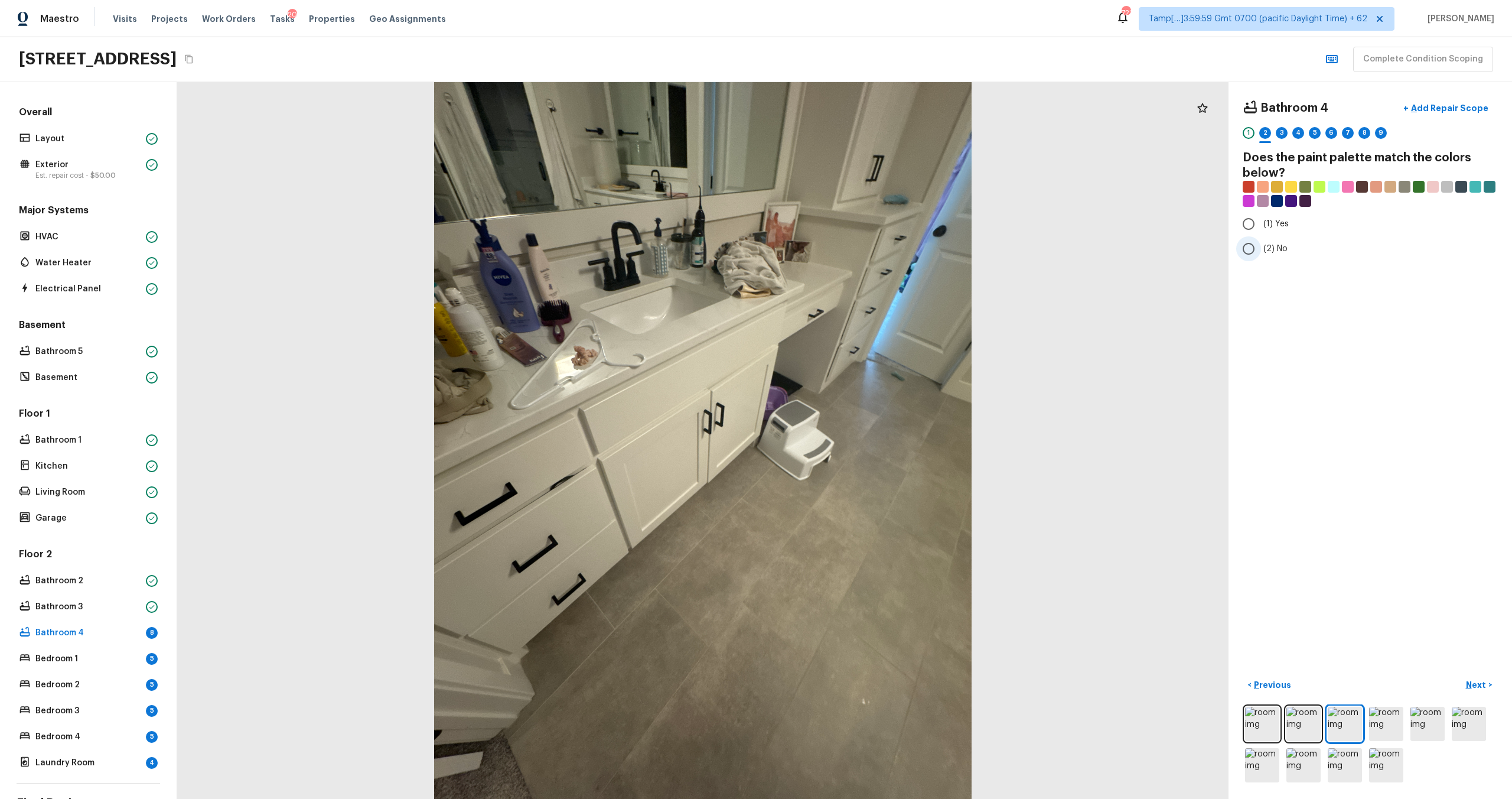
click at [1257, 255] on input "(2) No" at bounding box center [1248, 249] width 25 height 25
radio input "true"
click at [1476, 687] on p "Next" at bounding box center [1477, 685] width 23 height 12
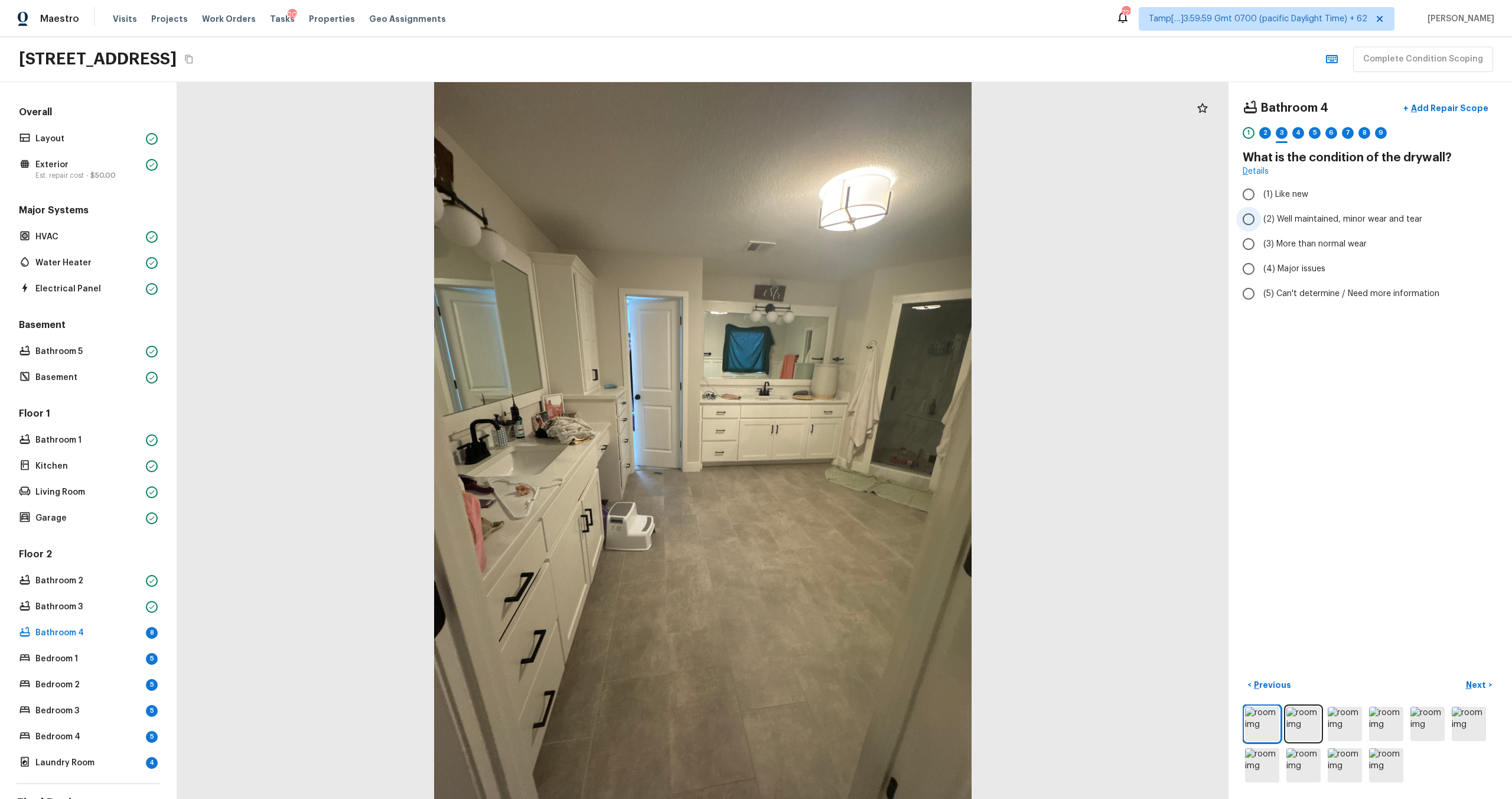
click at [1303, 225] on label "(2) Well maintained, minor wear and tear" at bounding box center [1362, 220] width 252 height 25
click at [1261, 225] on input "(2) Well maintained, minor wear and tear" at bounding box center [1248, 220] width 25 height 25
radio input "true"
click at [1464, 690] on button "Next >" at bounding box center [1479, 685] width 38 height 19
click at [1271, 255] on span "(3) Tile" at bounding box center [1277, 254] width 27 height 12
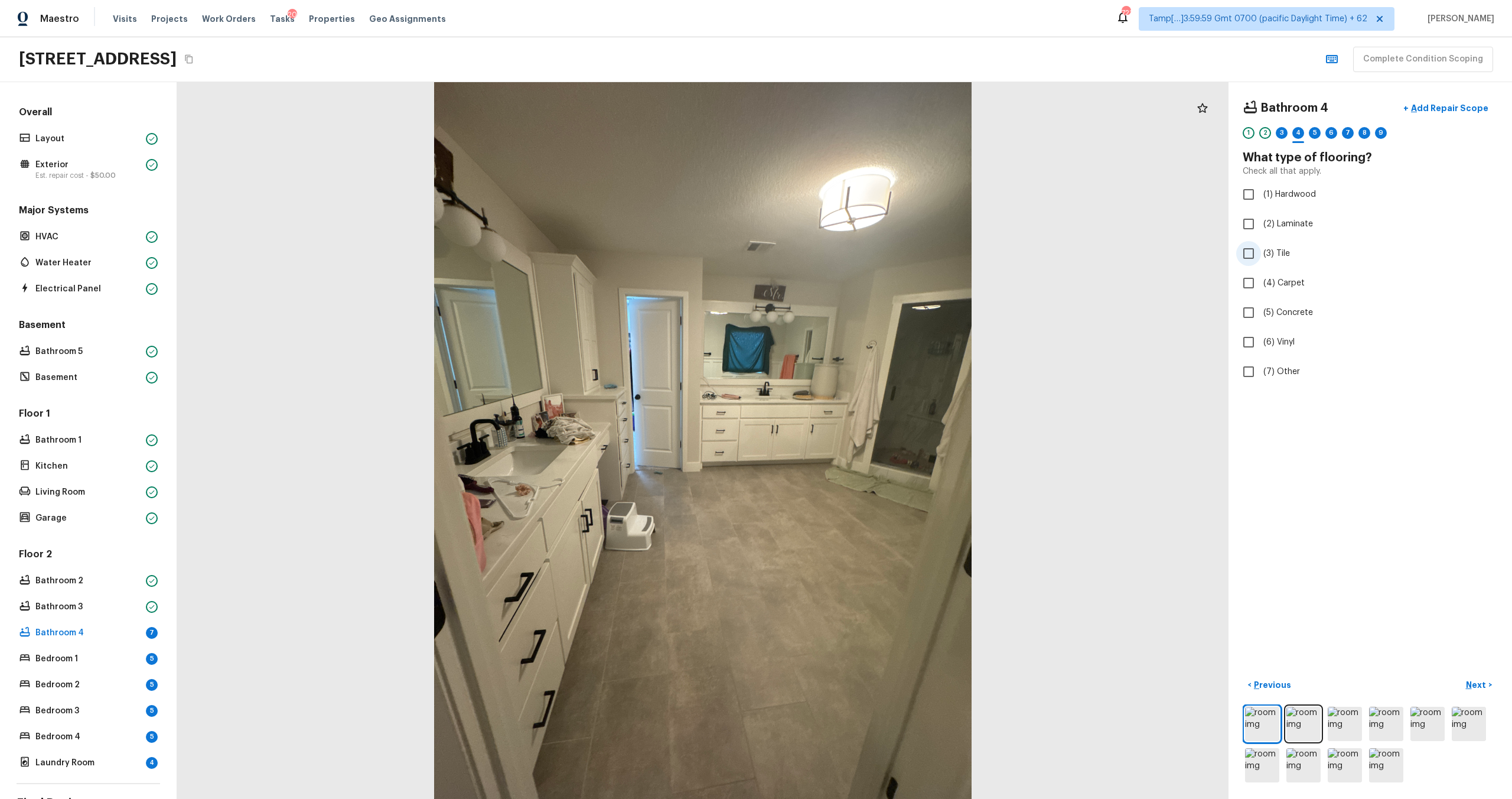
click at [1261, 255] on input "(3) Tile" at bounding box center [1248, 254] width 25 height 25
checkbox input "true"
click at [1474, 679] on p "Next" at bounding box center [1477, 685] width 23 height 12
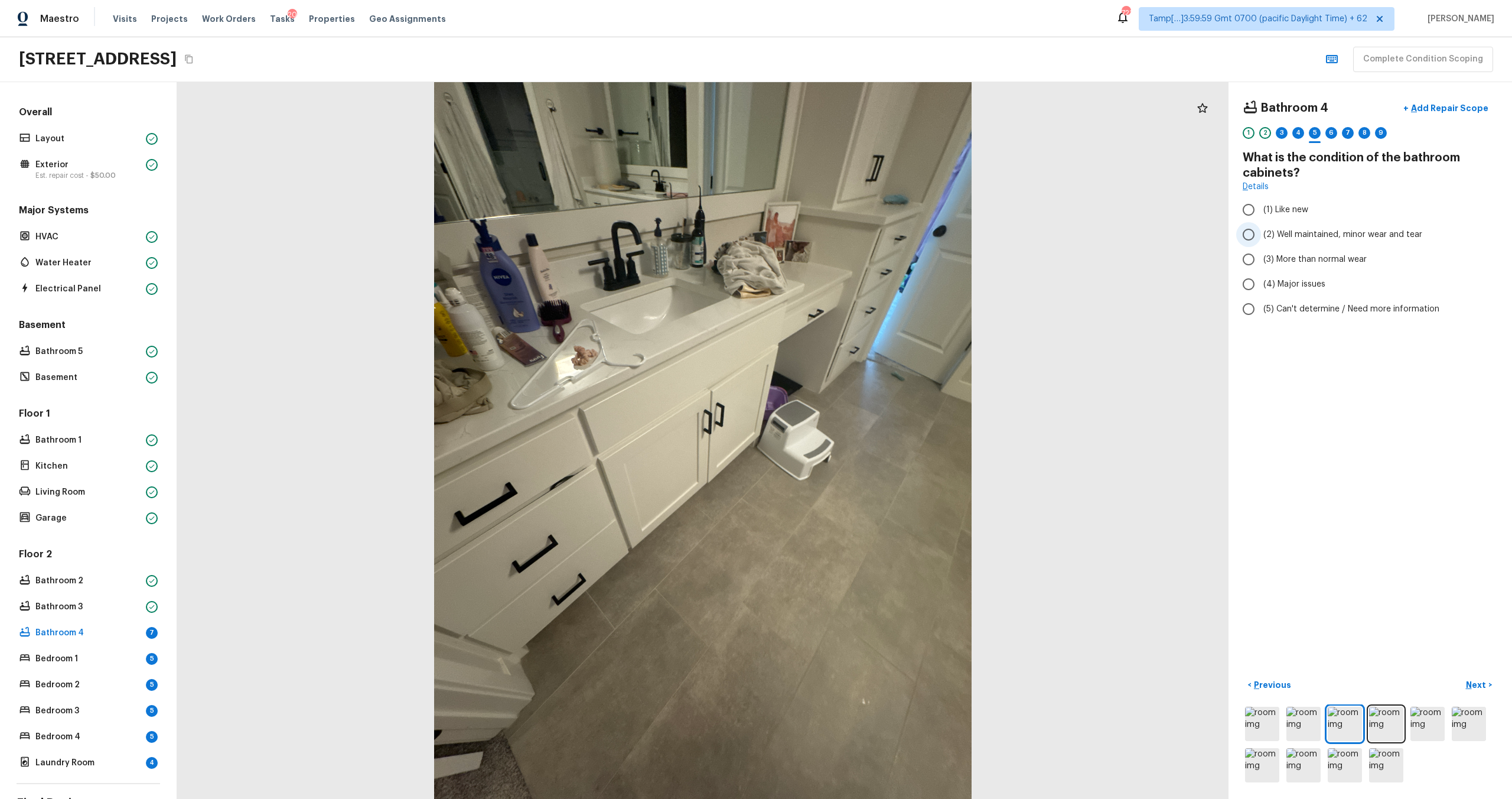
click at [1274, 240] on span "(2) Well maintained, minor wear and tear" at bounding box center [1343, 235] width 159 height 12
click at [1261, 240] on input "(2) Well maintained, minor wear and tear" at bounding box center [1248, 235] width 25 height 25
radio input "true"
click at [1474, 680] on p "Next" at bounding box center [1477, 685] width 23 height 12
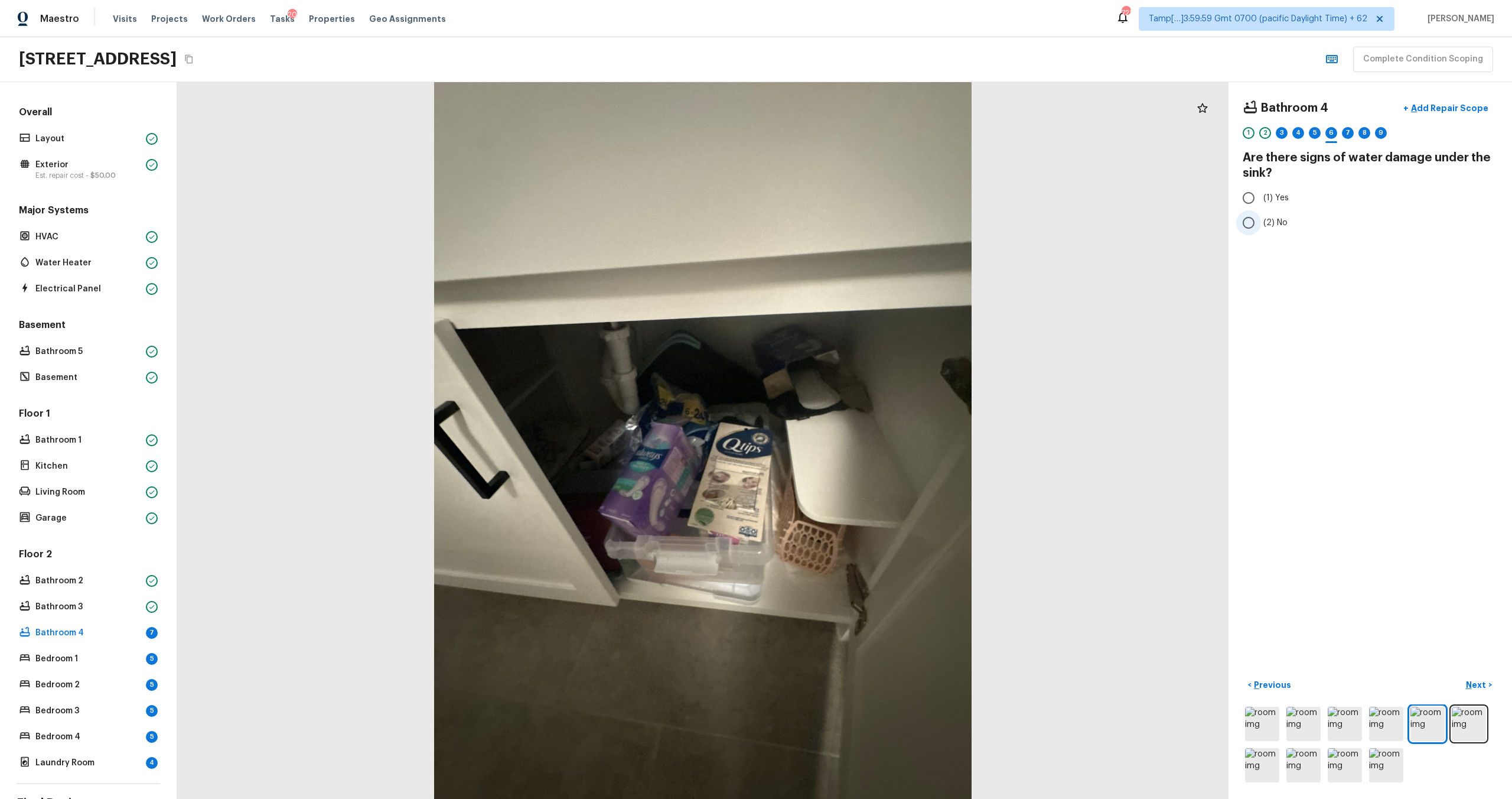
click at [1264, 225] on span "(2) No" at bounding box center [1275, 223] width 24 height 12
click at [1261, 225] on input "(2) No" at bounding box center [1248, 223] width 25 height 25
radio input "true"
click at [1469, 686] on p "Next" at bounding box center [1477, 685] width 23 height 12
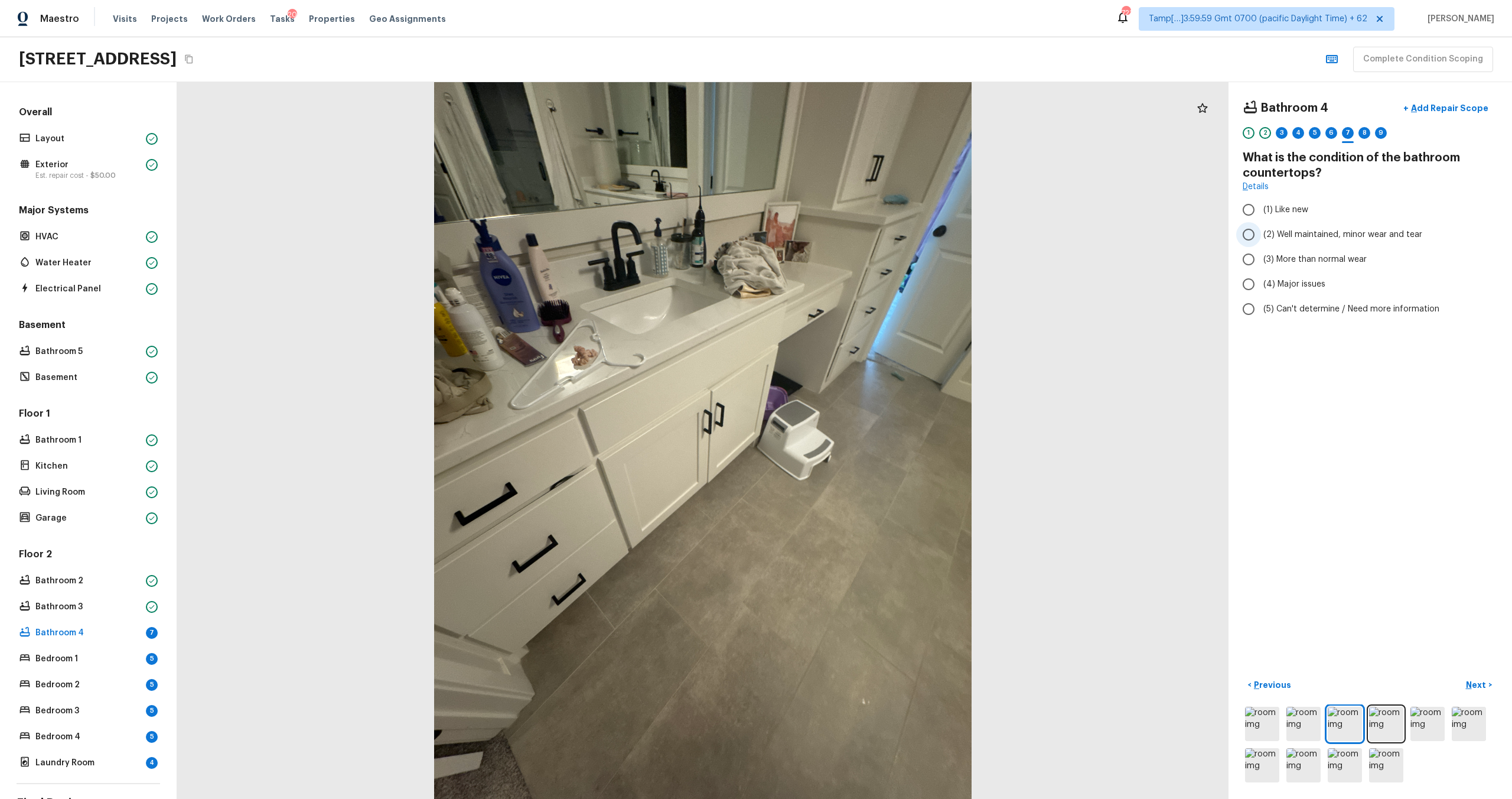
click at [1289, 238] on span "(2) Well maintained, minor wear and tear" at bounding box center [1343, 235] width 159 height 12
click at [1261, 238] on input "(2) Well maintained, minor wear and tear" at bounding box center [1248, 235] width 25 height 25
radio input "true"
click at [1478, 680] on p "Next" at bounding box center [1477, 685] width 23 height 12
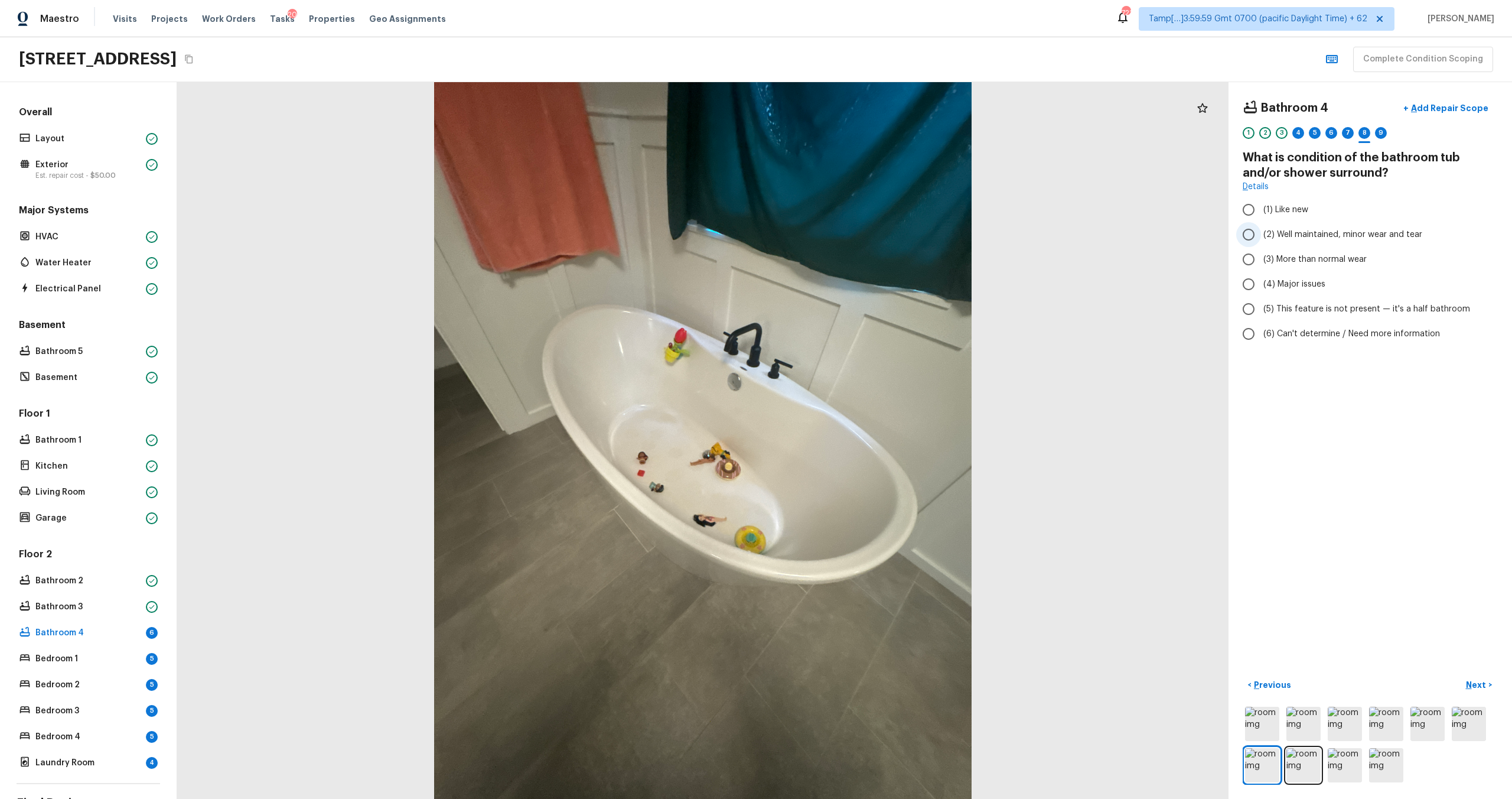
click at [1284, 226] on label "(2) Well maintained, minor wear and tear" at bounding box center [1362, 235] width 252 height 25
click at [1261, 226] on input "(2) Well maintained, minor wear and tear" at bounding box center [1248, 235] width 25 height 25
radio input "true"
click at [1475, 685] on p "Next" at bounding box center [1477, 685] width 23 height 12
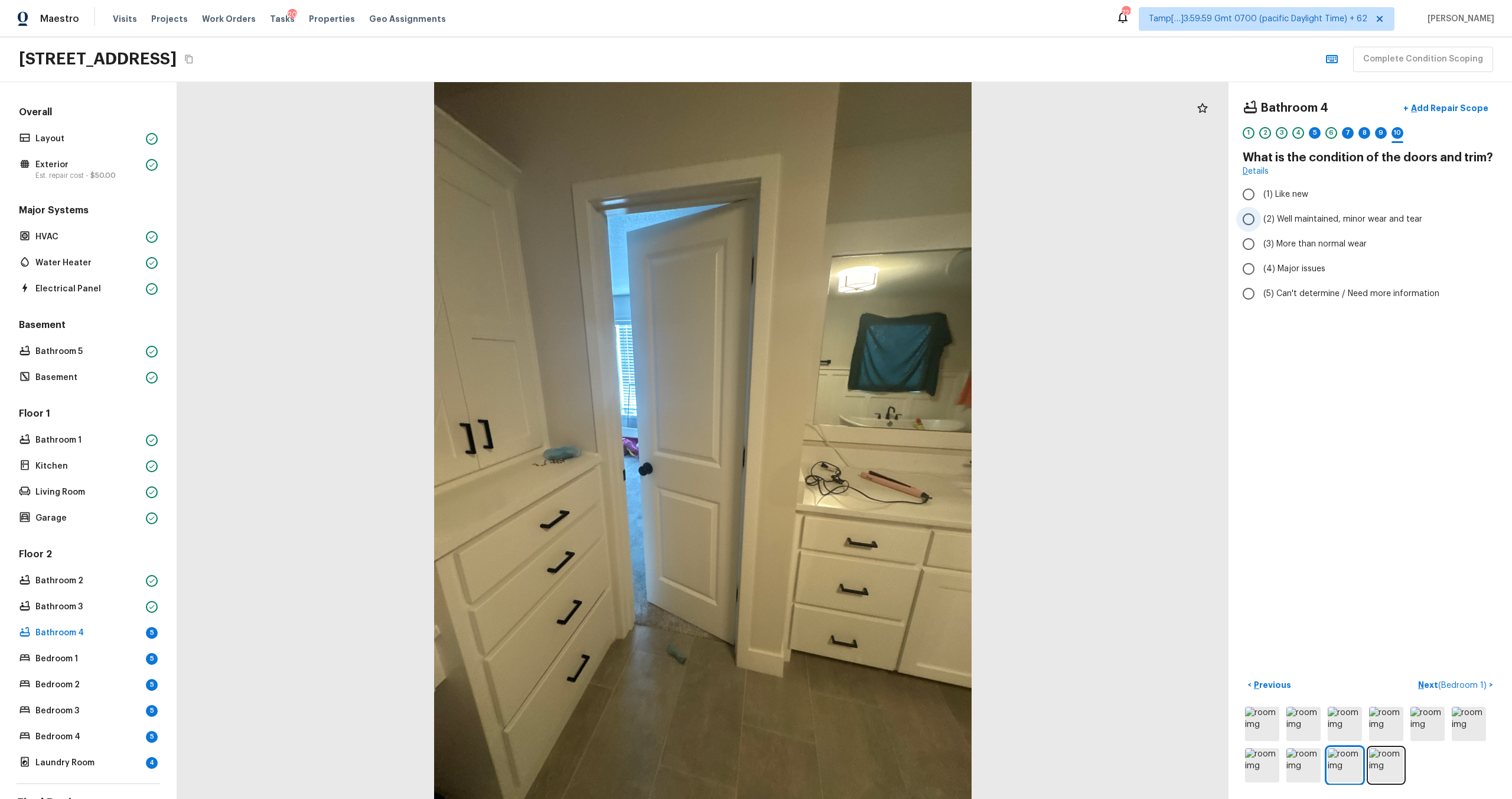
click at [1303, 213] on span "(2) Well maintained, minor wear and tear" at bounding box center [1343, 219] width 159 height 12
click at [1261, 213] on input "(2) Well maintained, minor wear and tear" at bounding box center [1248, 220] width 25 height 25
radio input "true"
click at [1420, 684] on p "Next ( Bedroom 1 )" at bounding box center [1453, 685] width 71 height 13
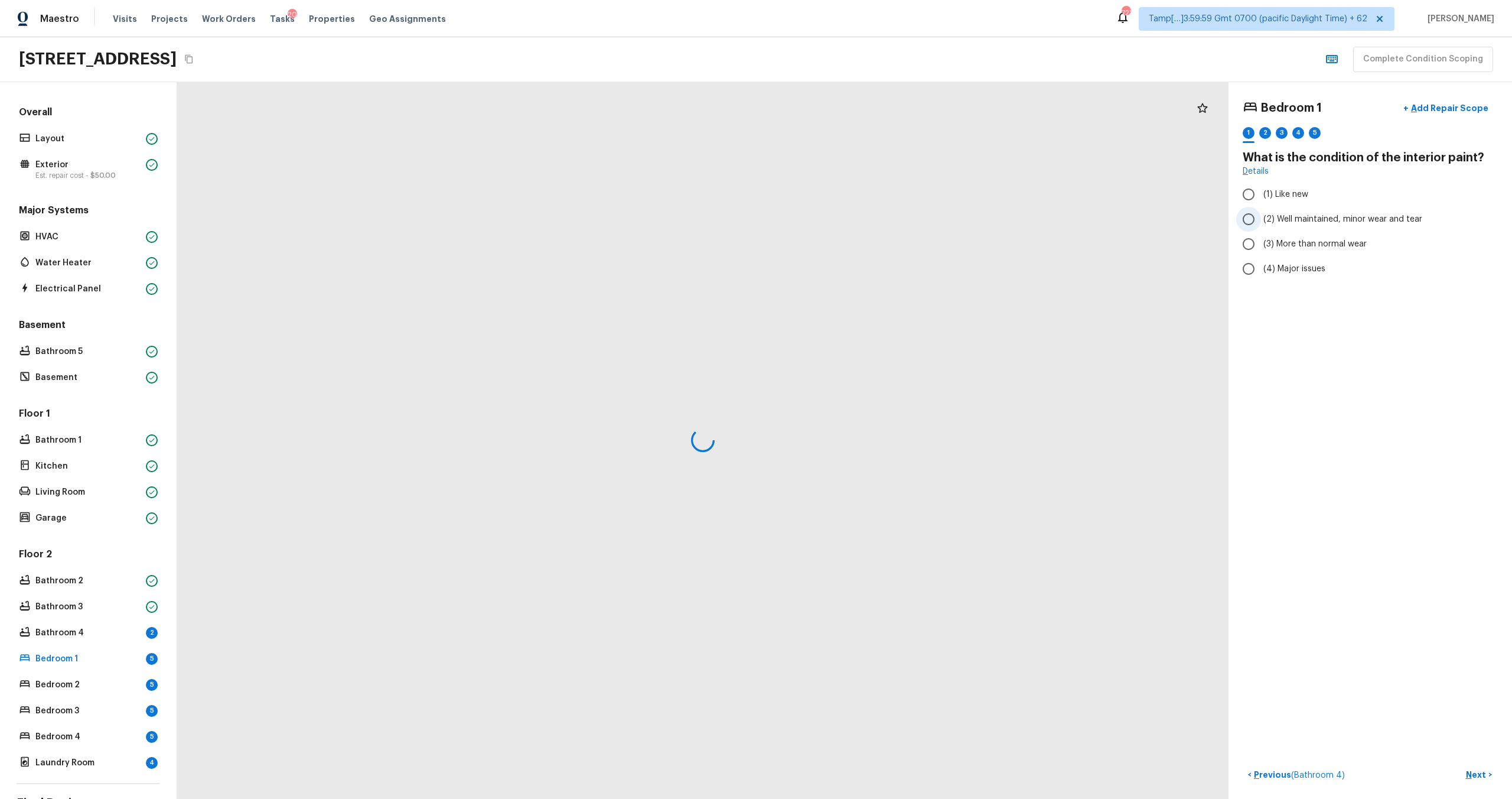
click at [1264, 227] on label "(2) Well maintained, minor wear and tear" at bounding box center [1362, 220] width 252 height 25
click at [1261, 227] on input "(2) Well maintained, minor wear and tear" at bounding box center [1248, 220] width 25 height 25
radio input "true"
click at [1474, 778] on p "Next" at bounding box center [1477, 775] width 23 height 12
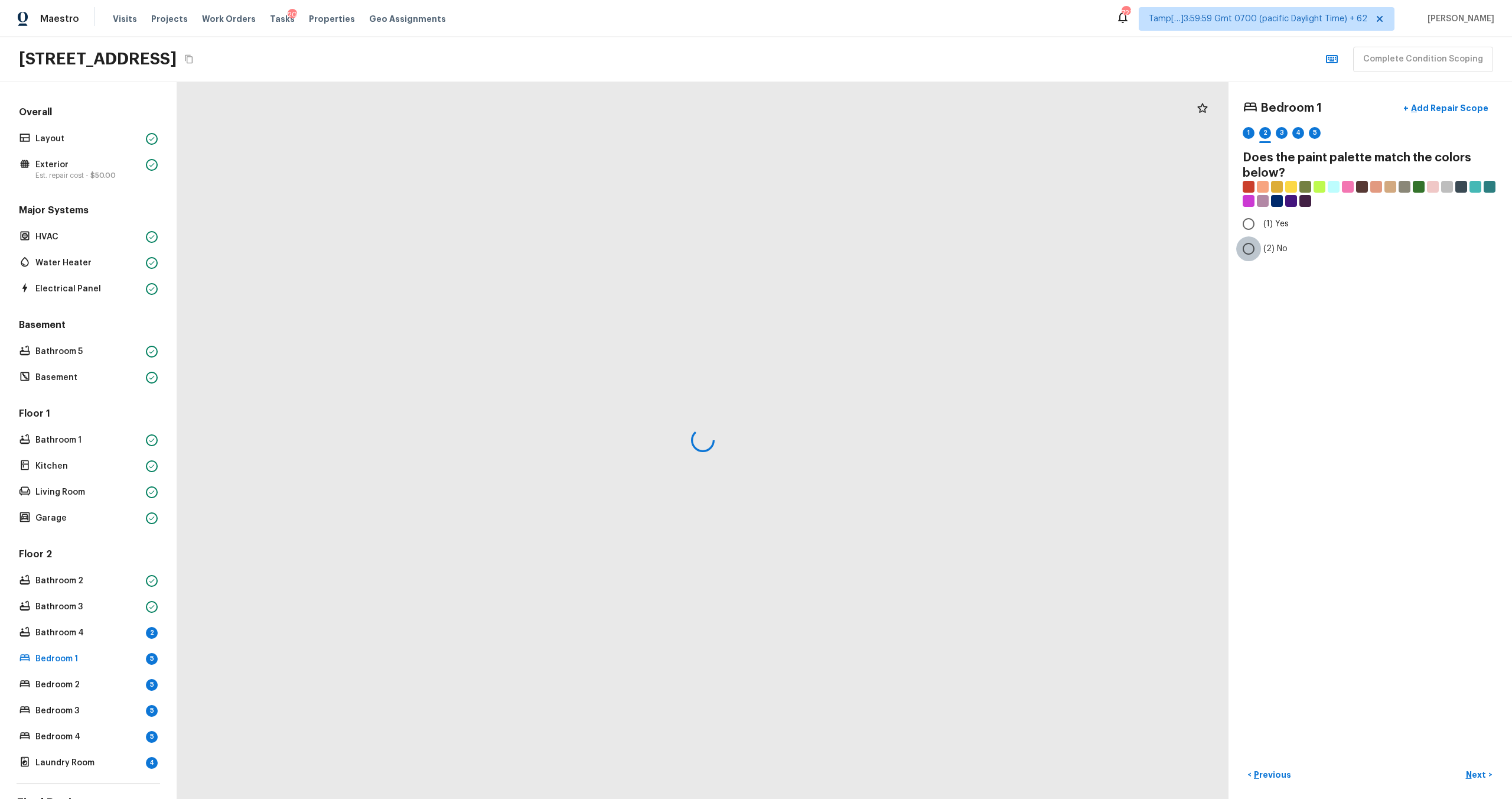
click at [1260, 255] on input "(2) No" at bounding box center [1248, 249] width 25 height 25
radio input "true"
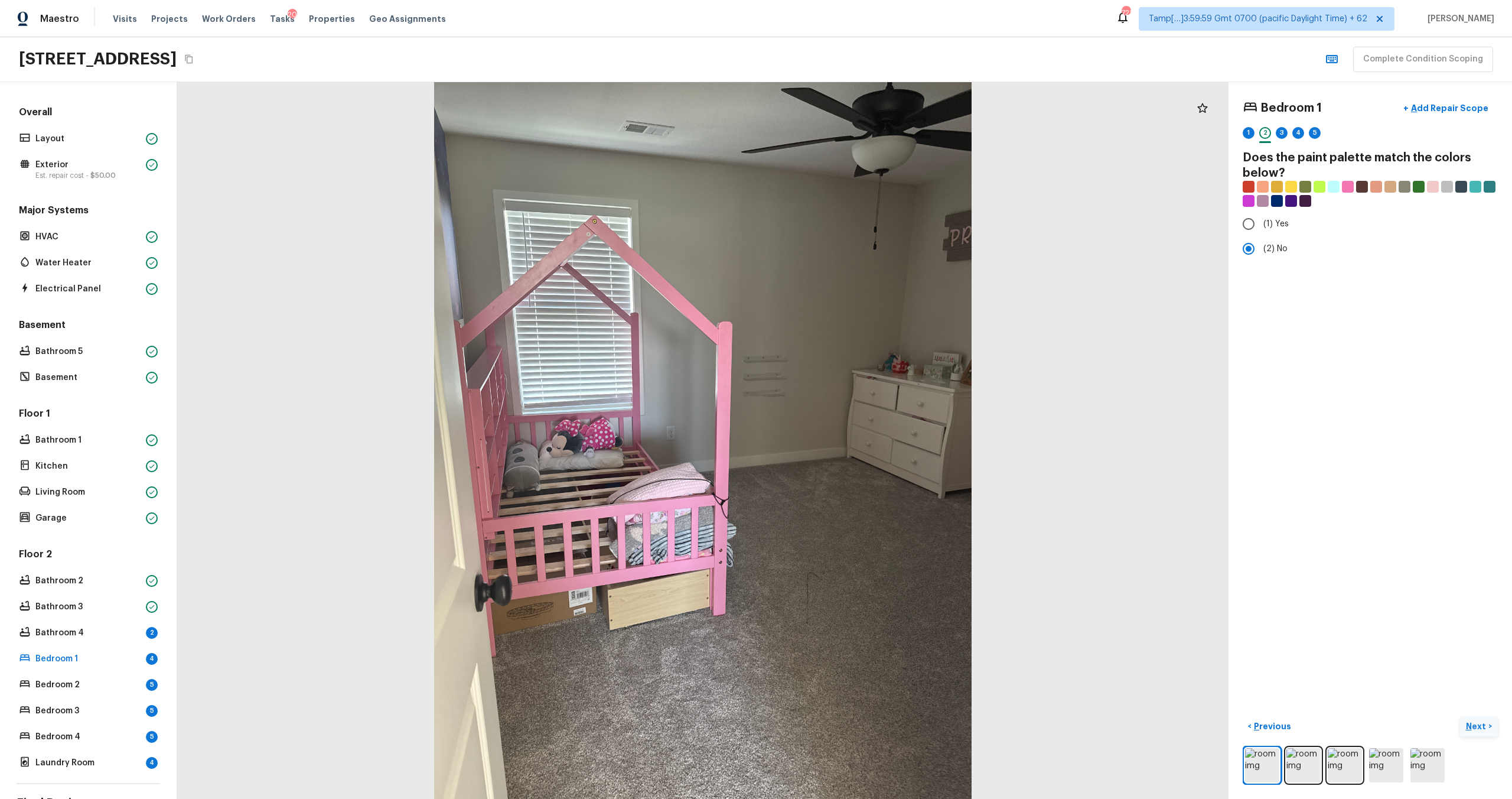
click at [1472, 721] on p "Next" at bounding box center [1477, 726] width 23 height 12
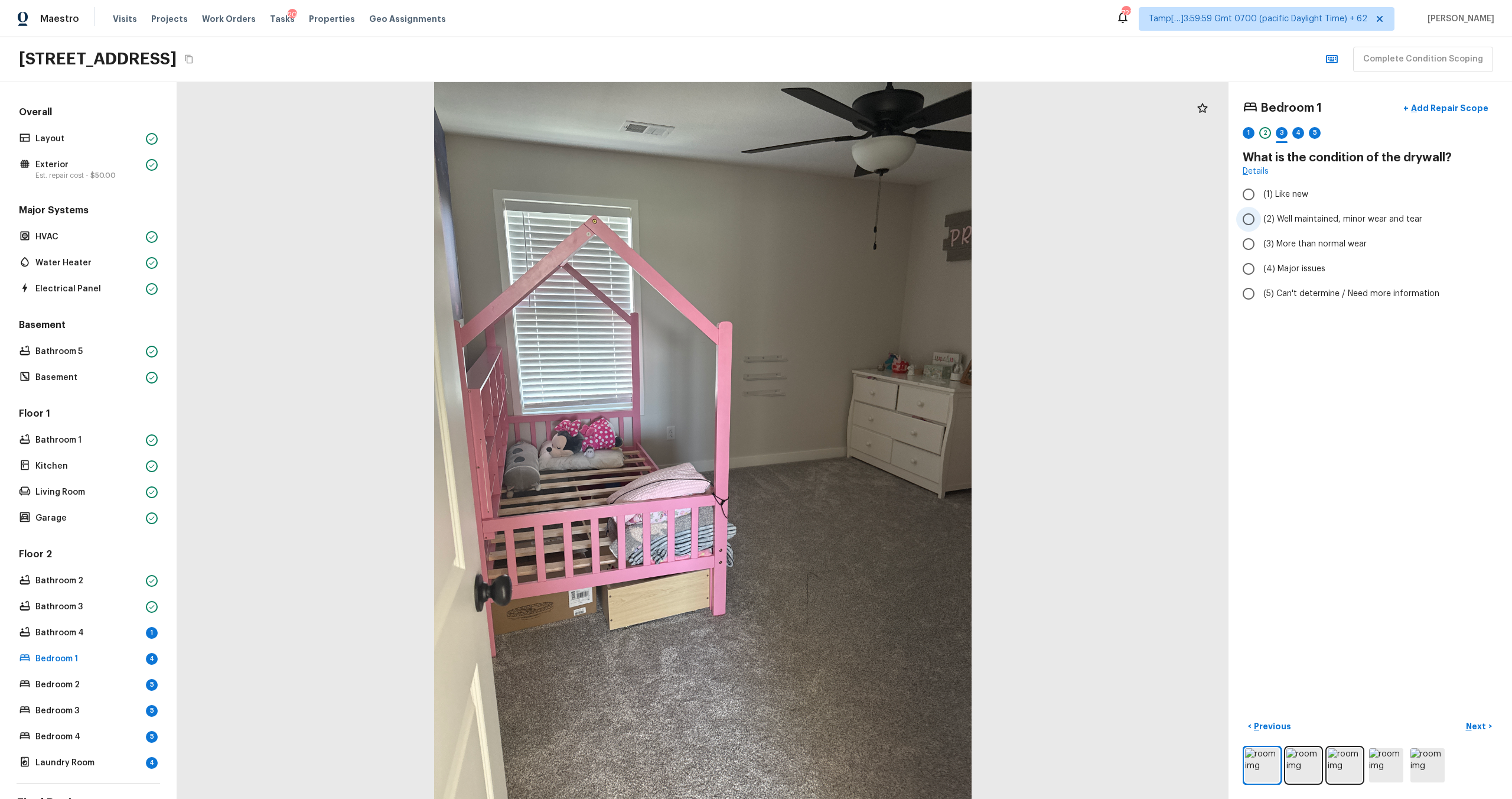
click at [1278, 222] on span "(2) Well maintained, minor wear and tear" at bounding box center [1343, 219] width 159 height 12
click at [1261, 222] on input "(2) Well maintained, minor wear and tear" at bounding box center [1248, 220] width 25 height 25
radio input "true"
click at [1480, 725] on p "Next" at bounding box center [1477, 726] width 23 height 12
click at [1255, 284] on input "(4) Carpet" at bounding box center [1248, 283] width 25 height 25
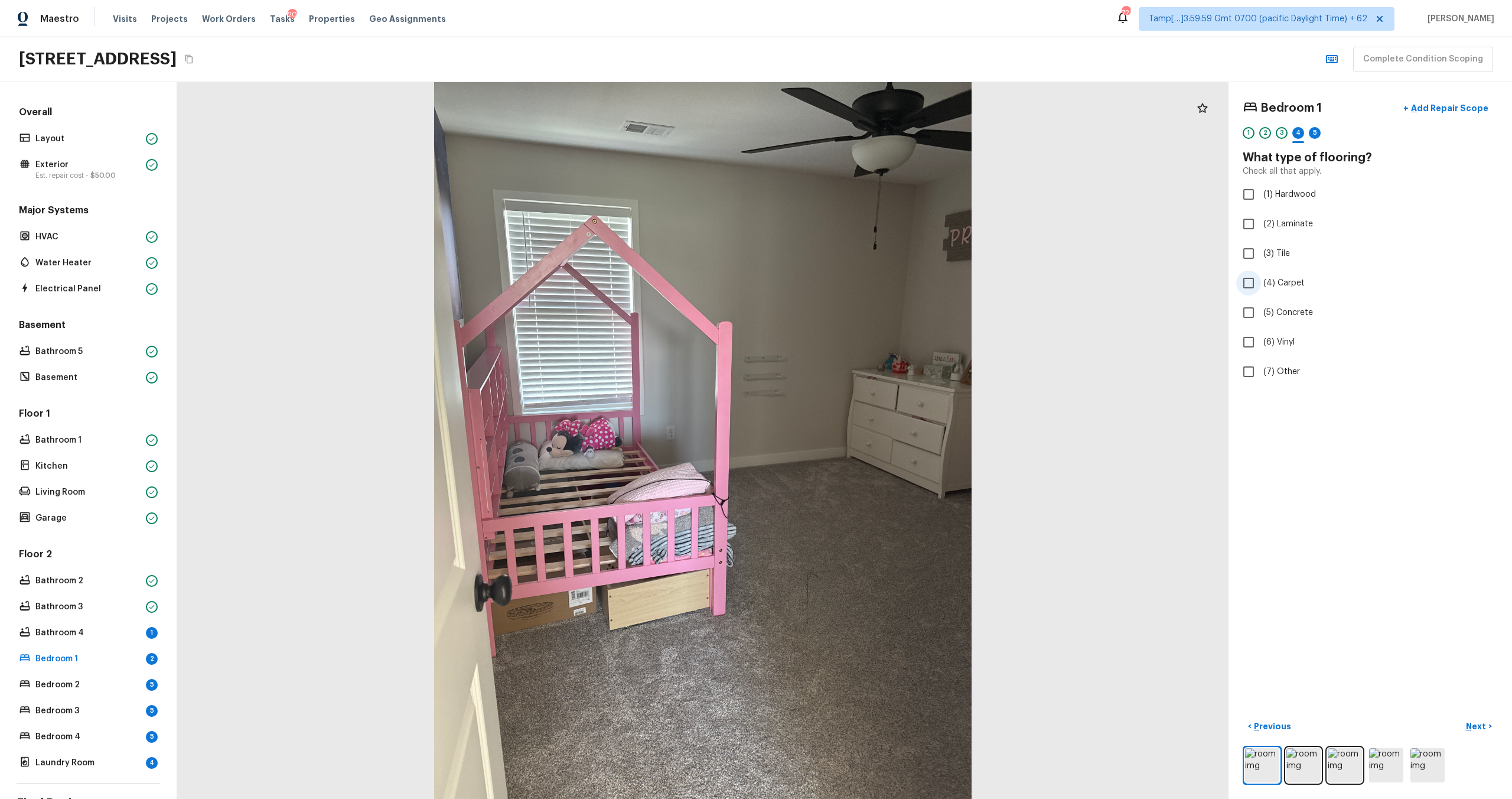
checkbox input "true"
click at [1353, 766] on img at bounding box center [1344, 765] width 34 height 34
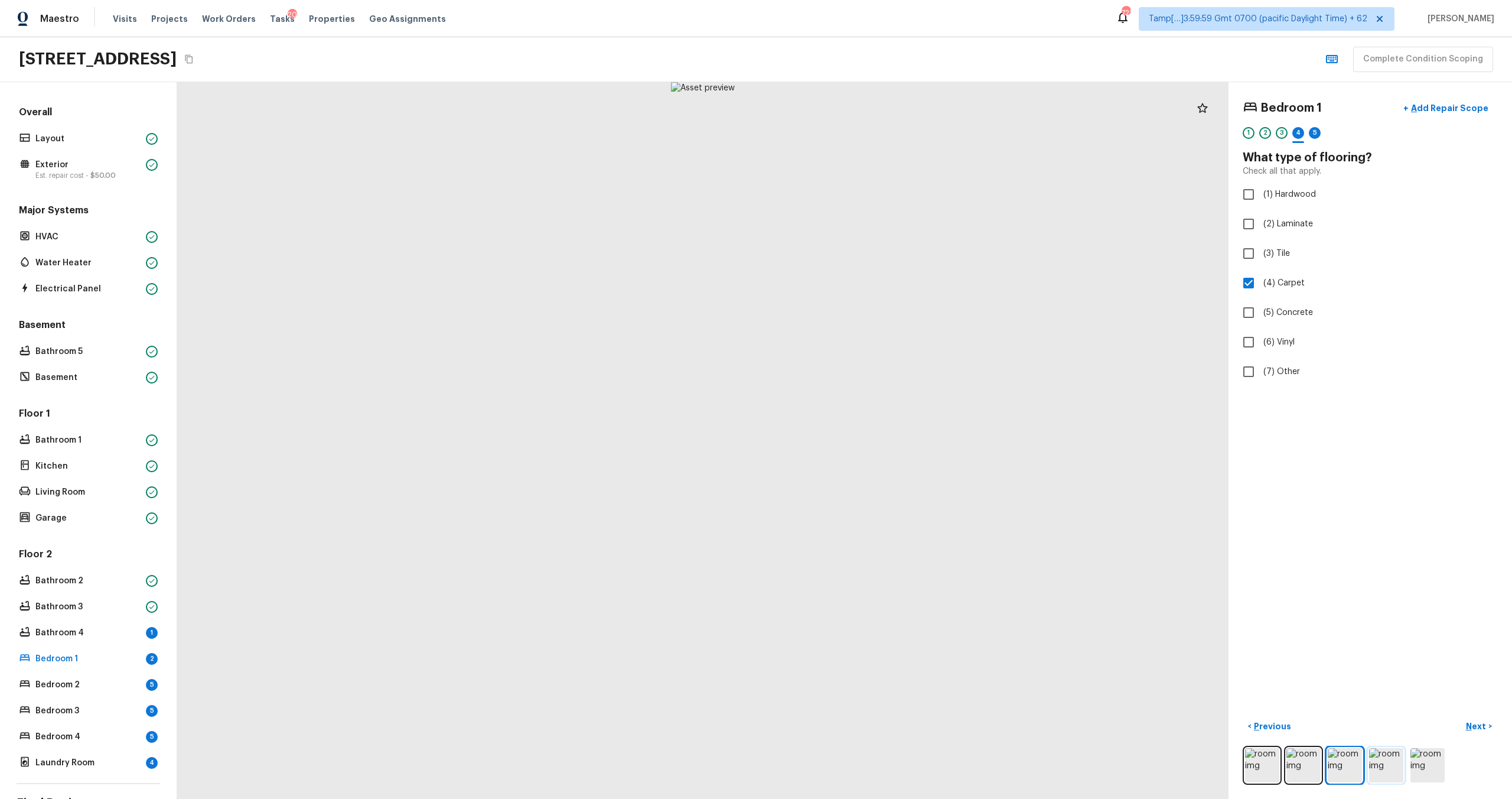
click at [1389, 766] on img at bounding box center [1386, 765] width 34 height 34
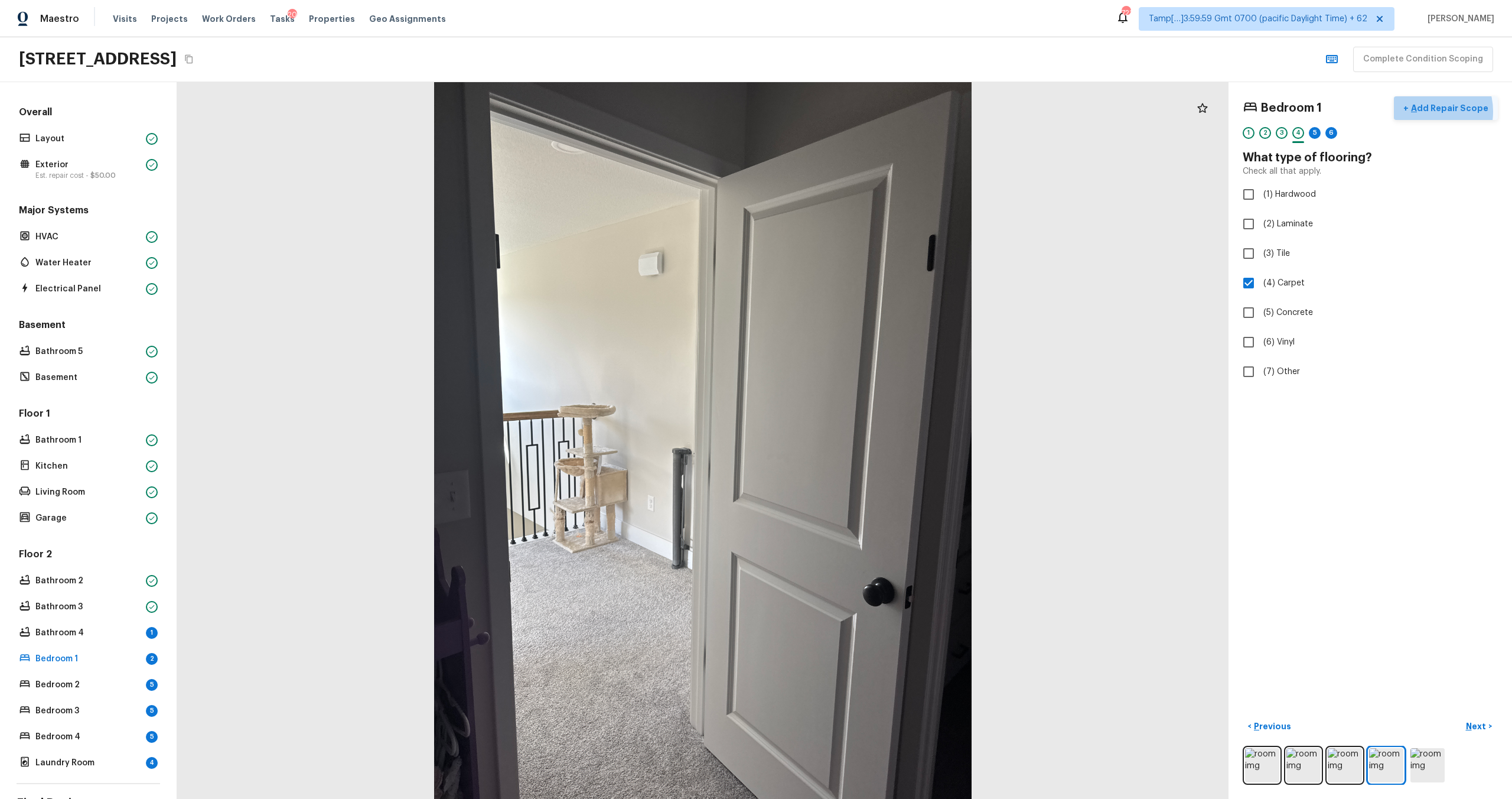
click at [1434, 111] on p "Add Repair Scope" at bounding box center [1449, 108] width 80 height 12
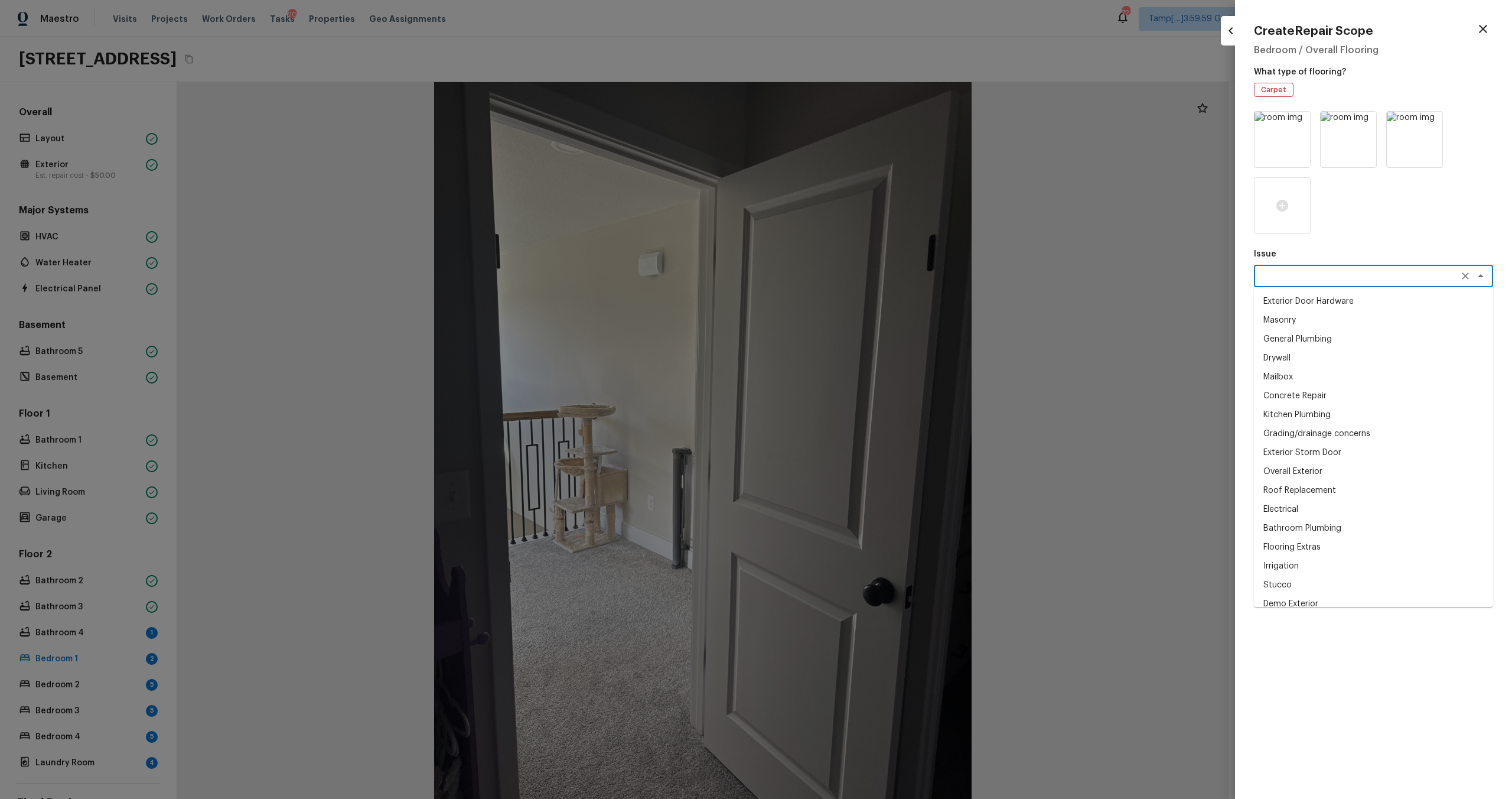
click at [1272, 274] on textarea at bounding box center [1357, 276] width 195 height 12
type textarea "i"
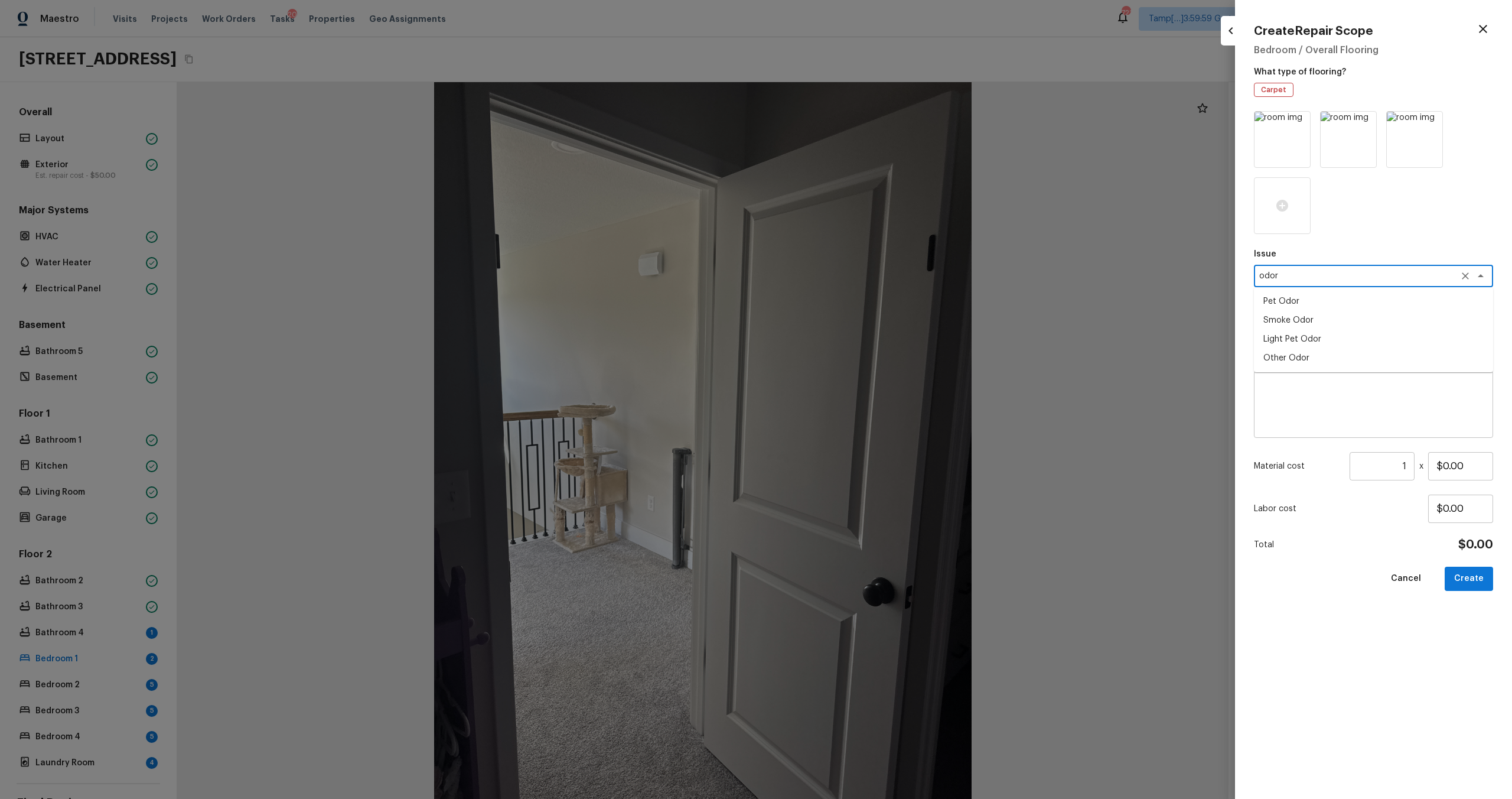
click at [1278, 304] on li "Pet Odor" at bounding box center [1373, 301] width 239 height 19
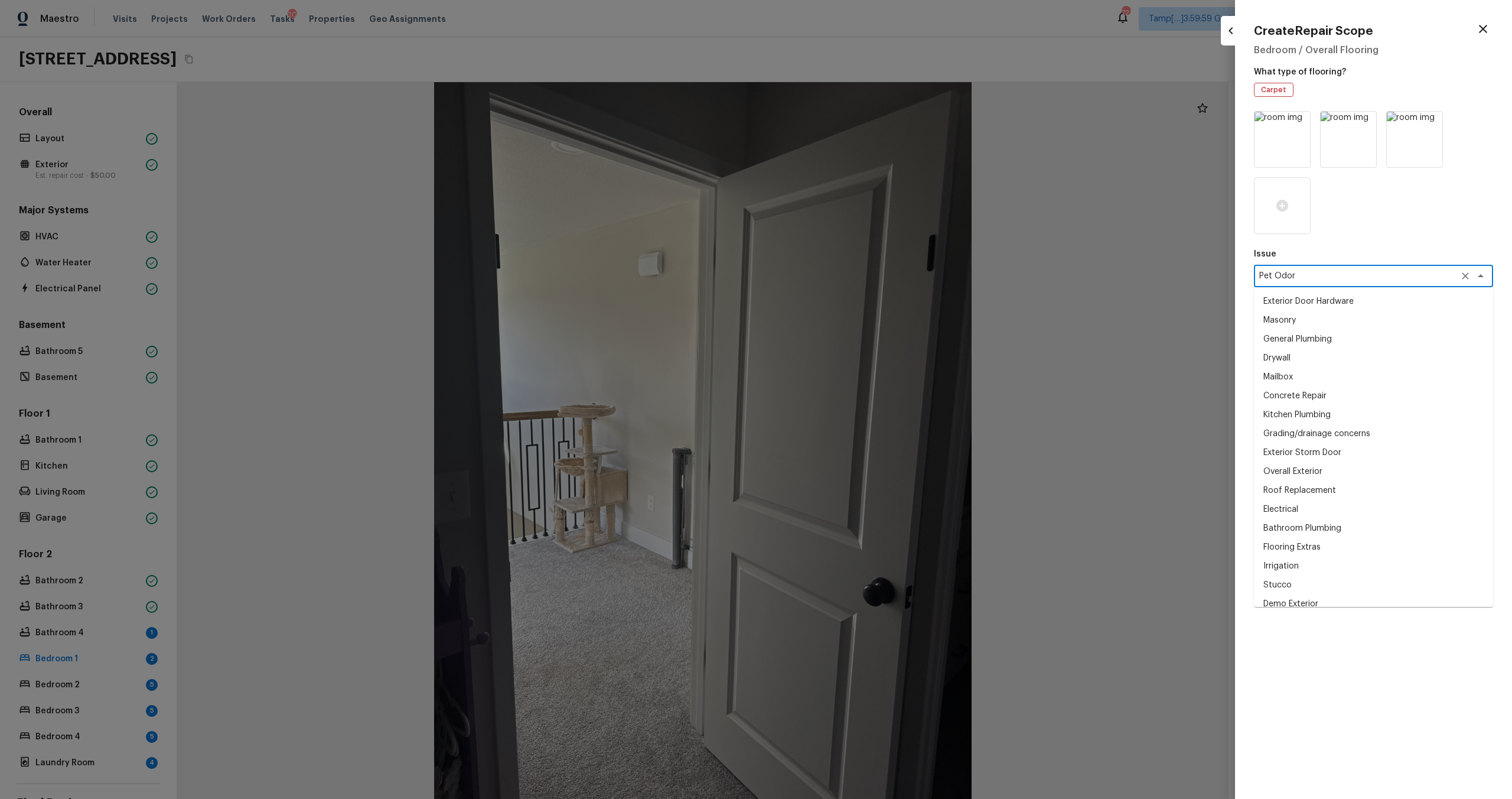
click at [1306, 281] on textarea "Pet Odor" at bounding box center [1357, 276] width 195 height 12
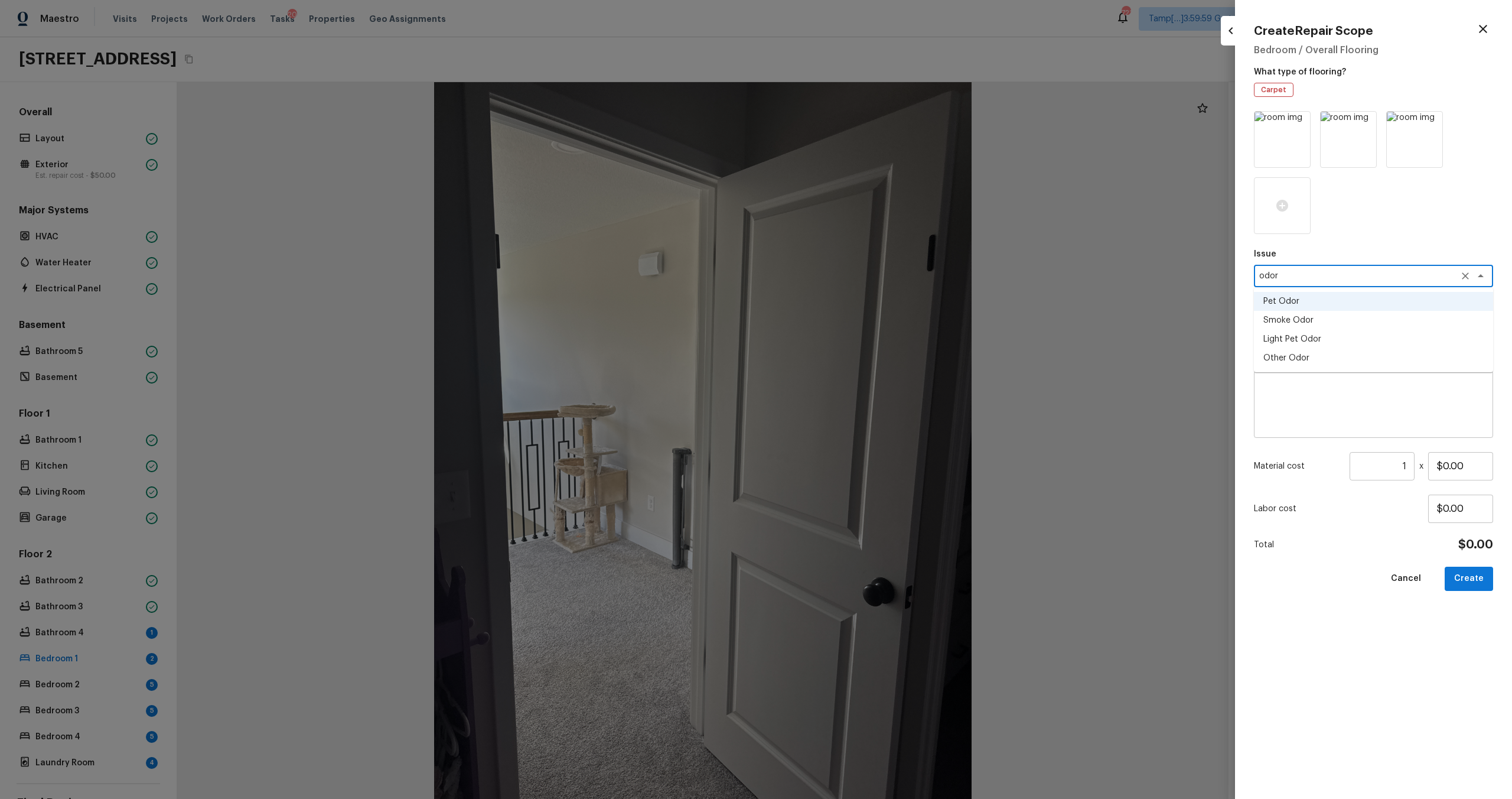
click at [1295, 341] on li "Light Pet Odor" at bounding box center [1373, 339] width 239 height 19
type textarea "Light Pet Odor"
click at [1295, 341] on div "Issue Light Pet Odor x ​ Repairs Prefill x ​ Repairs Needed x ​ Material cost 1…" at bounding box center [1373, 445] width 239 height 669
click at [1297, 335] on div "x ​" at bounding box center [1373, 329] width 239 height 23
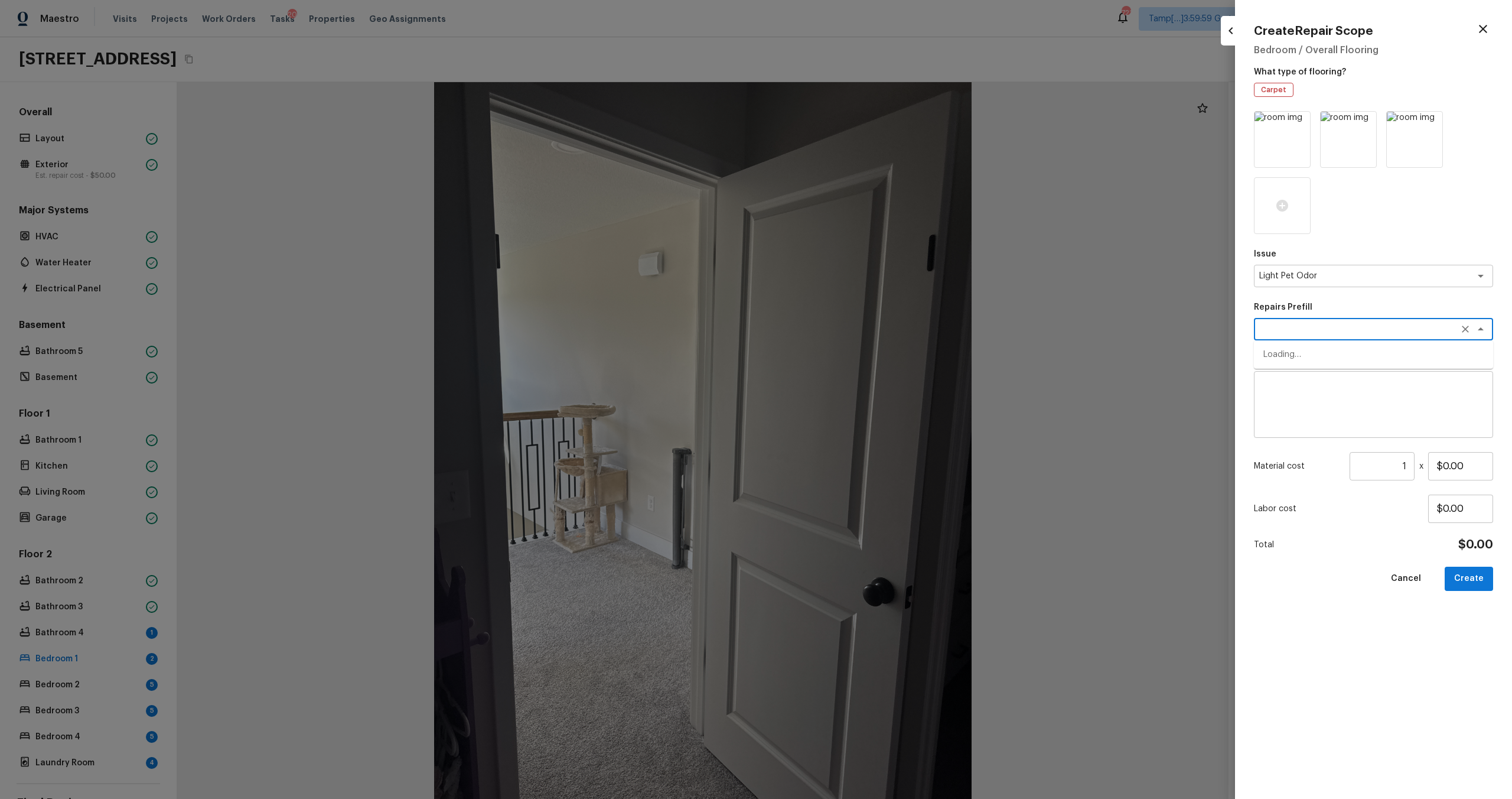
click at [1292, 336] on div "x ​" at bounding box center [1373, 329] width 239 height 23
click at [1292, 334] on textarea at bounding box center [1357, 329] width 195 height 12
type textarea "odor"
click at [1296, 409] on textarea at bounding box center [1373, 404] width 223 height 48
click at [1362, 326] on textarea at bounding box center [1357, 329] width 195 height 12
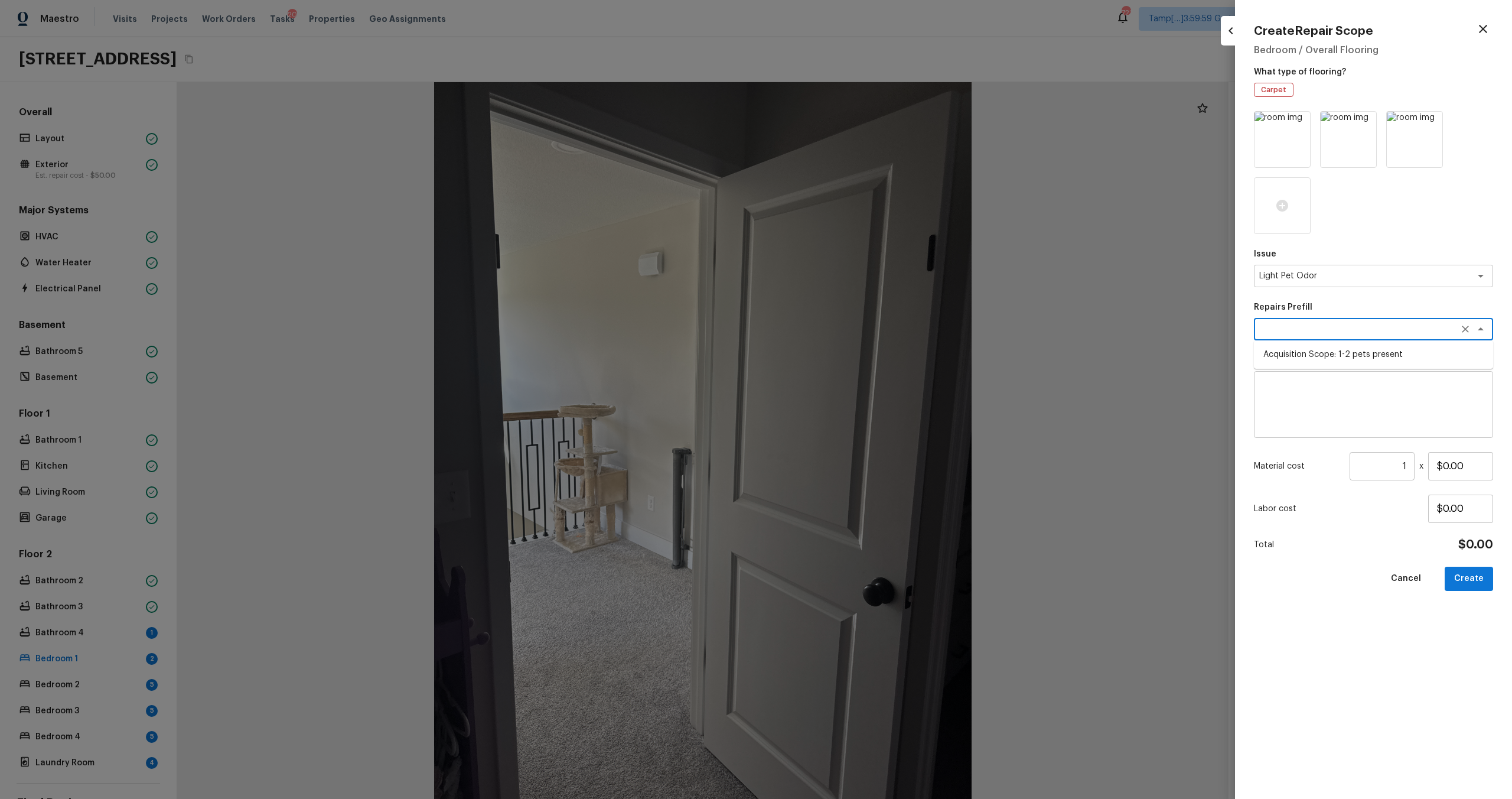
click at [1349, 362] on li "Acquisition Scope: 1-2 pets present" at bounding box center [1373, 354] width 239 height 19
type textarea "Acquisition Scope: 1-2 pets present"
type input "$575.00"
click at [1470, 585] on button "Create" at bounding box center [1469, 579] width 48 height 24
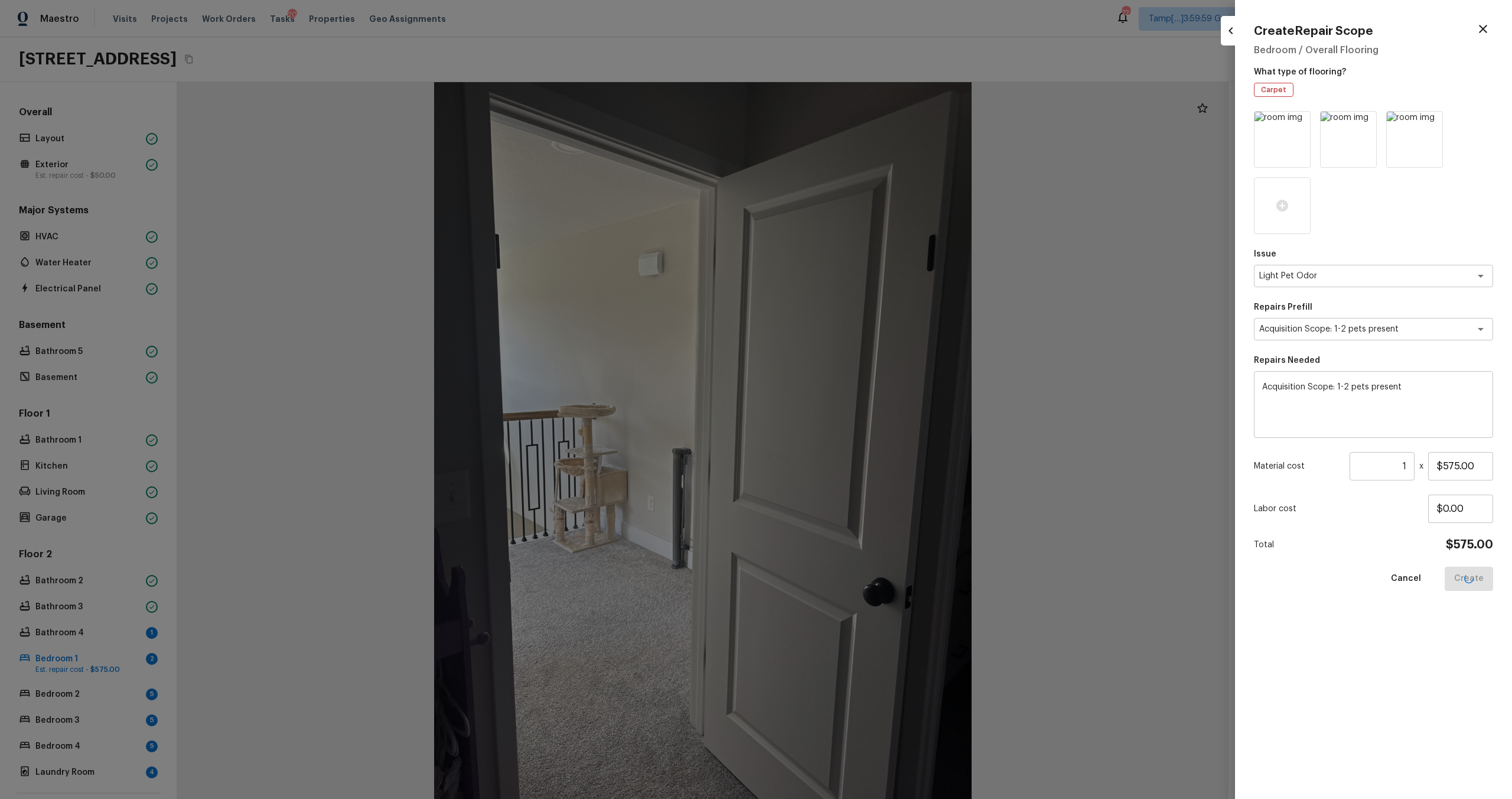
type input "$0.00"
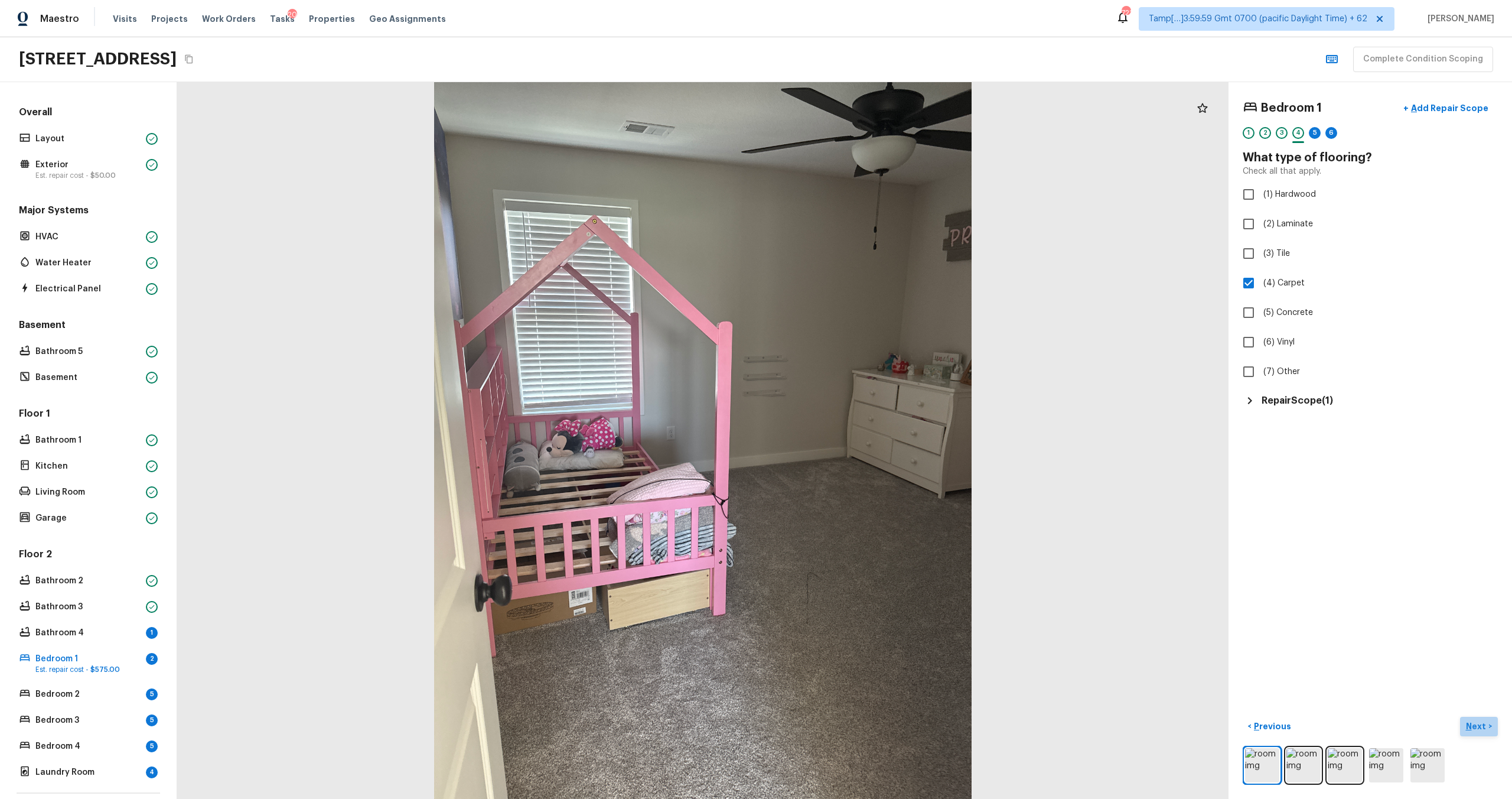
click at [1476, 727] on p "Next" at bounding box center [1477, 726] width 23 height 12
click at [1281, 220] on span "(2) Well maintained, minor wear and tear" at bounding box center [1343, 219] width 159 height 12
click at [1261, 220] on input "(2) Well maintained, minor wear and tear" at bounding box center [1248, 220] width 25 height 25
radio input "true"
click at [1477, 735] on button "Next >" at bounding box center [1479, 726] width 38 height 19
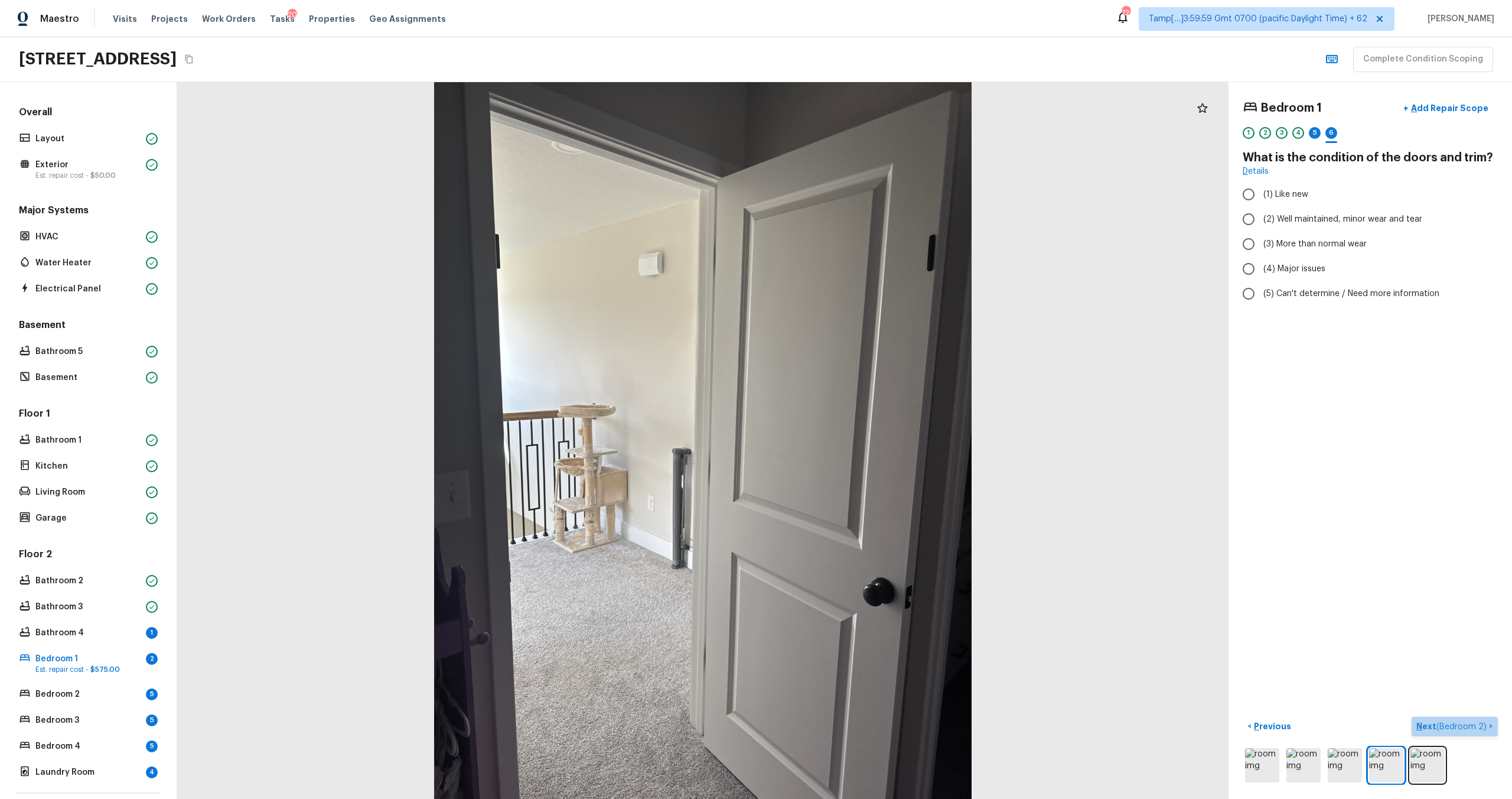
click at [1478, 735] on button "Next ( Bedroom 2 ) >" at bounding box center [1454, 726] width 86 height 19
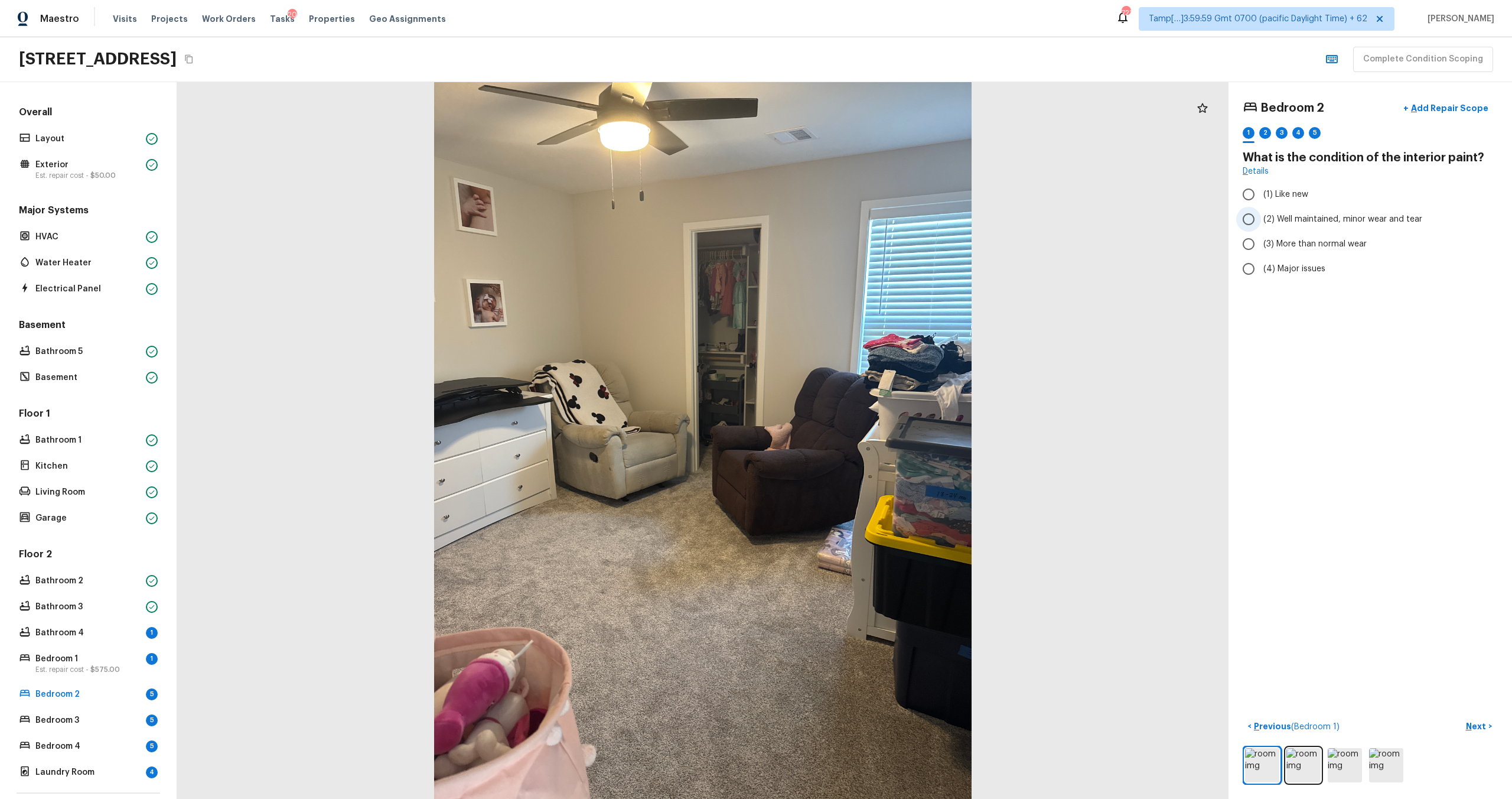
click at [1310, 221] on span "(2) Well maintained, minor wear and tear" at bounding box center [1343, 219] width 159 height 12
click at [1261, 221] on input "(2) Well maintained, minor wear and tear" at bounding box center [1248, 220] width 25 height 25
radio input "true"
click at [1482, 722] on p "Next" at bounding box center [1477, 726] width 23 height 12
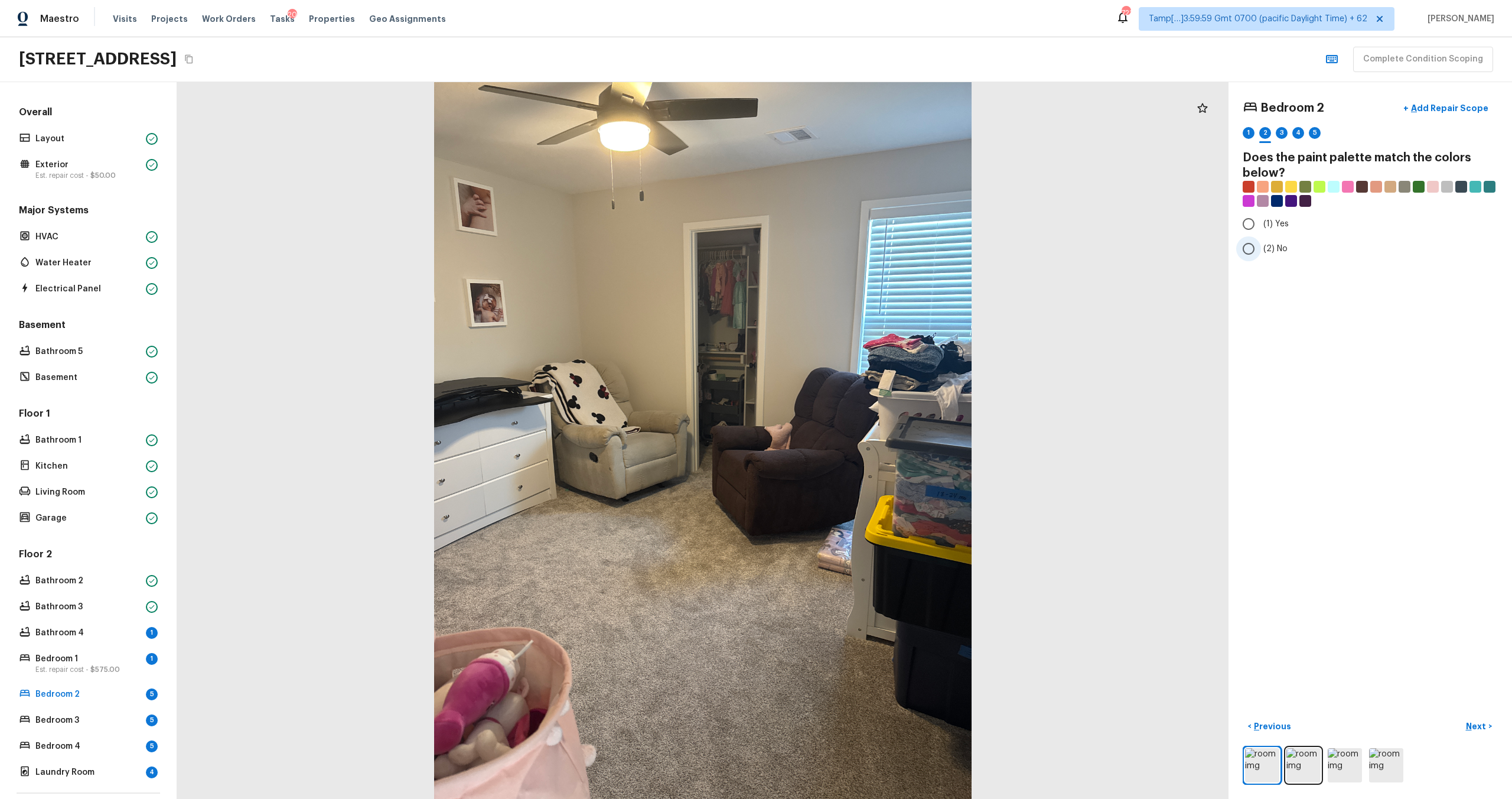
click at [1270, 258] on label "(2) No" at bounding box center [1362, 249] width 252 height 25
click at [1261, 258] on input "(2) No" at bounding box center [1248, 249] width 25 height 25
radio input "true"
click at [1480, 723] on p "Next" at bounding box center [1477, 726] width 23 height 12
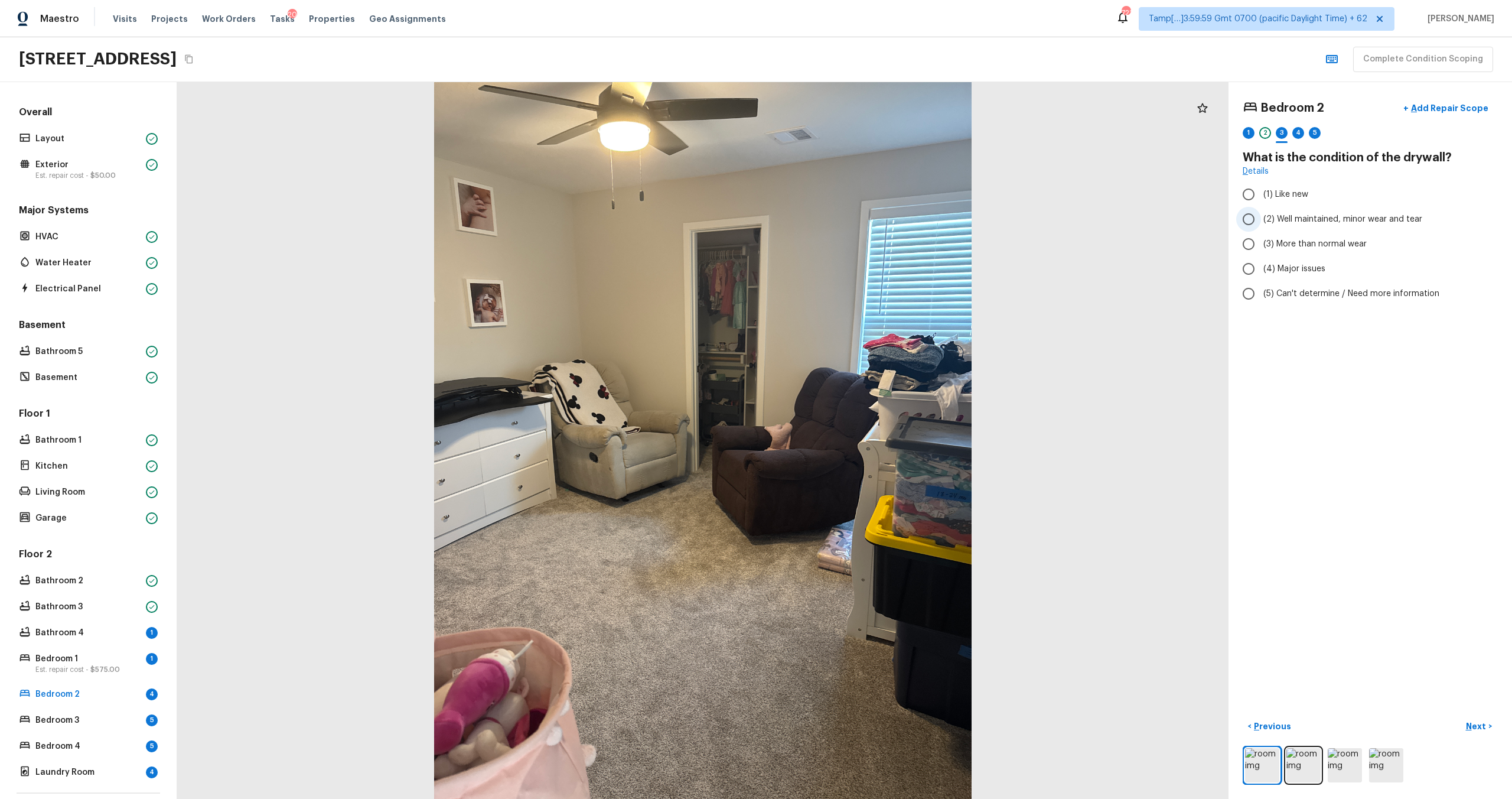
click at [1318, 224] on span "(2) Well maintained, minor wear and tear" at bounding box center [1343, 219] width 159 height 12
click at [1261, 224] on input "(2) Well maintained, minor wear and tear" at bounding box center [1248, 220] width 25 height 25
radio input "true"
click at [1308, 765] on img at bounding box center [1303, 765] width 34 height 34
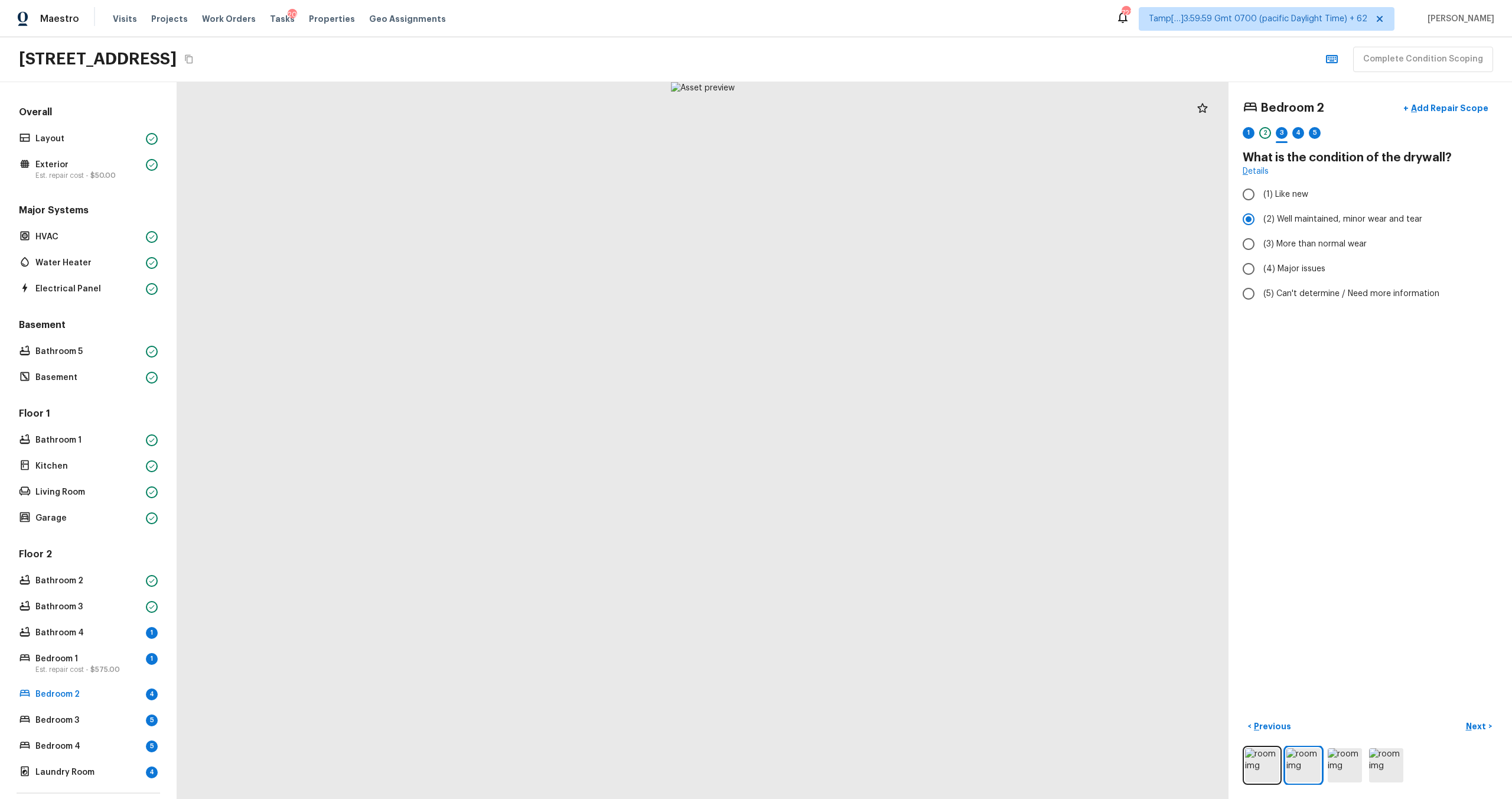
click at [1364, 767] on div at bounding box center [1370, 765] width 255 height 39
click at [1378, 773] on img at bounding box center [1386, 765] width 34 height 34
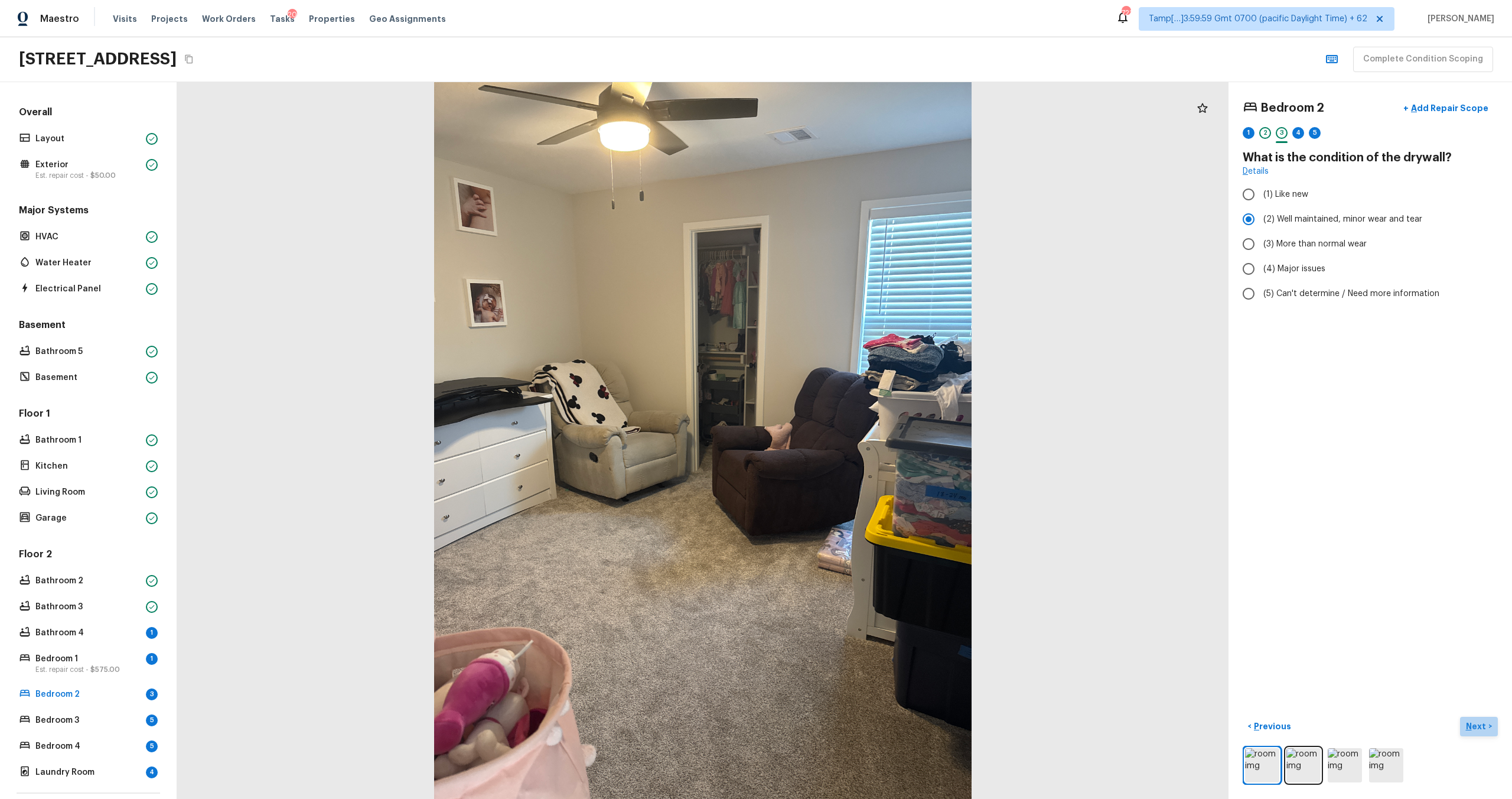
click at [1476, 729] on p "Next" at bounding box center [1477, 726] width 23 height 12
click at [1274, 284] on span "(4) Carpet" at bounding box center [1284, 283] width 42 height 12
click at [1261, 284] on input "(4) Carpet" at bounding box center [1248, 283] width 25 height 25
checkbox input "true"
click at [1479, 726] on p "Next" at bounding box center [1477, 726] width 23 height 12
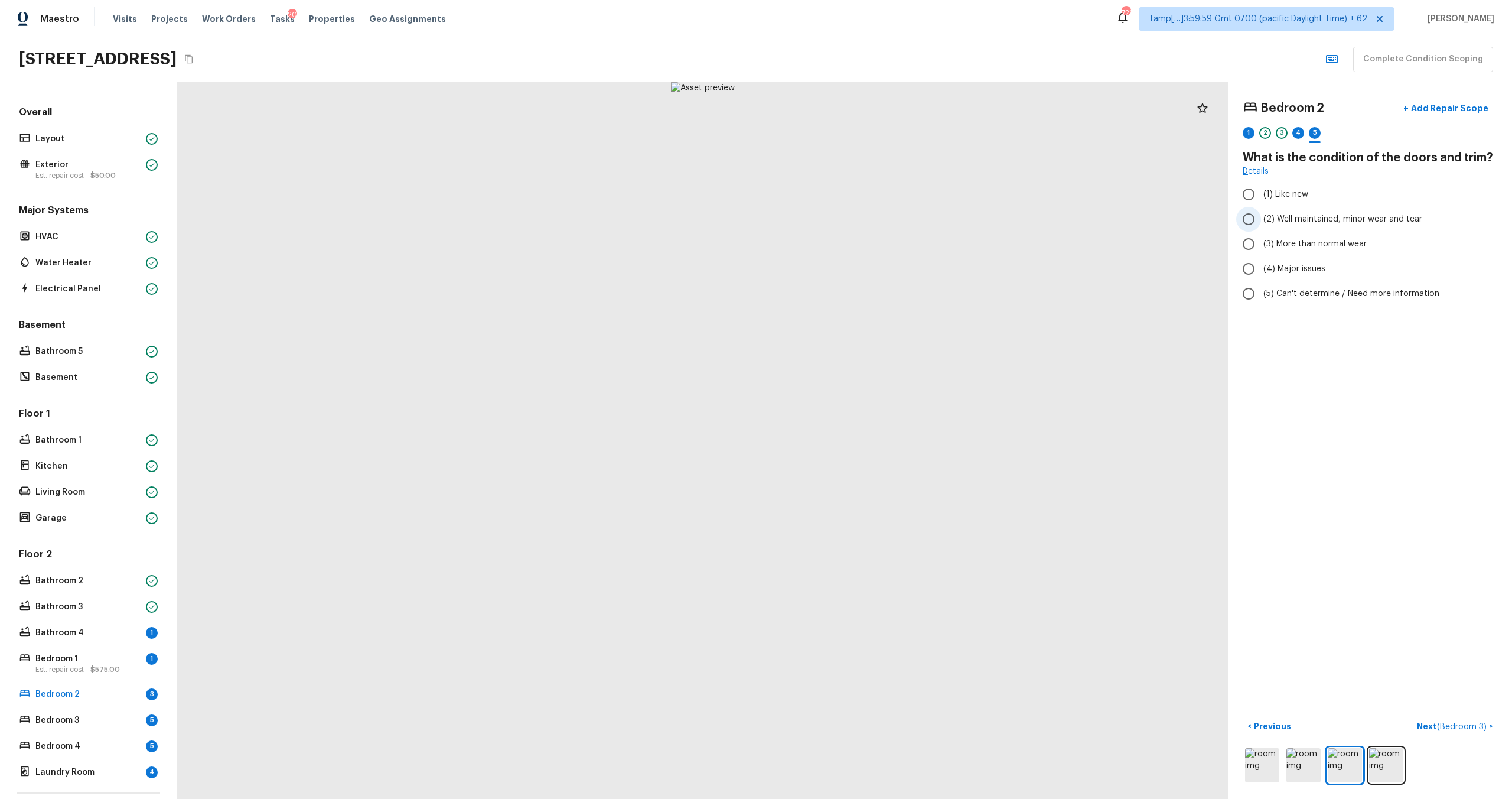
click at [1322, 226] on label "(2) Well maintained, minor wear and tear" at bounding box center [1362, 220] width 252 height 25
click at [1261, 226] on input "(2) Well maintained, minor wear and tear" at bounding box center [1248, 220] width 25 height 25
radio input "true"
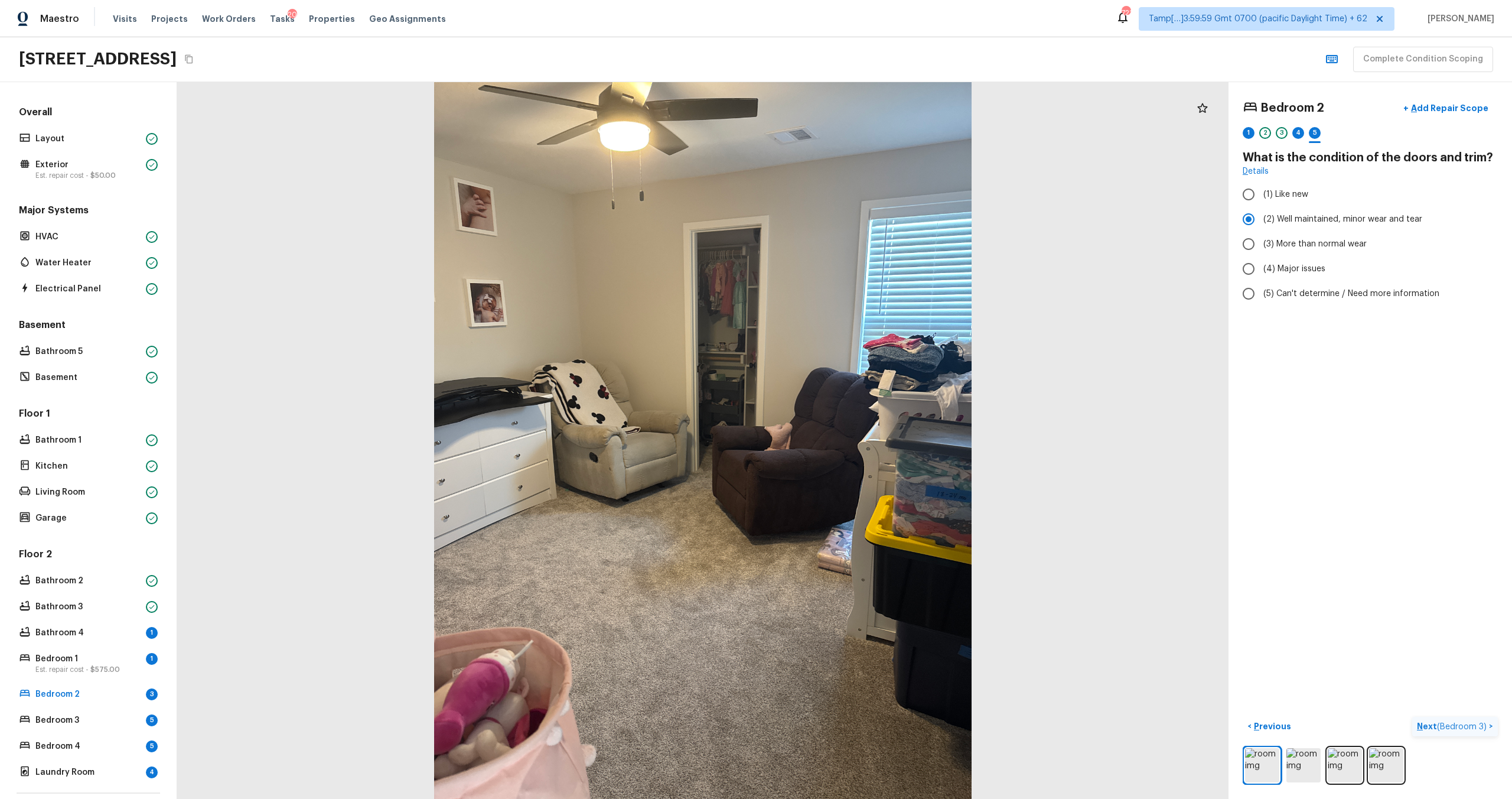
click at [1432, 725] on p "Next ( Bedroom 3 )" at bounding box center [1453, 726] width 72 height 13
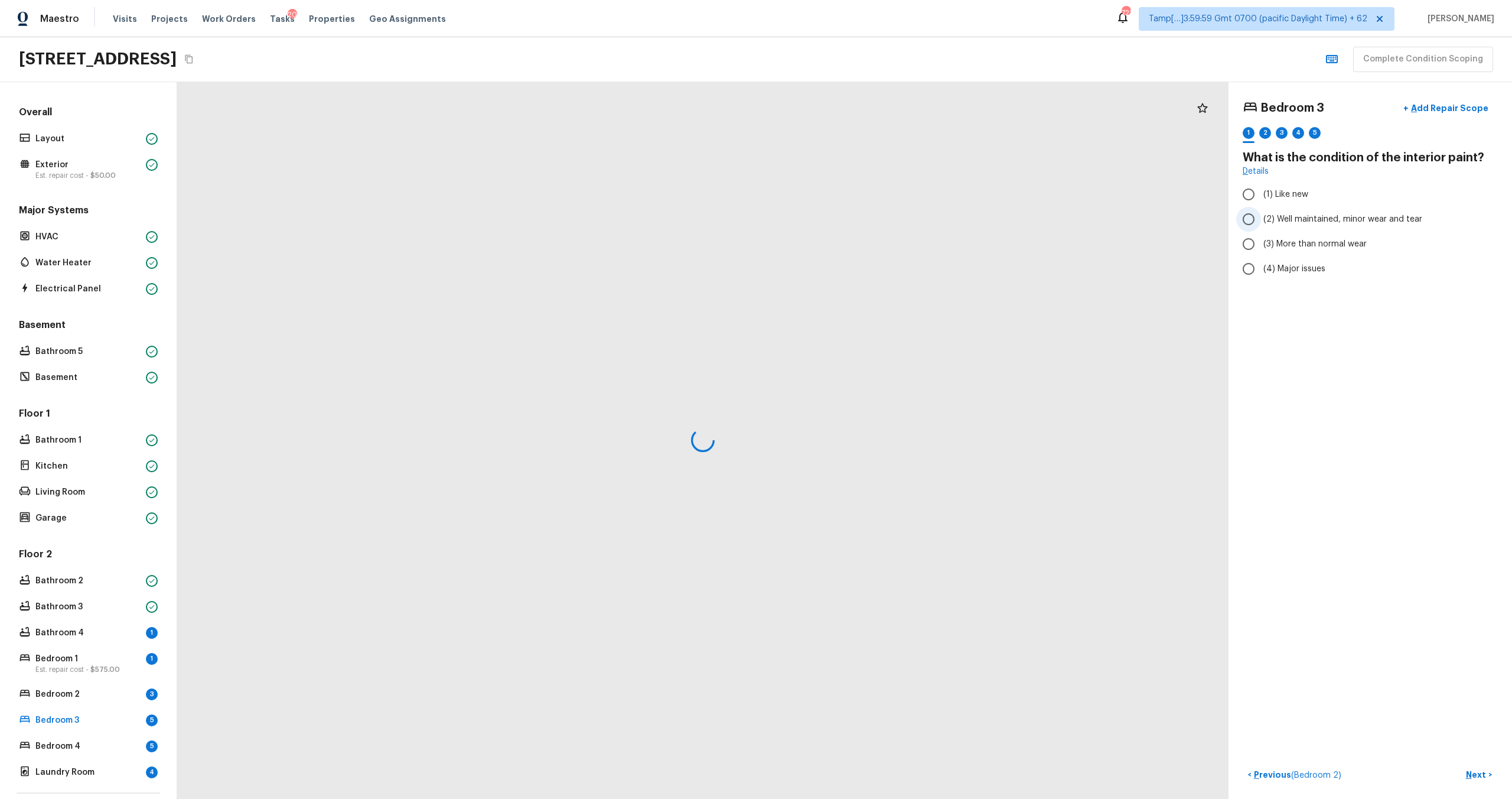
click at [1278, 210] on label "(2) Well maintained, minor wear and tear" at bounding box center [1362, 220] width 252 height 25
click at [1261, 210] on input "(2) Well maintained, minor wear and tear" at bounding box center [1248, 220] width 25 height 25
radio input "true"
click at [1486, 771] on p "Next" at bounding box center [1477, 775] width 23 height 12
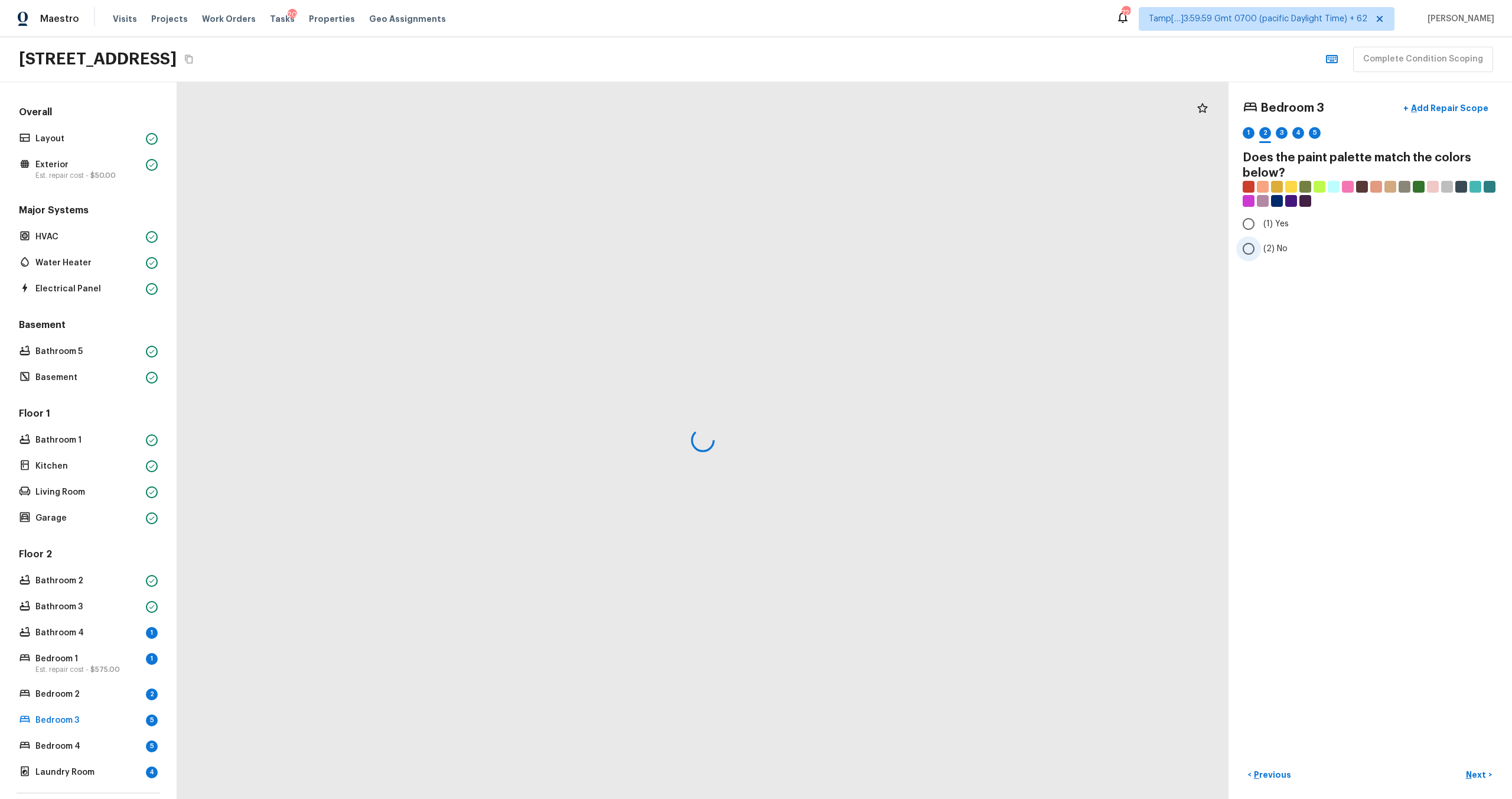
click at [1270, 240] on label "(2) No" at bounding box center [1362, 249] width 252 height 25
click at [1261, 240] on input "(2) No" at bounding box center [1248, 249] width 25 height 25
radio input "true"
click at [1469, 776] on p "Next" at bounding box center [1477, 775] width 23 height 12
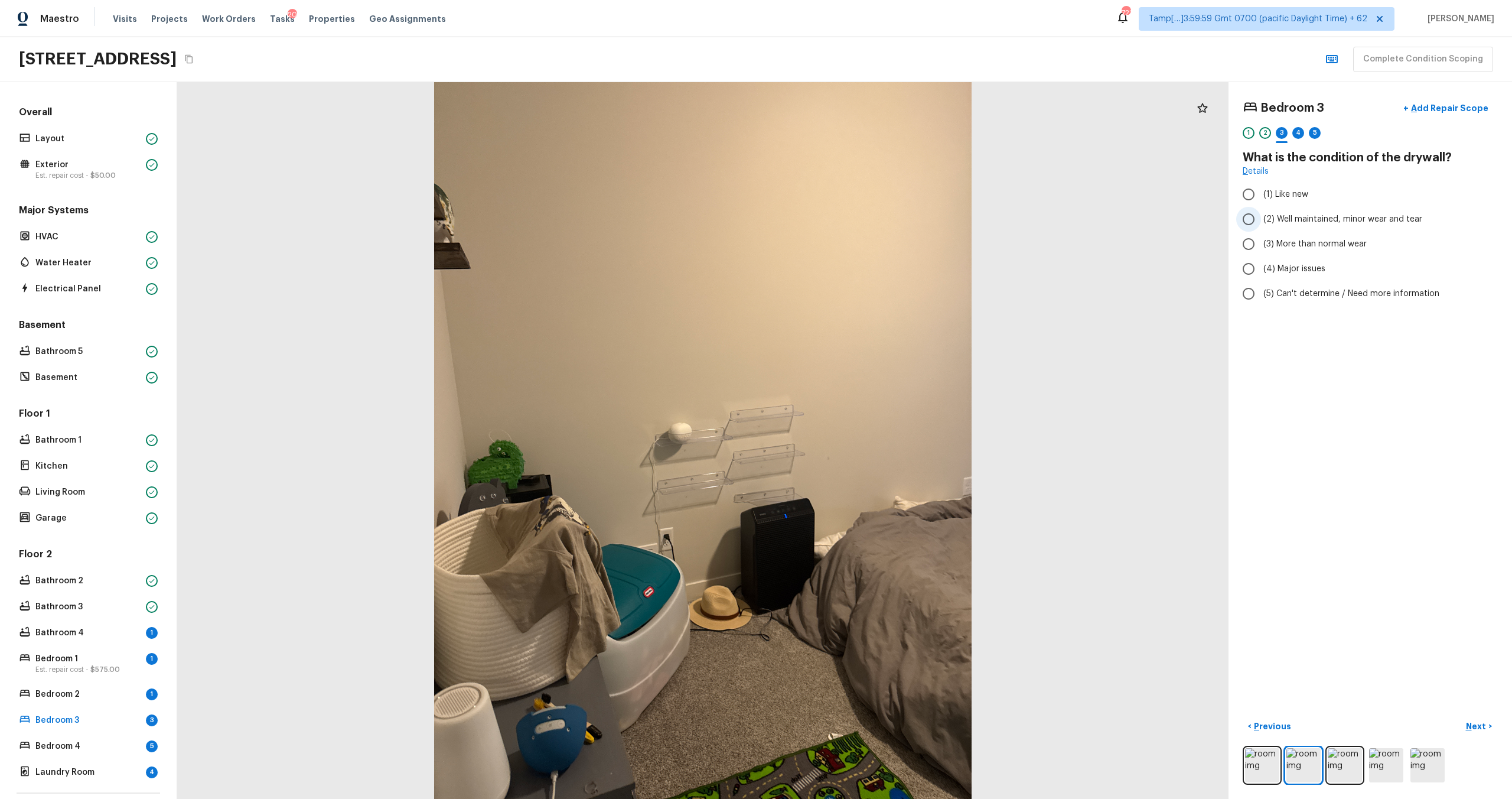
click at [1288, 215] on span "(2) Well maintained, minor wear and tear" at bounding box center [1343, 219] width 159 height 12
click at [1261, 215] on input "(2) Well maintained, minor wear and tear" at bounding box center [1248, 220] width 25 height 25
radio input "true"
click at [1466, 718] on button "Next >" at bounding box center [1479, 726] width 38 height 19
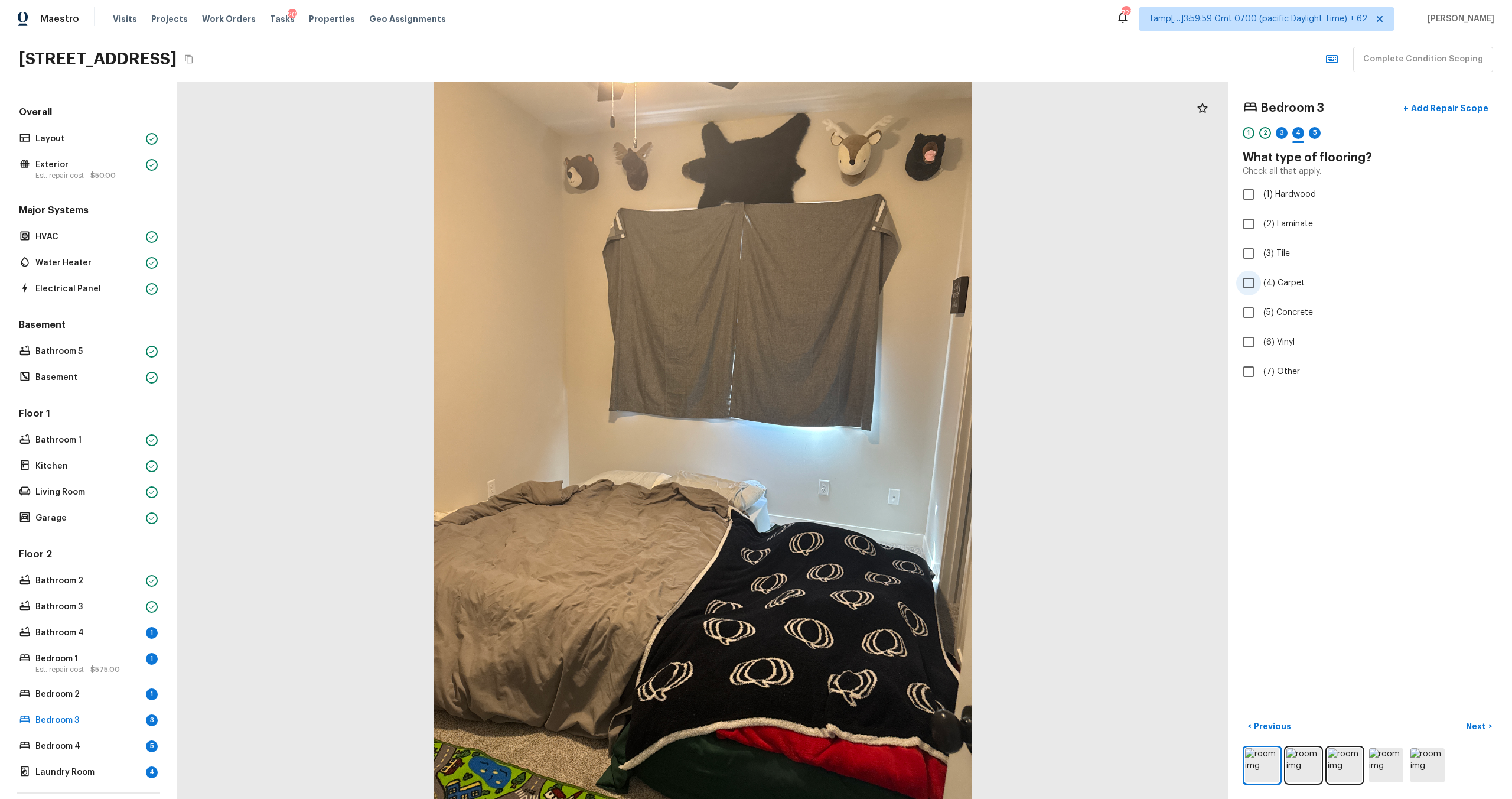
click at [1260, 284] on input "(4) Carpet" at bounding box center [1248, 283] width 25 height 25
checkbox input "true"
click at [1480, 723] on p "Next" at bounding box center [1477, 726] width 23 height 12
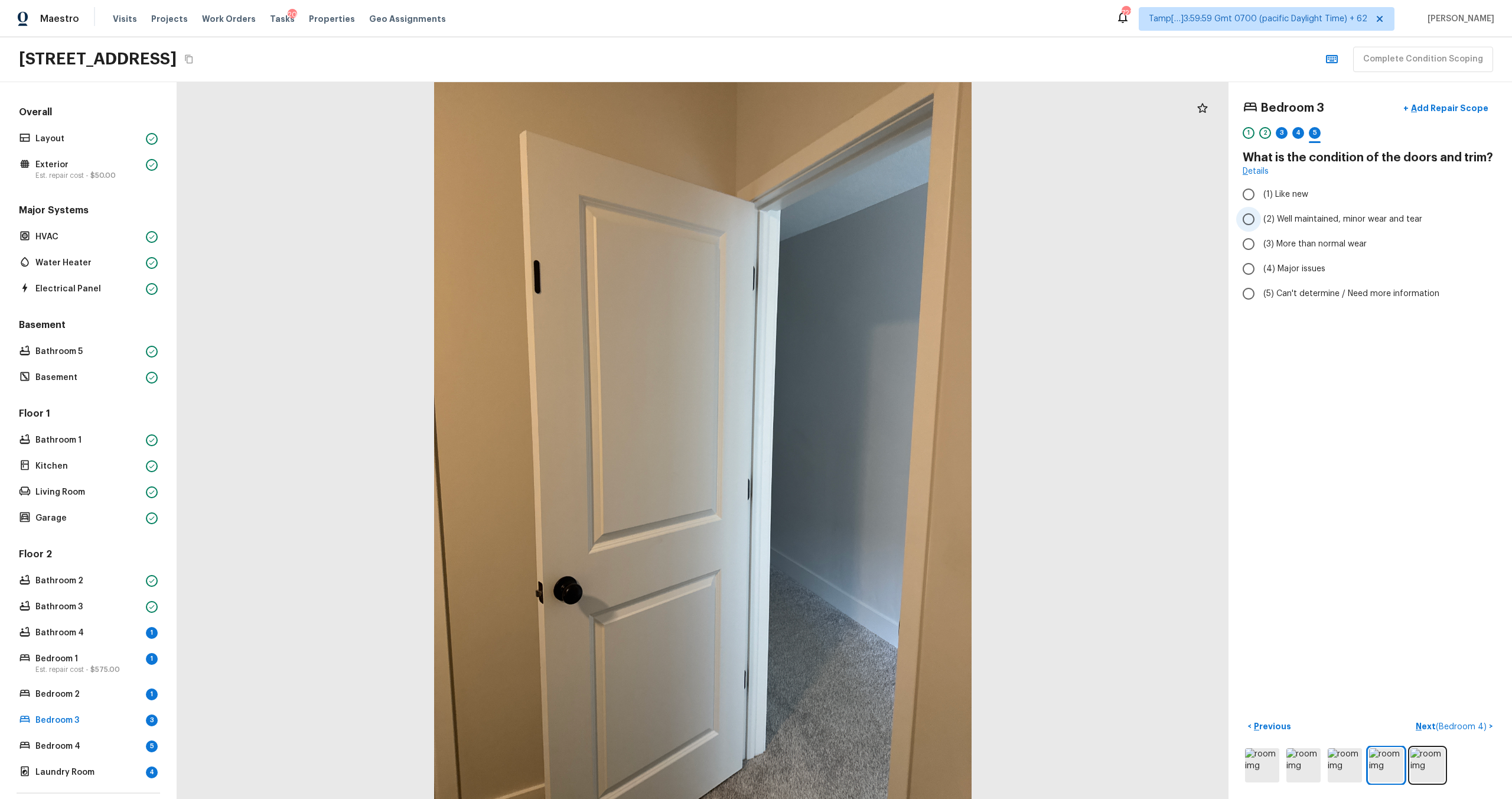
click at [1283, 225] on span "(2) Well maintained, minor wear and tear" at bounding box center [1343, 219] width 159 height 12
click at [1261, 225] on input "(2) Well maintained, minor wear and tear" at bounding box center [1248, 220] width 25 height 25
radio input "true"
click at [1428, 723] on p "Next ( Bedroom 4 )" at bounding box center [1452, 726] width 73 height 13
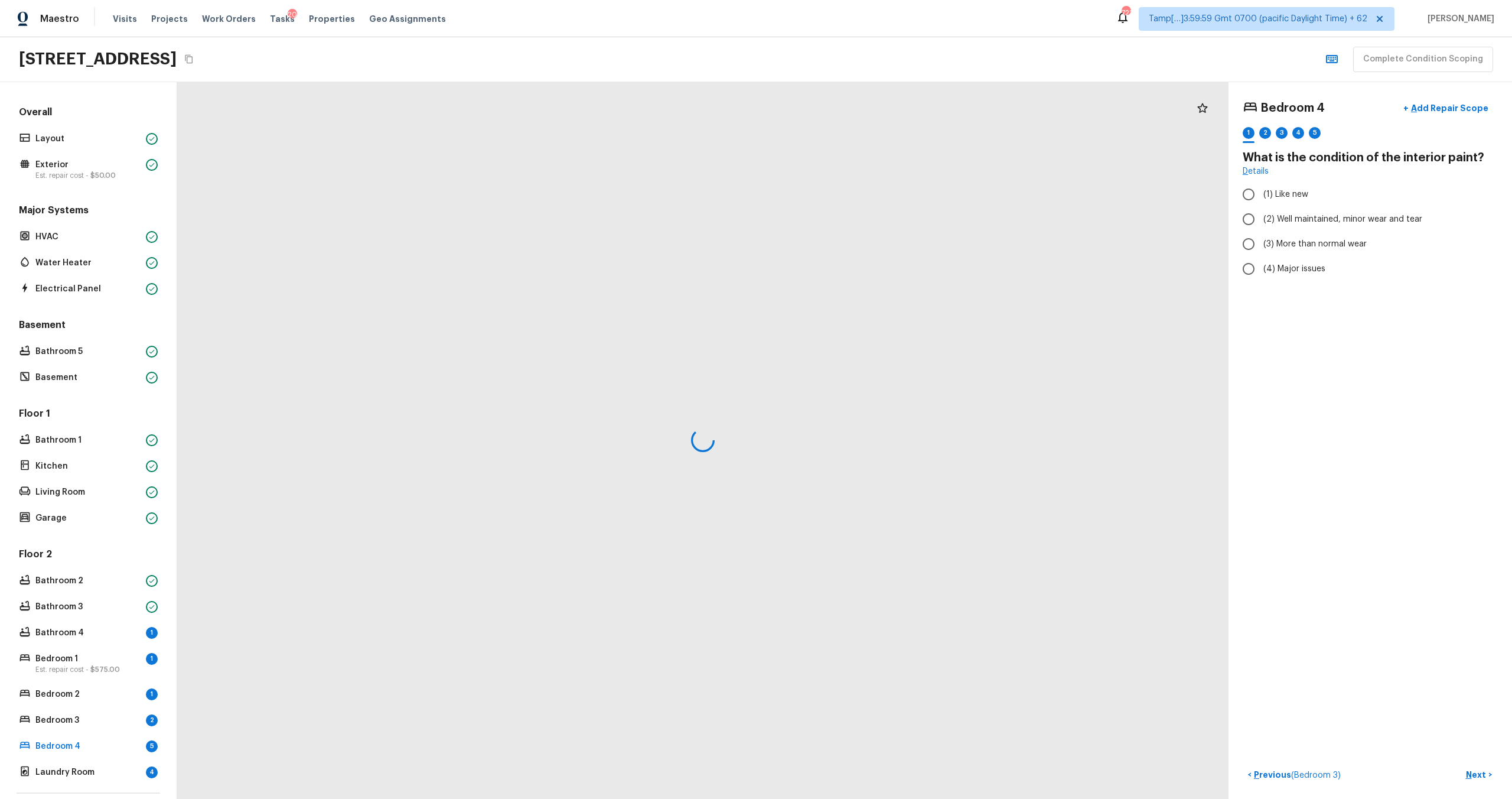
scroll to position [112, 0]
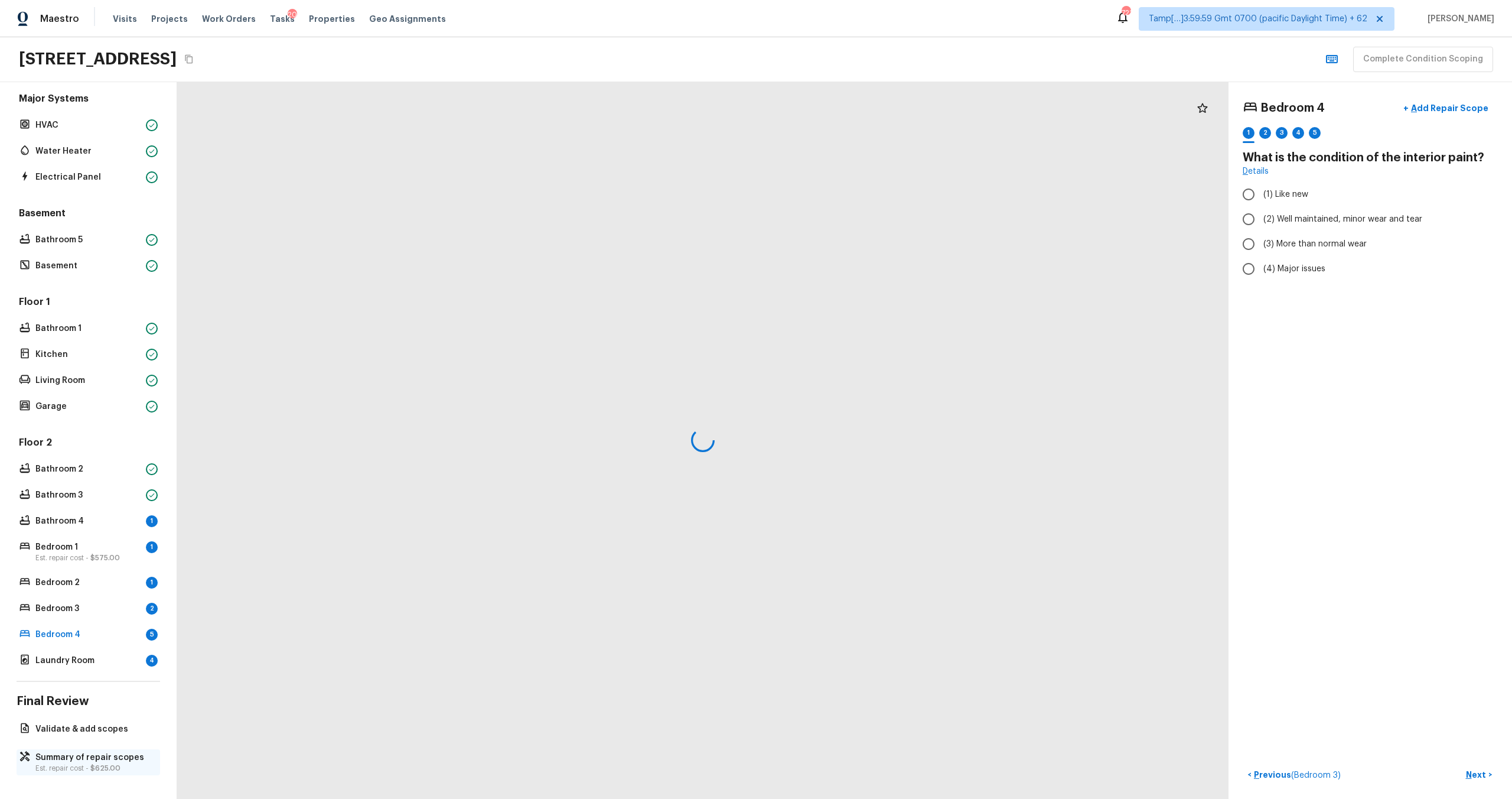
click at [88, 770] on p "Est. repair cost - $625.00" at bounding box center [93, 767] width 118 height 9
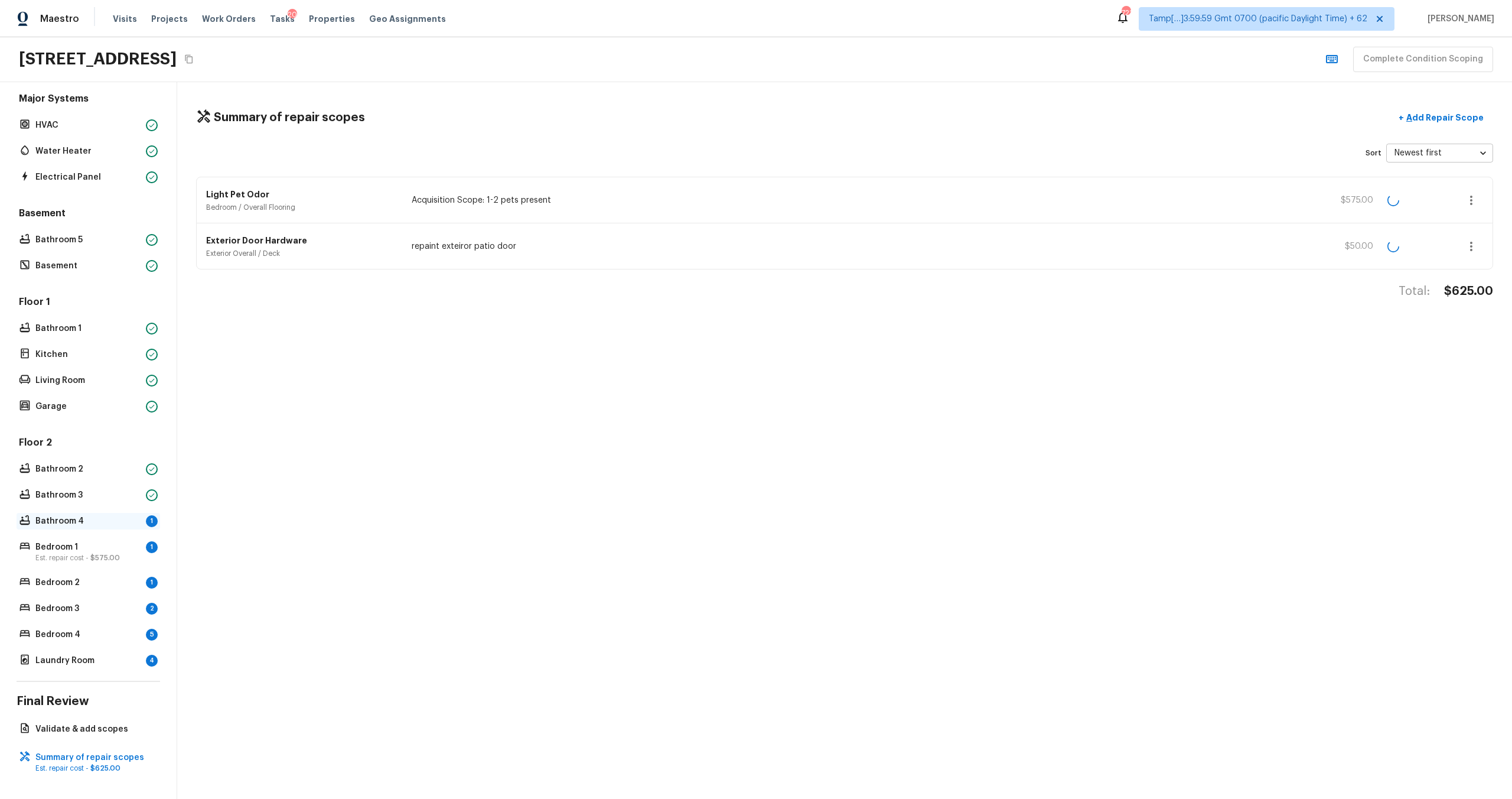
click at [38, 521] on p "Bathroom 4" at bounding box center [88, 521] width 106 height 12
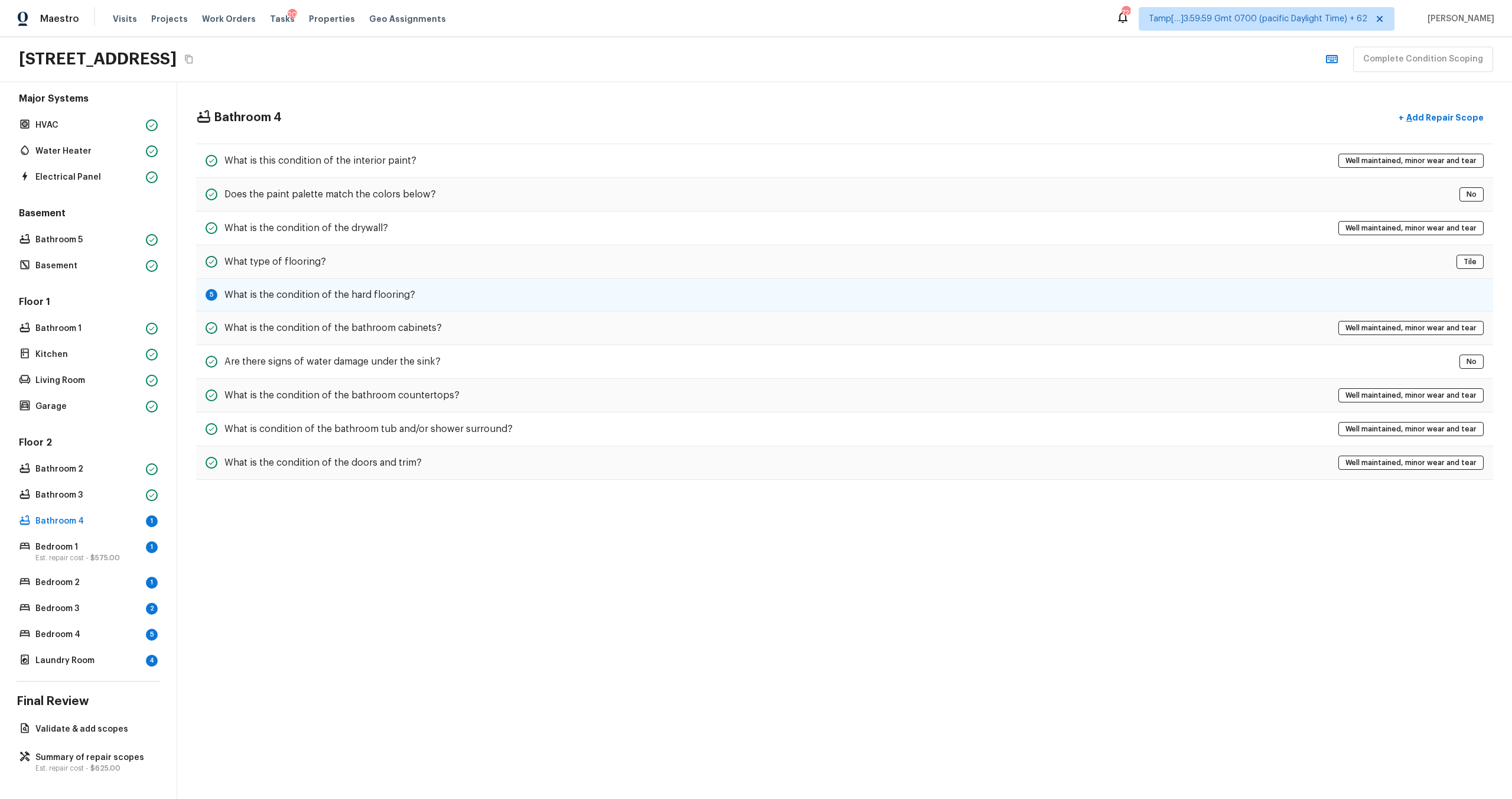
click at [274, 306] on div "5 What is the condition of the hard flooring?" at bounding box center [844, 295] width 1297 height 33
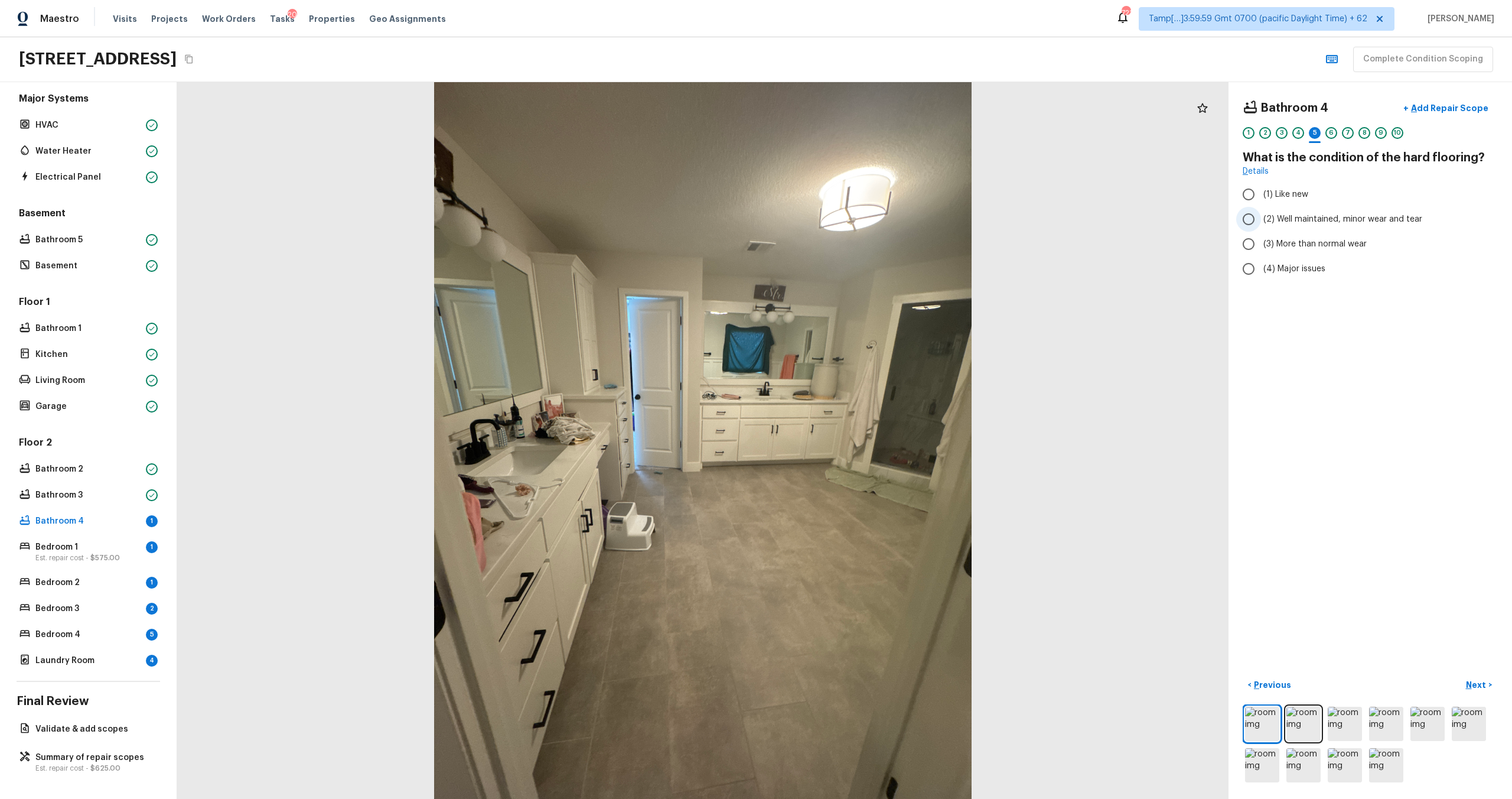
click at [1265, 217] on span "(2) Well maintained, minor wear and tear" at bounding box center [1343, 219] width 159 height 12
click at [1261, 217] on input "(2) Well maintained, minor wear and tear" at bounding box center [1248, 220] width 25 height 25
radio input "true"
click at [1478, 679] on p "Next" at bounding box center [1477, 685] width 23 height 12
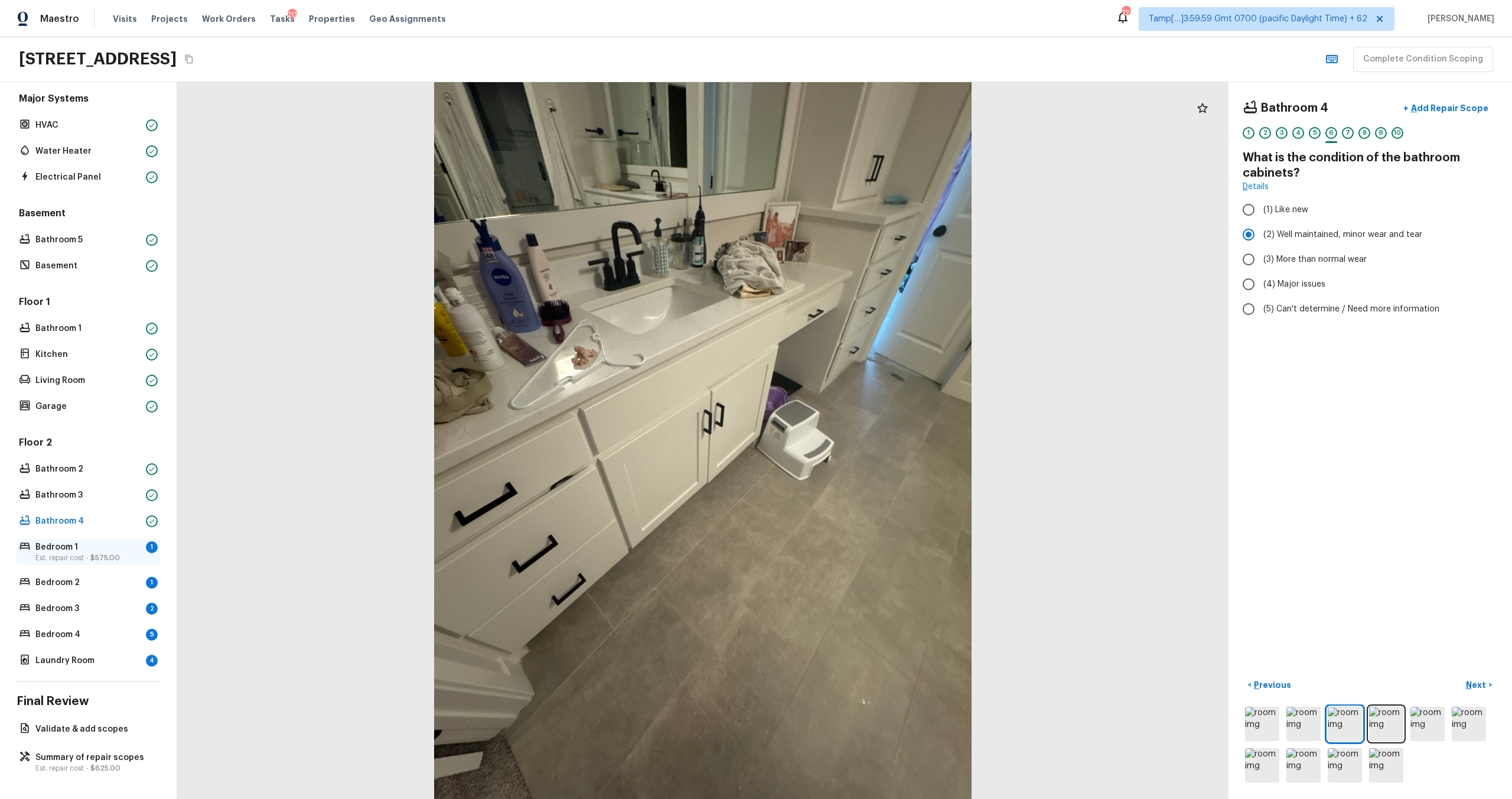
click at [118, 555] on span "$575.00" at bounding box center [104, 558] width 29 height 7
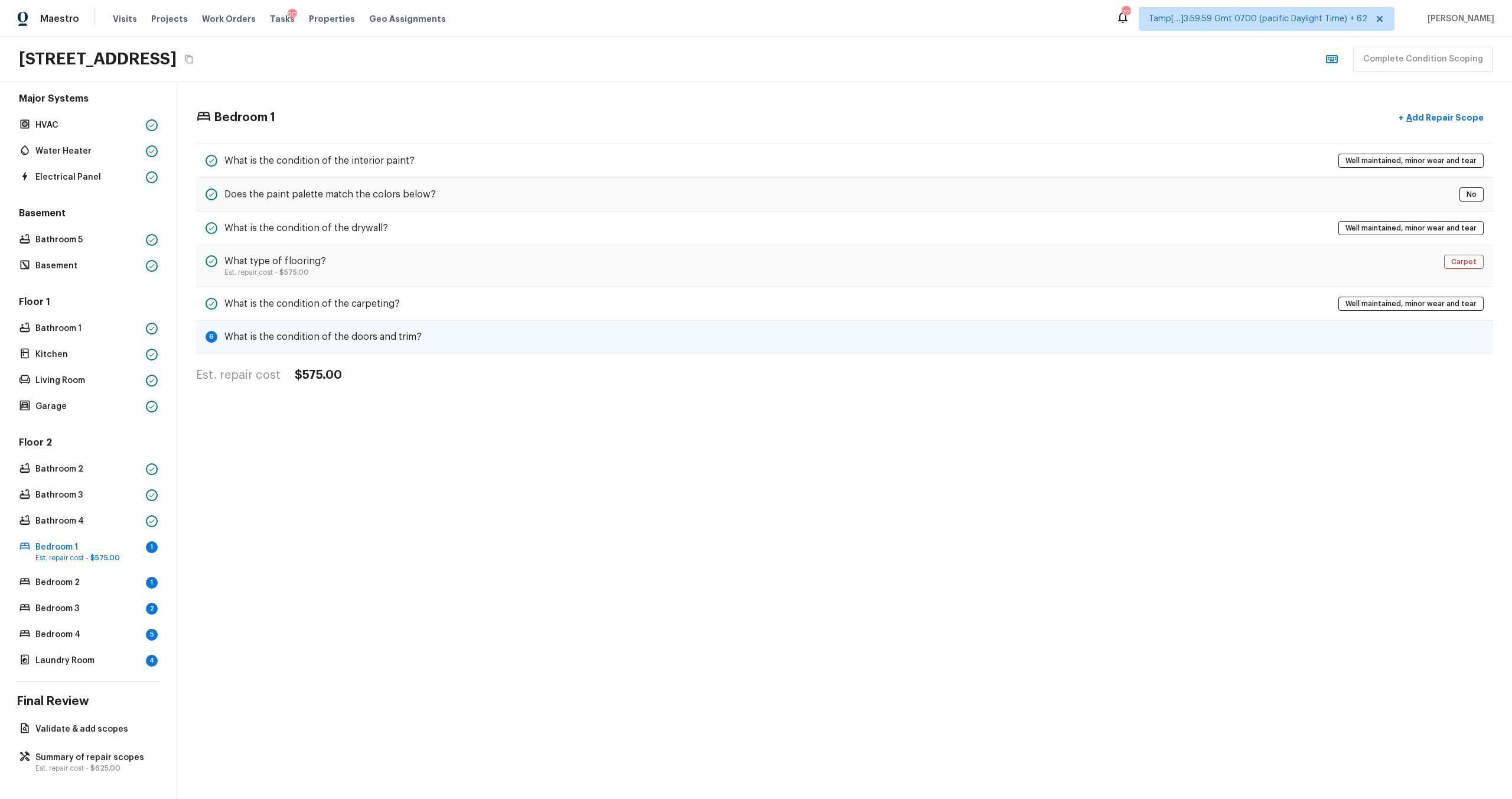
click at [444, 330] on div "6 What is the condition of the doors and trim?" at bounding box center [844, 336] width 1297 height 33
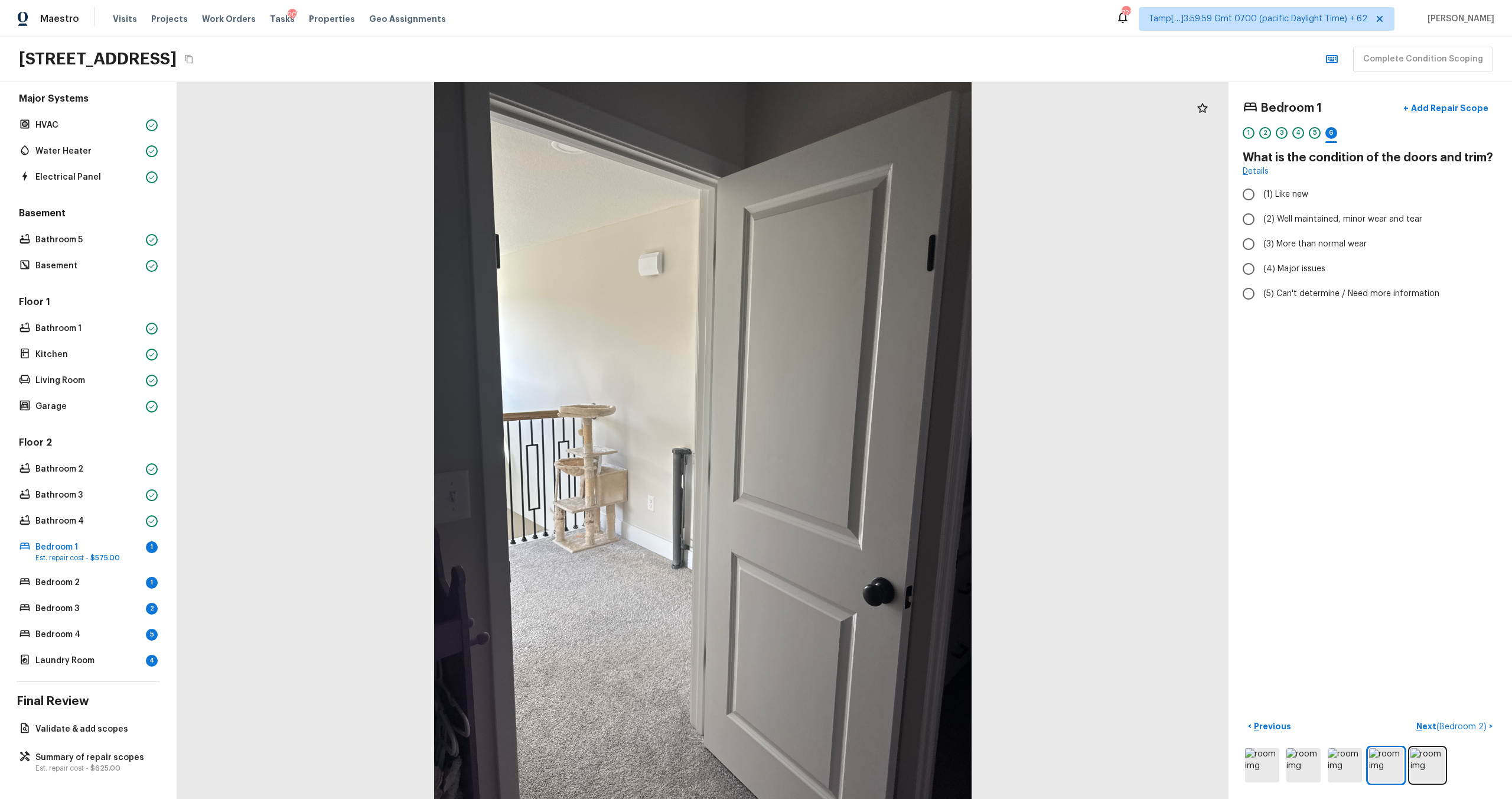
click at [110, 538] on div "Floor 2 Bathroom 2 Bathroom 3 Bathroom 4 Bedroom 1 1 Est. repair cost - $575.00…" at bounding box center [88, 552] width 144 height 233
click at [87, 520] on p "Bathroom 4" at bounding box center [88, 521] width 106 height 12
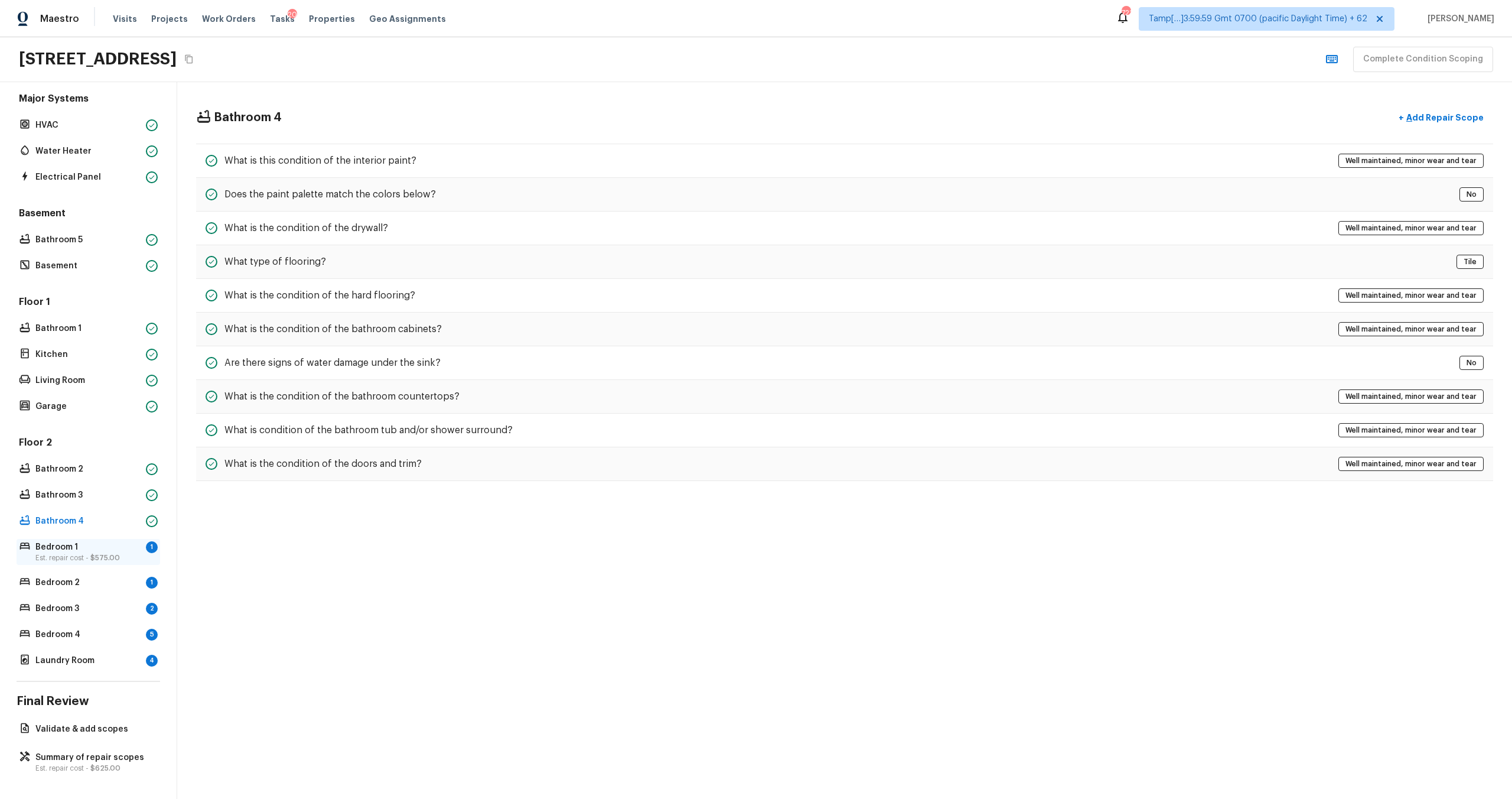
click at [89, 550] on p "Bedroom 1" at bounding box center [88, 547] width 106 height 12
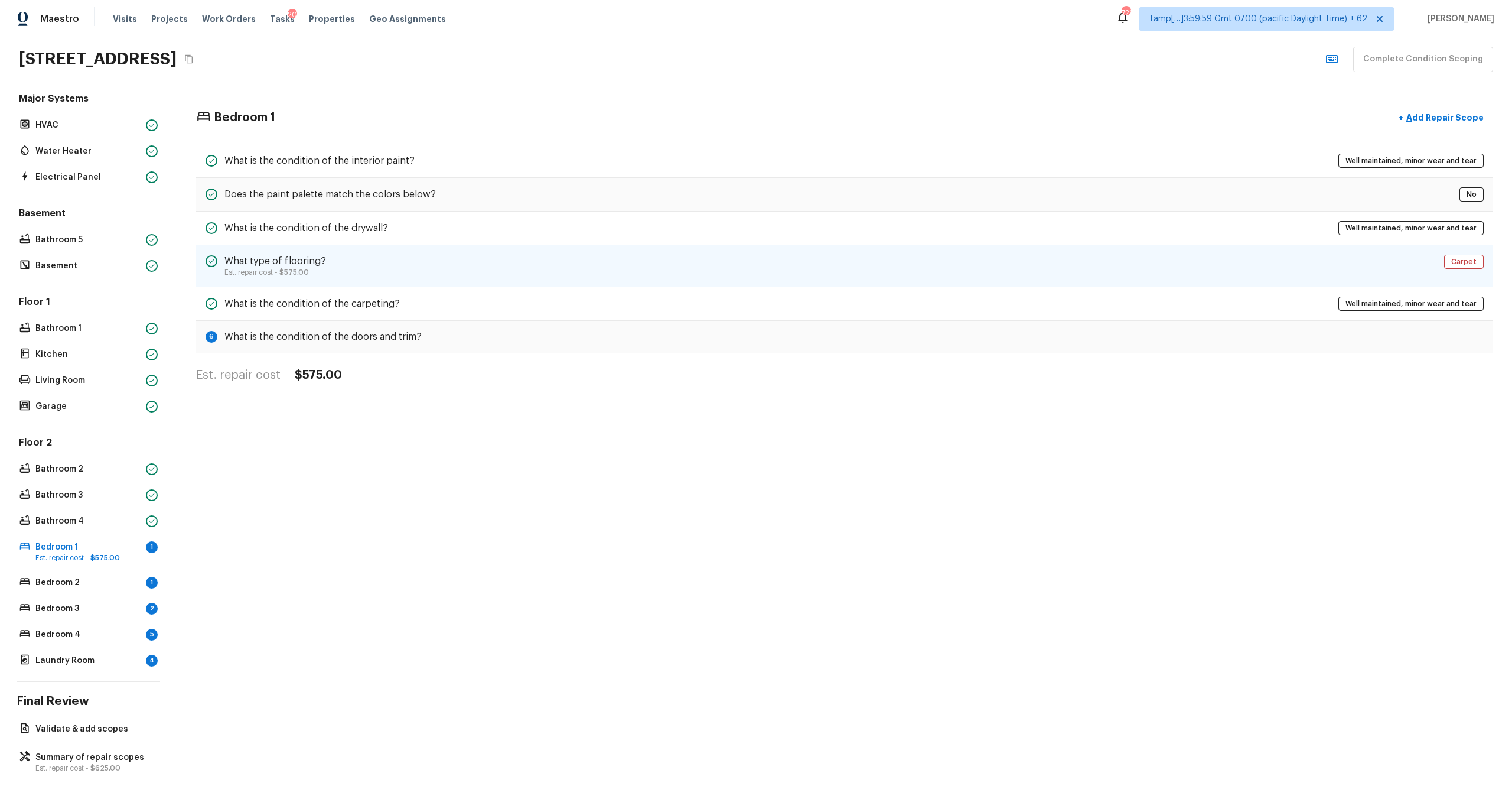
click at [1246, 270] on div "What type of flooring? Est. repair cost - $575.00 Carpet" at bounding box center [844, 266] width 1297 height 42
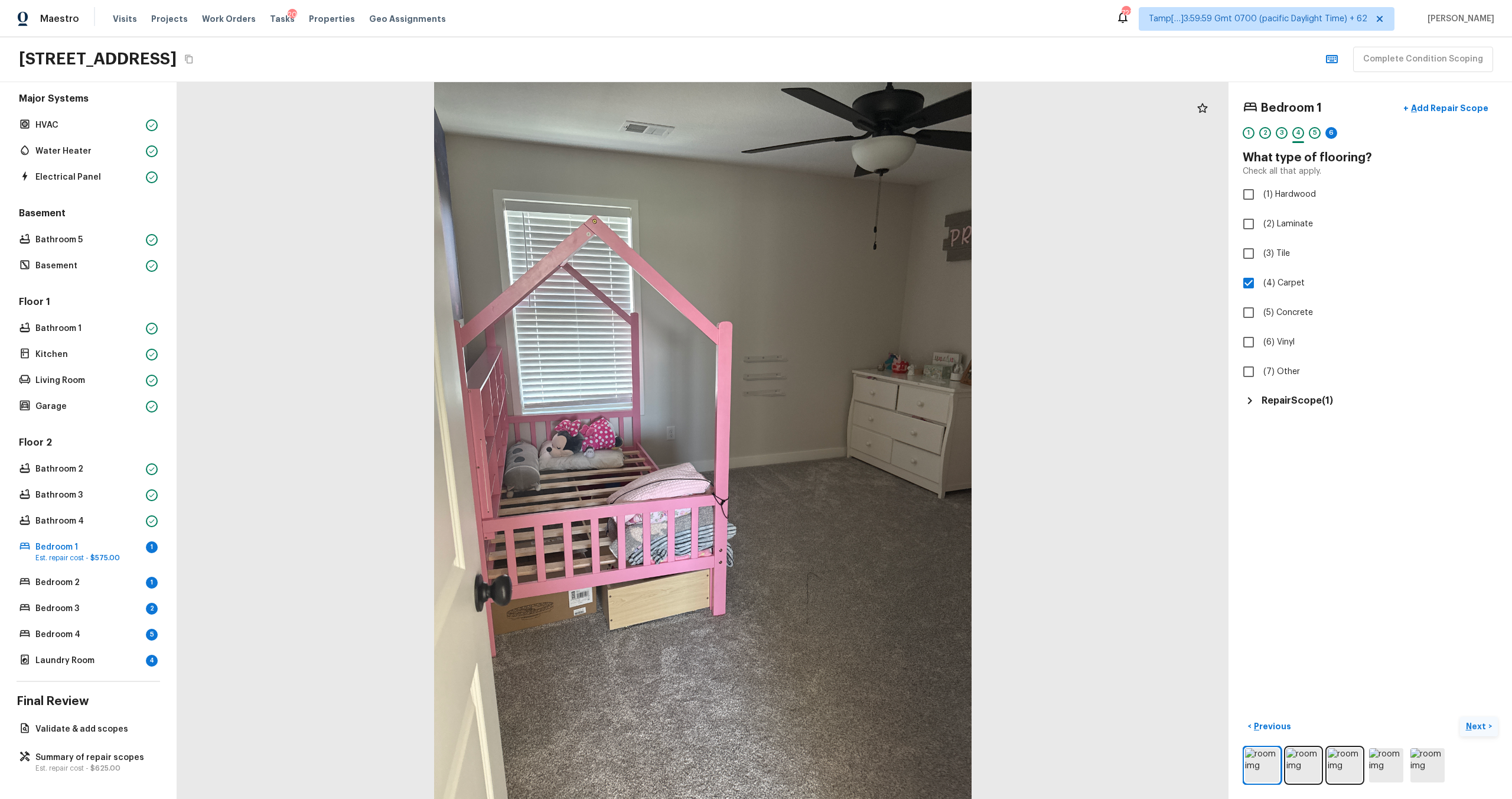
click at [1478, 718] on button "Next >" at bounding box center [1479, 726] width 38 height 19
click at [1468, 725] on p "Next" at bounding box center [1477, 726] width 23 height 12
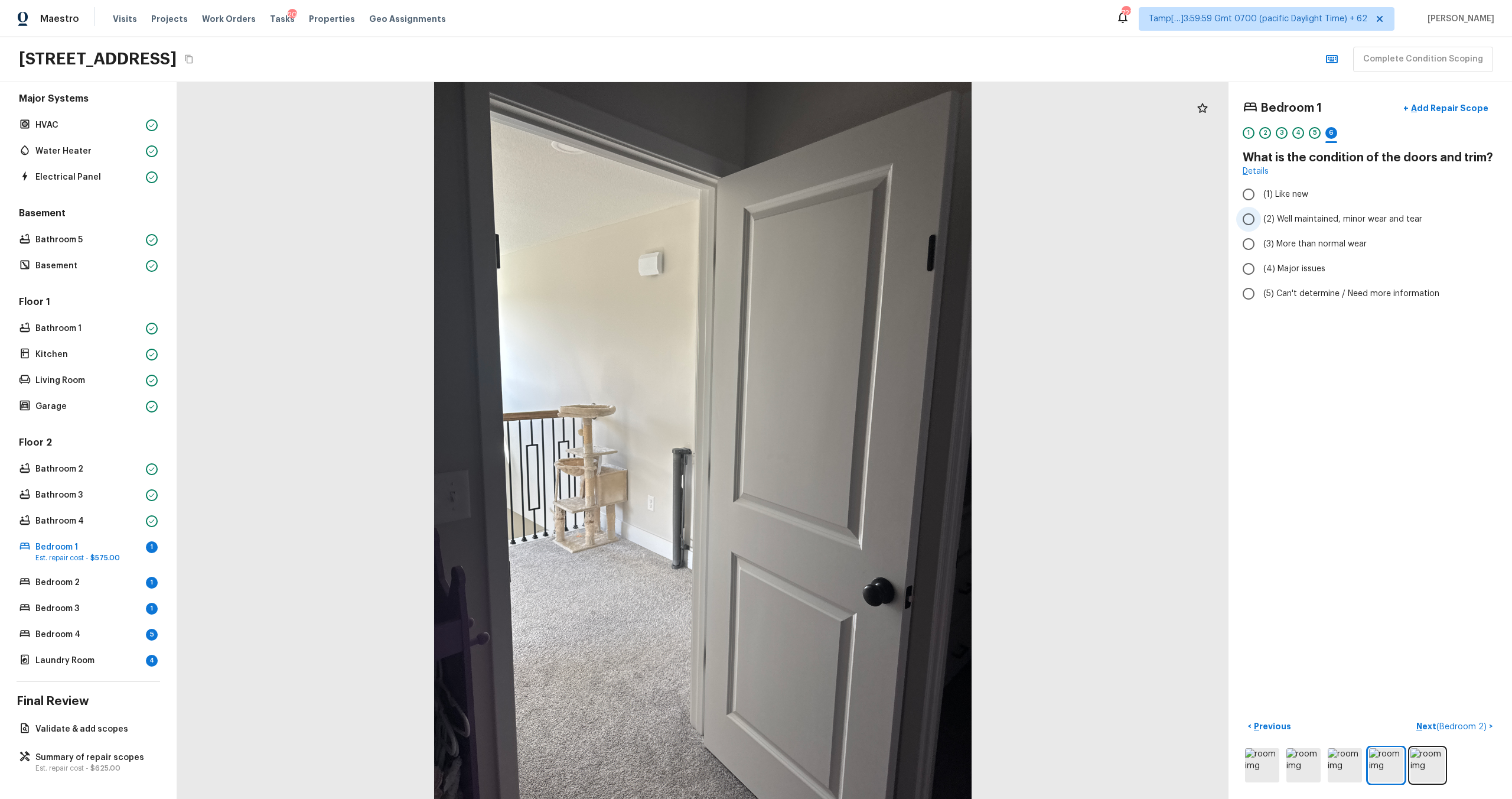
click at [1330, 215] on span "(2) Well maintained, minor wear and tear" at bounding box center [1343, 219] width 159 height 12
click at [1261, 215] on input "(2) Well maintained, minor wear and tear" at bounding box center [1248, 220] width 25 height 25
radio input "true"
click at [1424, 733] on button "Next ( Bedroom 2 ) >" at bounding box center [1454, 726] width 86 height 19
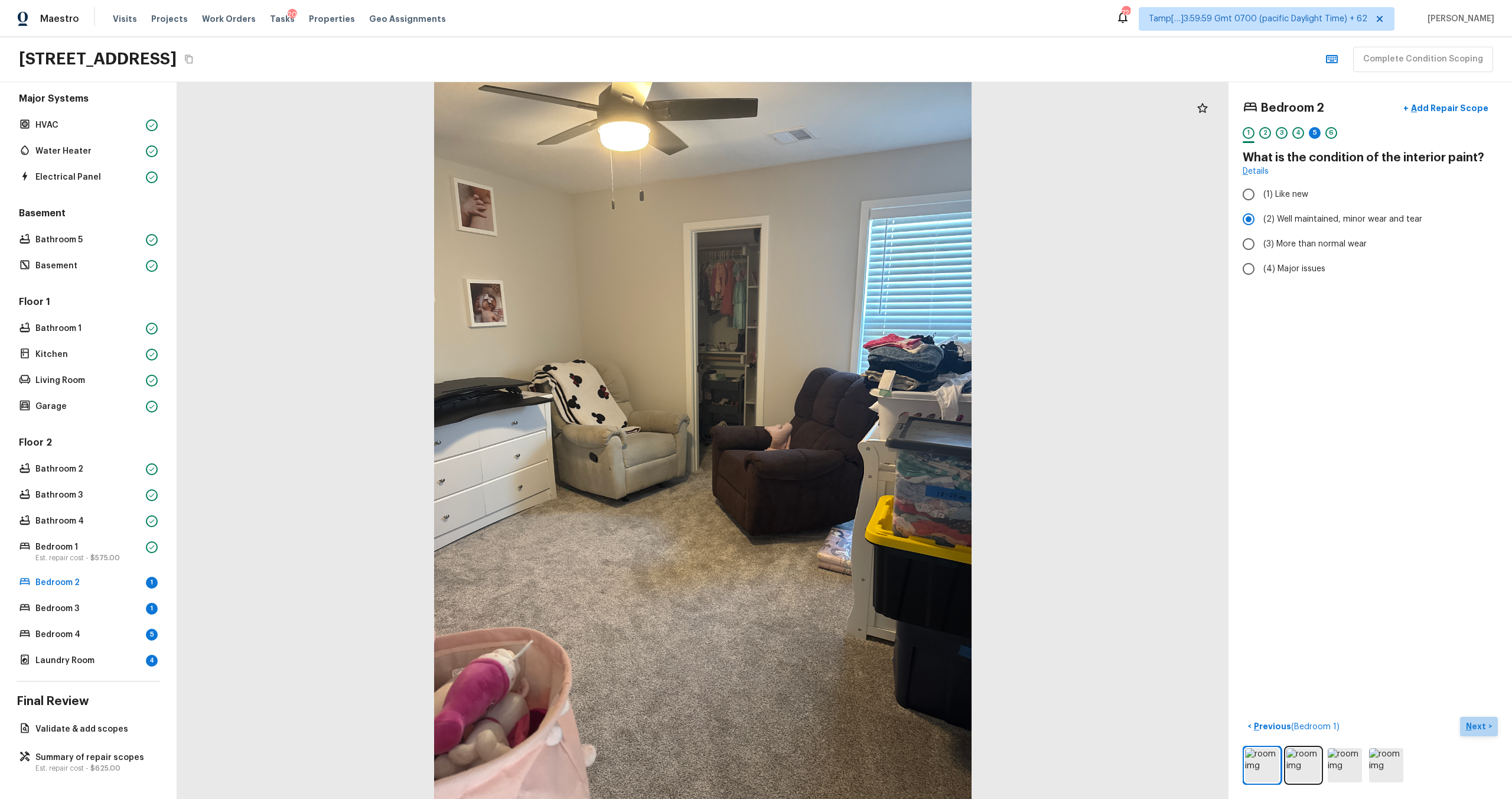
click at [1469, 725] on p "Next" at bounding box center [1477, 726] width 23 height 12
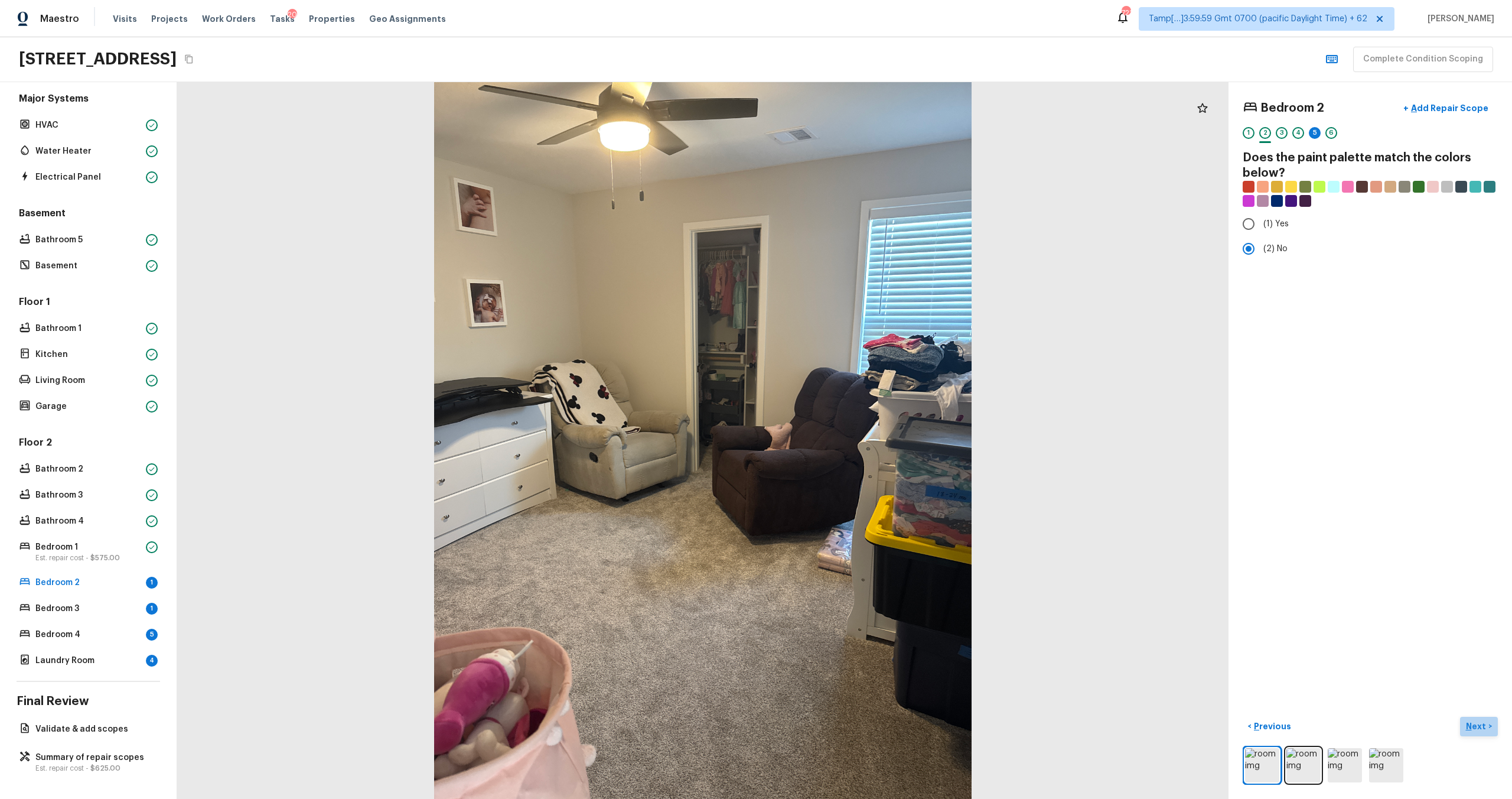
click at [1478, 723] on p "Next" at bounding box center [1477, 726] width 23 height 12
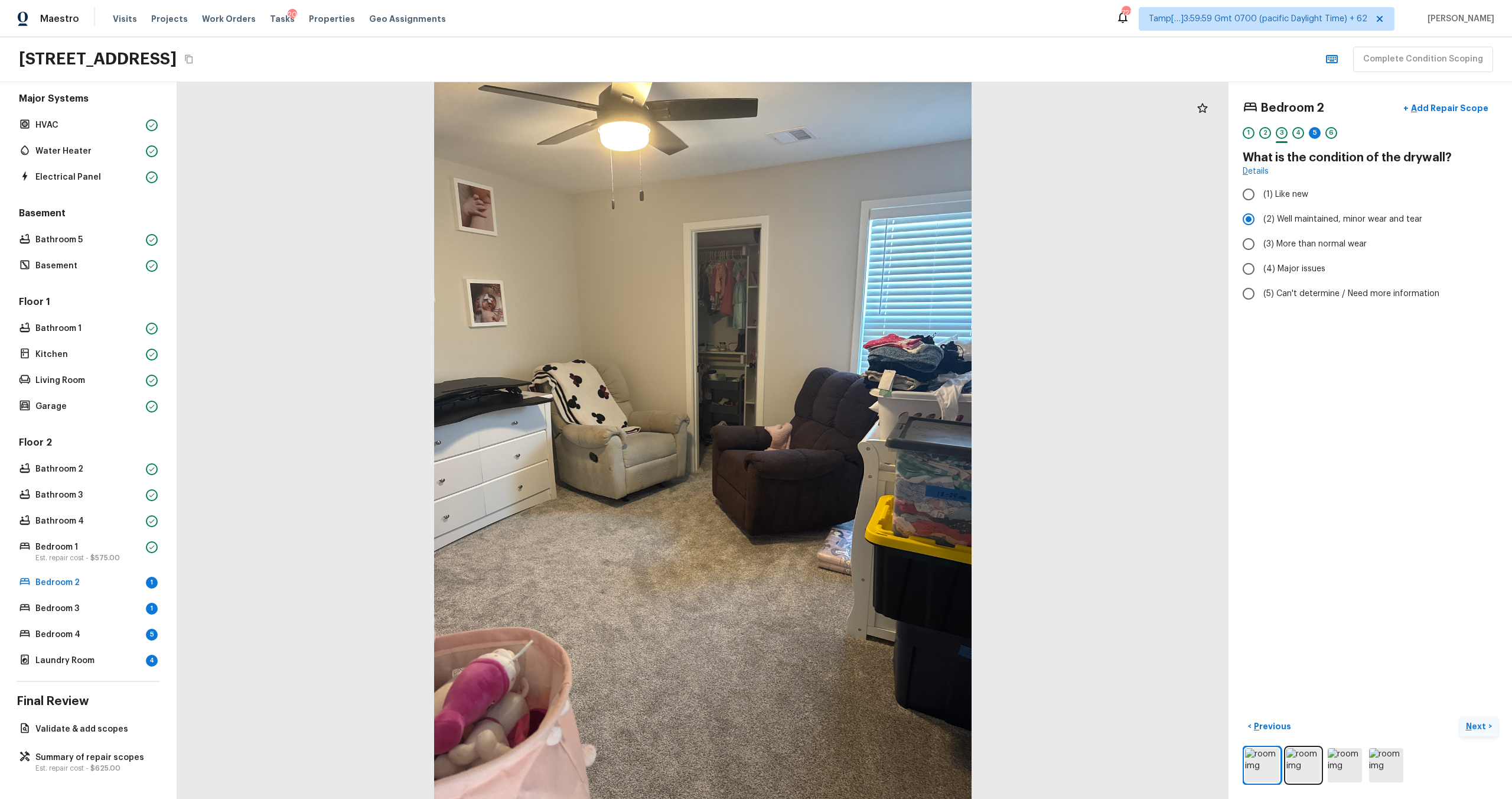
click at [1478, 724] on p "Next" at bounding box center [1477, 726] width 23 height 12
click at [1478, 725] on p "Next" at bounding box center [1477, 726] width 23 height 12
click at [1304, 224] on span "(2) Well maintained, minor wear and tear" at bounding box center [1343, 219] width 159 height 12
click at [1261, 224] on input "(2) Well maintained, minor wear and tear" at bounding box center [1248, 220] width 25 height 25
radio input "true"
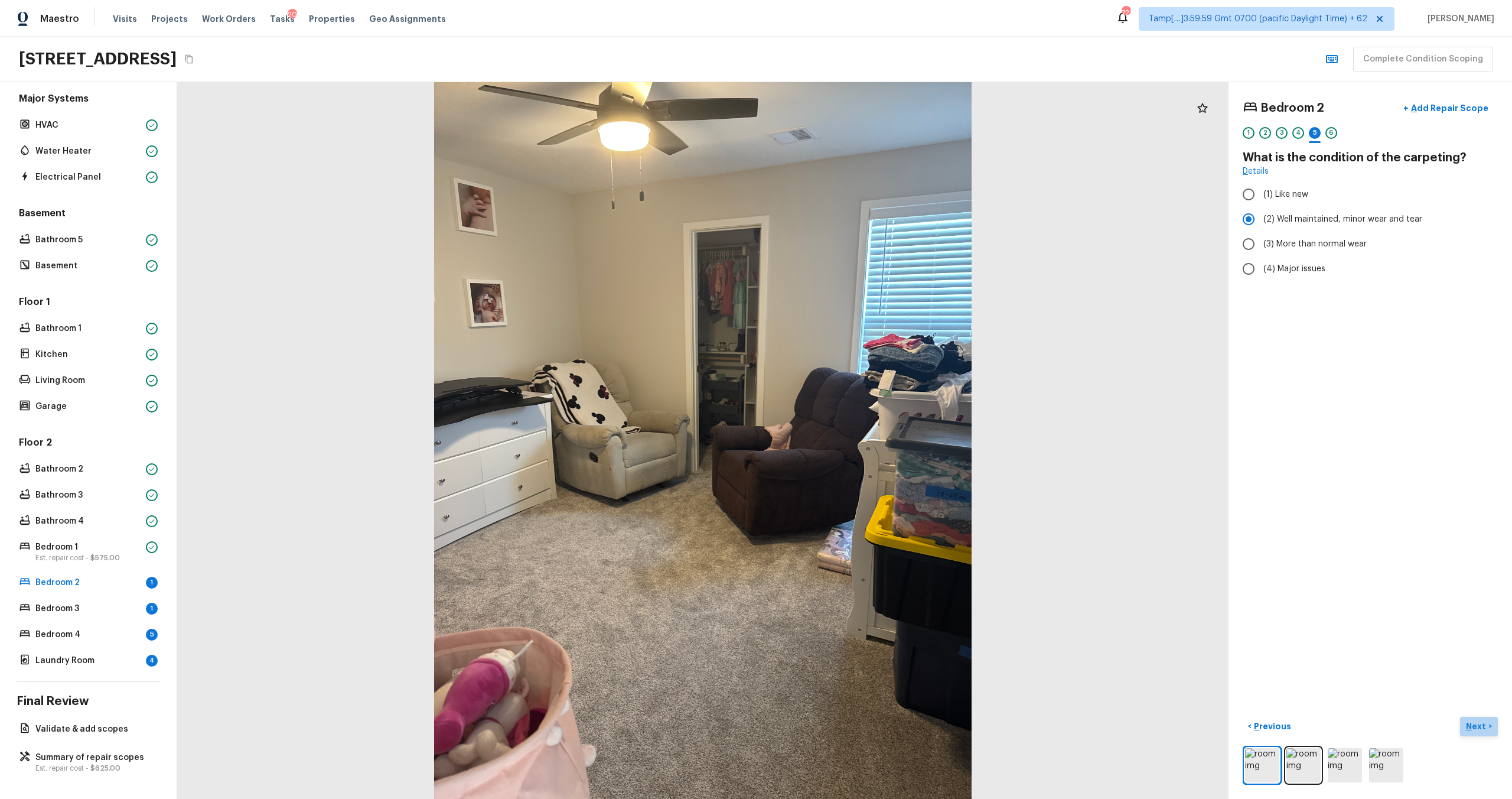
click at [1470, 733] on button "Next >" at bounding box center [1479, 726] width 38 height 19
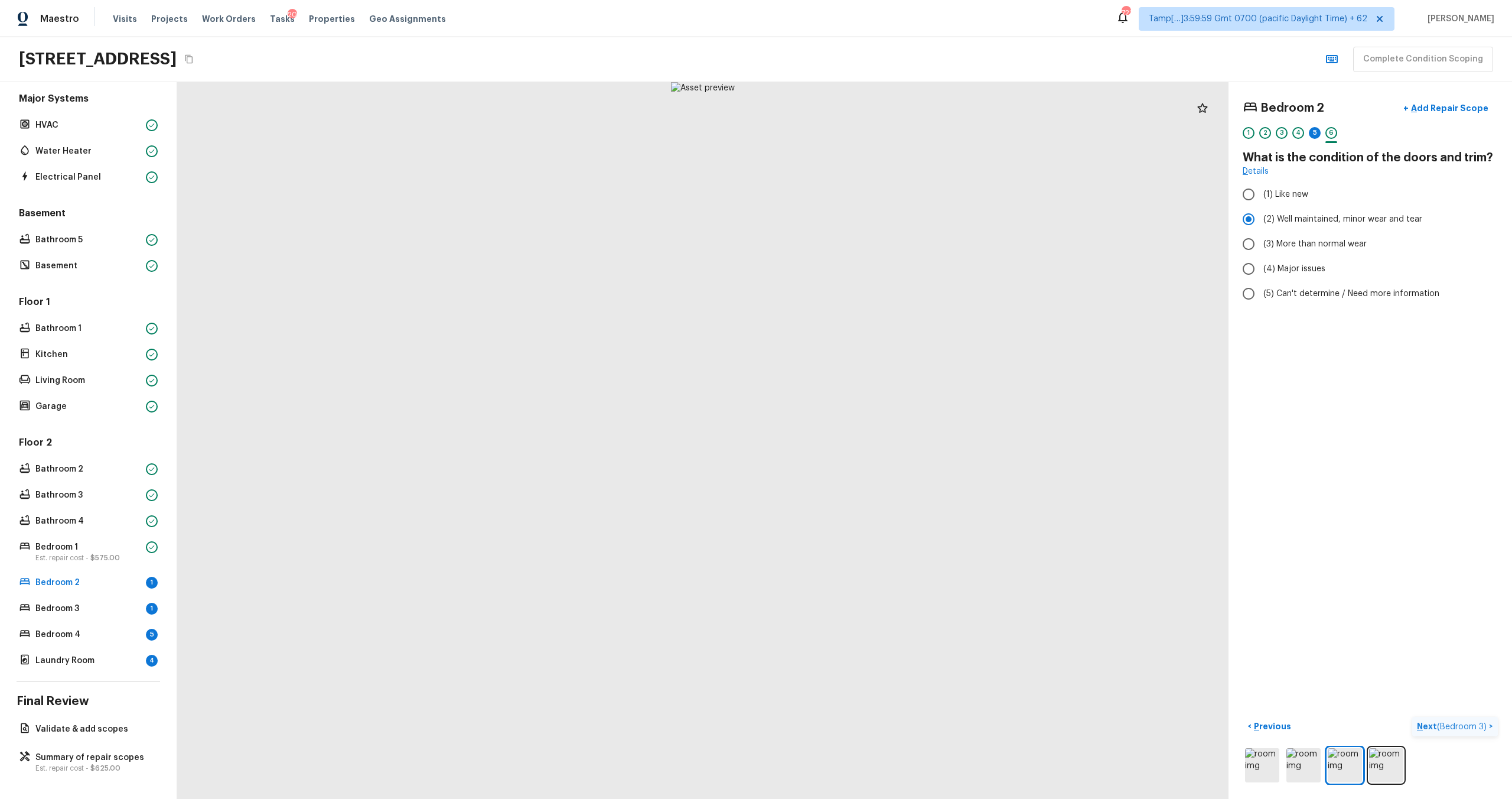
click at [1428, 727] on p "Next ( Bedroom 3 )" at bounding box center [1453, 726] width 72 height 13
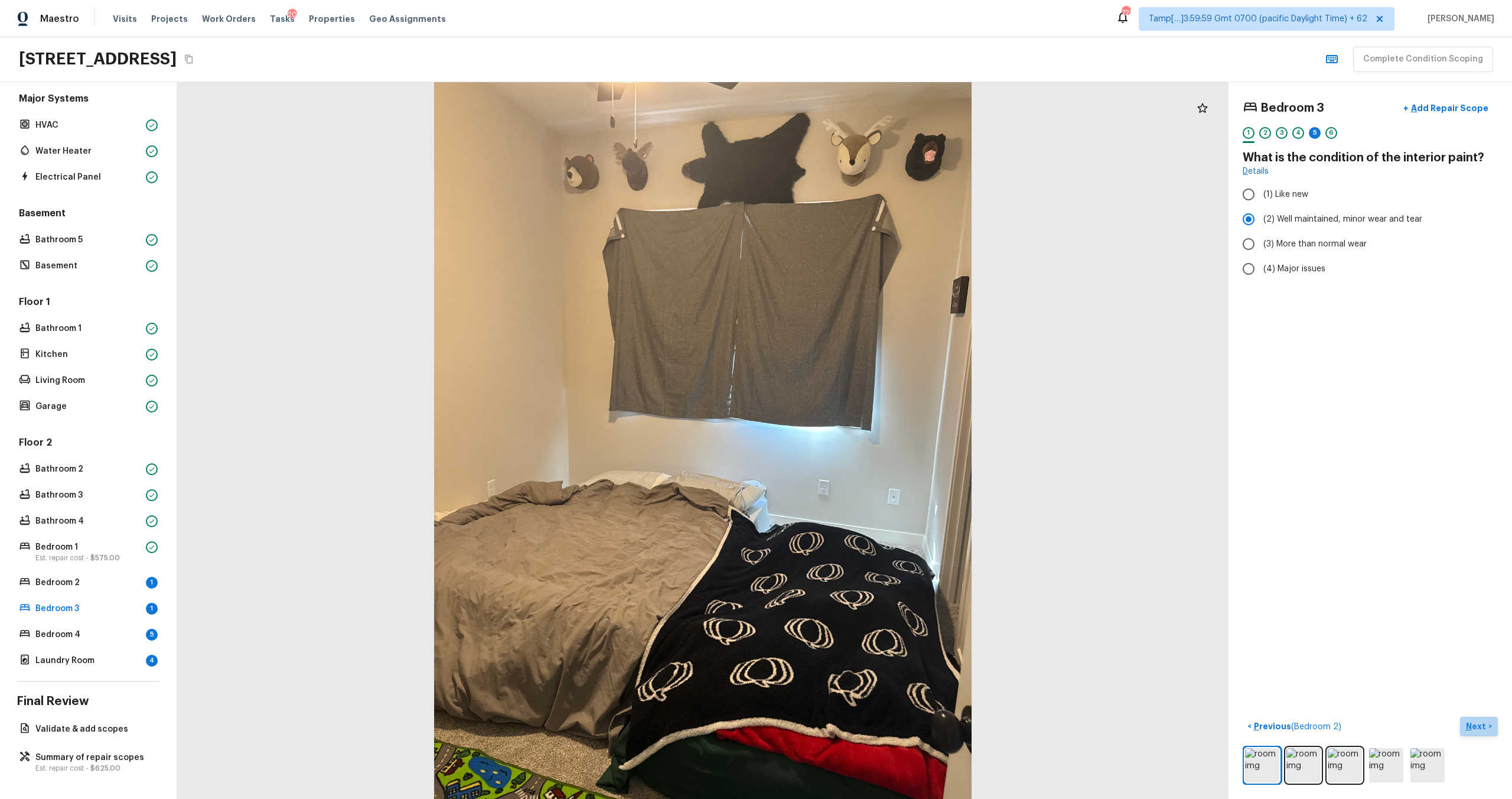
click at [1484, 723] on p "Next" at bounding box center [1477, 726] width 23 height 12
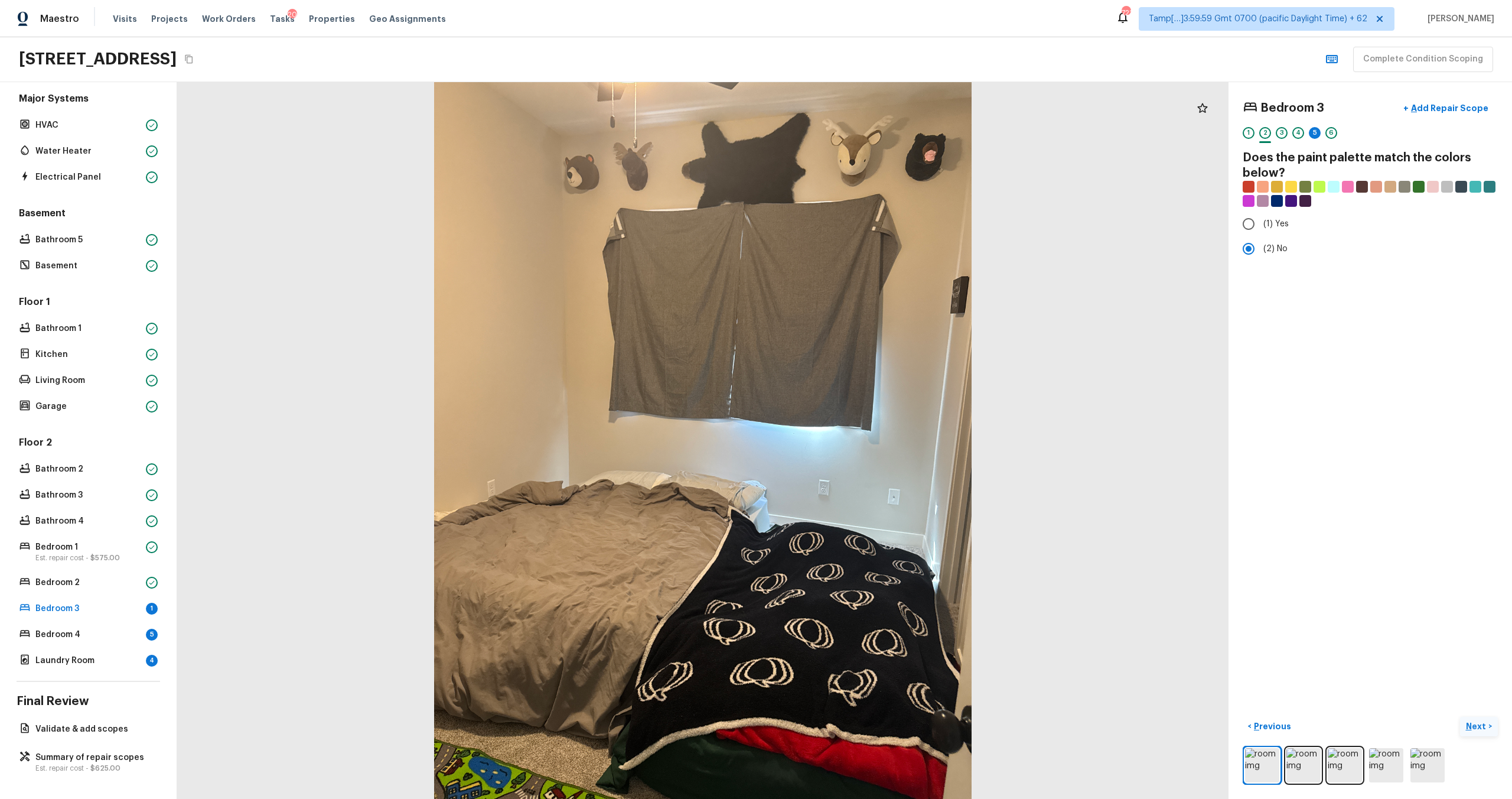
click at [1479, 725] on p "Next" at bounding box center [1477, 726] width 23 height 12
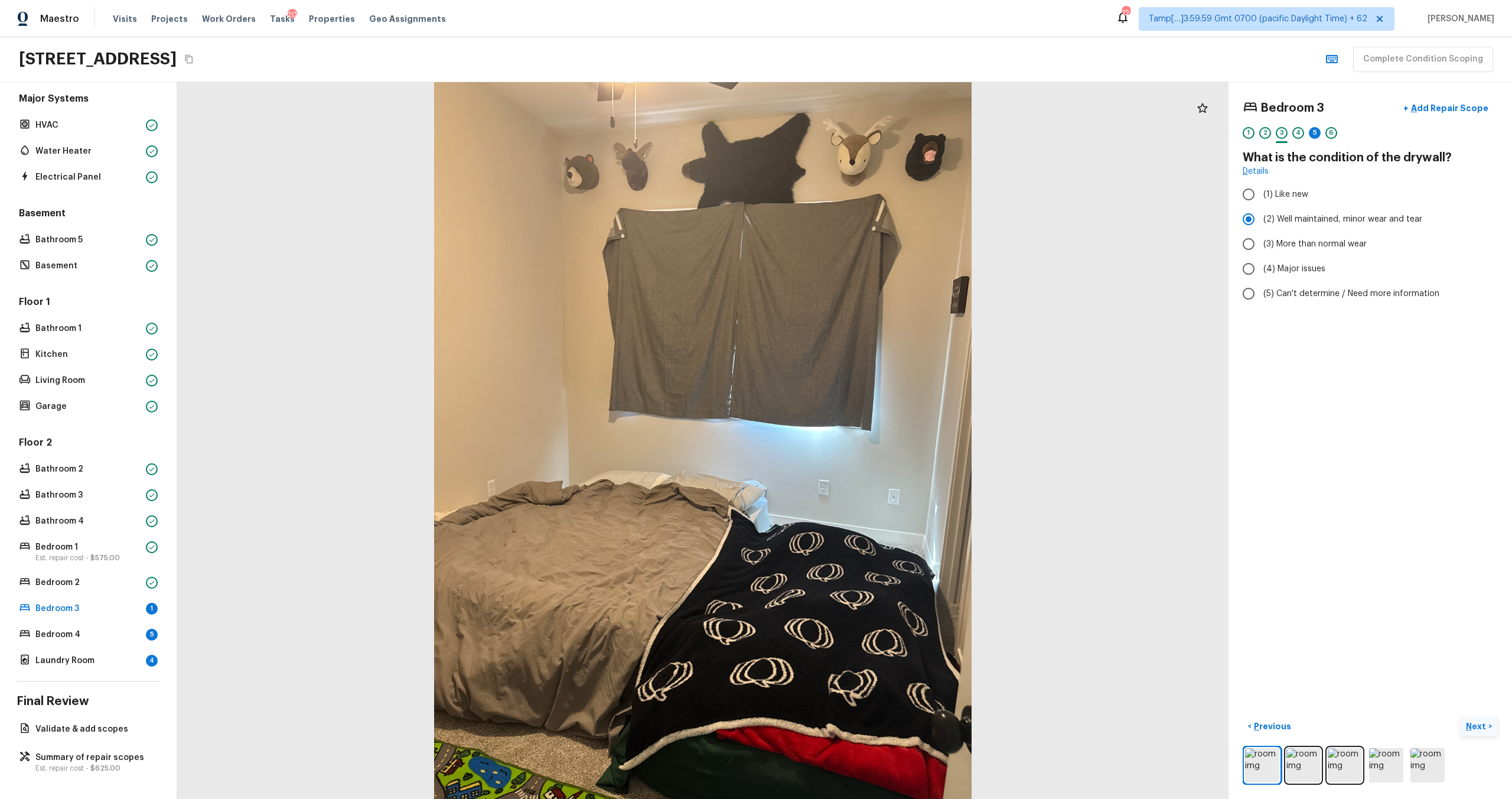
click at [1479, 725] on p "Next" at bounding box center [1477, 726] width 23 height 12
click at [1374, 229] on label "(2) Well maintained, minor wear and tear" at bounding box center [1362, 220] width 252 height 25
click at [1261, 229] on input "(2) Well maintained, minor wear and tear" at bounding box center [1248, 220] width 25 height 25
radio input "true"
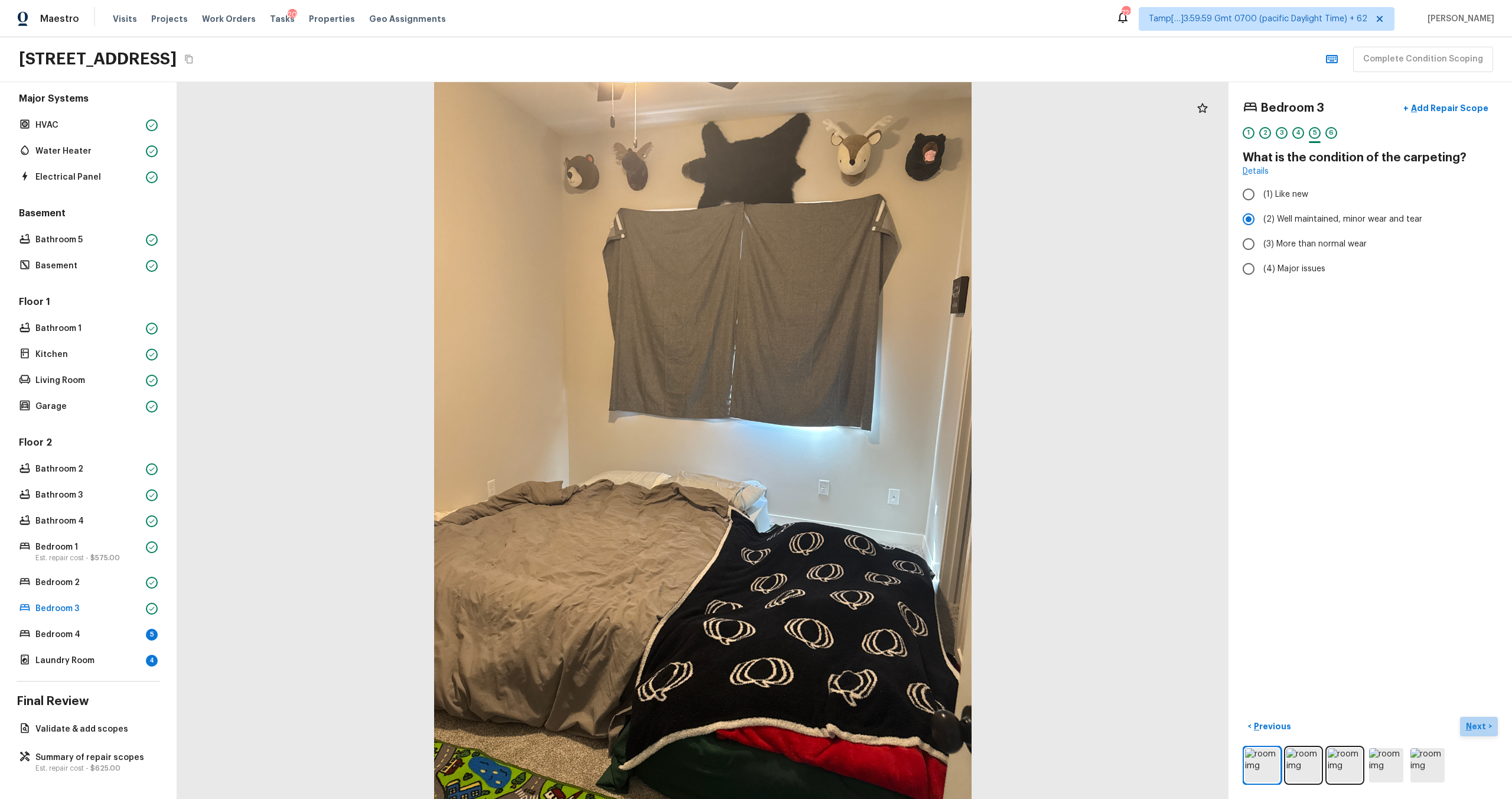
click at [1480, 721] on p "Next" at bounding box center [1477, 726] width 23 height 12
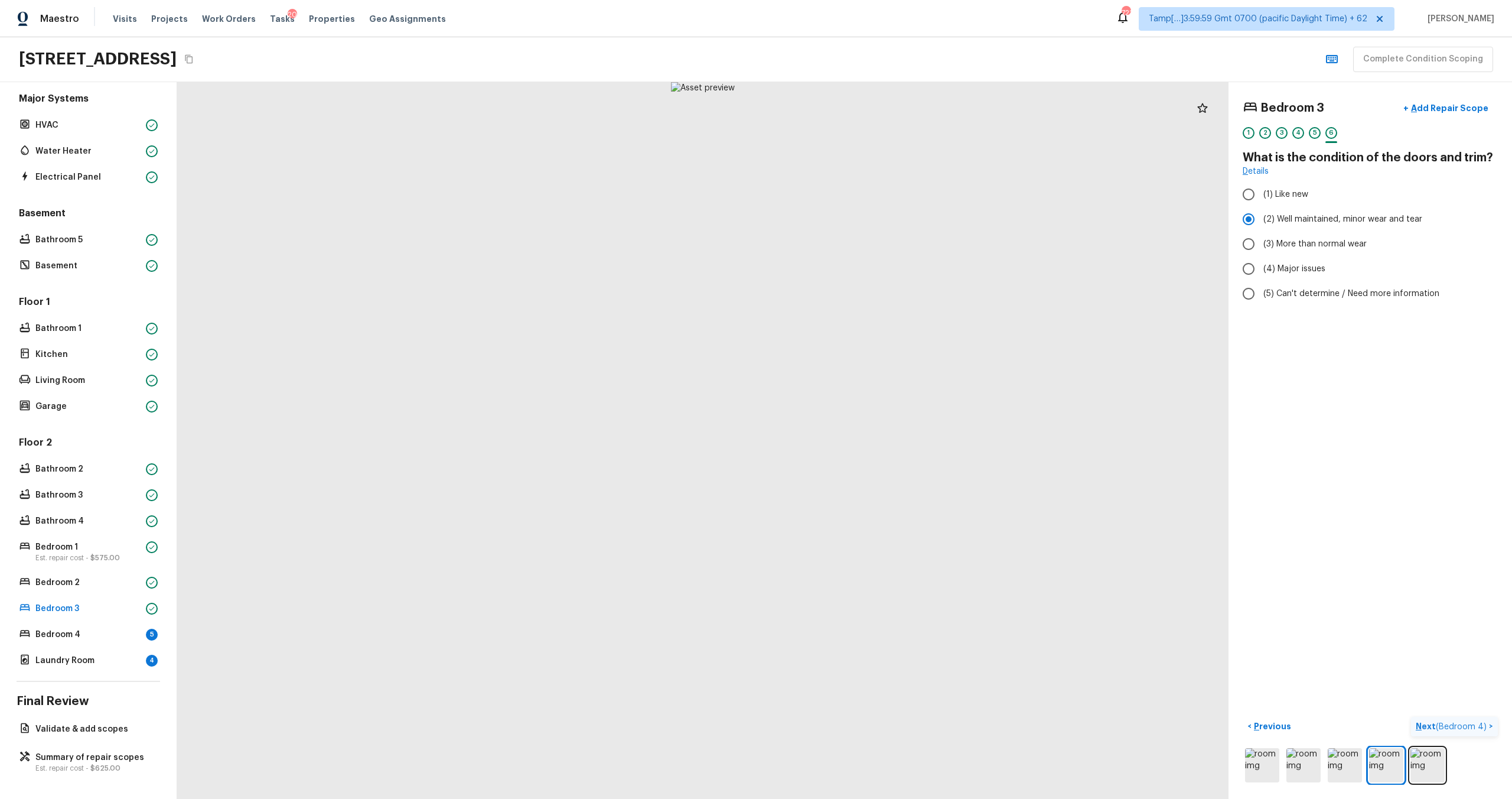
click at [1435, 721] on p "Next ( Bedroom 4 )" at bounding box center [1452, 726] width 73 height 13
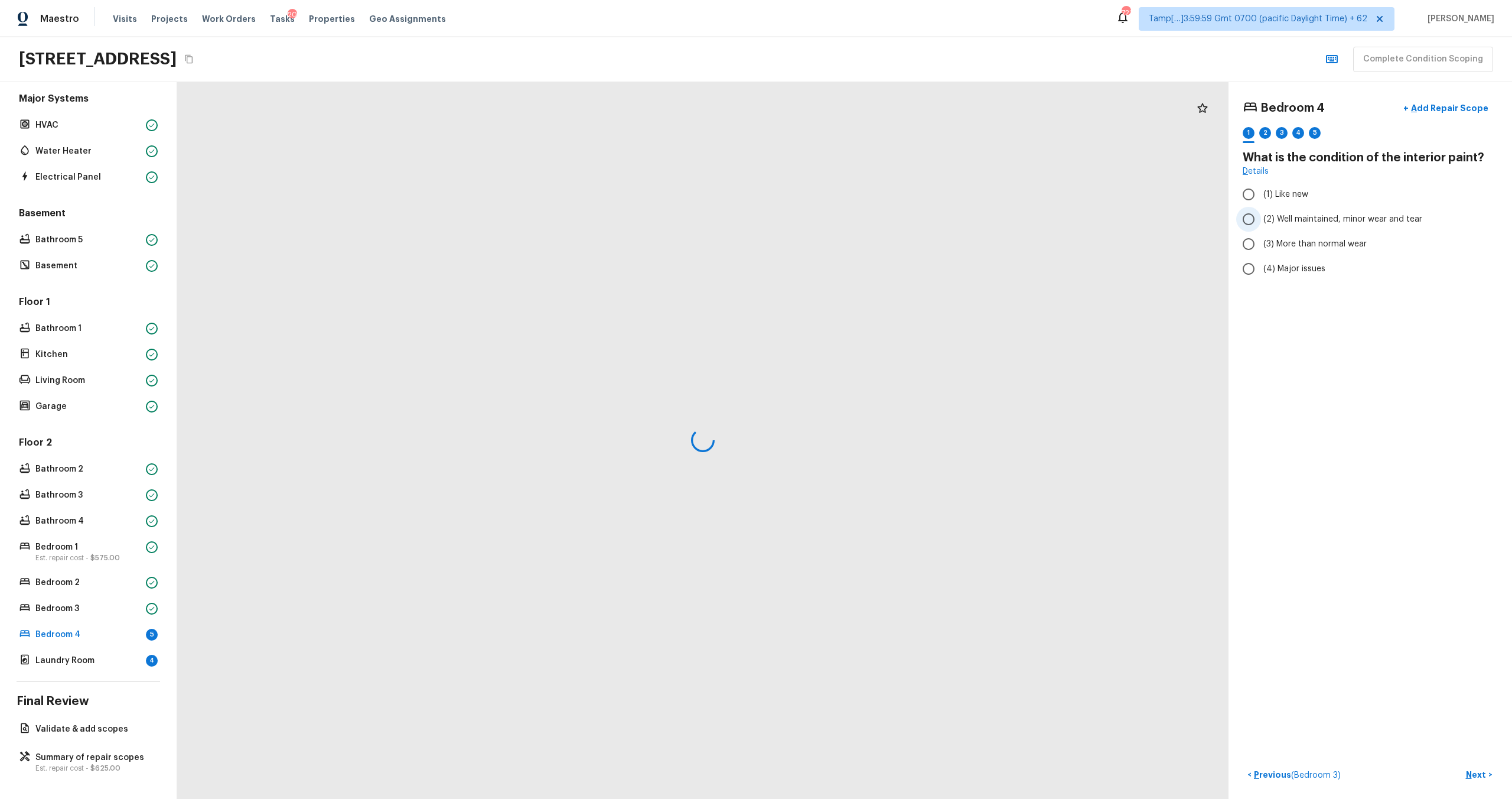
click at [1270, 215] on span "(2) Well maintained, minor wear and tear" at bounding box center [1343, 219] width 159 height 12
click at [1261, 215] on input "(2) Well maintained, minor wear and tear" at bounding box center [1248, 220] width 25 height 25
radio input "true"
click at [1472, 774] on p "Next" at bounding box center [1477, 775] width 23 height 12
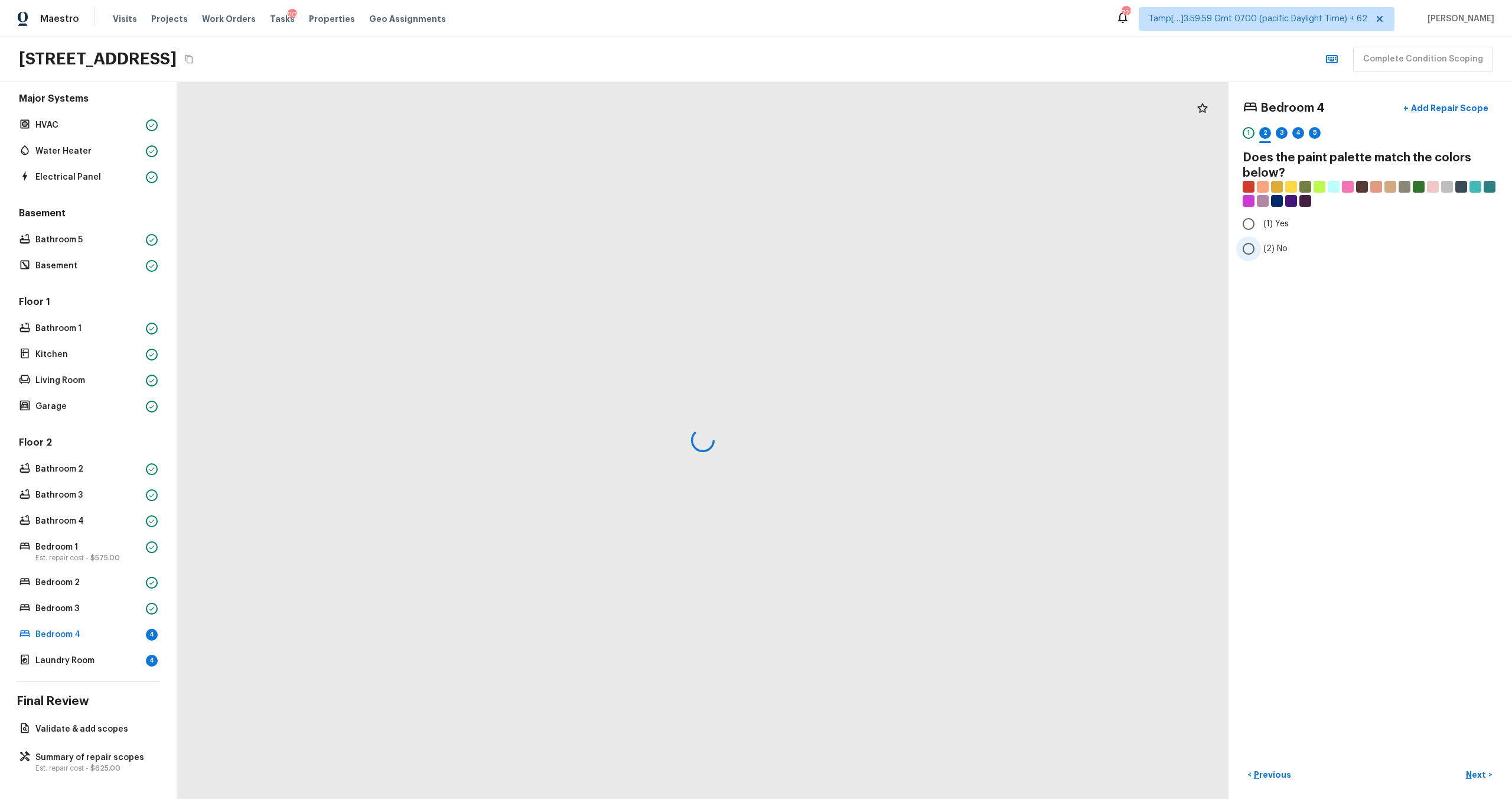
click at [1264, 248] on span "(2) No" at bounding box center [1275, 249] width 24 height 12
click at [1261, 248] on input "(2) No" at bounding box center [1248, 249] width 25 height 25
radio input "true"
click at [112, 638] on p "Bedroom 4" at bounding box center [88, 635] width 106 height 12
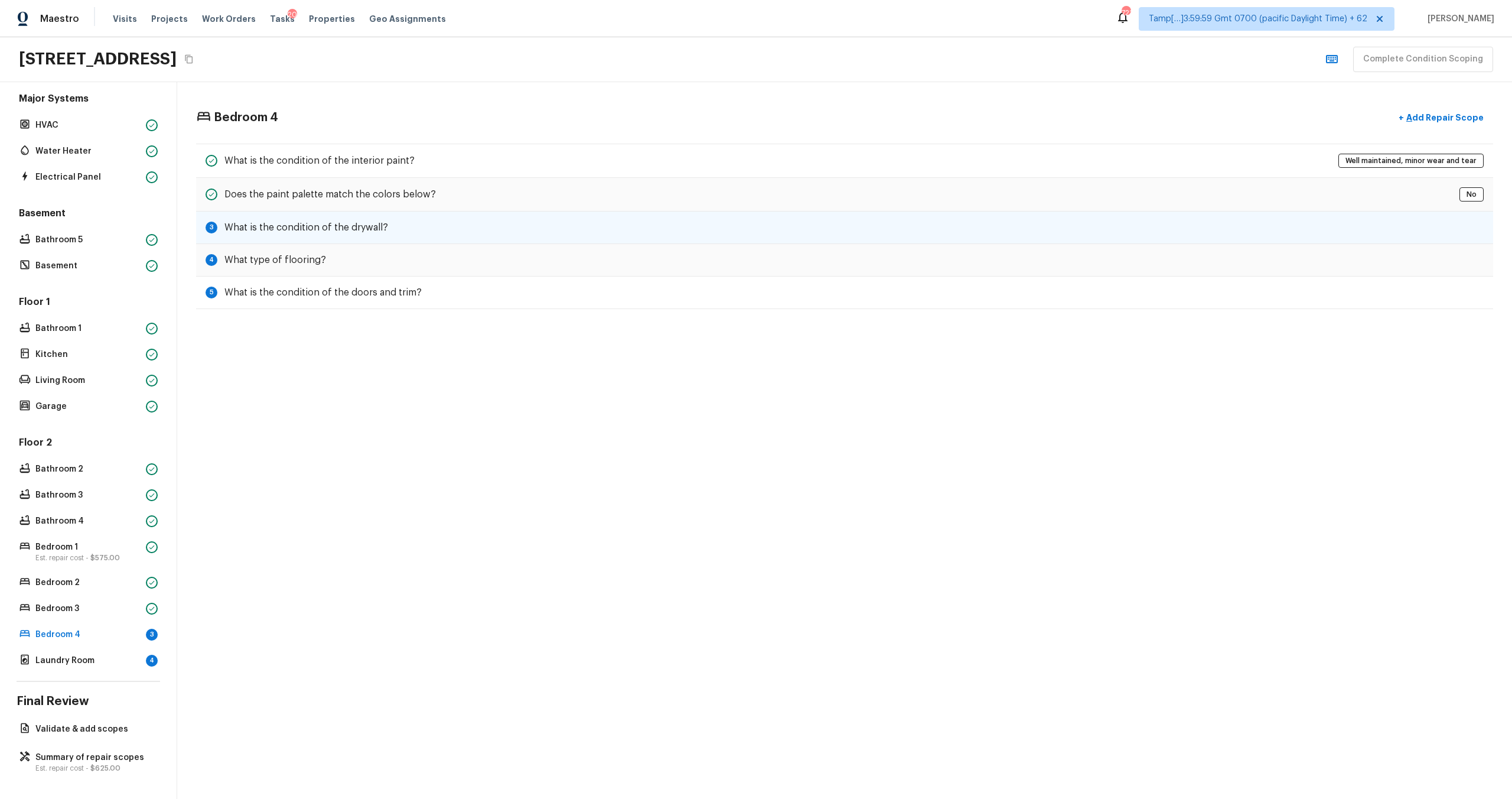
click at [506, 231] on div "3 What is the condition of the drywall?" at bounding box center [844, 227] width 1297 height 33
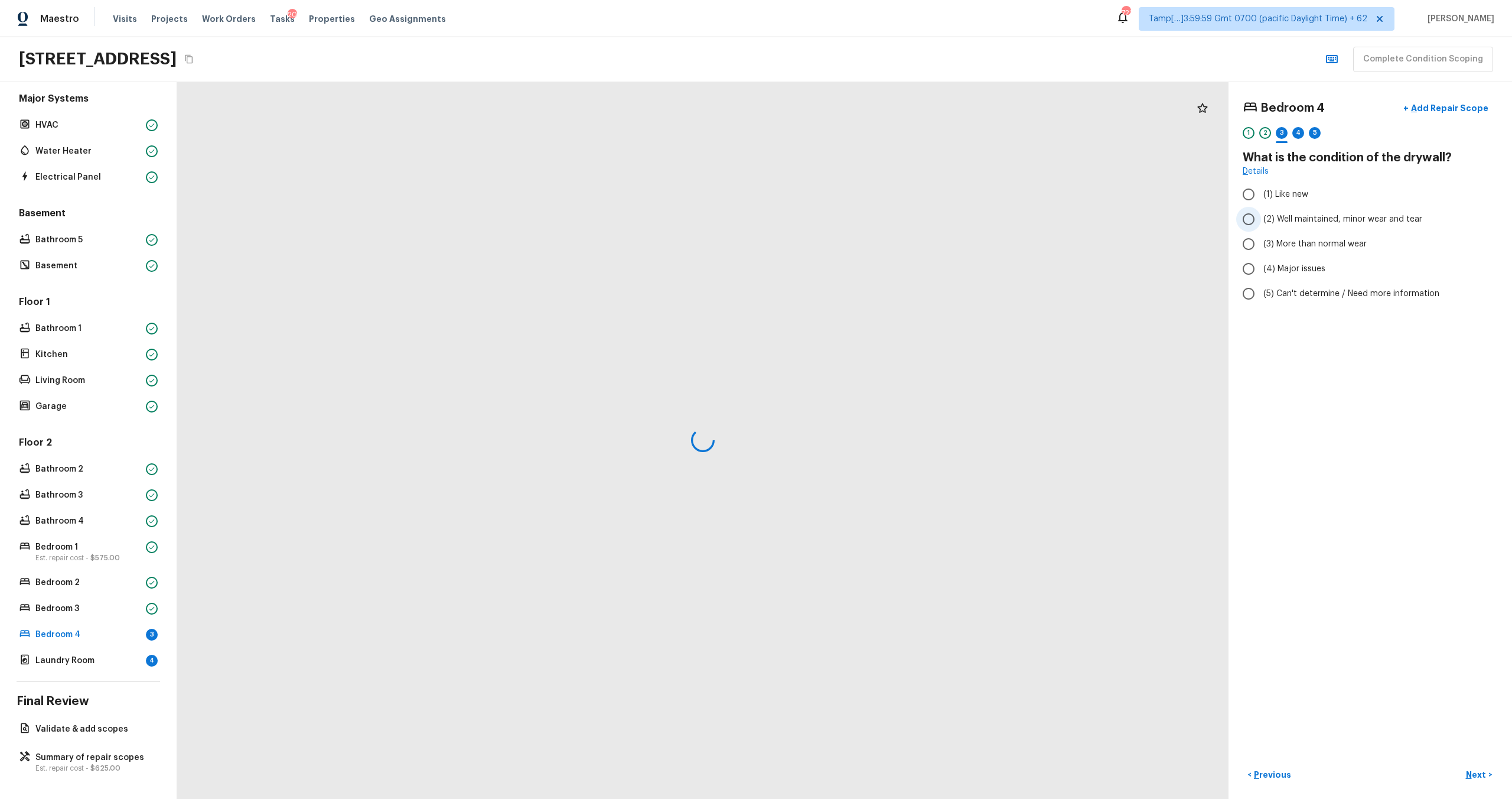
click at [1332, 230] on label "(2) Well maintained, minor wear and tear" at bounding box center [1362, 220] width 252 height 25
click at [1261, 230] on input "(2) Well maintained, minor wear and tear" at bounding box center [1248, 220] width 25 height 25
radio input "true"
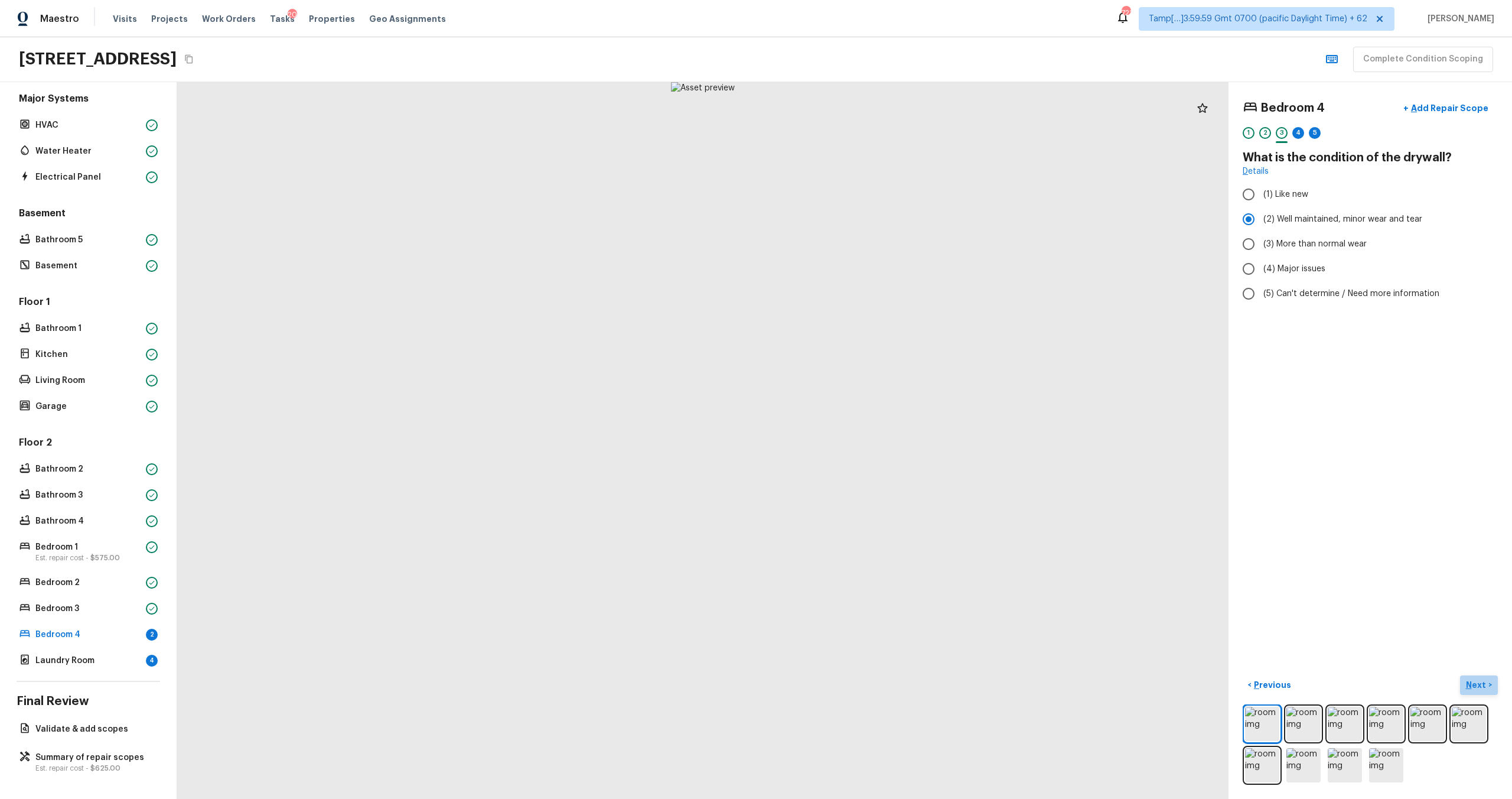
click at [1476, 690] on p "Next" at bounding box center [1477, 685] width 23 height 12
click at [1256, 292] on input "(4) Carpet" at bounding box center [1248, 283] width 25 height 25
checkbox input "true"
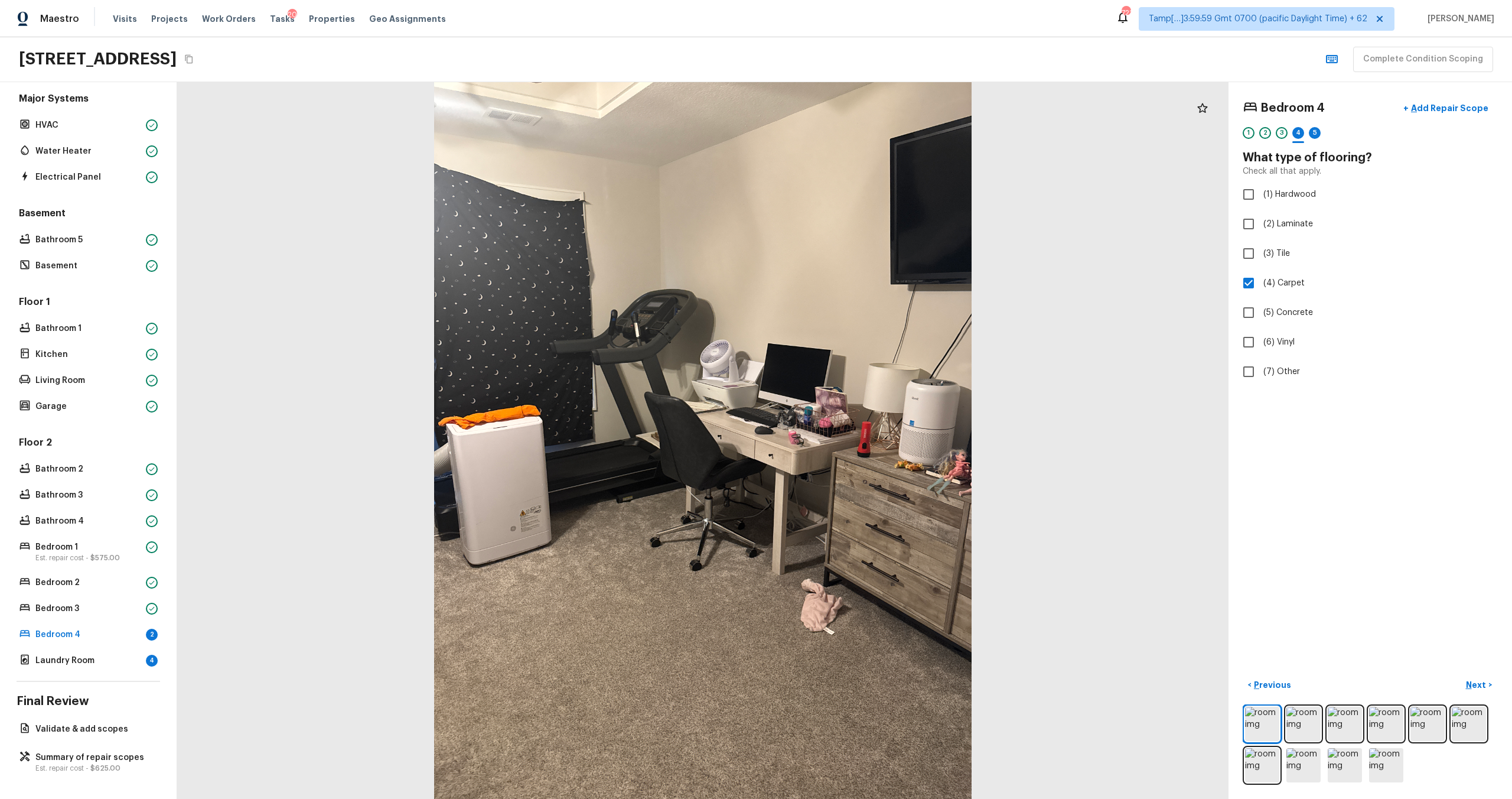
click at [471, 369] on div at bounding box center [703, 440] width 1051 height 717
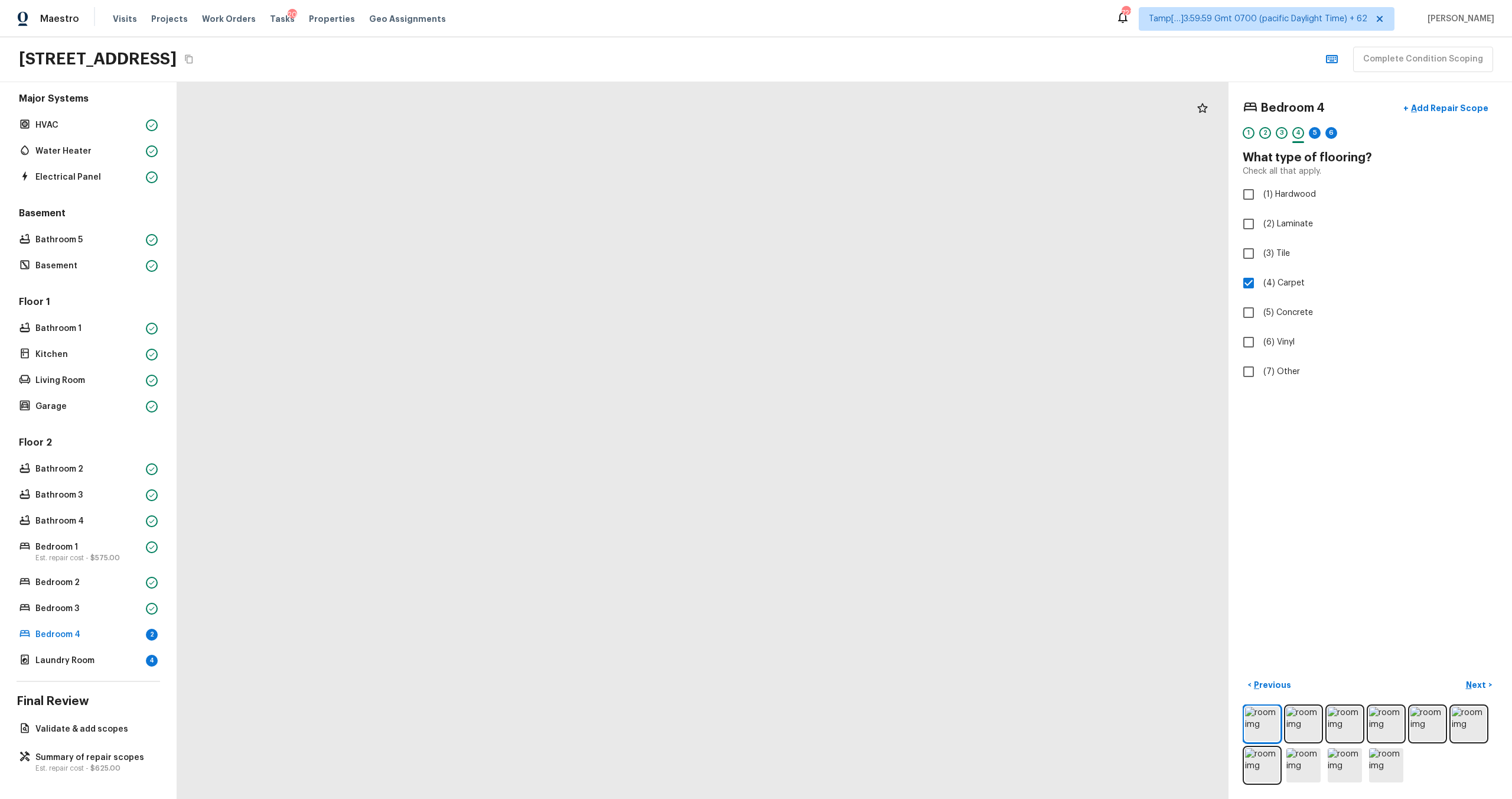
drag, startPoint x: 829, startPoint y: 332, endPoint x: 268, endPoint y: 226, distance: 570.9
click at [268, 226] on div at bounding box center [703, 440] width 1051 height 717
click at [1471, 689] on p "Next" at bounding box center [1477, 685] width 23 height 12
click at [1279, 207] on label "(2) Well maintained, minor wear and tear" at bounding box center [1362, 220] width 252 height 25
click at [1261, 207] on input "(2) Well maintained, minor wear and tear" at bounding box center [1248, 220] width 25 height 25
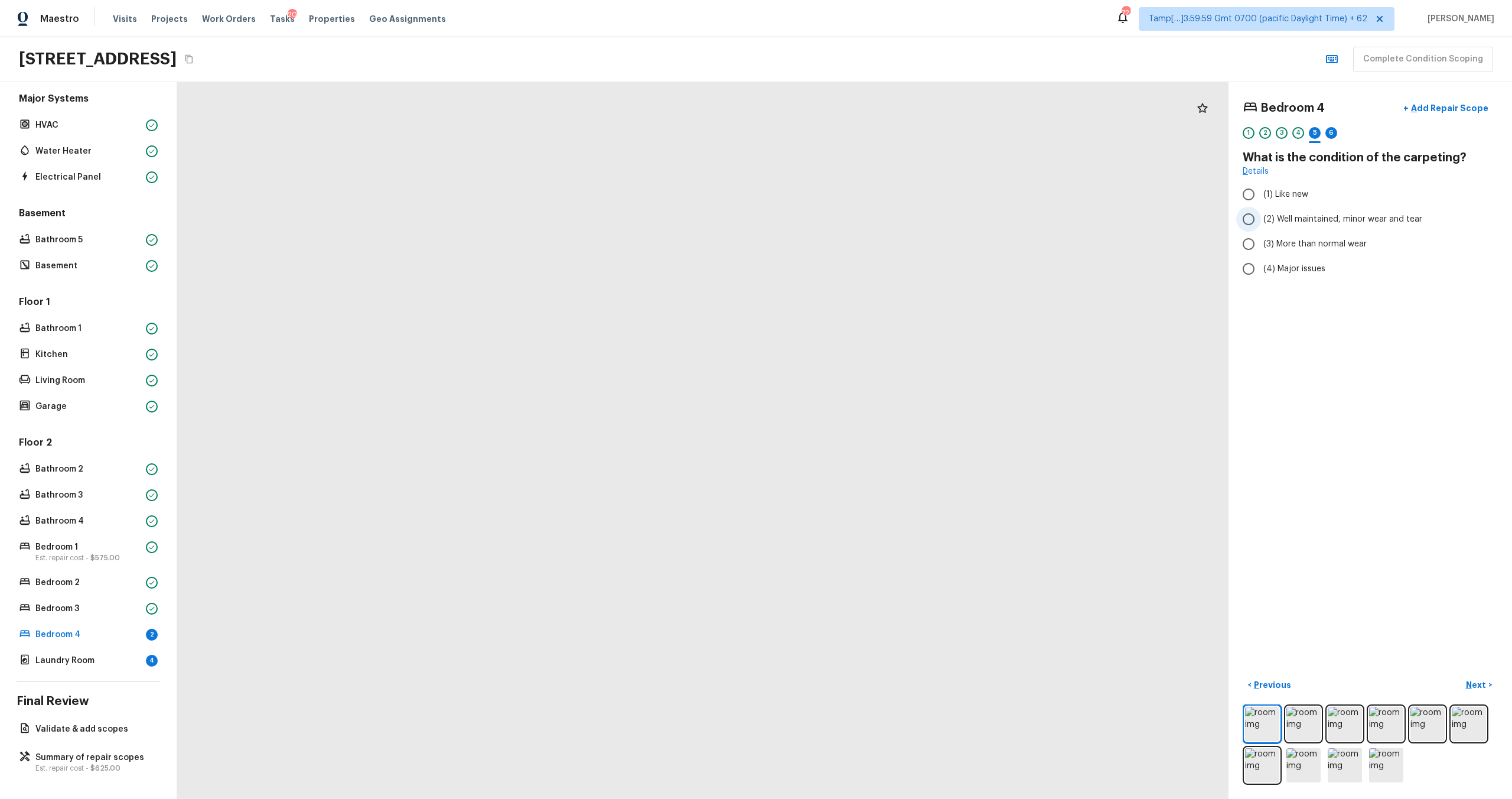
radio input "true"
click at [1279, 207] on label "(2) Well maintained, minor wear and tear" at bounding box center [1362, 220] width 252 height 25
click at [1261, 207] on input "(2) Well maintained, minor wear and tear" at bounding box center [1248, 220] width 25 height 25
click at [1477, 687] on p "Next" at bounding box center [1477, 685] width 23 height 12
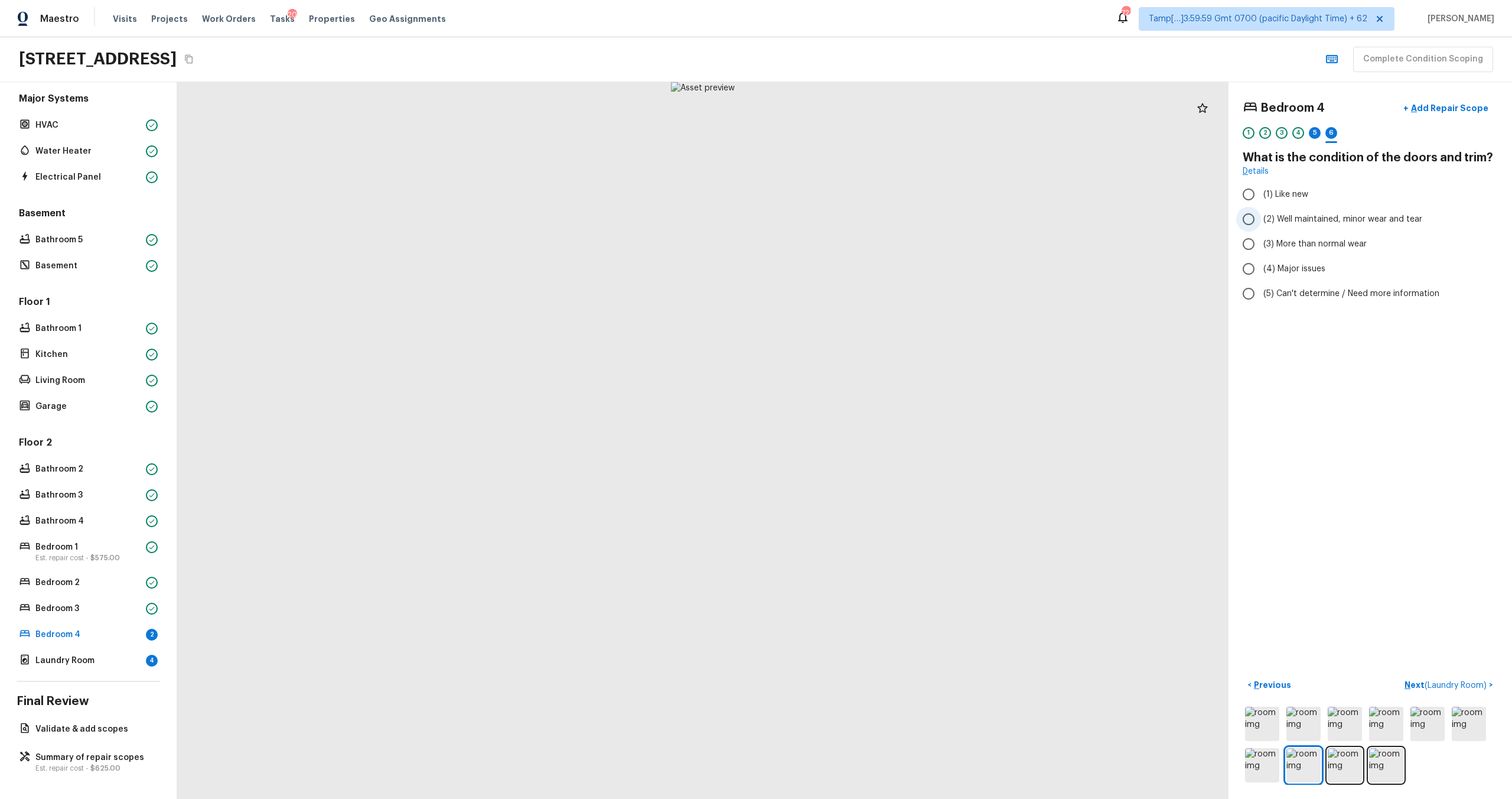
click at [1313, 211] on label "(2) Well maintained, minor wear and tear" at bounding box center [1362, 220] width 252 height 25
click at [1261, 211] on input "(2) Well maintained, minor wear and tear" at bounding box center [1248, 220] width 25 height 25
radio input "true"
click at [1418, 683] on p "Next ( Laundry Room )" at bounding box center [1446, 685] width 84 height 13
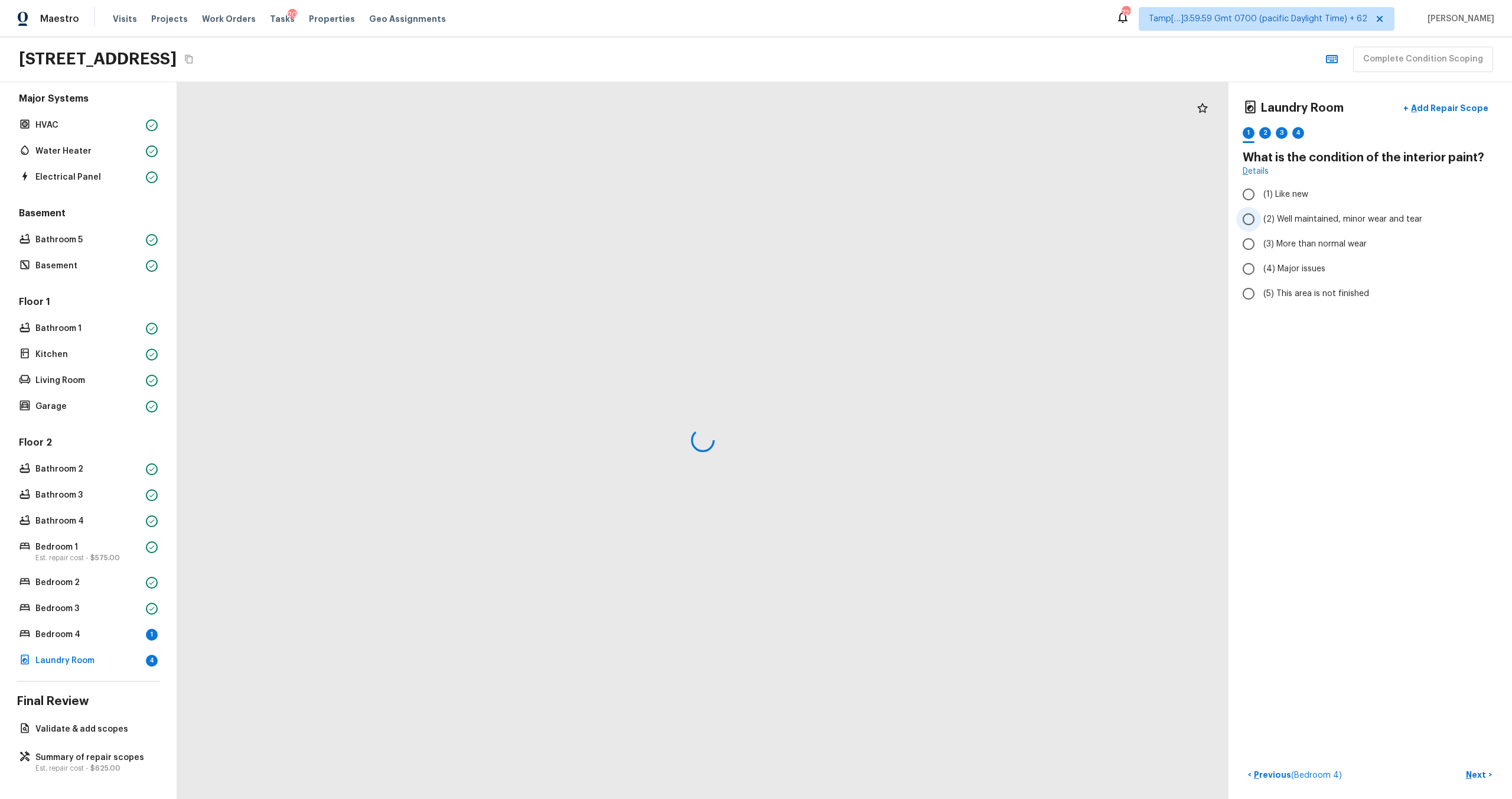
click at [1278, 217] on span "(2) Well maintained, minor wear and tear" at bounding box center [1343, 219] width 159 height 12
click at [1261, 217] on input "(2) Well maintained, minor wear and tear" at bounding box center [1248, 220] width 25 height 25
radio input "true"
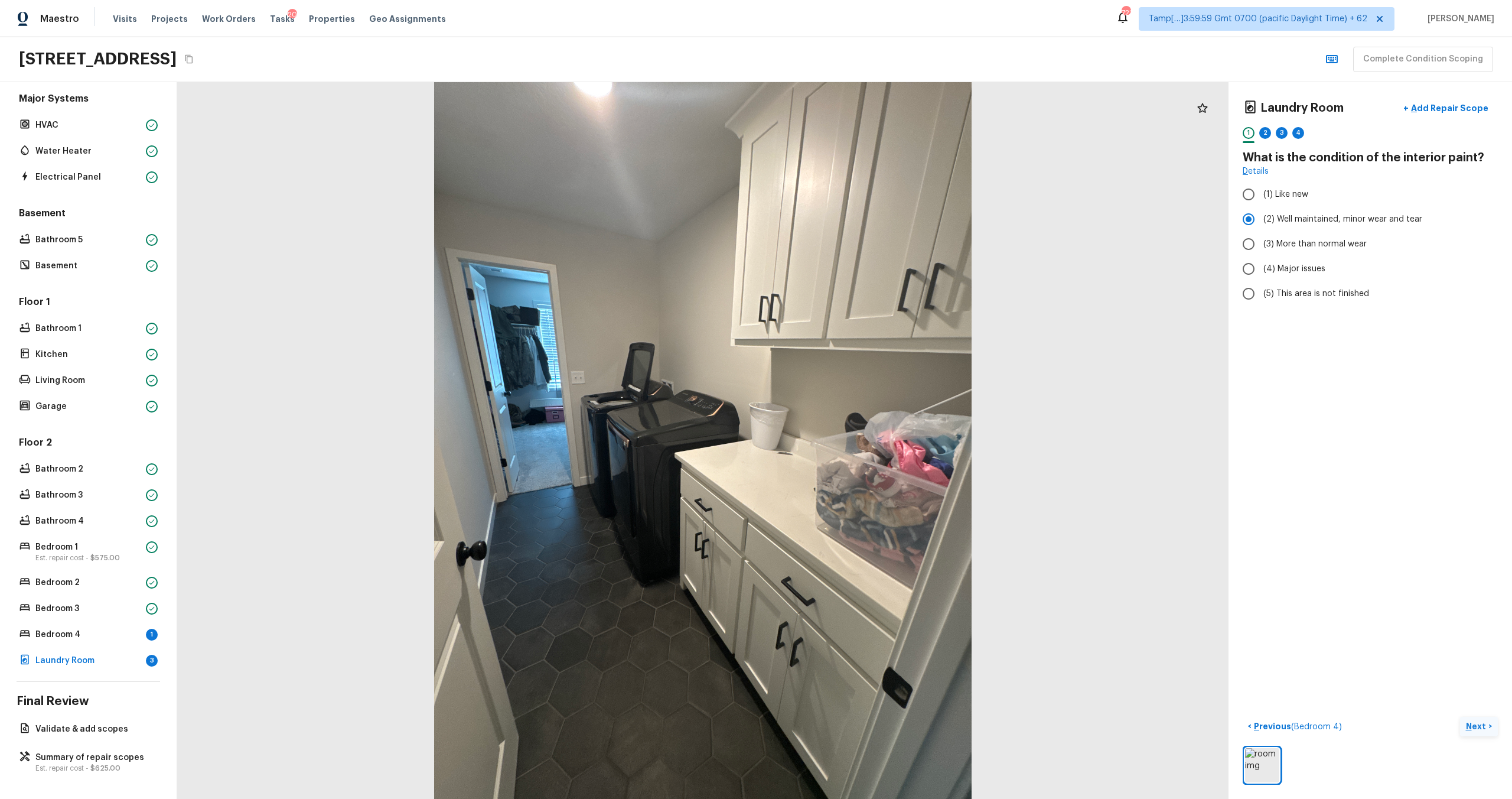
click at [1484, 727] on p "Next" at bounding box center [1477, 726] width 23 height 12
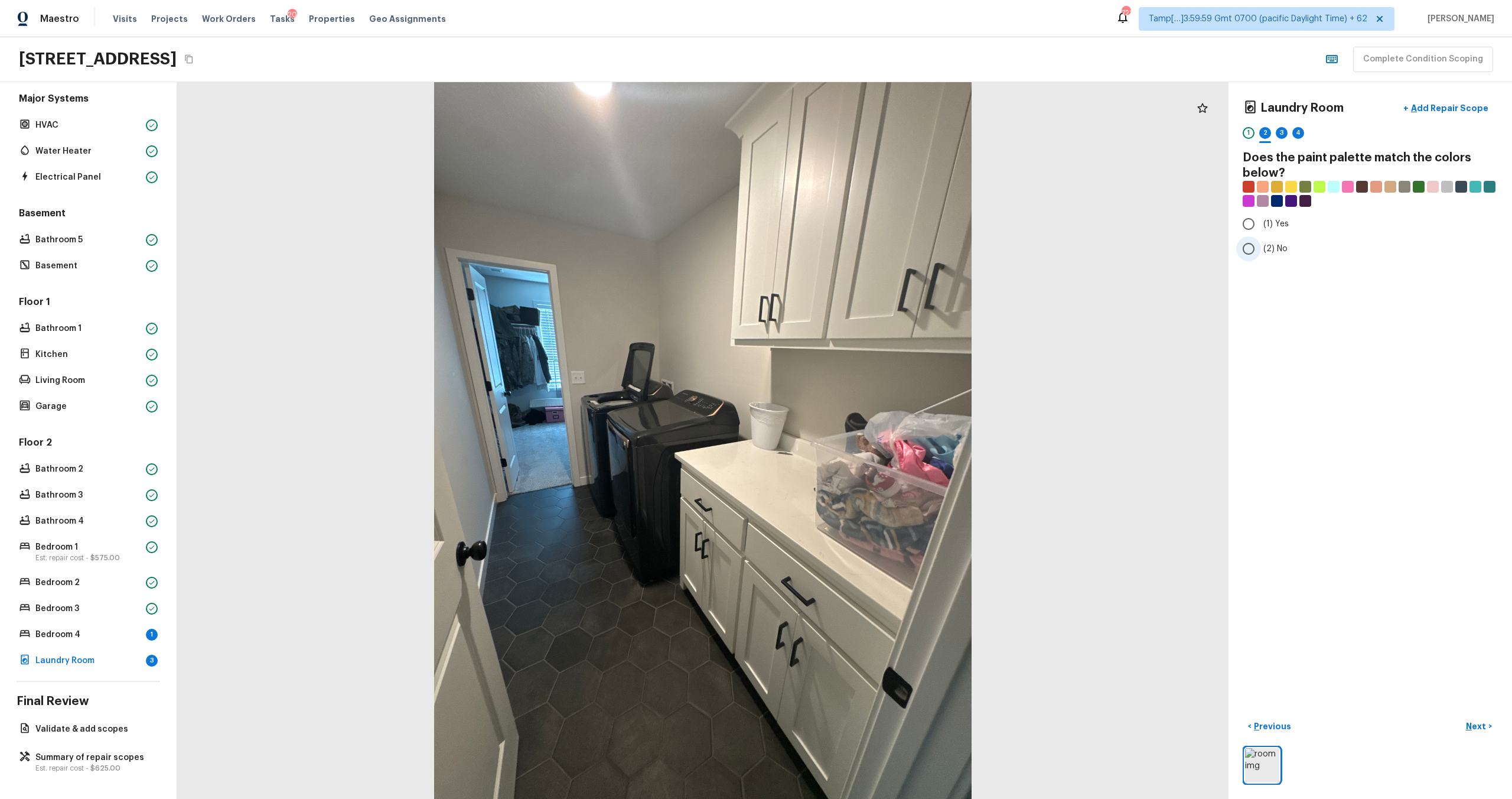
click at [1262, 245] on label "(2) No" at bounding box center [1362, 249] width 252 height 25
click at [1261, 245] on input "(2) No" at bounding box center [1248, 249] width 25 height 25
radio input "true"
click at [1469, 721] on p "Next" at bounding box center [1477, 726] width 23 height 12
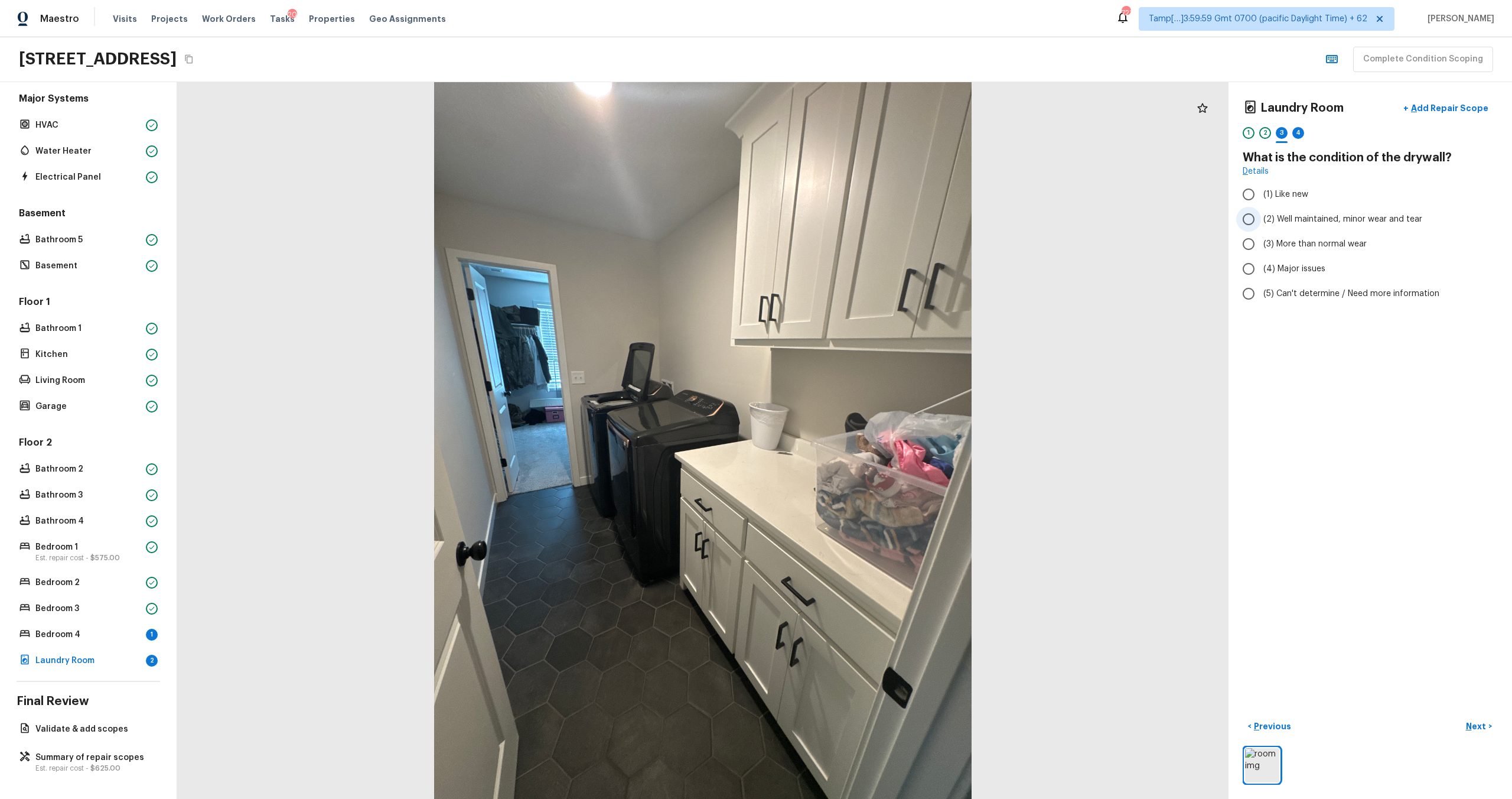
click at [1284, 215] on span "(2) Well maintained, minor wear and tear" at bounding box center [1343, 219] width 159 height 12
click at [1261, 215] on input "(2) Well maintained, minor wear and tear" at bounding box center [1248, 220] width 25 height 25
radio input "true"
click at [1482, 729] on p "Next" at bounding box center [1477, 726] width 23 height 12
click at [1280, 258] on span "(3) Tile" at bounding box center [1277, 254] width 27 height 12
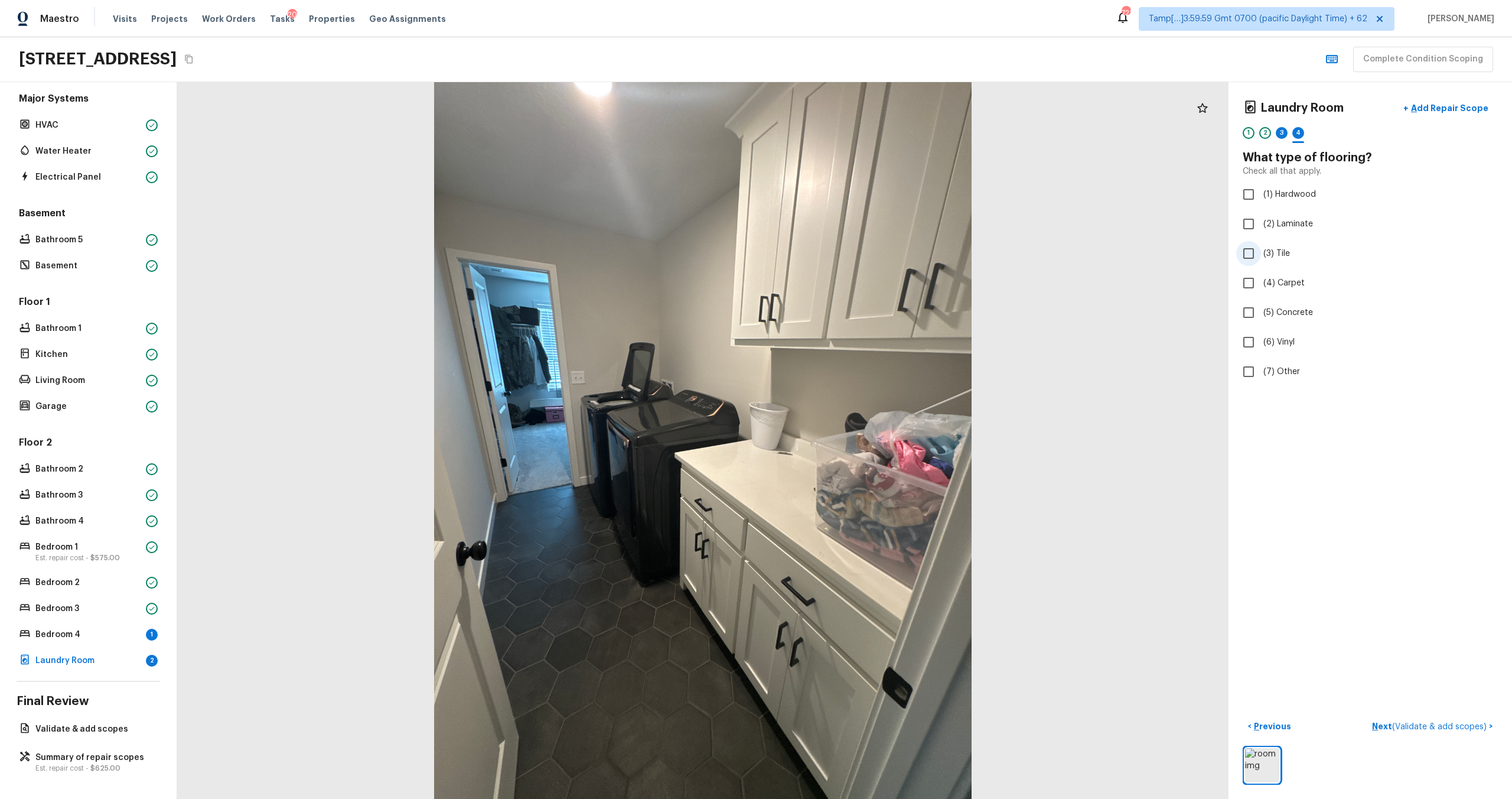
click at [1261, 258] on input "(3) Tile" at bounding box center [1248, 254] width 25 height 25
checkbox input "true"
click at [1389, 727] on p "Next ( Validate & add scopes )" at bounding box center [1430, 726] width 117 height 13
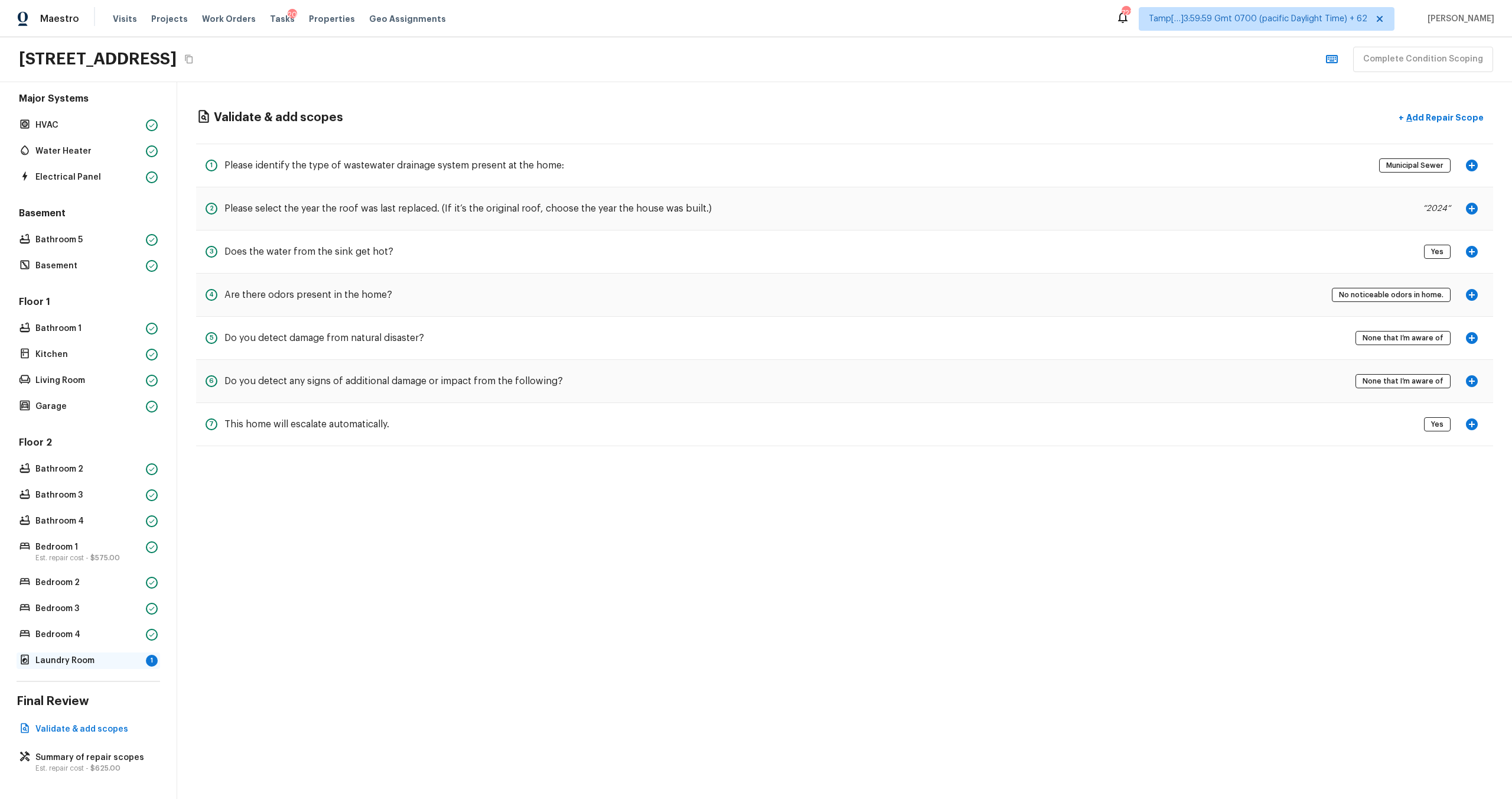
click at [66, 659] on p "Laundry Room" at bounding box center [88, 660] width 106 height 12
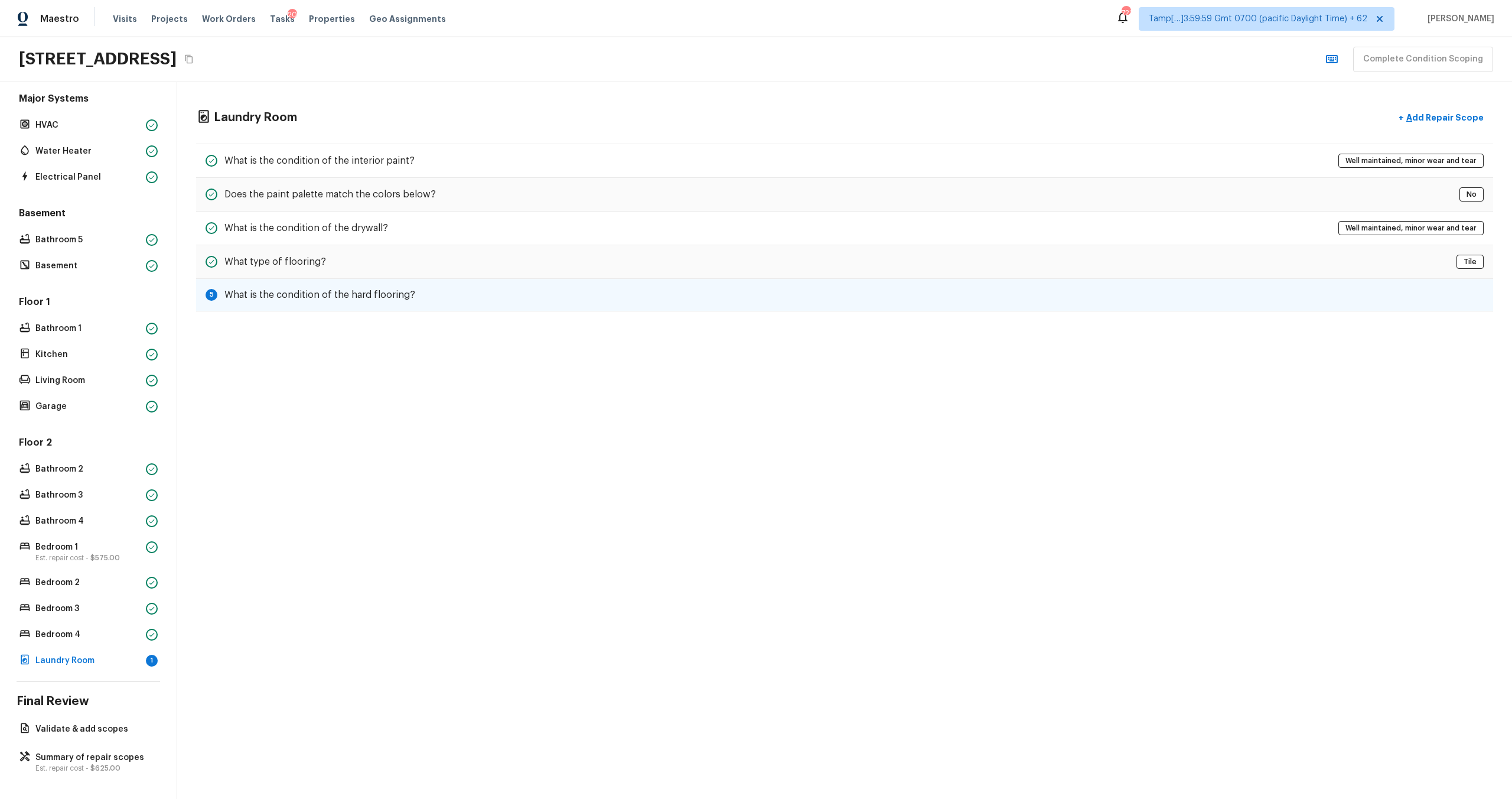
click at [1036, 296] on div "5 What is the condition of the hard flooring?" at bounding box center [844, 295] width 1297 height 33
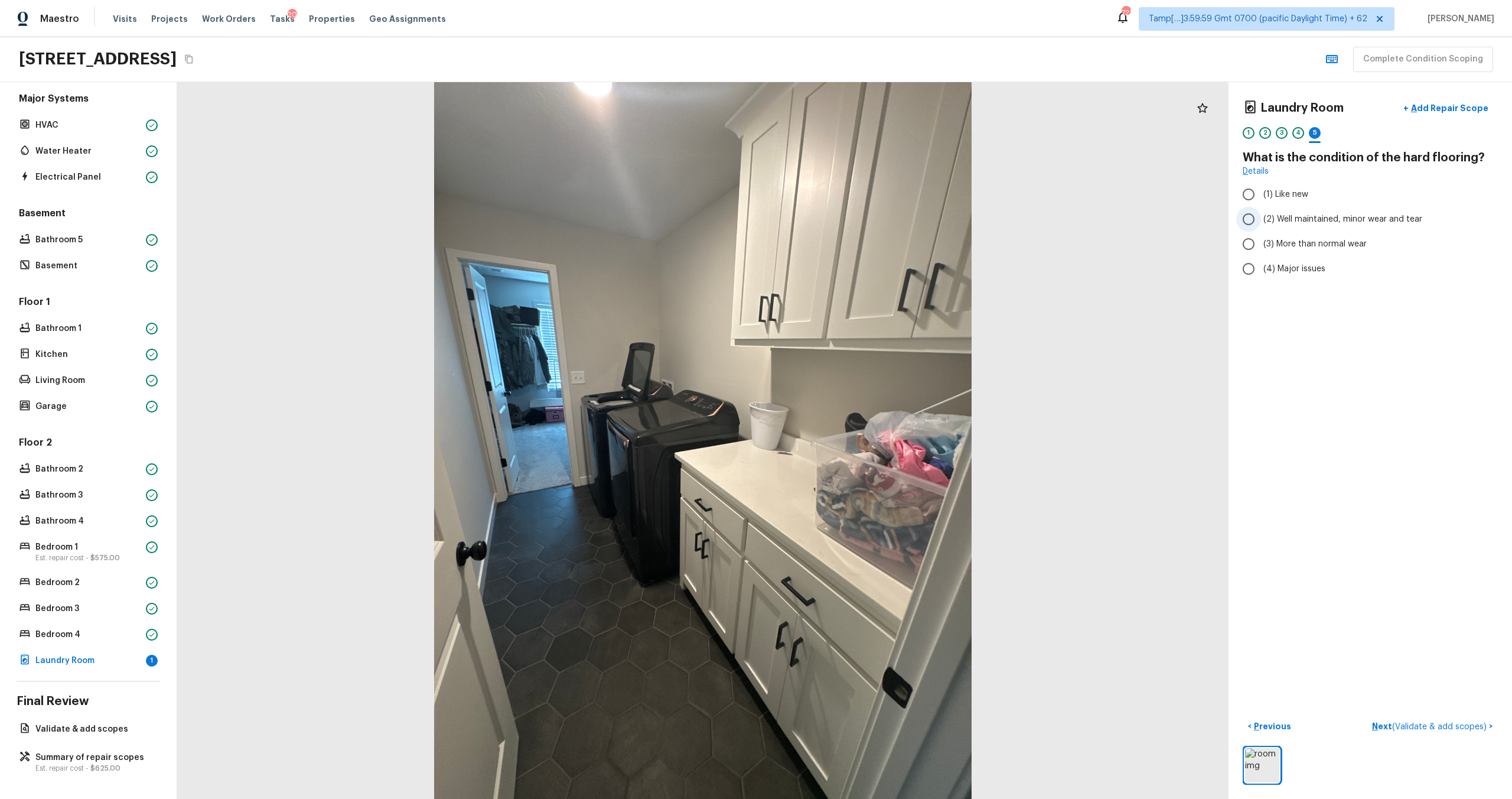
click at [1329, 223] on span "(2) Well maintained, minor wear and tear" at bounding box center [1343, 219] width 159 height 12
click at [1261, 223] on input "(2) Well maintained, minor wear and tear" at bounding box center [1248, 220] width 25 height 25
radio input "true"
click at [1385, 723] on p "Next ( Validate & add scopes )" at bounding box center [1430, 726] width 117 height 13
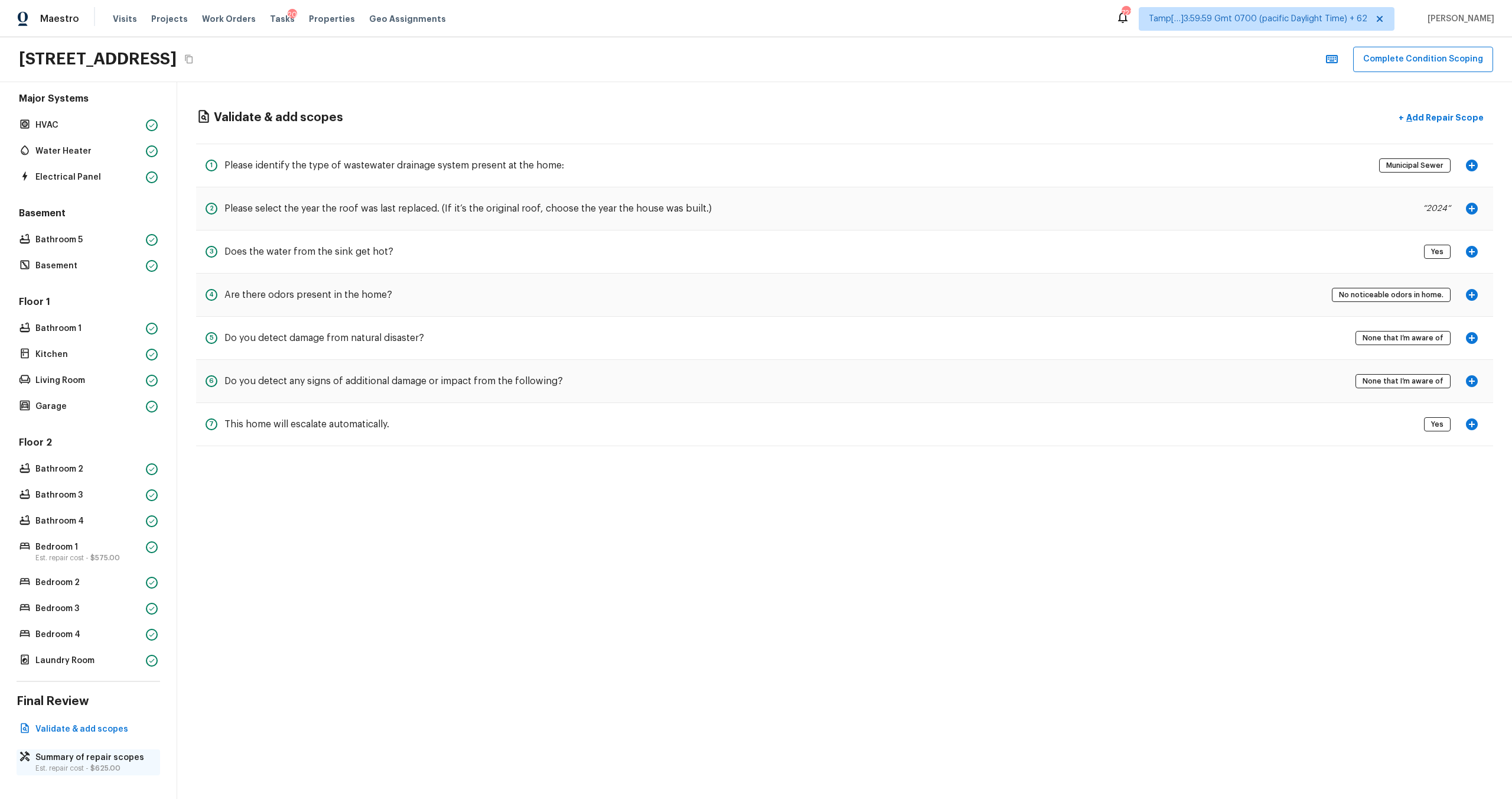
click at [51, 757] on p "Summary of repair scopes" at bounding box center [93, 757] width 118 height 12
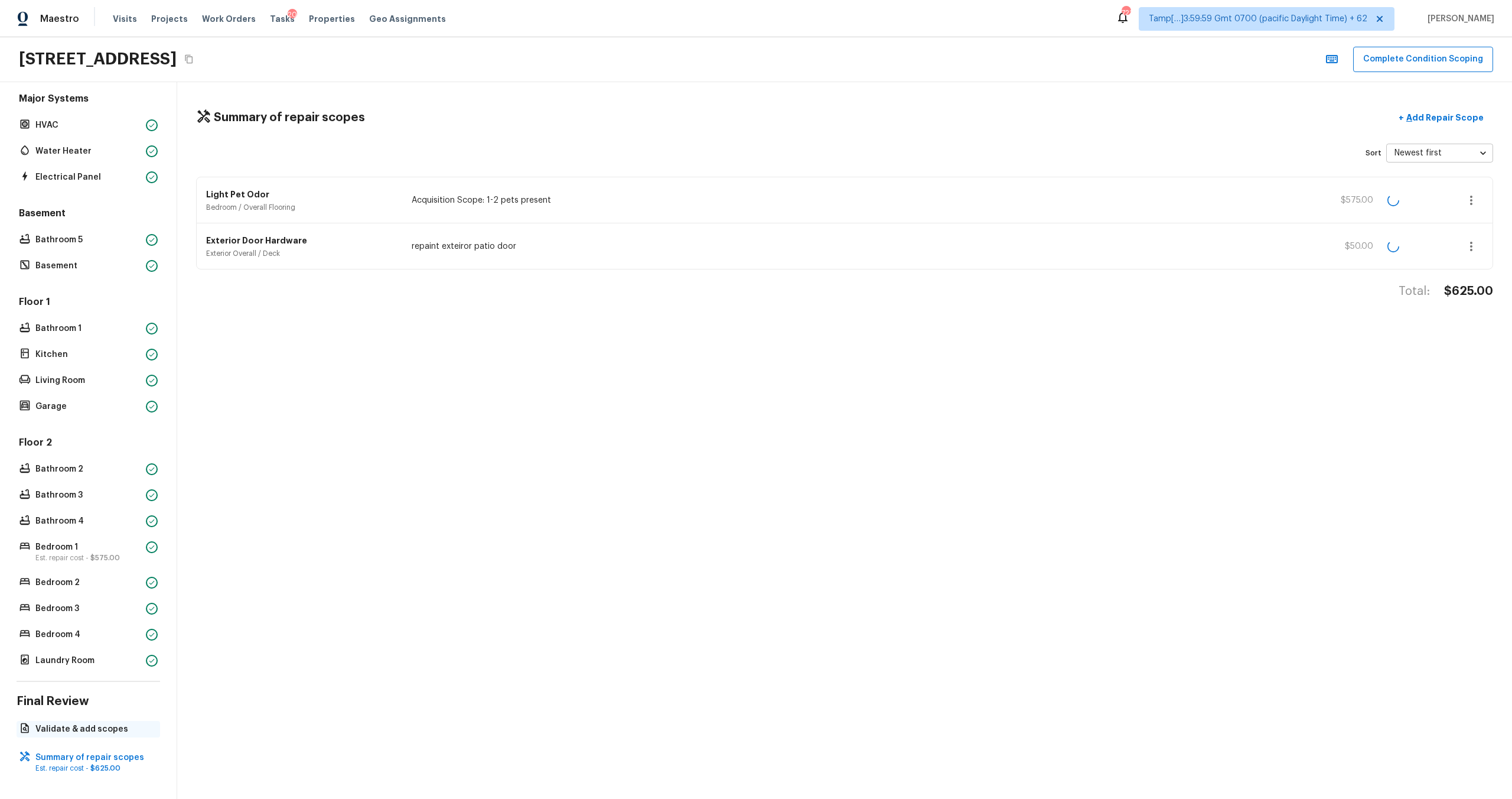
click at [60, 727] on p "Validate & add scopes" at bounding box center [93, 729] width 118 height 12
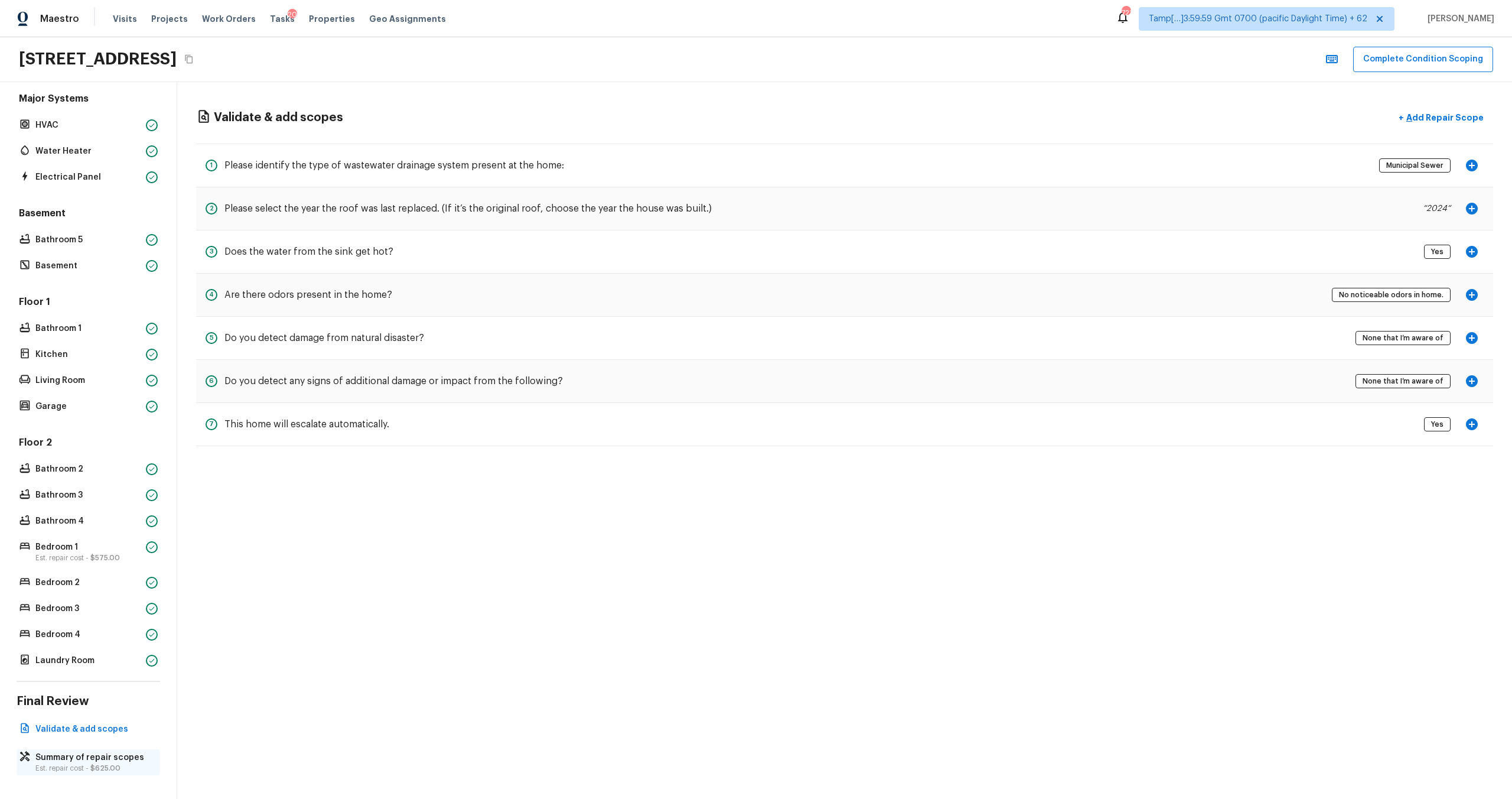
click at [66, 763] on p "Est. repair cost - $625.00" at bounding box center [93, 767] width 118 height 9
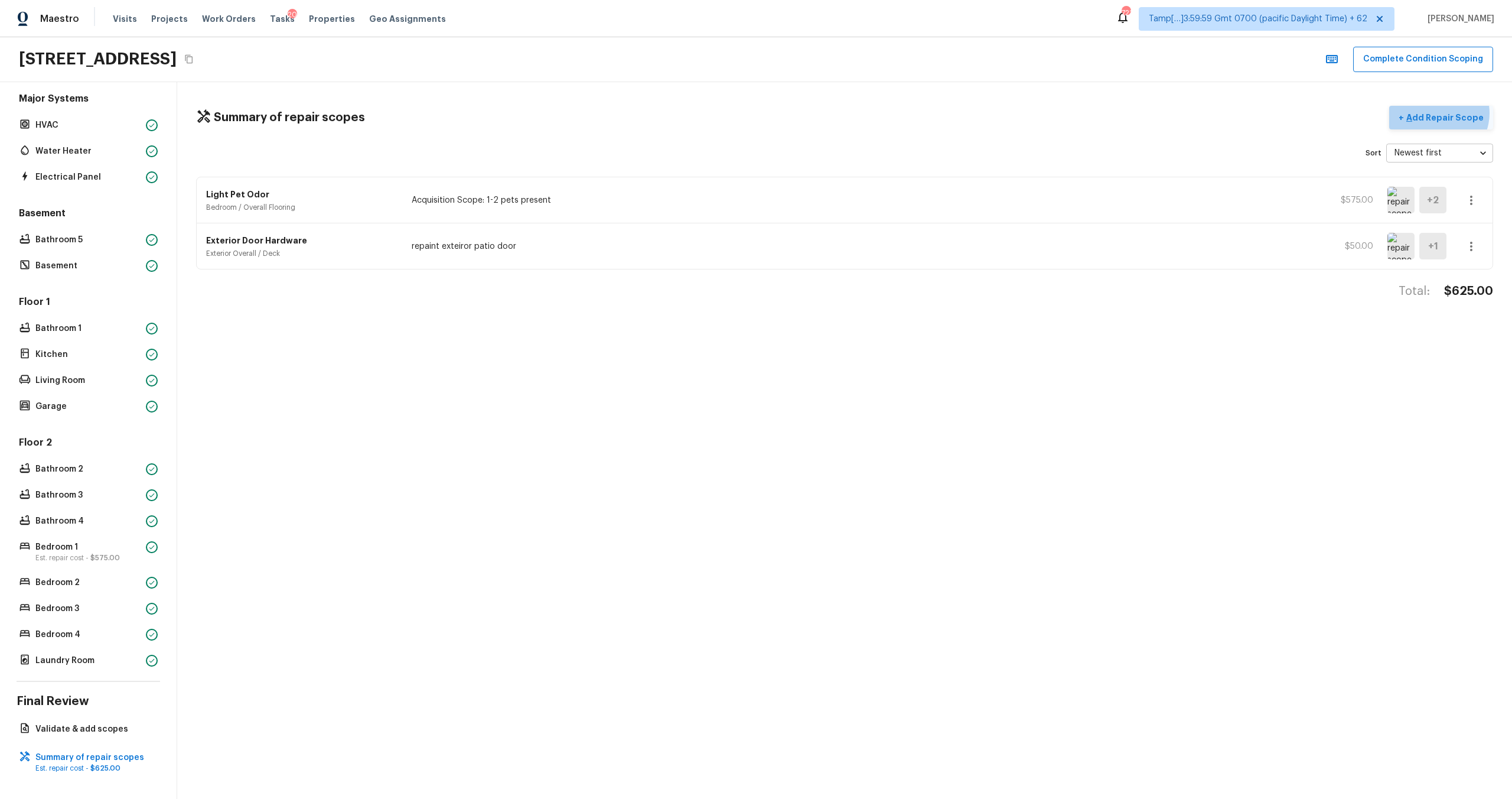
click at [1442, 113] on p "Add Repair Scope" at bounding box center [1444, 118] width 80 height 12
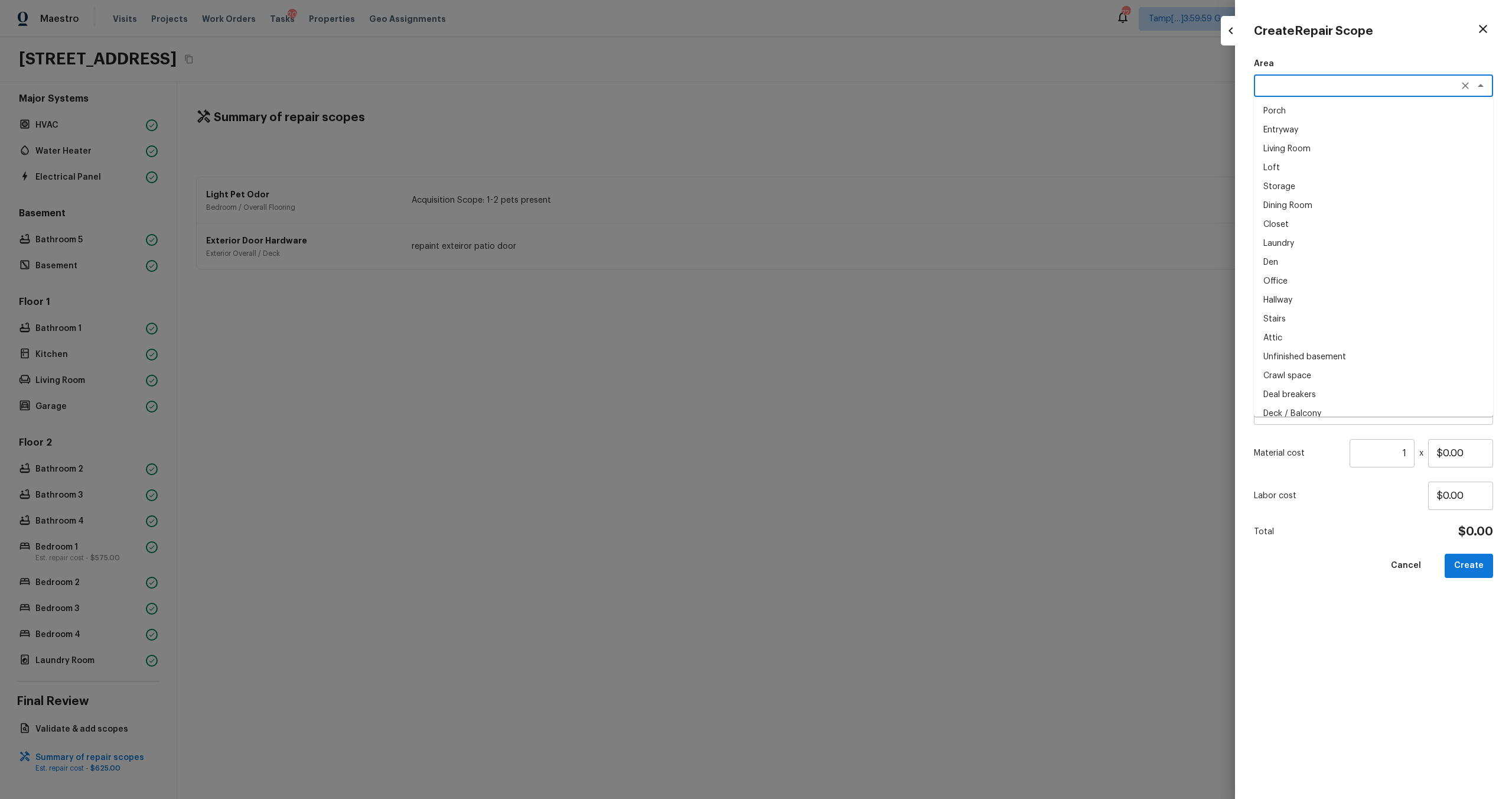
click at [1333, 83] on textarea at bounding box center [1357, 86] width 195 height 12
type textarea "3"
click at [1290, 109] on li "Exterior Overall" at bounding box center [1373, 111] width 239 height 19
type textarea "Exterior Overall"
click at [1298, 262] on textarea at bounding box center [1357, 263] width 195 height 12
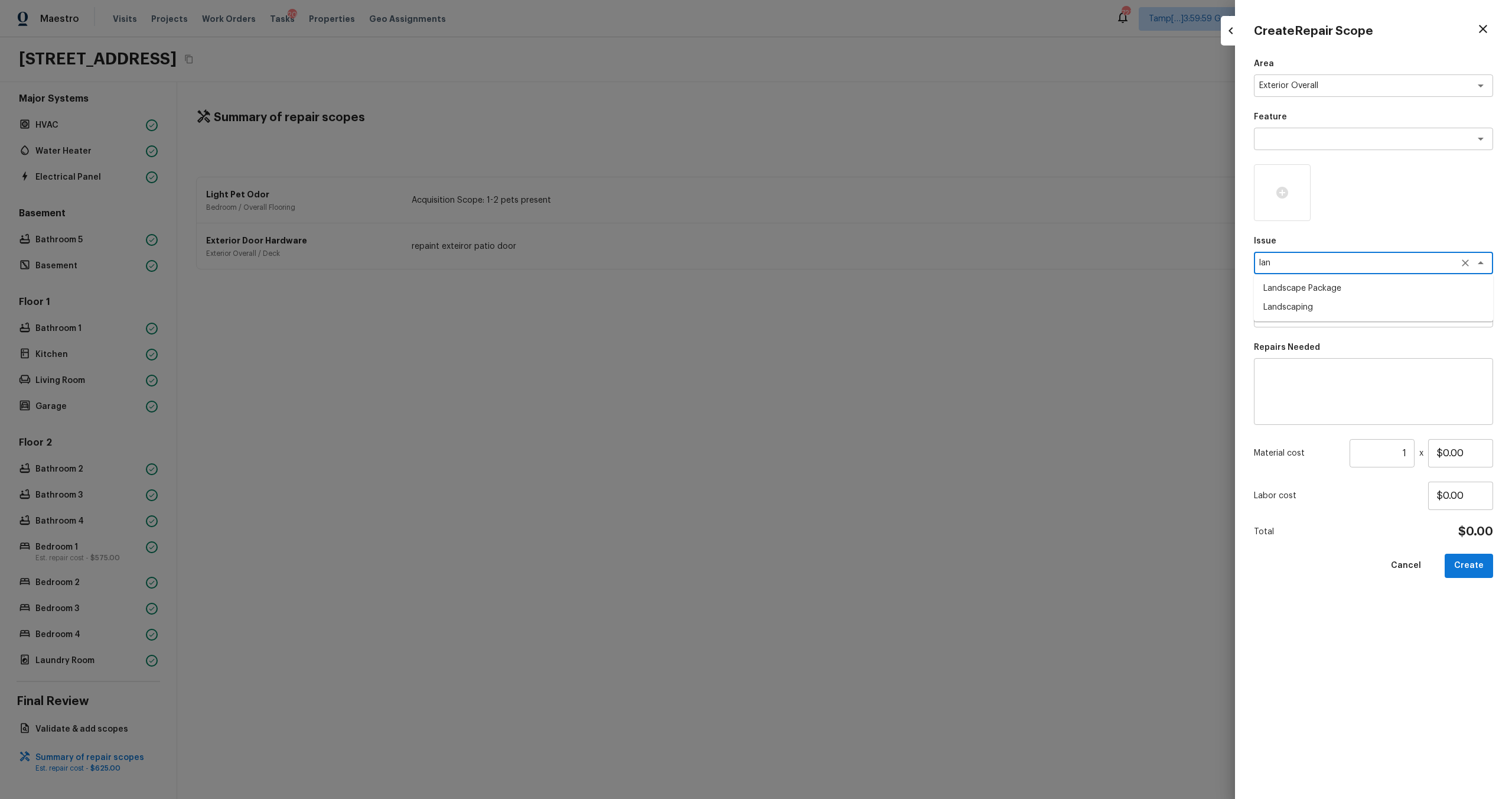
click at [1288, 292] on li "Landscape Package" at bounding box center [1373, 288] width 239 height 19
type textarea "Landscape Package"
click at [1288, 321] on textarea at bounding box center [1357, 316] width 195 height 12
type textarea "a"
click at [1288, 336] on li "Initial landscaping package" at bounding box center [1373, 341] width 239 height 19
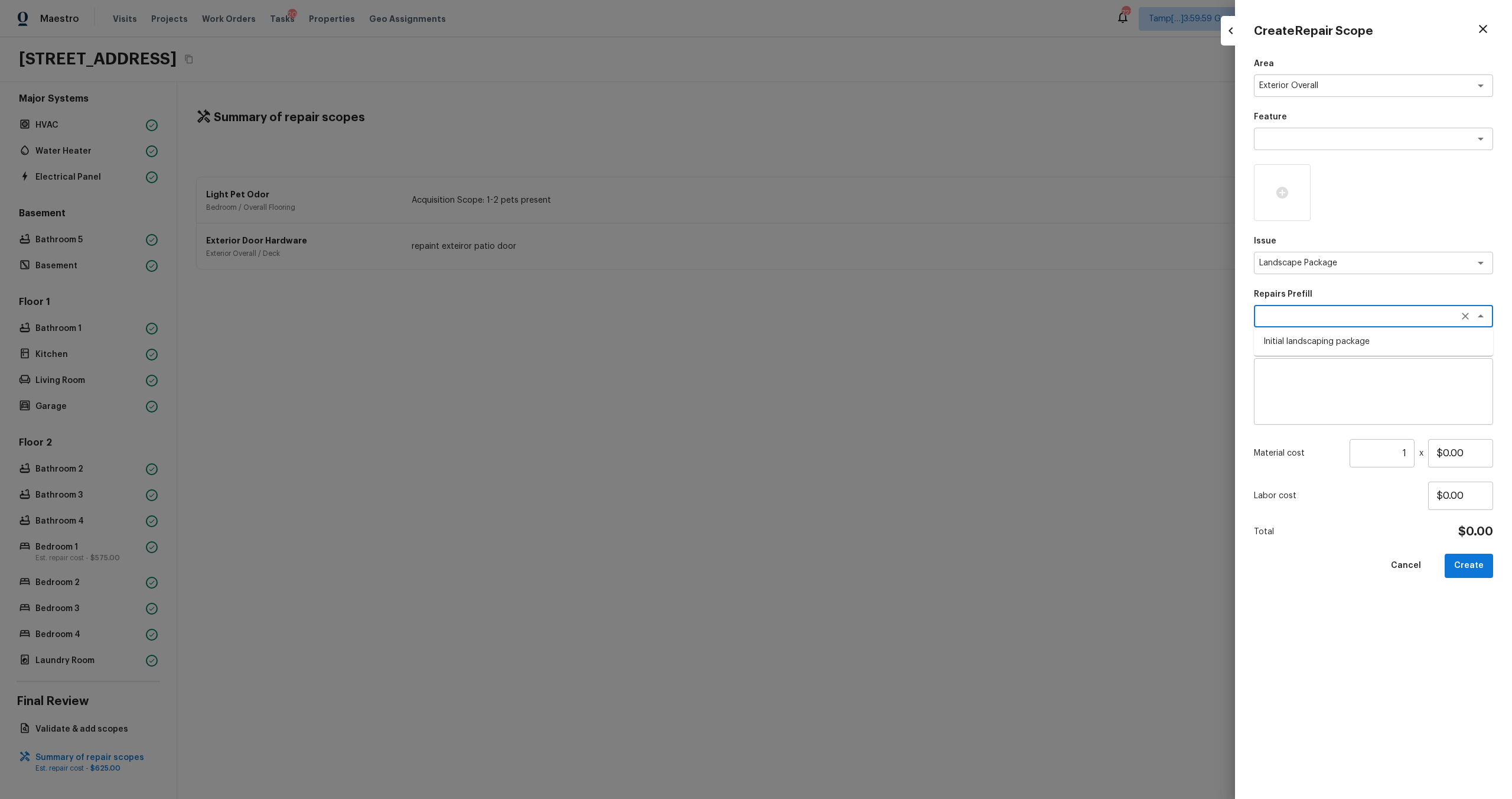
type textarea "Initial landscaping package"
type textarea "Mowing of grass up to 6" in height. Mow, edge along driveways & sidewalks, trim…"
type input "$55.00"
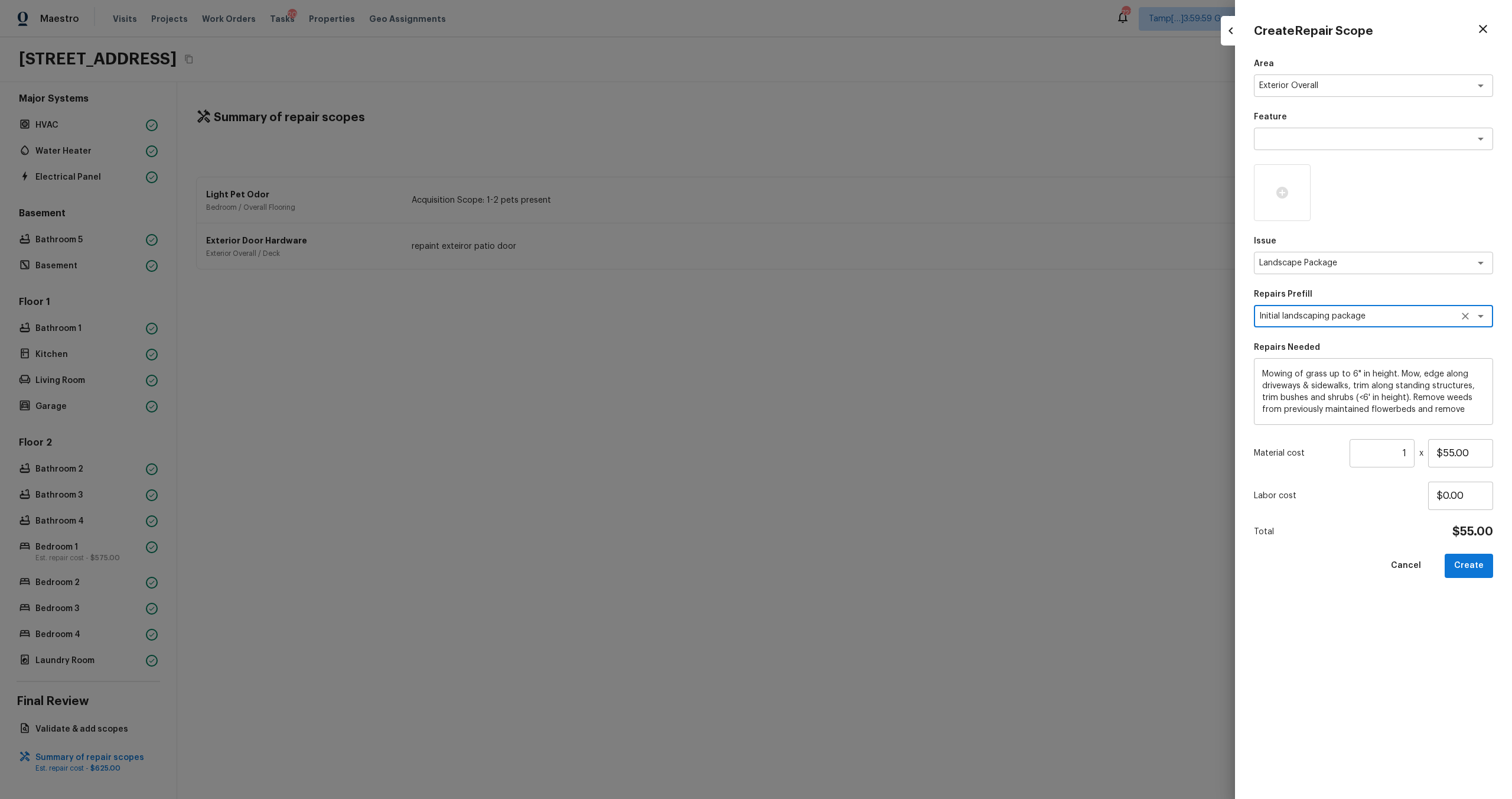
type textarea "Initial landscaping package"
click at [1288, 391] on textarea "Mowing of grass up to 6" in height. Mow, edge along driveways & sidewalks, trim…" at bounding box center [1373, 392] width 223 height 48
click at [1452, 453] on input "$55.00" at bounding box center [1460, 453] width 65 height 28
type input "$300.00"
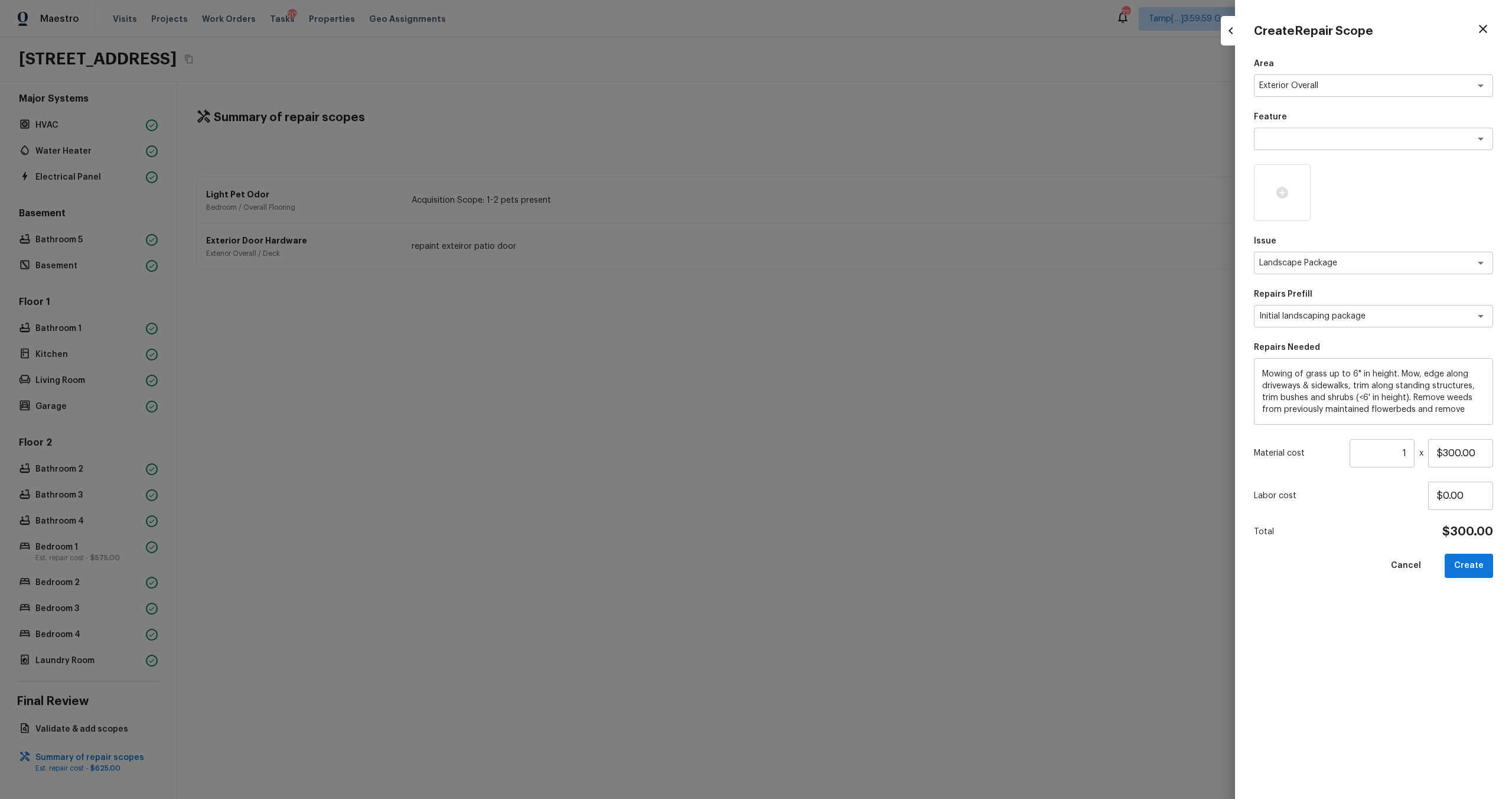
click at [1466, 609] on div "Area Exterior Overall x ​ Feature x ​ Issue Landscape Package x ​ Repairs Prefi…" at bounding box center [1373, 418] width 239 height 722
click at [1466, 574] on button "Create" at bounding box center [1469, 565] width 48 height 24
type input "$0.00"
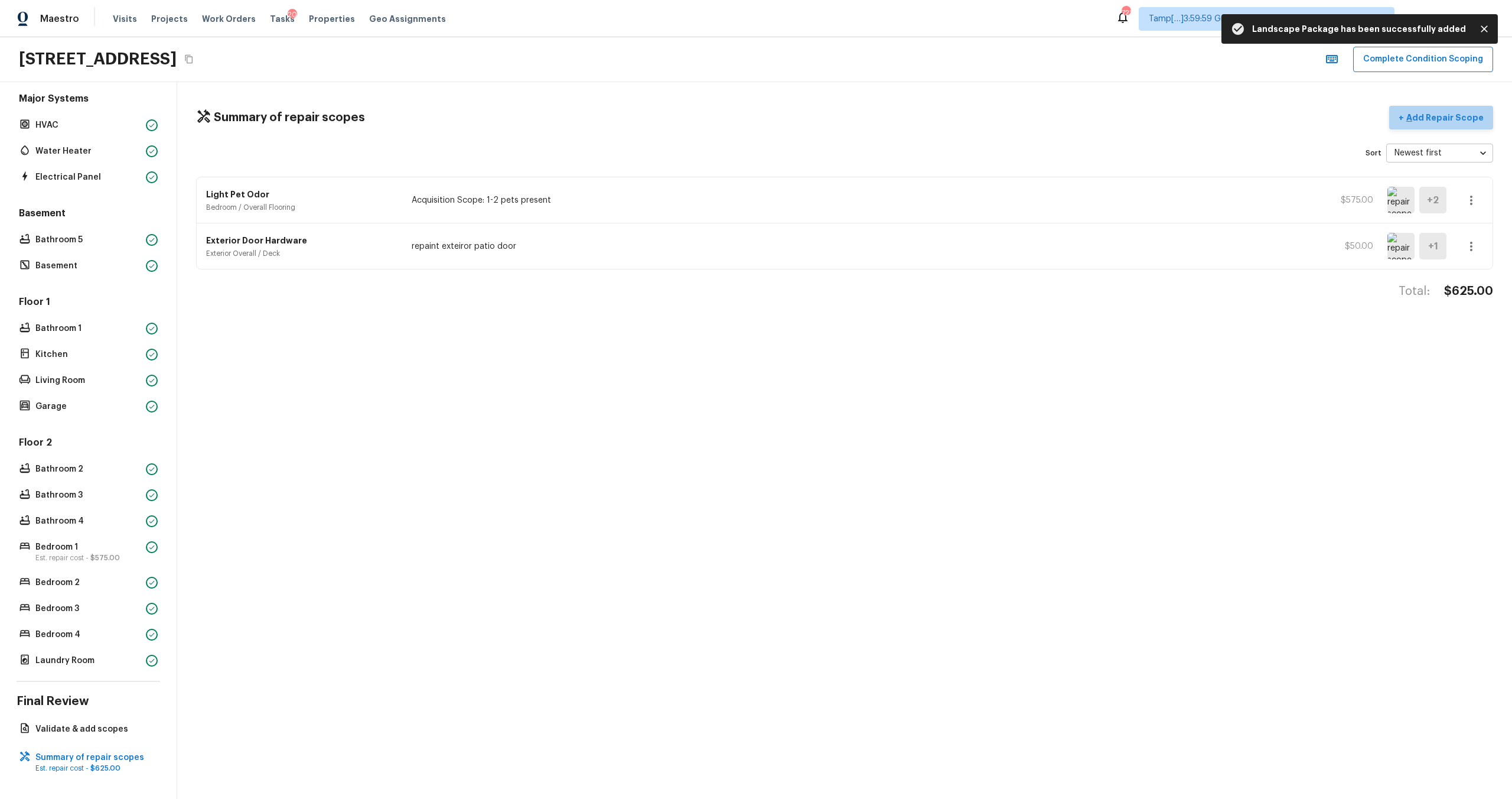
click at [1464, 122] on p "Add Repair Scope" at bounding box center [1444, 118] width 80 height 12
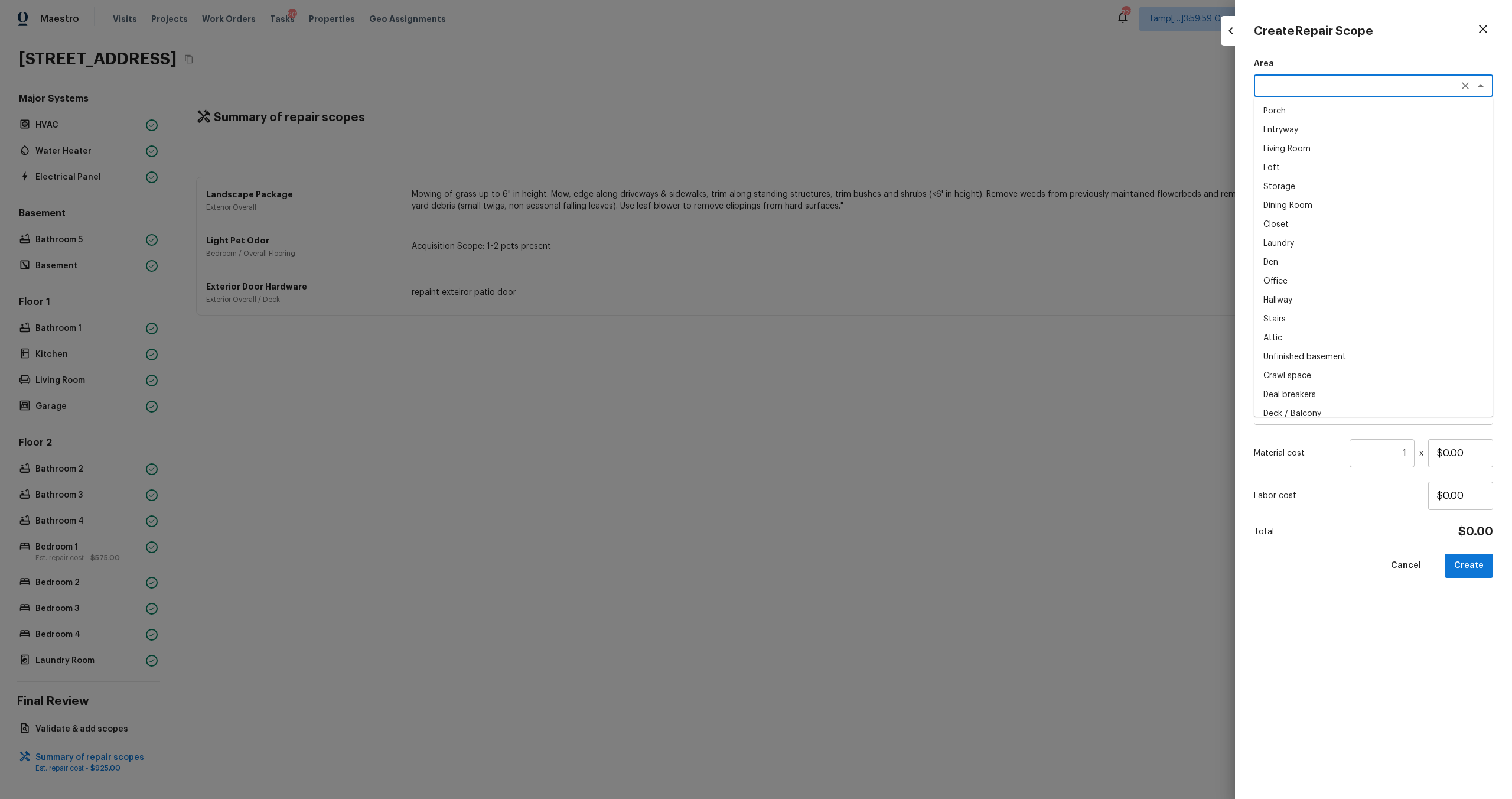
click at [1292, 90] on textarea at bounding box center [1357, 86] width 195 height 12
click at [1293, 110] on li "Exterior Overall" at bounding box center [1373, 111] width 239 height 19
type textarea "Exterior Overall"
click at [1299, 143] on textarea at bounding box center [1357, 139] width 195 height 12
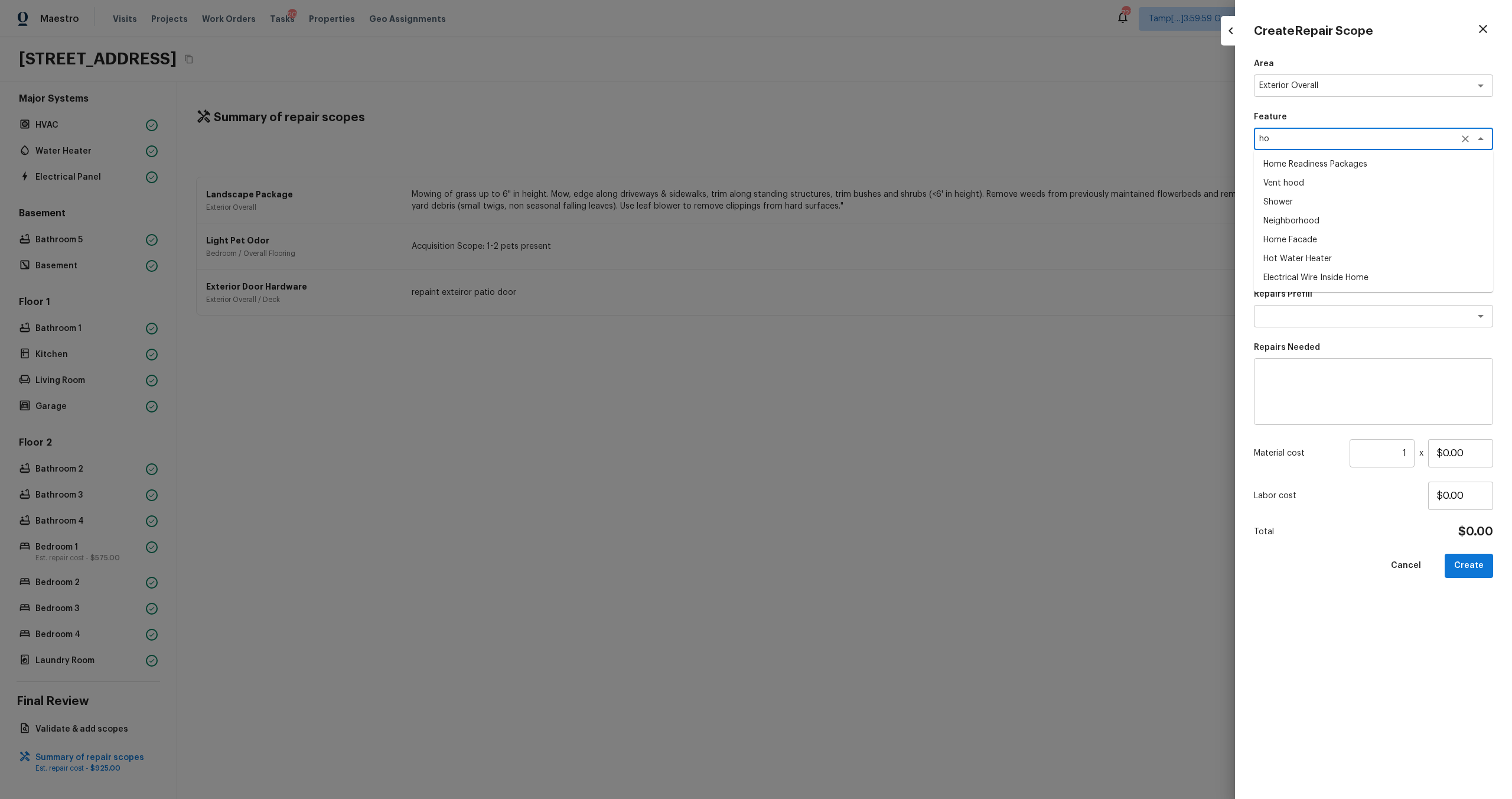
click at [1298, 167] on li "Home Readiness Packages" at bounding box center [1373, 164] width 239 height 19
click at [1298, 308] on div "x ​" at bounding box center [1373, 316] width 239 height 23
type textarea "Home Readiness Packages"
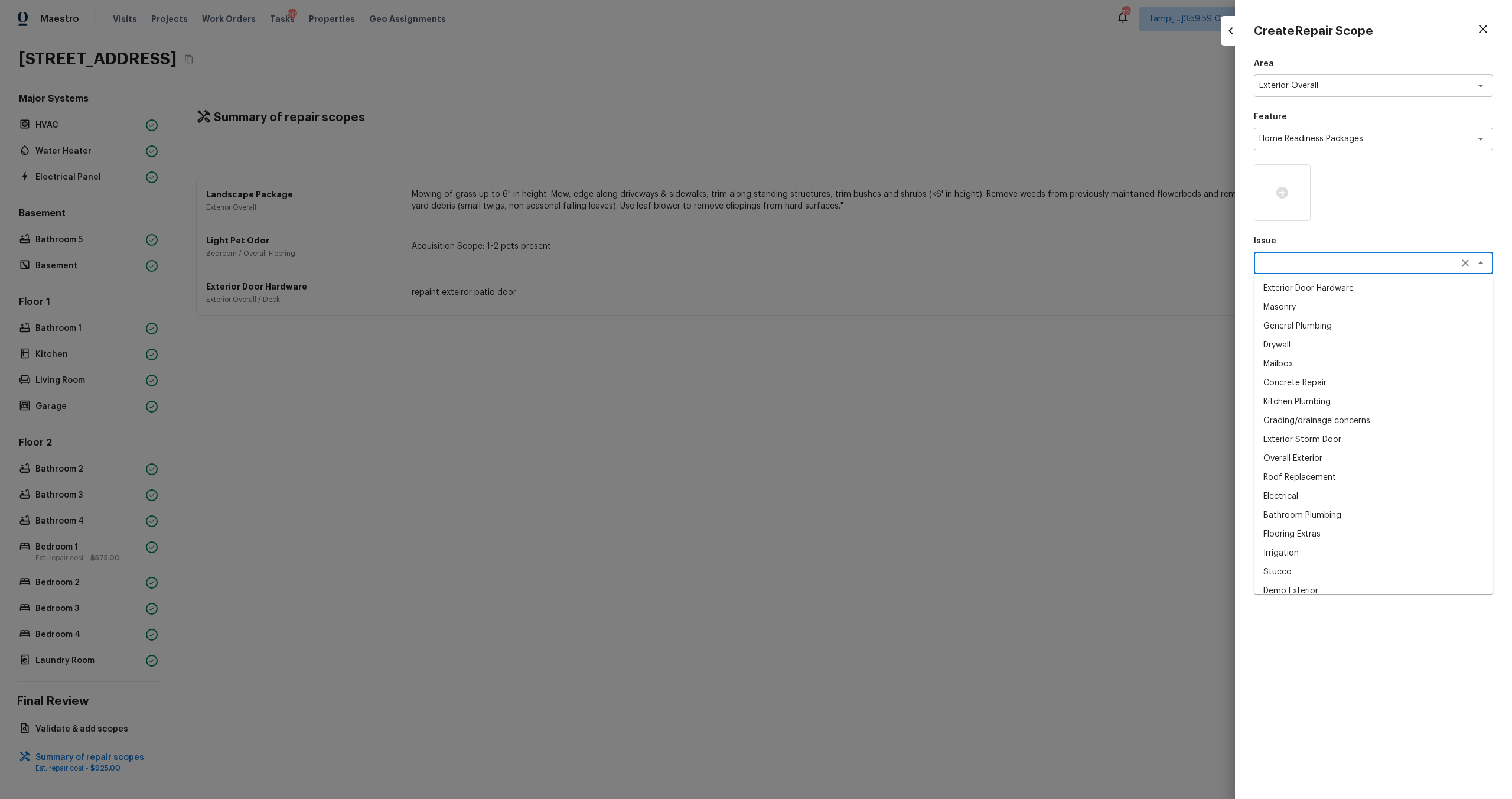
click at [1304, 268] on textarea at bounding box center [1357, 263] width 195 height 12
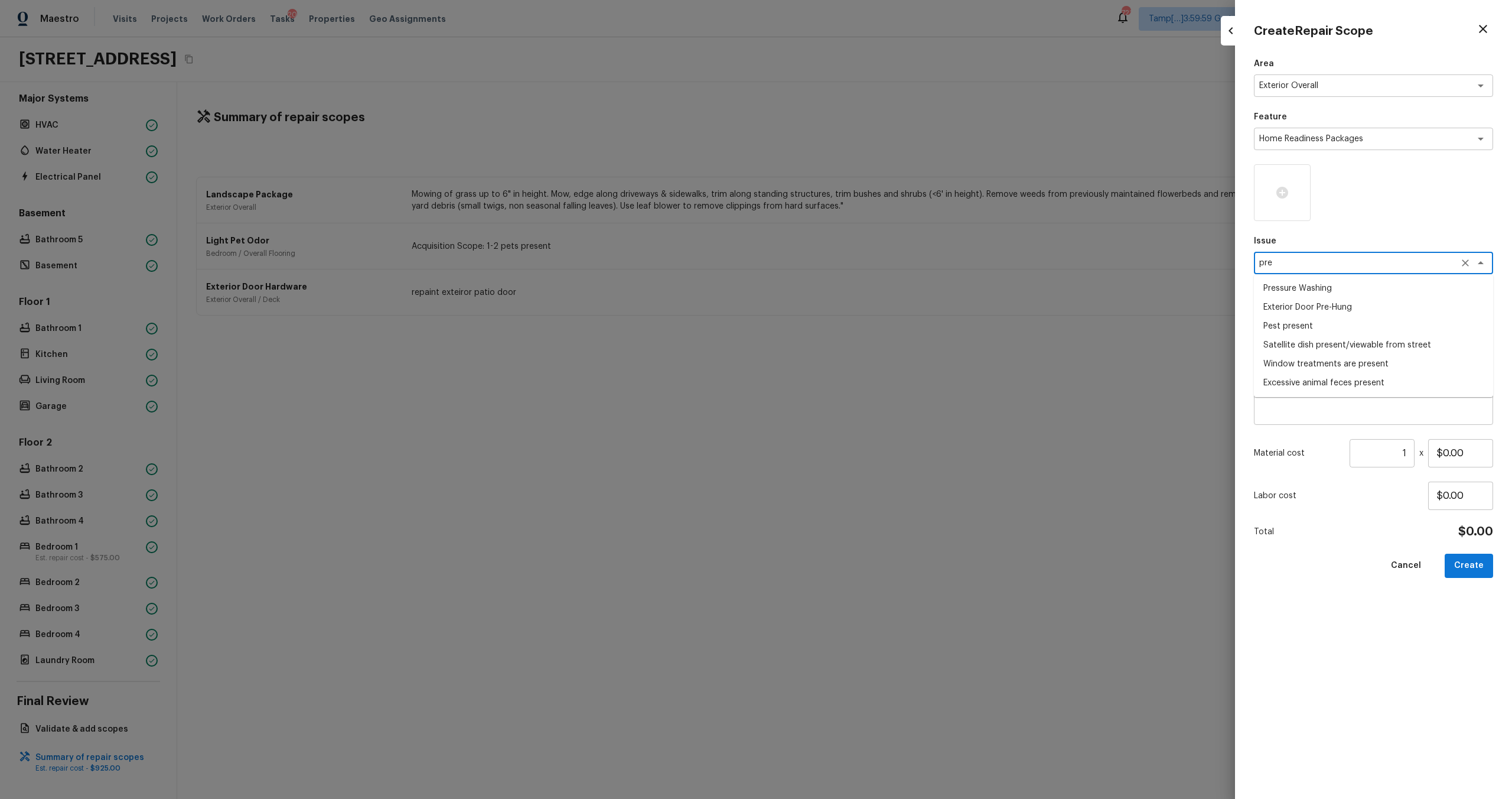
click at [1302, 286] on li "Pressure Washing" at bounding box center [1373, 288] width 239 height 19
type textarea "Pressure Washing"
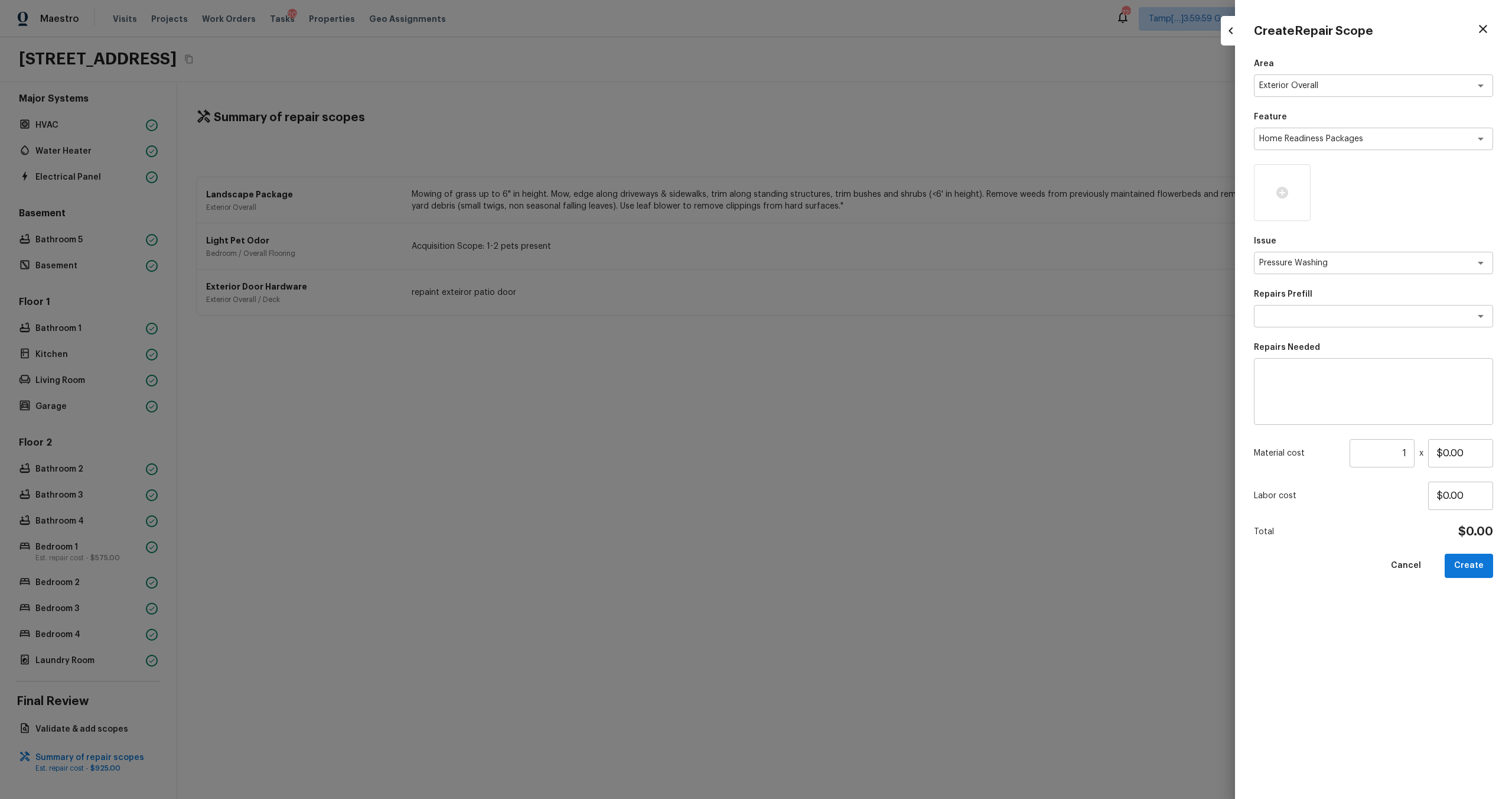
click at [1303, 327] on div "Area Exterior Overall x ​ Feature Home Readiness Packages x ​ Issue Pressure Wa…" at bounding box center [1373, 418] width 239 height 722
click at [1303, 321] on textarea at bounding box center [1357, 316] width 195 height 12
click at [1297, 352] on li "Pressure Wash Siding" at bounding box center [1373, 360] width 239 height 19
type textarea "Pressure Wash Siding"
type textarea "Protect areas as needed for pressure washing. Pressure wash the siding on the h…"
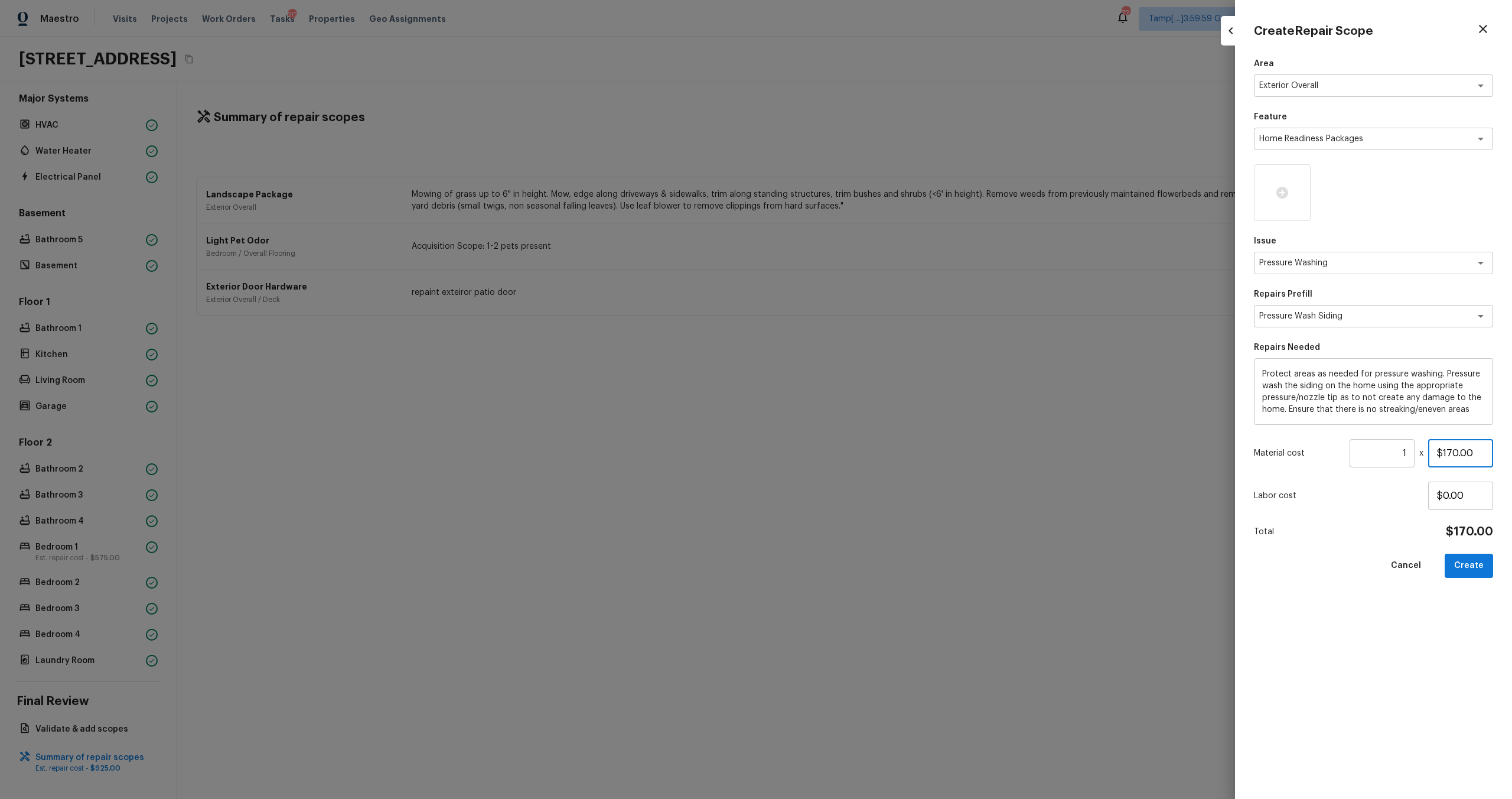
click at [1462, 444] on input "$170.00" at bounding box center [1460, 453] width 65 height 28
click at [1457, 452] on input "$170.00" at bounding box center [1460, 453] width 65 height 28
type input "$400.00"
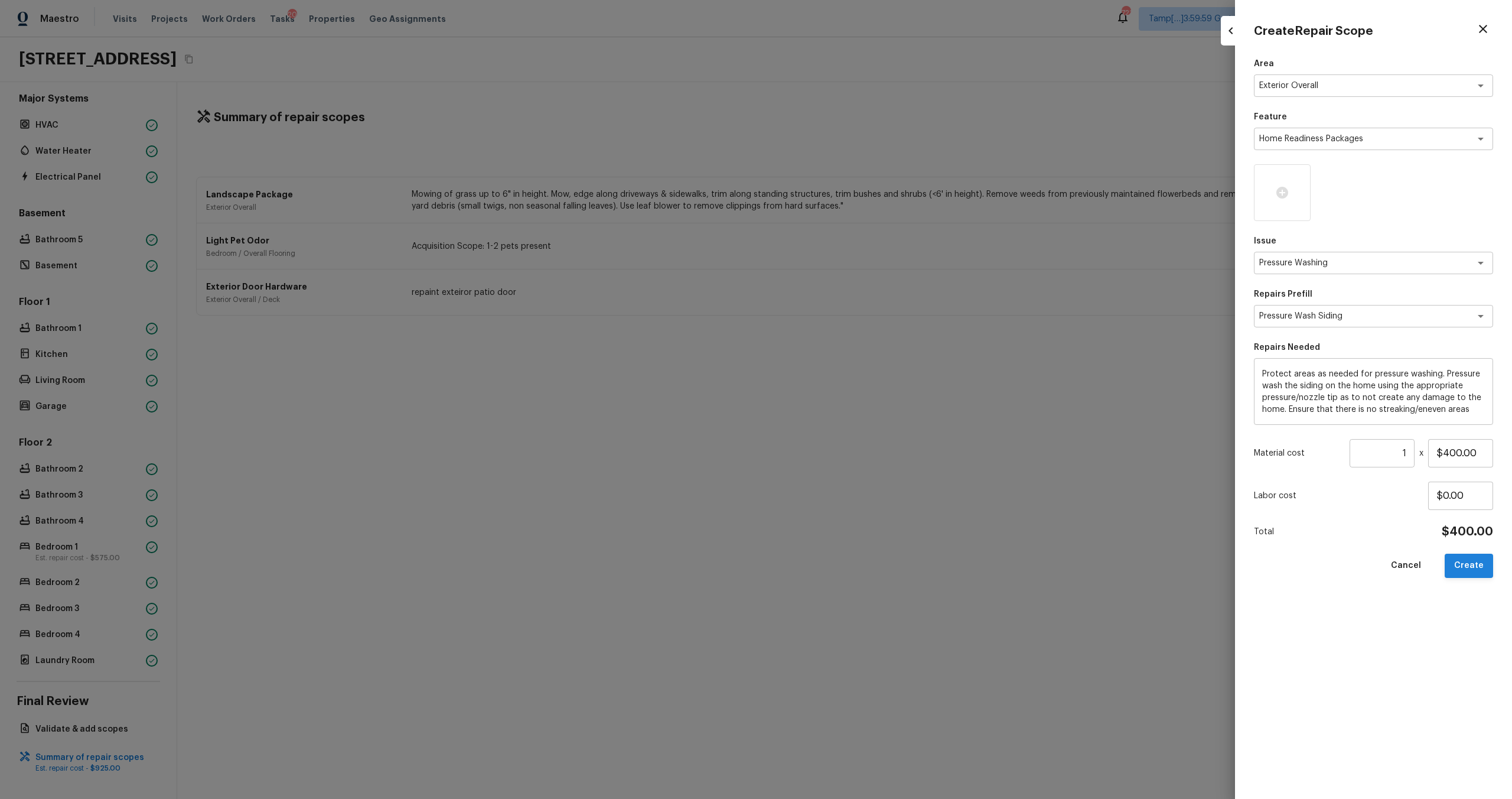
click at [1486, 577] on button "Create" at bounding box center [1469, 565] width 48 height 24
type input "$0.00"
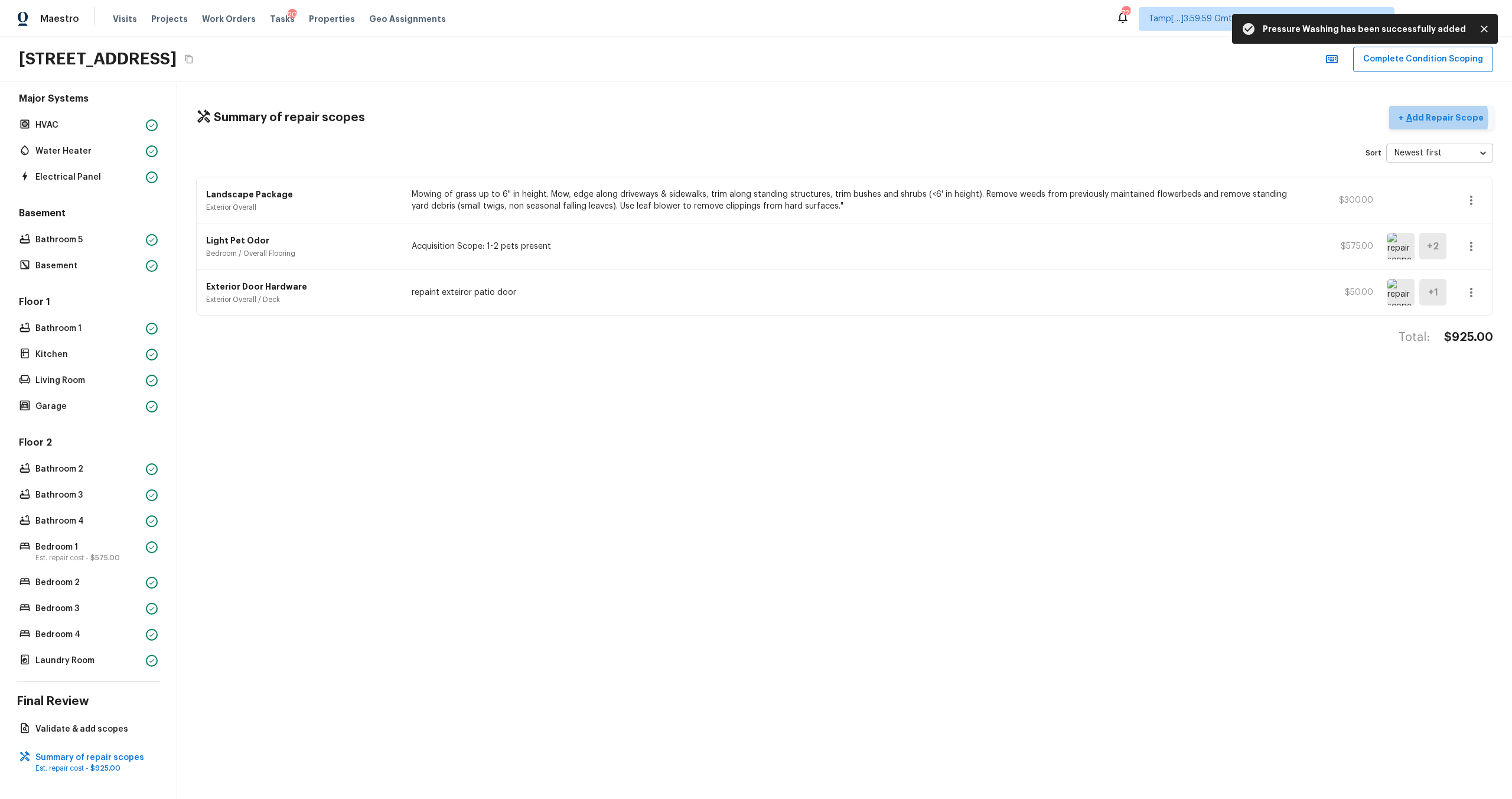
click at [1433, 119] on p "Add Repair Scope" at bounding box center [1444, 118] width 80 height 12
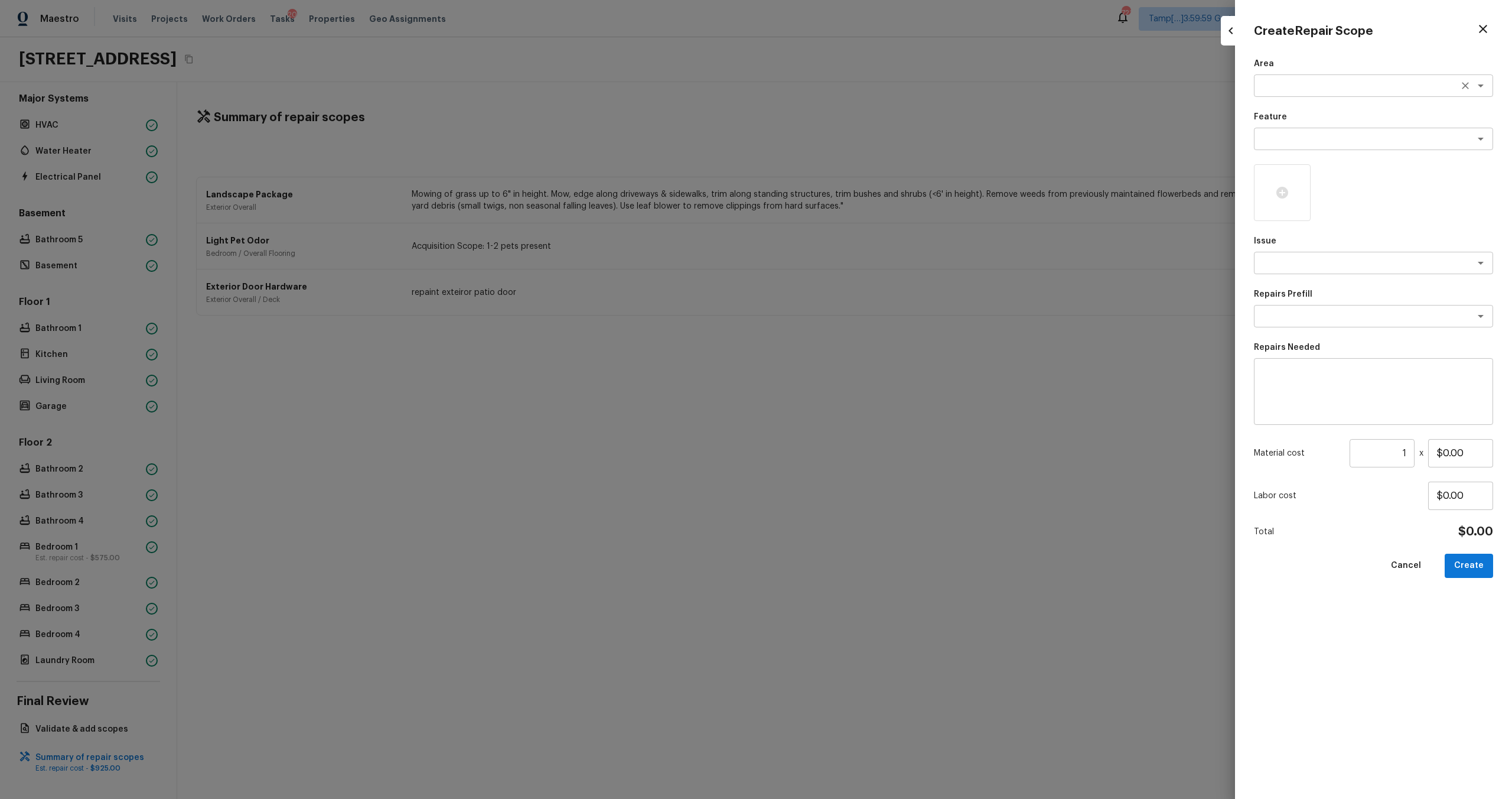
click at [1283, 89] on textarea at bounding box center [1357, 86] width 195 height 12
click at [1278, 112] on li "Interior Overall" at bounding box center [1373, 111] width 239 height 19
type textarea "Interior Overall"
click at [1278, 143] on textarea at bounding box center [1357, 139] width 195 height 12
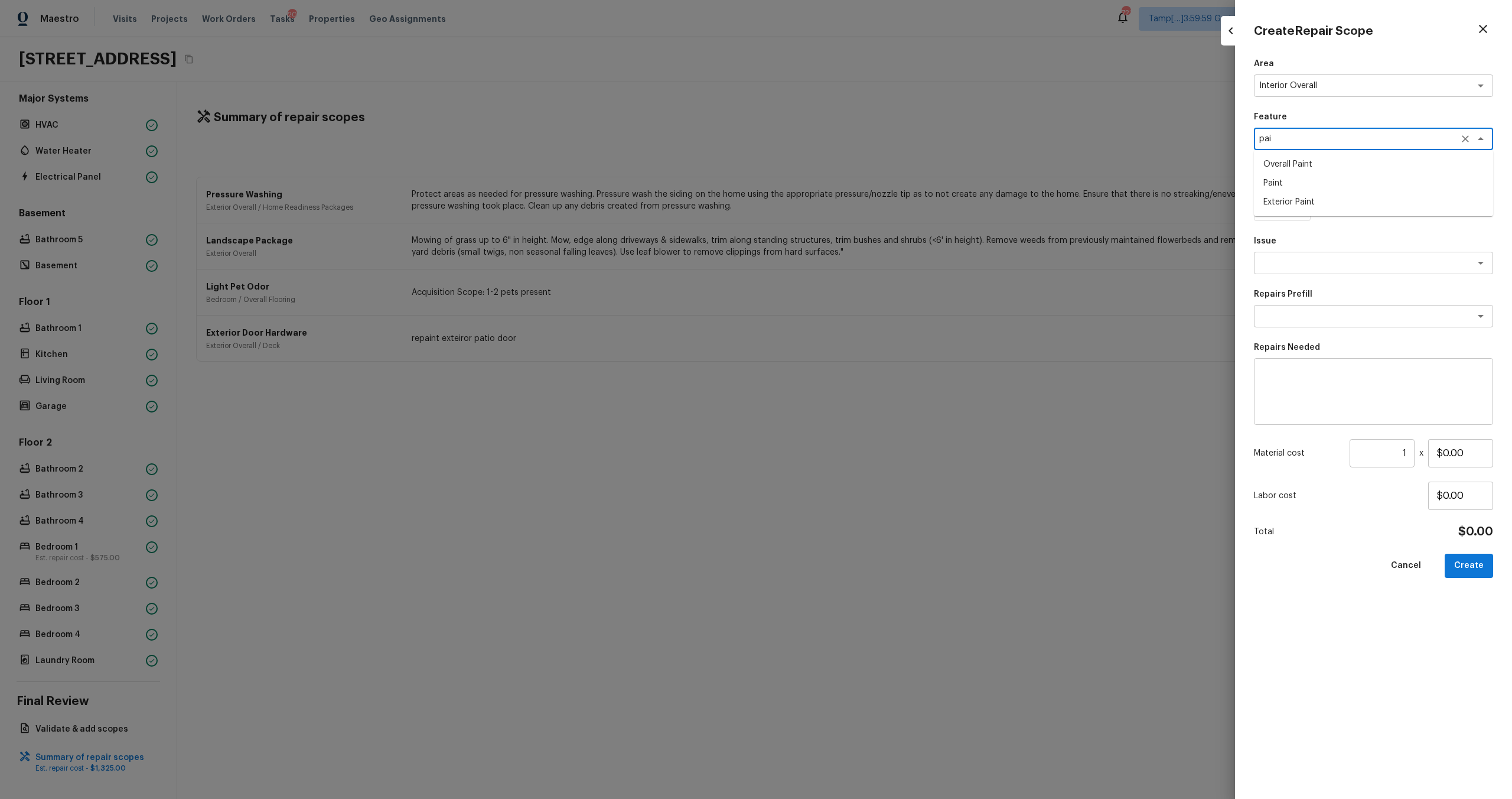
click at [1297, 171] on li "Overall Paint" at bounding box center [1373, 164] width 239 height 19
type textarea "Overall Paint"
click at [1301, 260] on textarea at bounding box center [1357, 263] width 195 height 12
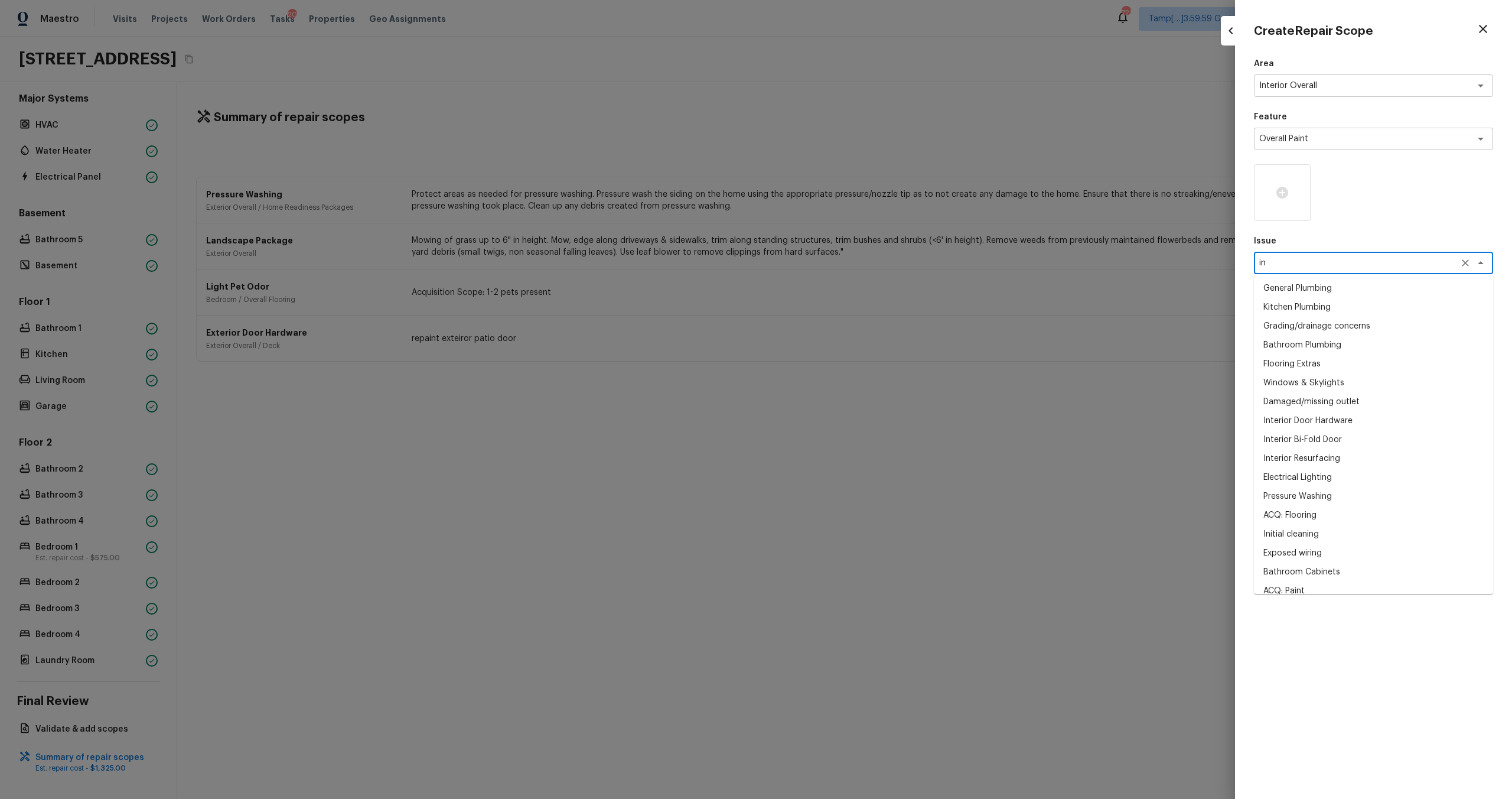
type textarea "i"
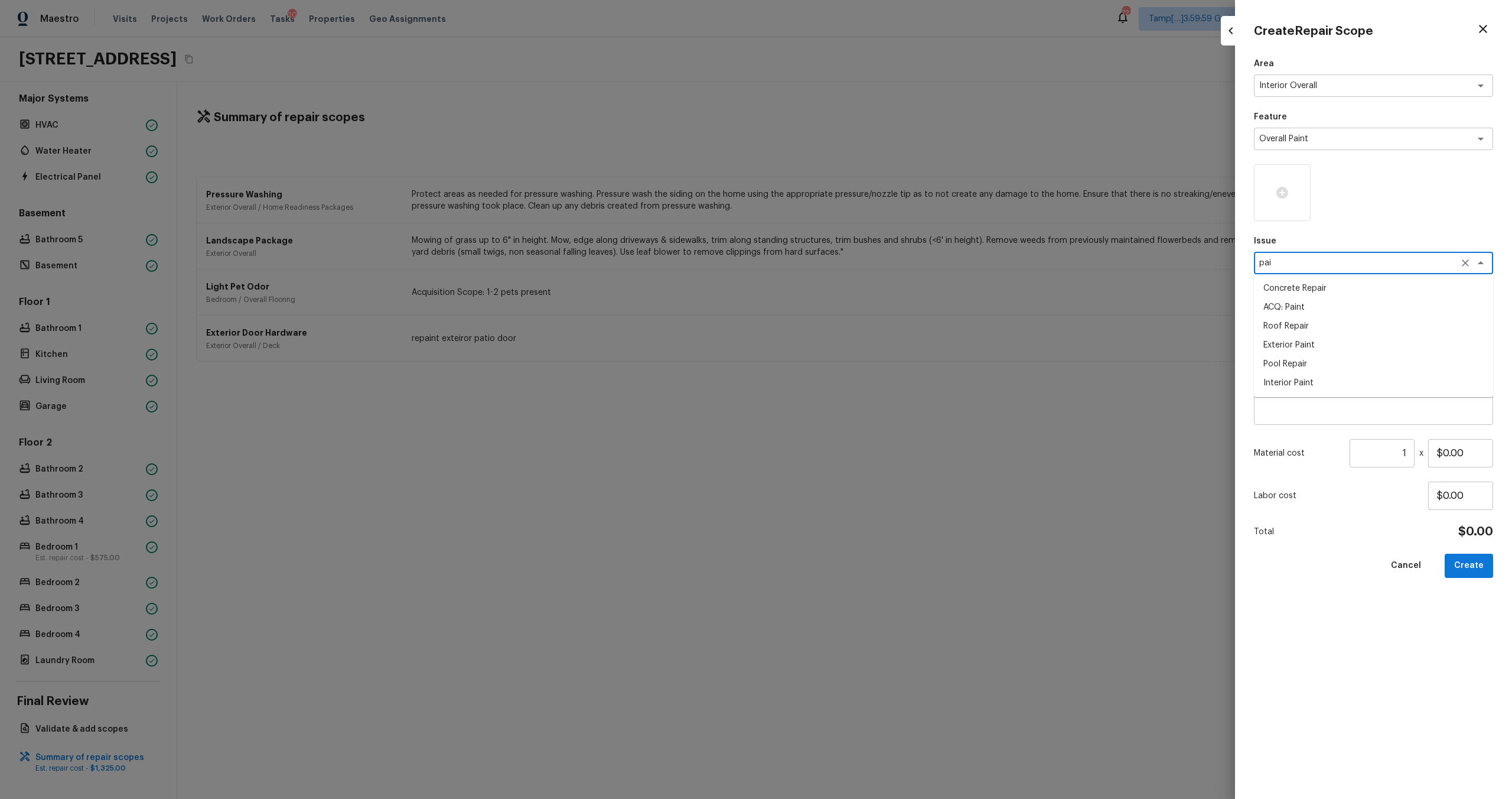
click at [1308, 309] on li "ACQ: Paint" at bounding box center [1373, 307] width 239 height 19
click at [1321, 323] on div "x ​" at bounding box center [1373, 316] width 239 height 23
type textarea "ACQ: Paint"
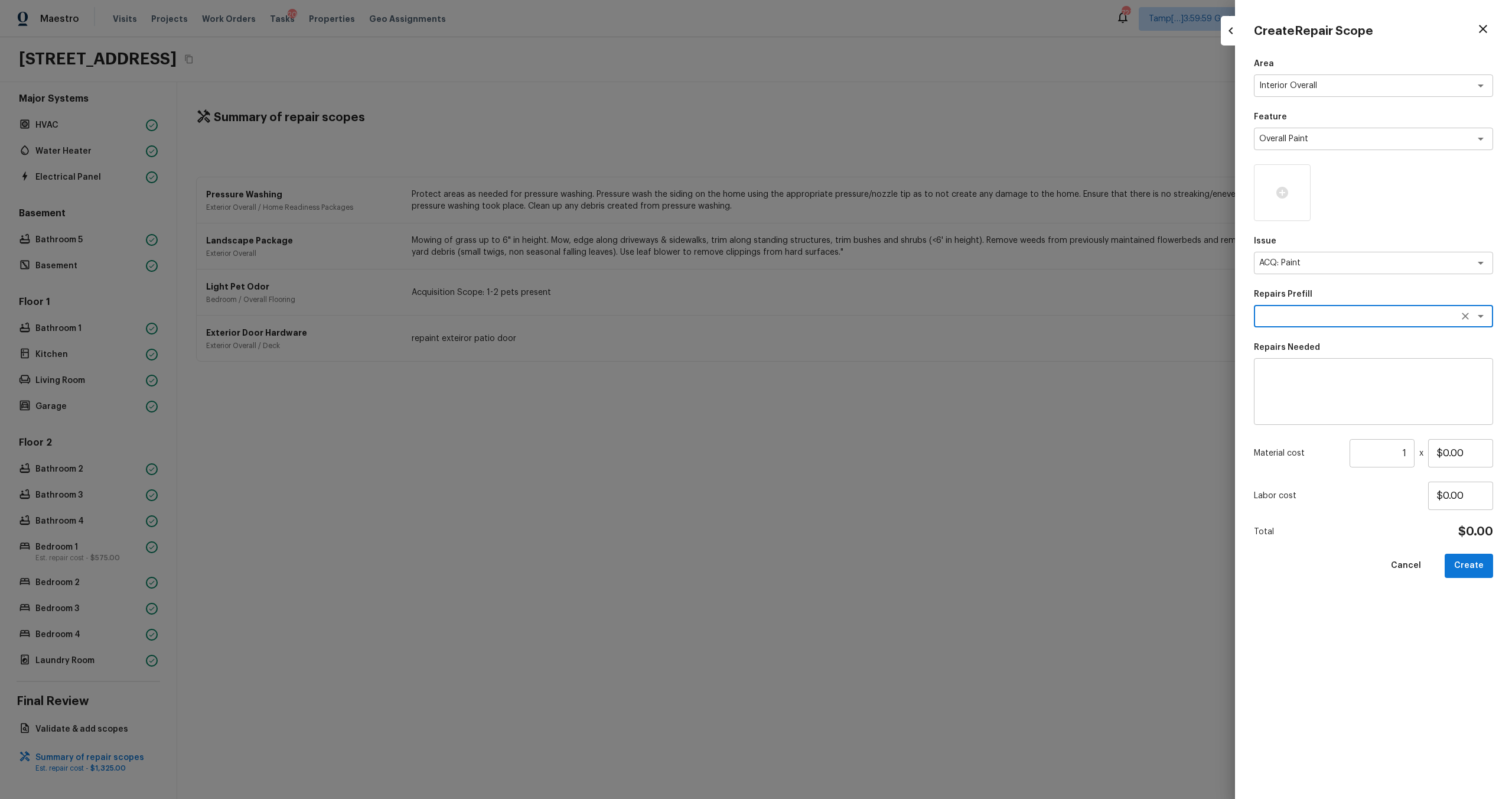
click at [1322, 321] on textarea at bounding box center [1357, 316] width 195 height 12
click at [1357, 296] on p "Repairs Prefill" at bounding box center [1373, 294] width 239 height 12
click at [1358, 311] on textarea at bounding box center [1357, 316] width 195 height 12
click at [1335, 326] on div "x ​" at bounding box center [1373, 316] width 239 height 23
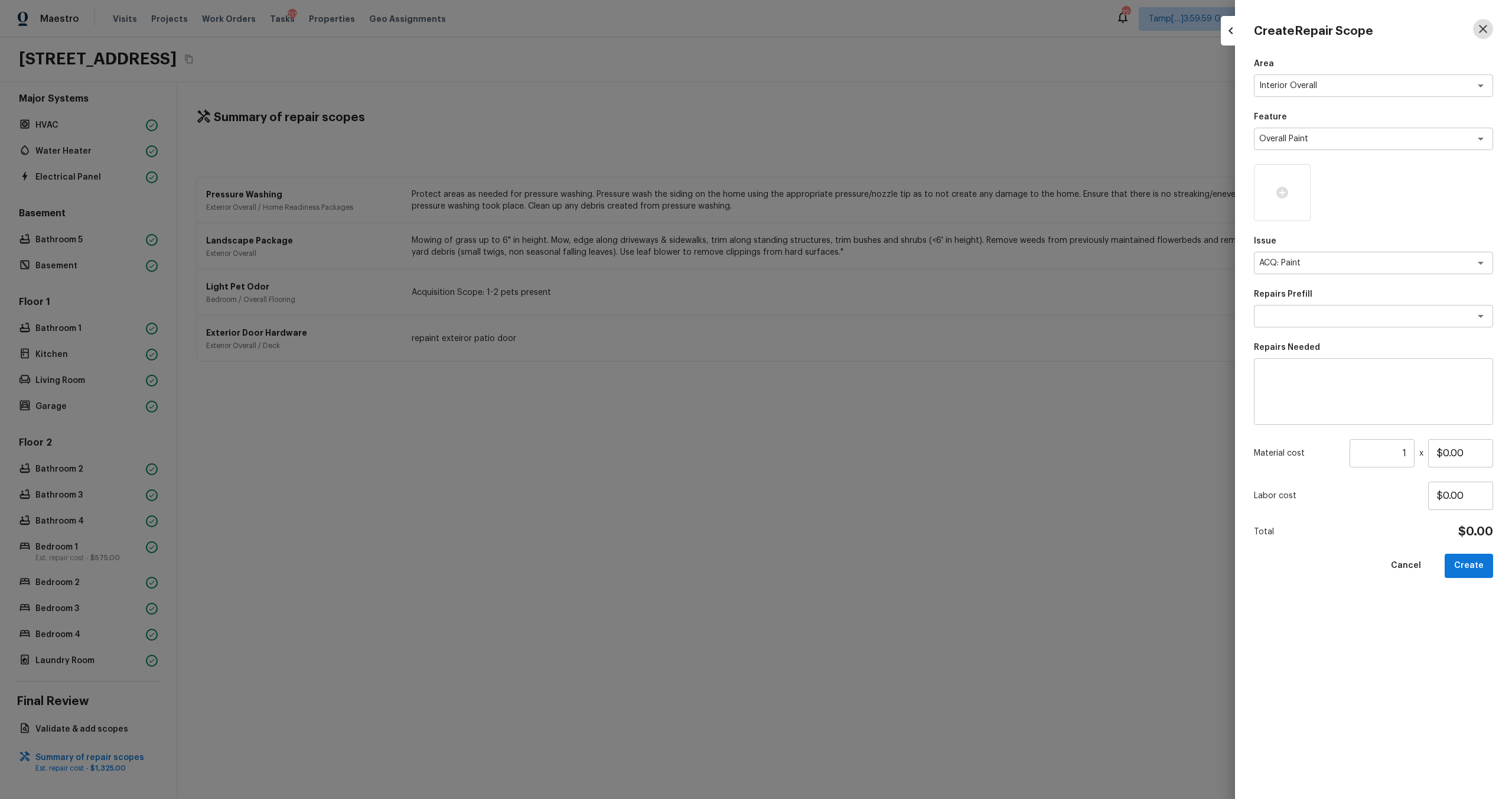
click at [1484, 28] on icon "button" at bounding box center [1483, 29] width 8 height 8
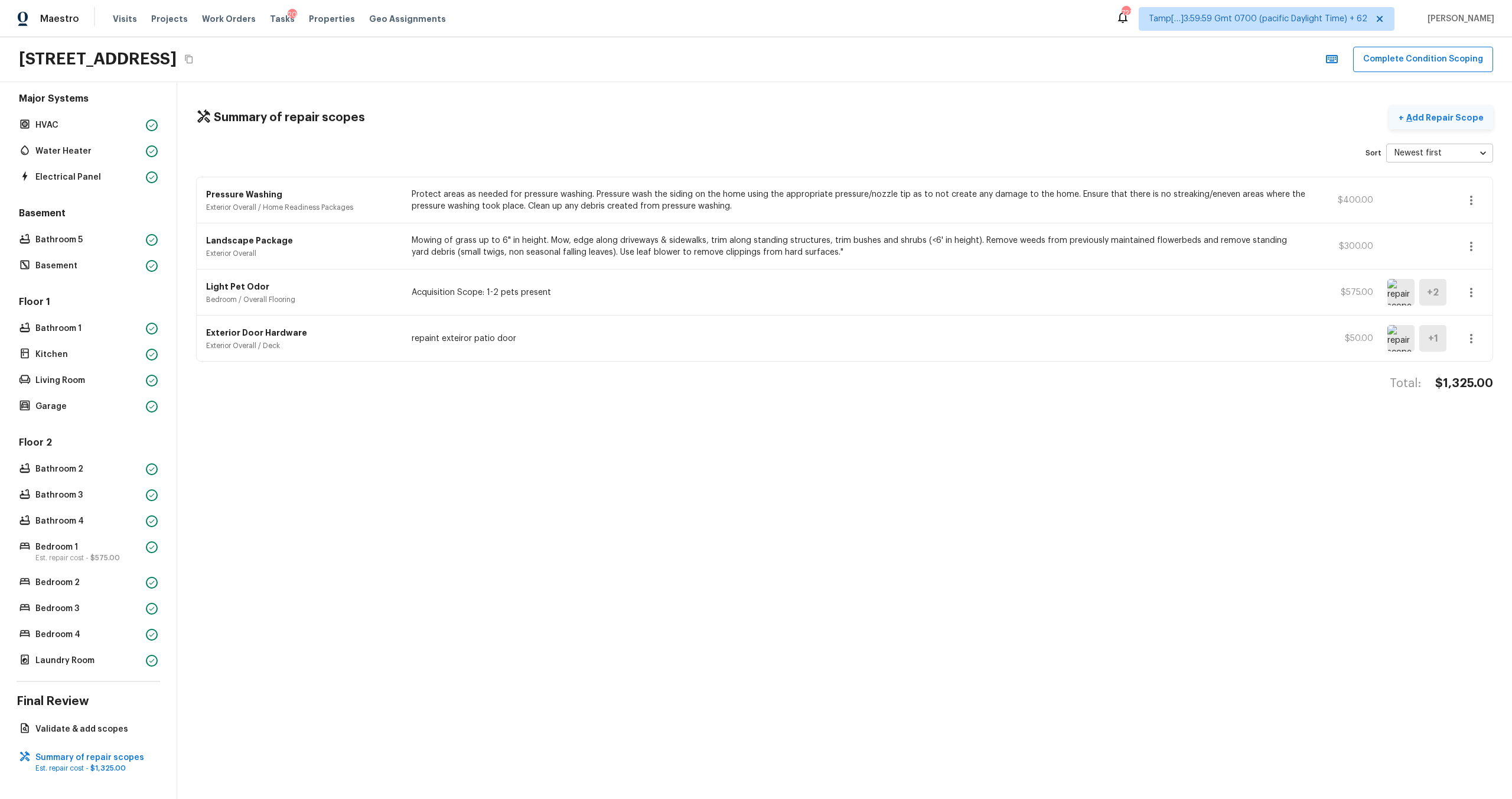
click at [1449, 124] on button "+ Add Repair Scope" at bounding box center [1441, 118] width 104 height 24
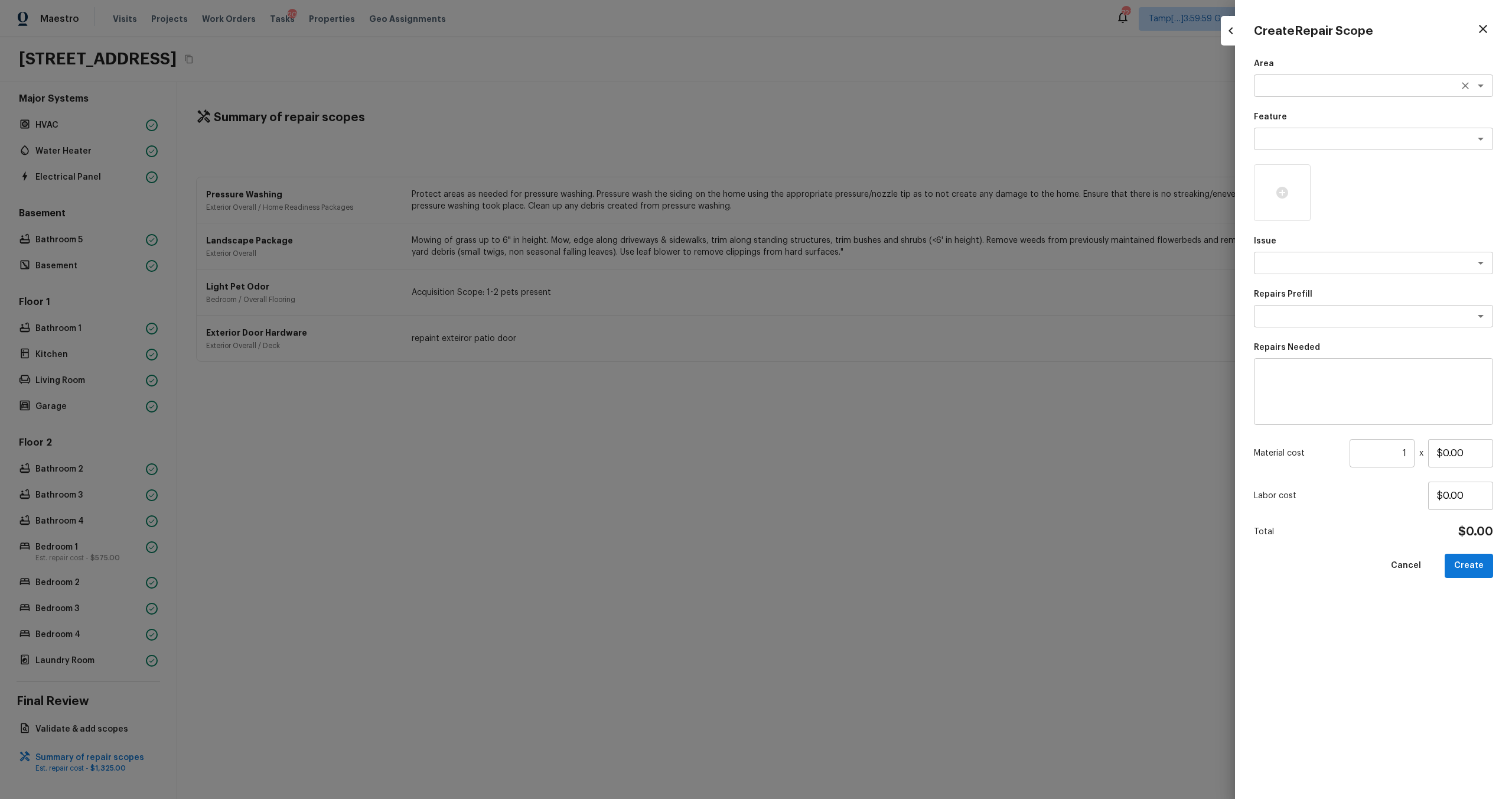
click at [1280, 92] on div "x ​" at bounding box center [1373, 85] width 239 height 23
click at [1278, 110] on li "Interior Overall" at bounding box center [1373, 111] width 239 height 19
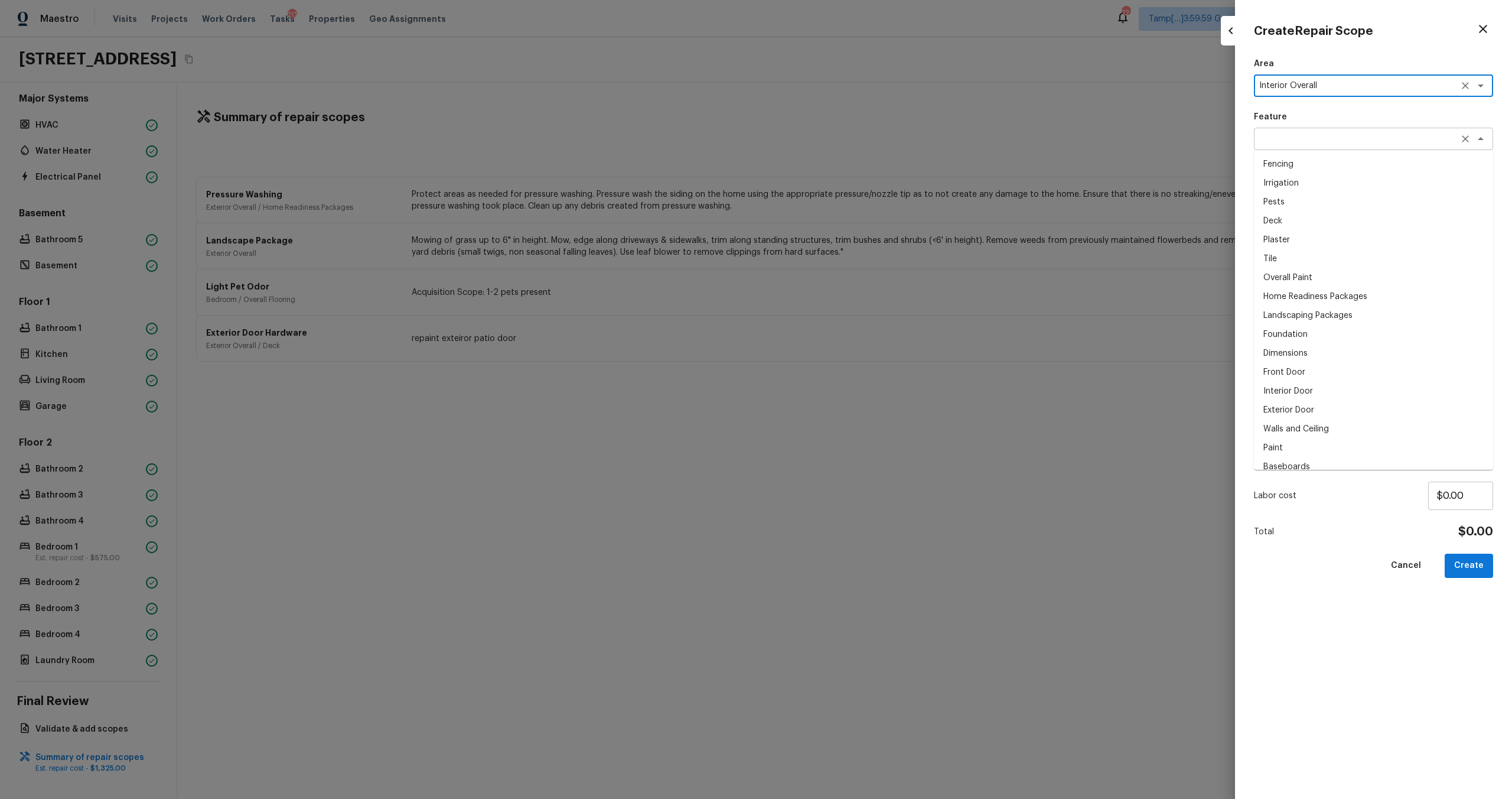
click at [1279, 130] on div "x ​" at bounding box center [1373, 139] width 239 height 23
type textarea "Interior Overall"
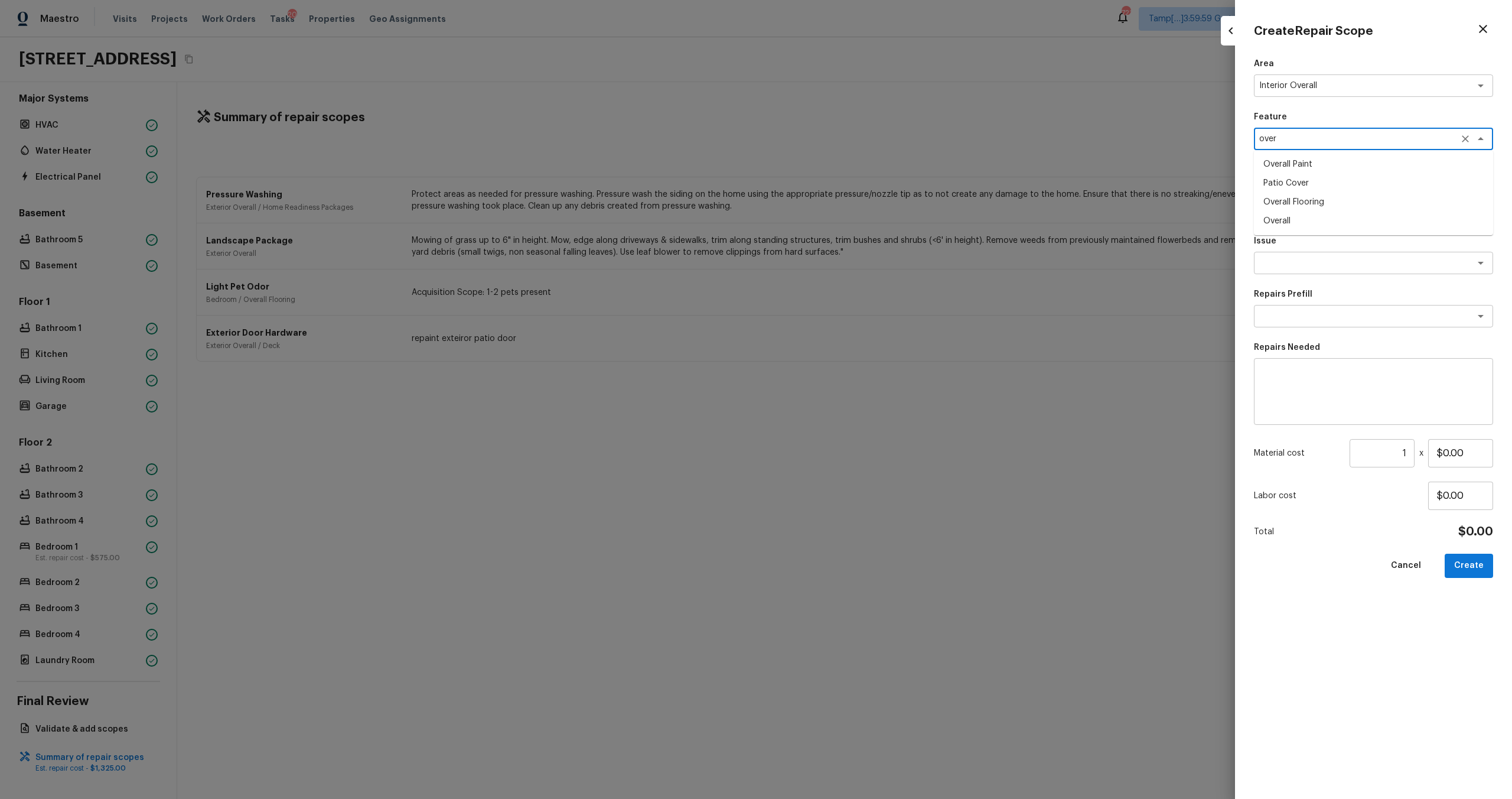
click at [1307, 159] on li "Overall Paint" at bounding box center [1373, 164] width 239 height 19
type textarea "Overall Paint"
click at [1307, 268] on textarea at bounding box center [1357, 263] width 195 height 12
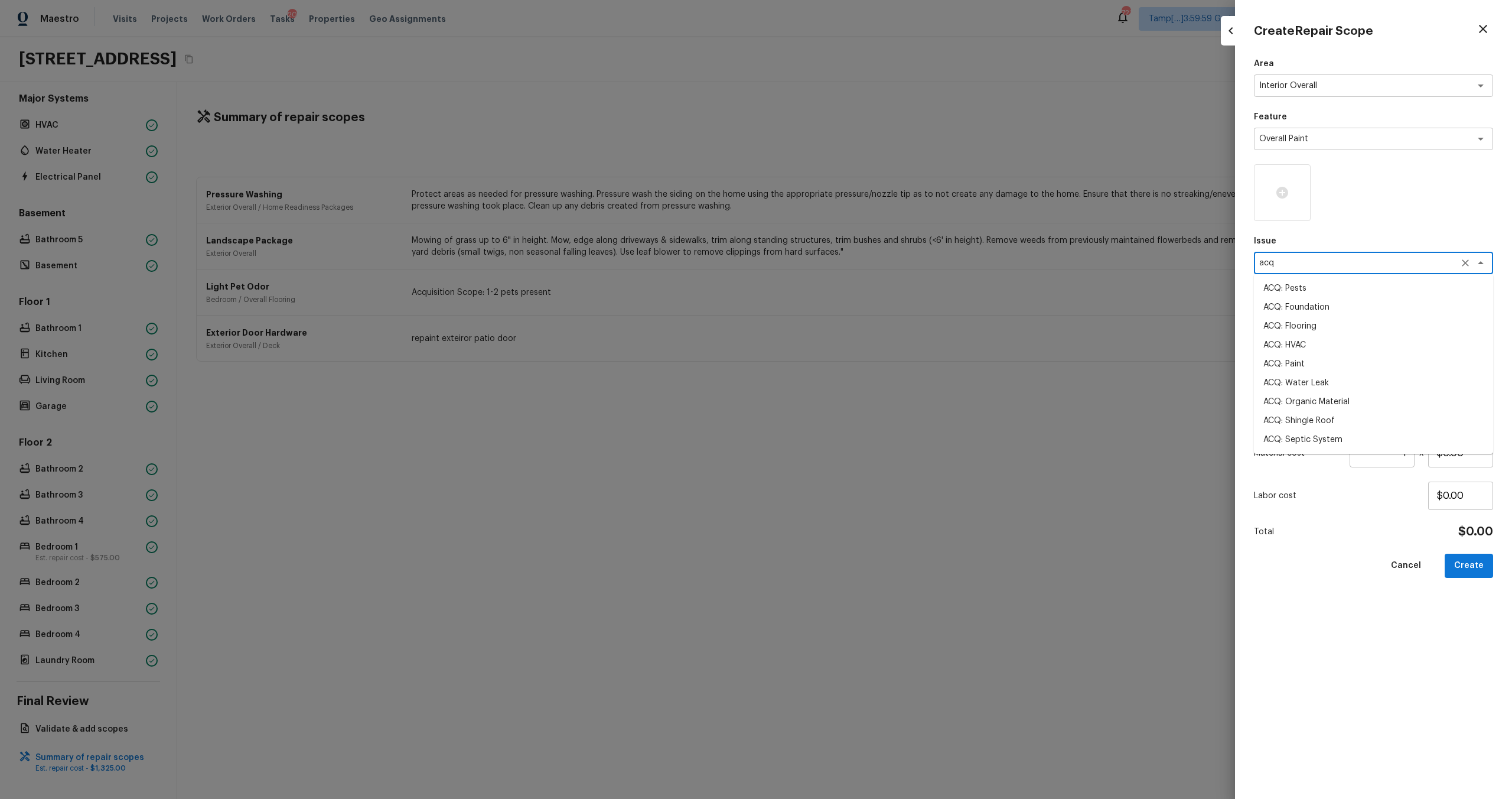
click at [1298, 361] on li "ACQ: Paint" at bounding box center [1373, 364] width 239 height 19
click at [1322, 322] on div "x ​" at bounding box center [1373, 316] width 239 height 23
type textarea "ACQ: Paint"
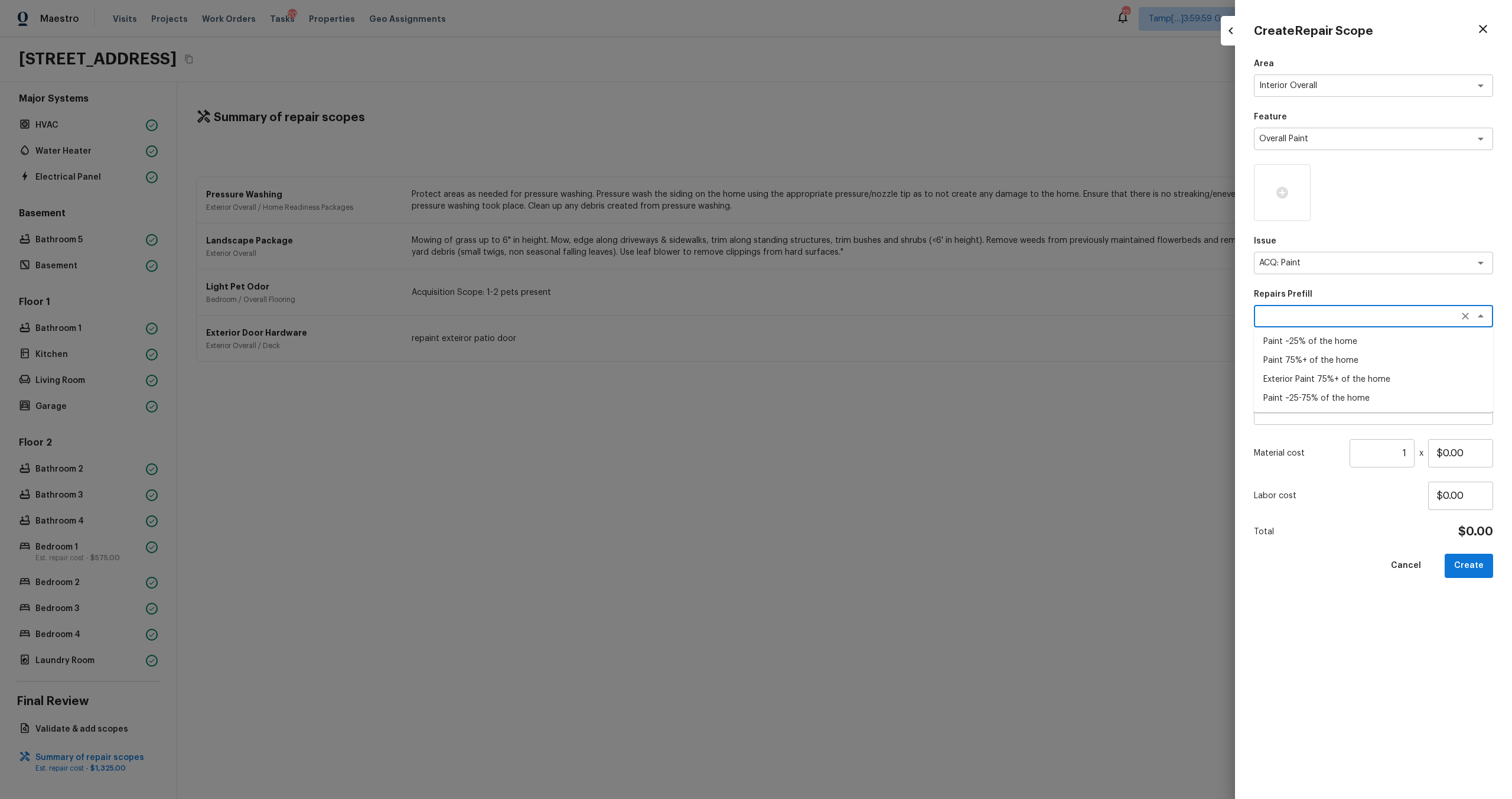
click at [1317, 345] on li "Paint ~25% of the home" at bounding box center [1373, 341] width 239 height 19
type textarea "Paint ~25% of the home"
type textarea "Acquisition Scope: ~25% of the home needs interior paint"
type input "$0.46"
click at [1410, 455] on input "1" at bounding box center [1382, 453] width 65 height 28
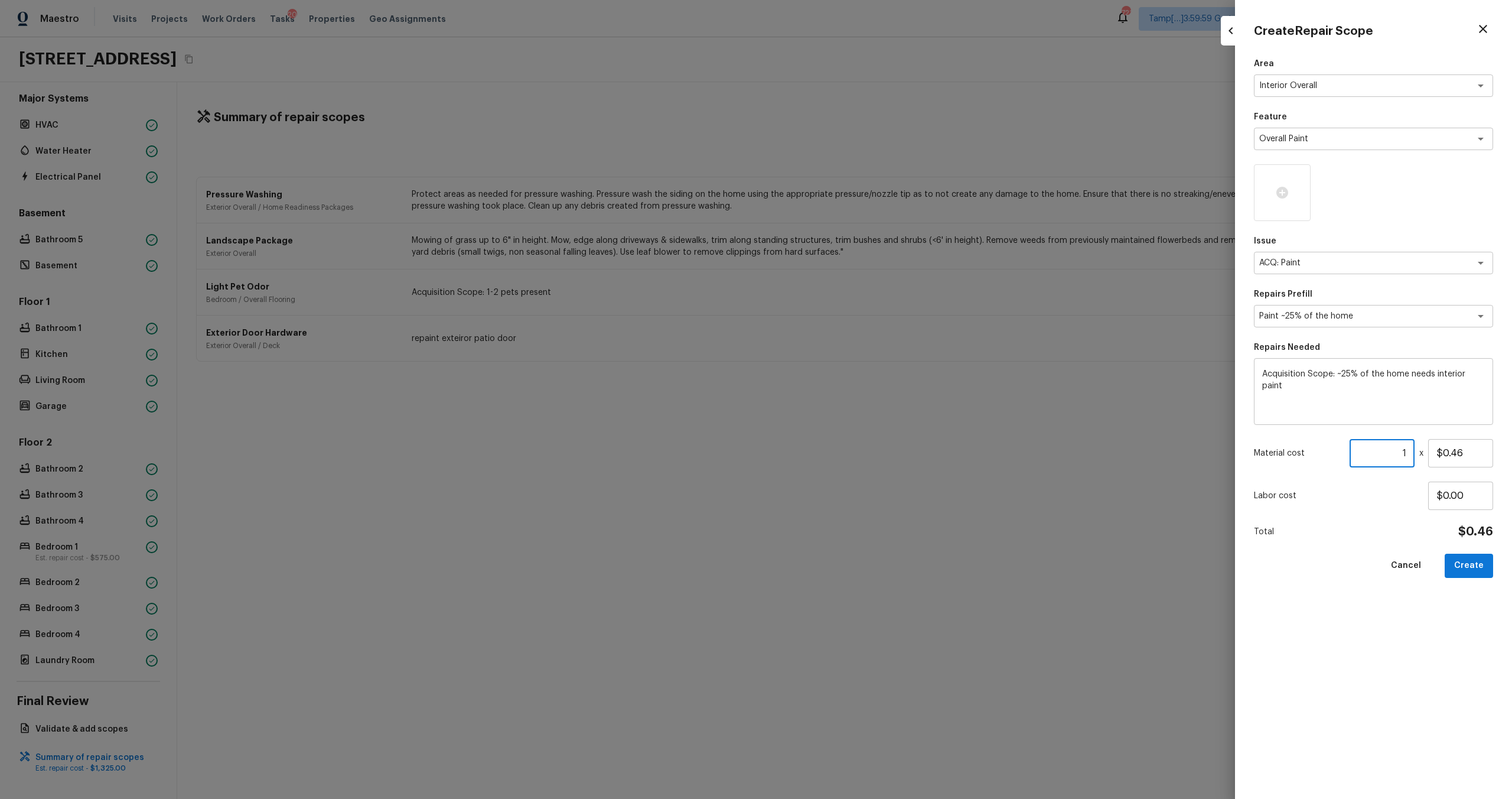
click at [1410, 455] on input "1" at bounding box center [1382, 453] width 65 height 28
type input "1"
type input "3305"
click at [1470, 630] on div "Area Interior Overall x ​ Feature Overall Paint x ​ Issue ACQ: Paint x ​ Repair…" at bounding box center [1373, 418] width 239 height 722
click at [1467, 497] on input "$0.00" at bounding box center [1460, 496] width 65 height 28
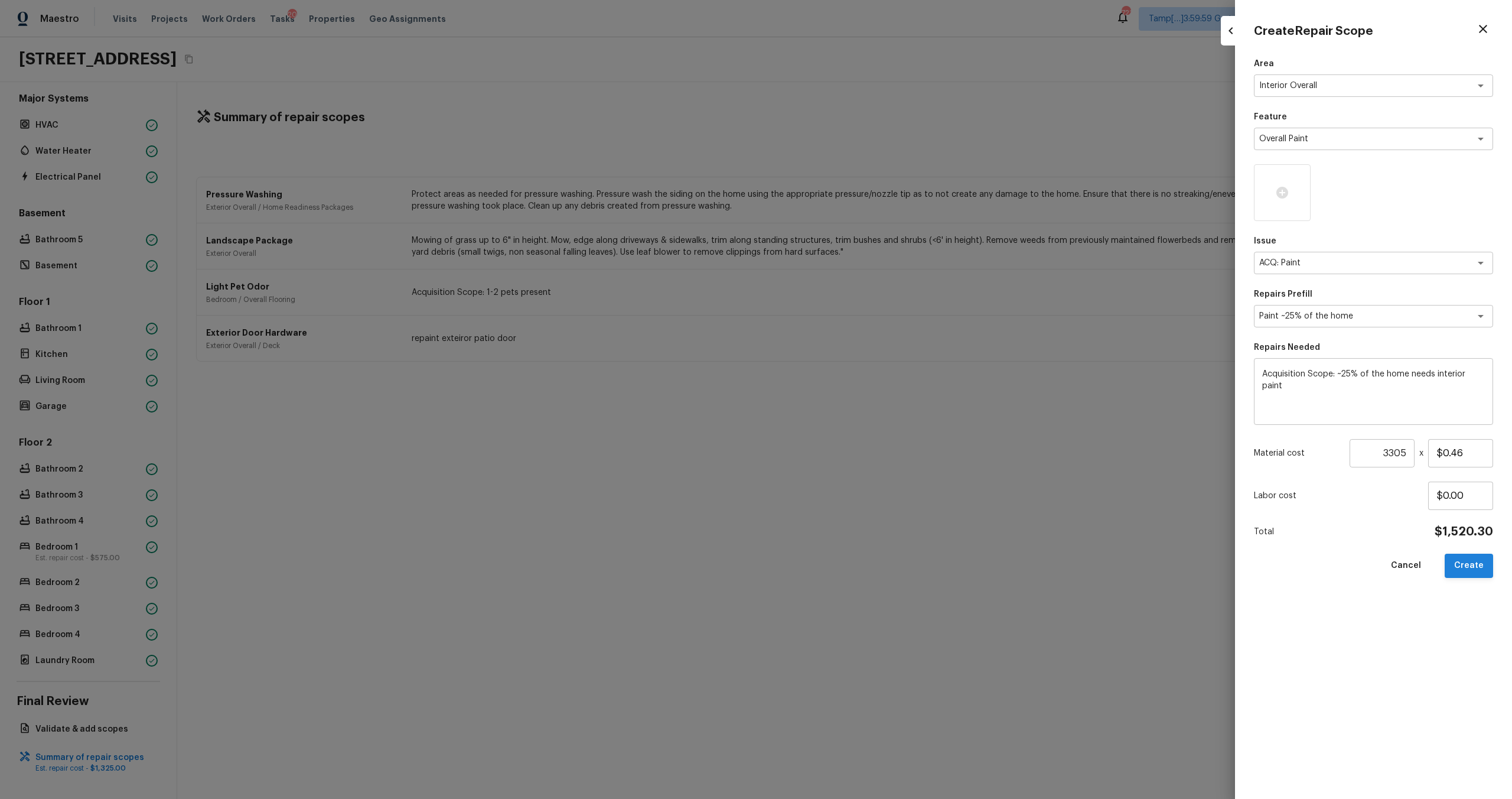
click at [1468, 564] on button "Create" at bounding box center [1469, 565] width 48 height 24
type input "1"
type input "$0.00"
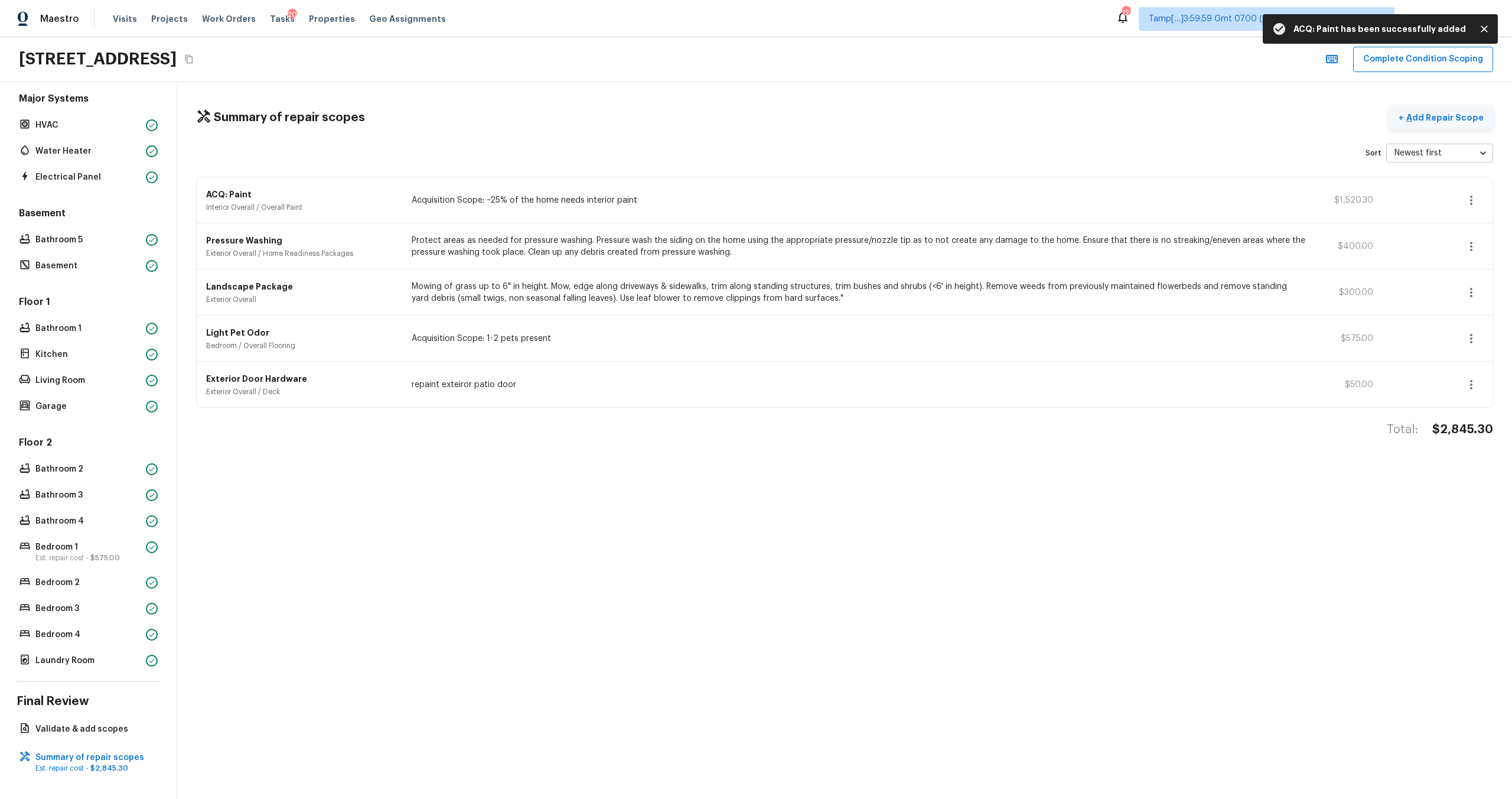
click at [1434, 119] on p "Add Repair Scope" at bounding box center [1444, 118] width 80 height 12
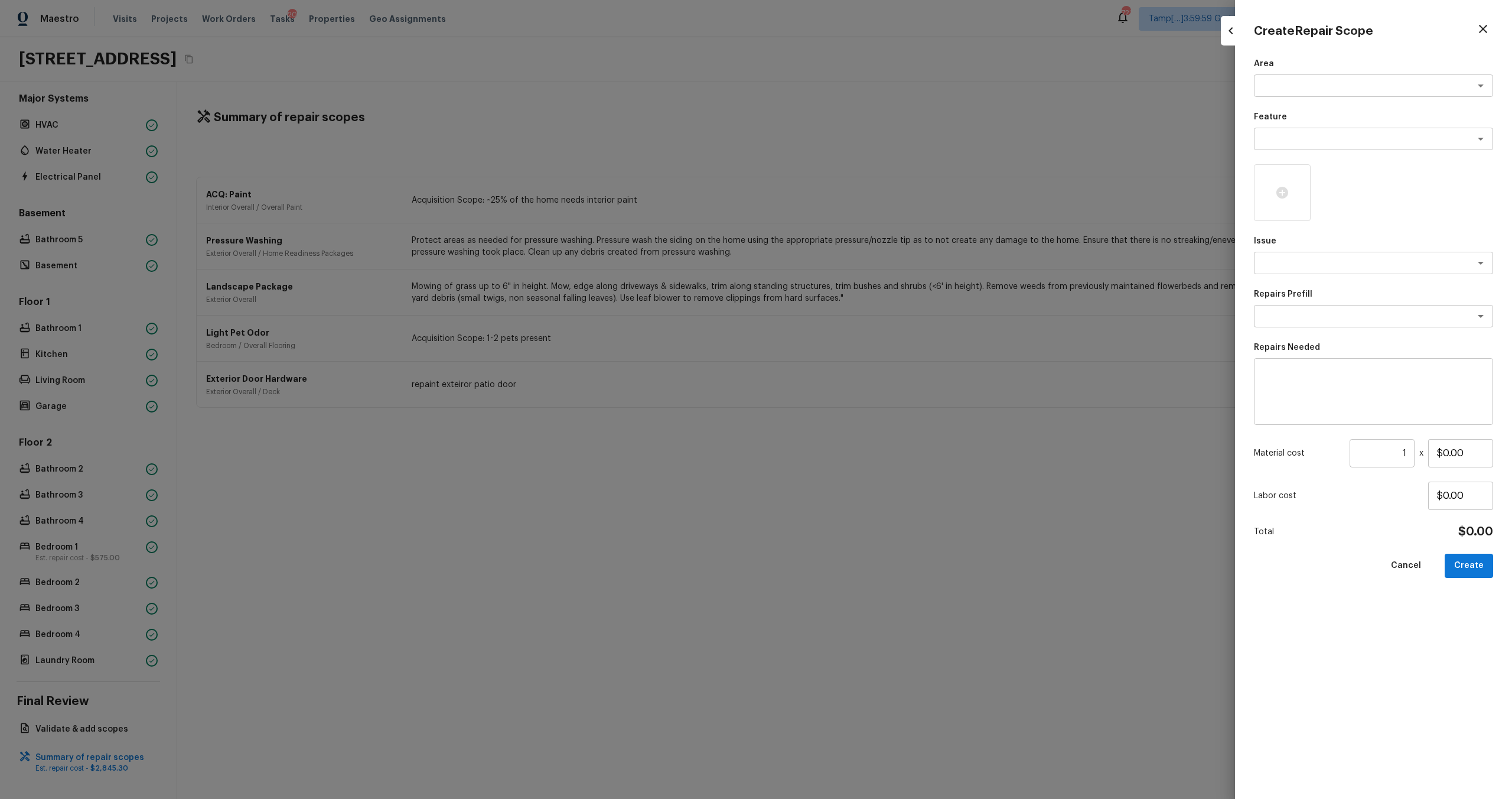
click at [1314, 100] on div "Area x ​ Feature x ​ Issue x ​ Repairs Prefill x ​ Repairs Needed x ​ Material …" at bounding box center [1373, 418] width 239 height 722
click at [1314, 96] on div "x ​" at bounding box center [1373, 85] width 239 height 23
click at [1304, 112] on li "Interior Overall" at bounding box center [1373, 111] width 239 height 19
type textarea "Interior Overall"
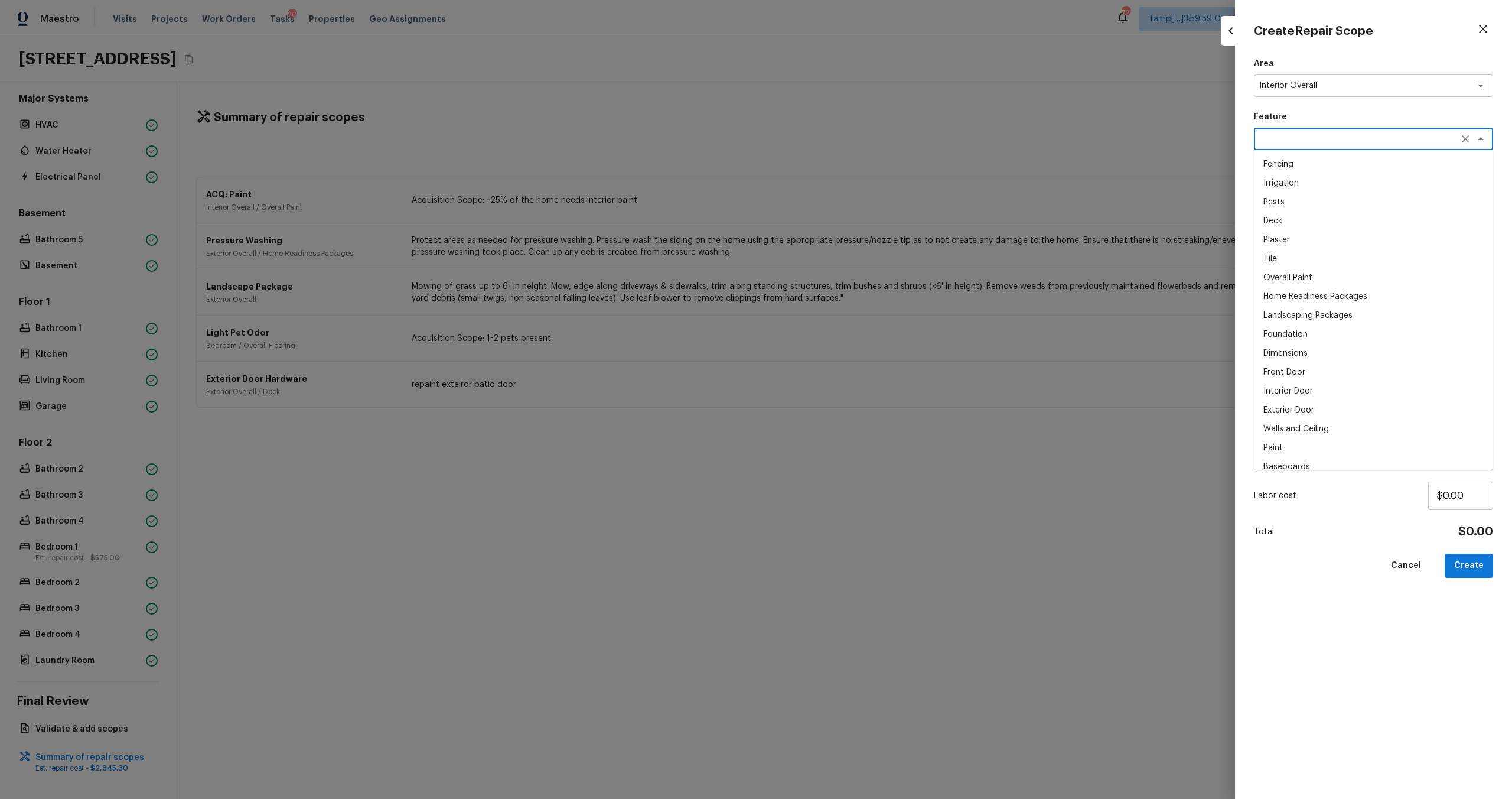
click at [1304, 139] on textarea at bounding box center [1357, 139] width 195 height 12
click at [1280, 234] on li "Overall Flooring" at bounding box center [1373, 240] width 239 height 19
type textarea "Overall Flooring"
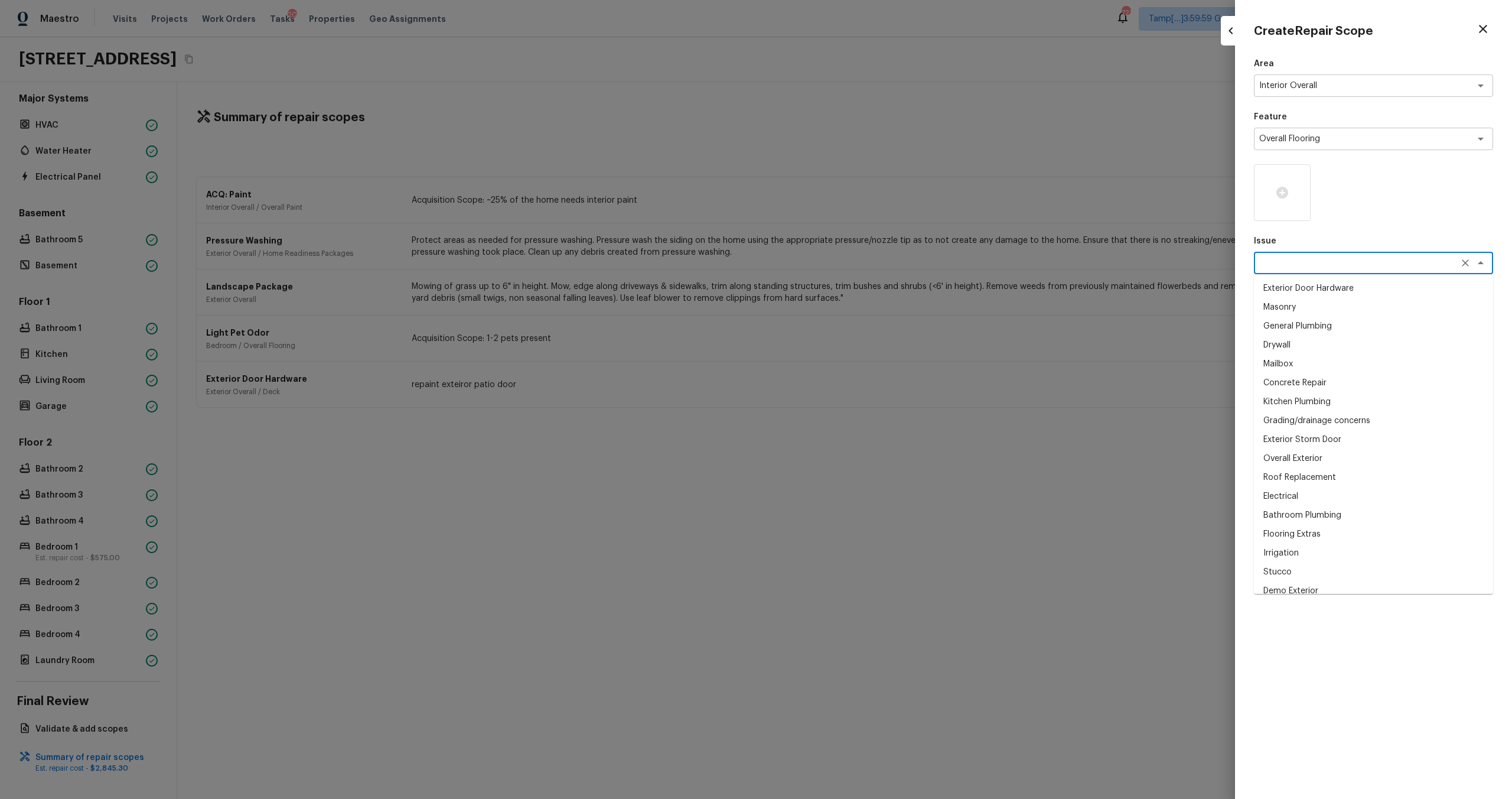
click at [1284, 260] on textarea at bounding box center [1357, 263] width 195 height 12
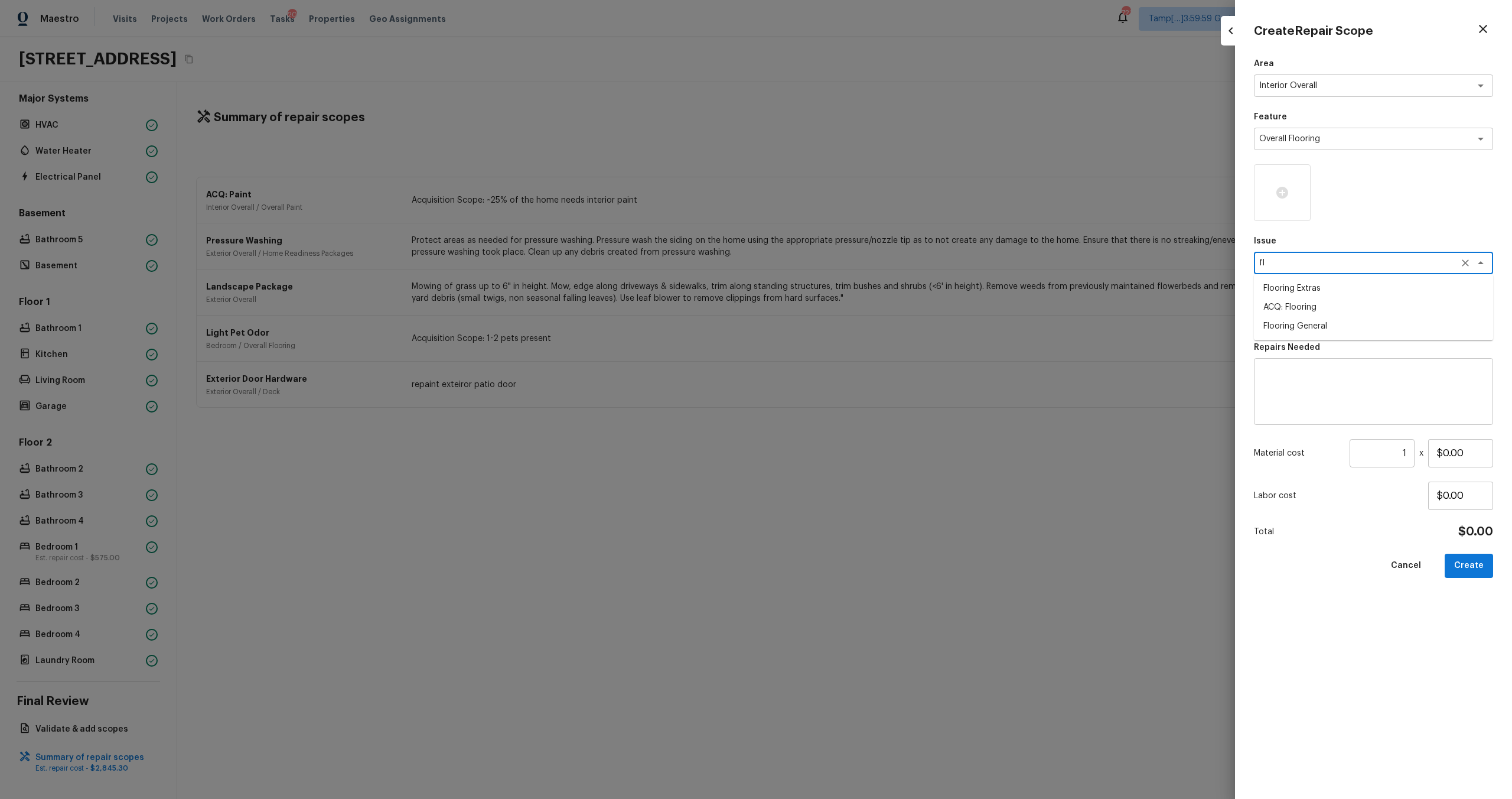
type textarea "flo"
type textarea "o"
click at [1282, 306] on li "ACQ: Flooring" at bounding box center [1373, 307] width 239 height 19
type textarea "ACQ: Flooring"
click at [1283, 320] on textarea at bounding box center [1357, 316] width 195 height 12
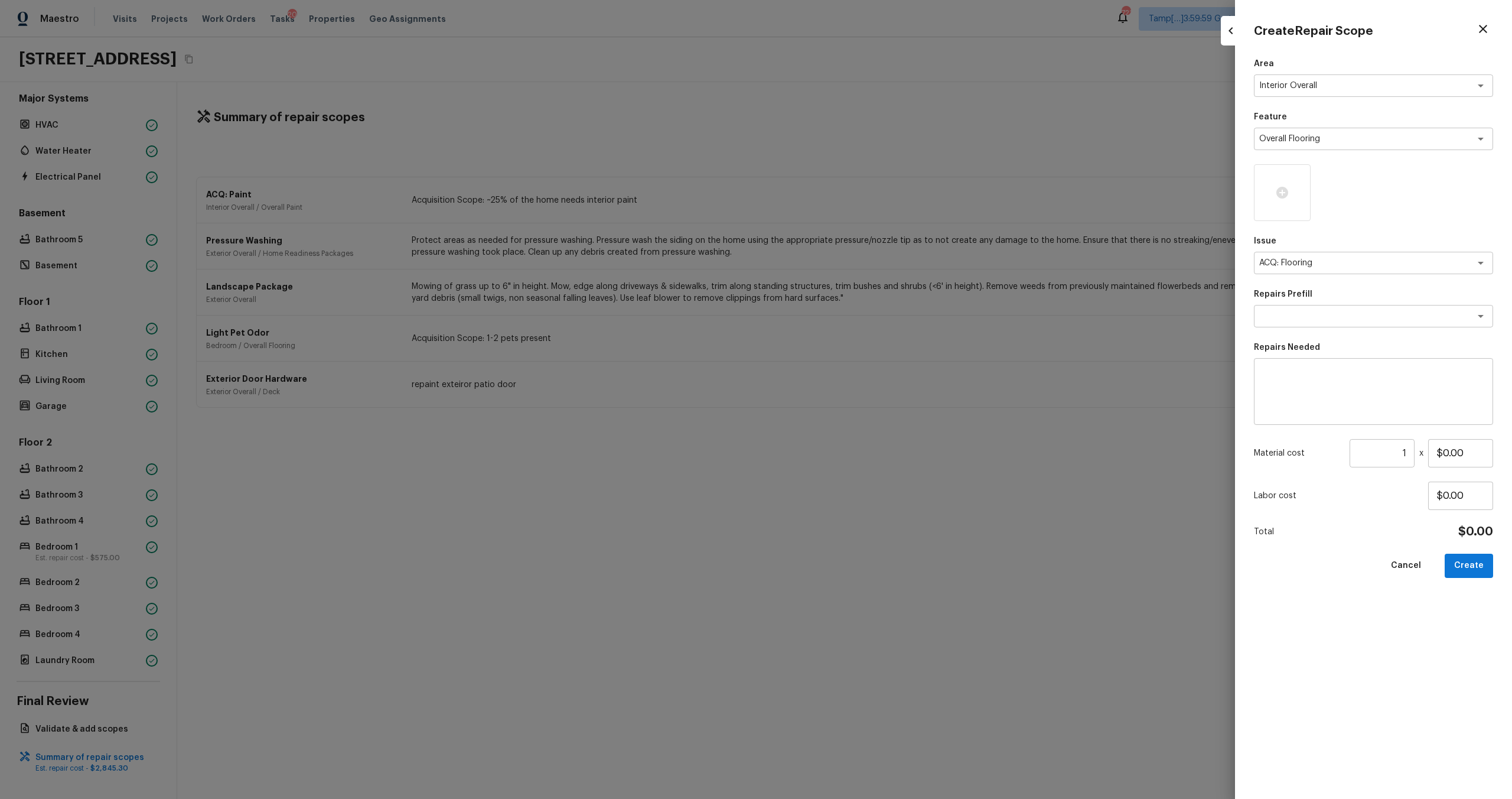
click at [1381, 301] on div "Repairs Prefill x ​" at bounding box center [1373, 307] width 239 height 39
click at [1381, 302] on div "Repairs Prefill x ​" at bounding box center [1373, 307] width 239 height 39
click at [1381, 309] on div "x ​" at bounding box center [1373, 316] width 239 height 23
click at [1347, 342] on li "Minimum Flooring Repairs" at bounding box center [1373, 341] width 239 height 19
type textarea "Minimum Flooring Repairs"
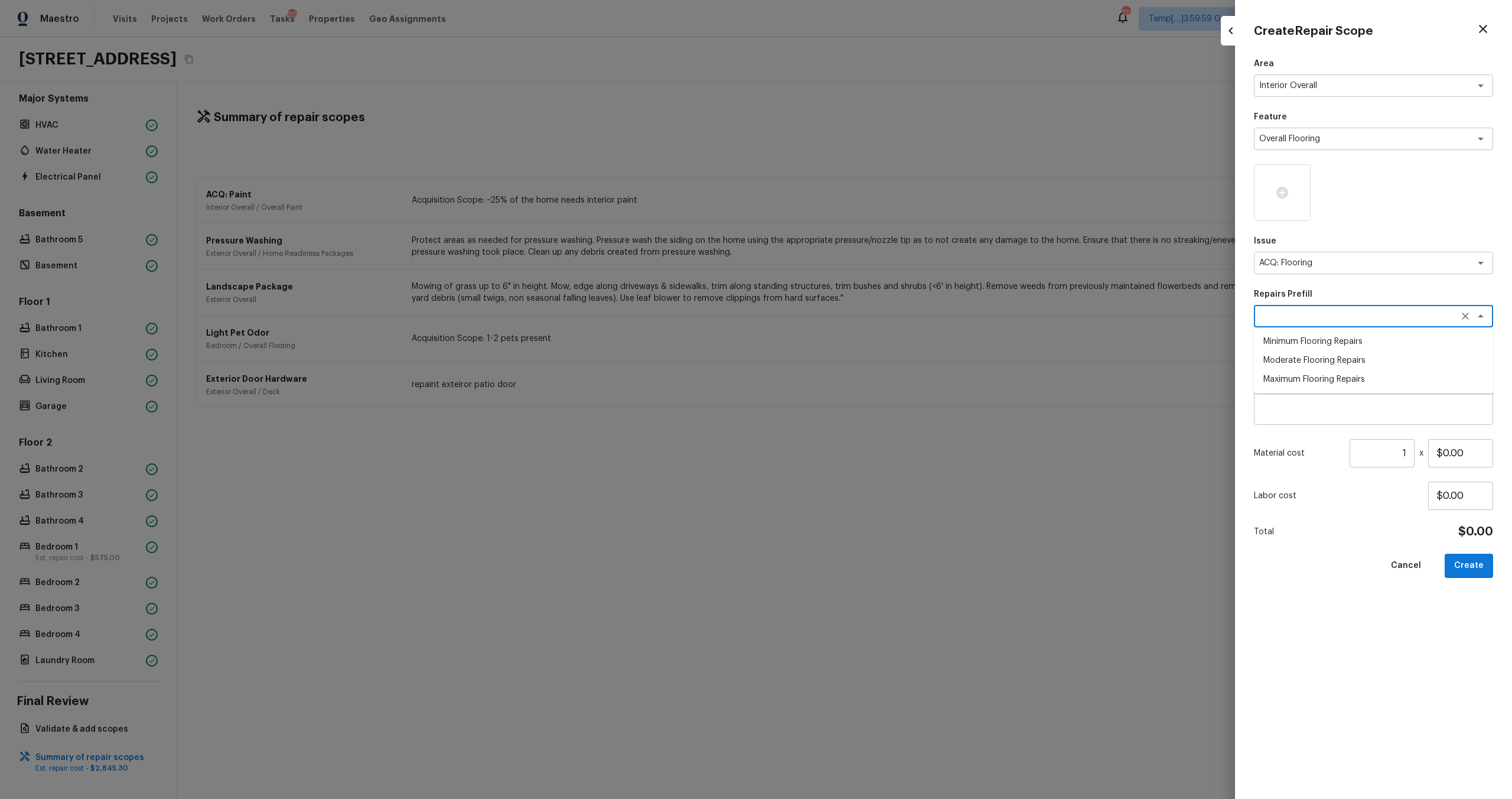
type textarea "Acquisition Scope: Minimum flooring repairs"
type input "$0.20"
drag, startPoint x: 1408, startPoint y: 452, endPoint x: 1399, endPoint y: 454, distance: 9.2
click at [1399, 454] on input "1" at bounding box center [1382, 453] width 65 height 28
type input "3305"
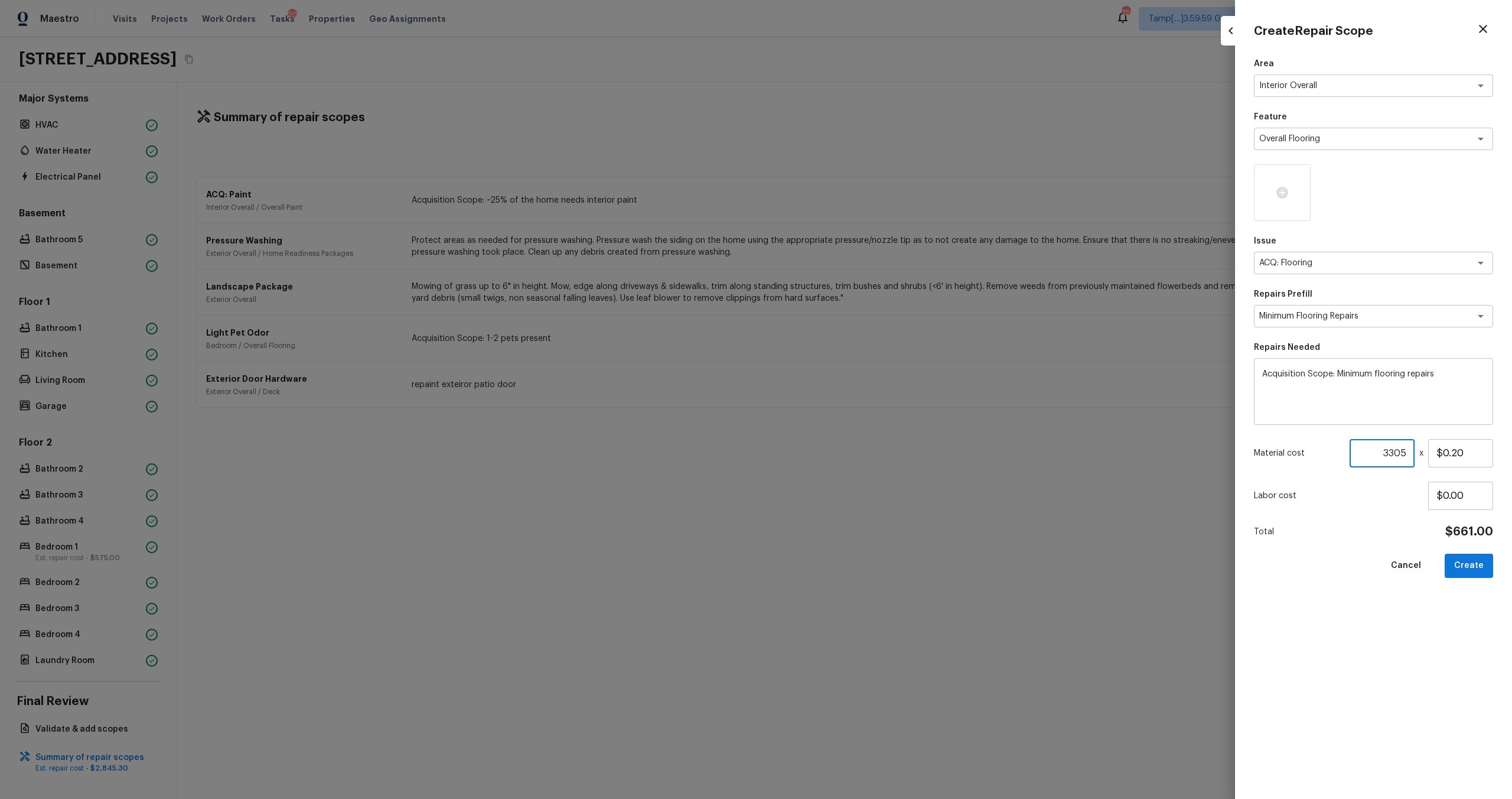
drag, startPoint x: 1449, startPoint y: 634, endPoint x: 1459, endPoint y: 607, distance: 28.8
click at [1449, 634] on div "Area Interior Overall x ​ Feature Overall Flooring x ​ Issue ACQ: Flooring x ​ …" at bounding box center [1373, 418] width 239 height 722
click at [1472, 557] on button "Create" at bounding box center [1469, 565] width 48 height 24
type input "1"
type input "$0.00"
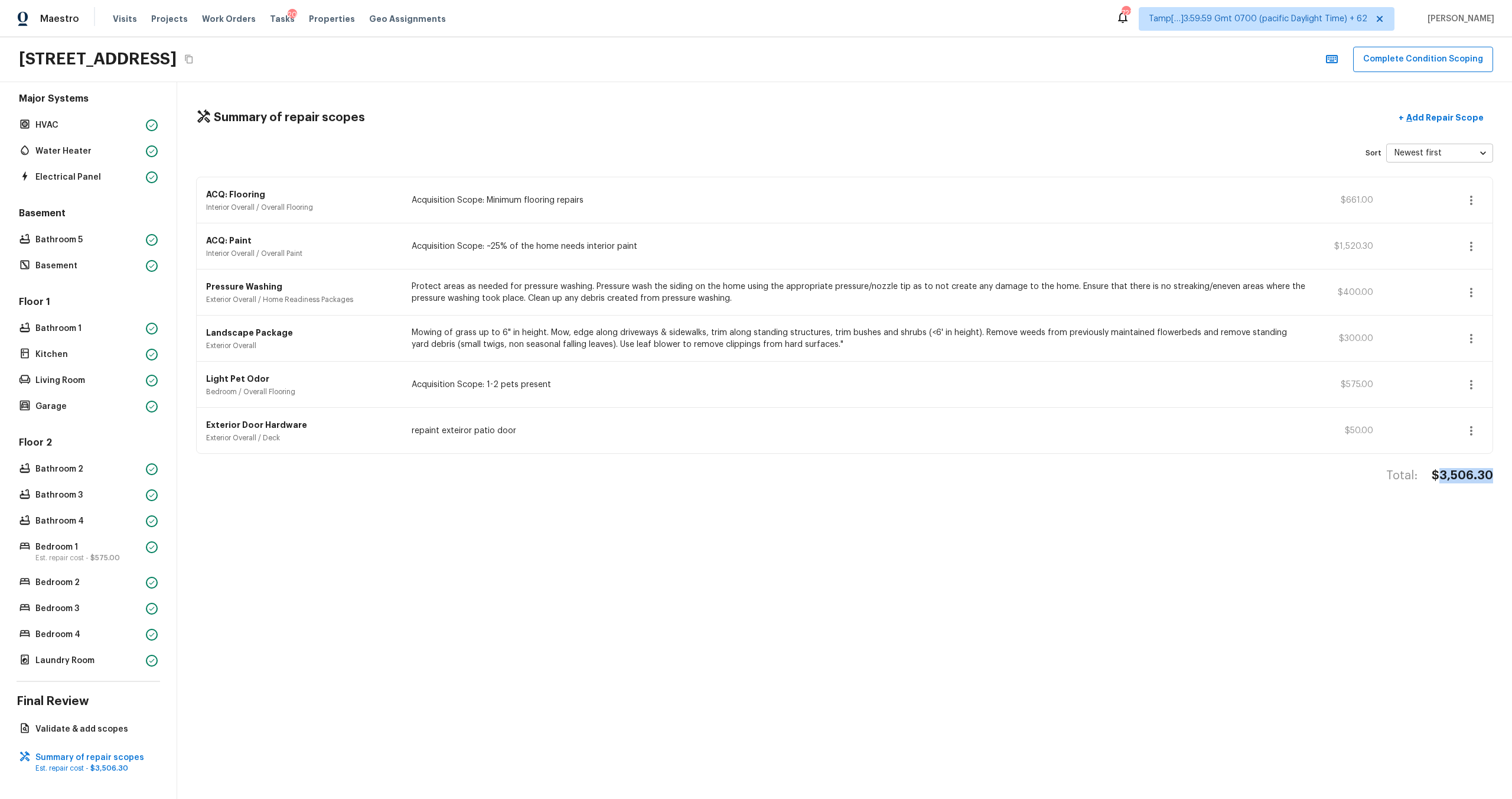
drag, startPoint x: 1438, startPoint y: 478, endPoint x: 1504, endPoint y: 481, distance: 66.1
click at [1504, 481] on div "Summary of repair scopes + Add Repair Scope Sort Newest first newestFirst ​ ACQ…" at bounding box center [844, 440] width 1335 height 717
copy h4 "3,506.30"
